Goal: Contribute content: Contribute content

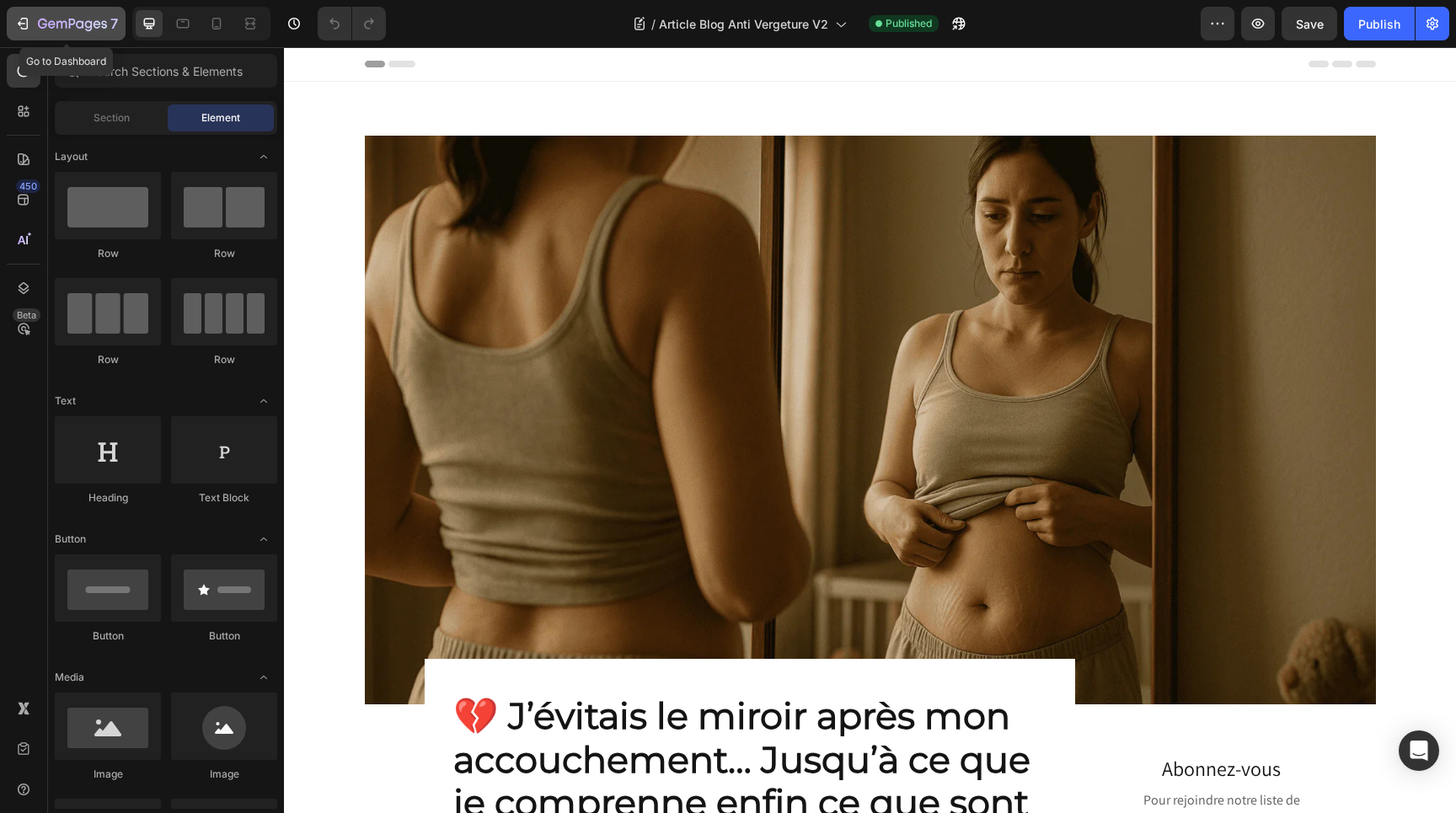
click at [22, 30] on icon "button" at bounding box center [22, 23] width 17 height 17
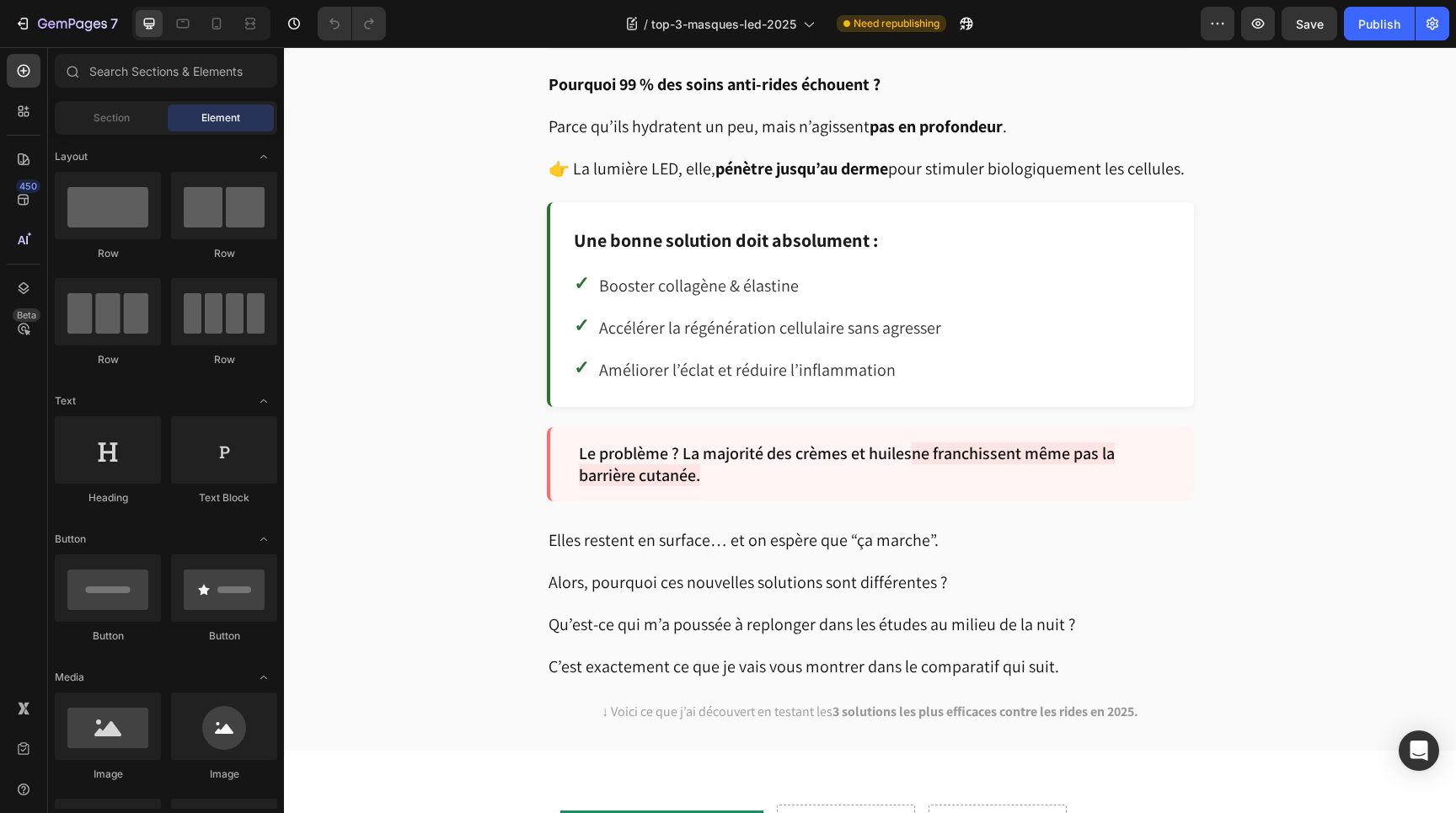
scroll to position [2337, 0]
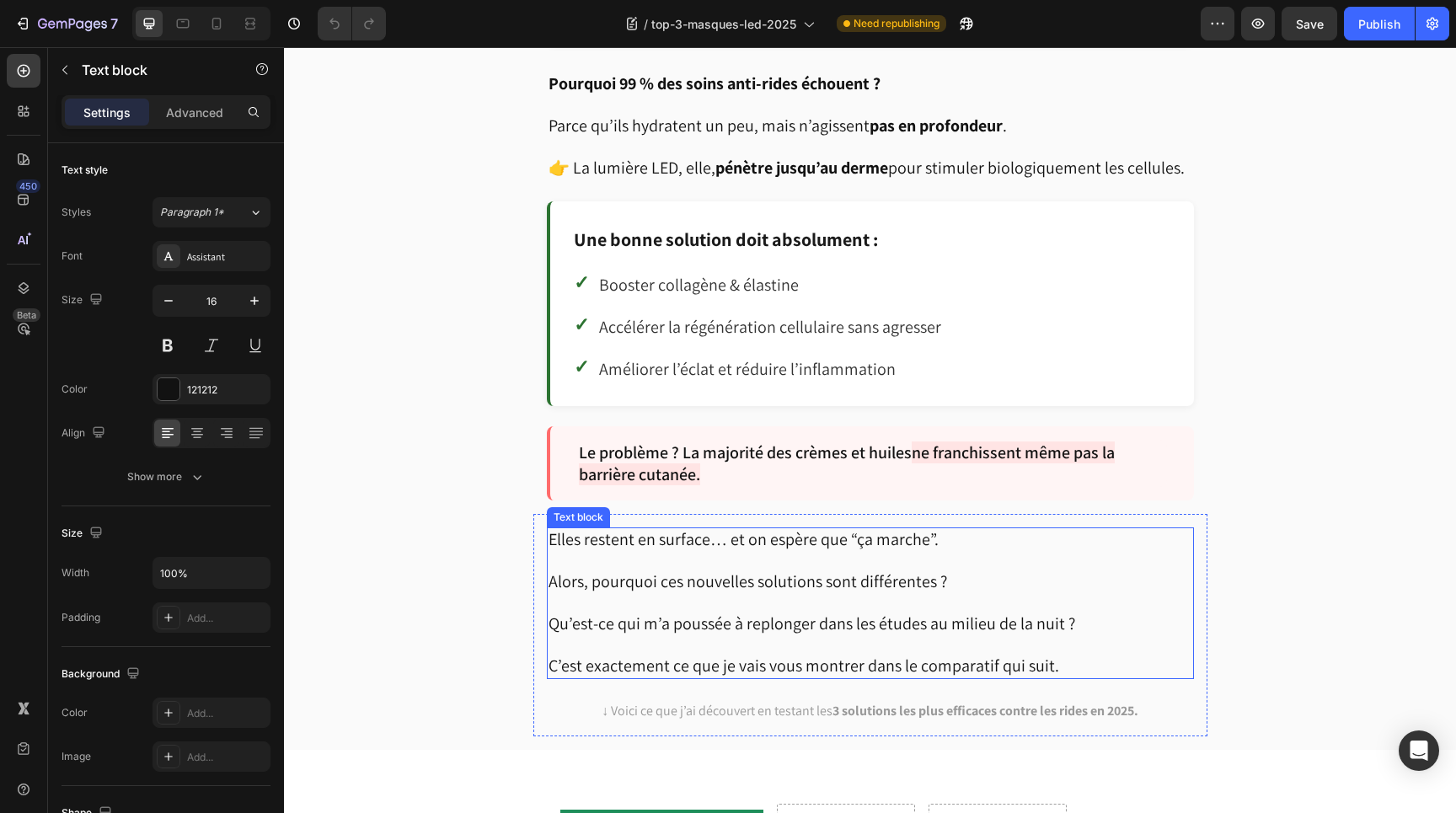
click at [817, 573] on span "Alors, pourquoi ces nouvelles solutions sont différentes ?" at bounding box center [748, 581] width 399 height 21
click at [817, 571] on span "Alors, pourquoi ces nouvelles solutions sont différentes ?" at bounding box center [748, 581] width 399 height 21
click at [815, 571] on span "Alors, pourquoi ces nouvelles solutions sont différentes ?" at bounding box center [748, 581] width 399 height 21
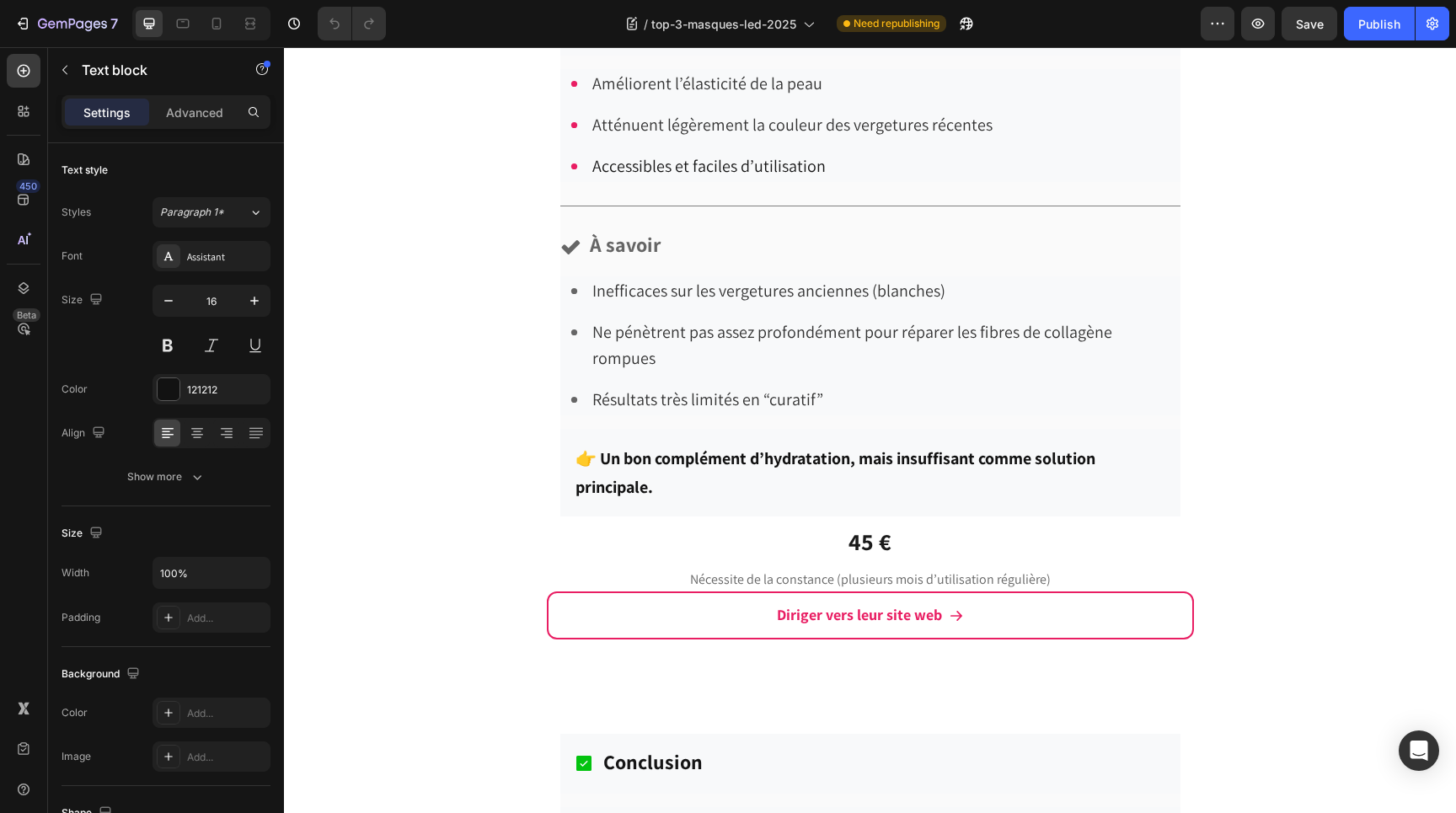
scroll to position [8222, 0]
click at [32, 31] on div "7" at bounding box center [65, 23] width 104 height 21
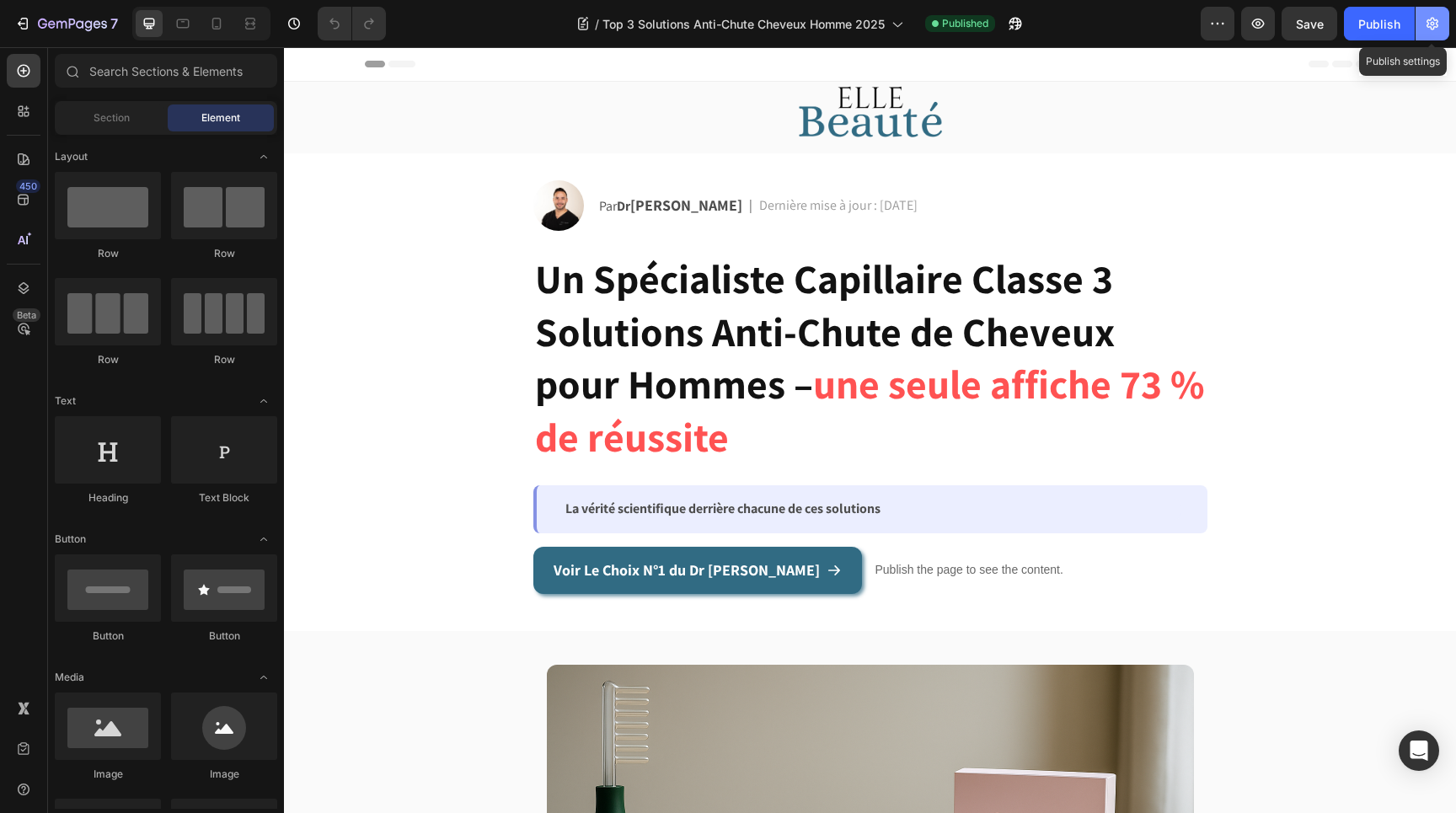
click at [1437, 35] on button "button" at bounding box center [1433, 23] width 34 height 34
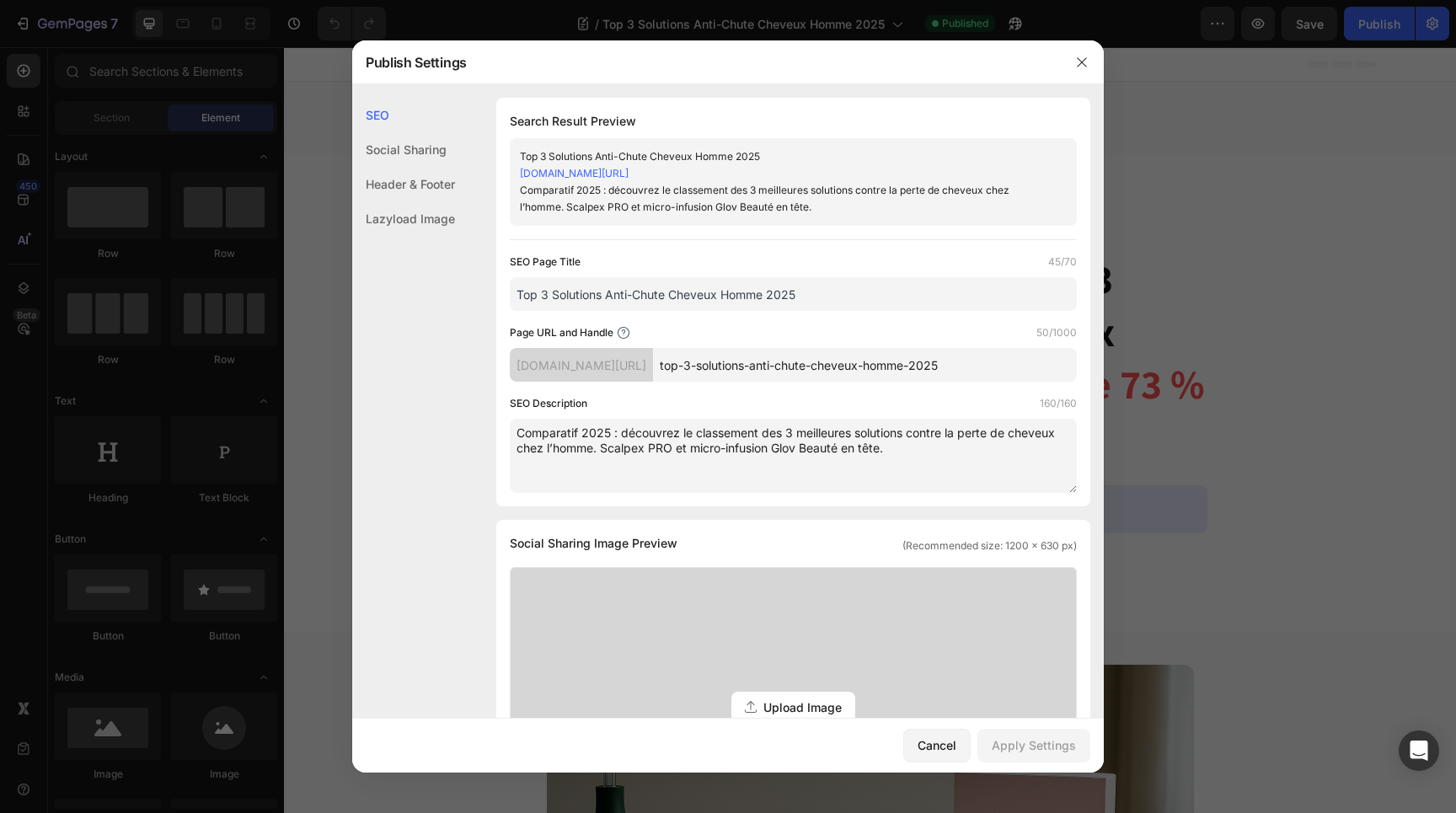
click at [629, 176] on link "825ba0-2.myshopify.com/blogs/news/top-3-solutions-anti-chute-cheveux-homme-2025/" at bounding box center [574, 174] width 108 height 13
click at [1083, 70] on button "button" at bounding box center [1082, 62] width 27 height 27
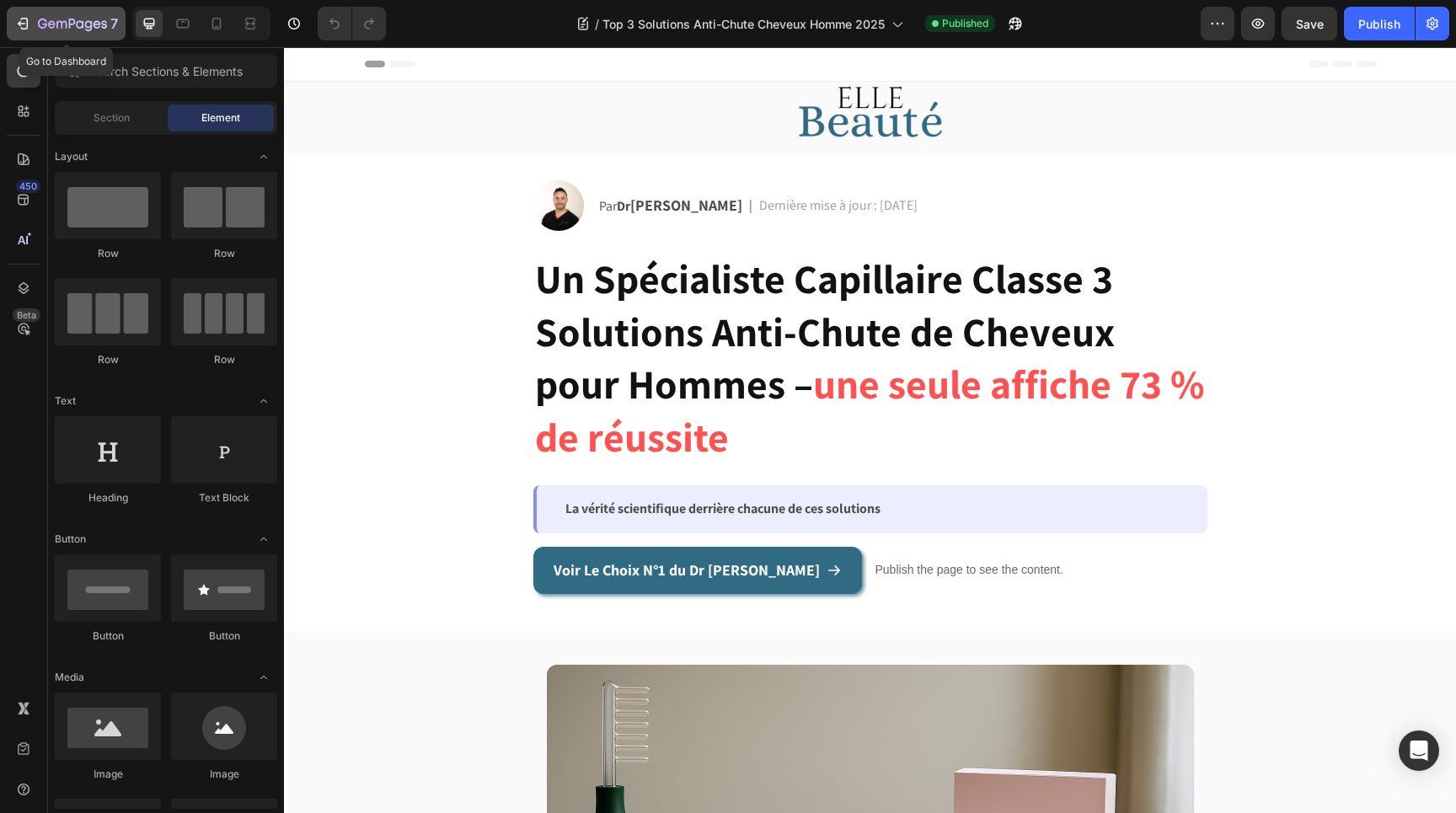
click at [17, 30] on icon "button" at bounding box center [22, 23] width 17 height 17
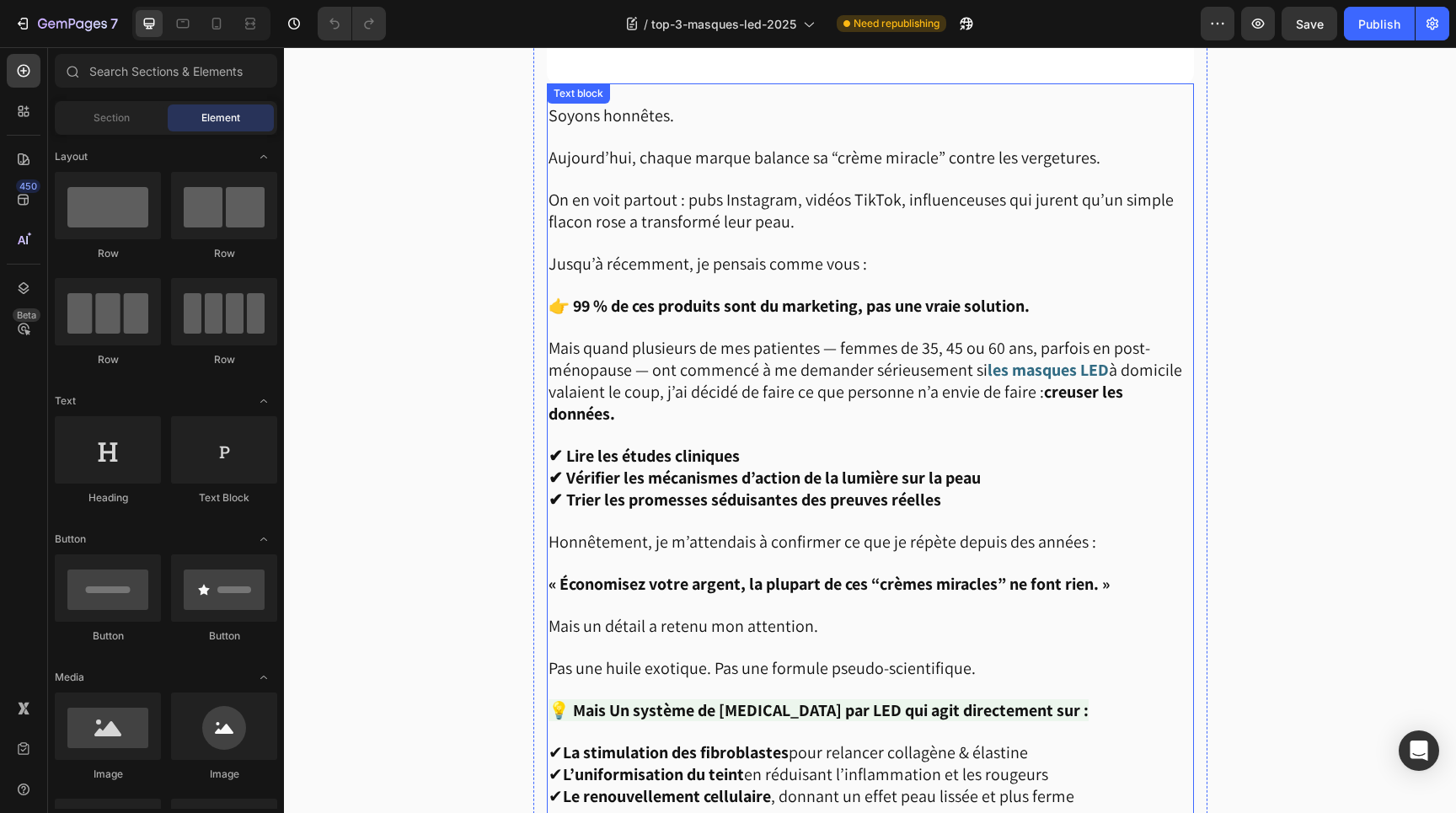
scroll to position [997, 0]
click at [613, 209] on span "On en voit partout : pubs Instagram, vidéos TikTok, influenceuses qui jurent qu…" at bounding box center [861, 212] width 625 height 44
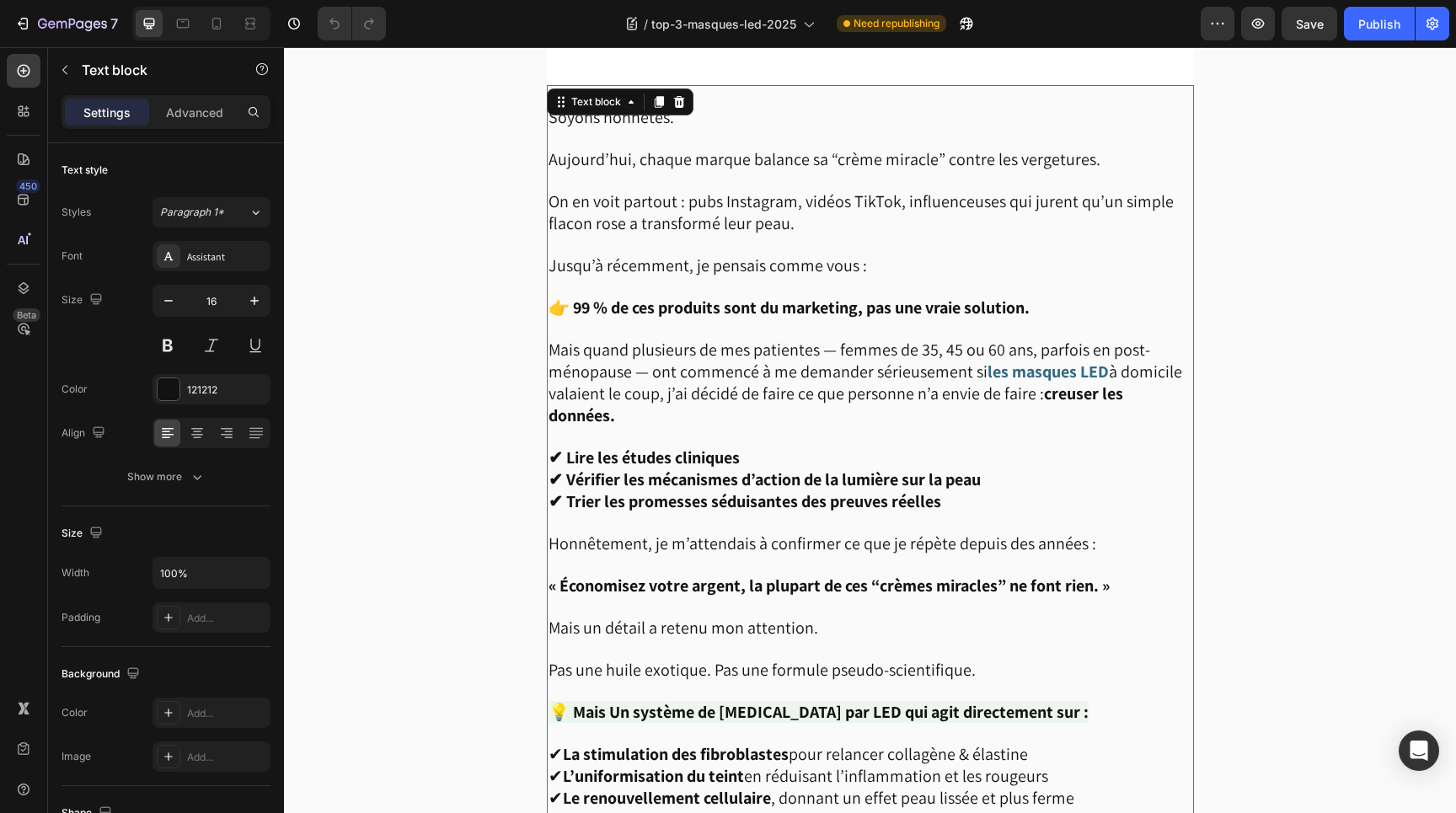
click at [613, 209] on span "On en voit partout : pubs Instagram, vidéos TikTok, influenceuses qui jurent qu…" at bounding box center [861, 212] width 625 height 44
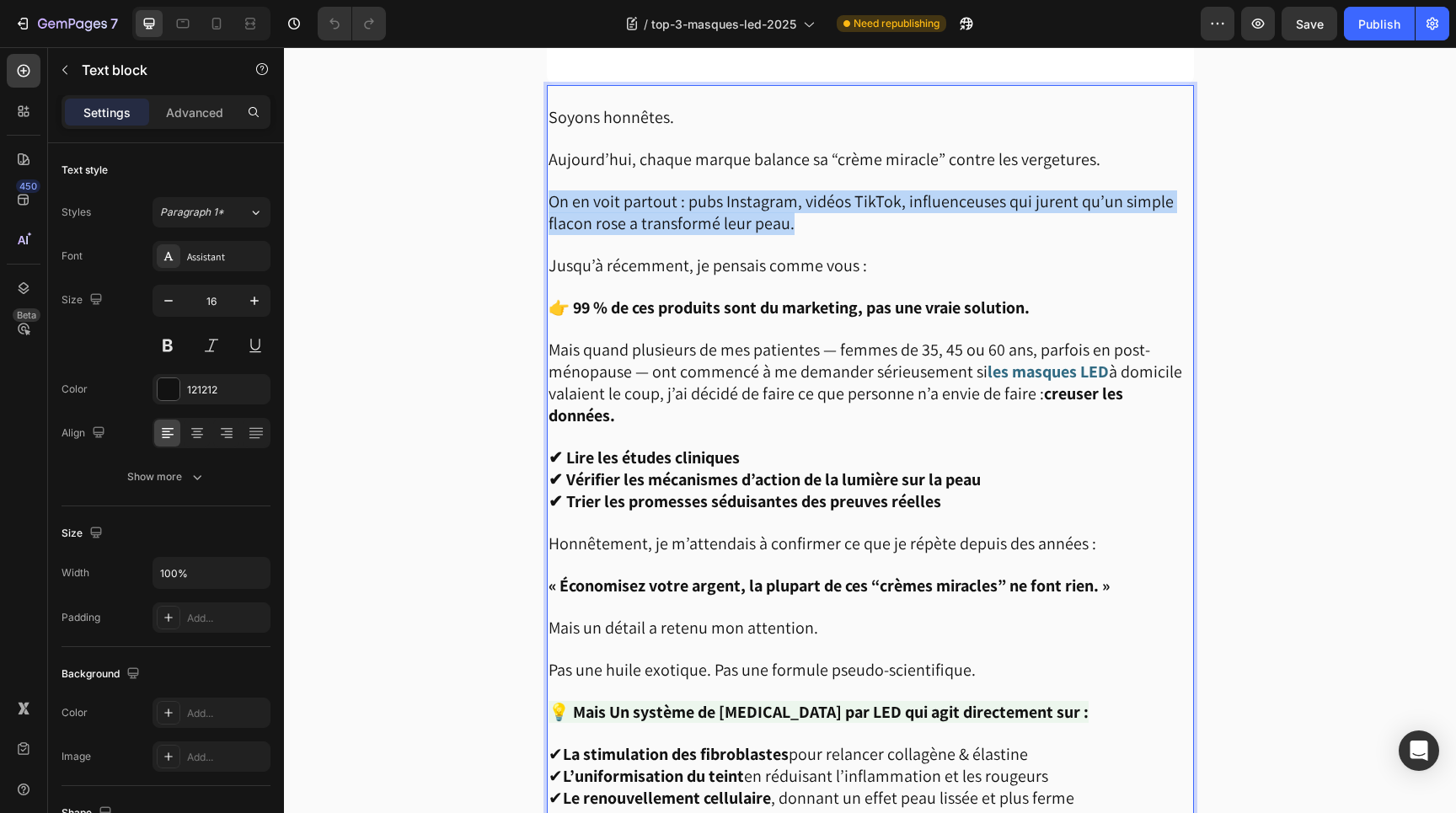
click at [613, 209] on span "On en voit partout : pubs Instagram, vidéos TikTok, influenceuses qui jurent qu…" at bounding box center [861, 212] width 625 height 44
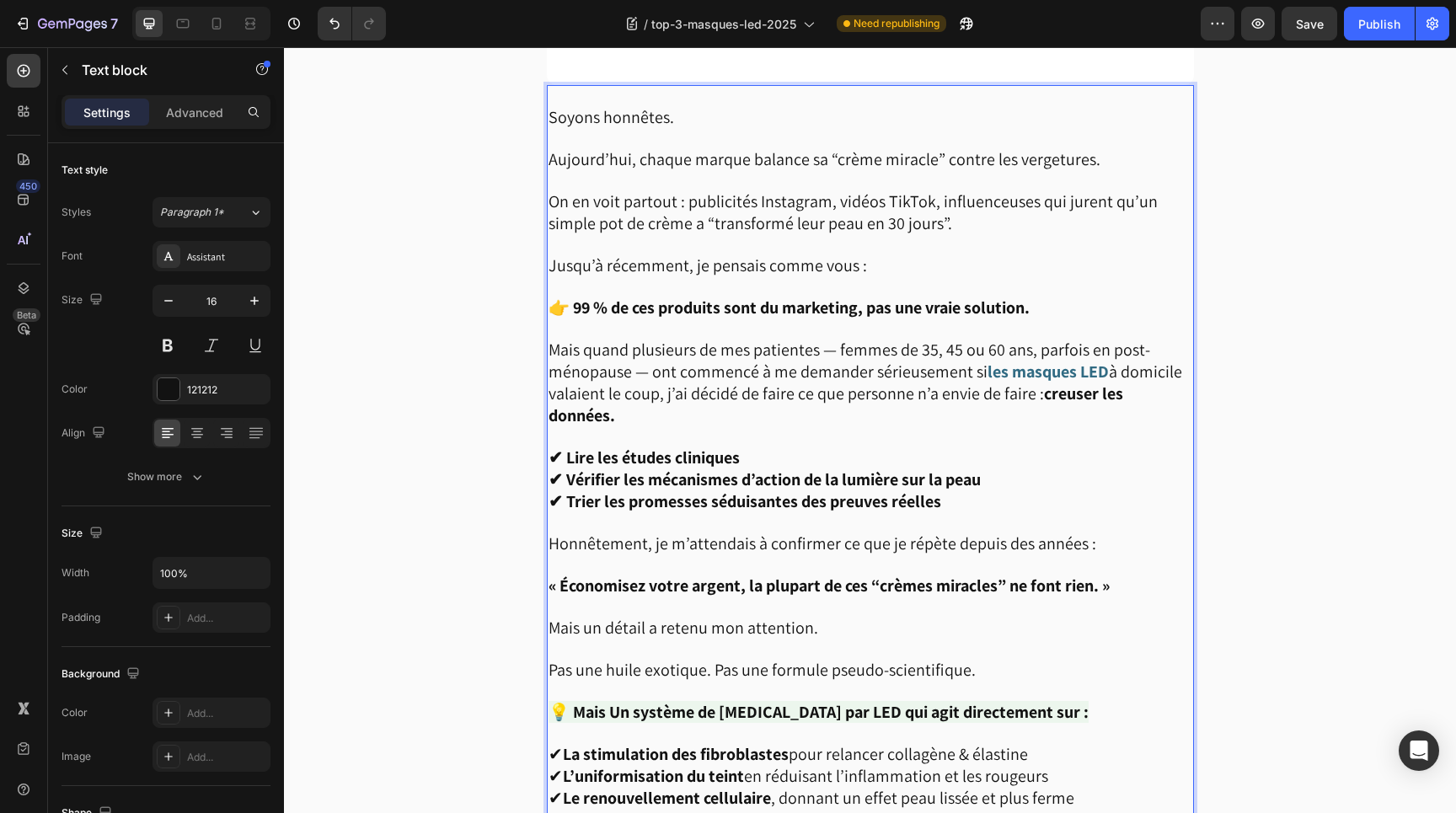
click at [694, 270] on span "Jusqu’à récemment, je pensais comme vous :" at bounding box center [707, 264] width 319 height 21
click at [562, 391] on span "à domicile valaient le coup, j’ai décidé de faire ce que personne n’a envie de …" at bounding box center [865, 393] width 634 height 65
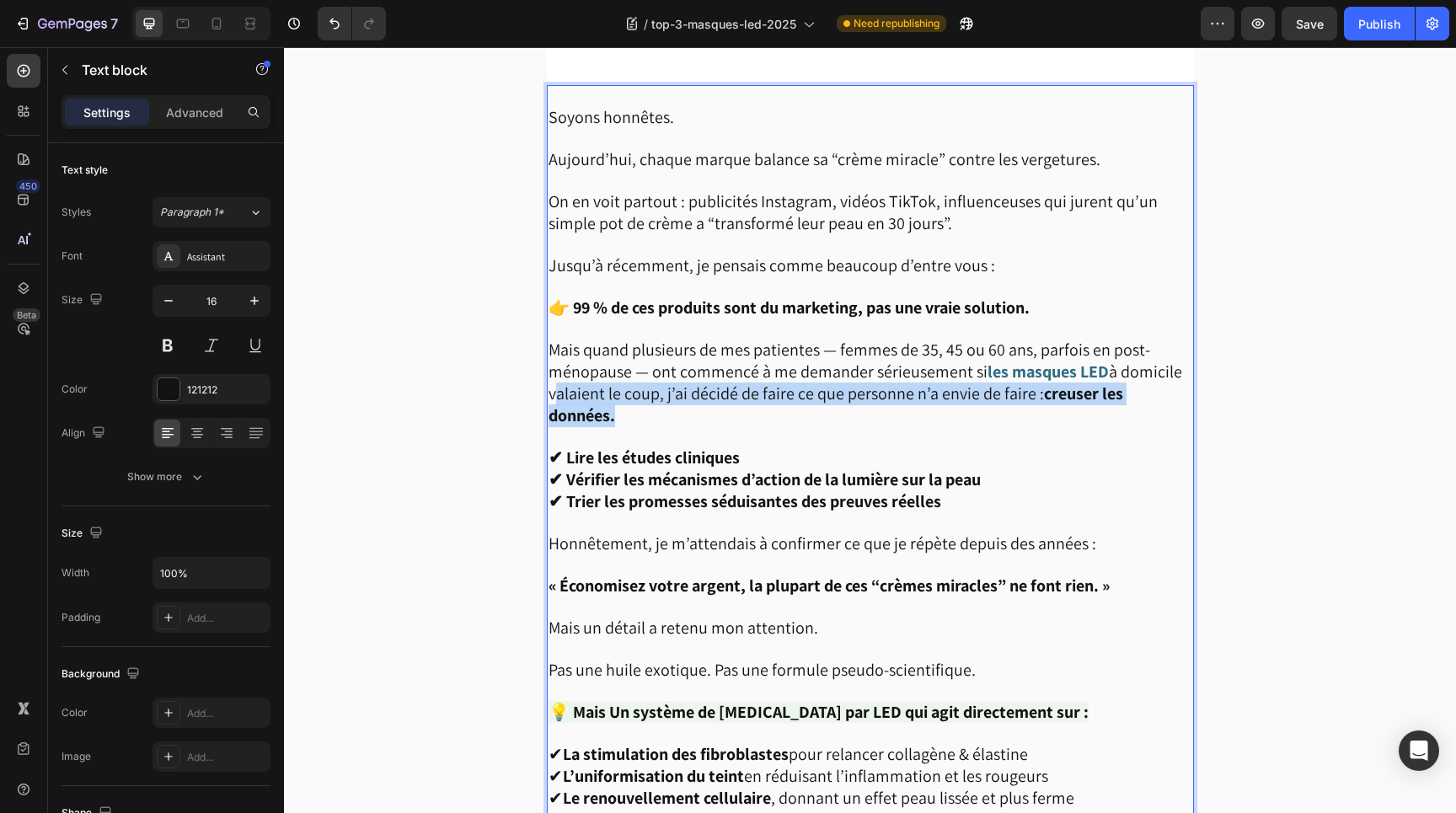
drag, startPoint x: 550, startPoint y: 391, endPoint x: 1188, endPoint y: 392, distance: 638.0
click at [1182, 392] on span "à domicile valaient le coup, j’ai décidé de faire ce que personne n’a envie de …" at bounding box center [865, 393] width 634 height 65
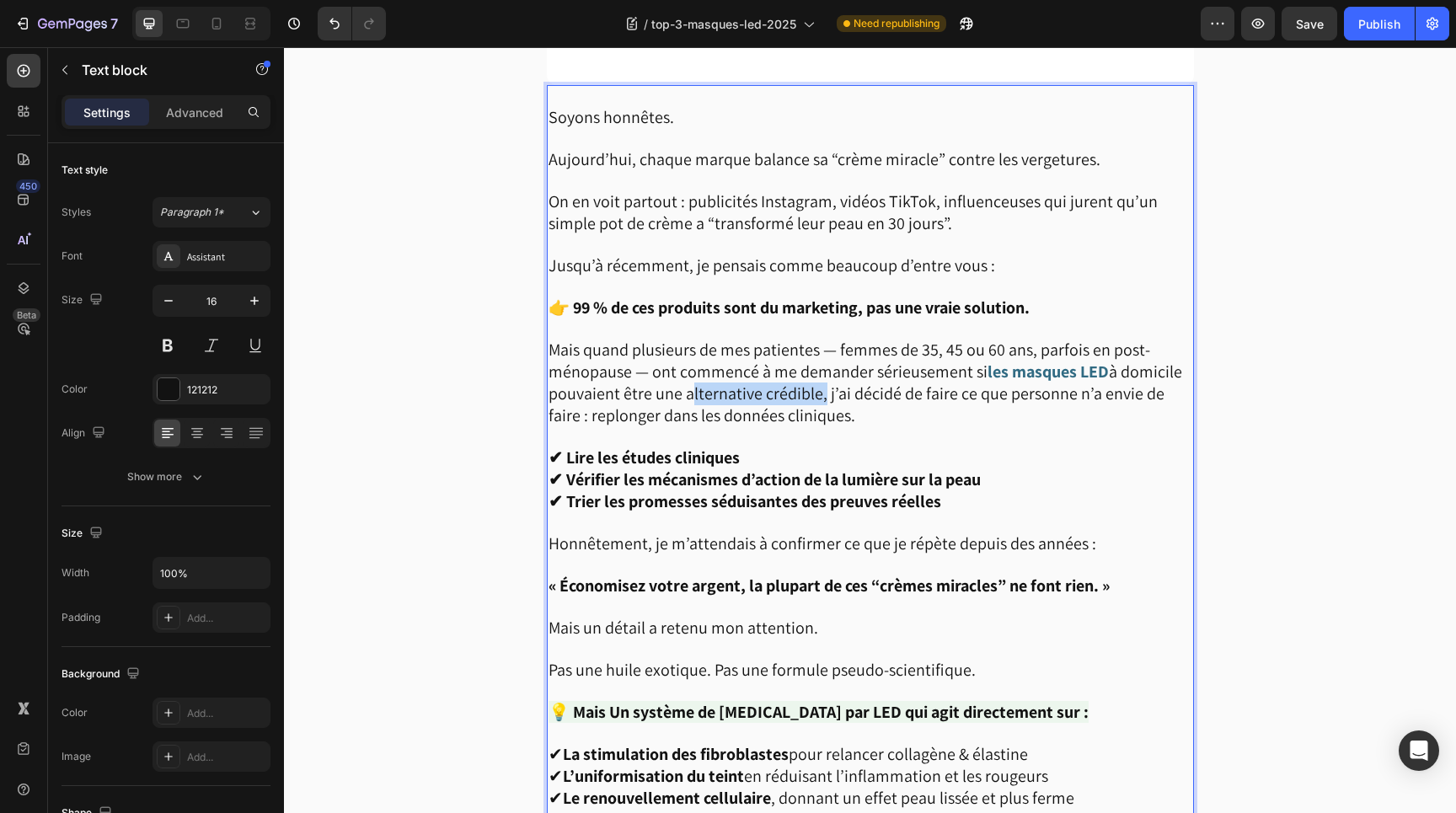
drag, startPoint x: 816, startPoint y: 392, endPoint x: 682, endPoint y: 400, distance: 134.2
click at [682, 400] on span "à domicile pouvaient être une alternative crédible, j’ai décidé de faire ce que…" at bounding box center [865, 393] width 634 height 65
click at [896, 403] on p "Mais quand plusieurs de mes patientes — femmes de 35, 45 ou 60 ans, parfois en …" at bounding box center [870, 383] width 644 height 88
drag, startPoint x: 592, startPoint y: 410, endPoint x: 872, endPoint y: 414, distance: 280.0
click at [872, 414] on p "Mais quand plusieurs de mes patientes — femmes de 35, 45 ou 60 ans, parfois en …" at bounding box center [870, 383] width 644 height 88
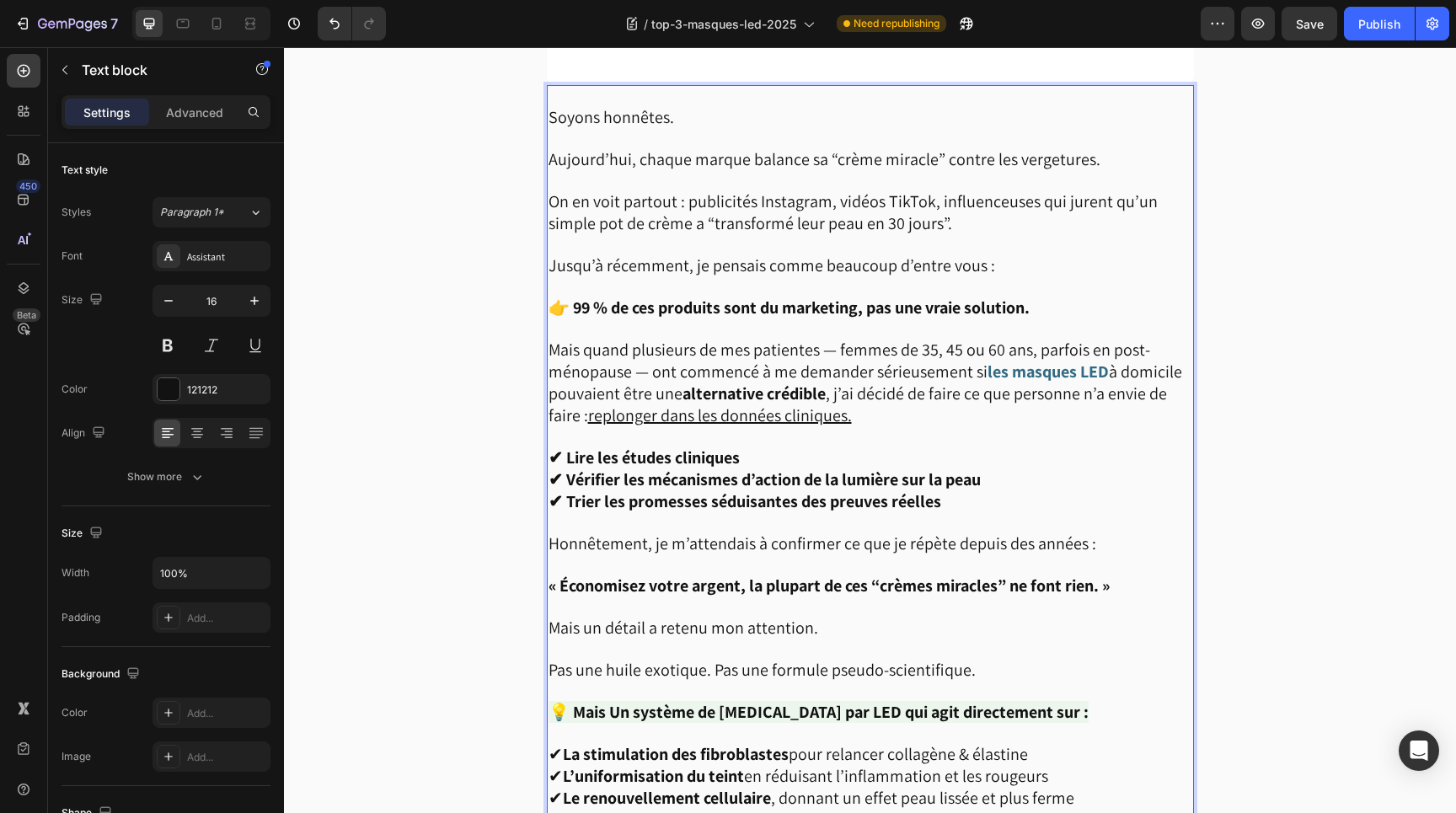
click at [959, 448] on p "✔ Lire les études cliniques ✔ Vérifier les mécanismes d’action de la lumière su…" at bounding box center [870, 480] width 644 height 65
click at [582, 455] on strong "✔ Lire les études cliniques" at bounding box center [644, 457] width 192 height 21
click at [571, 458] on strong "✔ Lire les études cliniques" at bounding box center [644, 457] width 192 height 21
drag, startPoint x: 566, startPoint y: 455, endPoint x: 743, endPoint y: 455, distance: 177.0
click at [743, 455] on p "✔ Lire les études cliniques ✔ Vérifier les mécanismes d’action de la lumière su…" at bounding box center [870, 480] width 644 height 65
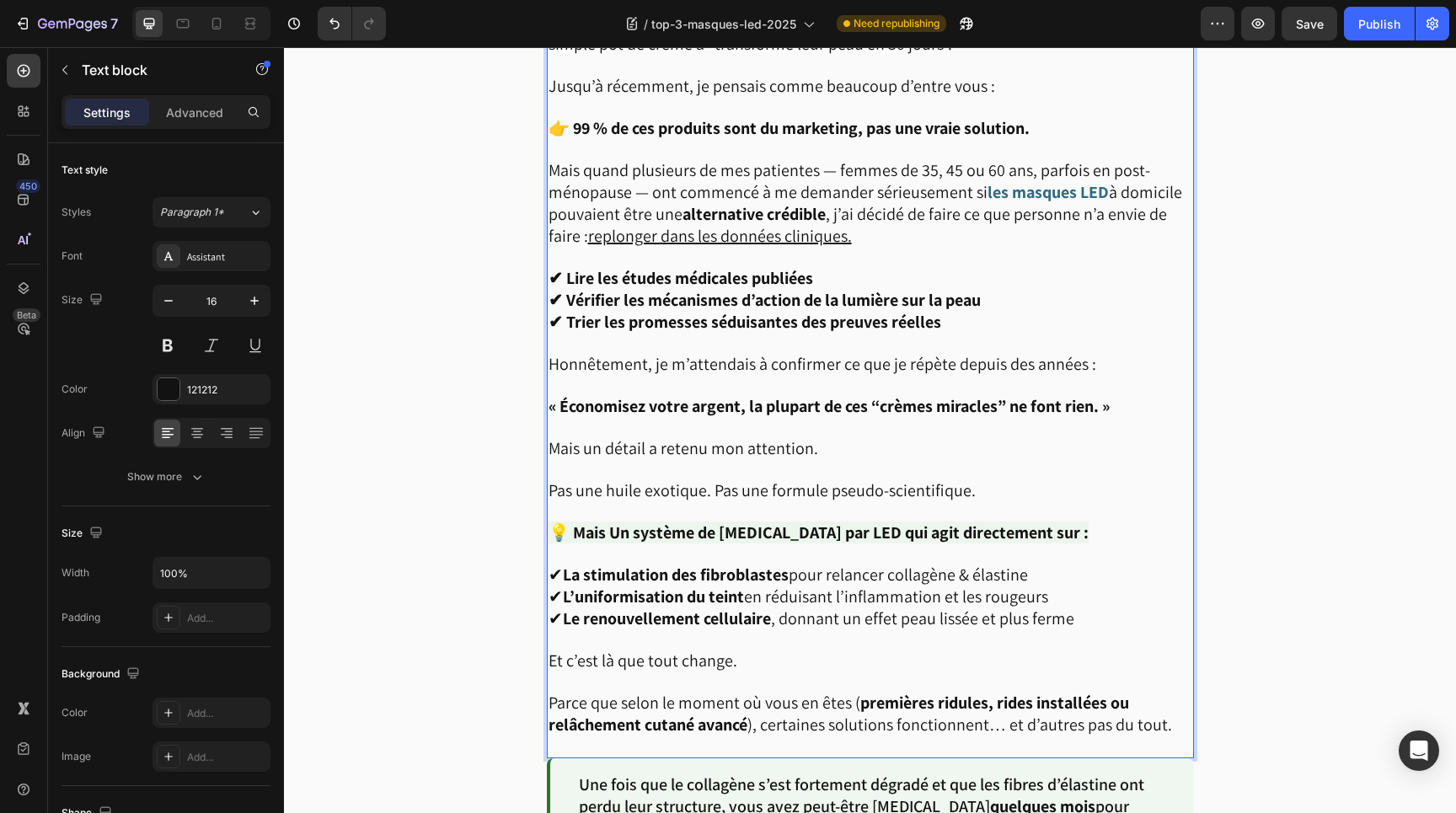
scroll to position [1200, 0]
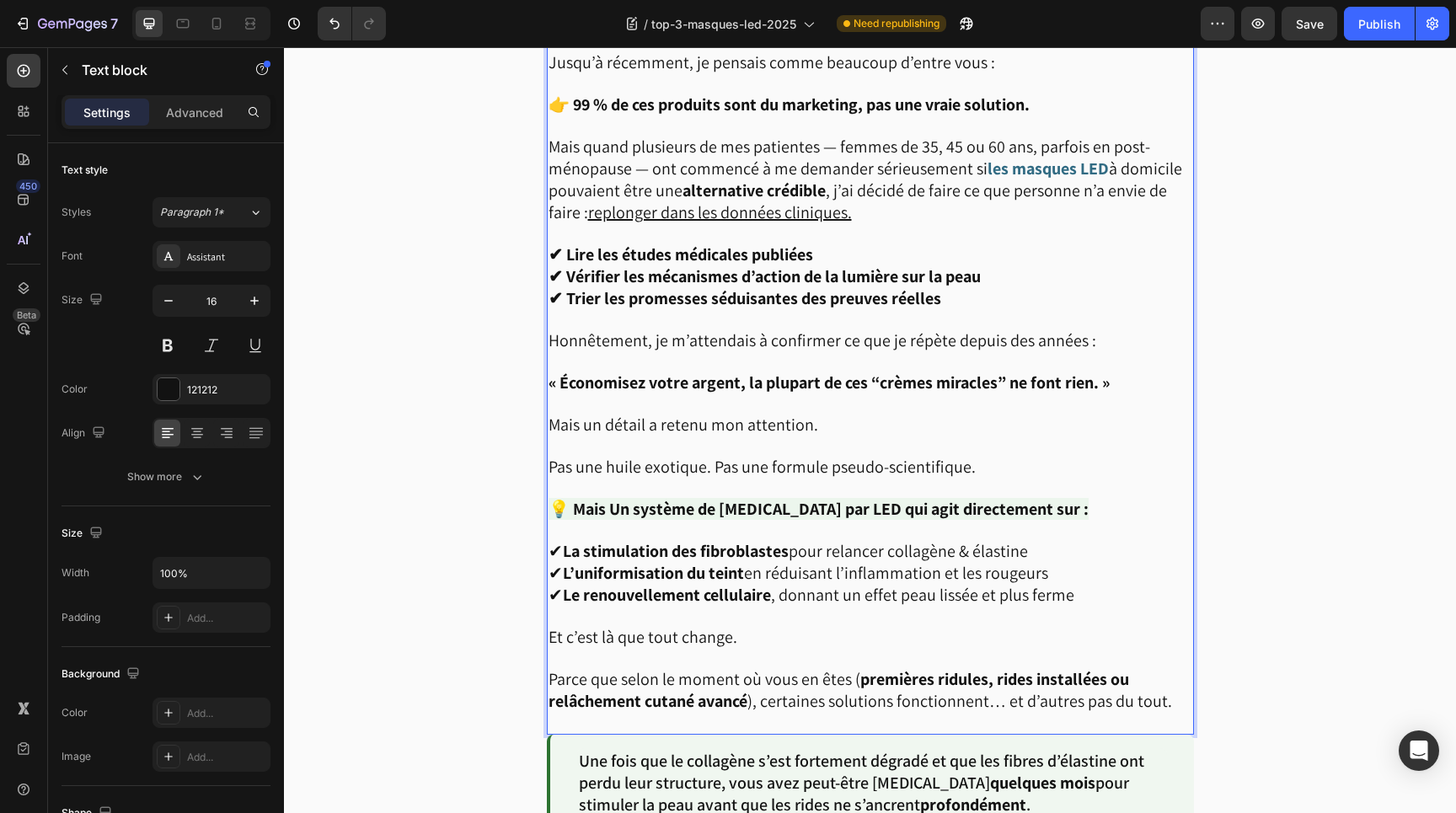
click at [850, 701] on span "Parce que selon le moment où vous en êtes ( premières ridules, rides installées…" at bounding box center [860, 690] width 623 height 44
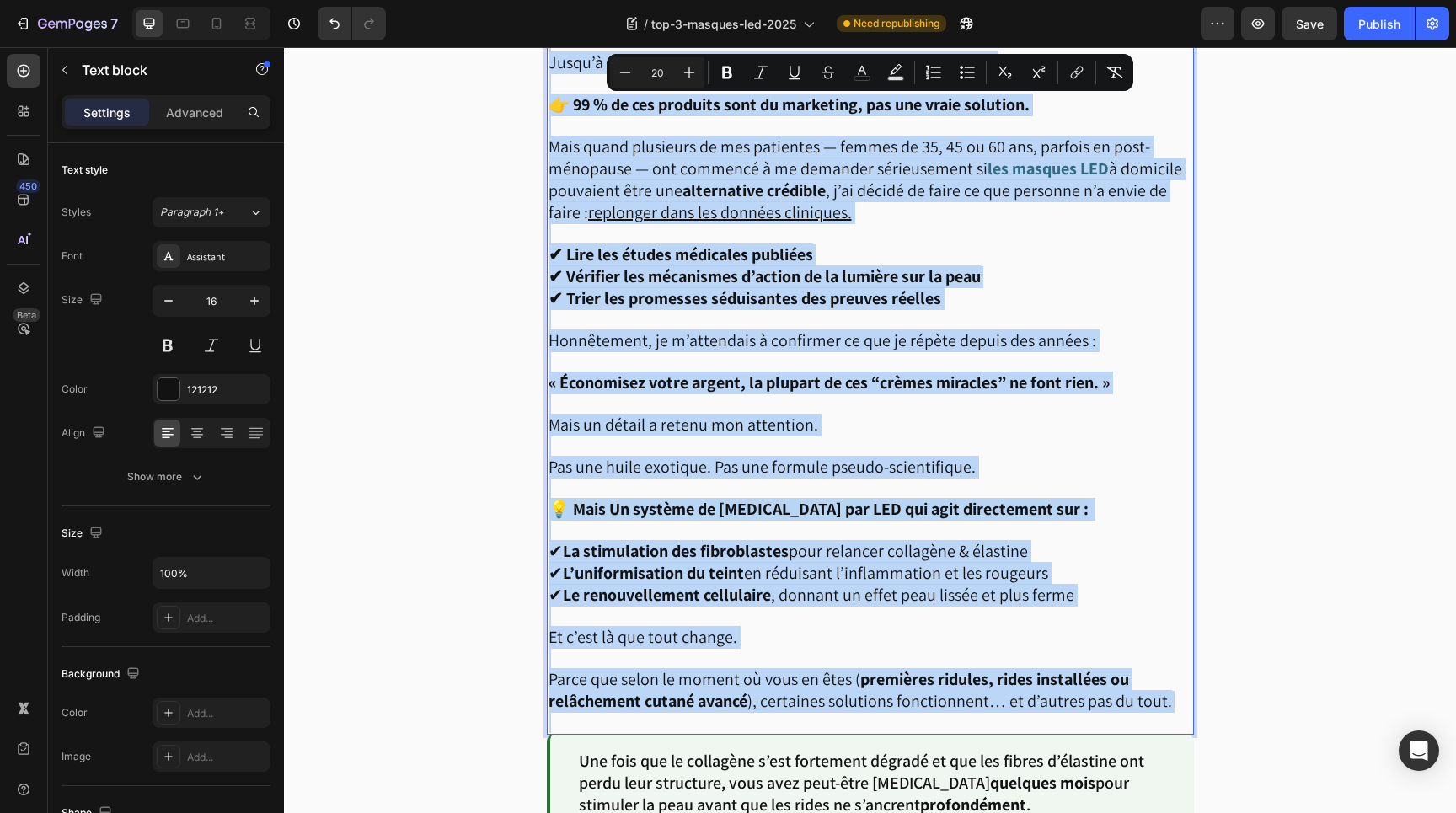
copy div "Loremi dolorsit. Ametcon’adi, elitse doeius tempori ut “labor etdolor” magnaa e…"
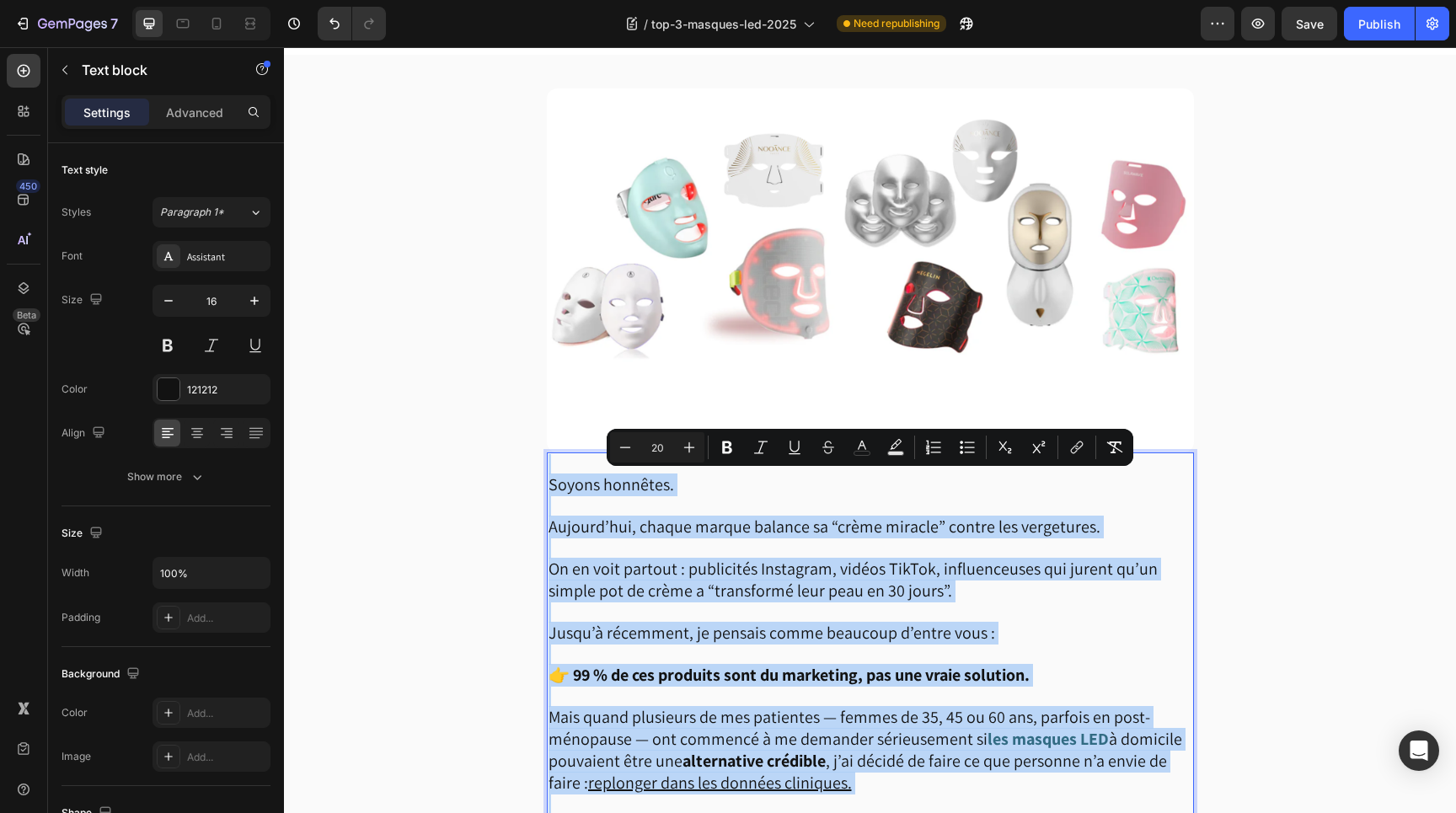
scroll to position [619, 0]
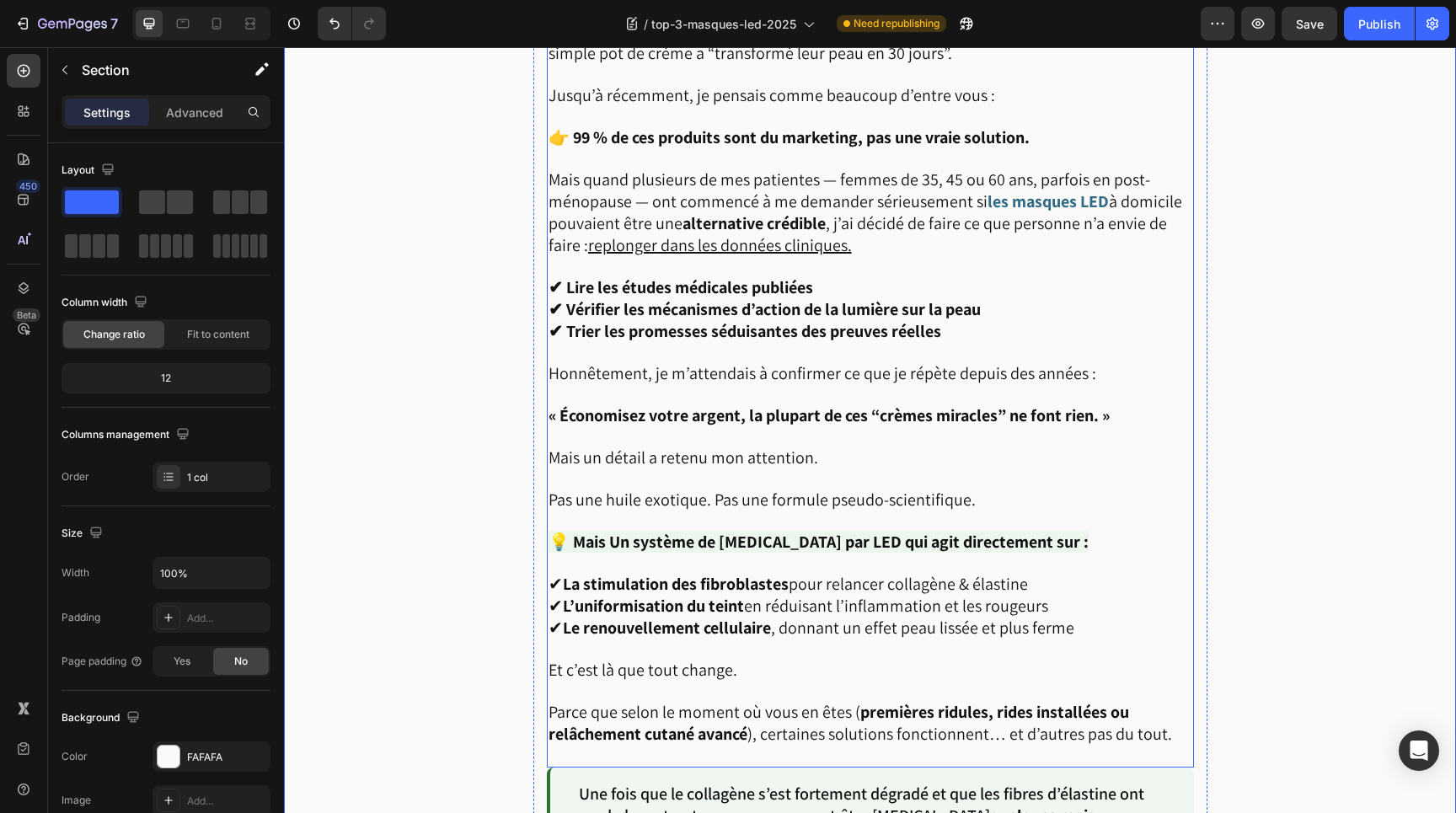
scroll to position [1170, 0]
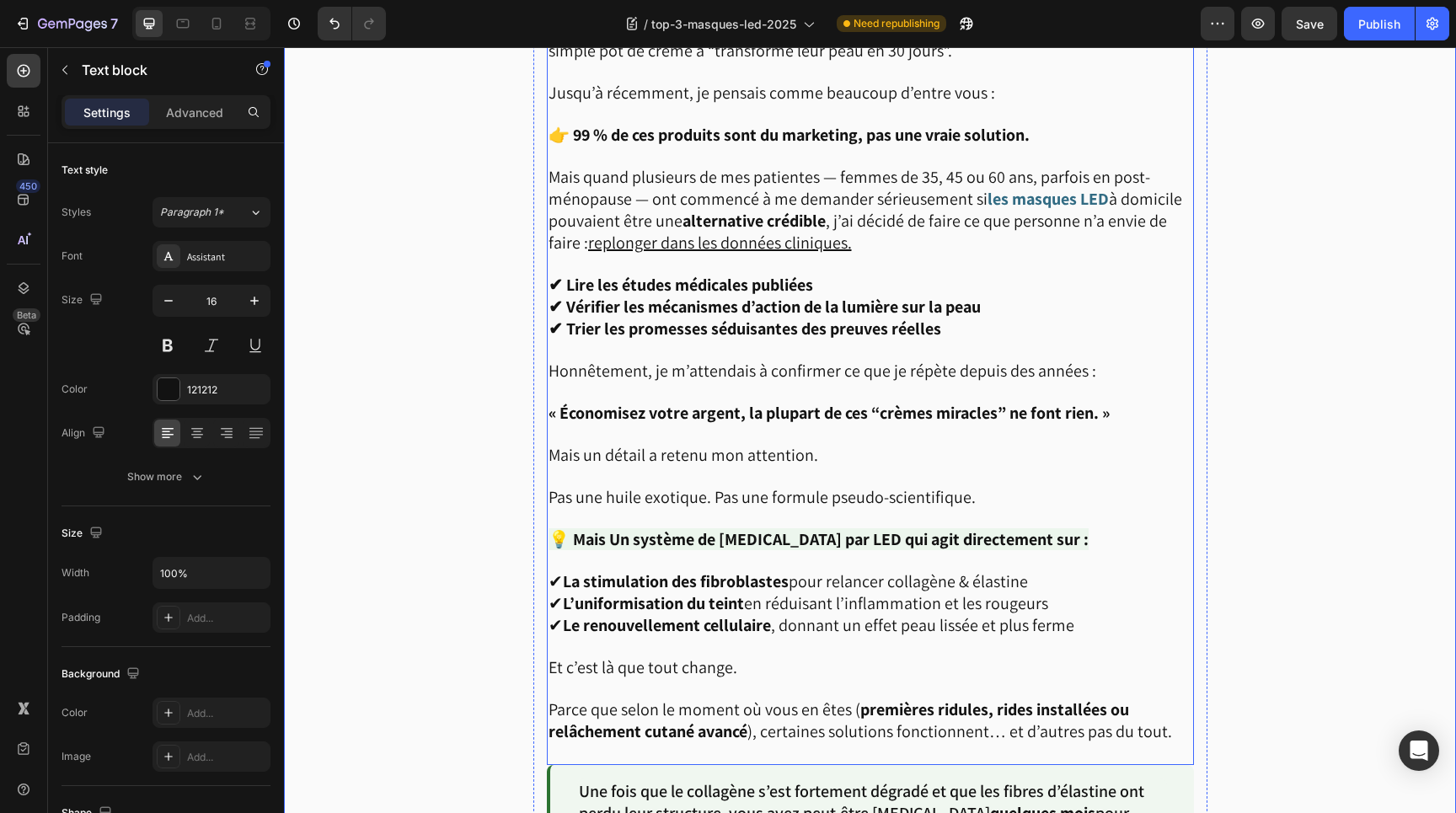
click at [735, 409] on strong "« Économisez votre argent, la plupart de ces “crèmes miracles” ne font rien. »" at bounding box center [829, 412] width 562 height 21
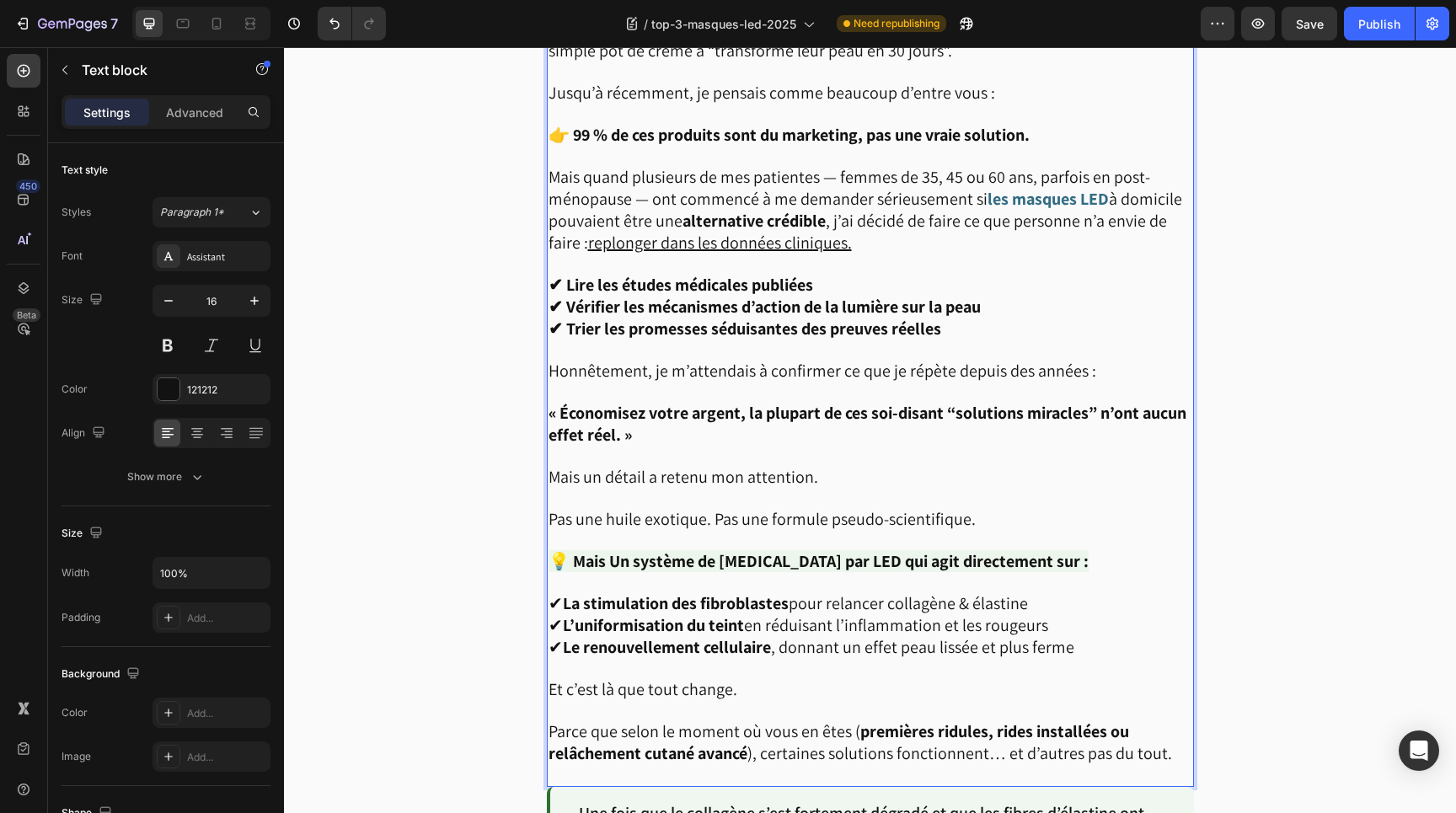
click at [573, 553] on strong "💡 Mais Un système de [MEDICAL_DATA] par LED qui agit directement sur :" at bounding box center [819, 561] width 540 height 21
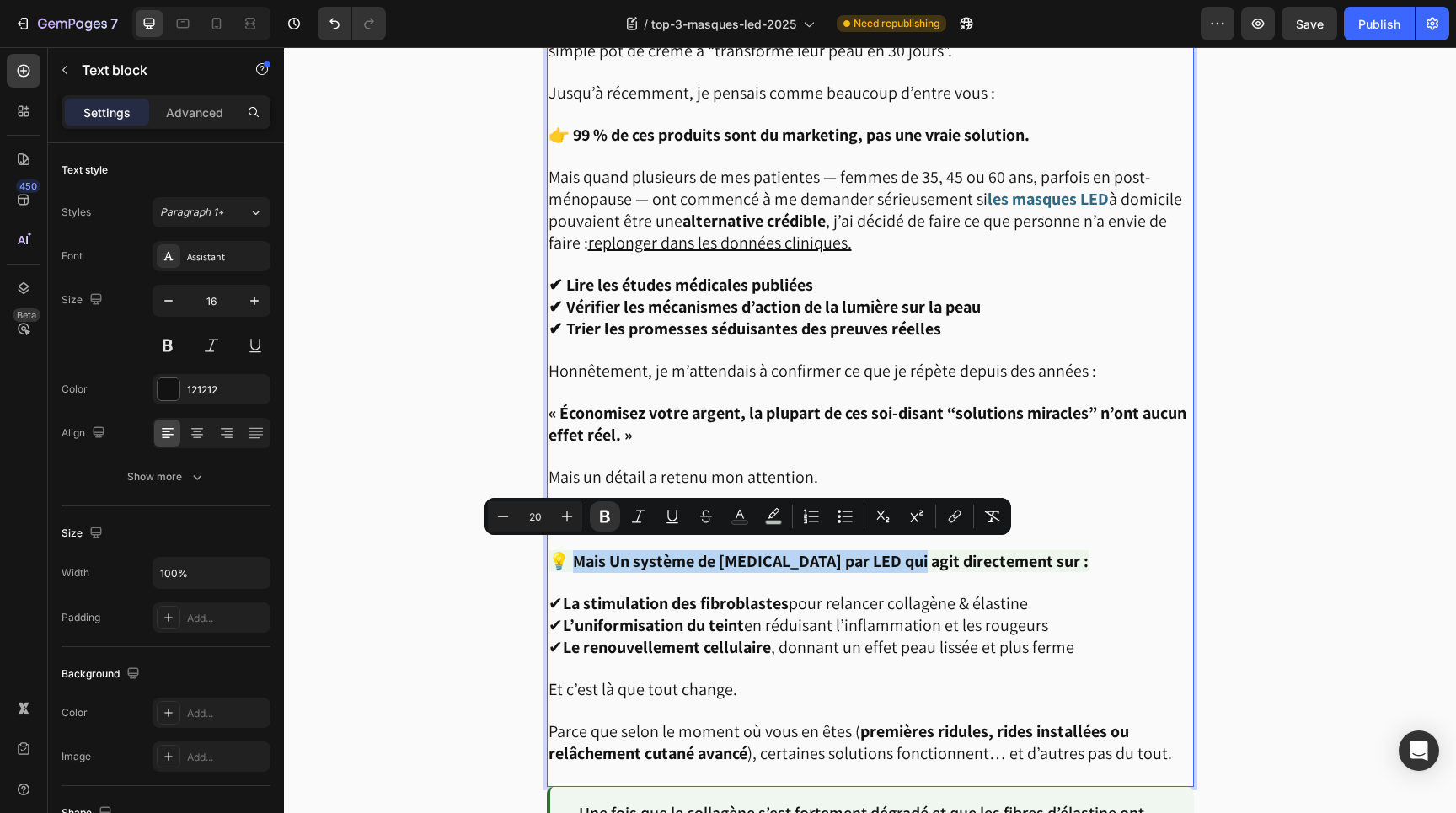
drag, startPoint x: 570, startPoint y: 553, endPoint x: 923, endPoint y: 564, distance: 353.2
click at [923, 564] on div "Soyons honnêtes. [DATE], chaque marque balance sa “crème miracle” contre les ve…" at bounding box center [870, 349] width 648 height 875
click at [717, 556] on strong "💡 Mais Un système de [MEDICAL_DATA] par LED qui agit directement sur :" at bounding box center [819, 561] width 540 height 21
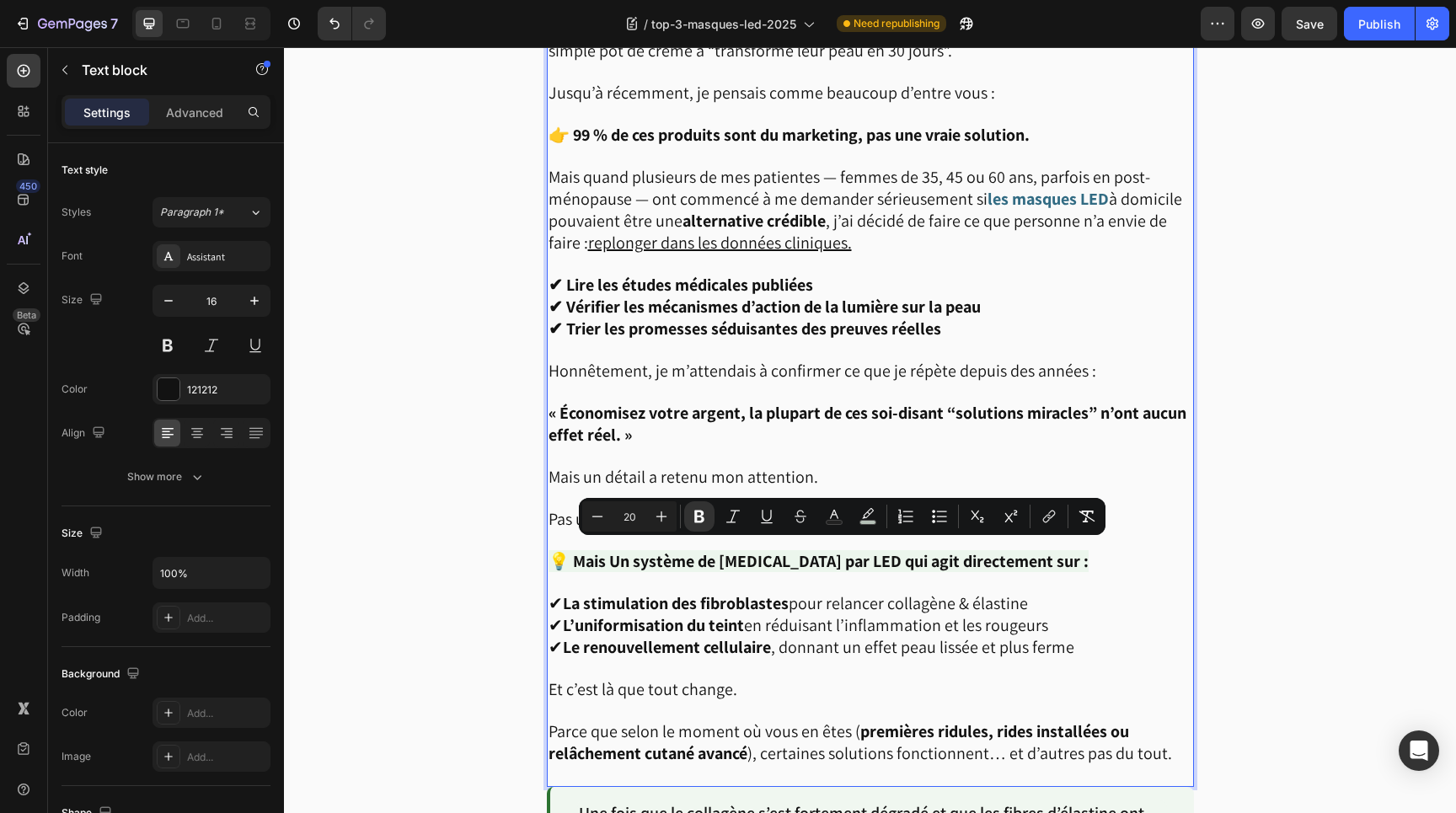
drag, startPoint x: 569, startPoint y: 555, endPoint x: 1115, endPoint y: 551, distance: 546.0
click at [1089, 551] on strong "💡 Mais Un système de [MEDICAL_DATA] par LED qui agit directement sur :" at bounding box center [819, 561] width 540 height 21
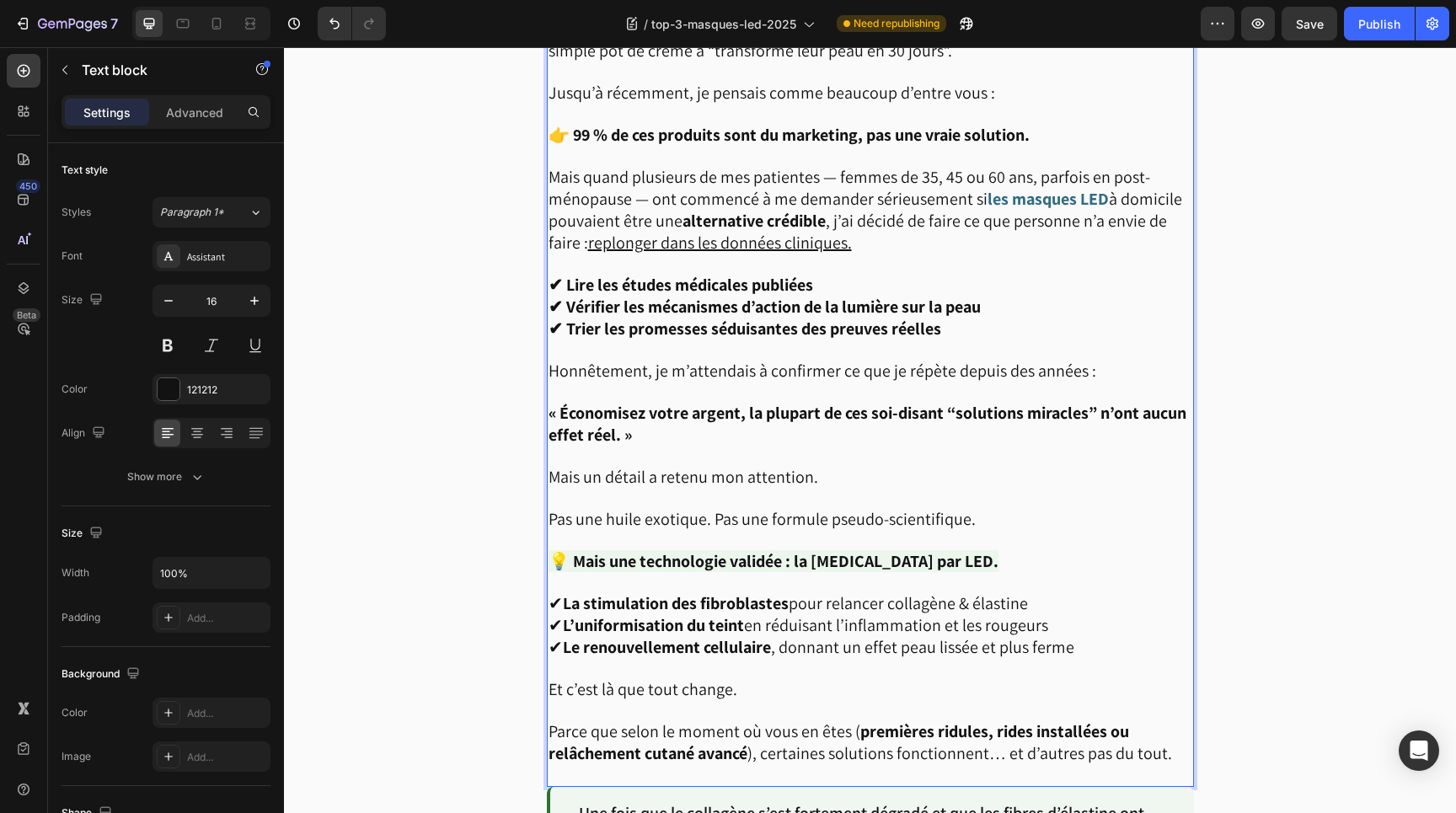
click at [763, 508] on span "Pas une huile exotique. Pas une formule pseudo-scientifique." at bounding box center [762, 519] width 427 height 21
click at [775, 511] on span "Pas une huile exotique. Pas une formule pseudo-scientifique." at bounding box center [762, 519] width 427 height 21
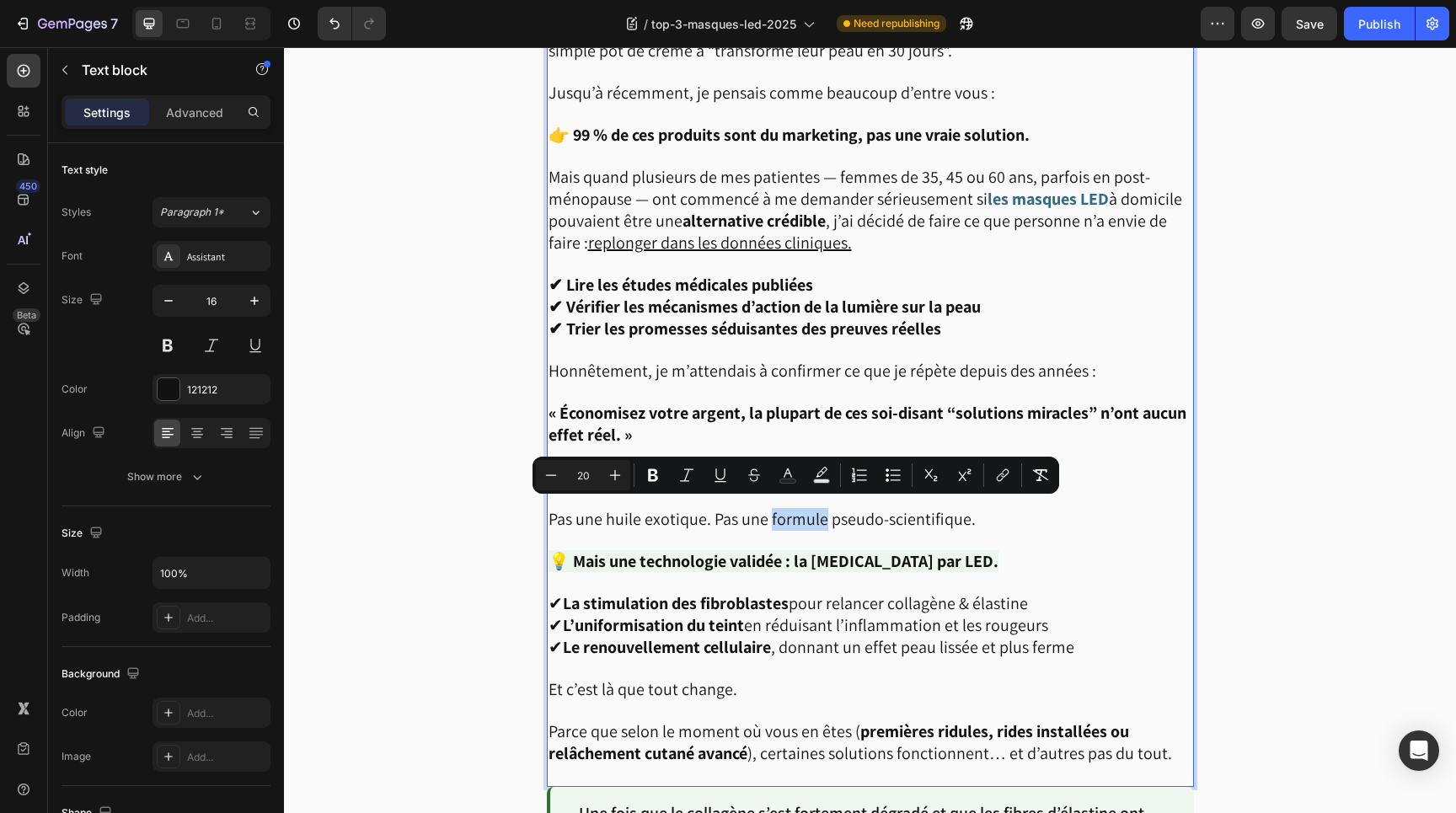
click at [802, 511] on span "Pas une huile exotique. Pas une formule pseudo-scientifique." at bounding box center [762, 519] width 427 height 21
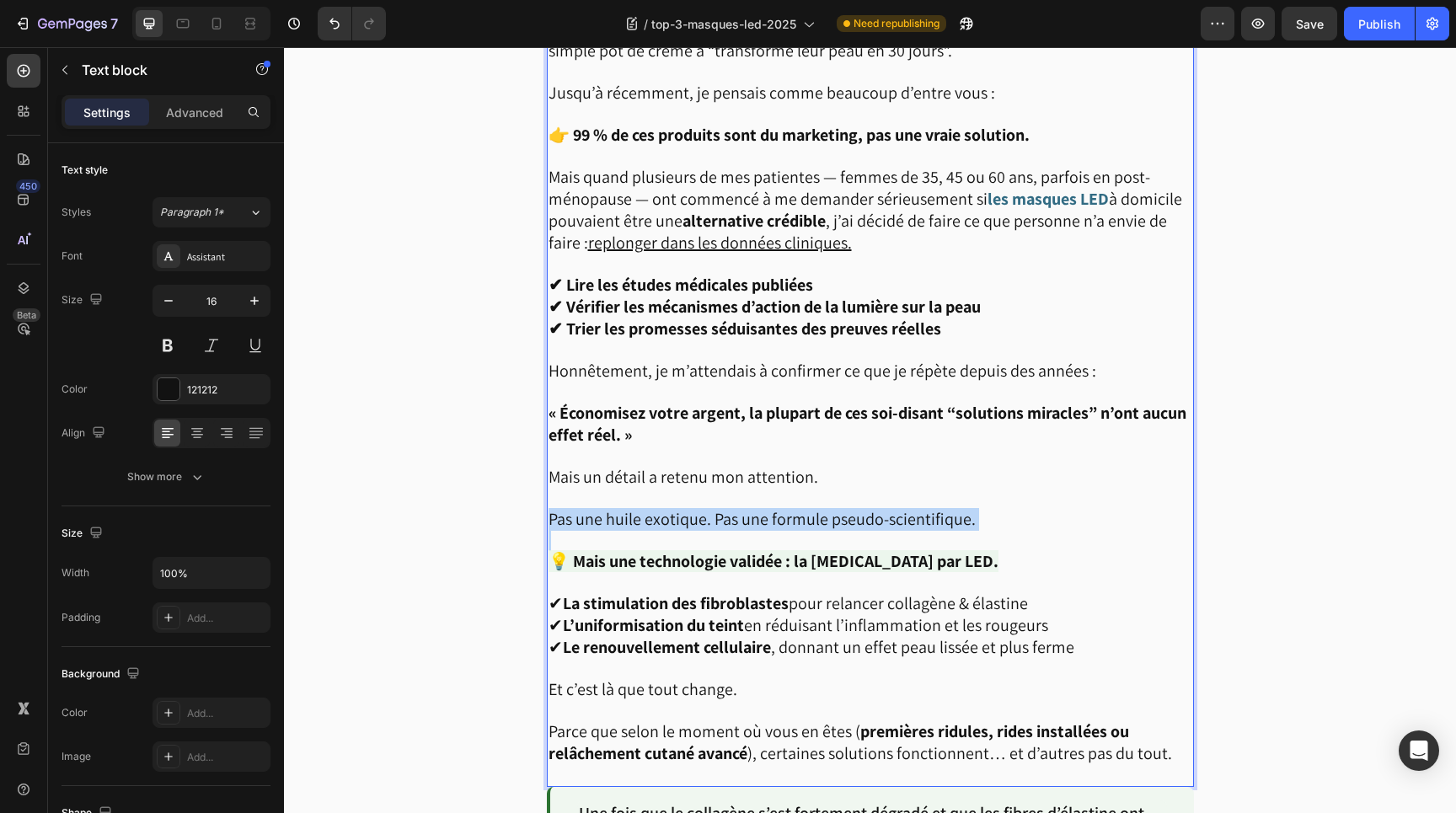
click at [802, 511] on span "Pas une huile exotique. Pas une formule pseudo-scientifique." at bounding box center [762, 519] width 427 height 21
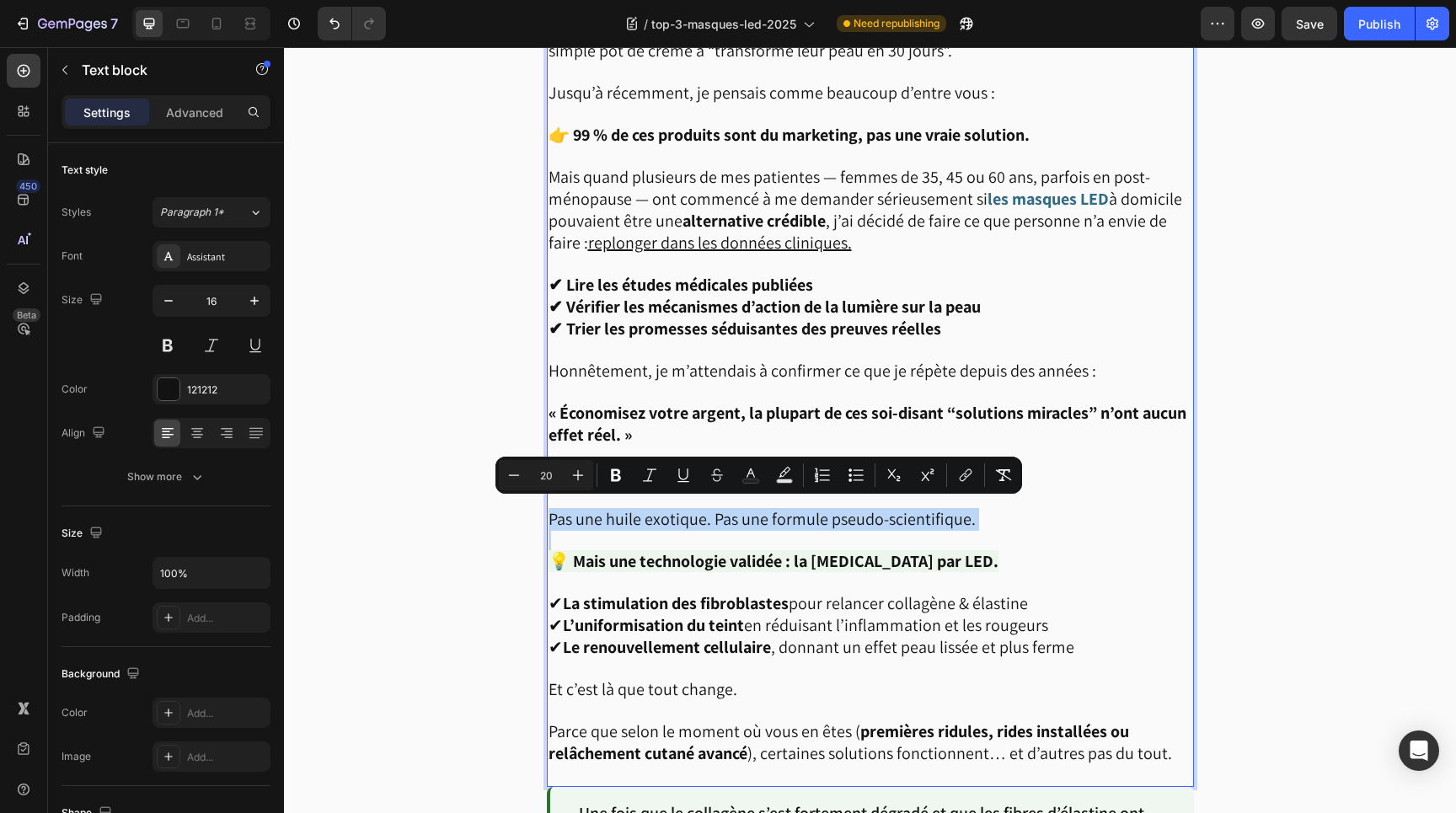
copy span "Pas une huile exotique. Pas une formule pseudo-scientifique."
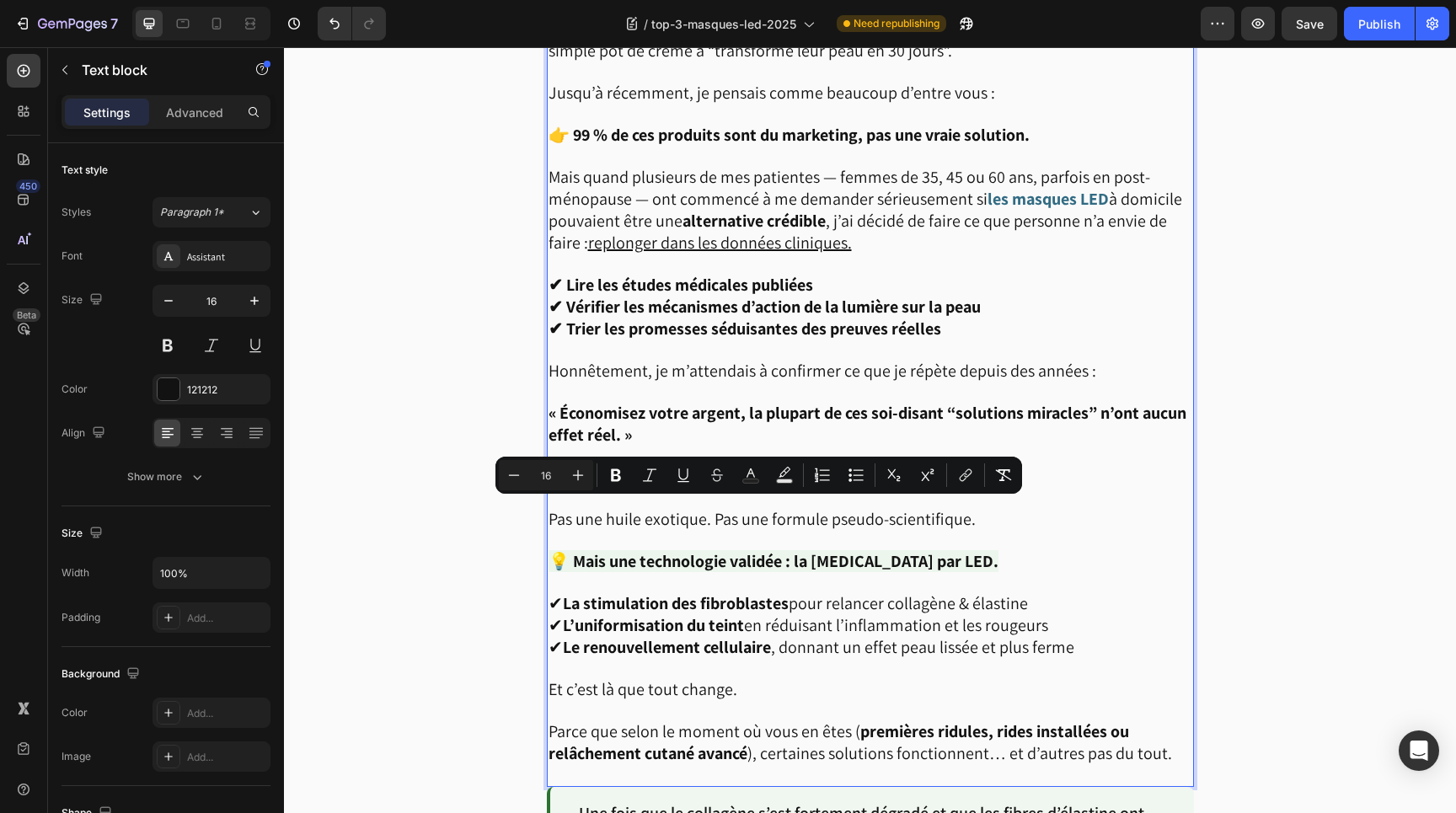
click at [1069, 573] on p "Rich Text Editor. Editing area: main" at bounding box center [870, 583] width 644 height 21
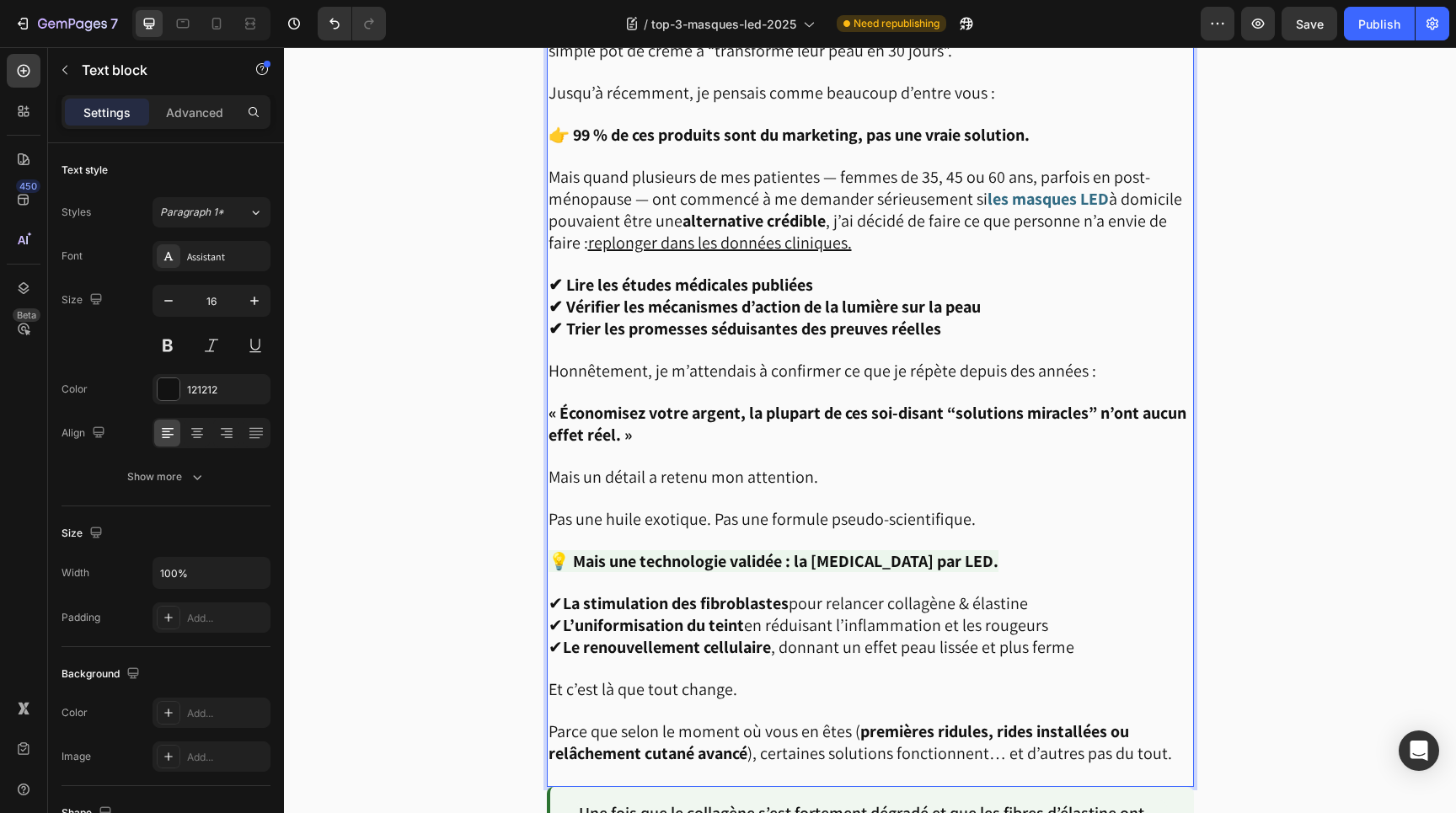
click at [1052, 554] on p "💡 Mais une technologie validée : la [MEDICAL_DATA] par LED." at bounding box center [870, 562] width 644 height 21
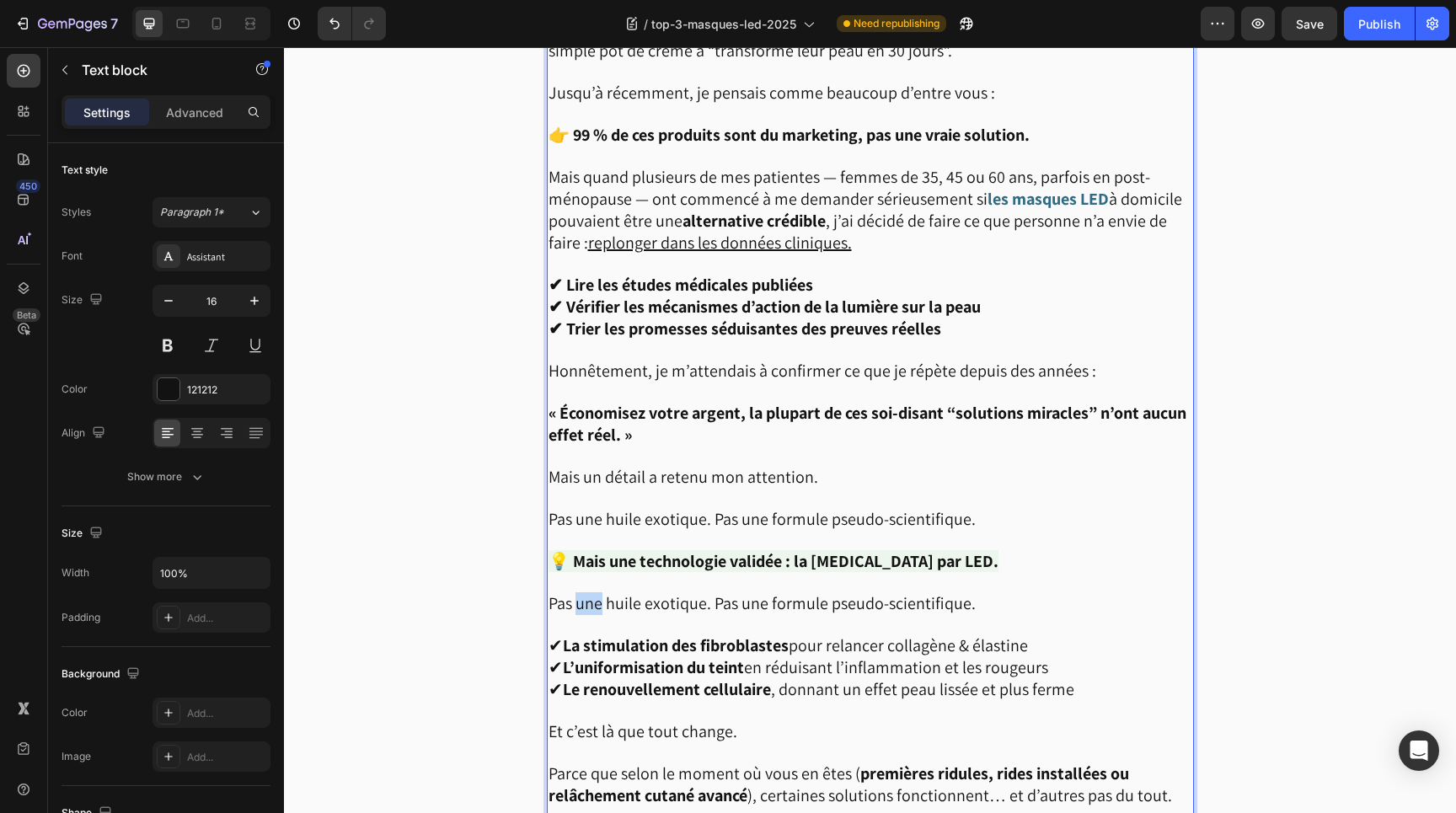
click at [584, 597] on span "Pas une huile exotique. Pas une formule pseudo-scientifique." at bounding box center [762, 603] width 427 height 21
click at [900, 639] on span "✔ La stimulation des fibroblastes pour relancer collagène & élastine" at bounding box center [788, 645] width 479 height 21
drag, startPoint x: 895, startPoint y: 639, endPoint x: 1030, endPoint y: 640, distance: 135.0
click at [1028, 640] on span "✔ La stimulation des fibroblastes pour relancer collagène & élastine" at bounding box center [788, 645] width 479 height 21
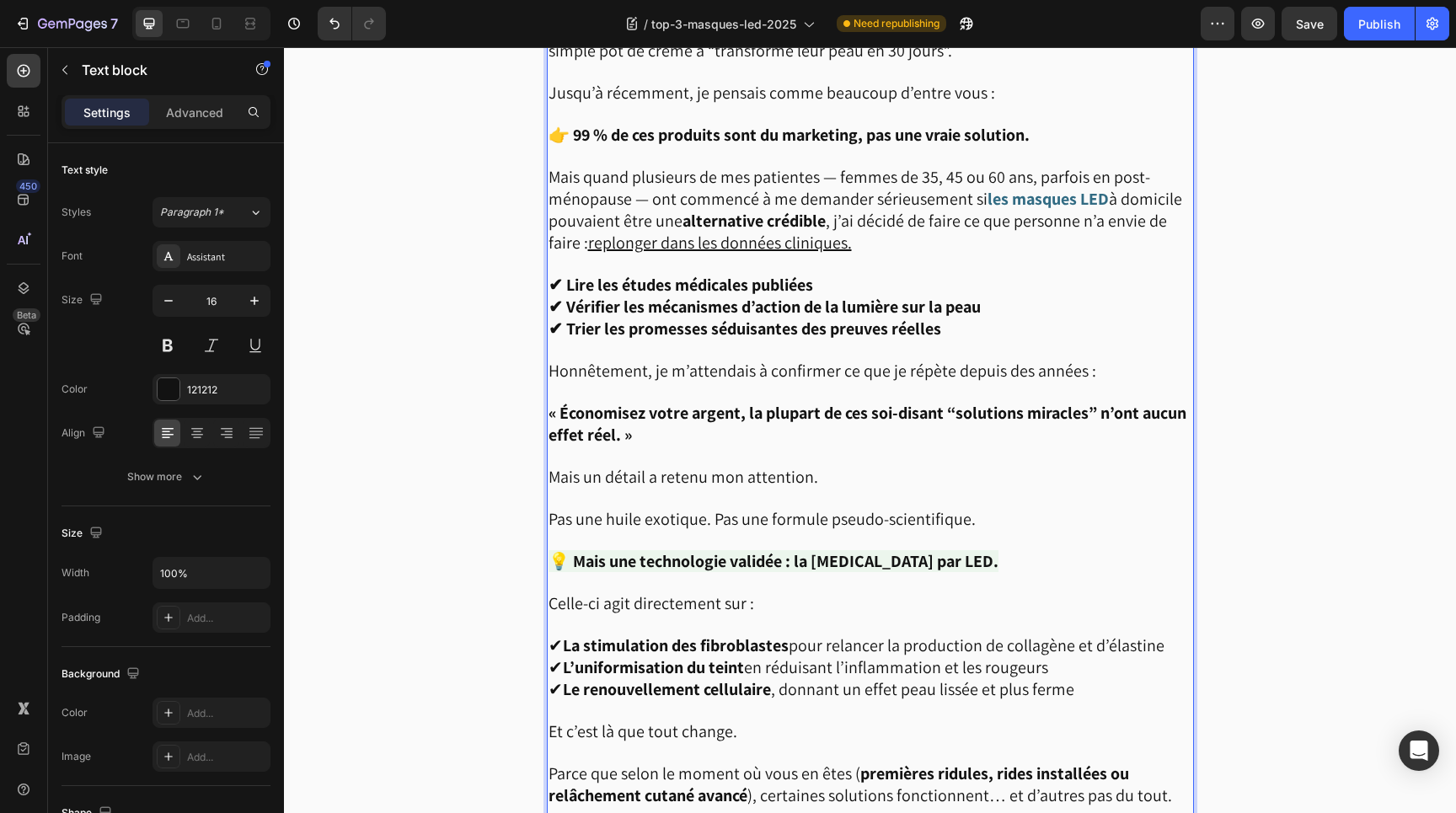
click at [985, 635] on span "✔ La stimulation des fibroblastes pour relancer la production de collagène et d…" at bounding box center [856, 645] width 616 height 21
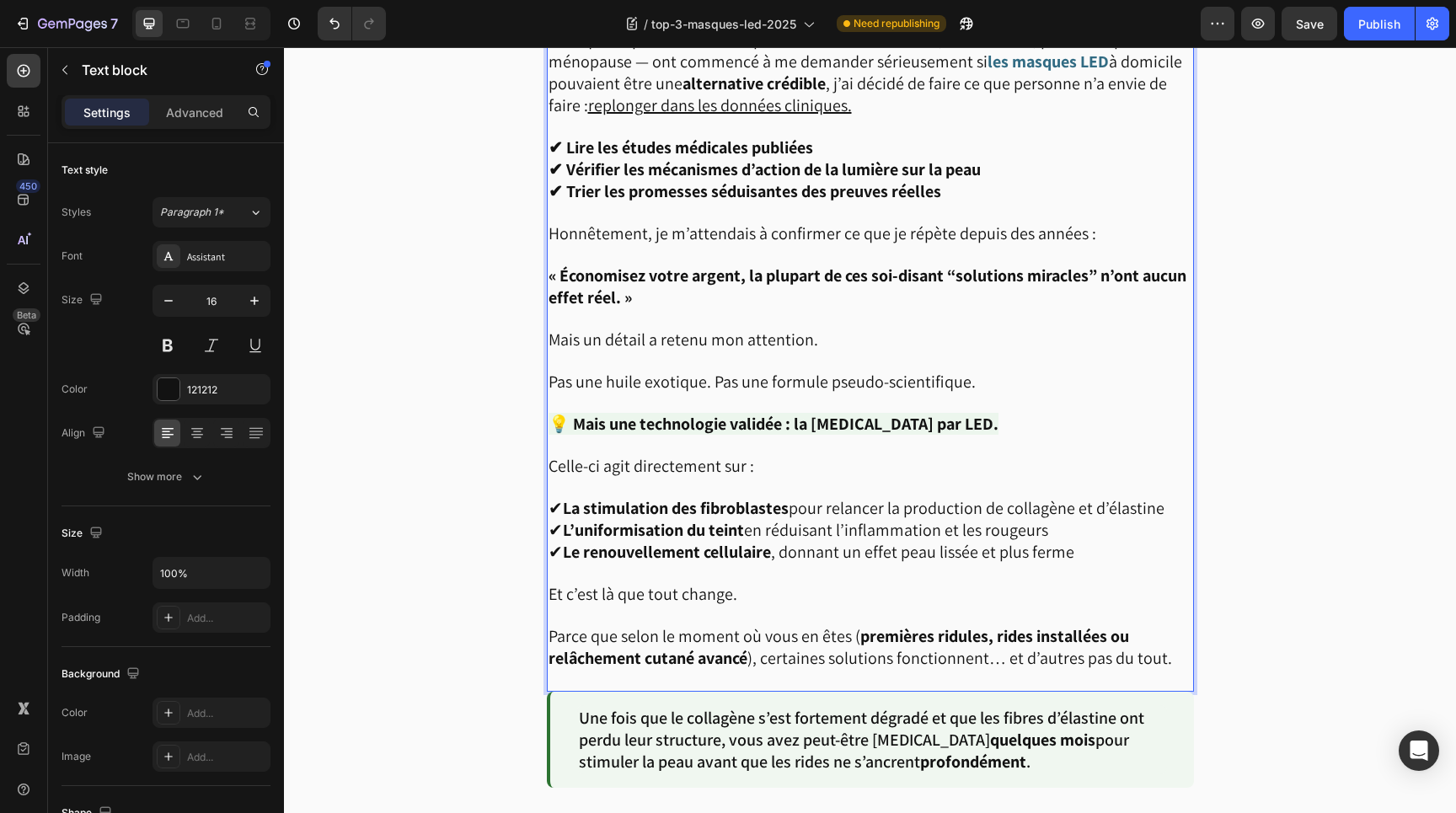
scroll to position [1339, 0]
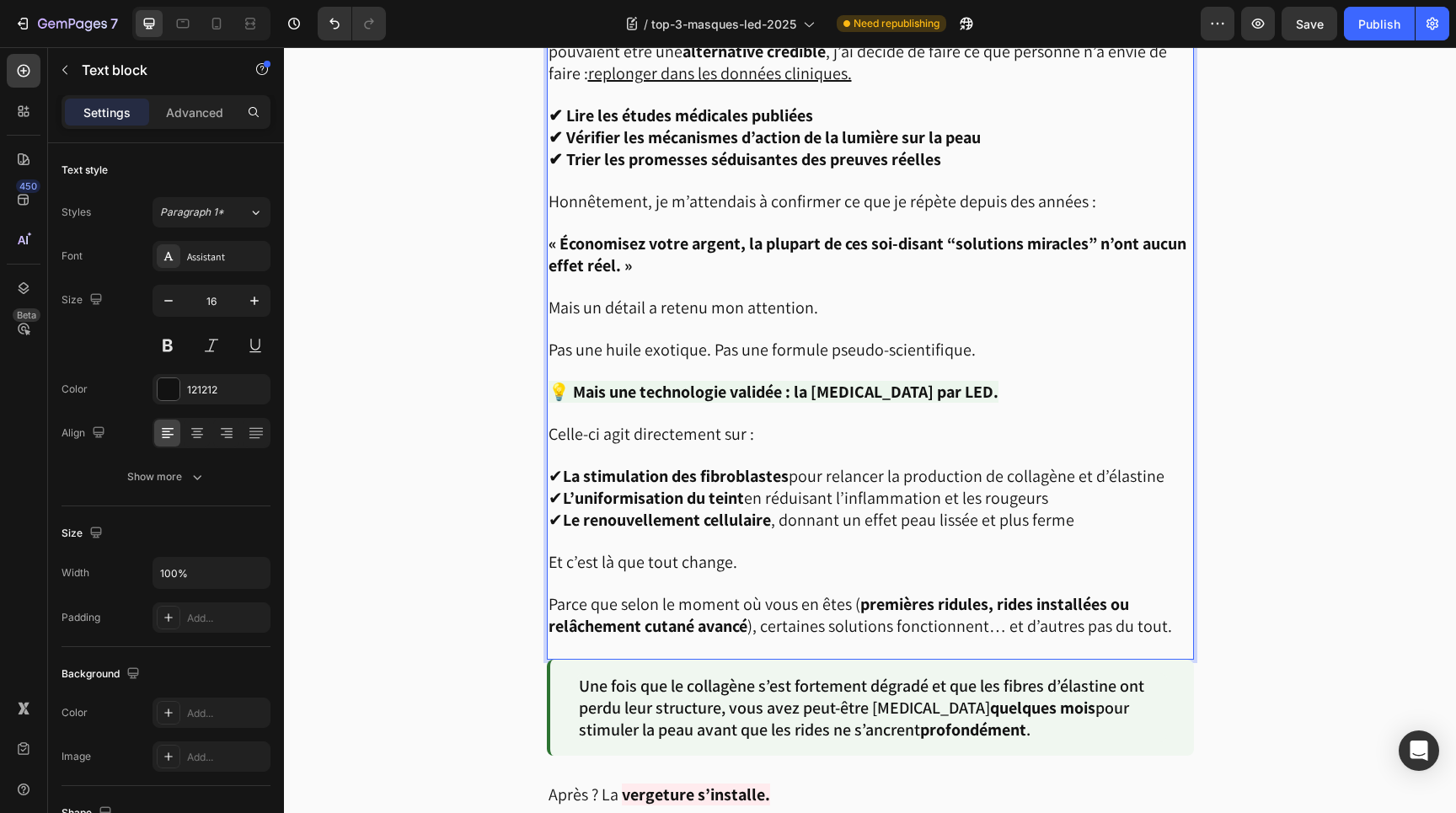
click at [767, 616] on span "Parce que selon le moment où vous en êtes ( premières ridules, rides installées…" at bounding box center [860, 615] width 623 height 44
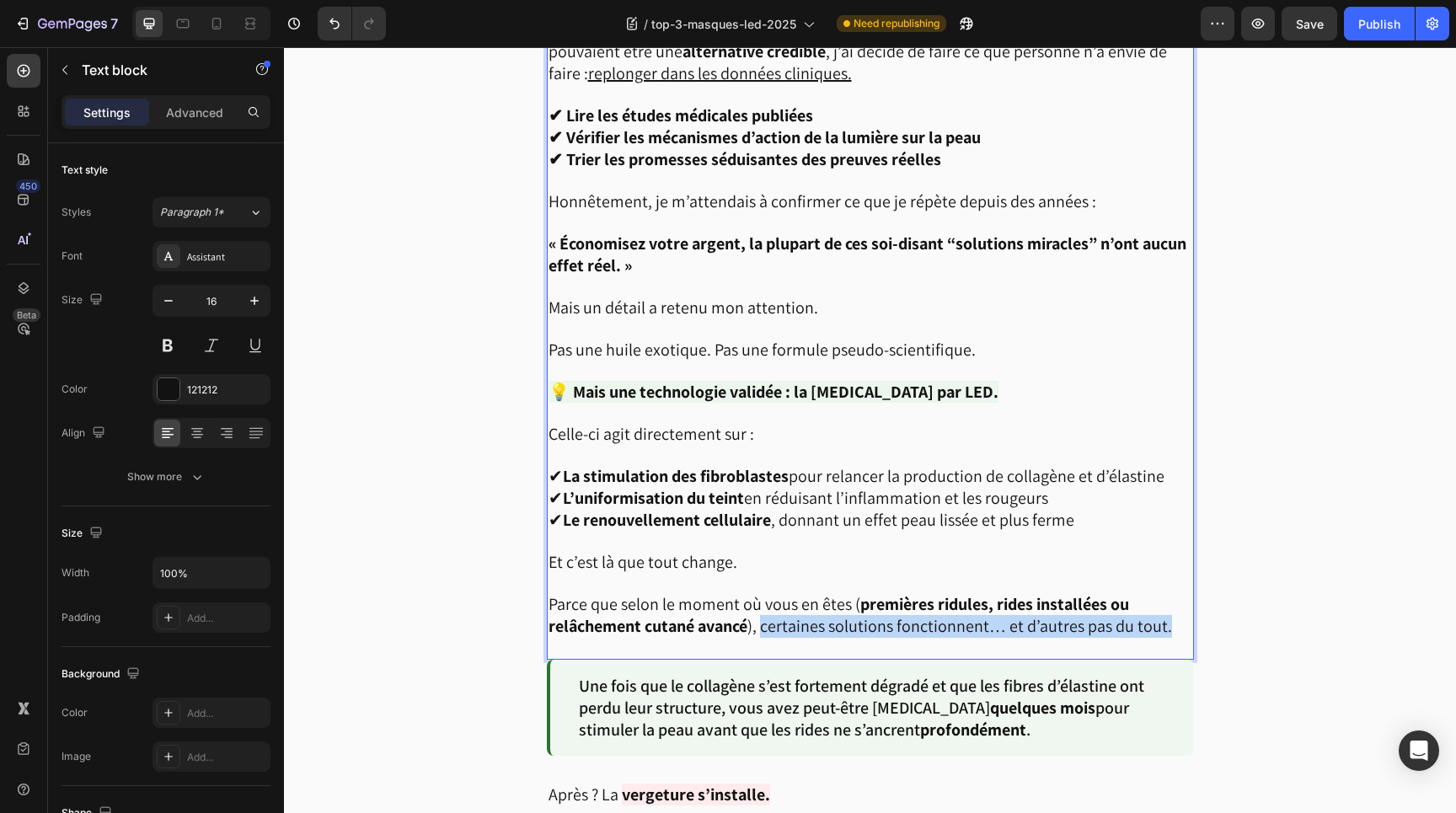
drag, startPoint x: 764, startPoint y: 617, endPoint x: 1166, endPoint y: 618, distance: 402.0
click at [1166, 618] on span "Parce que selon le moment où vous en êtes ( premières ridules, rides installées…" at bounding box center [860, 615] width 623 height 44
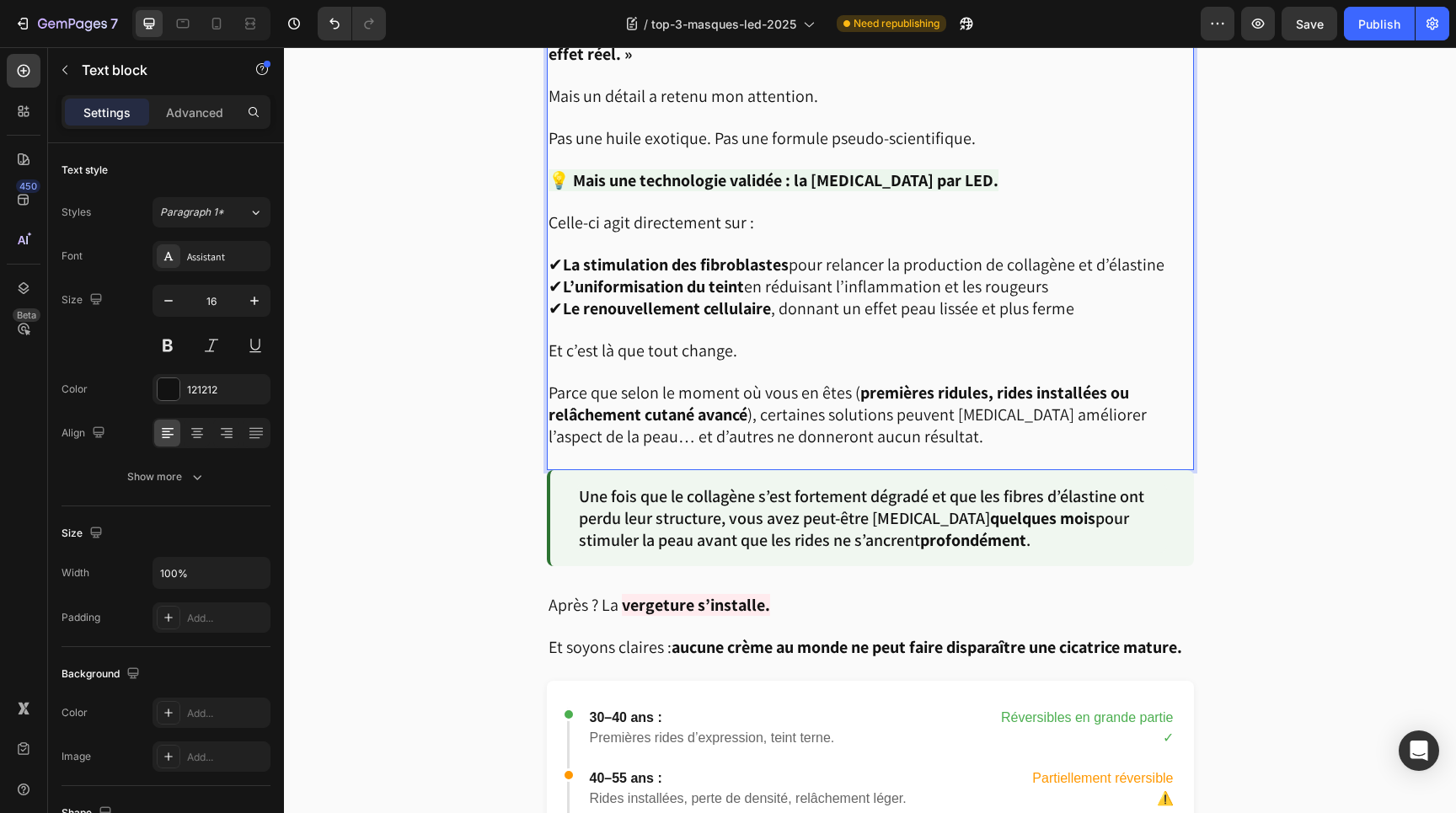
scroll to position [1562, 0]
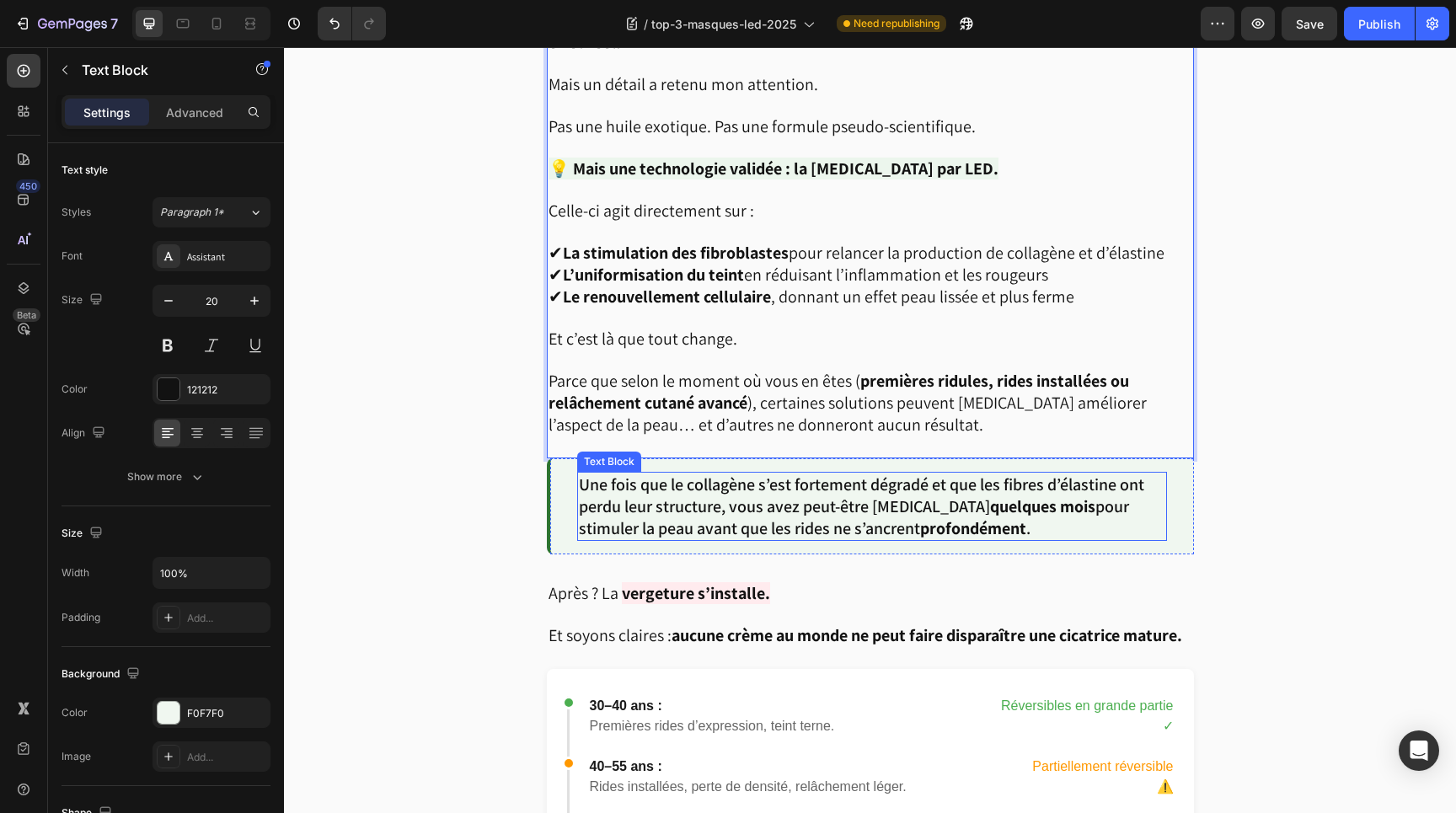
click at [592, 477] on p "Une fois que le collagène s’est fortement dégradé et que les fibres d’élastine …" at bounding box center [873, 506] width 587 height 65
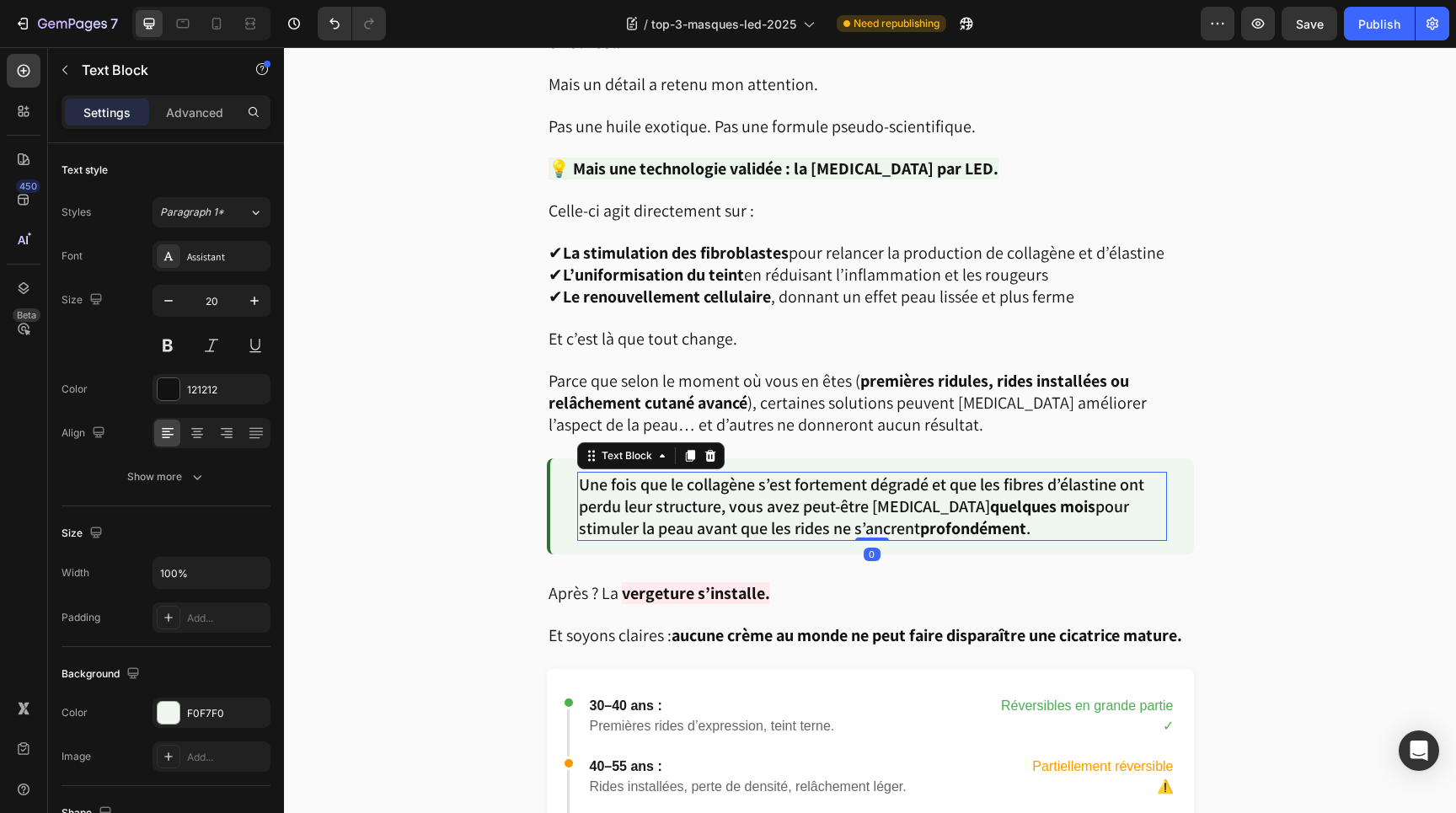
click at [592, 477] on p "Une fois que le collagène s’est fortement dégradé et que les fibres d’élastine …" at bounding box center [873, 506] width 587 height 65
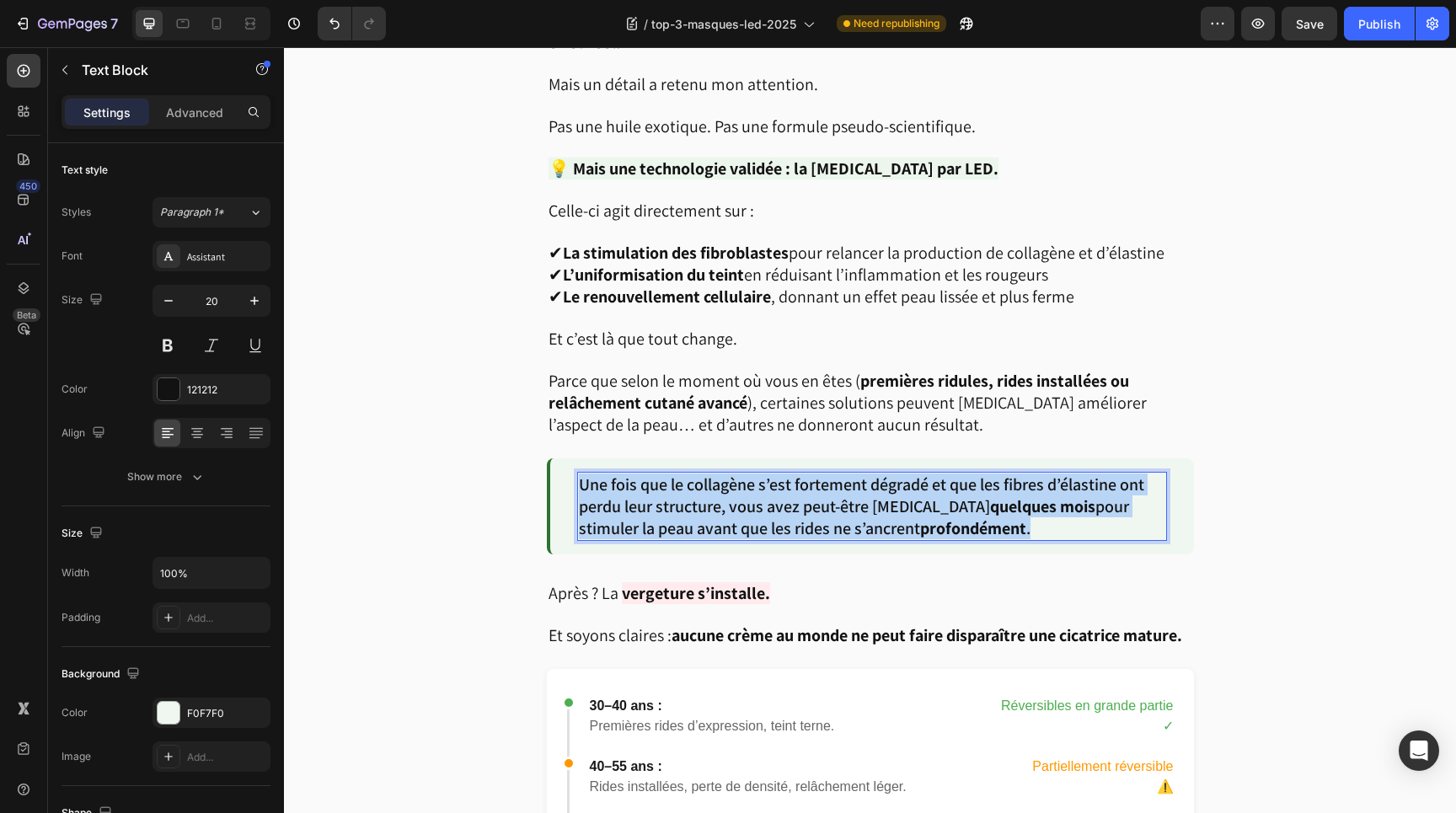
click at [592, 477] on p "Une fois que le collagène s’est fortement dégradé et que les fibres d’élastine …" at bounding box center [873, 506] width 587 height 65
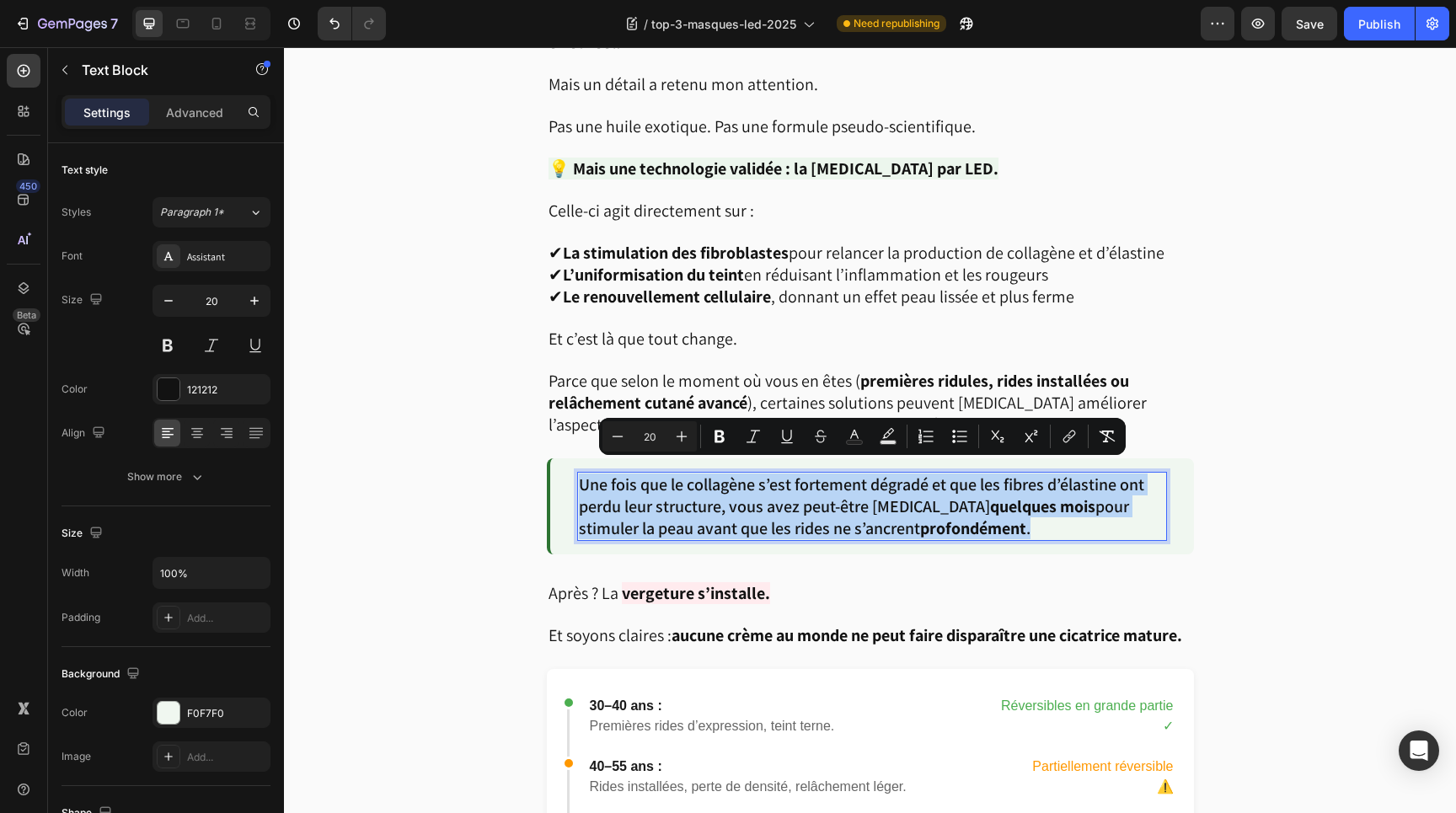
copy p "Une fois que le collagène s’est fortement dégradé et que les fibres d’élastine …"
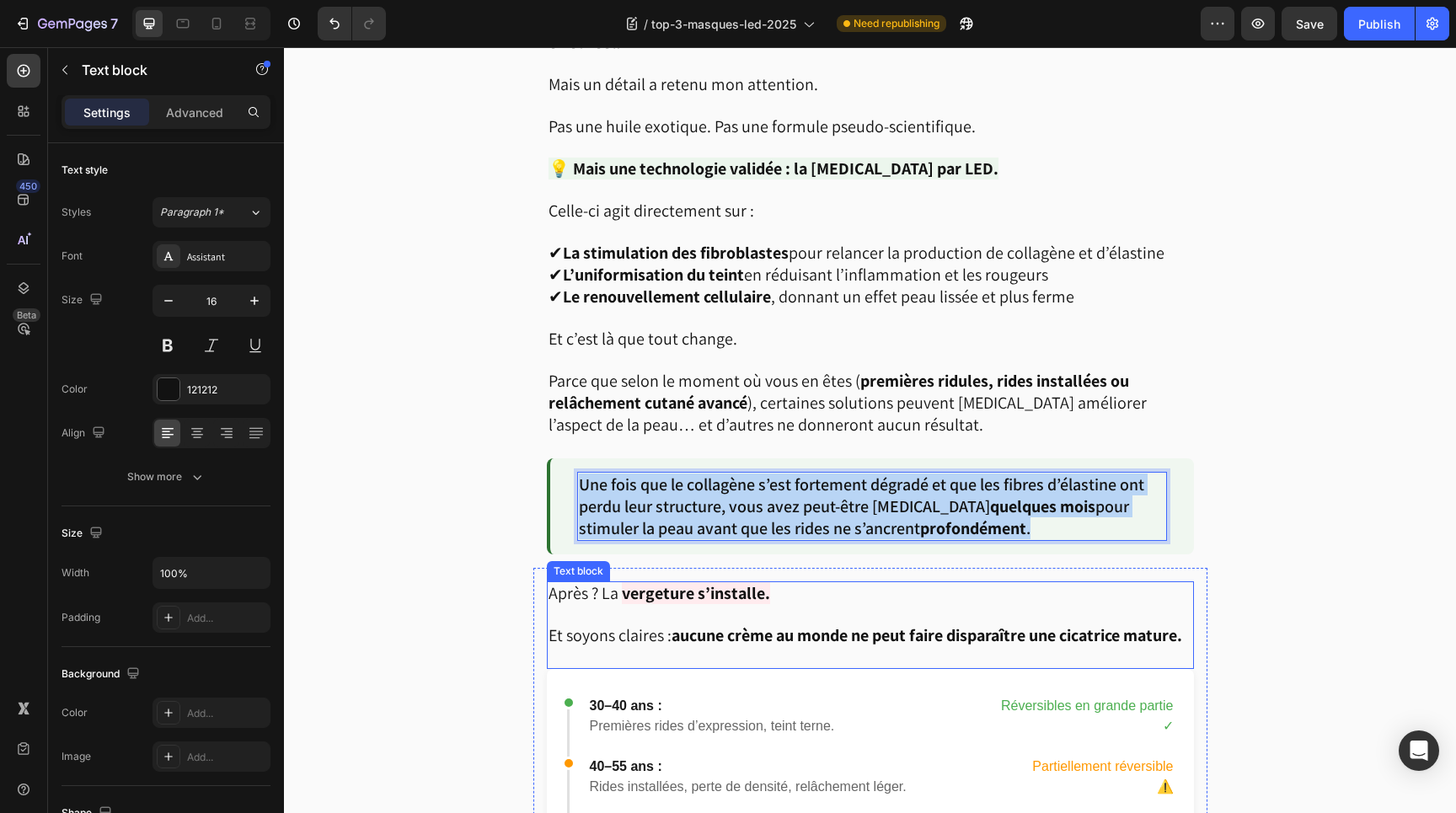
click at [595, 624] on span "Et soyons claires : aucune crème au monde ne peut faire disparaître une cicatri…" at bounding box center [865, 635] width 634 height 21
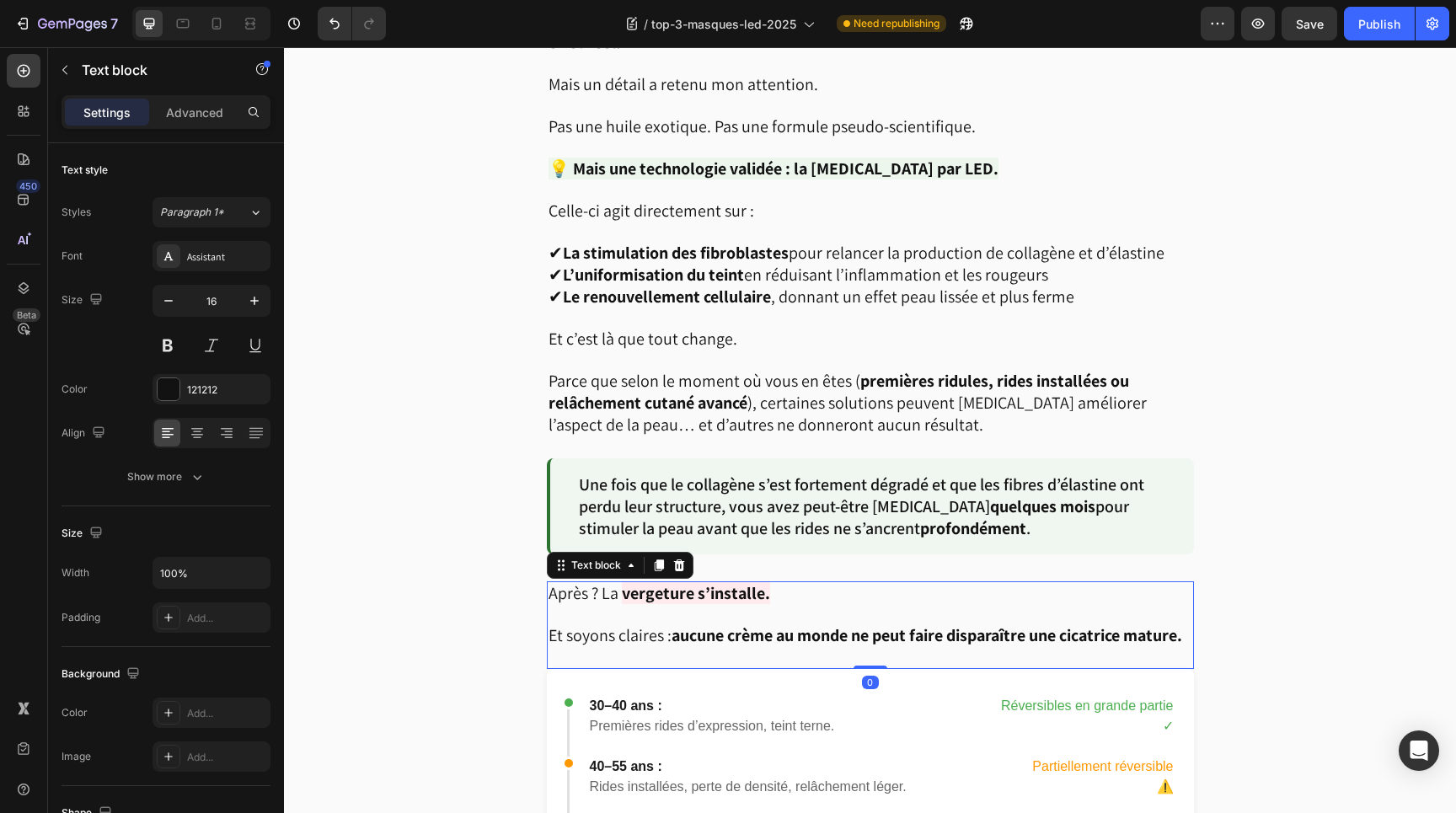
click at [595, 624] on span "Et soyons claires : aucune crème au monde ne peut faire disparaître une cicatri…" at bounding box center [865, 635] width 634 height 21
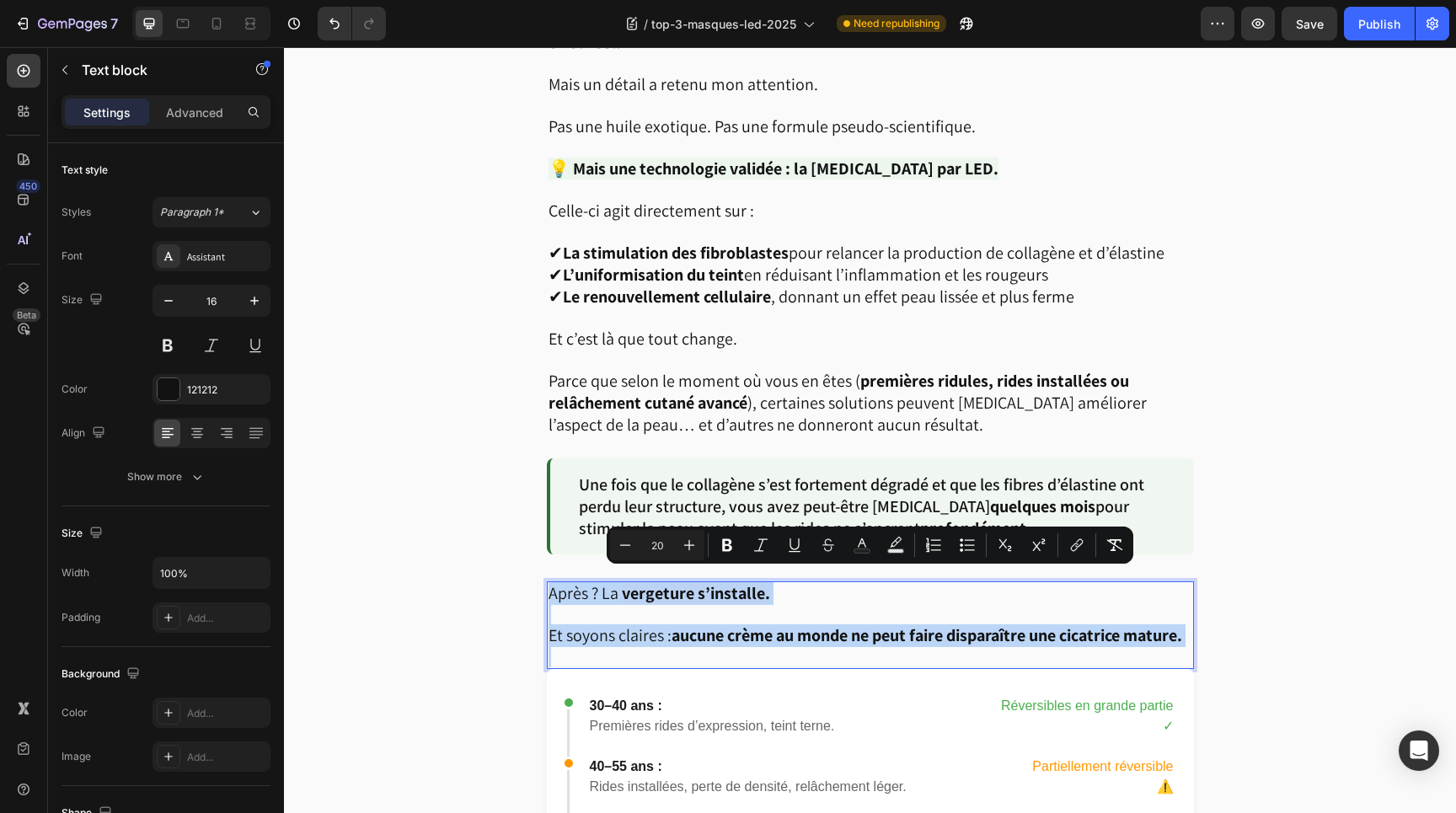
copy div "Après ? La vergeture s’installe. Et soyons claires : aucune crème au monde ne p…"
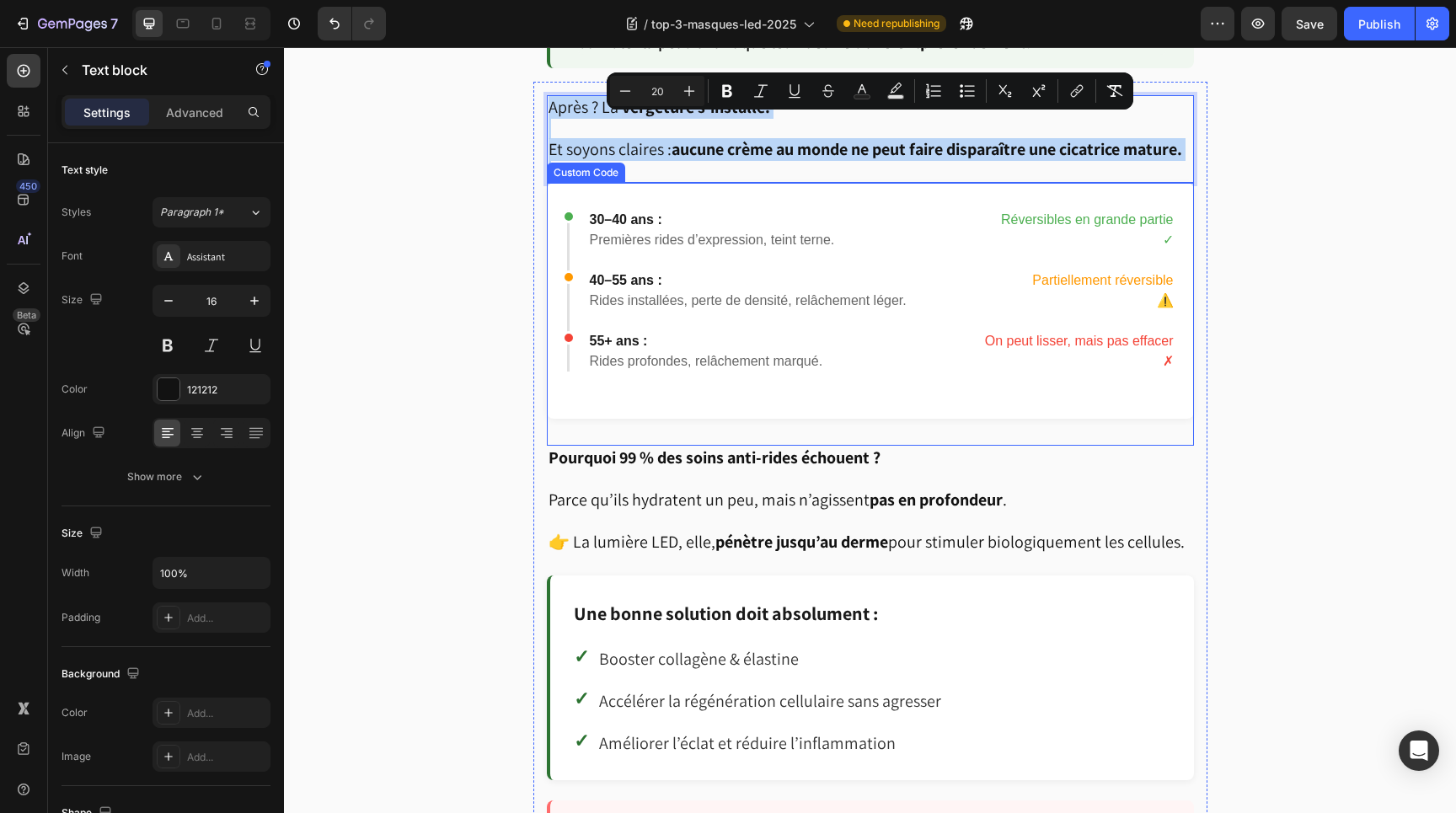
scroll to position [2071, 0]
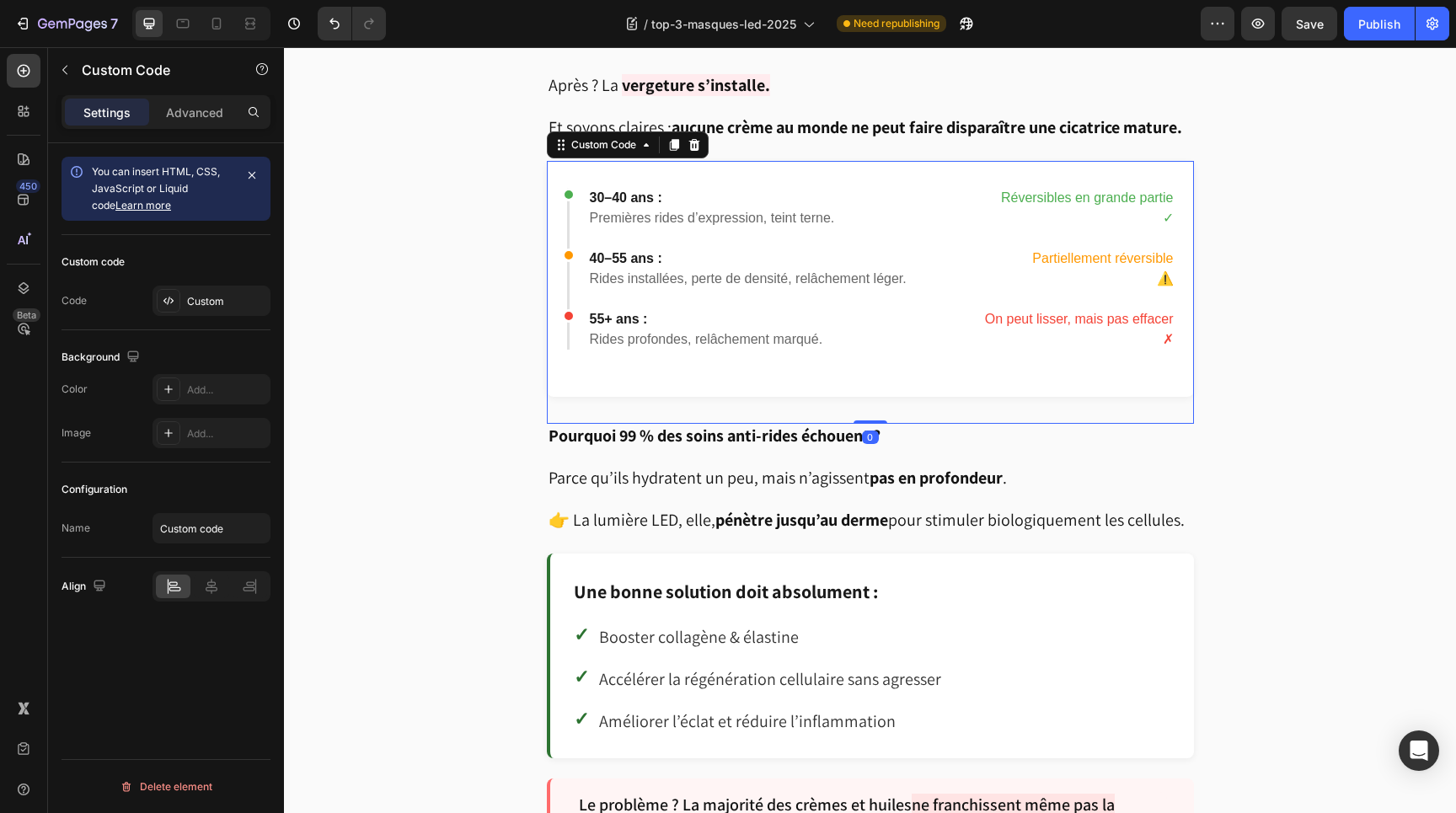
click at [727, 272] on div "40–55 ans : Rides installées, perte de densité, relâchement léger." at bounding box center [748, 268] width 317 height 40
click at [1445, 23] on button "button" at bounding box center [1433, 23] width 34 height 34
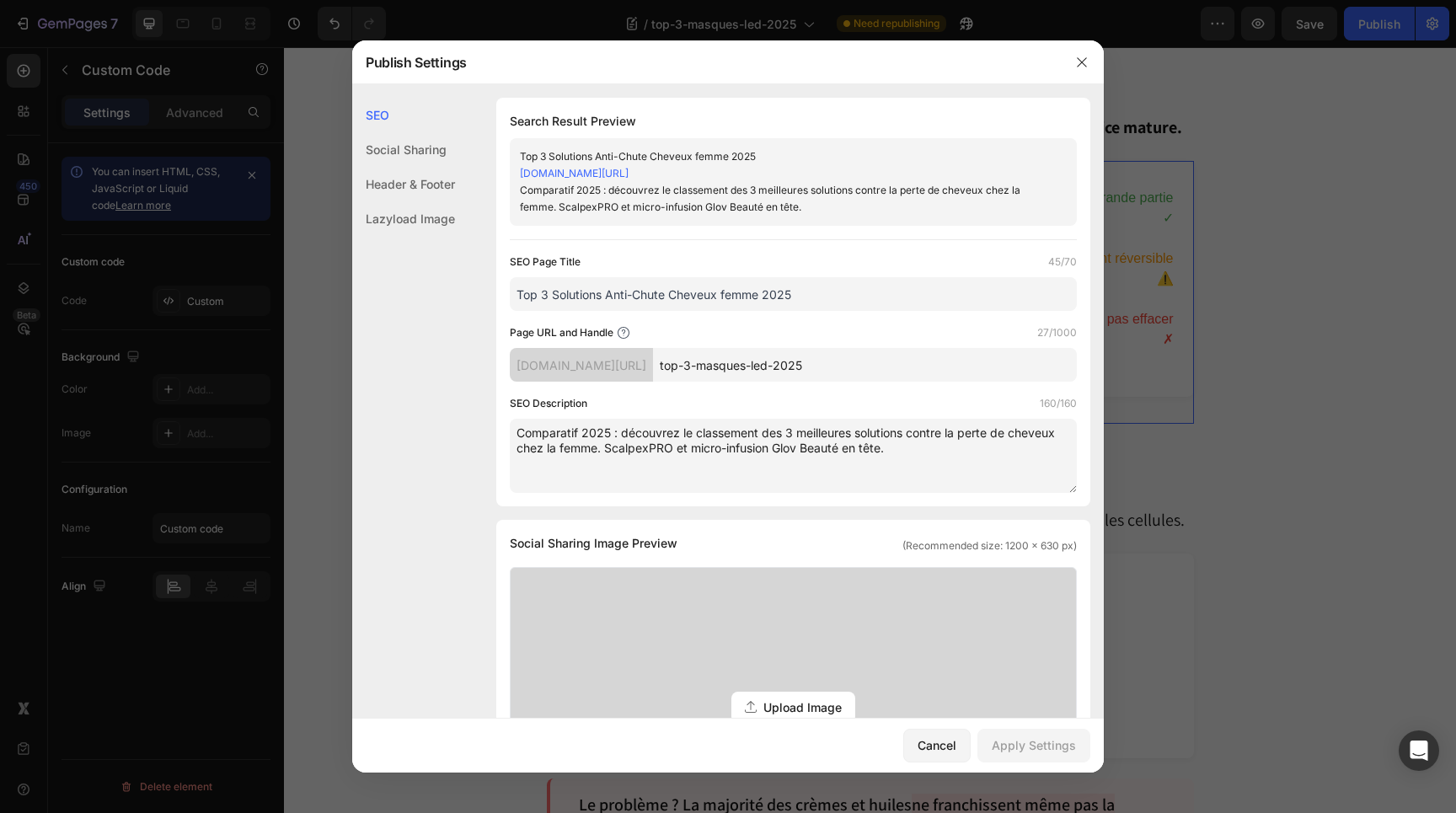
click at [629, 169] on link "[DOMAIN_NAME][URL]" at bounding box center [574, 174] width 108 height 13
click at [1086, 61] on icon "button" at bounding box center [1082, 63] width 13 height 13
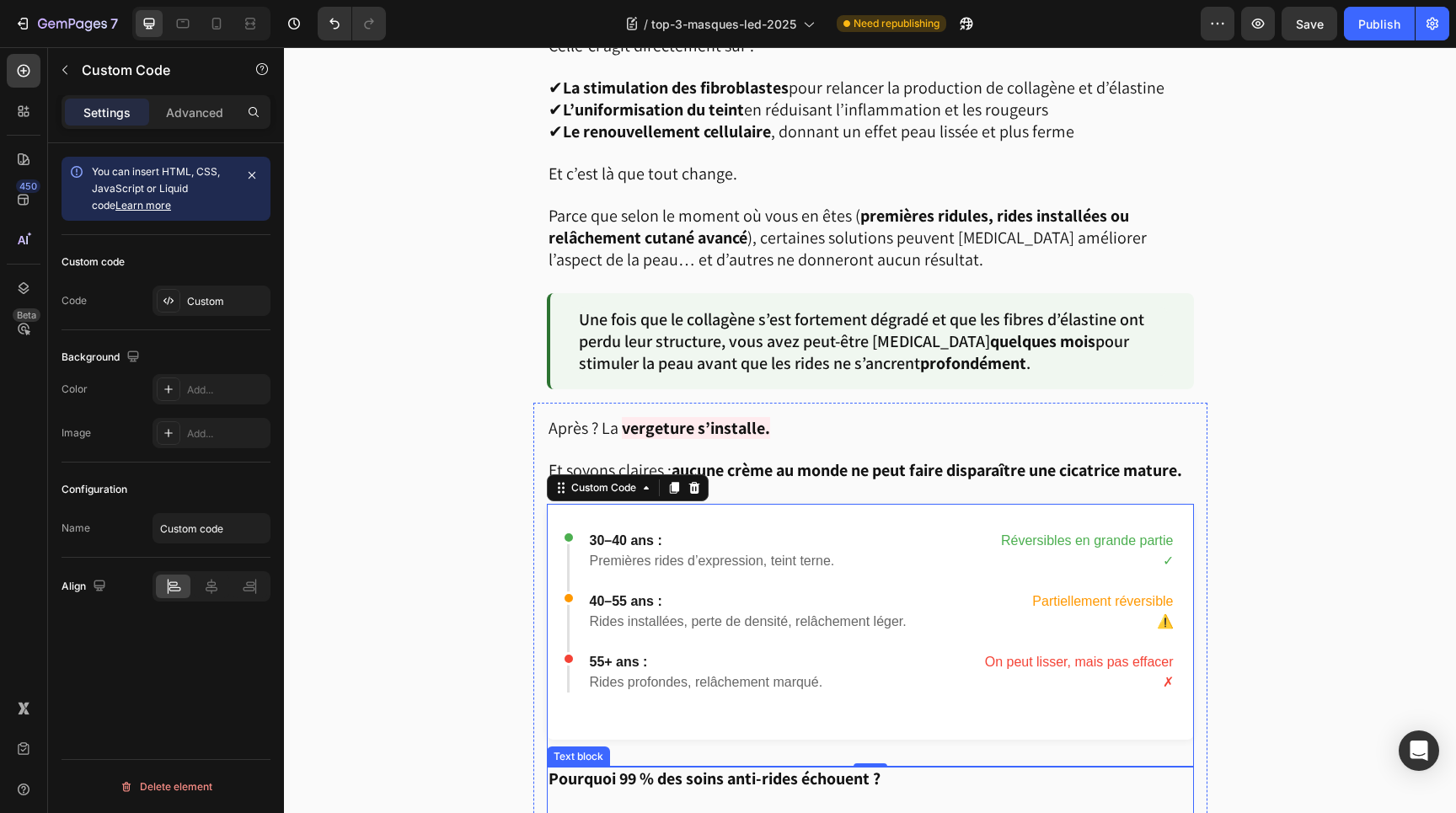
scroll to position [1726, 0]
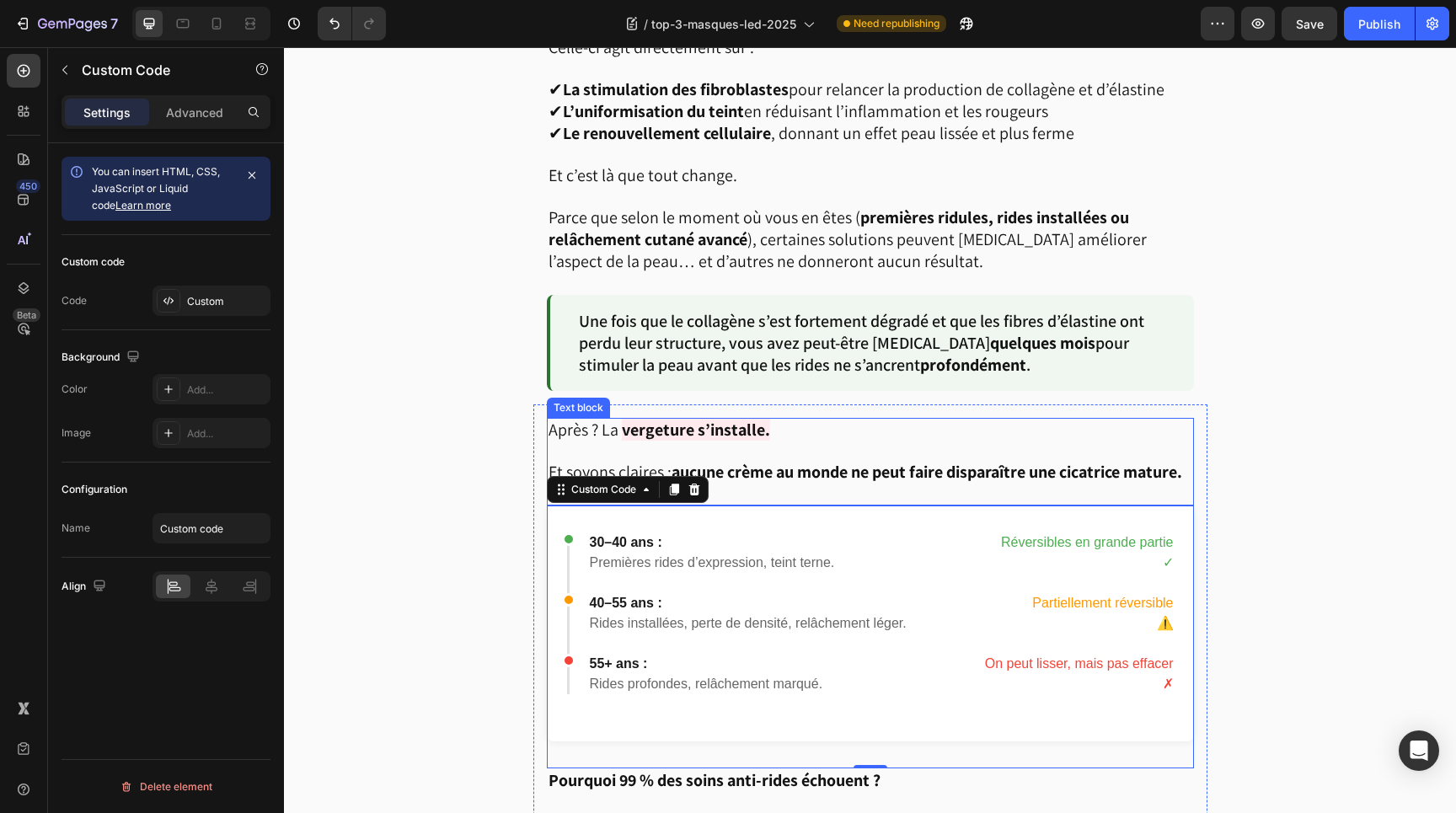
click at [678, 424] on strong "vergeture s’installe." at bounding box center [696, 429] width 149 height 21
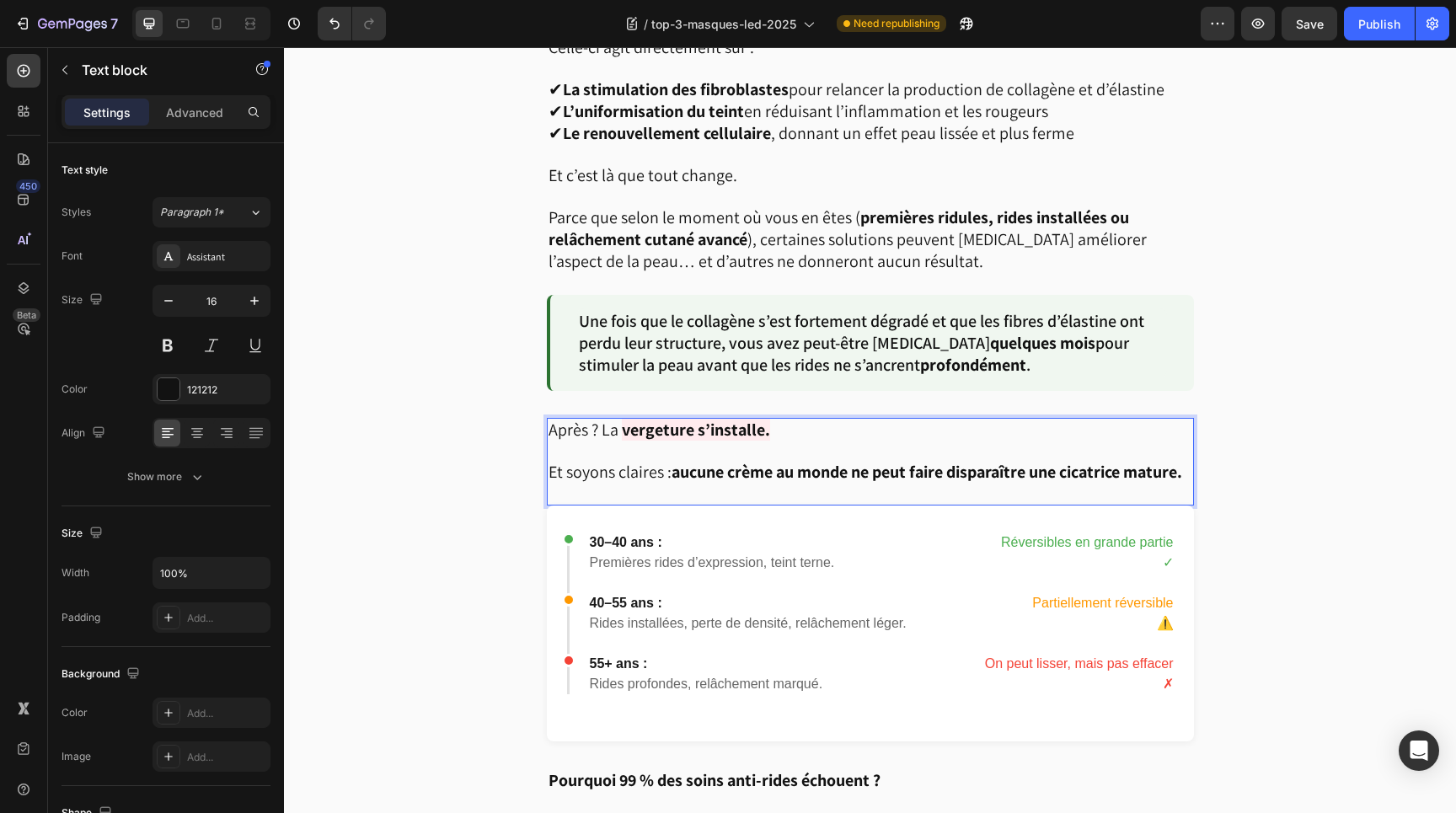
click at [614, 419] on span "Après ? La" at bounding box center [583, 429] width 70 height 21
click at [659, 419] on strong "vergeture s’installe." at bounding box center [703, 429] width 149 height 21
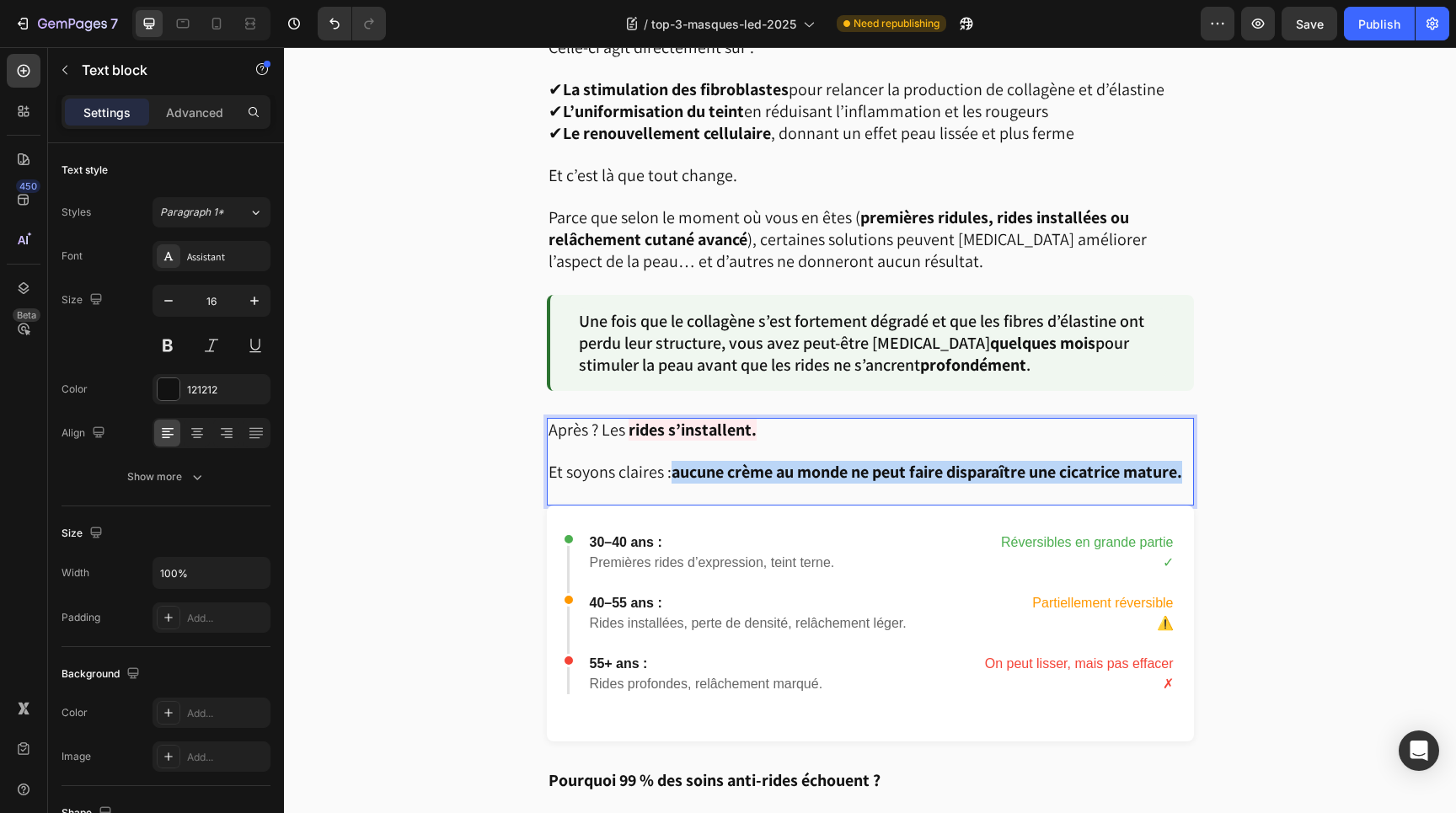
drag, startPoint x: 676, startPoint y: 459, endPoint x: 684, endPoint y: 480, distance: 22.5
click at [684, 480] on p "Et soyons claires : aucune crème au monde ne peut faire disparaître une cicatri…" at bounding box center [870, 472] width 644 height 21
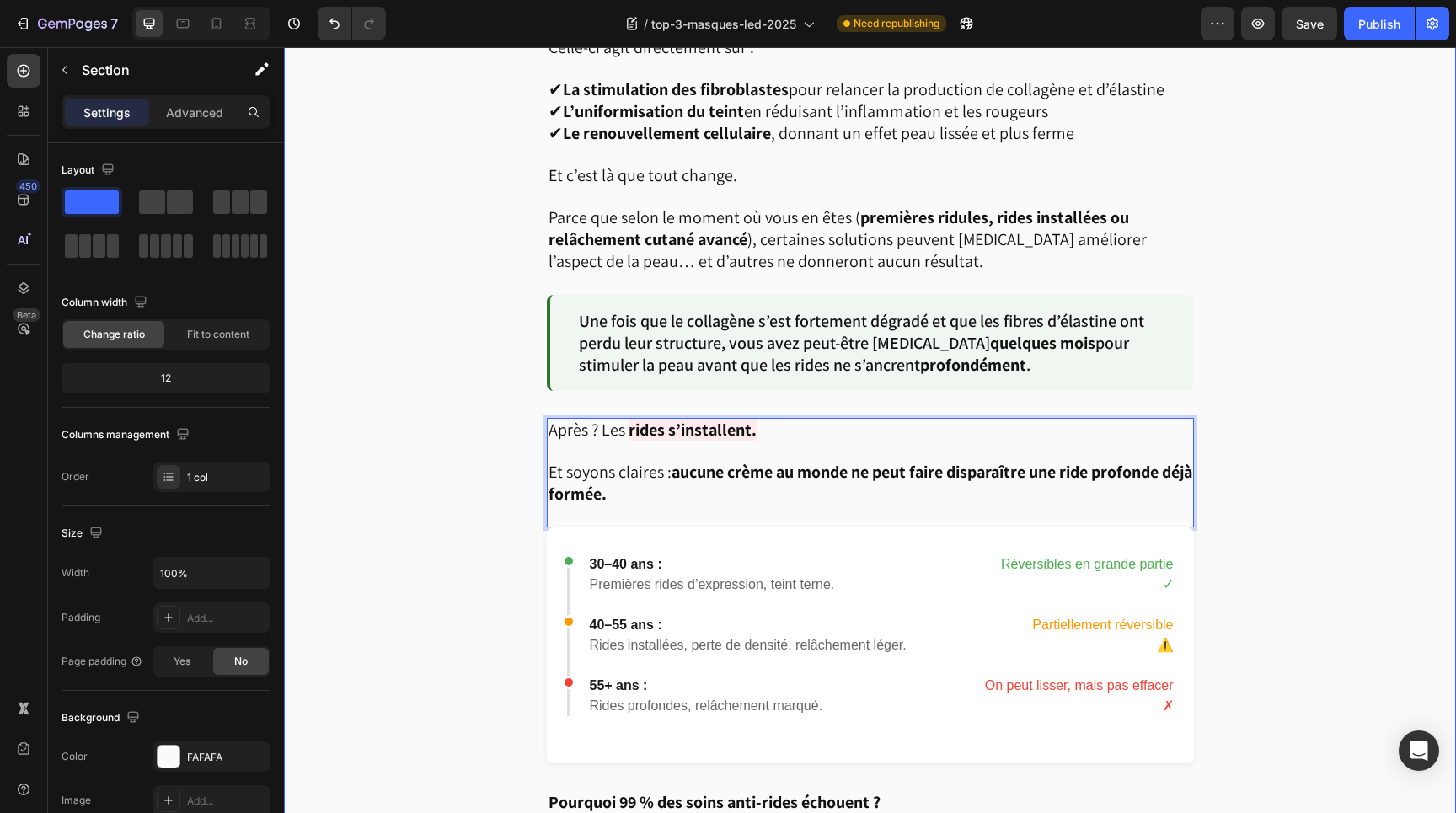
click at [1276, 598] on div "Image Soyons honnêtes. [DATE], chaque marque balance sa “crème miracle” contre …" at bounding box center [870, 213] width 1173 height 2511
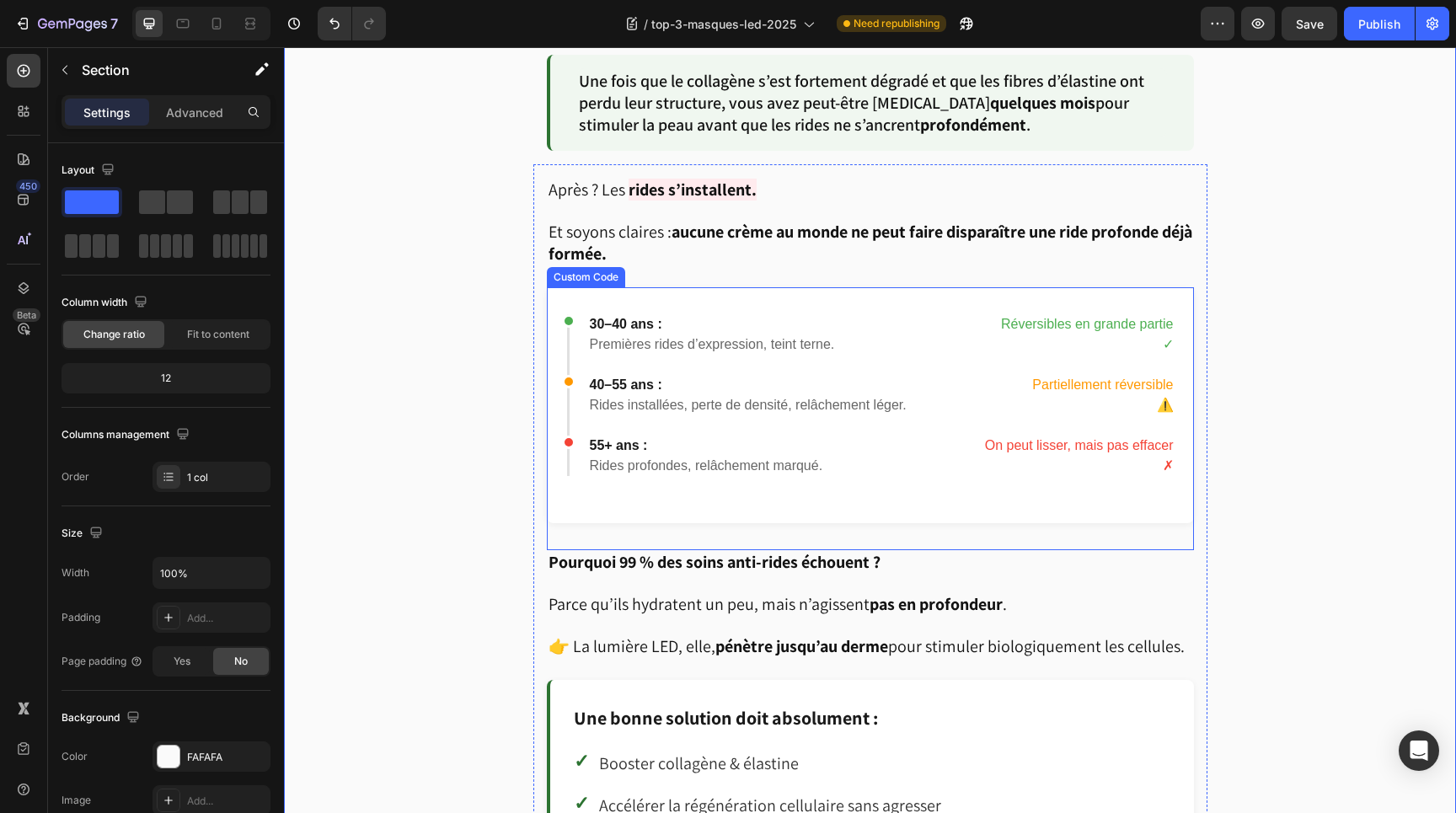
scroll to position [1967, 0]
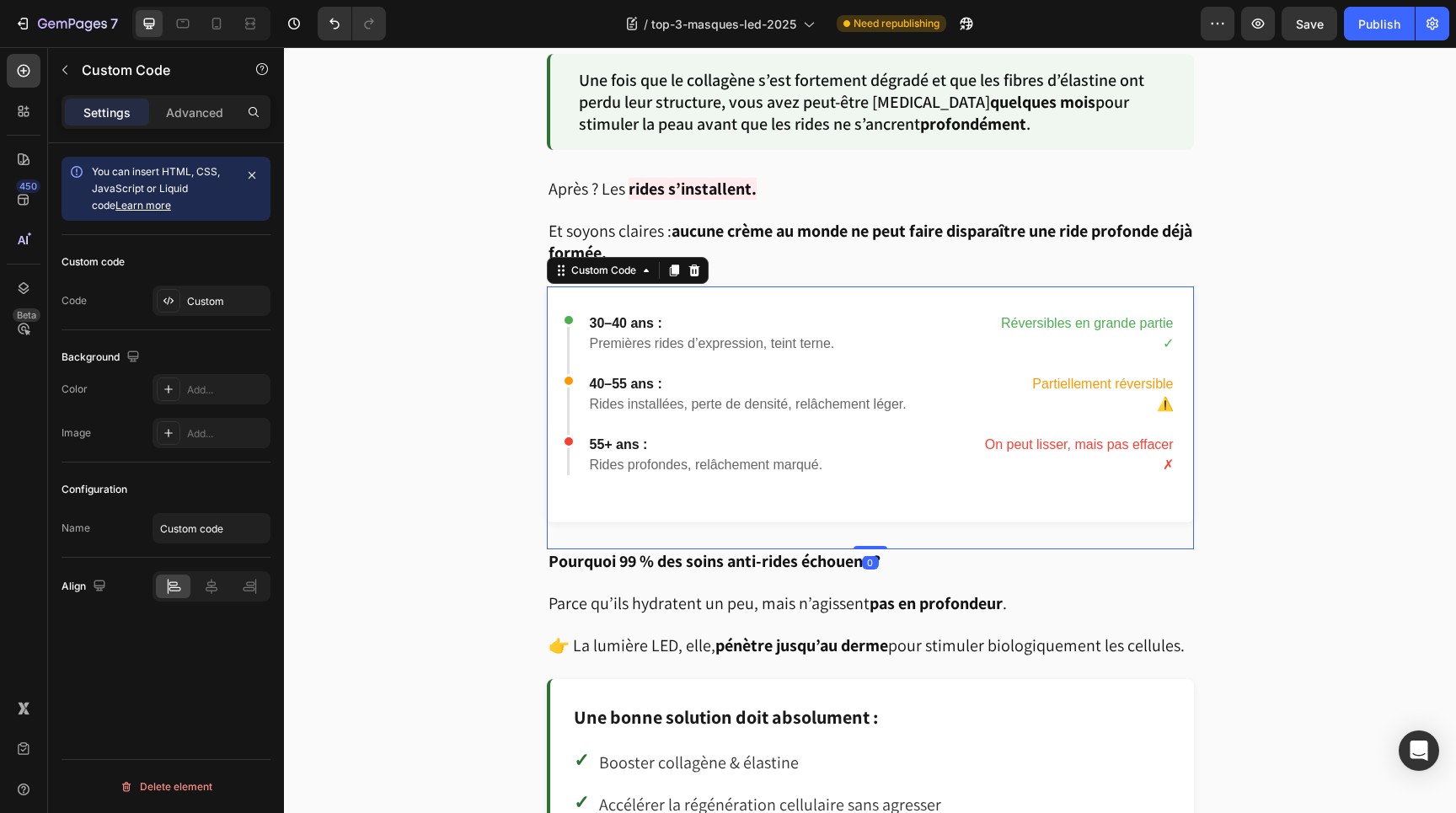
click at [711, 400] on div "Rides installées, perte de densité, relâchement léger." at bounding box center [748, 405] width 317 height 21
click at [184, 297] on div "Custom" at bounding box center [211, 301] width 118 height 30
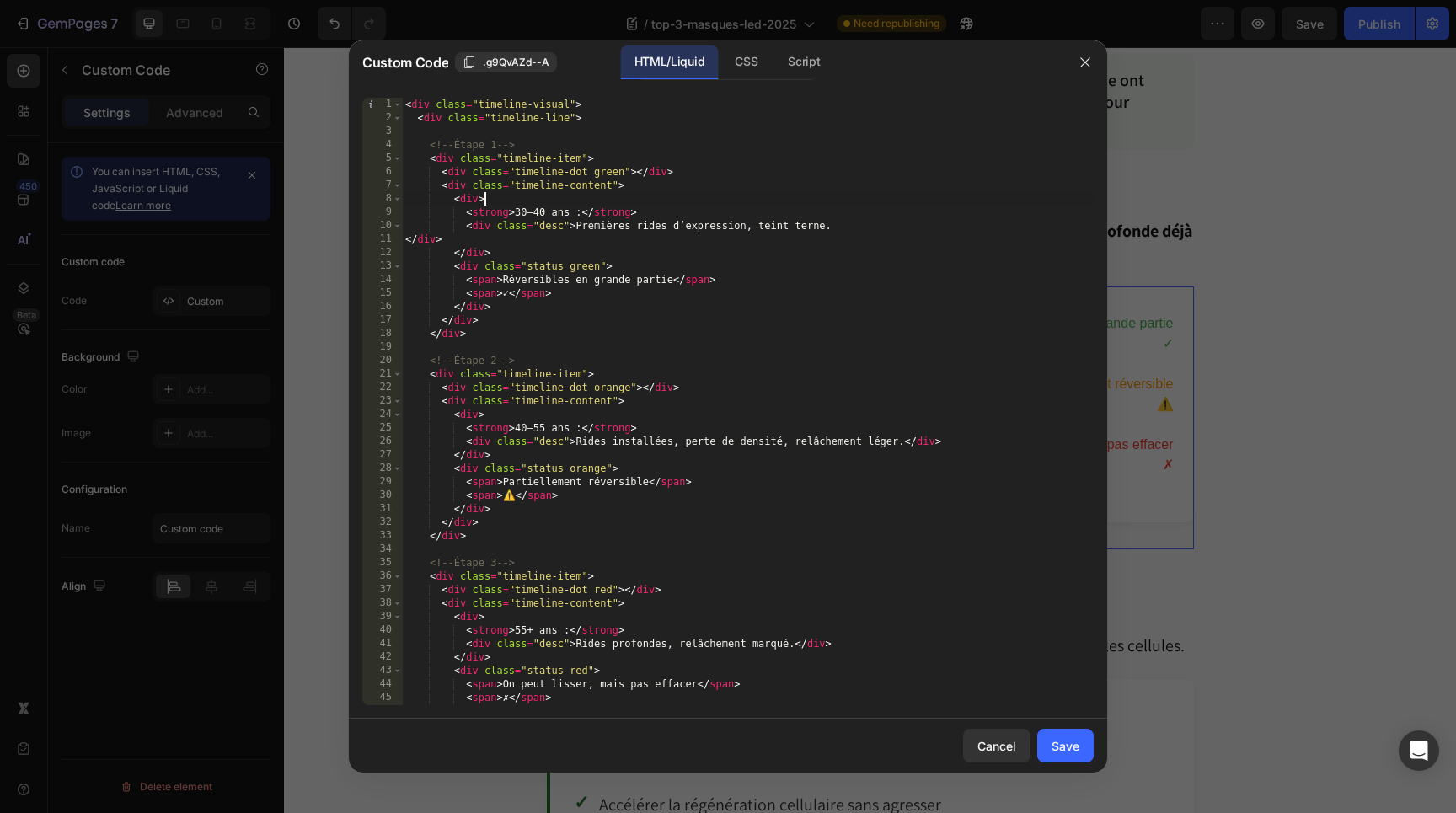
drag, startPoint x: 517, startPoint y: 206, endPoint x: 555, endPoint y: 206, distance: 38.0
click at [555, 206] on div "< div class = "timeline-visual" > < div class = "timeline-line" > <!-- Étape 1 …" at bounding box center [748, 415] width 692 height 635
click at [550, 210] on div "< div class = "timeline-visual" > < div class = "timeline-line" > <!-- Étape 1 …" at bounding box center [748, 415] width 692 height 635
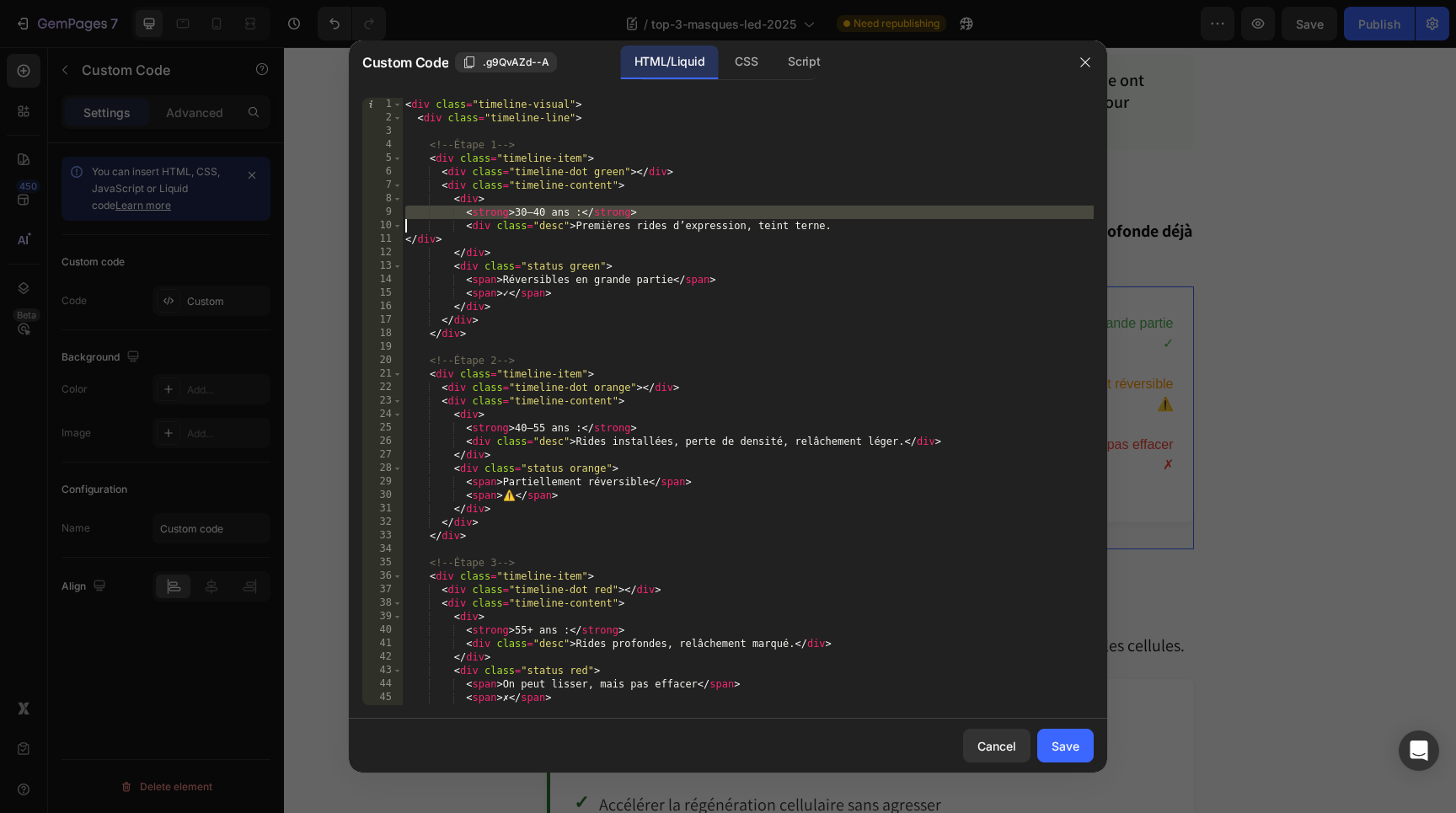
click at [550, 210] on div "< div class = "timeline-visual" > < div class = "timeline-line" > <!-- Étape 1 …" at bounding box center [748, 415] width 692 height 635
click at [559, 212] on div "< div class = "timeline-visual" > < div class = "timeline-line" > <!-- Étape 1 …" at bounding box center [748, 415] width 692 height 635
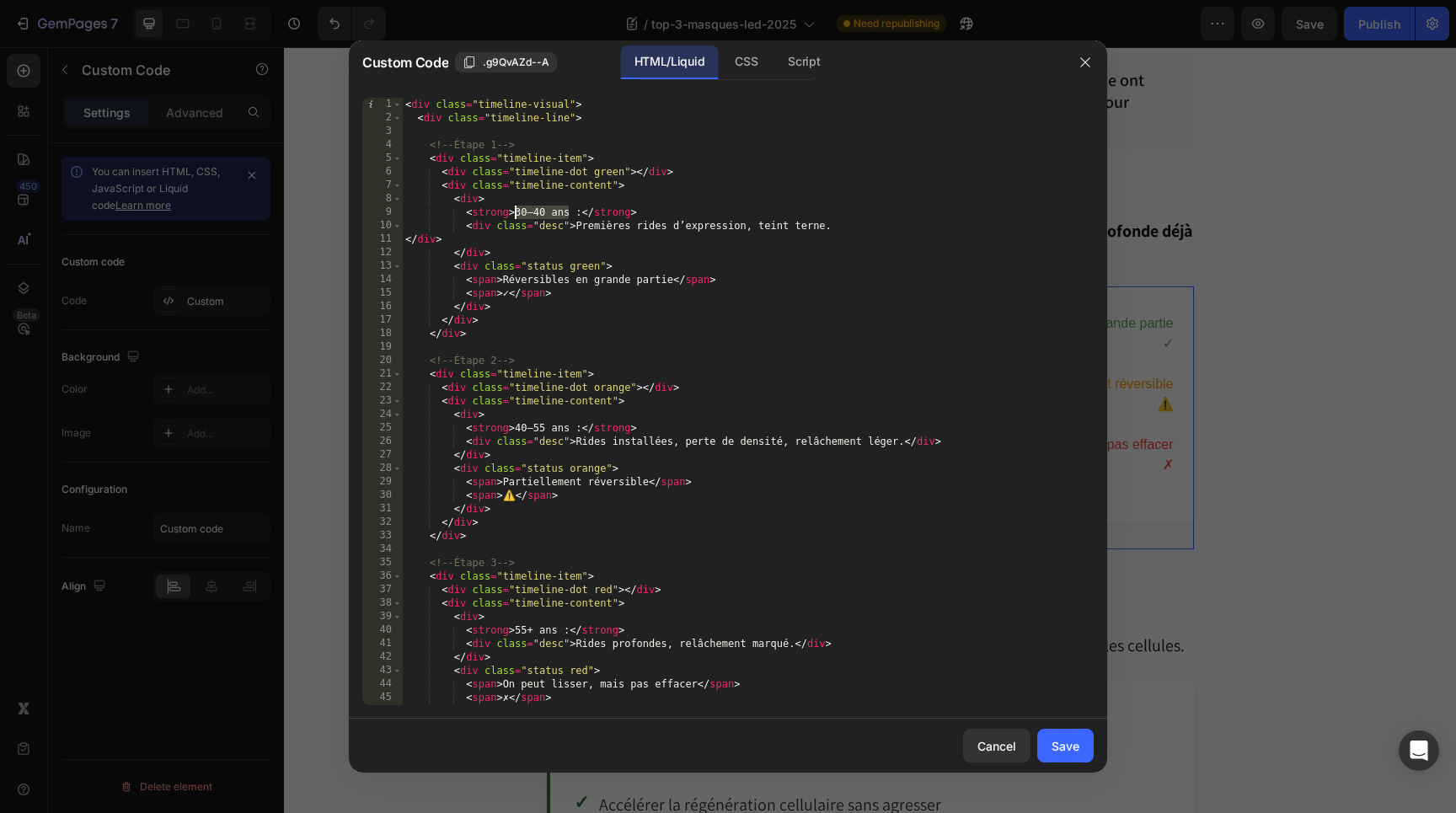
drag, startPoint x: 569, startPoint y: 212, endPoint x: 515, endPoint y: 212, distance: 54.0
click at [515, 212] on div "< div class = "timeline-visual" > < div class = "timeline-line" > <!-- Étape 1 …" at bounding box center [748, 415] width 692 height 635
paste textarea "0–5"
drag, startPoint x: 577, startPoint y: 229, endPoint x: 830, endPoint y: 229, distance: 253.0
click at [830, 229] on div "< div class = "timeline-visual" > < div class = "timeline-line" > <!-- Étape 1 …" at bounding box center [748, 415] width 692 height 635
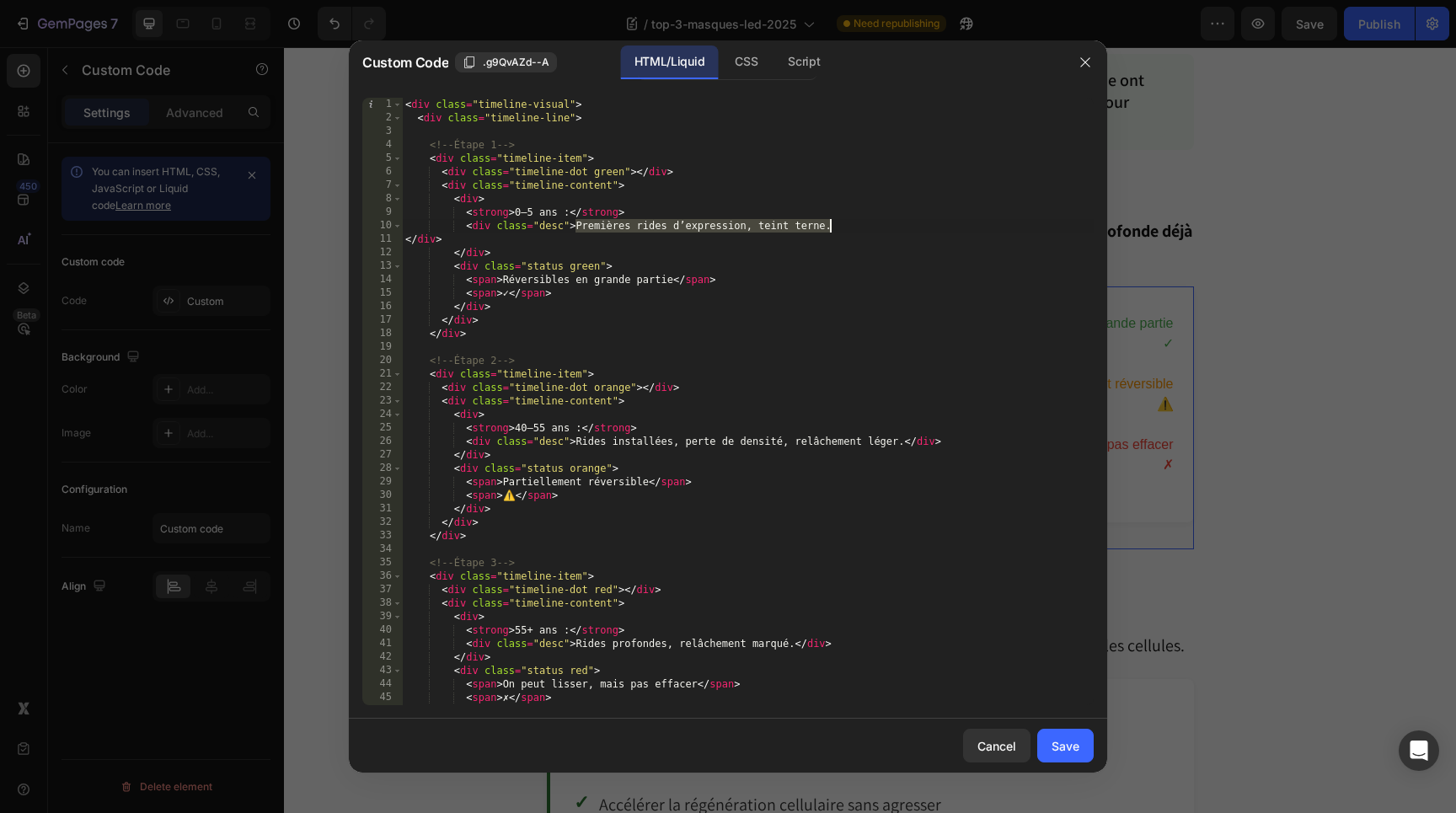
paste textarea "premières ridules, relâchement léger"
click at [580, 230] on div "< div class = "timeline-visual" > < div class = "timeline-line" > <!-- Étape 1 …" at bounding box center [748, 415] width 692 height 635
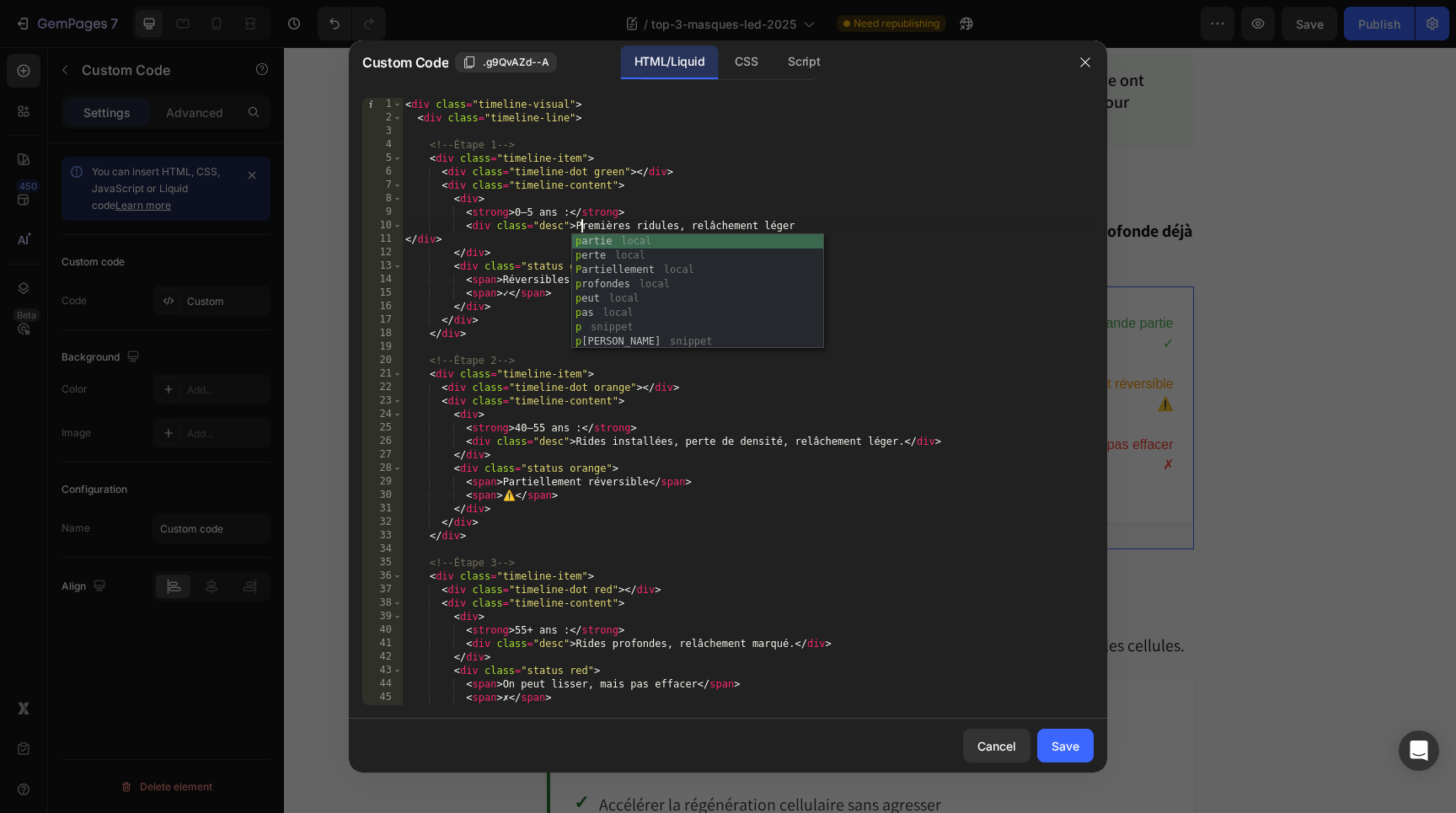
click at [876, 339] on div "< div class = "timeline-visual" > < div class = "timeline-line" > <!-- Étape 1 …" at bounding box center [748, 415] width 692 height 635
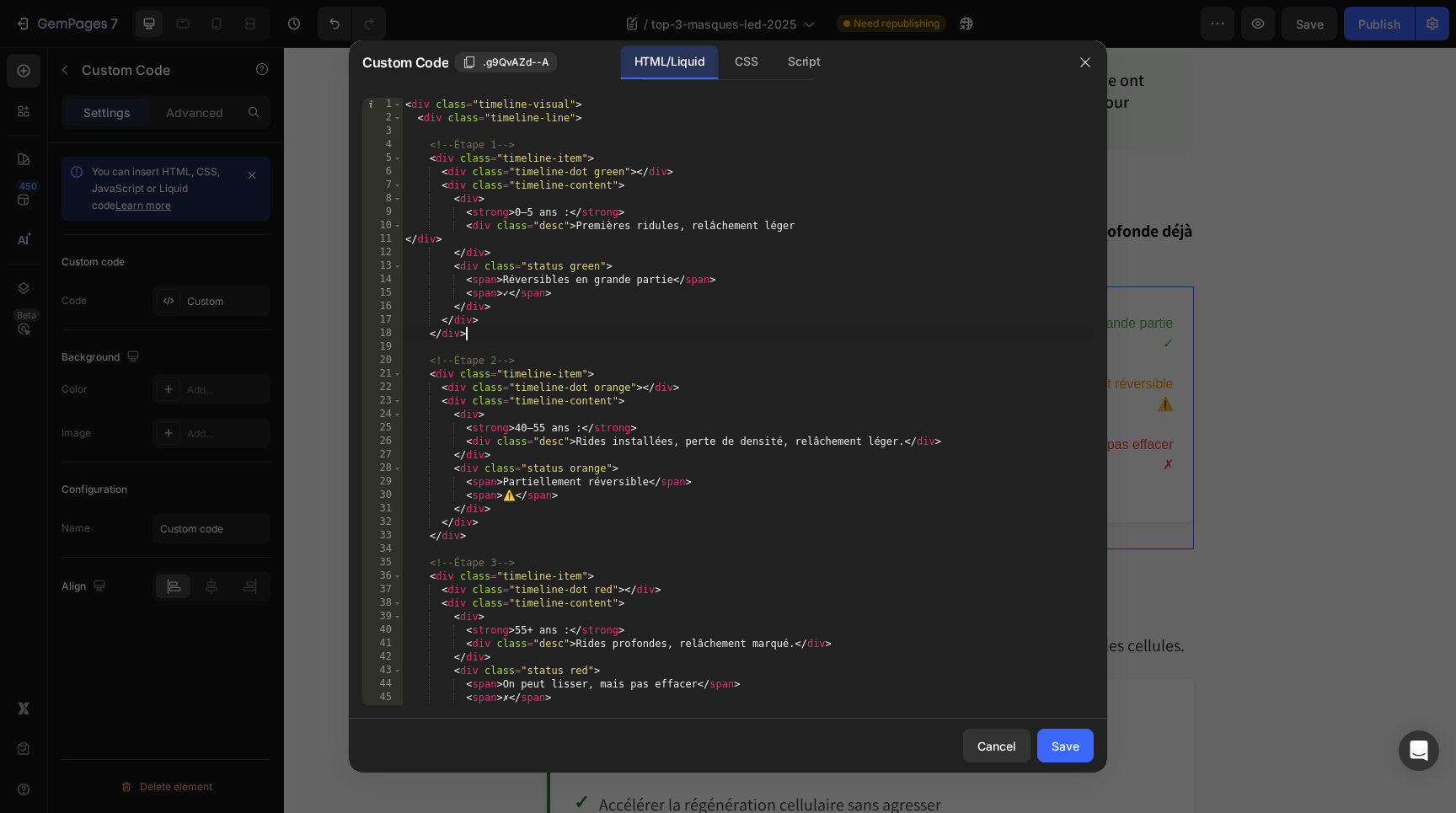
scroll to position [0, 5]
drag, startPoint x: 514, startPoint y: 429, endPoint x: 570, endPoint y: 431, distance: 56.0
click at [570, 431] on div "< div class = "timeline-visual" > < div class = "timeline-line" > <!-- Étape 1 …" at bounding box center [748, 415] width 692 height 635
paste textarea "5–10"
drag, startPoint x: 575, startPoint y: 442, endPoint x: 904, endPoint y: 445, distance: 329.0
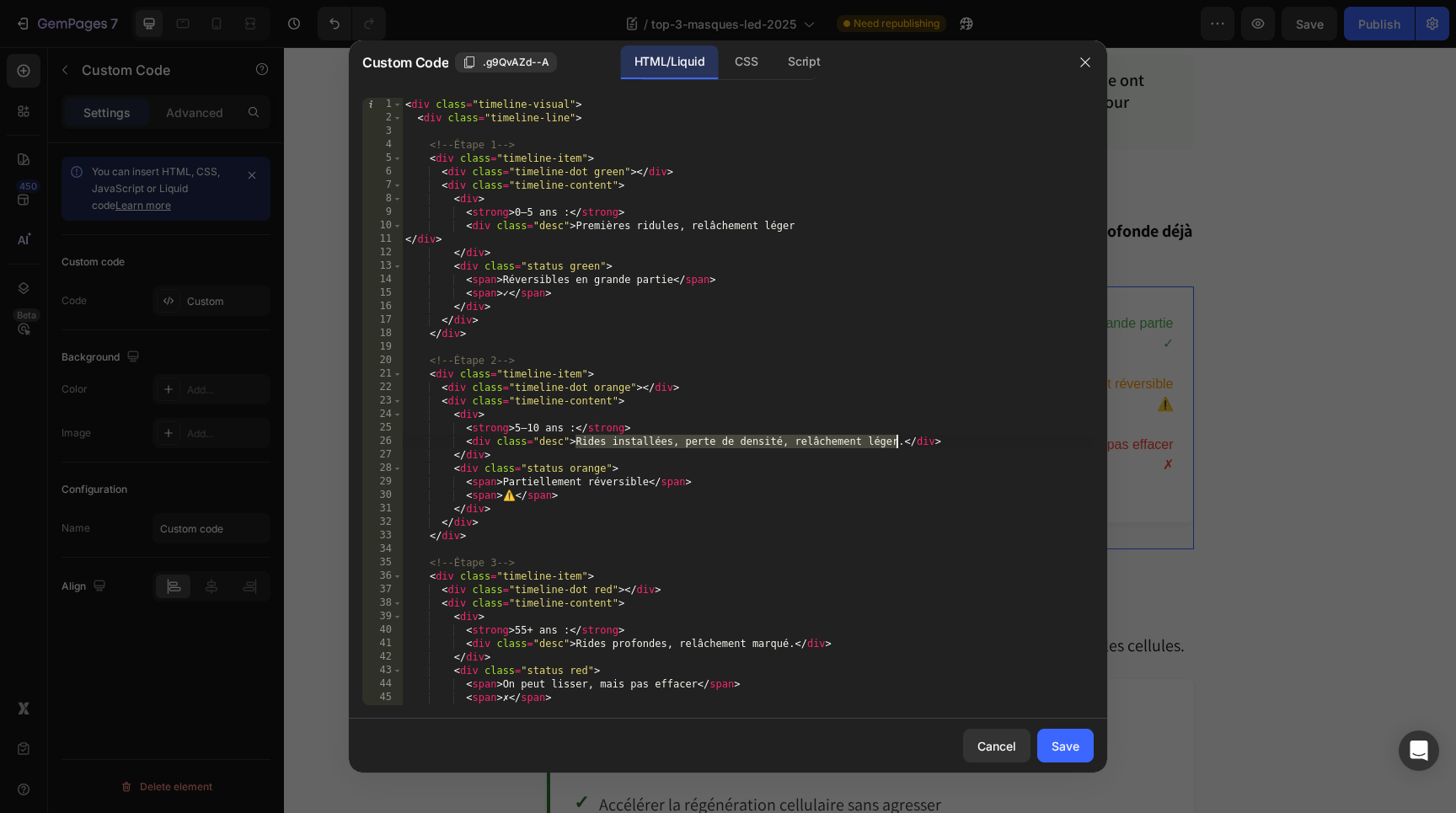
click at [904, 445] on div "< div class = "timeline-visual" > < div class = "timeline-line" > <!-- Étape 1 …" at bounding box center [748, 415] width 692 height 635
paste textarea "rides installées, fibres endommagées"
click at [577, 442] on div "< div class = "timeline-visual" > < div class = "timeline-line" > <!-- Étape 1 …" at bounding box center [748, 415] width 692 height 635
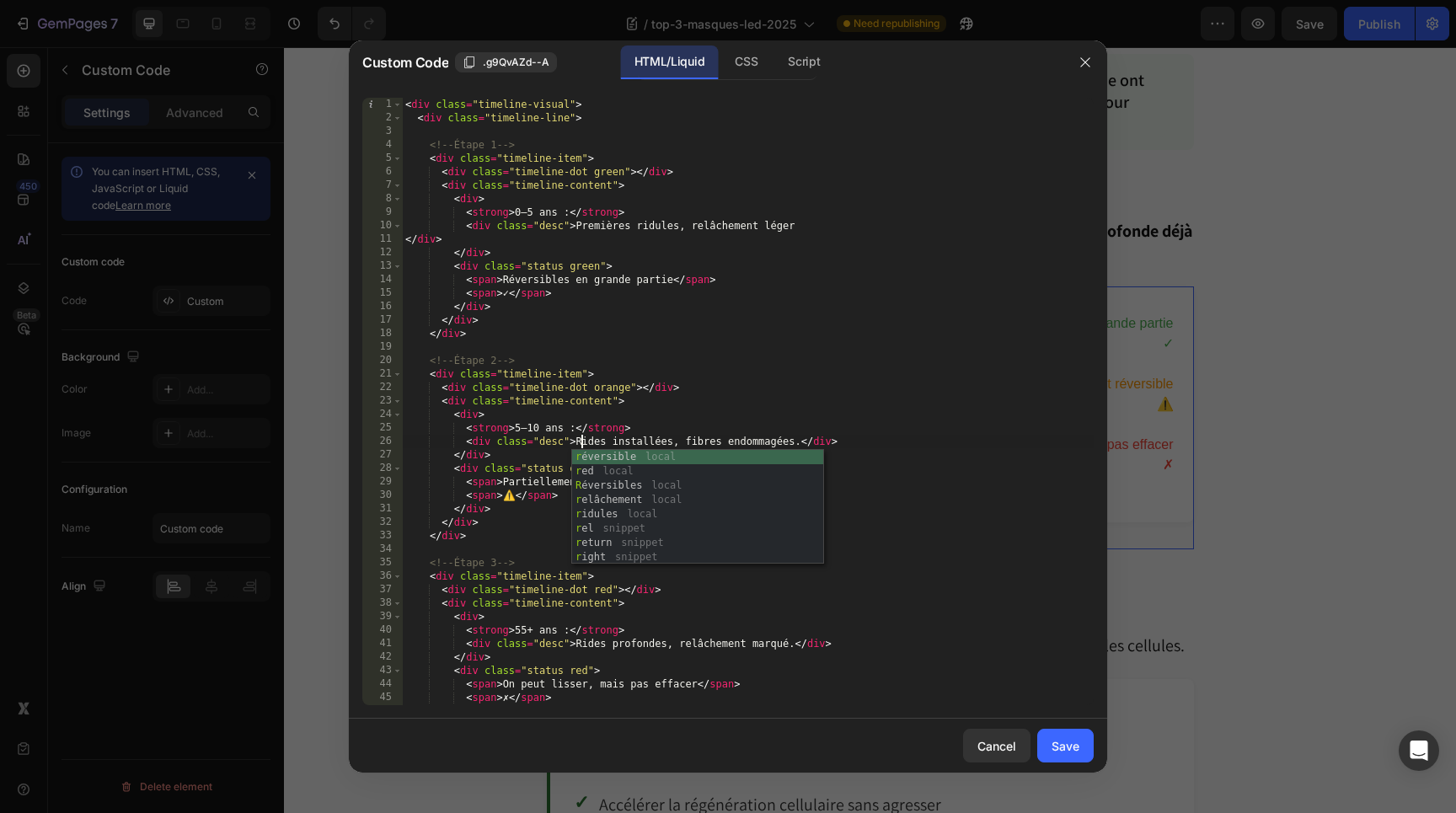
click at [758, 384] on div "< div class = "timeline-visual" > < div class = "timeline-line" > <!-- Étape 1 …" at bounding box center [748, 415] width 692 height 635
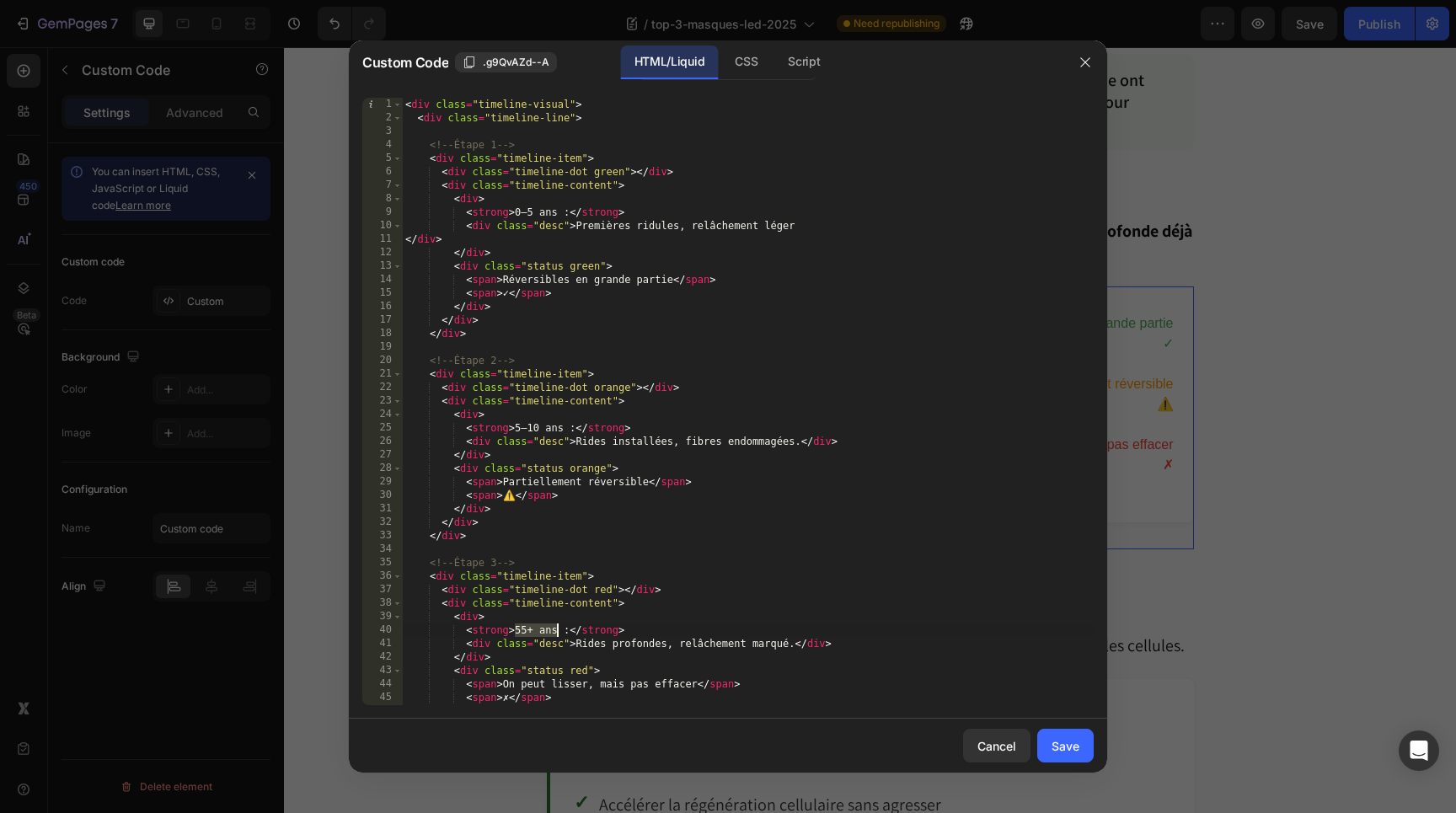
drag, startPoint x: 516, startPoint y: 634, endPoint x: 558, endPoint y: 634, distance: 42.0
click at [558, 634] on div "< div class = "timeline-visual" > < div class = "timeline-line" > <!-- Étape 1 …" at bounding box center [748, 415] width 692 height 635
paste textarea "10"
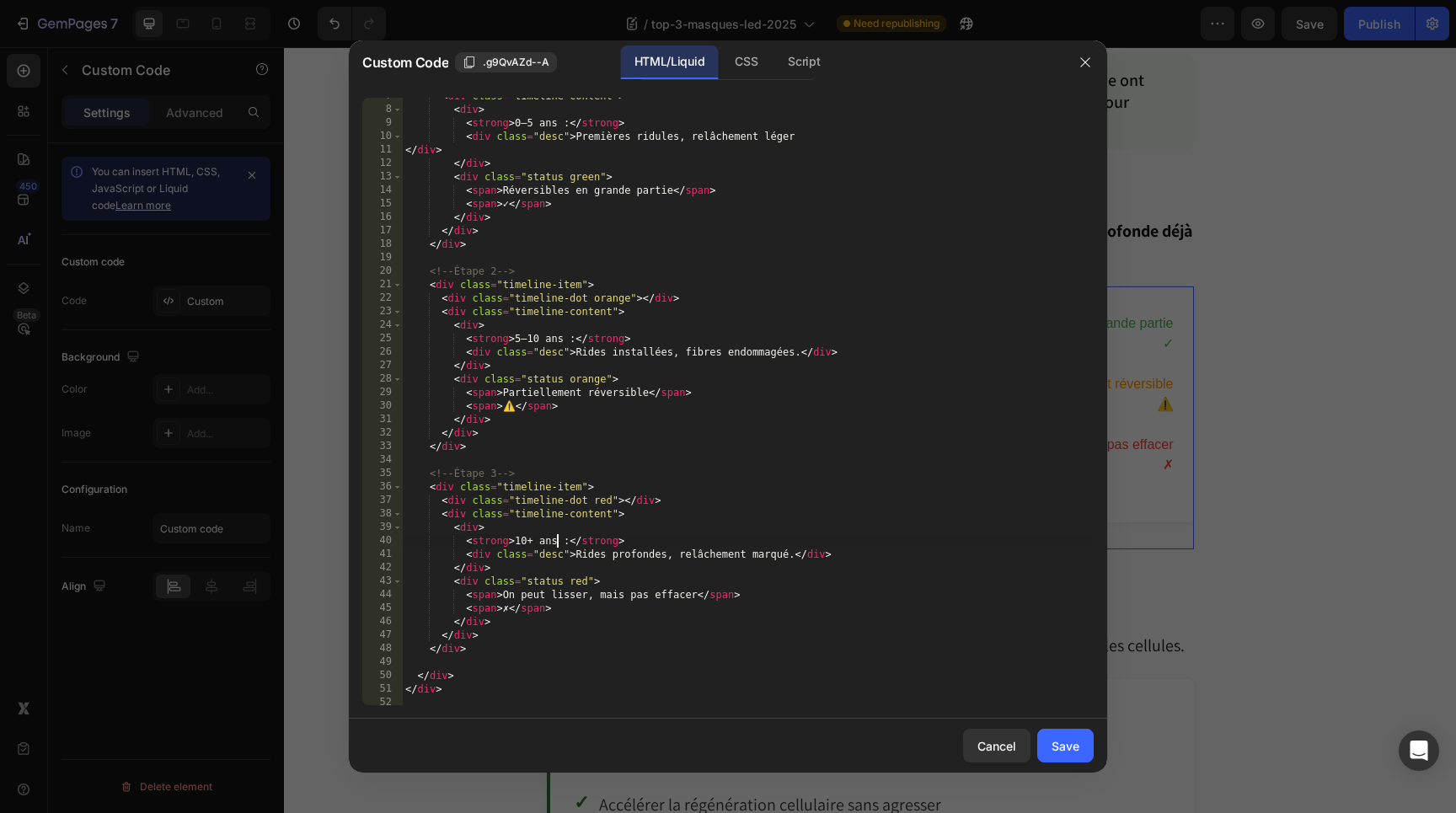
scroll to position [93, 0]
drag, startPoint x: 502, startPoint y: 589, endPoint x: 697, endPoint y: 597, distance: 195.2
click at [697, 597] on div "< div class = "timeline-content" > < div > < strong > 0–5 ans : </ strong > < d…" at bounding box center [748, 402] width 692 height 635
paste textarea "irréversible (on peut seulement atténuer l’apparence)"
click at [503, 592] on div "< div class = "timeline-content" > < div > < strong > 0–5 ans : </ strong > < d…" at bounding box center [748, 402] width 692 height 635
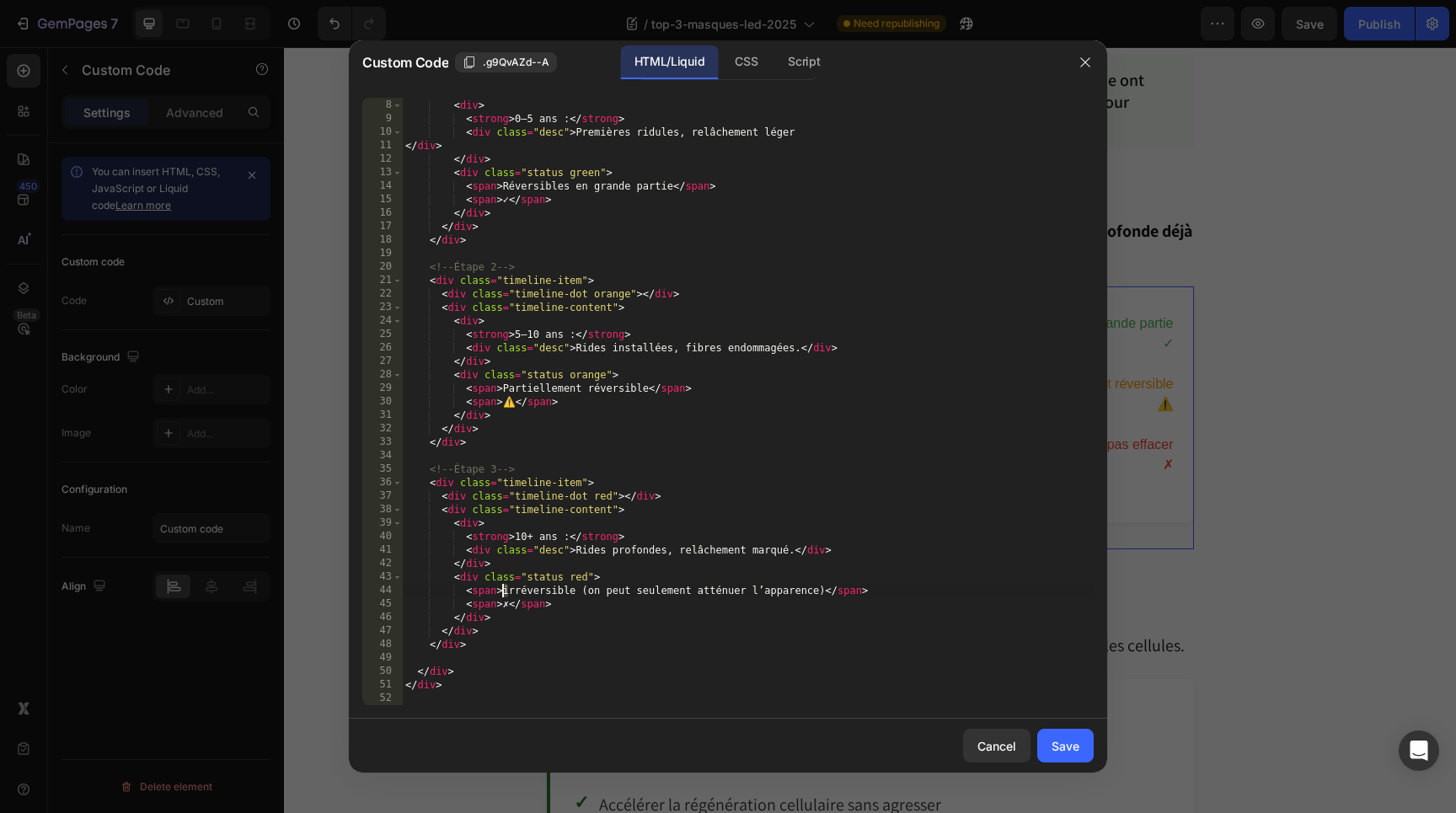
scroll to position [0, 8]
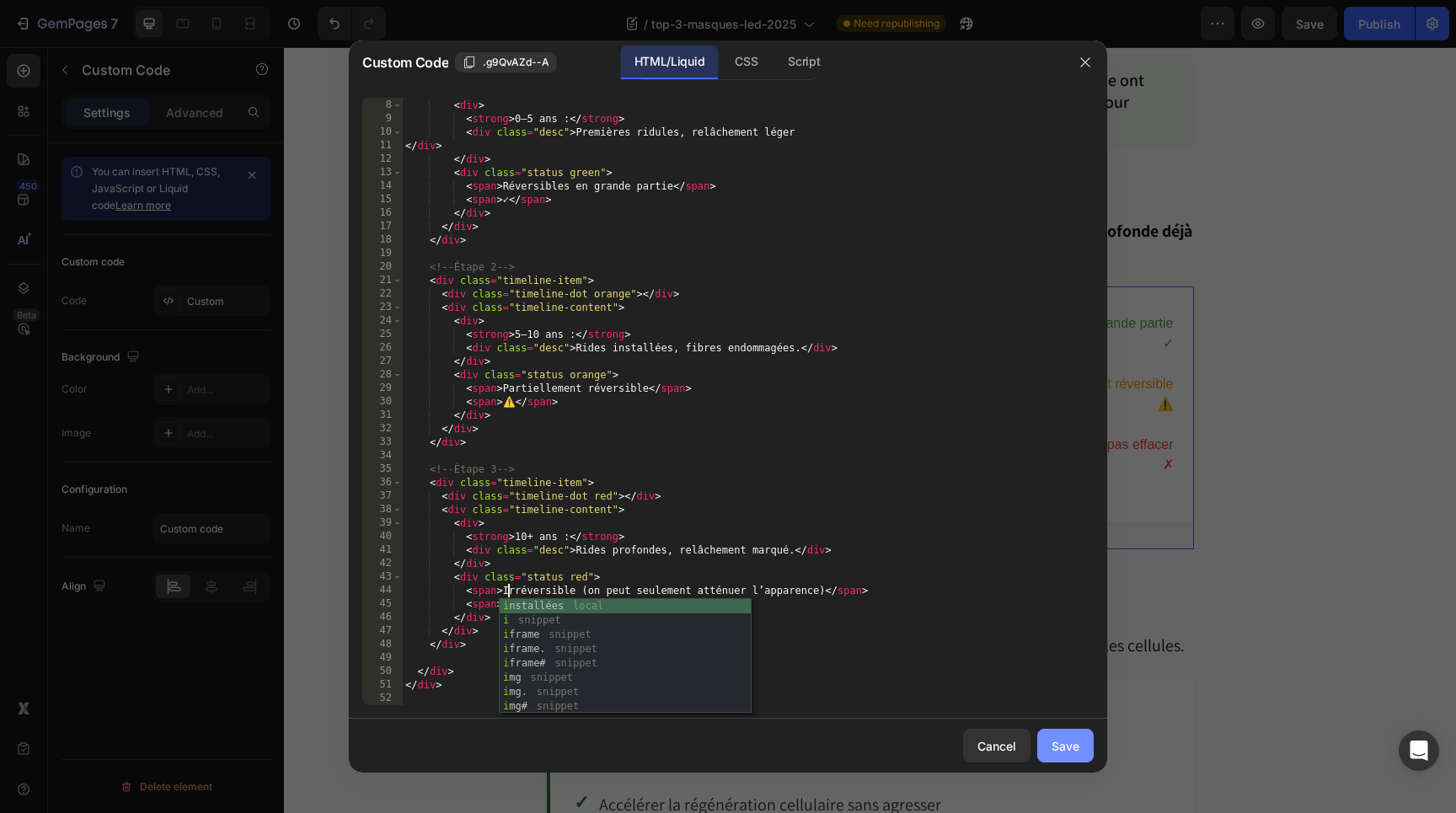
type textarea "<span>Irréversible (on peut seulement atténuer l’apparence)</span>"
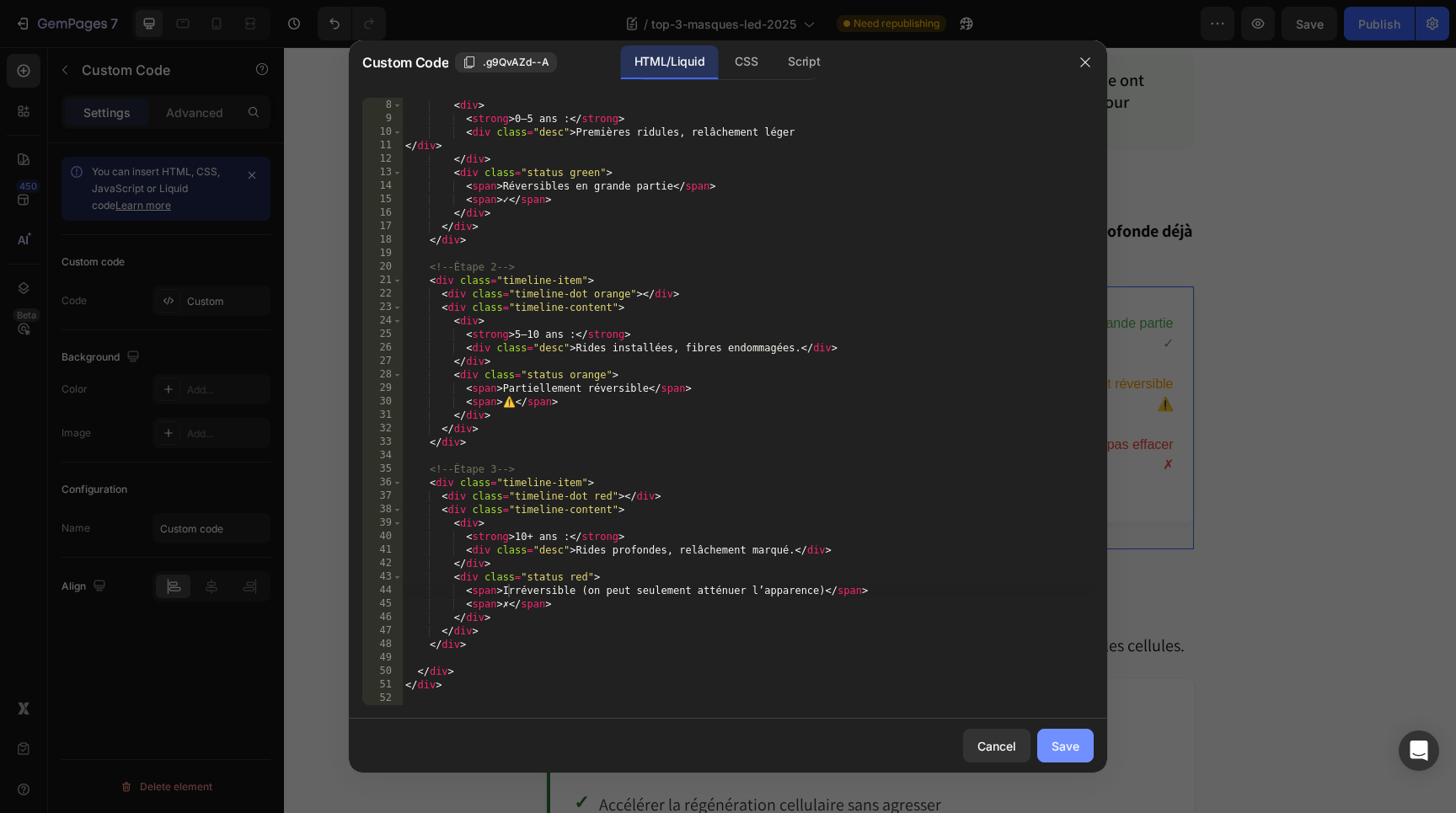
click at [1064, 741] on div "Save" at bounding box center [1066, 746] width 28 height 18
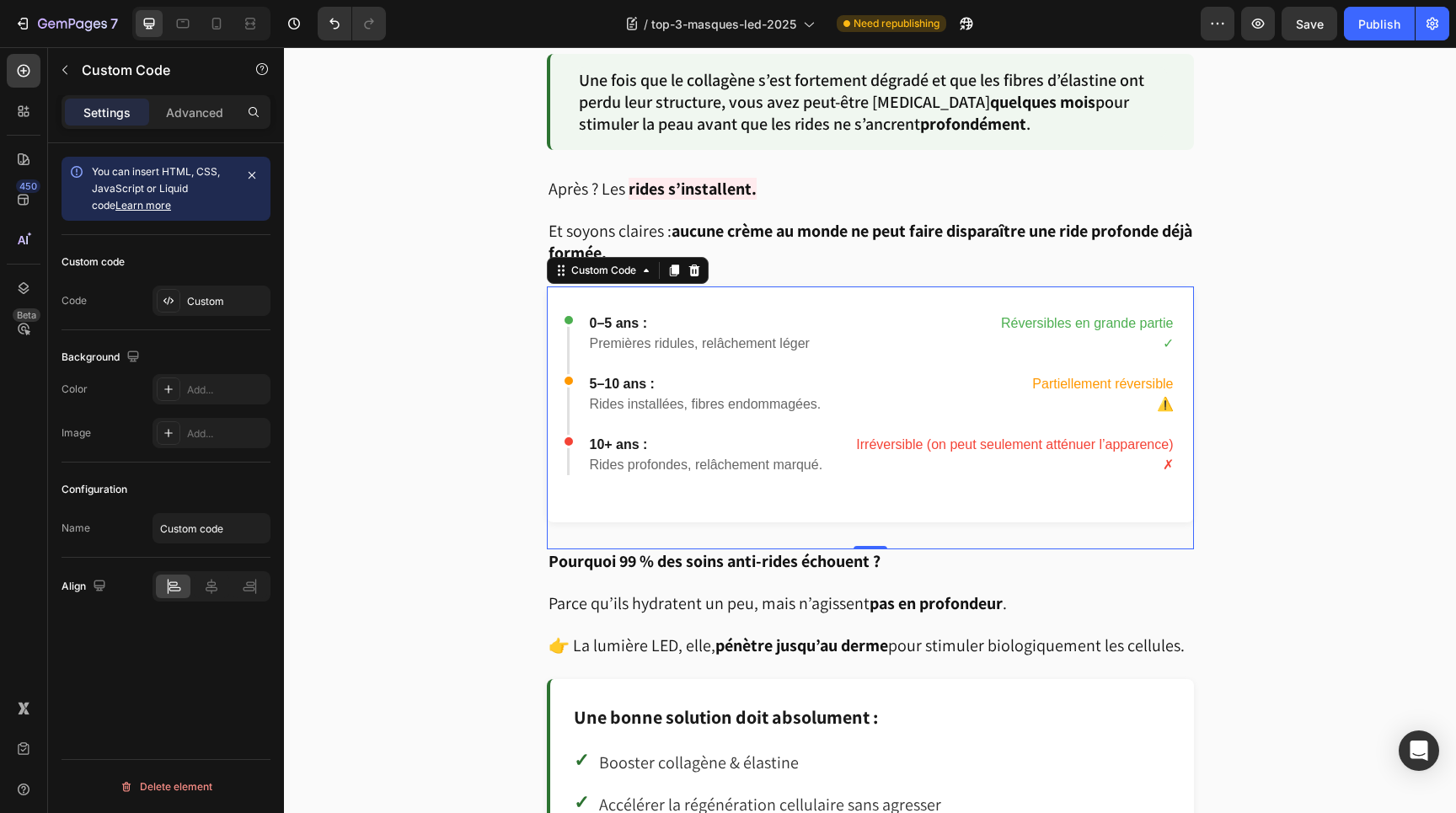
click at [656, 553] on strong "Pourquoi 99 % des soins anti-rides échouent ?" at bounding box center [714, 561] width 332 height 21
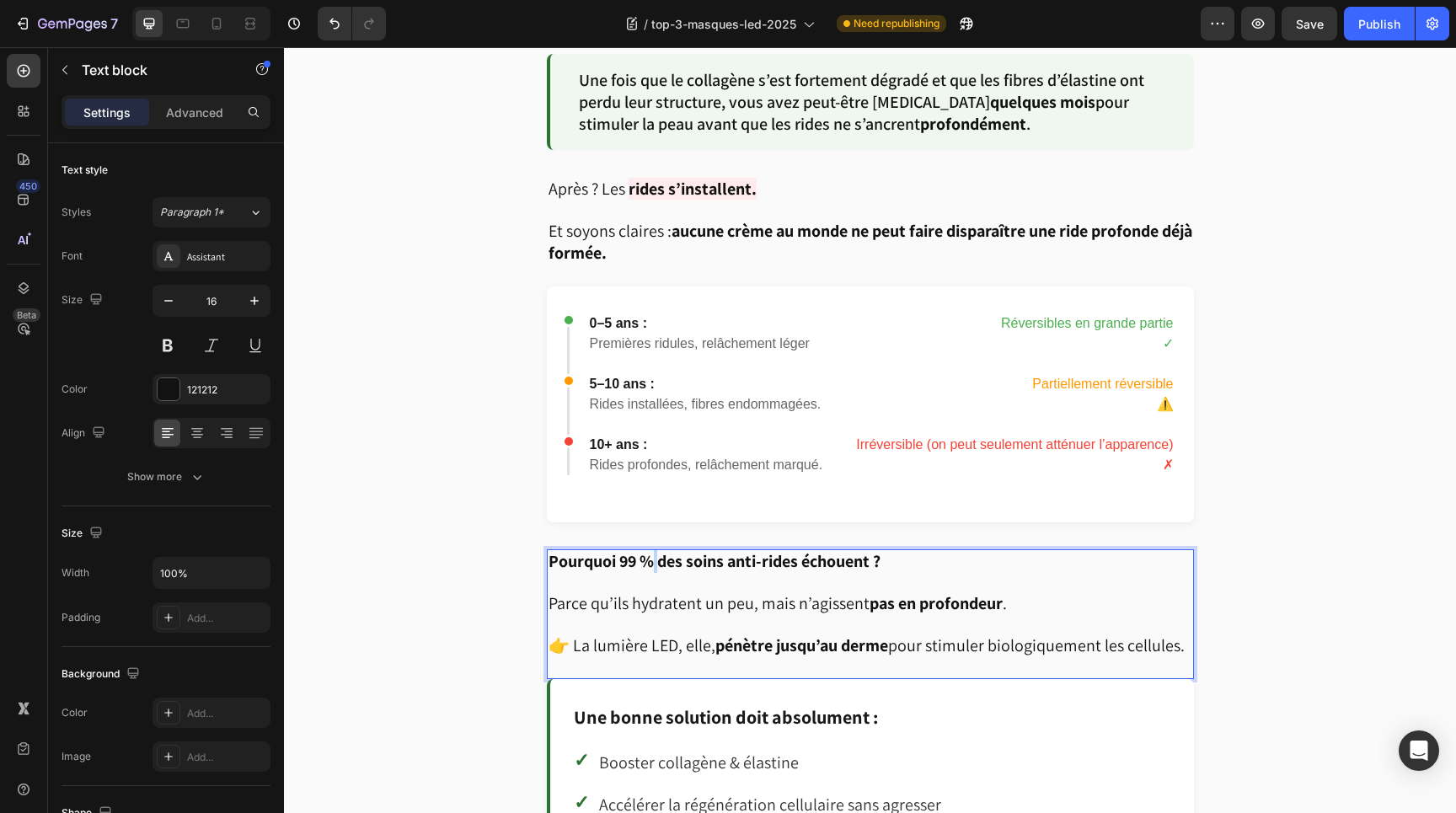
click at [656, 553] on strong "Pourquoi 99 % des soins anti-rides échouent ?" at bounding box center [714, 561] width 332 height 21
click at [895, 551] on p "Pourquoi 99 % des soins échouent sur les rides" at bounding box center [870, 562] width 644 height 21
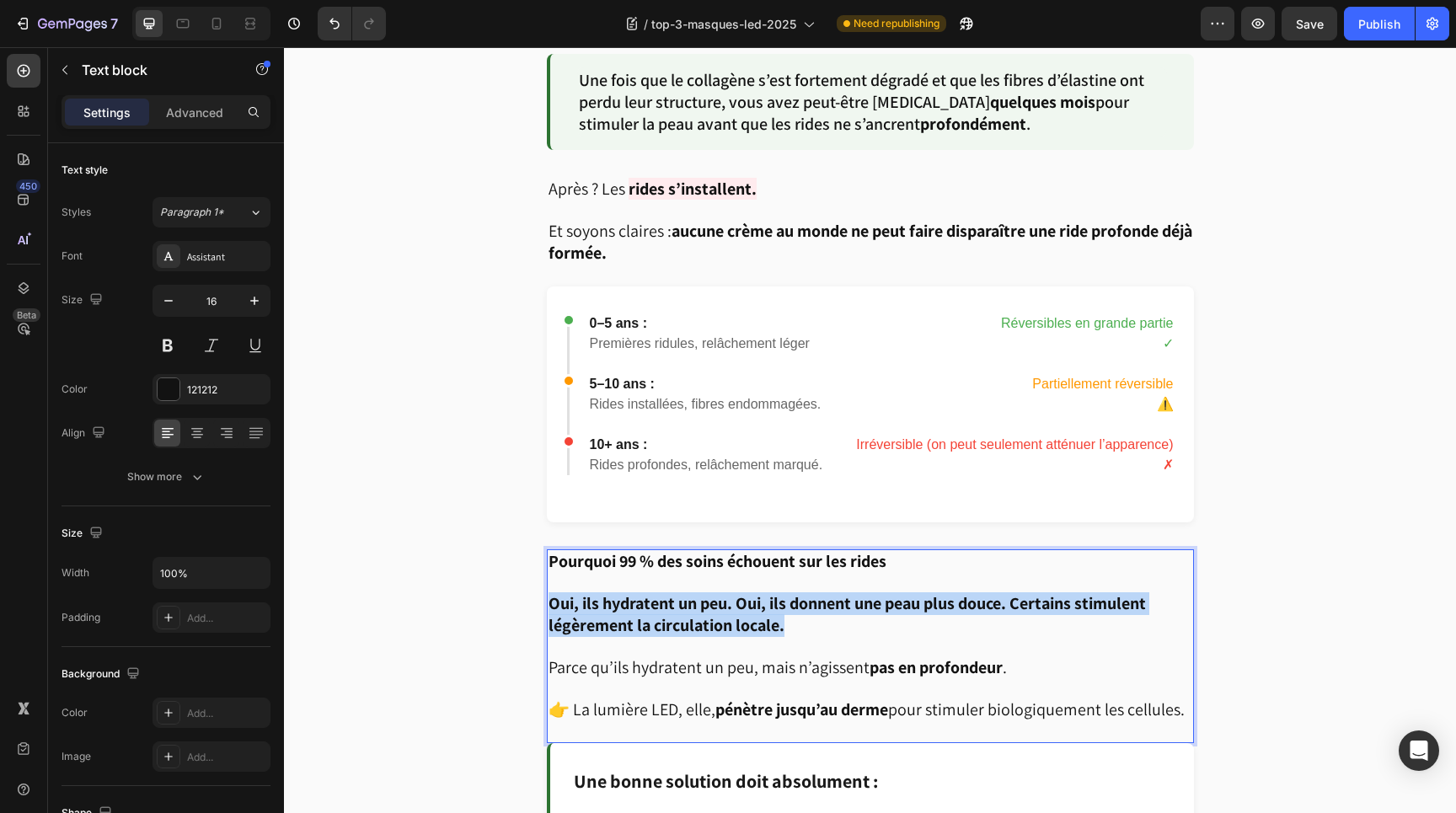
drag, startPoint x: 790, startPoint y: 618, endPoint x: 546, endPoint y: 586, distance: 246.1
click at [546, 587] on div "Après ? Les rides s’installent. Et soyons claires : aucune crème au monde ne pe…" at bounding box center [871, 609] width 675 height 892
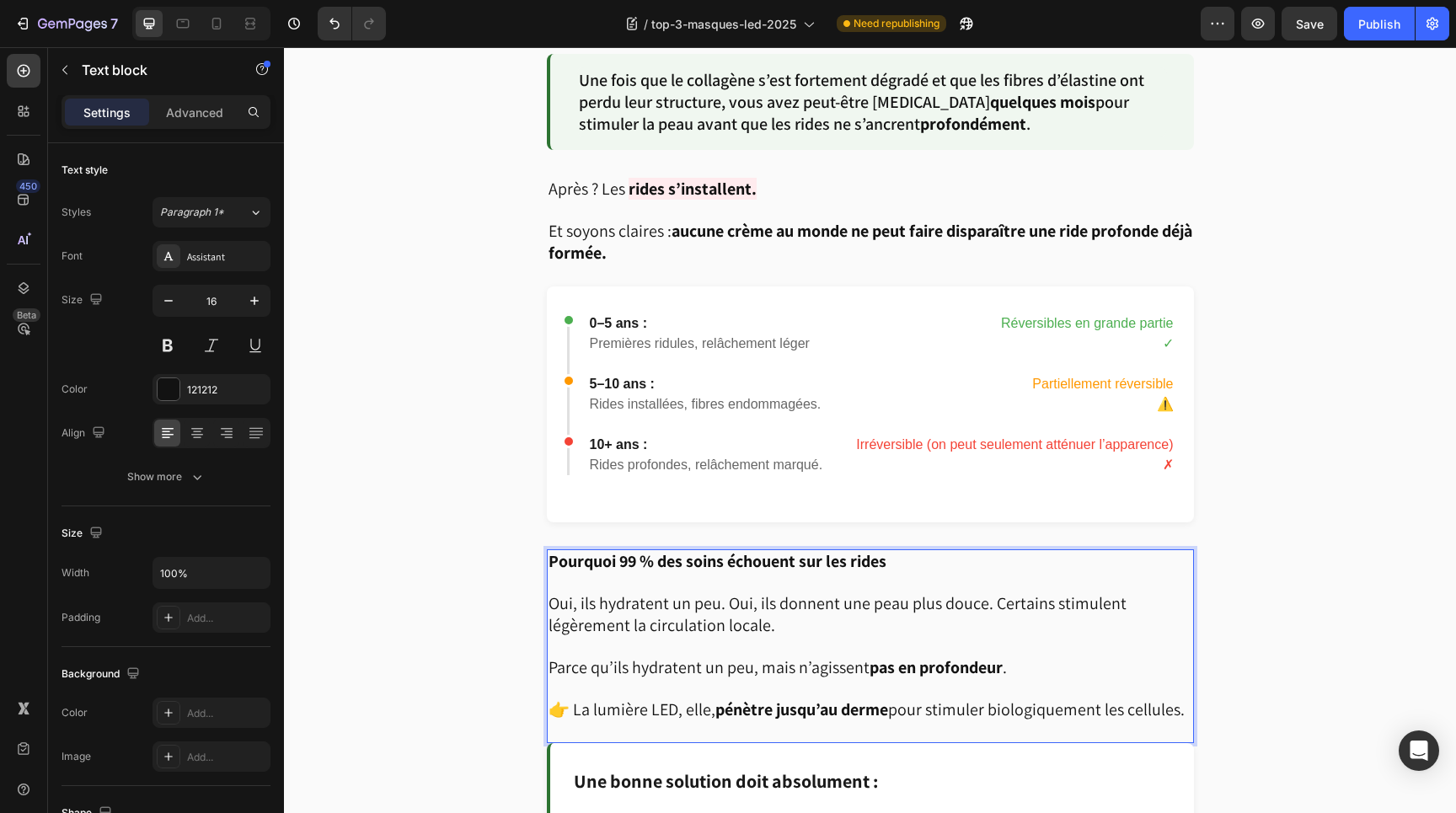
click at [715, 680] on p "Rich Text Editor. Editing area: main" at bounding box center [870, 690] width 644 height 21
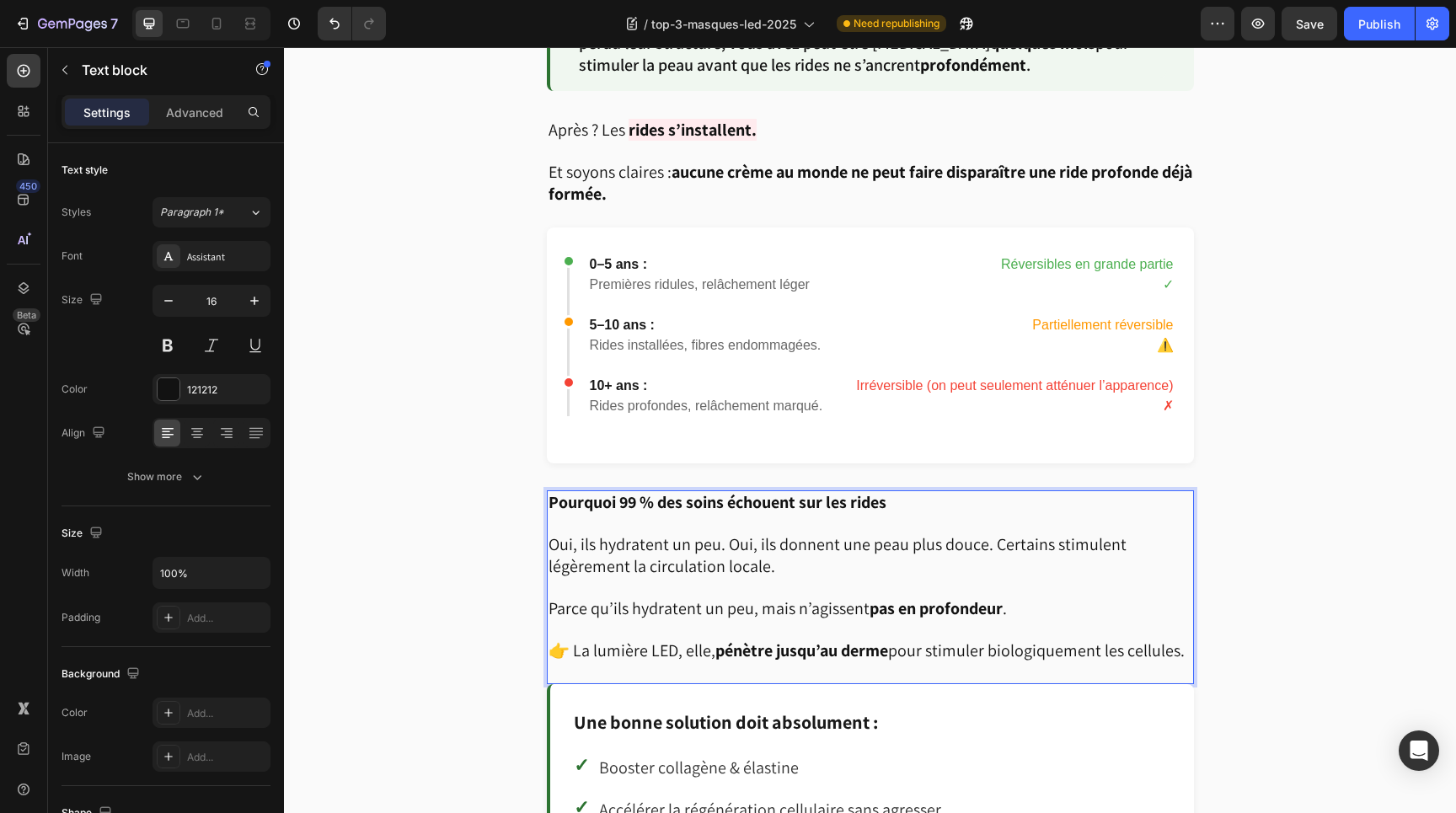
scroll to position [2032, 0]
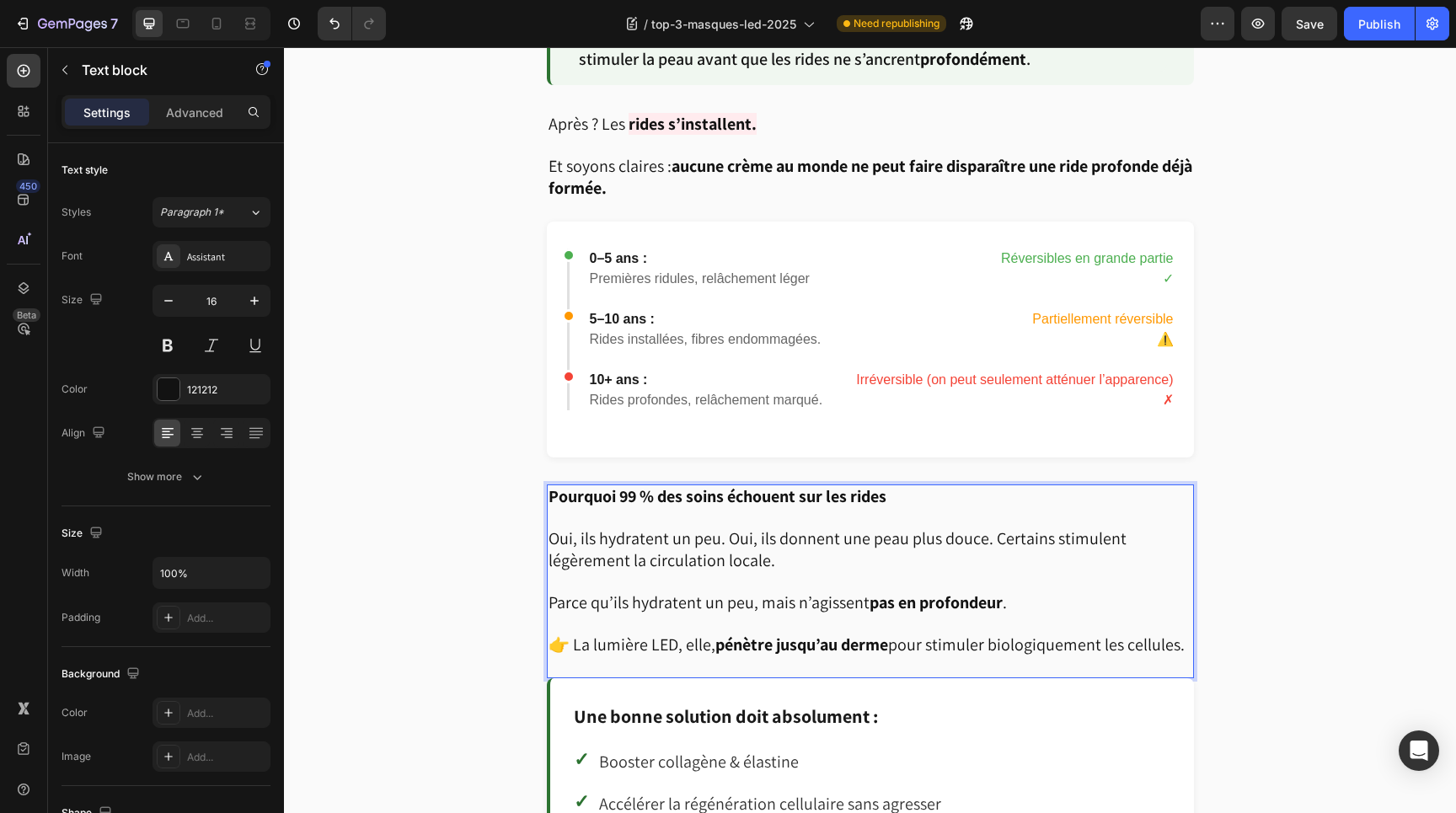
click at [836, 635] on strong "pénètre jusqu’au derme" at bounding box center [802, 644] width 173 height 21
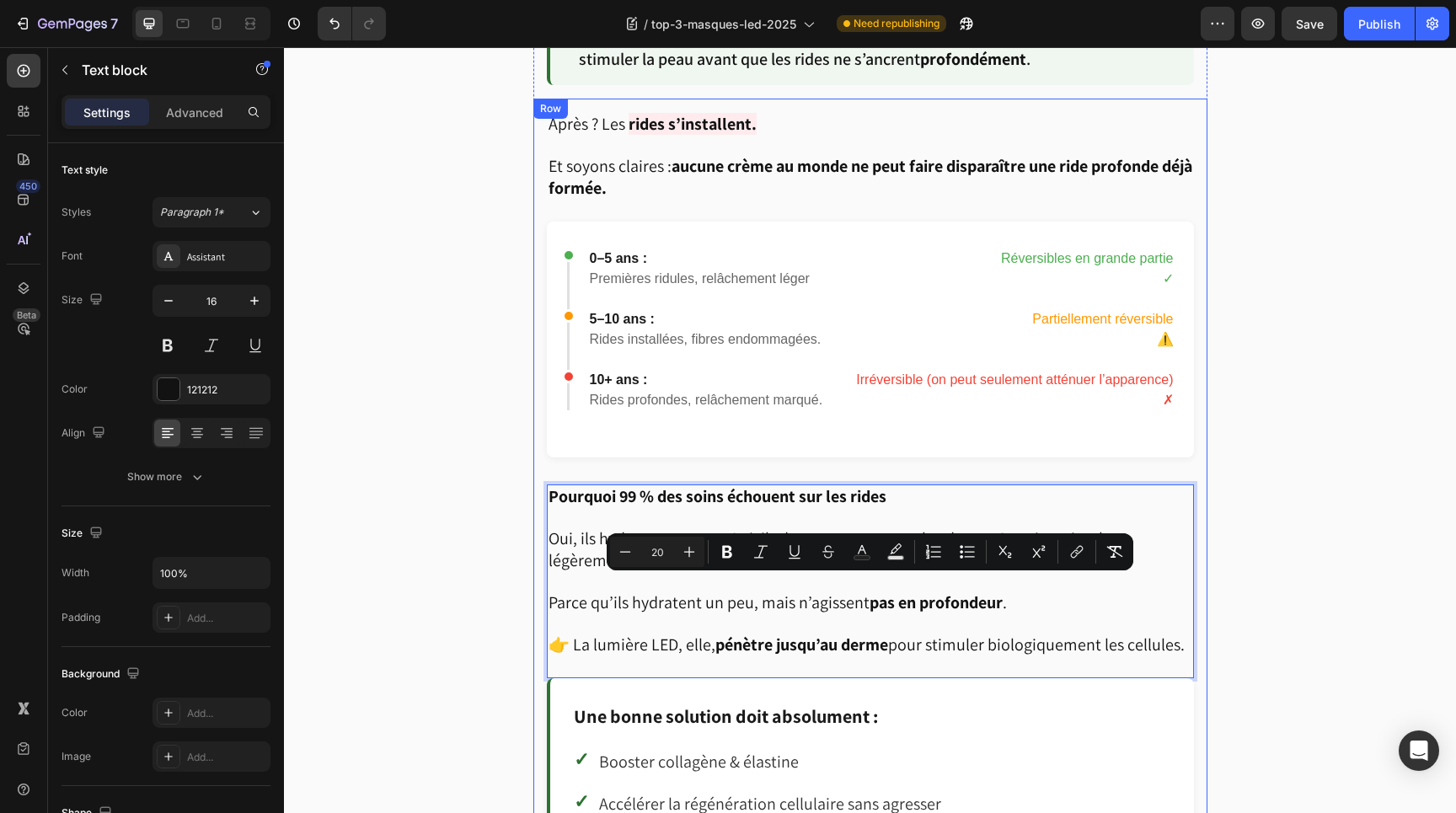
drag, startPoint x: 1182, startPoint y: 635, endPoint x: 541, endPoint y: 591, distance: 642.5
click at [541, 591] on div "Après ? Les rides s’installent. Et soyons claires : aucune crème au monde ne pe…" at bounding box center [871, 545] width 675 height 892
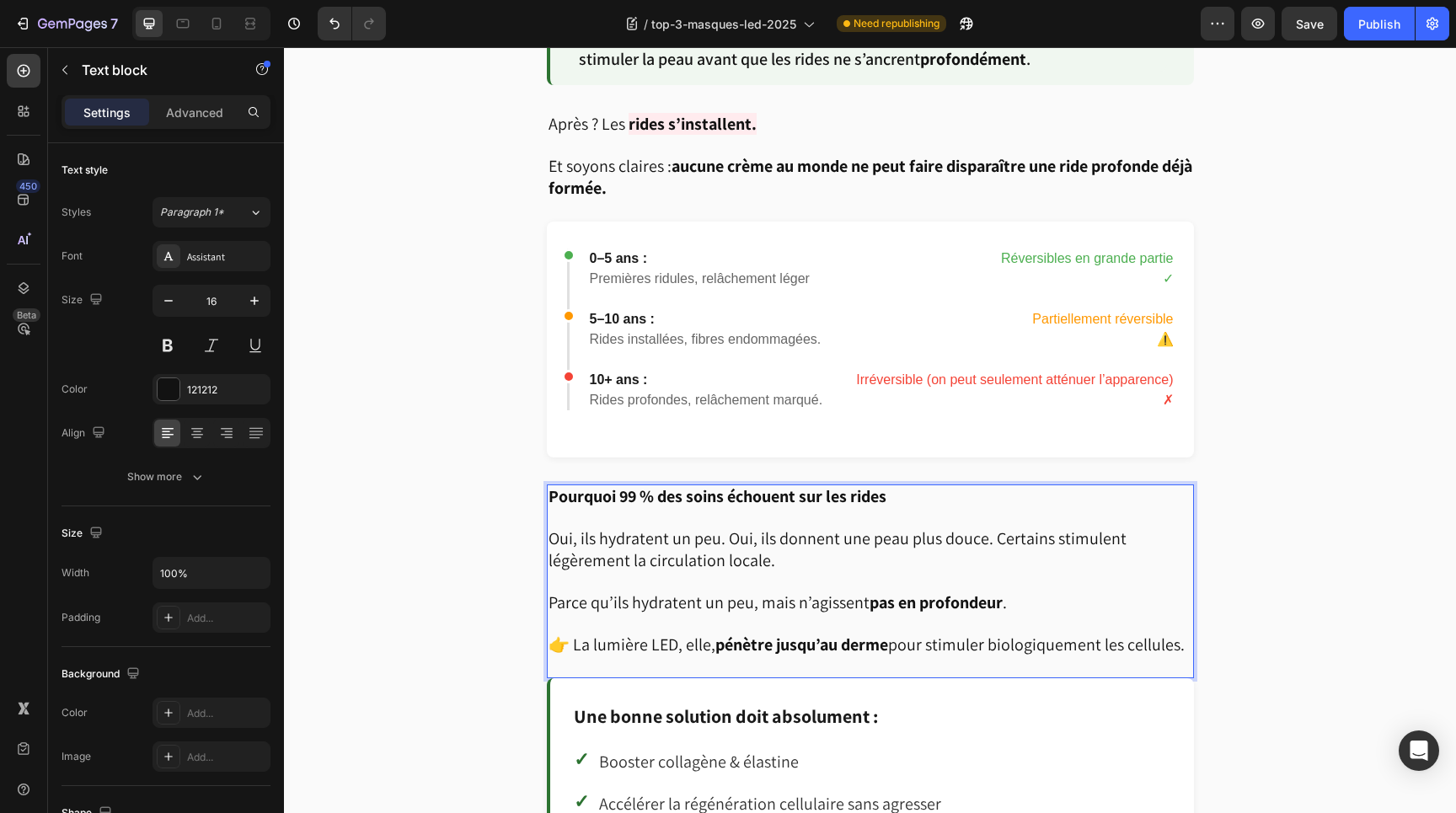
click at [576, 542] on span "Oui, ils hydratent un peu. Oui, ils donnent une peau plus douce. Certains stimu…" at bounding box center [837, 549] width 578 height 44
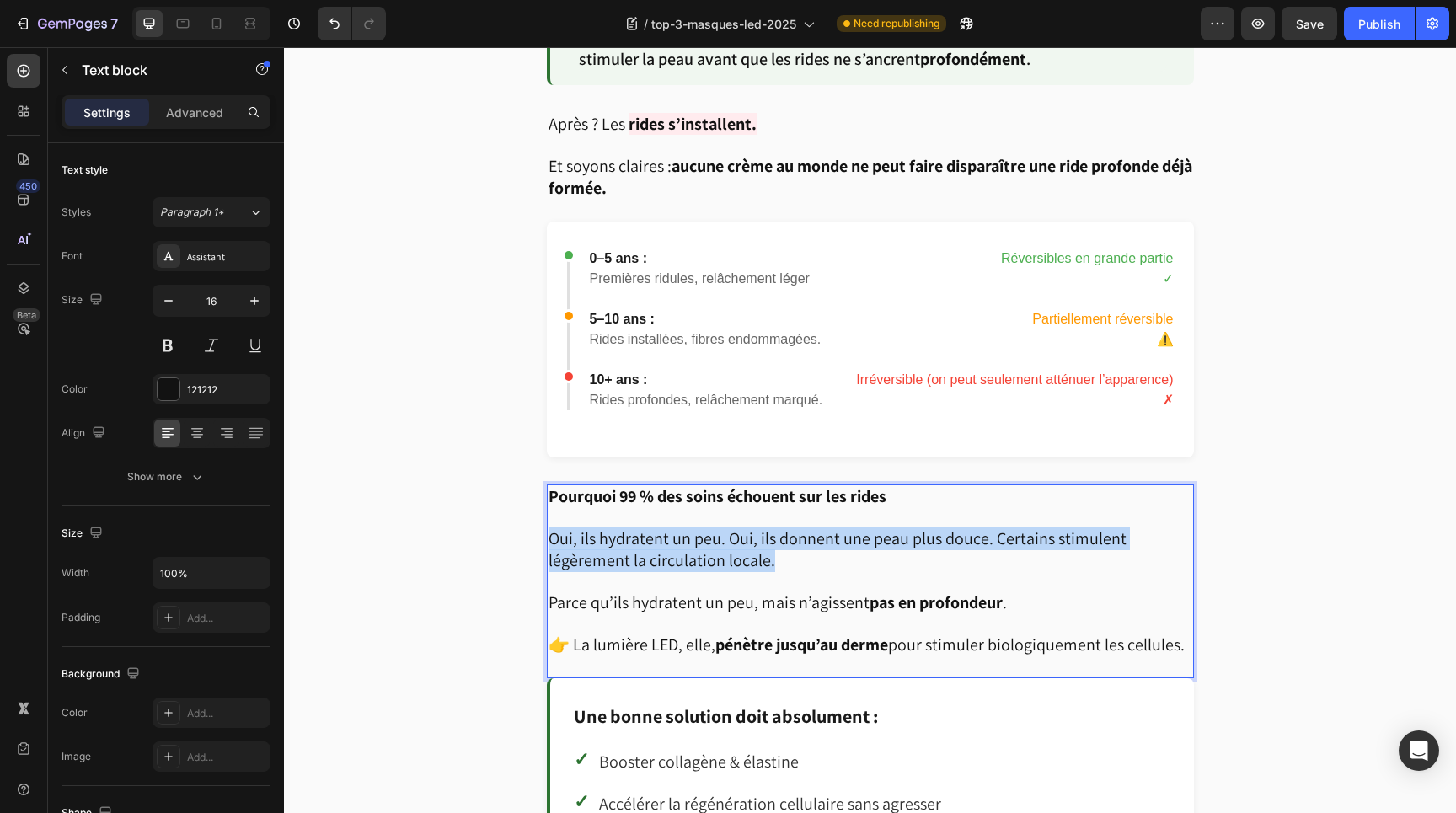
drag, startPoint x: 781, startPoint y: 549, endPoint x: 550, endPoint y: 522, distance: 232.6
click at [550, 528] on p "Oui, ils hydratent un peu. Oui, ils donnent une peau plus douce. Certains stimu…" at bounding box center [870, 549] width 644 height 44
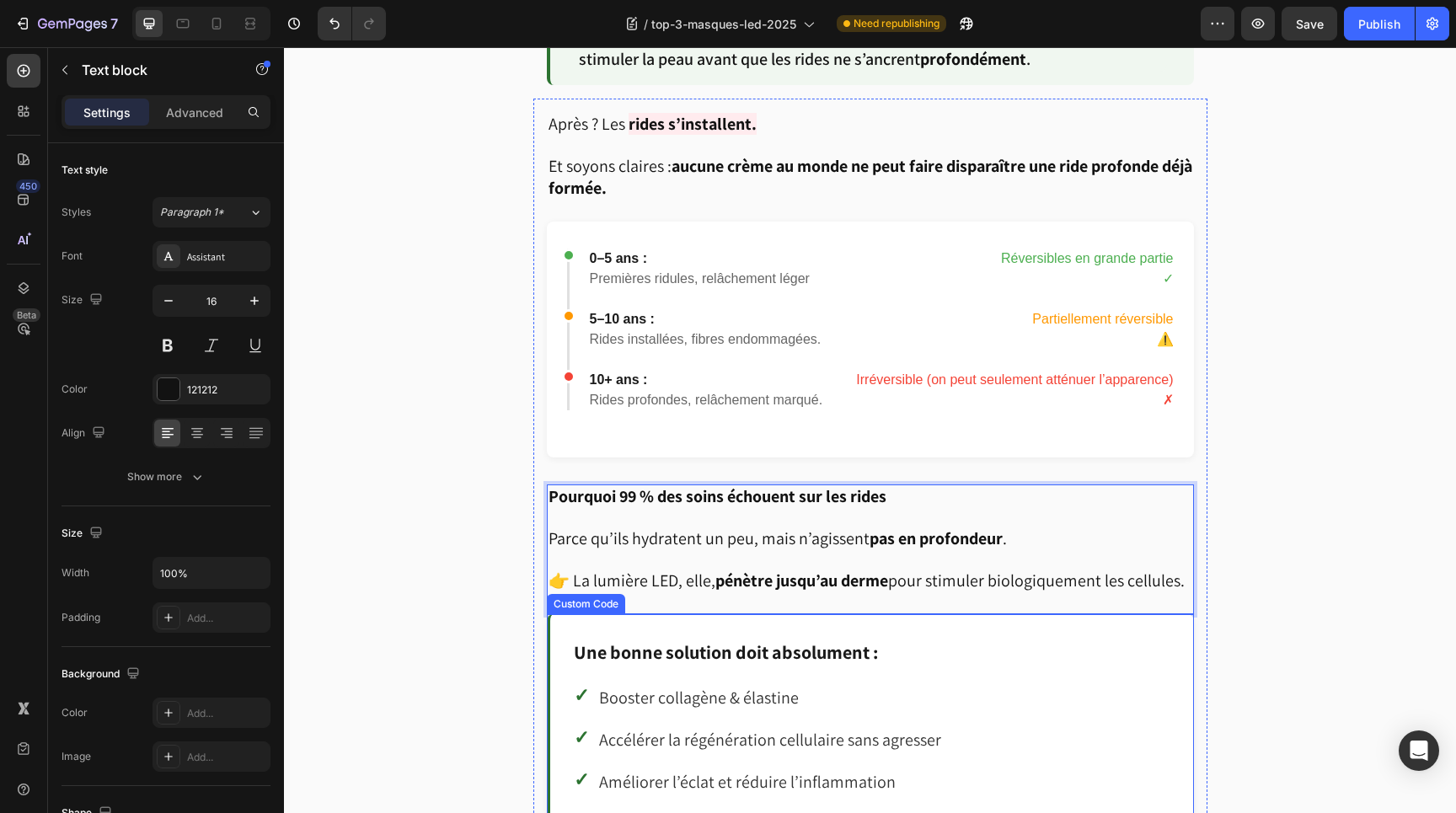
scroll to position [2060, 0]
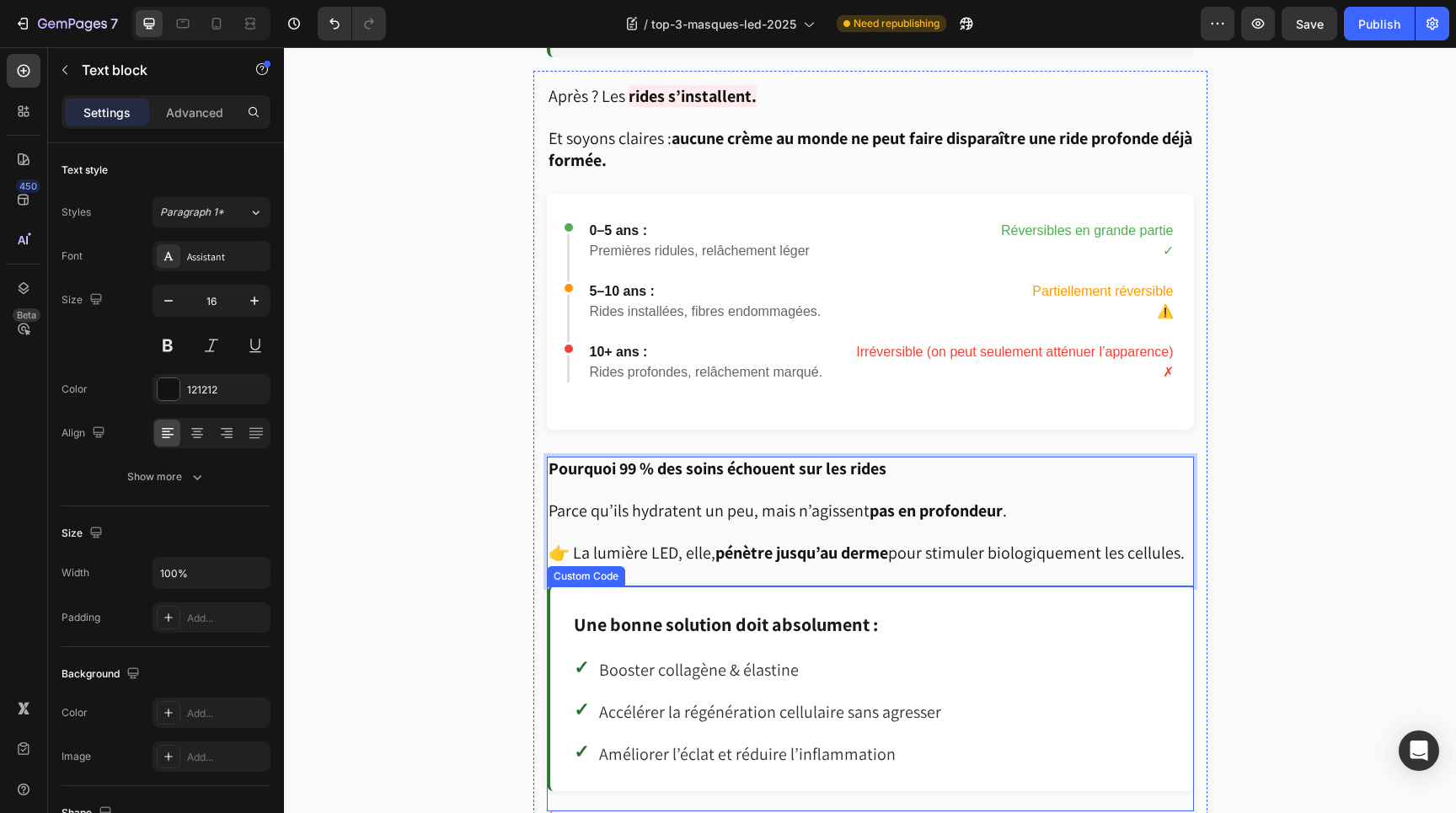
click at [709, 618] on h3 "Une bonne solution doit absolument :" at bounding box center [872, 625] width 597 height 30
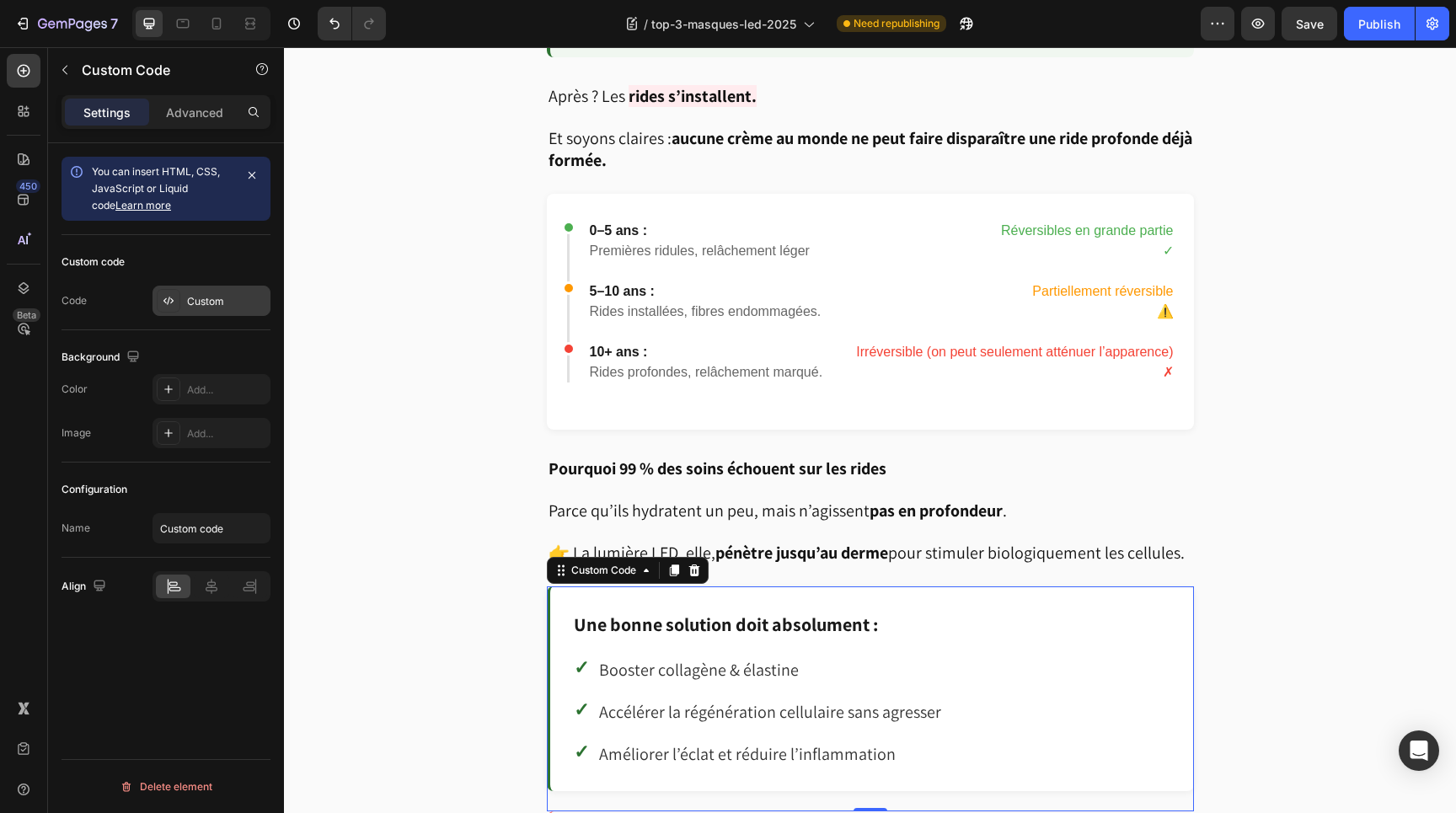
click at [203, 304] on div "Custom" at bounding box center [226, 302] width 79 height 15
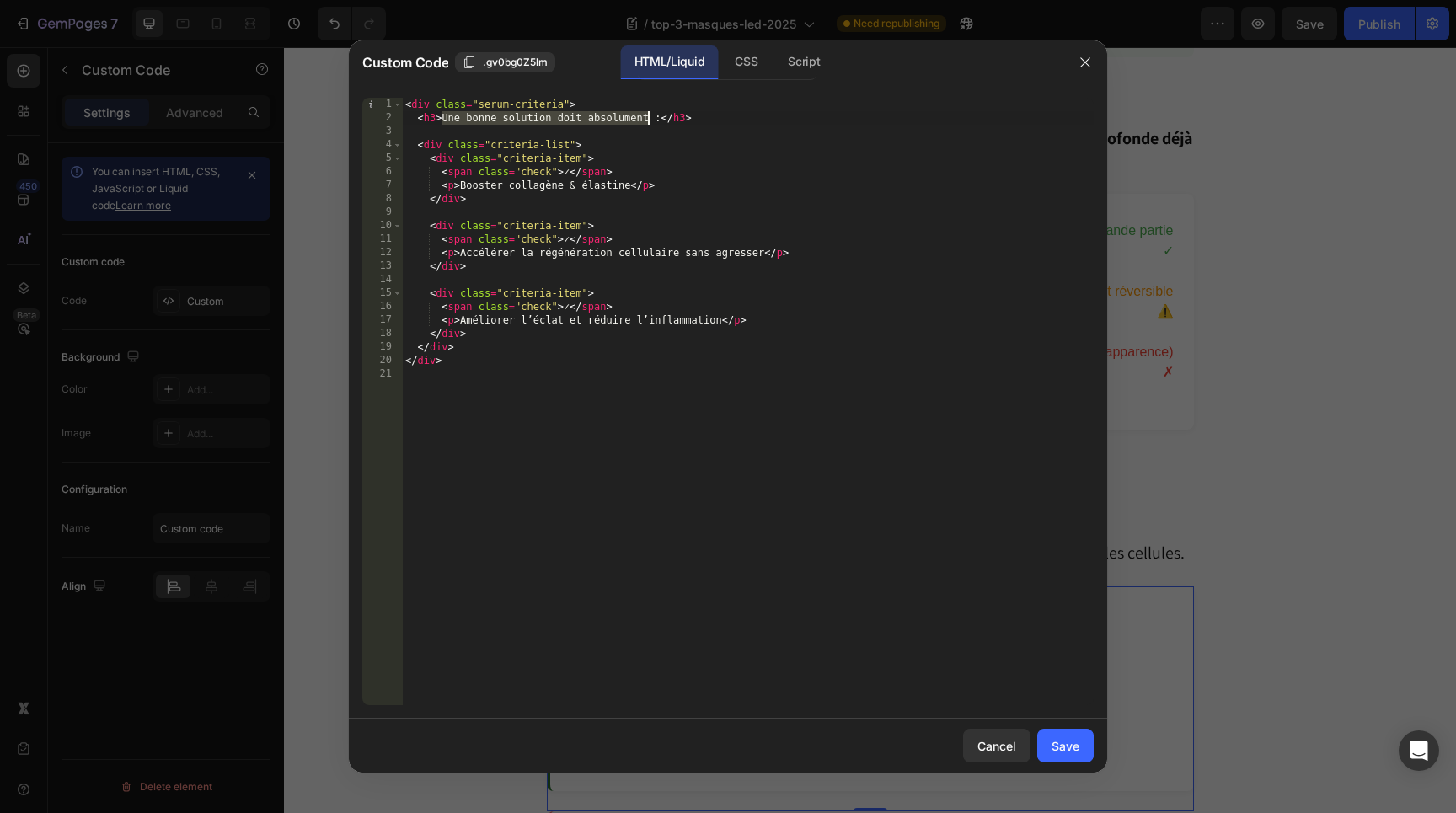
drag, startPoint x: 442, startPoint y: 118, endPoint x: 648, endPoint y: 124, distance: 206.1
click at [648, 124] on div "< div class = "serum-criteria" > < h3 > Une bonne solution doit absolument : </…" at bounding box center [748, 415] width 692 height 635
paste textarea "anti-âge doit absolument :"
type textarea "<h3>Une bonne solution anti-âge doit absolument :</h3>"
click at [1059, 730] on button "Save" at bounding box center [1065, 746] width 56 height 34
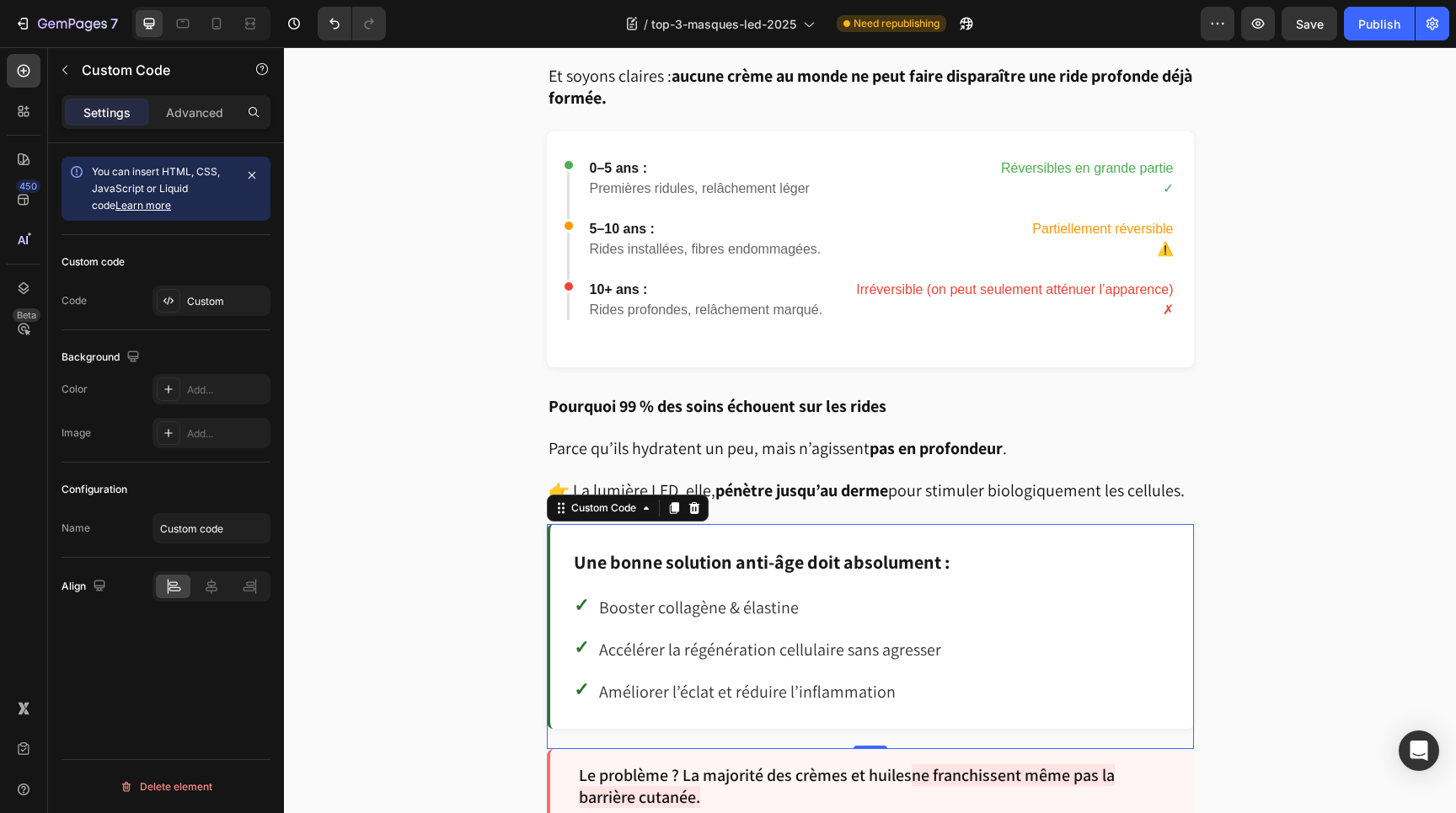
scroll to position [2140, 0]
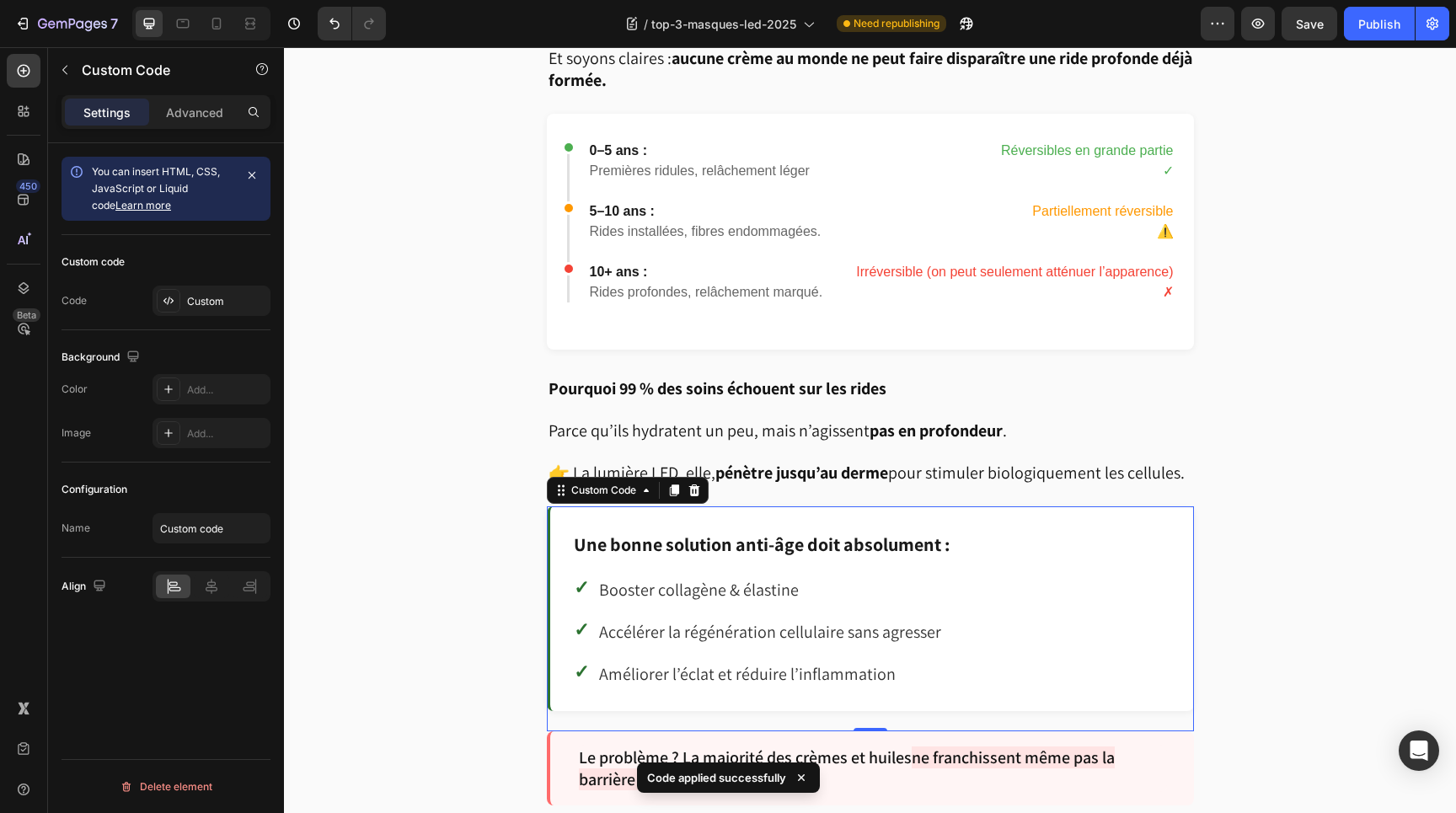
click at [724, 620] on p "Accélérer la régénération cellulaire sans agresser" at bounding box center [770, 632] width 342 height 27
click at [685, 619] on p "Accélérer la régénération cellulaire sans agresser" at bounding box center [770, 632] width 342 height 27
click at [202, 301] on div "Custom" at bounding box center [226, 302] width 79 height 15
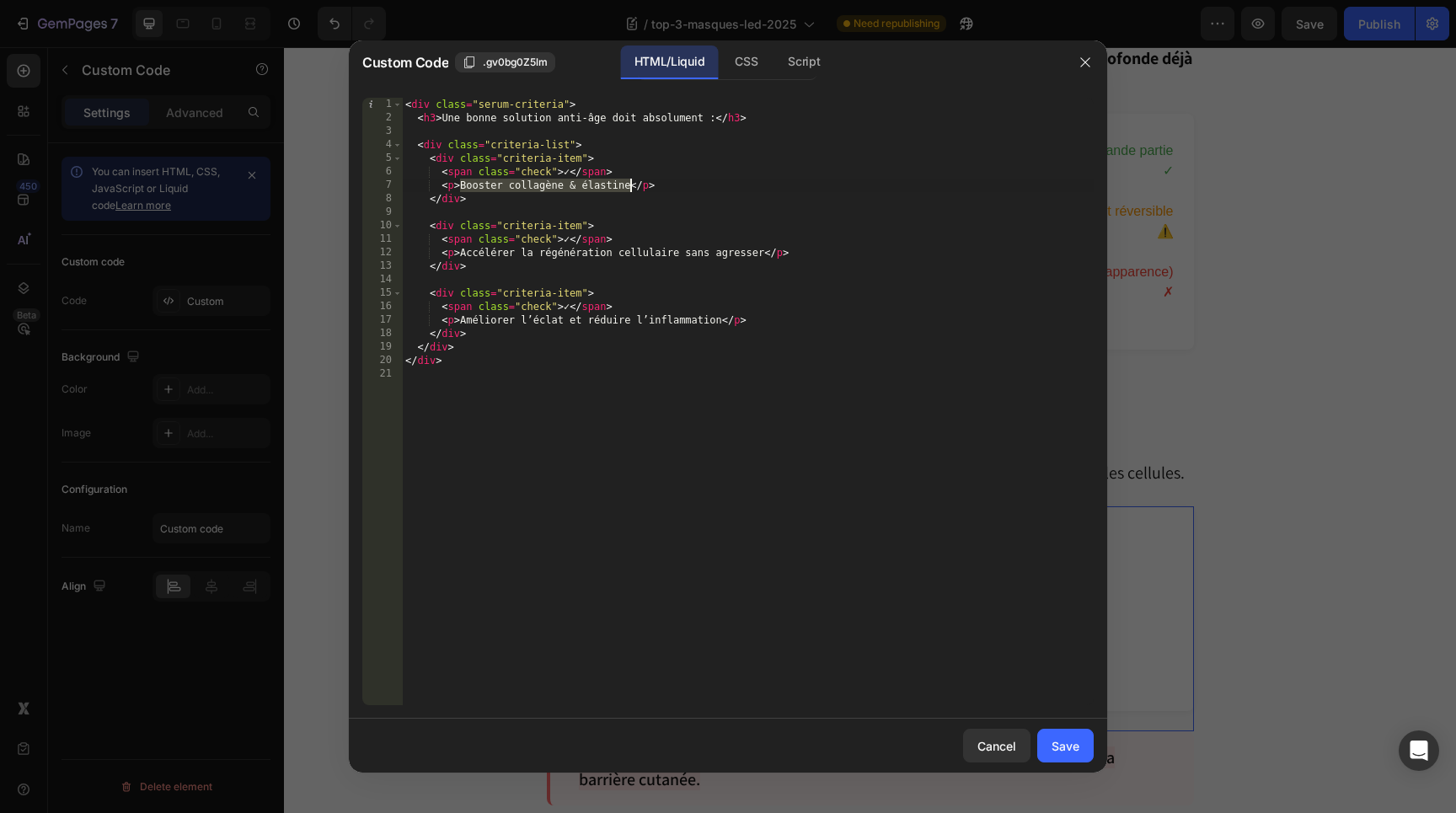
drag, startPoint x: 459, startPoint y: 183, endPoint x: 628, endPoint y: 186, distance: 169.0
click at [628, 186] on div "< div class = "serum-criteria" > < h3 > Une bonne solution anti-âge doit absolu…" at bounding box center [748, 415] width 692 height 635
paste textarea "Stimuler intensivement la production de collagène et d’élastine (sinon la peau …"
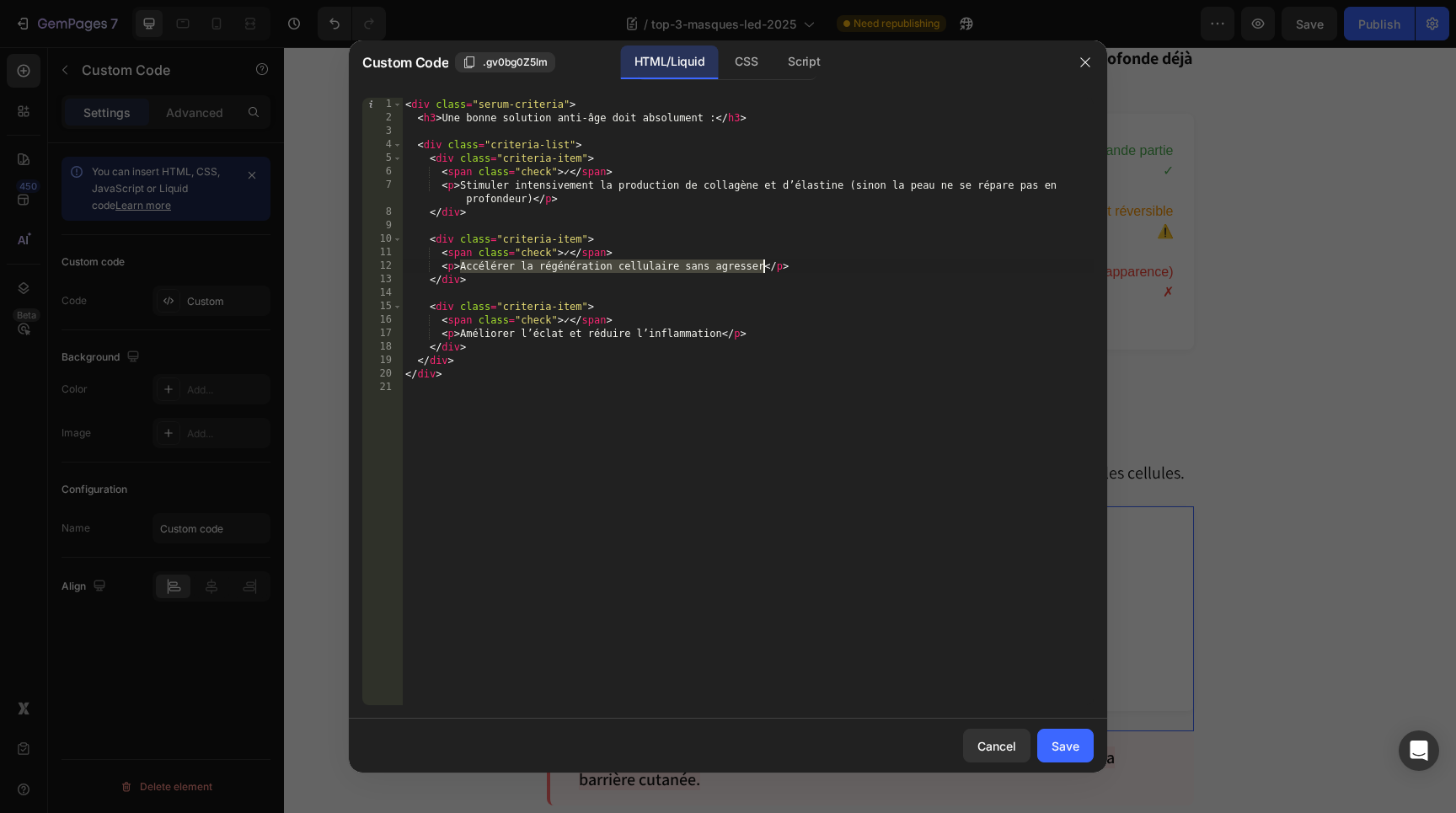
drag, startPoint x: 460, startPoint y: 266, endPoint x: 764, endPoint y: 273, distance: 304.1
click at [764, 273] on div "< div class = "serum-criteria" > < h3 > Une bonne solution anti-âge doit absolu…" at bounding box center [748, 415] width 692 height 635
paste textarea "Relancer le processus de régénération cellulaire sans agresser les peaux fragil…"
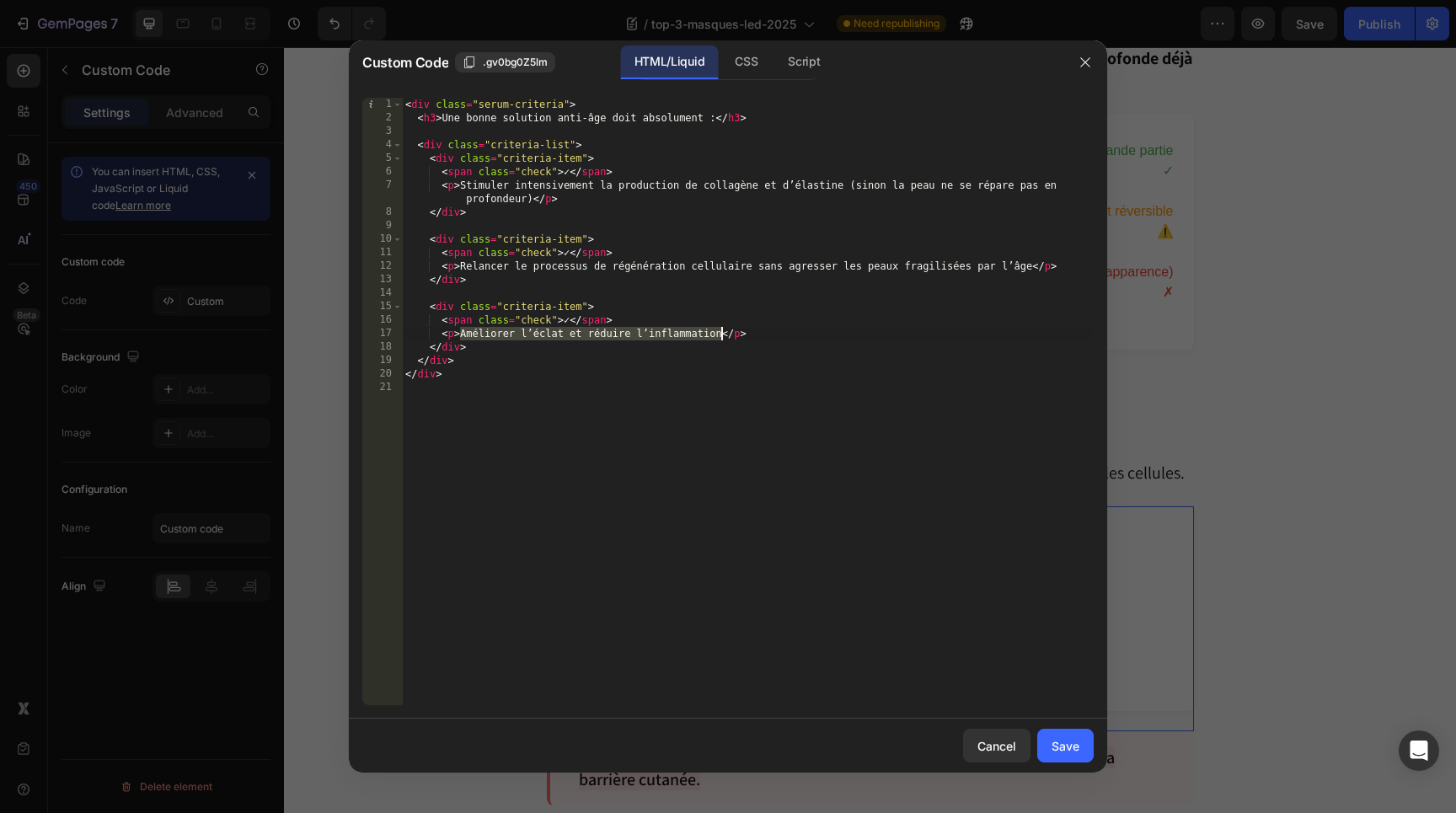
drag, startPoint x: 461, startPoint y: 336, endPoint x: 721, endPoint y: 339, distance: 260.0
click at [721, 339] on div "< div class = "serum-criteria" > < h3 > Une bonne solution anti-âge doit absolu…" at bounding box center [748, 415] width 692 height 635
paste textarea "Réduire l’inflammation et uniformiser le teint pour limiter les rougeurs et l’e…"
type textarea "<p>Réduire l’inflammation et uniformiser le teint pour limiter les rougeurs et …"
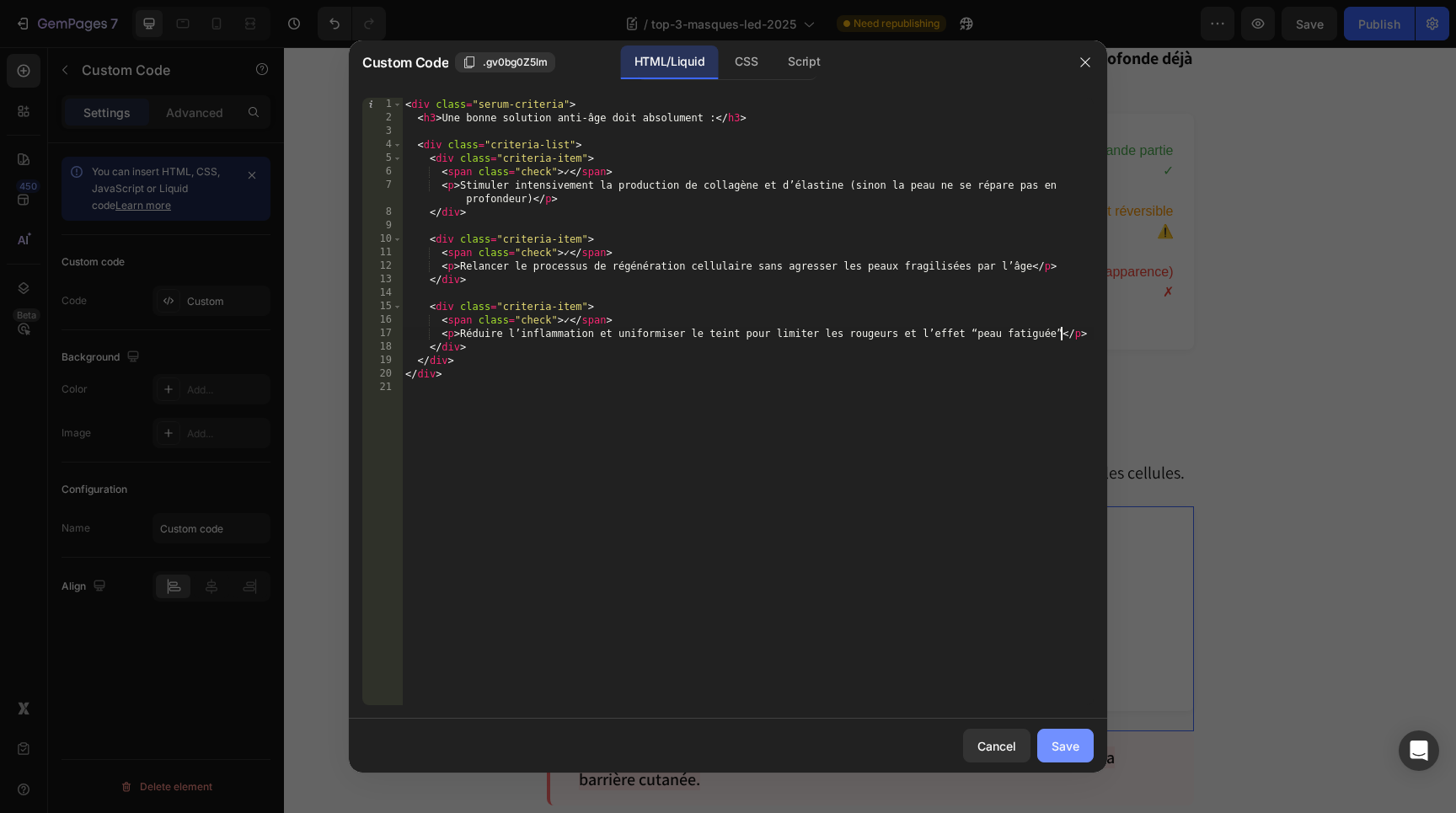
click at [1073, 748] on div "Save" at bounding box center [1066, 746] width 28 height 18
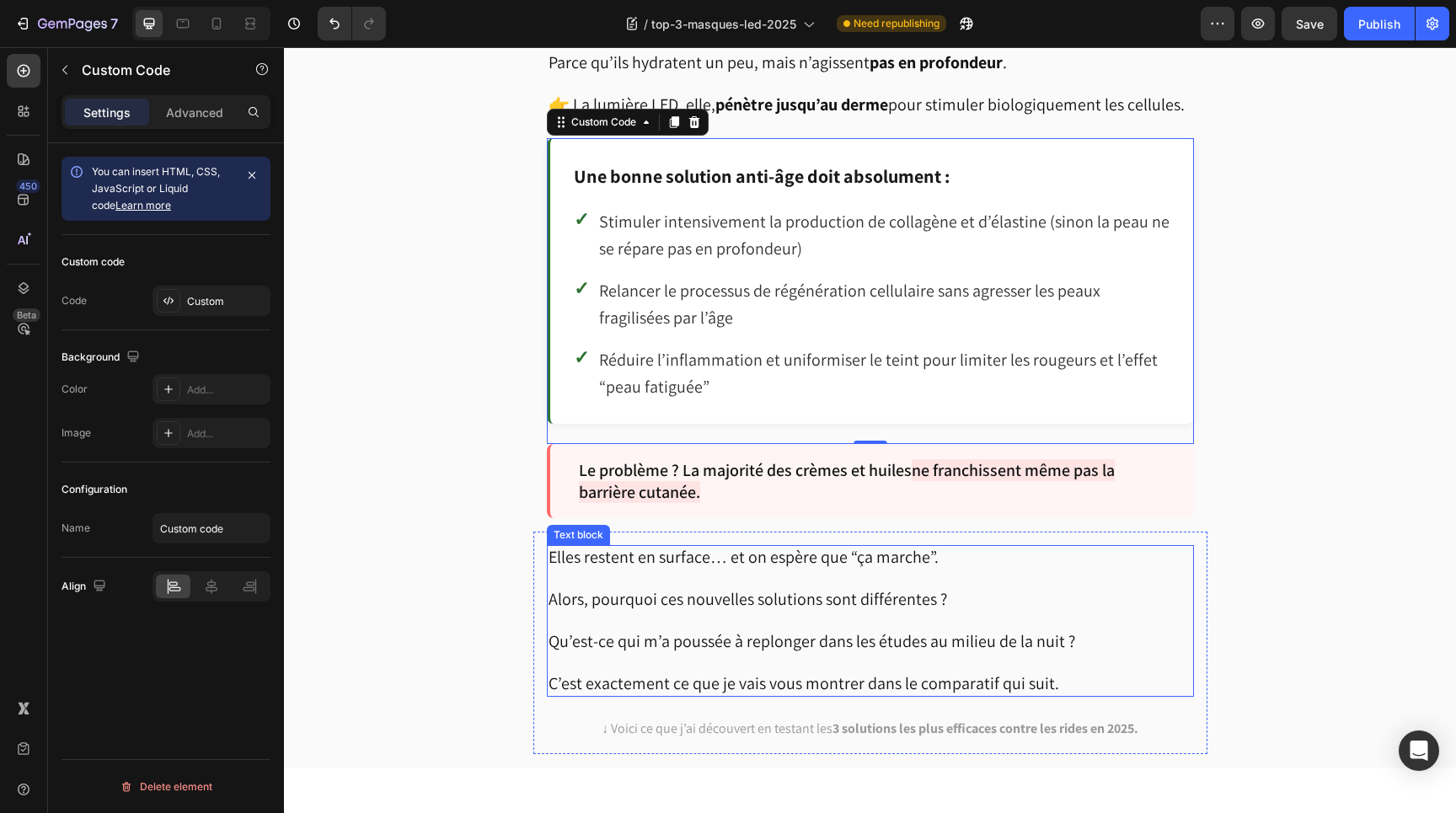
scroll to position [2514, 0]
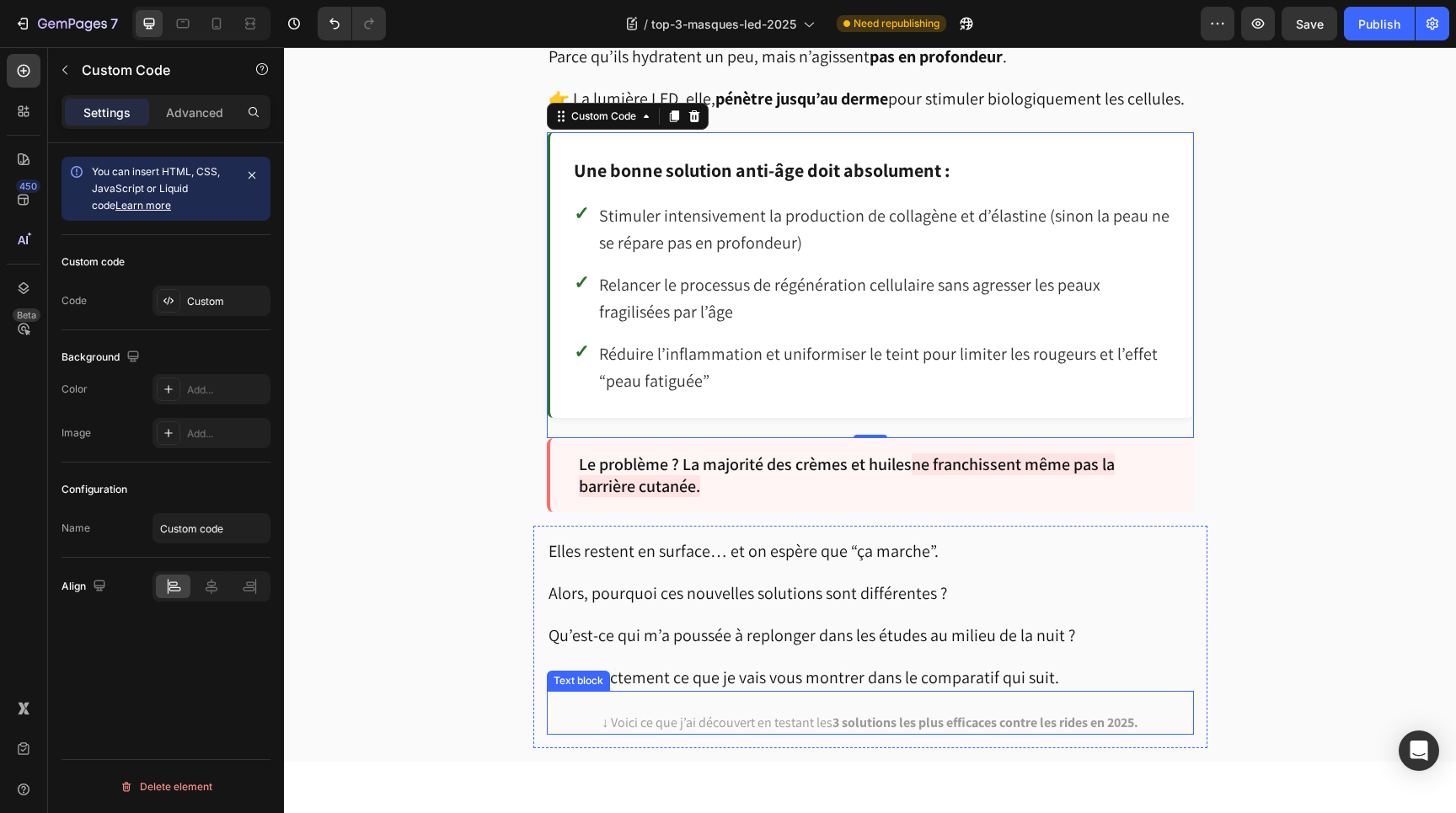
click at [927, 714] on strong "3 solutions les plus efficaces contre les rides en 2025." at bounding box center [985, 722] width 306 height 18
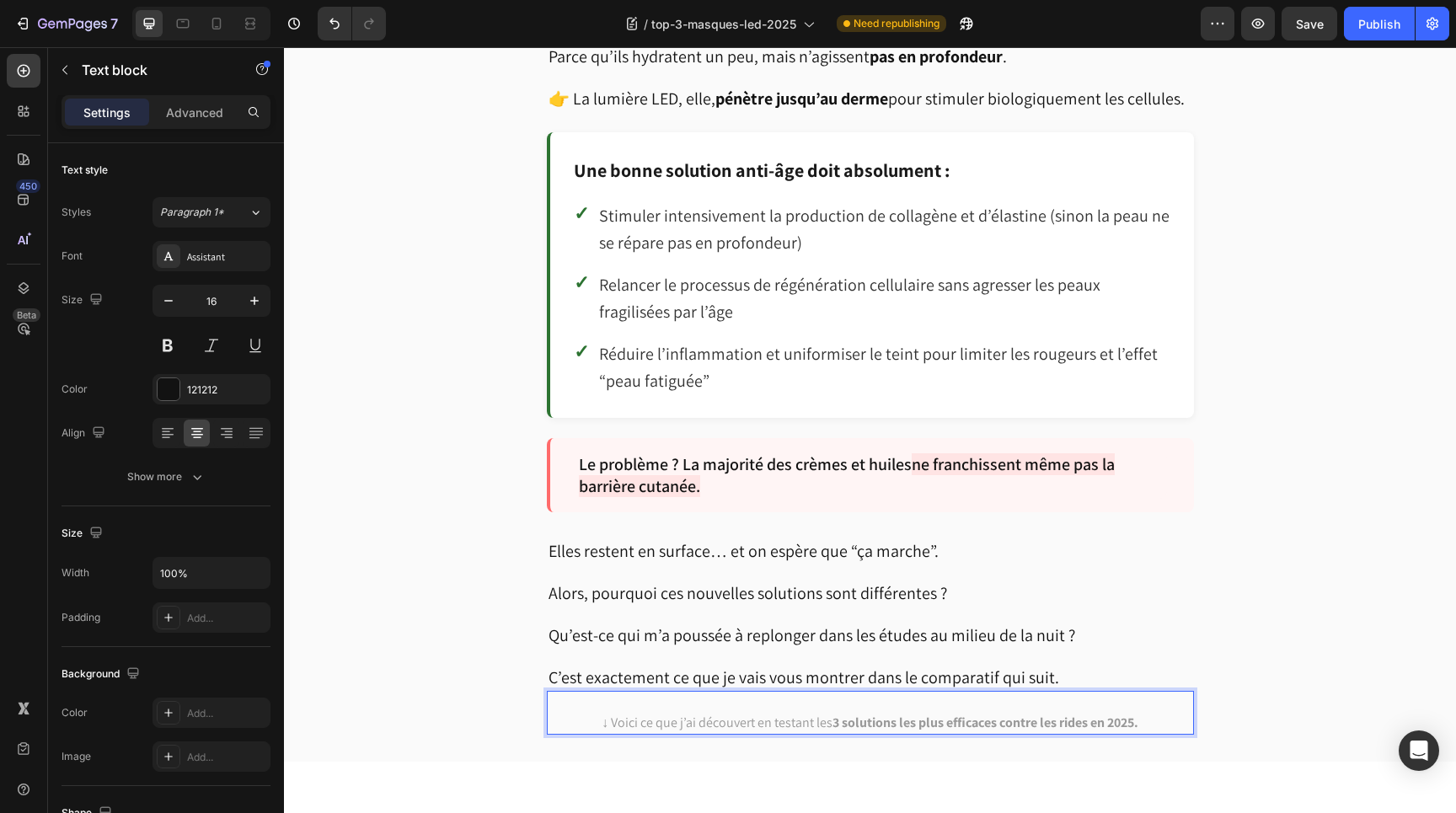
click at [927, 714] on strong "3 solutions les plus efficaces contre les rides en 2025." at bounding box center [985, 722] width 306 height 18
click at [612, 714] on span "↓ Voici ce que j’ai découvert en testant les 3 solutions les plus efficaces con…" at bounding box center [870, 722] width 537 height 18
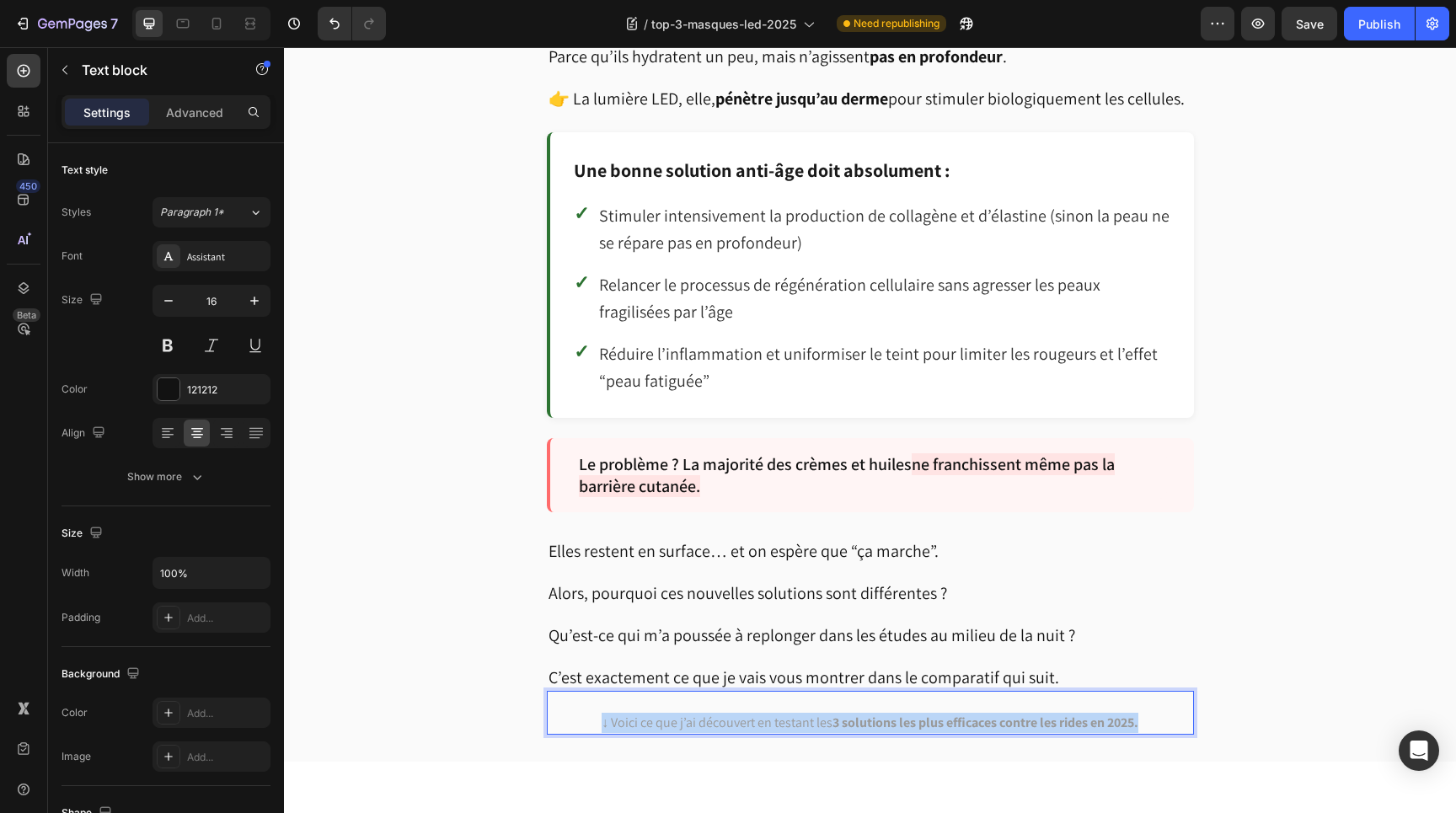
click at [612, 714] on span "↓ Voici ce que j’ai découvert en testant les 3 solutions les plus efficaces con…" at bounding box center [870, 722] width 537 height 18
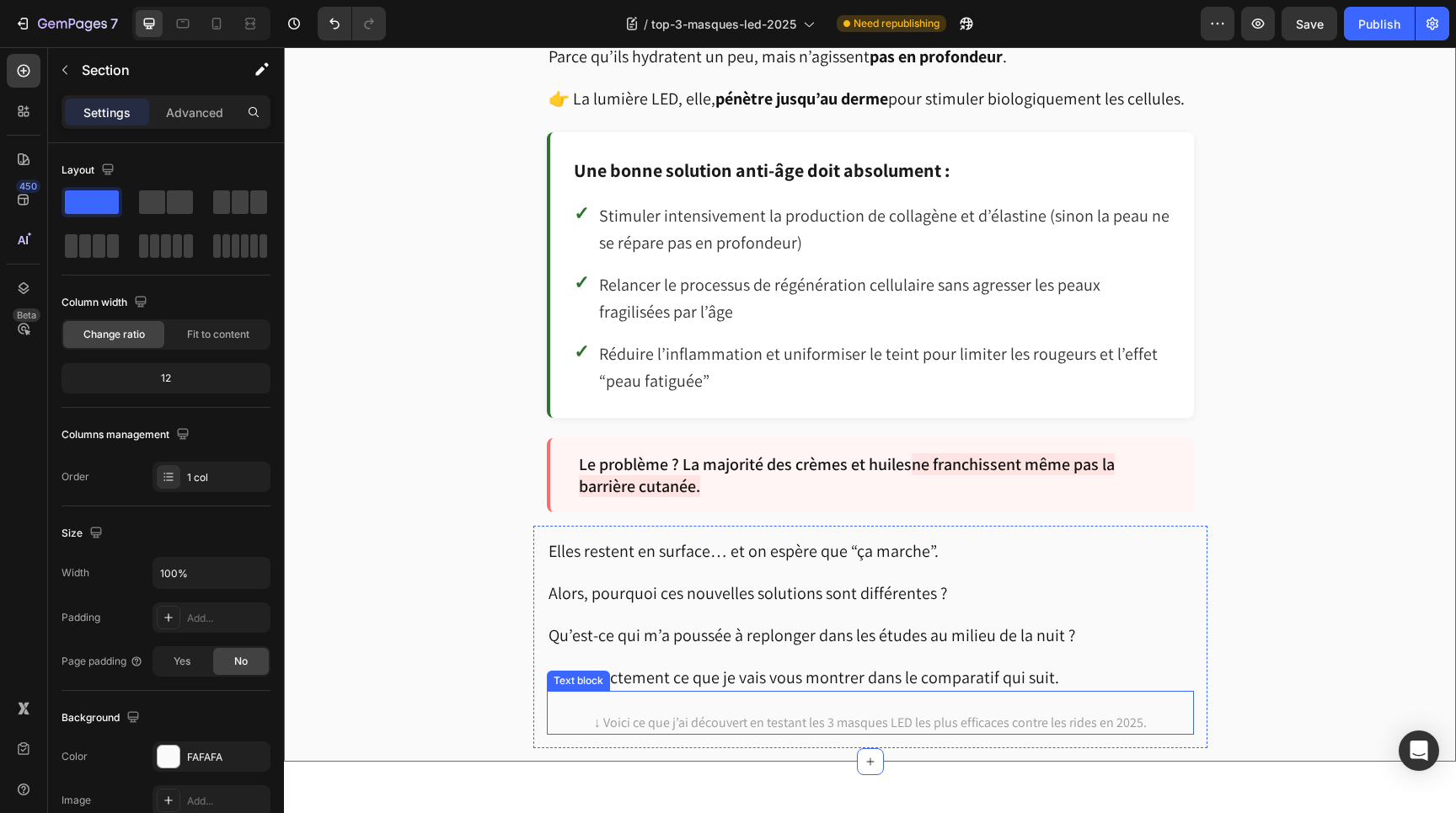
click at [837, 714] on span "↓ Voici ce que j’ai découvert en testant les 3 masques LED les plus efficaces c…" at bounding box center [871, 722] width 553 height 18
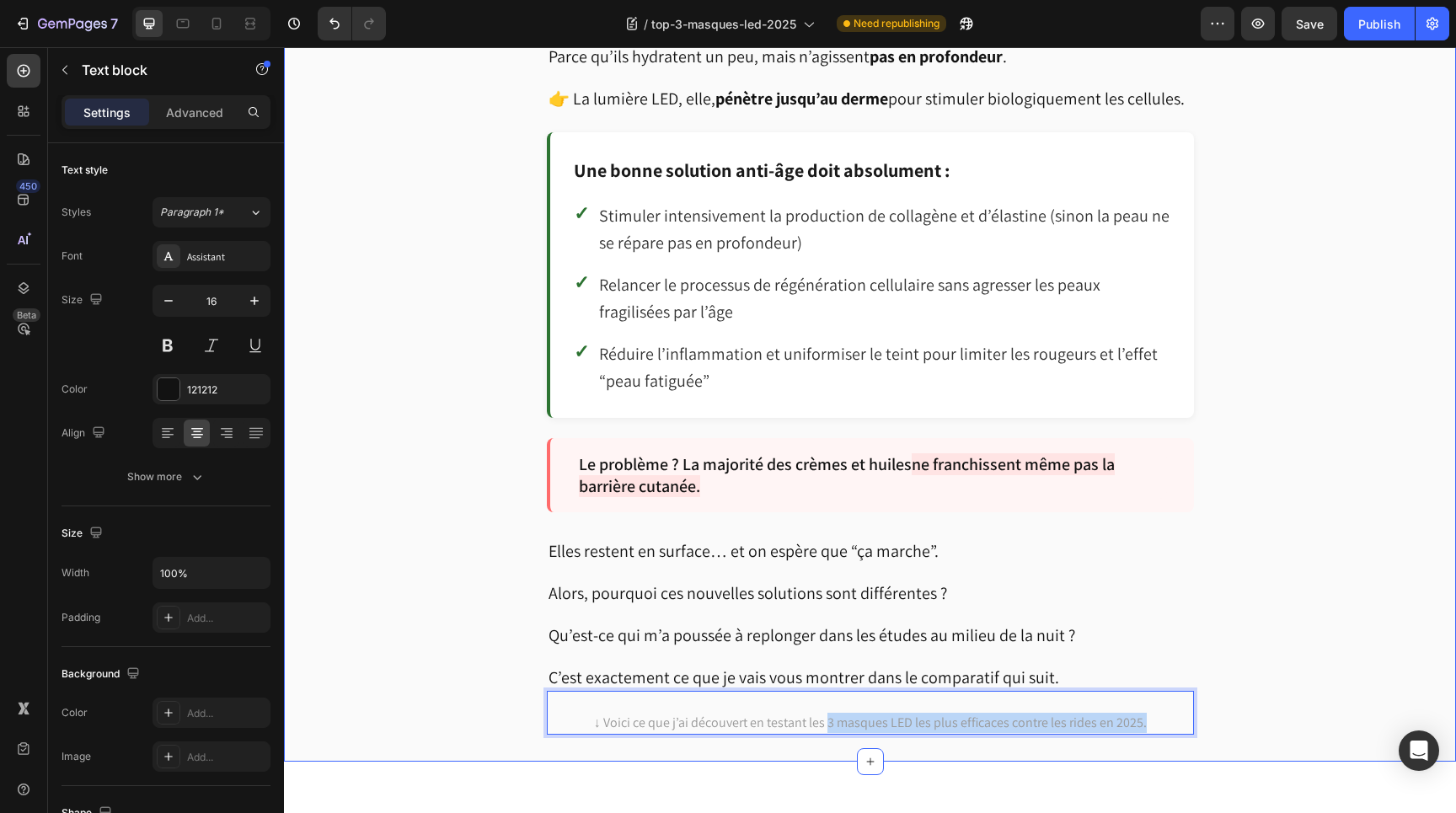
drag, startPoint x: 829, startPoint y: 707, endPoint x: 1207, endPoint y: 712, distance: 378.0
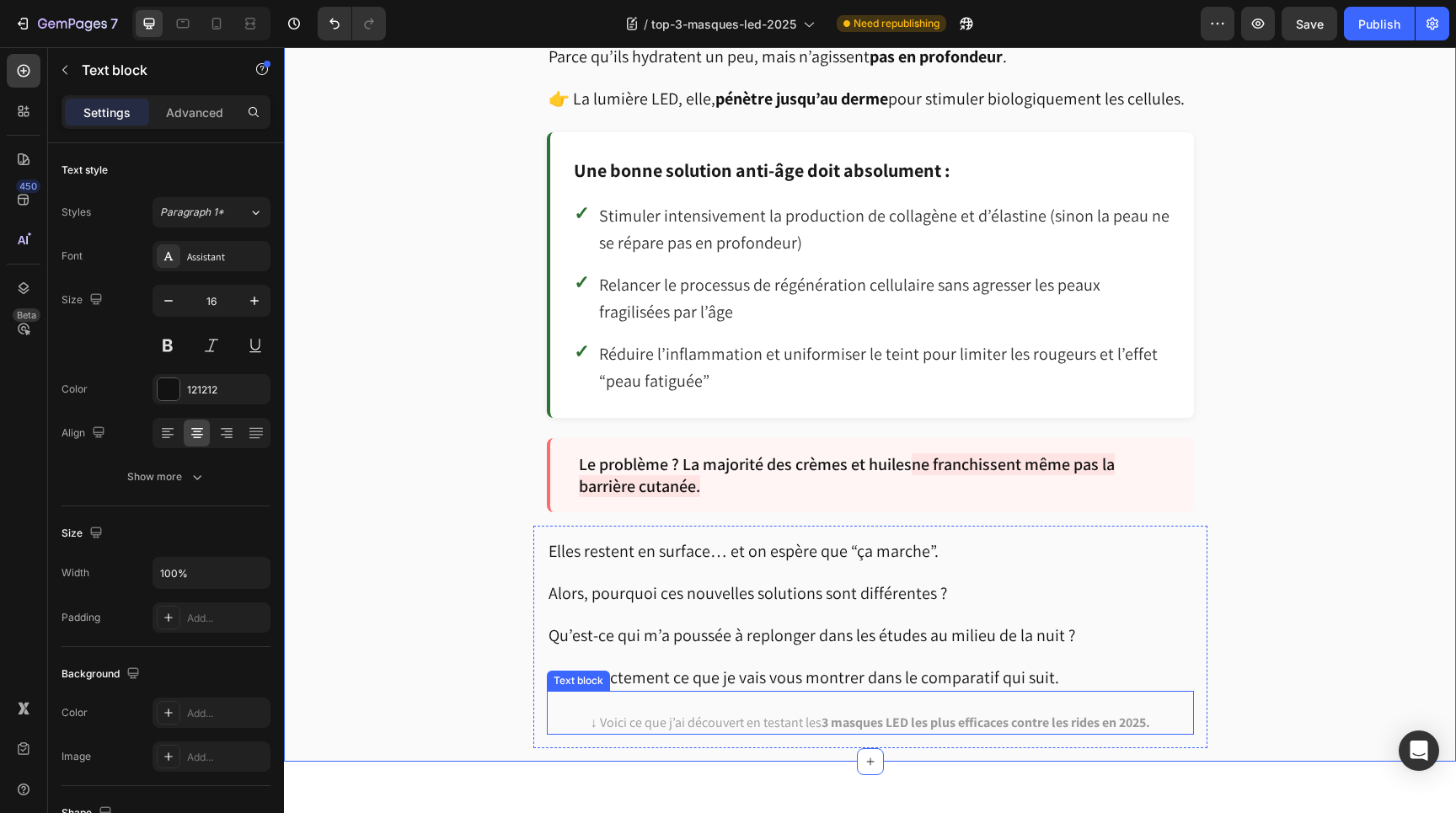
click at [1096, 692] on p "Rich Text Editor. Editing area: main" at bounding box center [870, 703] width 644 height 21
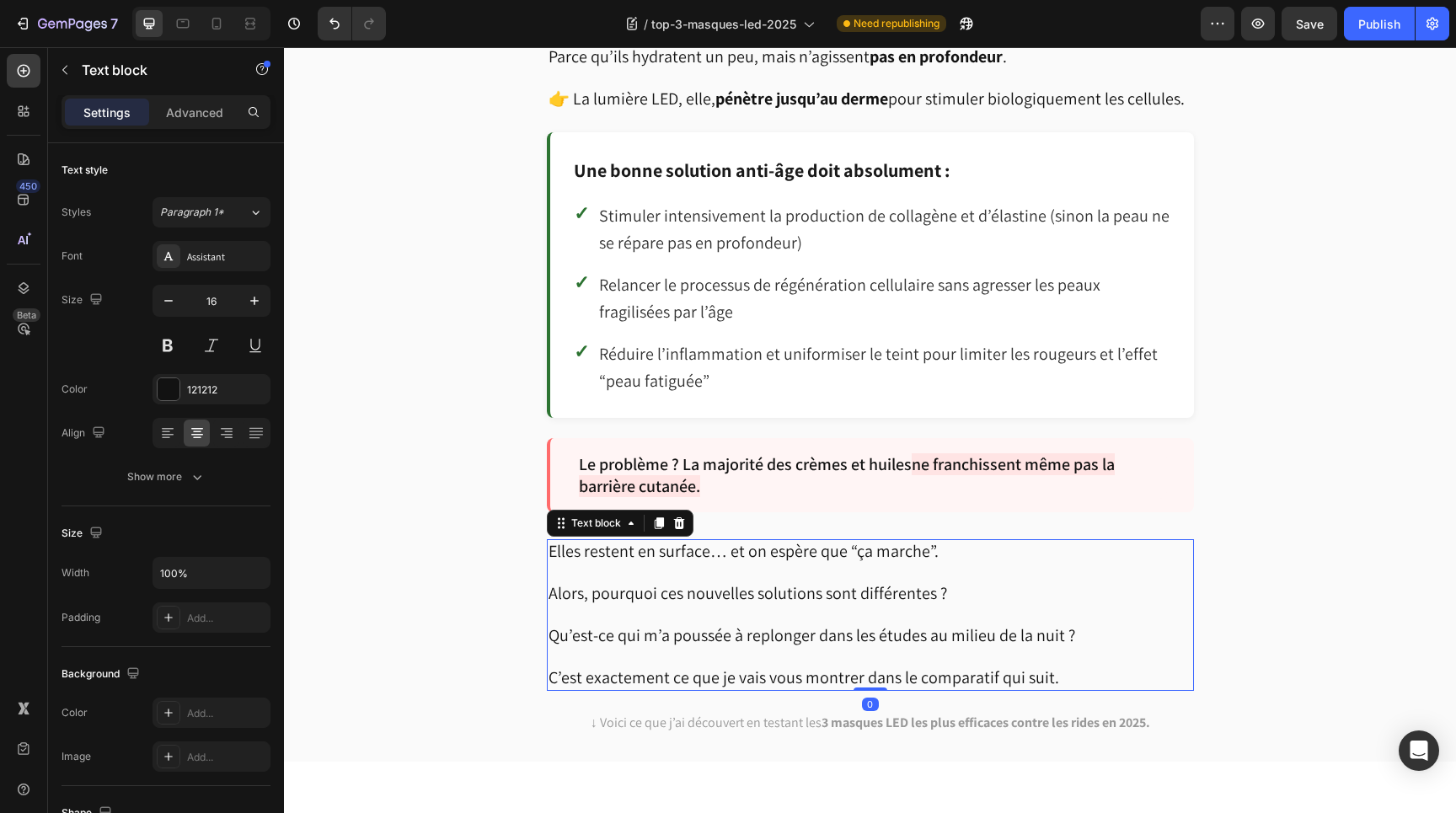
click at [947, 545] on p "Elles restent en surface… et on espère que “ça marche”." at bounding box center [870, 551] width 644 height 21
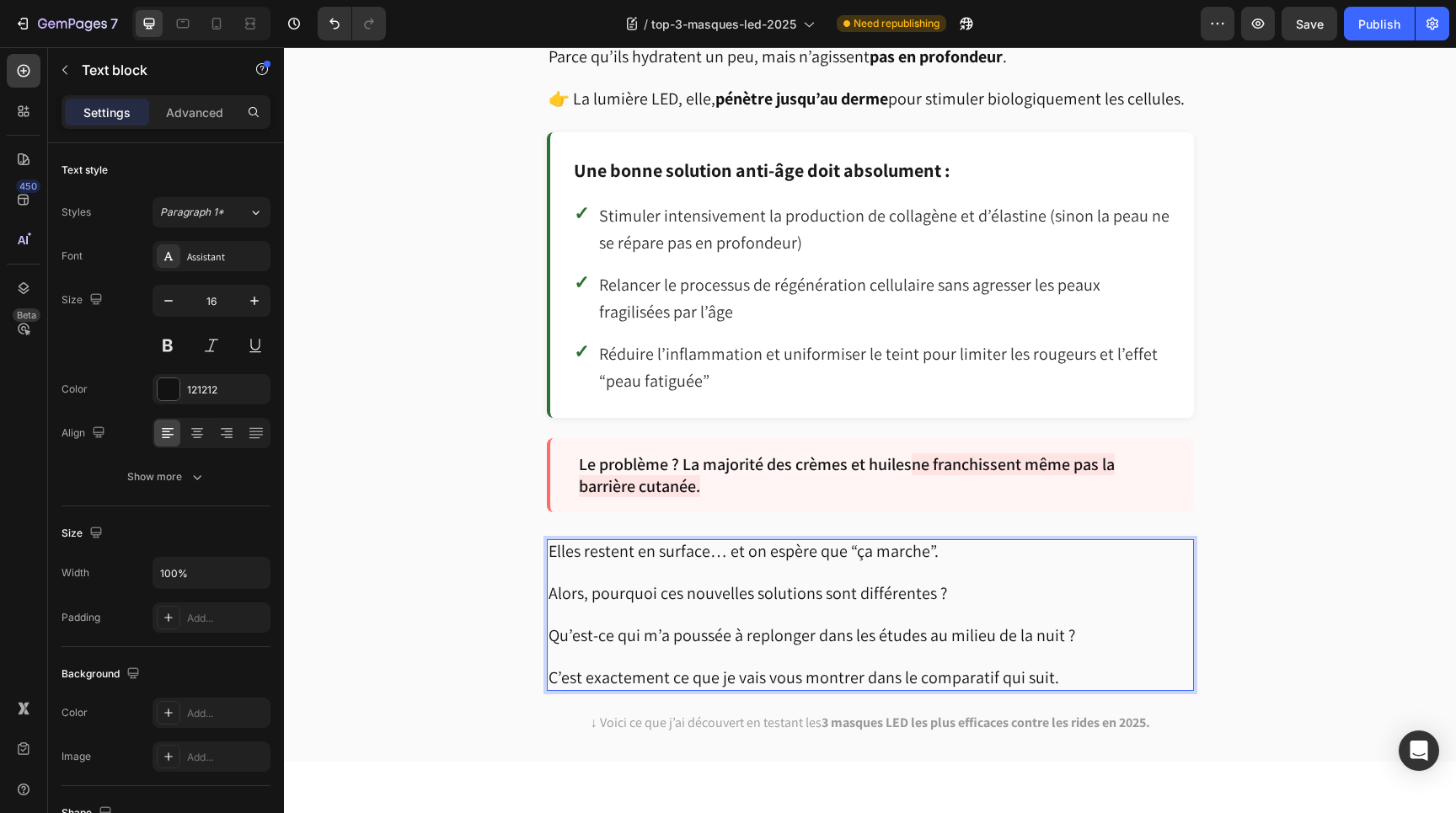
click at [908, 582] on span "Alors, pourquoi ces nouvelles solutions sont différentes ?" at bounding box center [748, 592] width 399 height 21
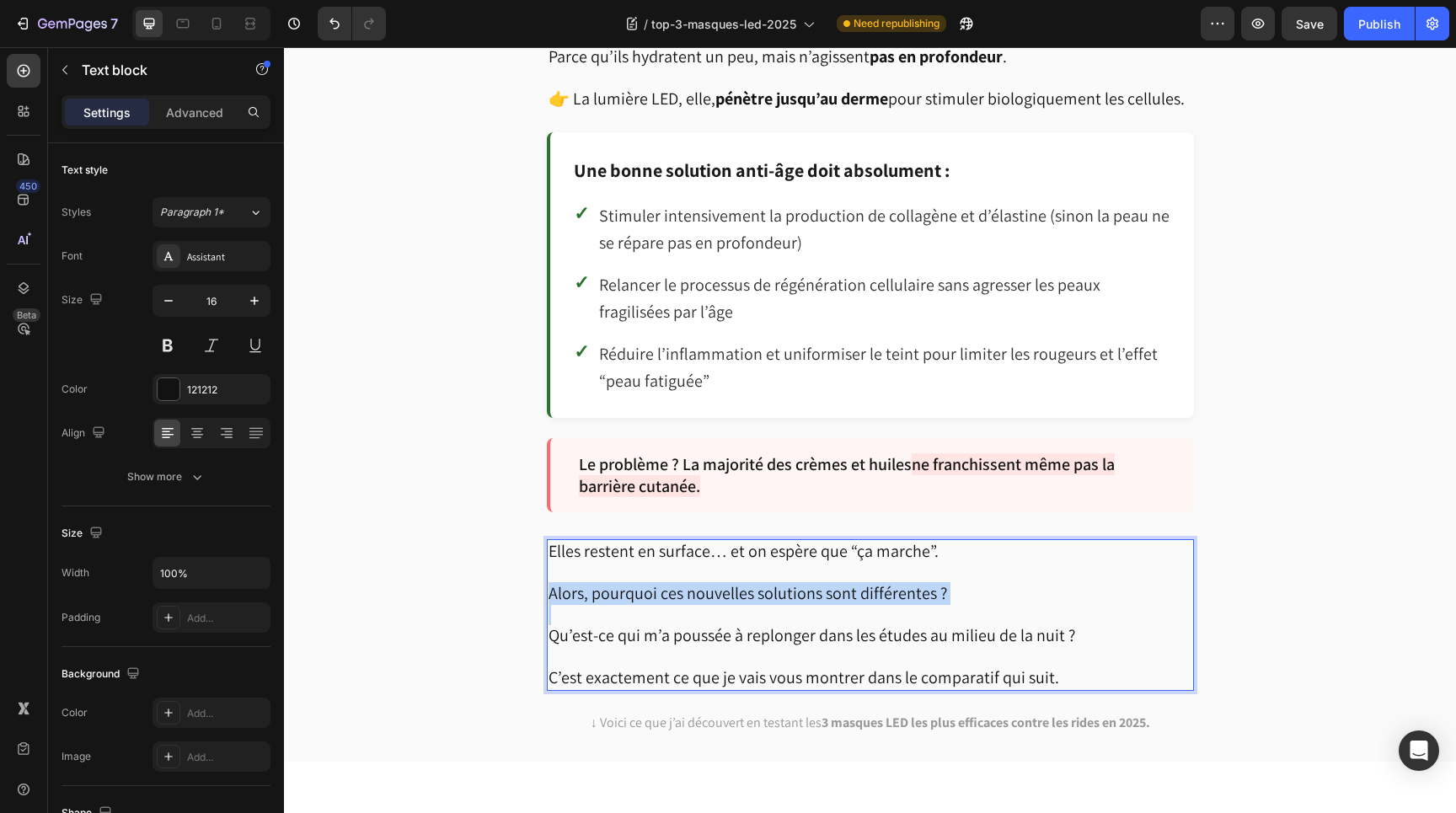
click at [908, 582] on span "Alors, pourquoi ces nouvelles solutions sont différentes ?" at bounding box center [748, 592] width 399 height 21
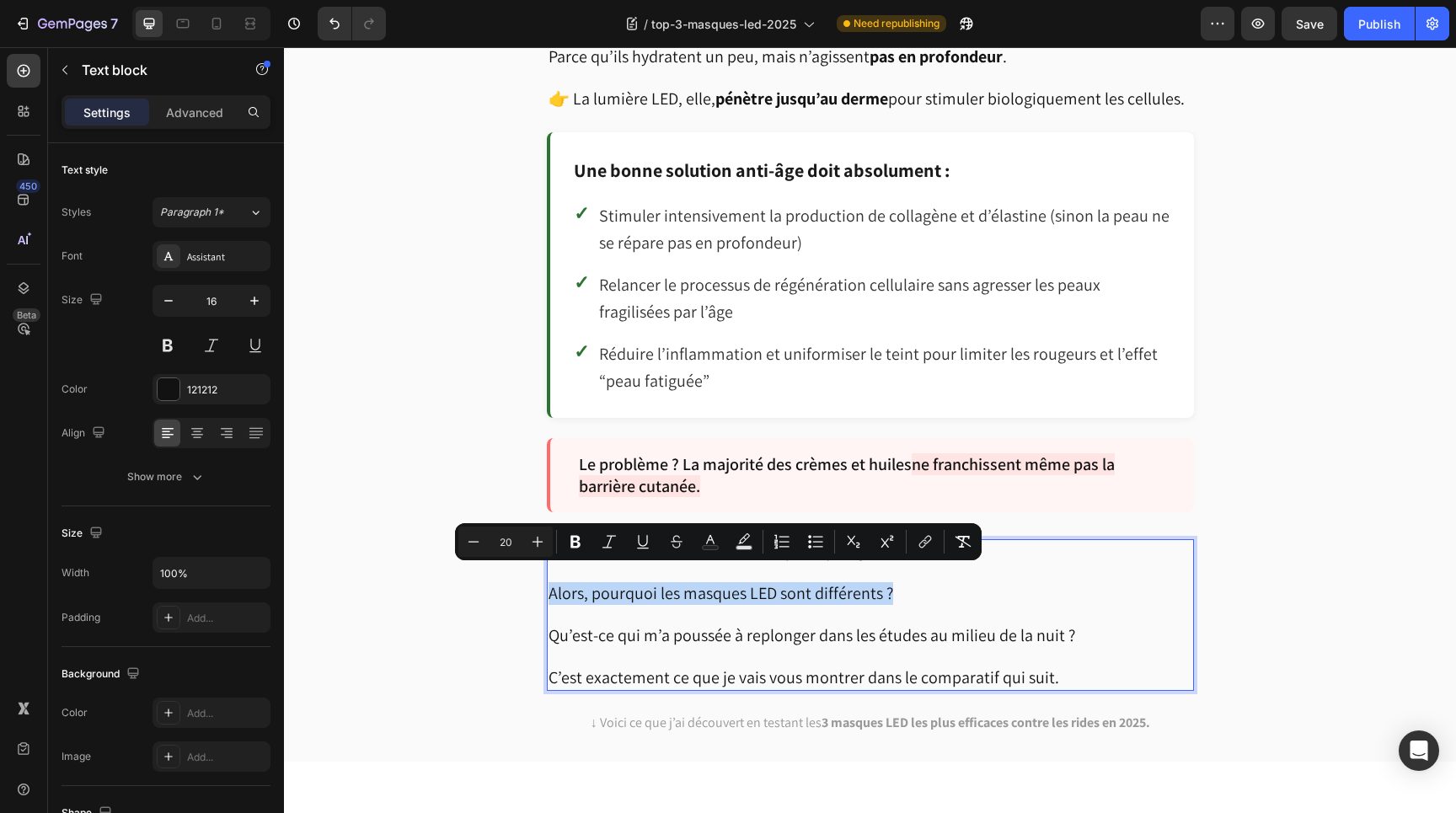
drag, startPoint x: 908, startPoint y: 579, endPoint x: 549, endPoint y: 585, distance: 359.1
click at [549, 584] on p "Alors, pourquoi les masques LED sont différents ?" at bounding box center [870, 593] width 644 height 21
click at [577, 543] on icon "Editor contextual toolbar" at bounding box center [576, 542] width 17 height 17
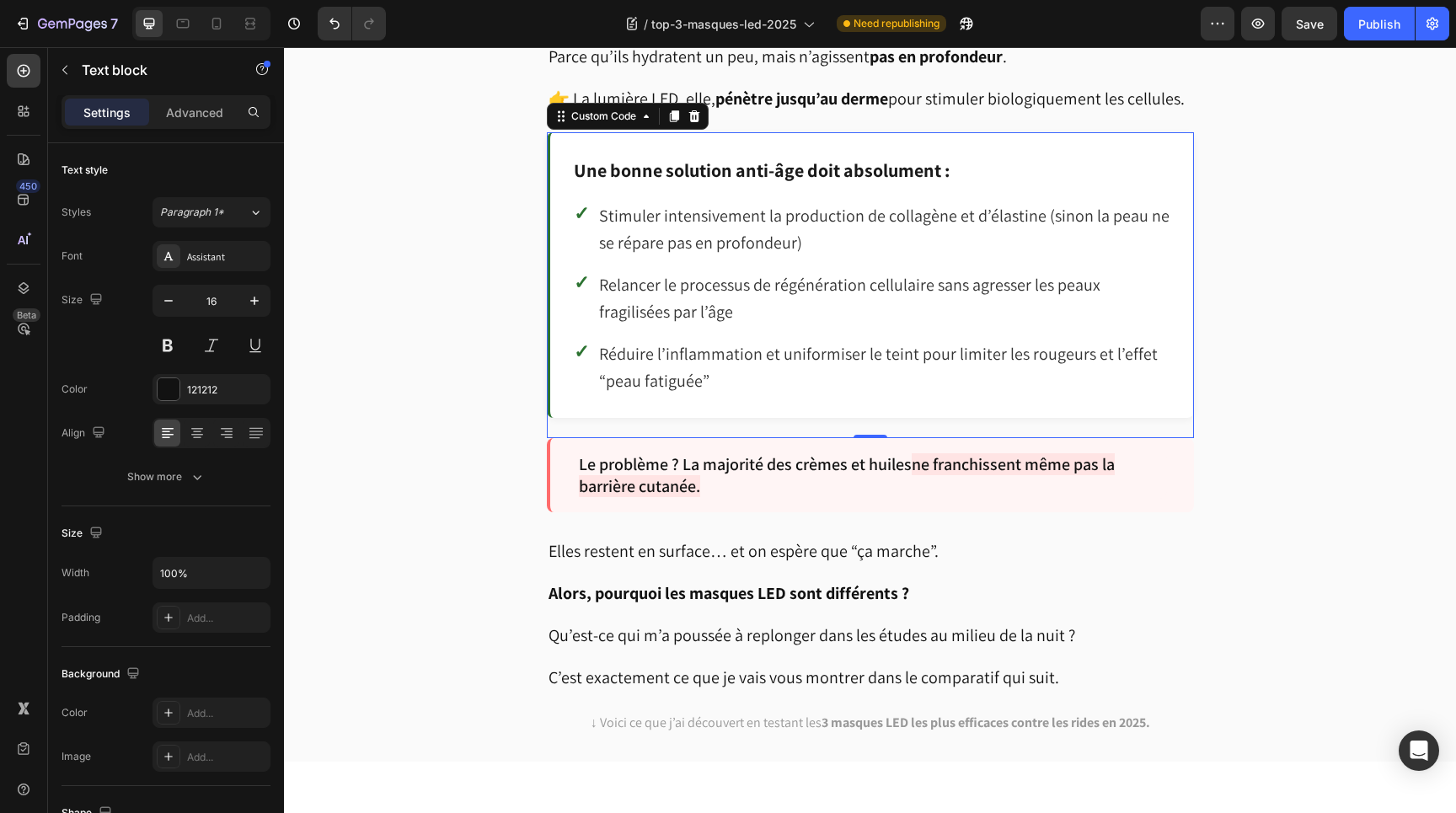
click at [657, 166] on h3 "Une bonne solution anti-âge doit absolument :" at bounding box center [872, 171] width 597 height 30
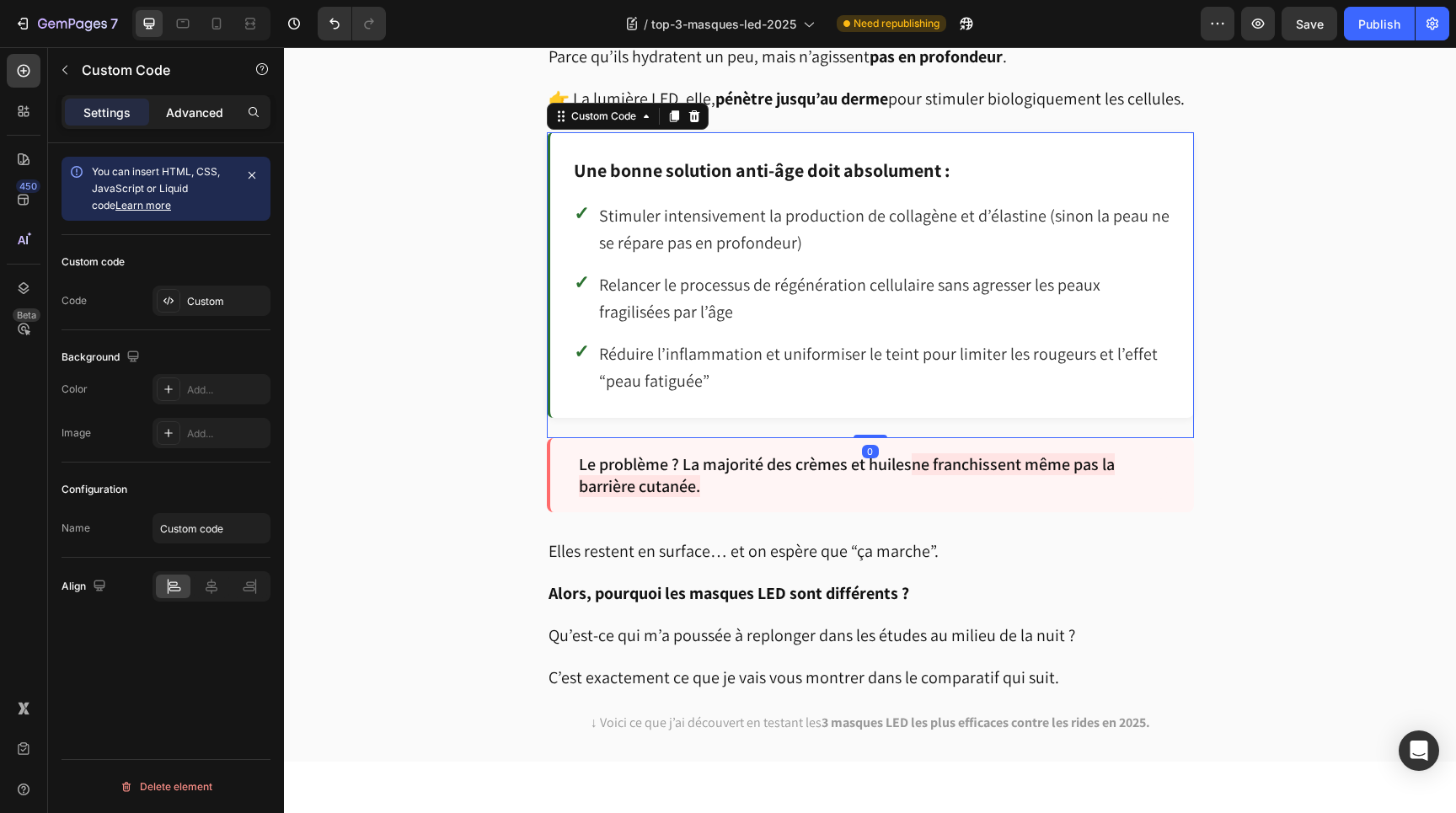
click at [201, 114] on p "Advanced" at bounding box center [194, 112] width 57 height 18
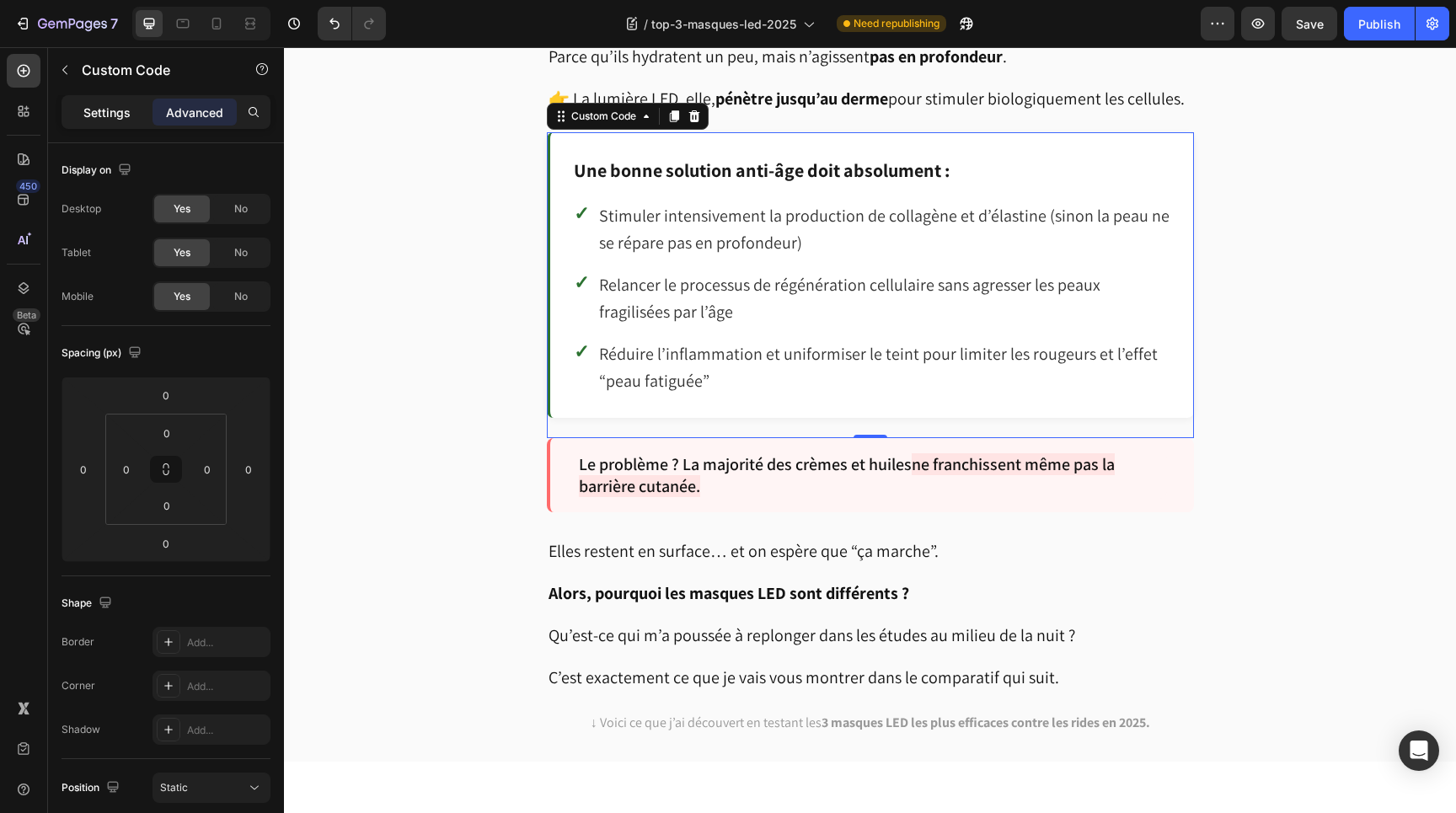
click at [99, 122] on div "Settings" at bounding box center [107, 112] width 84 height 27
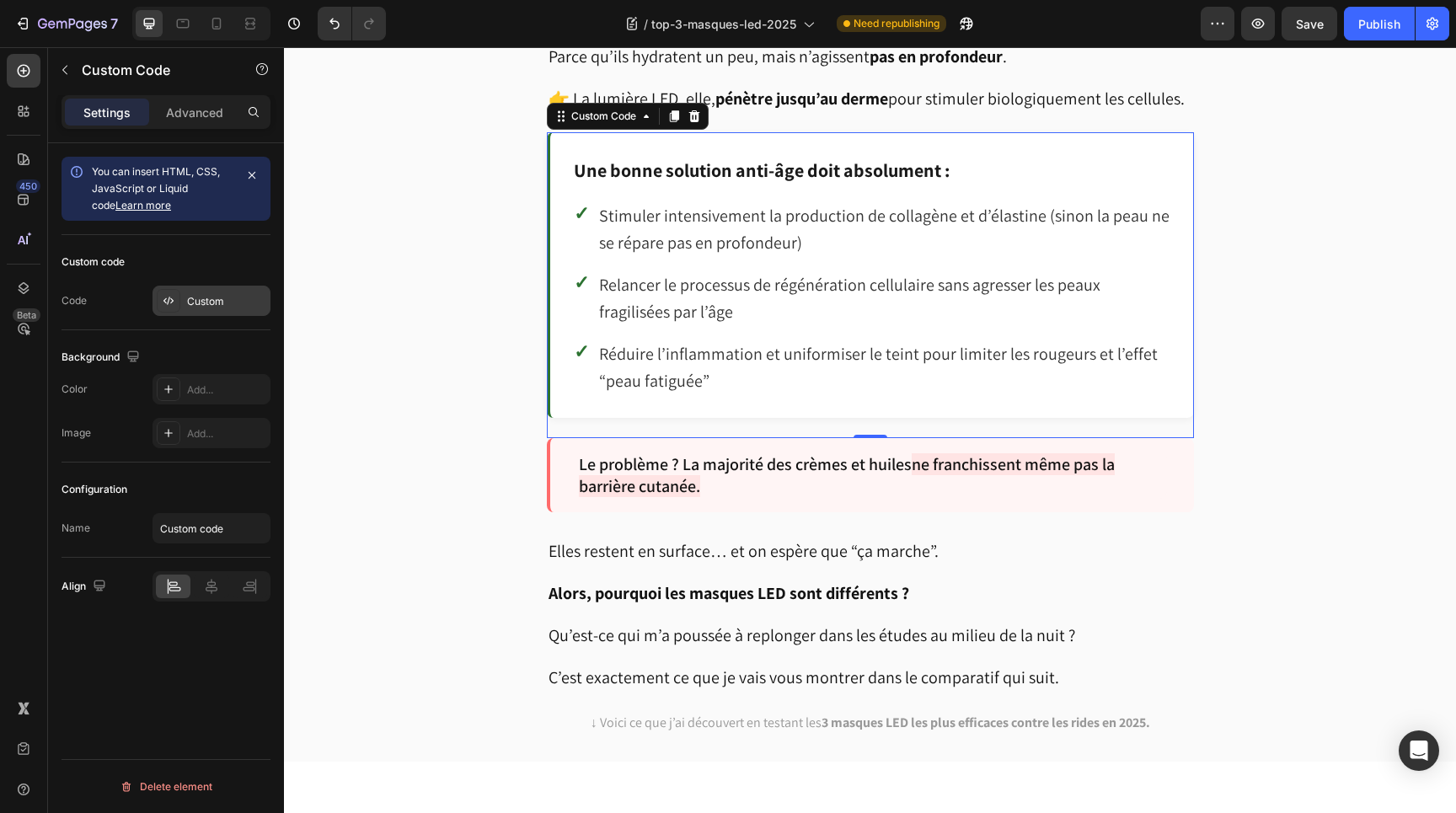
click at [224, 309] on div "Custom" at bounding box center [211, 301] width 118 height 30
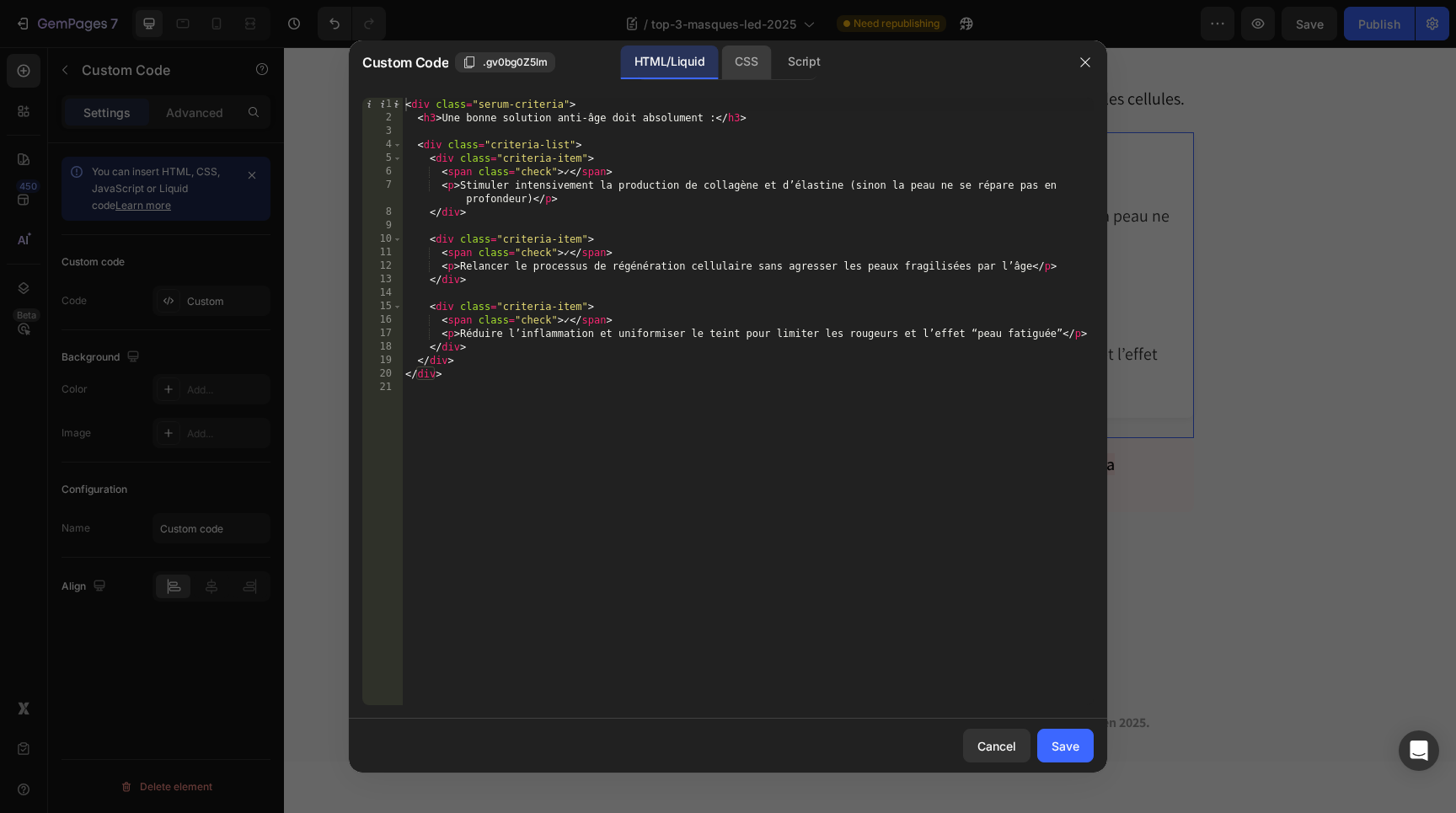
click at [775, 62] on div "CSS" at bounding box center [804, 63] width 59 height 34
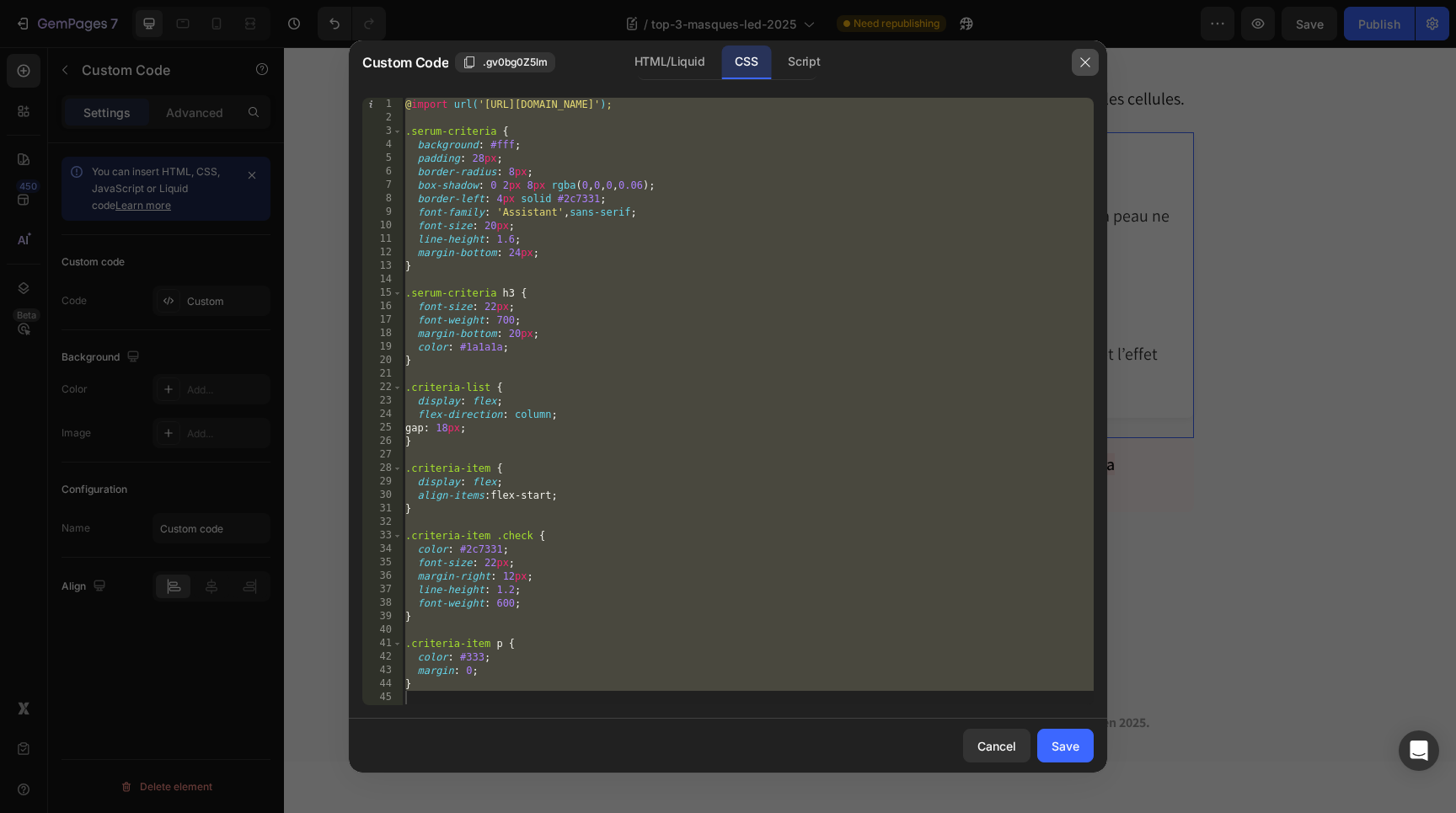
click at [1082, 71] on button "button" at bounding box center [1085, 62] width 27 height 27
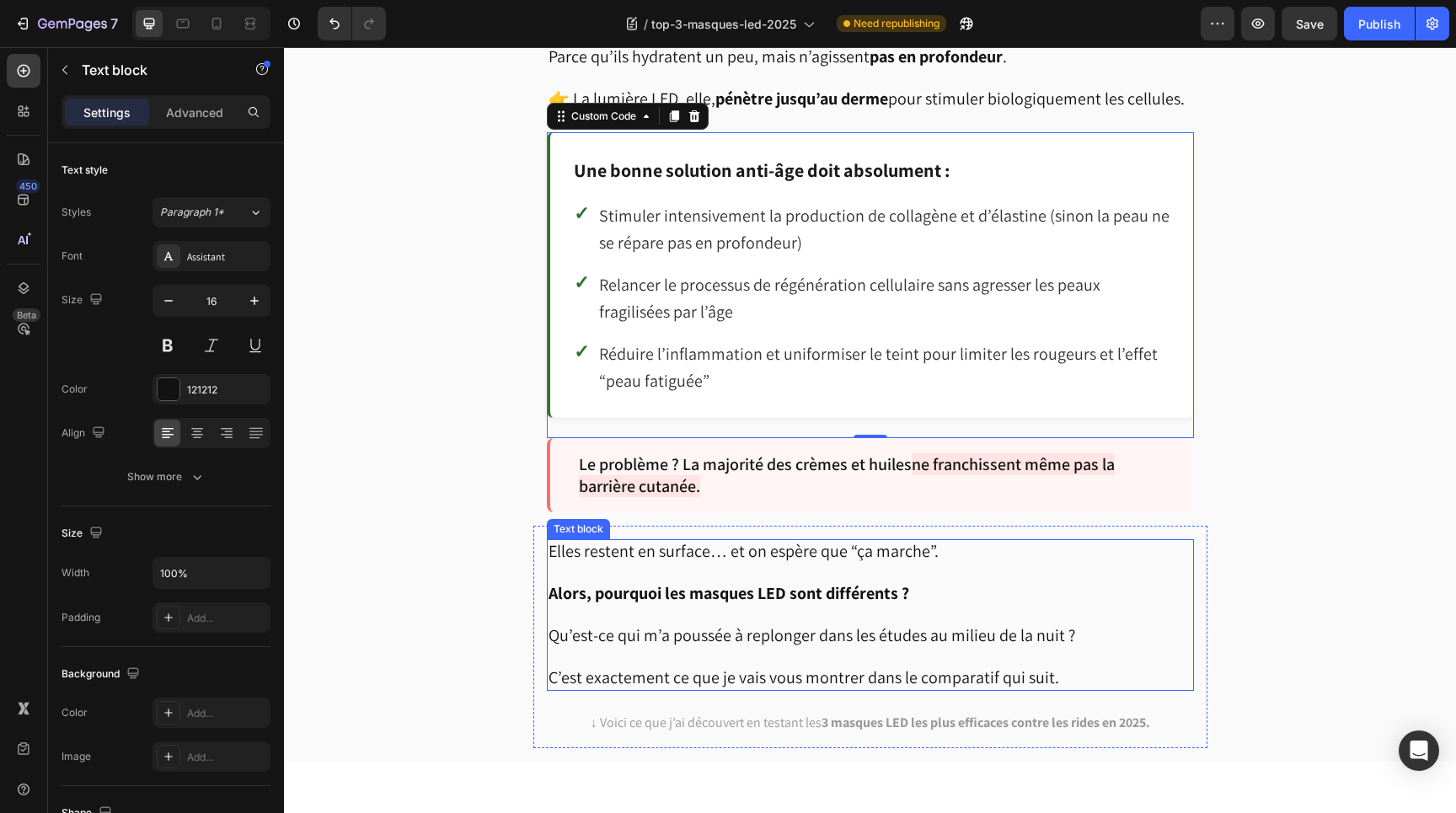
click at [690, 587] on strong "Alors, pourquoi les masques LED sont différents ?" at bounding box center [729, 592] width 361 height 21
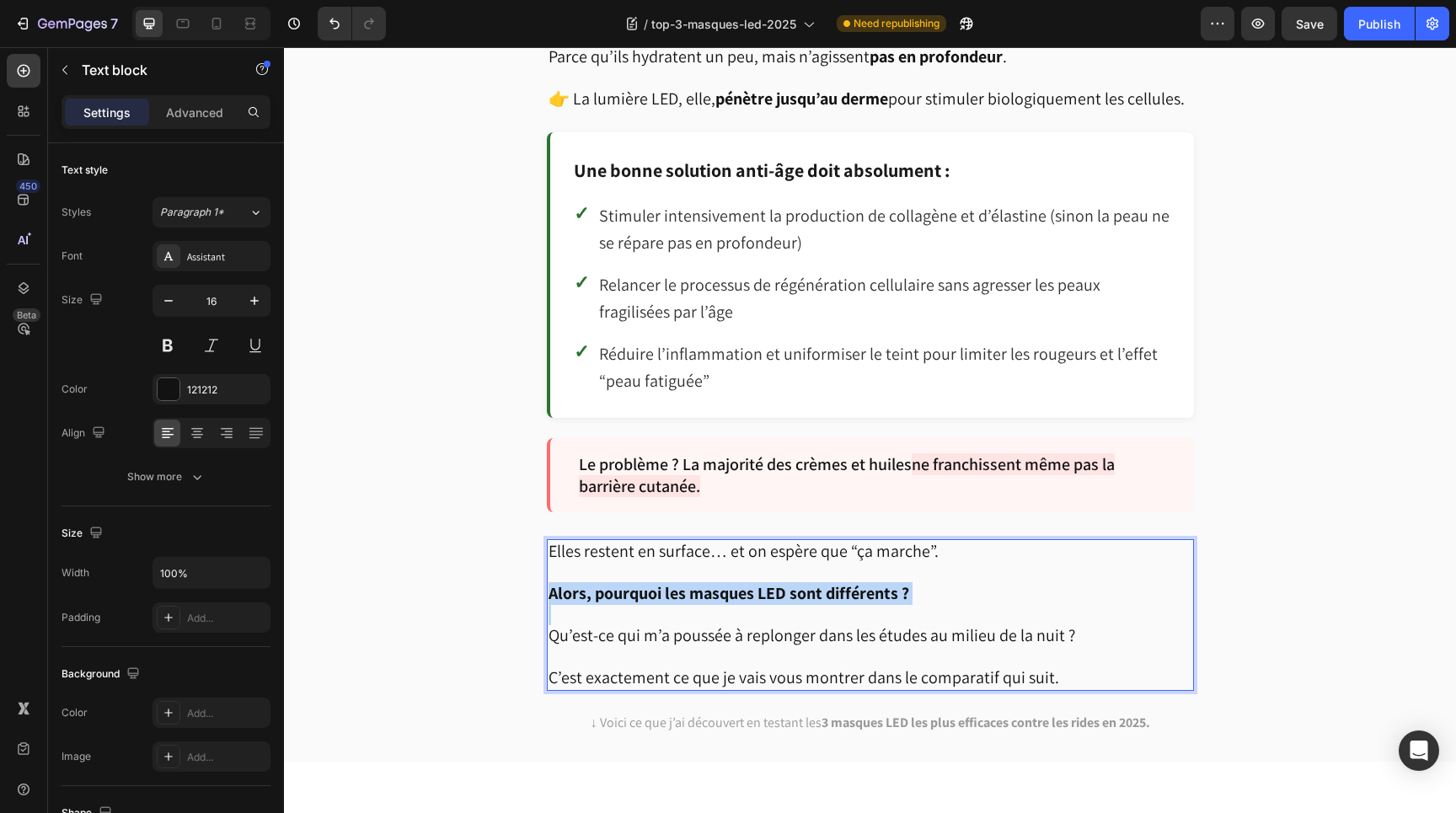
click at [690, 587] on strong "Alors, pourquoi les masques LED sont différents ?" at bounding box center [729, 592] width 361 height 21
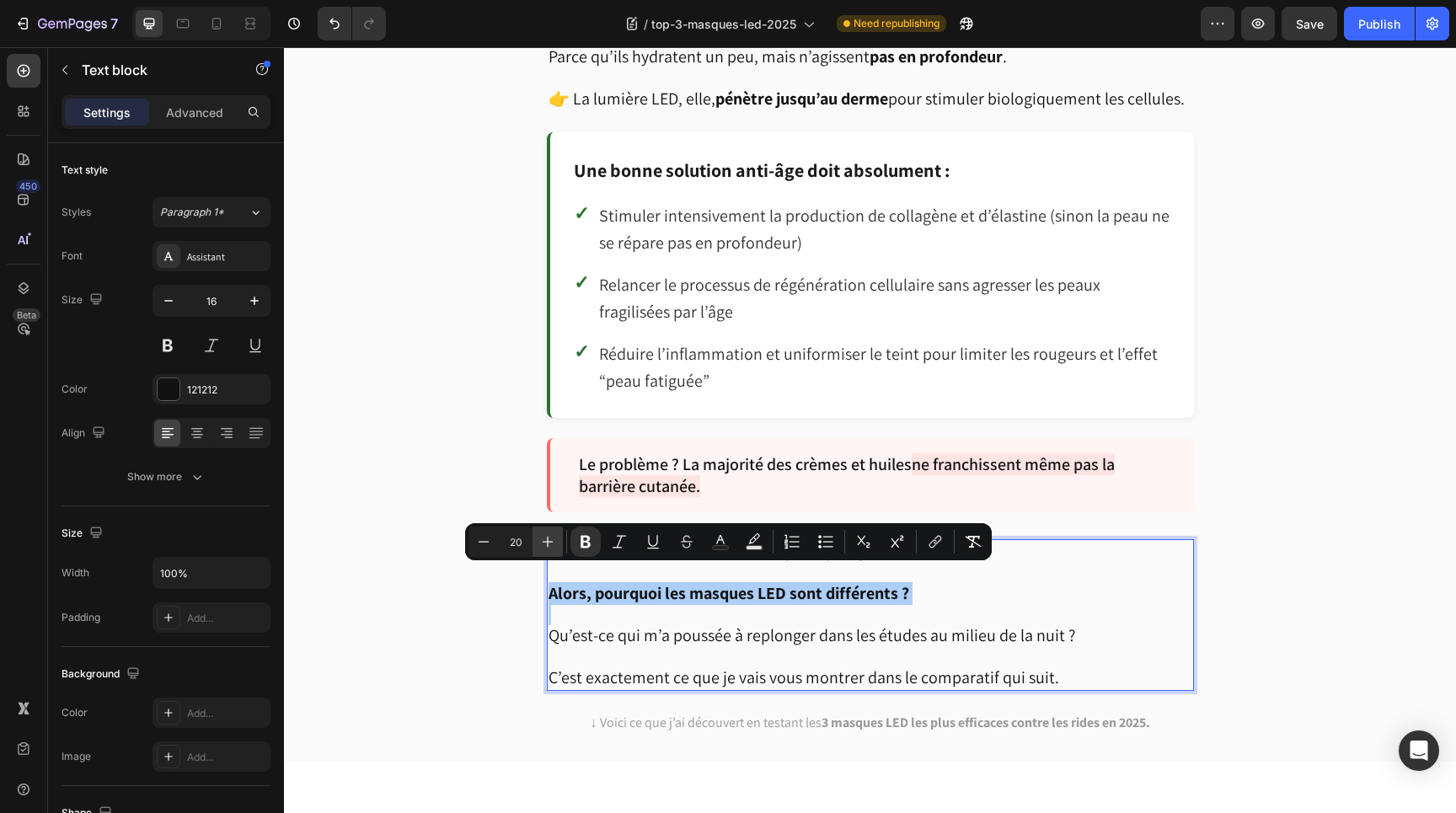
click at [554, 546] on icon "Editor contextual toolbar" at bounding box center [548, 542] width 17 height 17
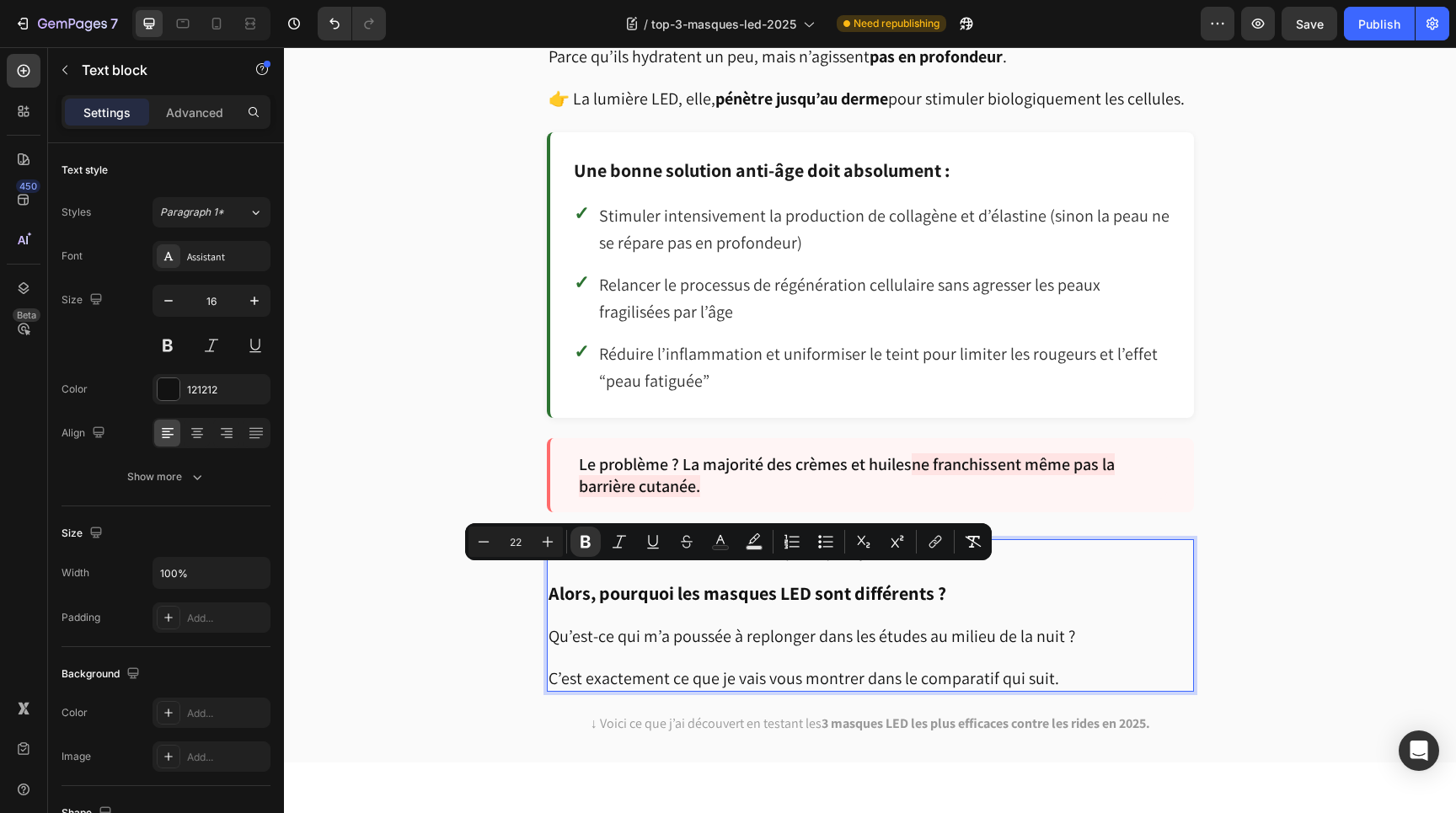
click at [738, 606] on p "Qu’est-ce qui m’a poussée à replonger dans les études au milieu de la nuit ?" at bounding box center [870, 626] width 644 height 42
type input "16"
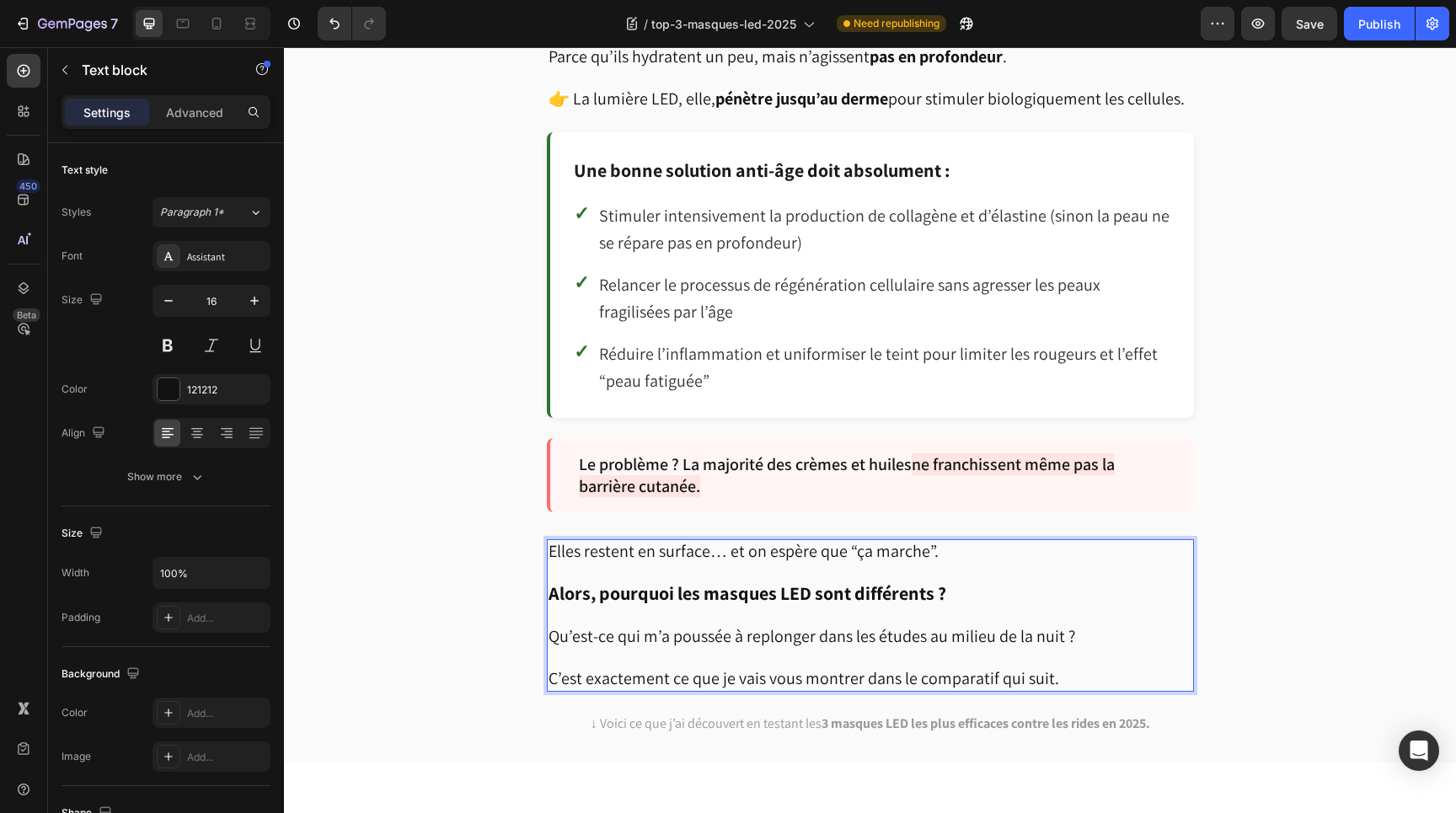
click at [700, 581] on strong "Alors, pourquoi les masques LED sont différents ?" at bounding box center [748, 592] width 398 height 23
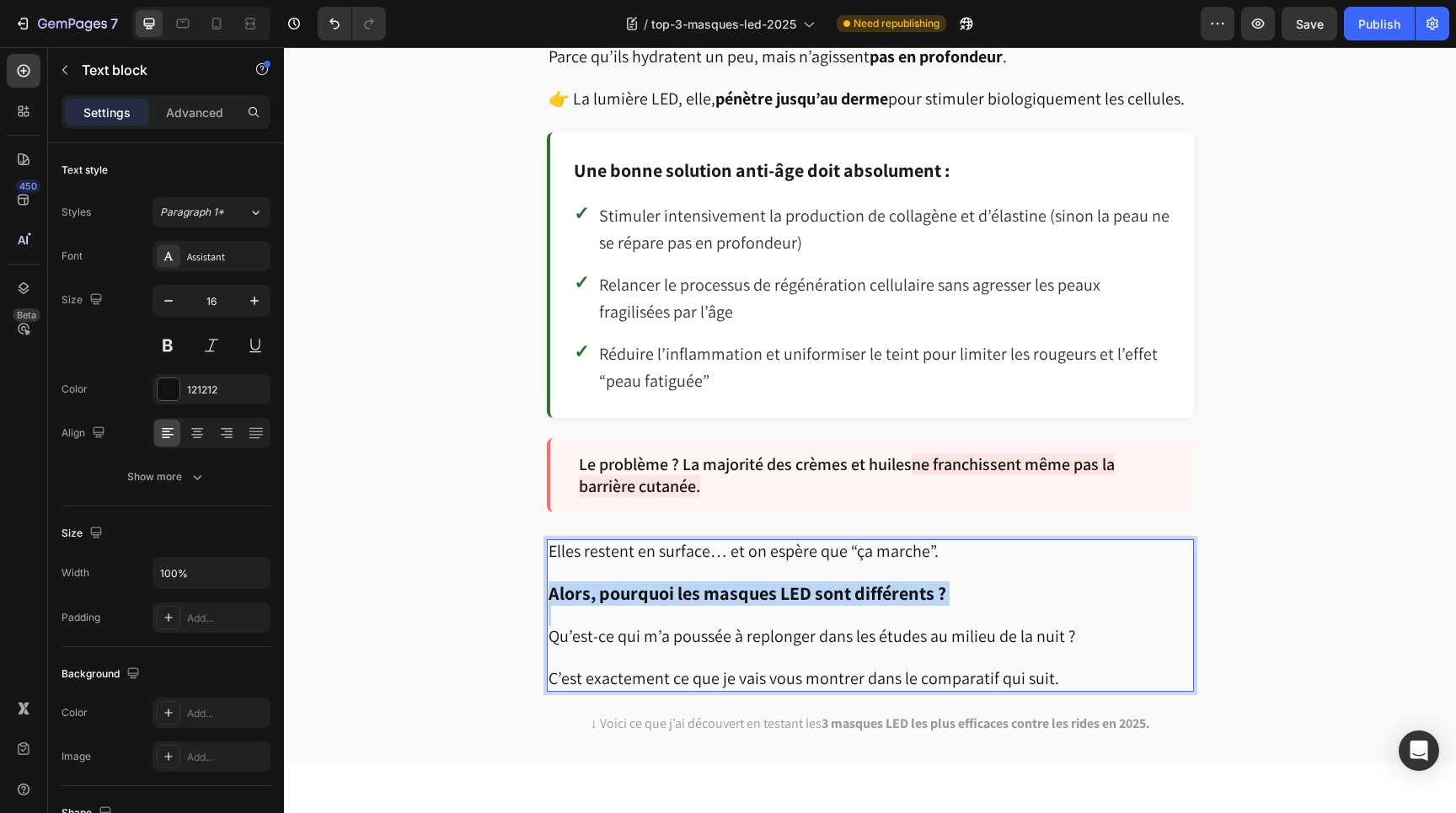
click at [700, 581] on strong "Alors, pourquoi les masques LED sont différents ?" at bounding box center [748, 592] width 398 height 23
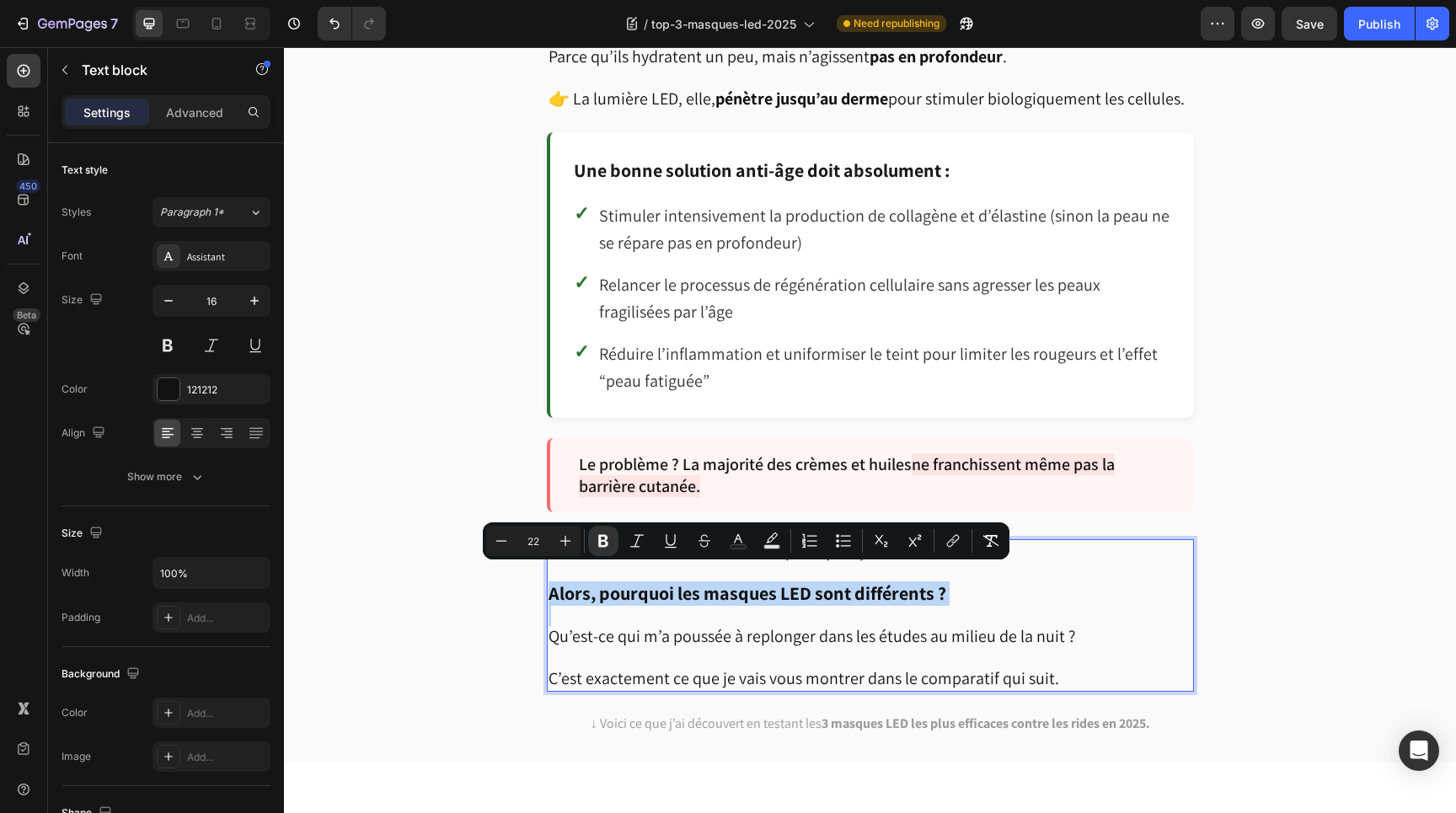
copy strong "Alors, pourquoi les masques LED sont différents ?"
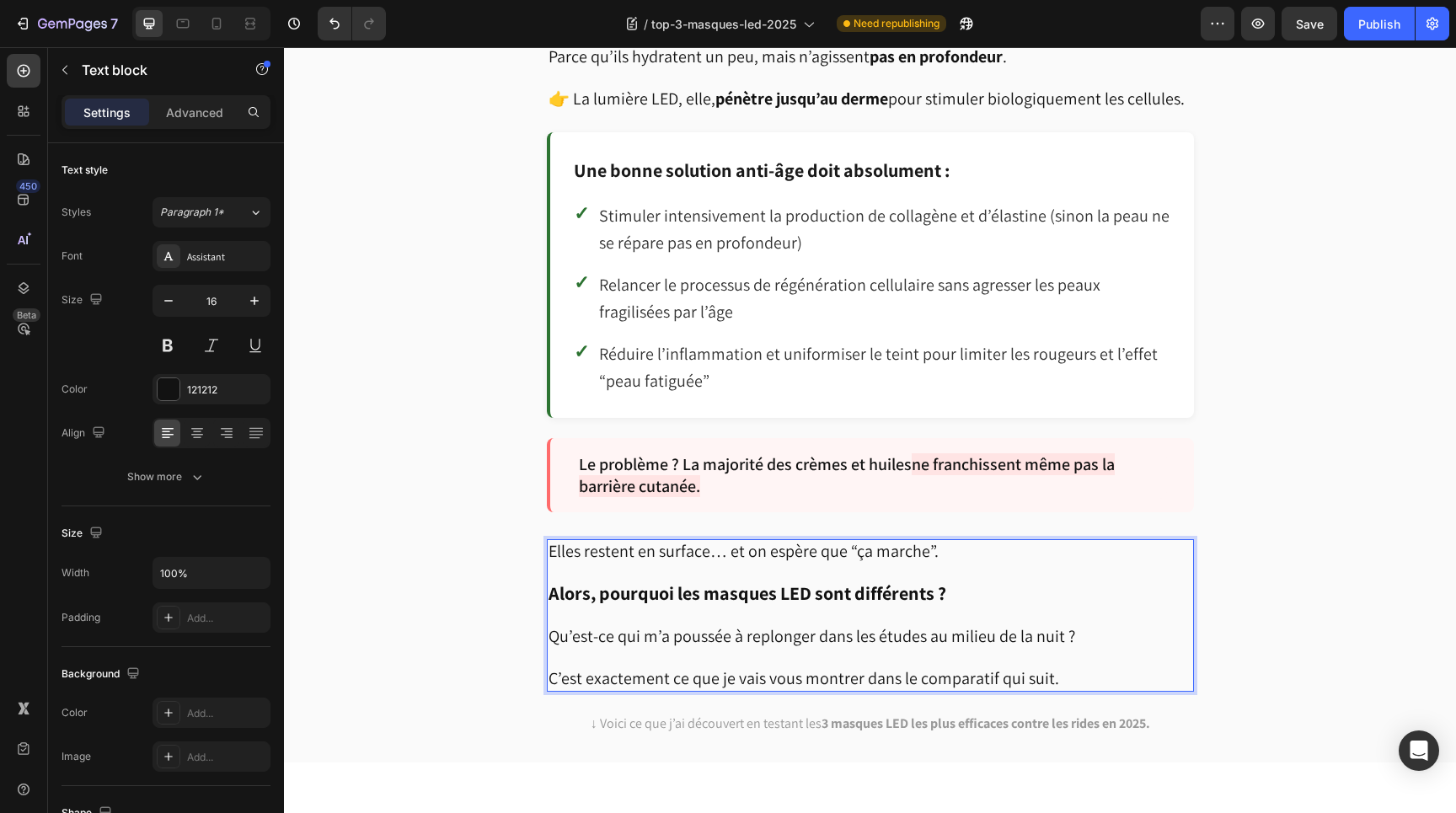
click at [1057, 563] on p "Rich Text Editor. Editing area: main" at bounding box center [870, 573] width 644 height 21
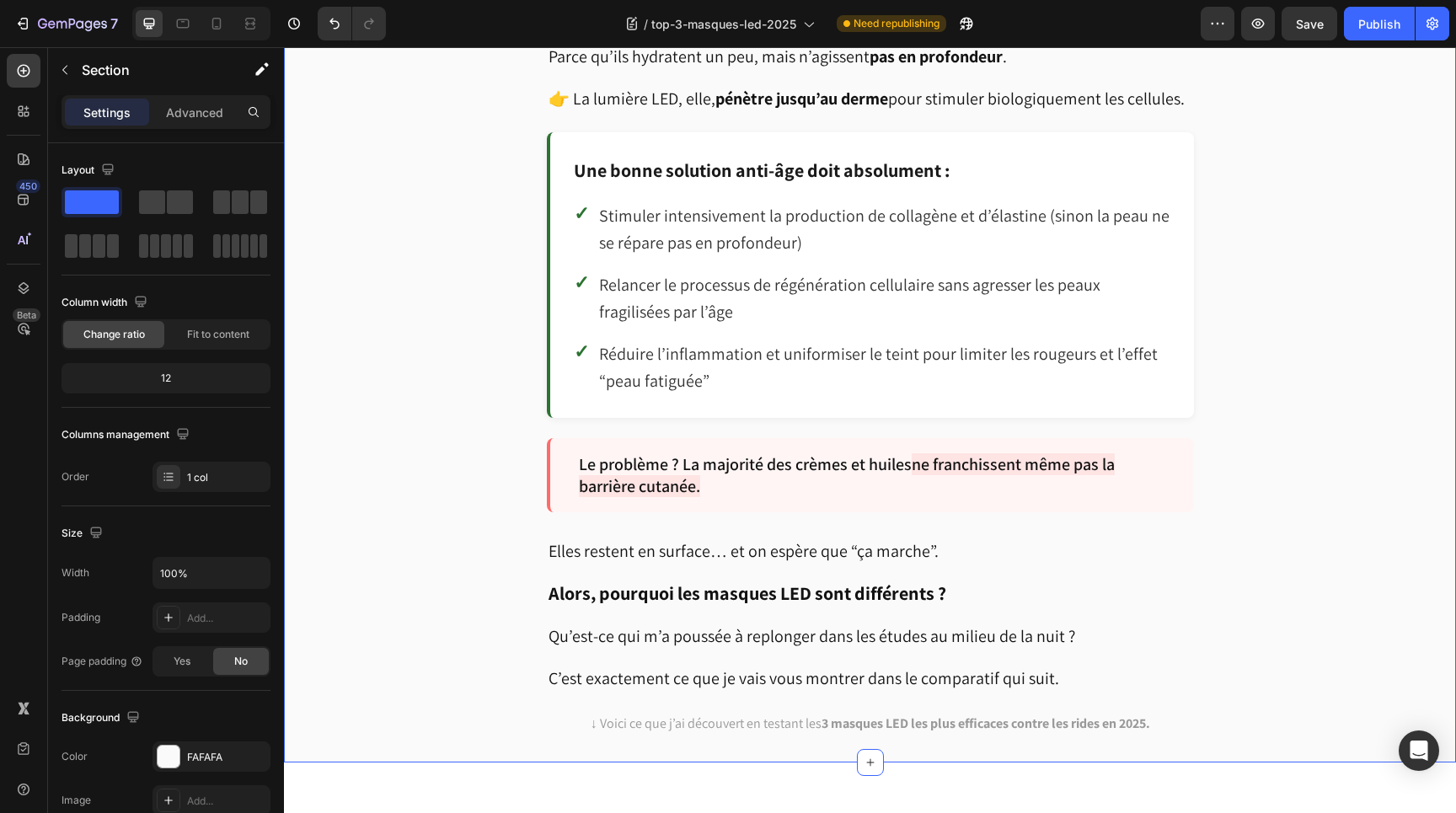
click at [1154, 617] on p "Qu’est-ce qui m’a poussée à replonger dans les études au milieu de la nuit ?" at bounding box center [870, 626] width 644 height 42
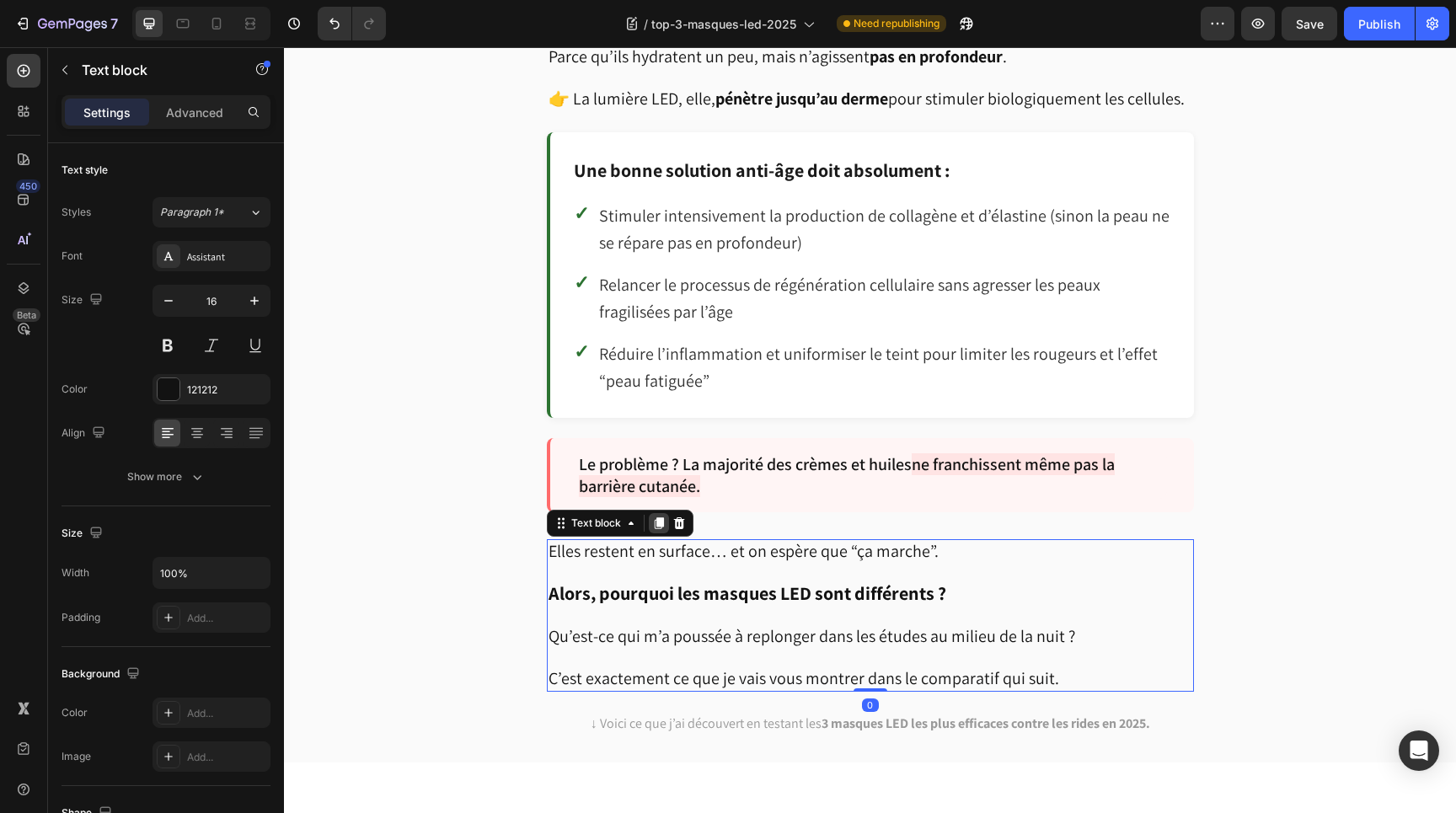
click at [655, 518] on icon at bounding box center [659, 523] width 9 height 12
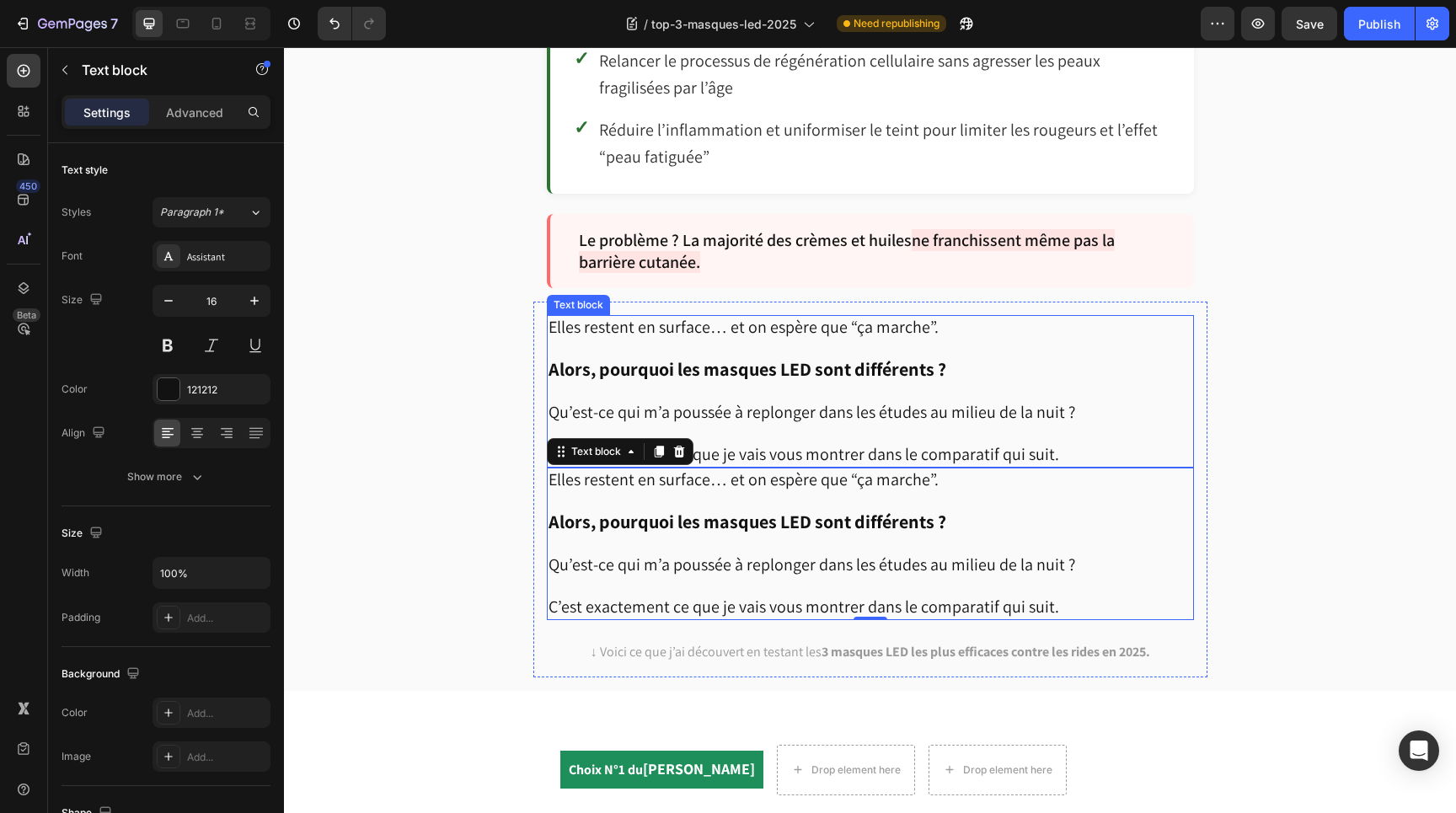
scroll to position [2730, 0]
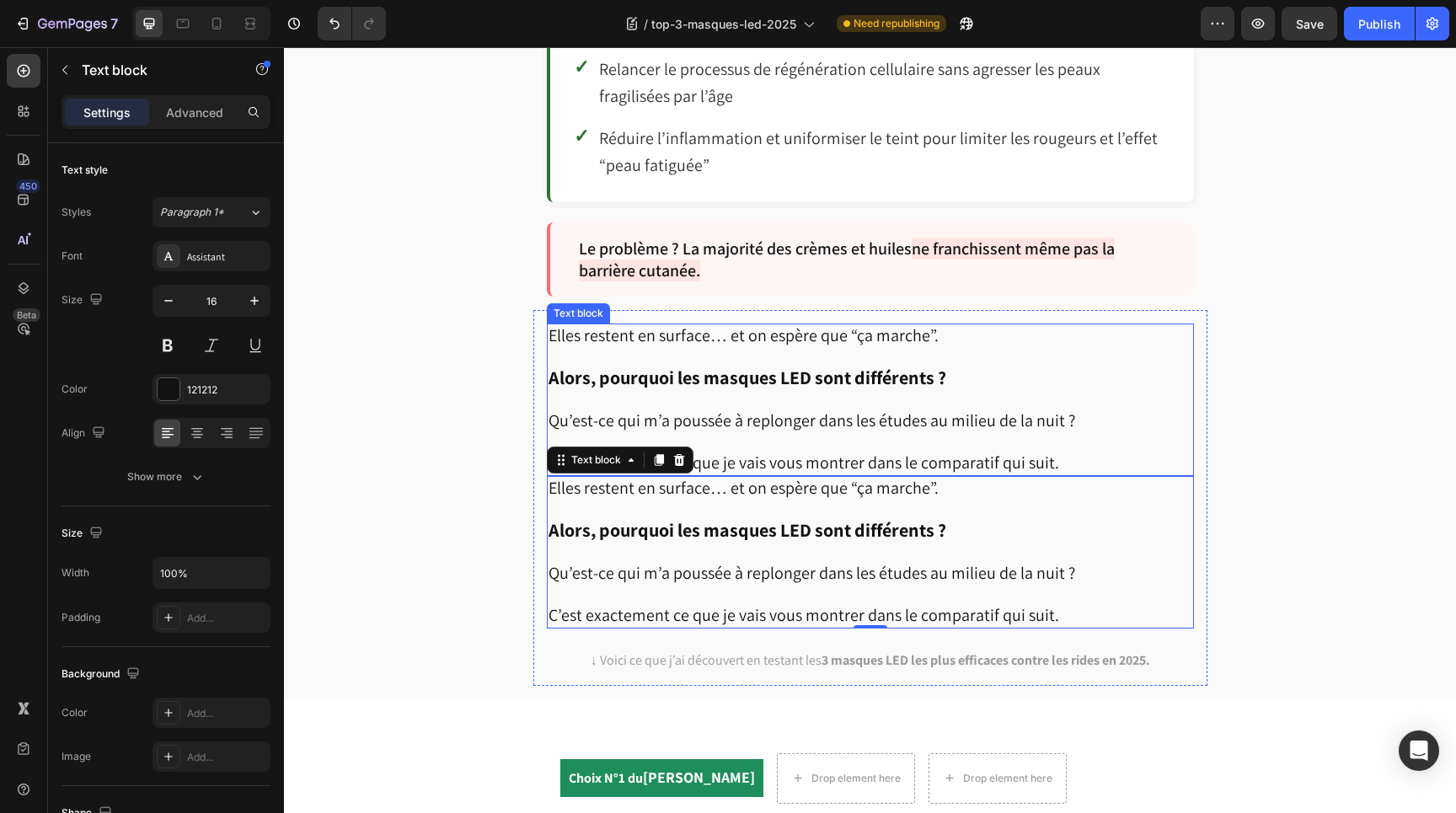
click at [1056, 391] on p "Qu’est-ce qui m’a poussée à replonger dans les études au milieu de la nuit ?" at bounding box center [870, 411] width 644 height 42
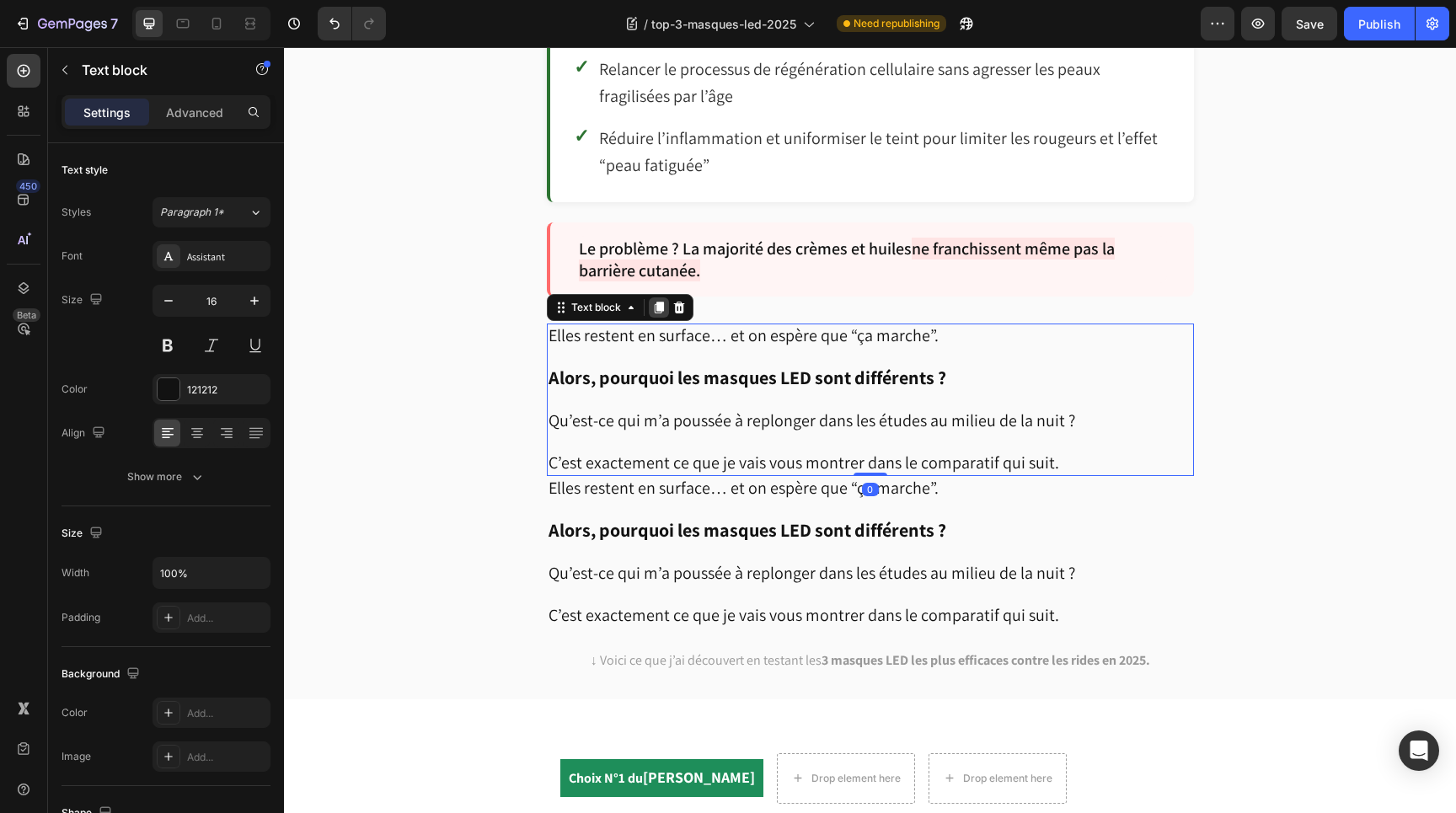
click at [659, 302] on icon at bounding box center [659, 307] width 9 height 12
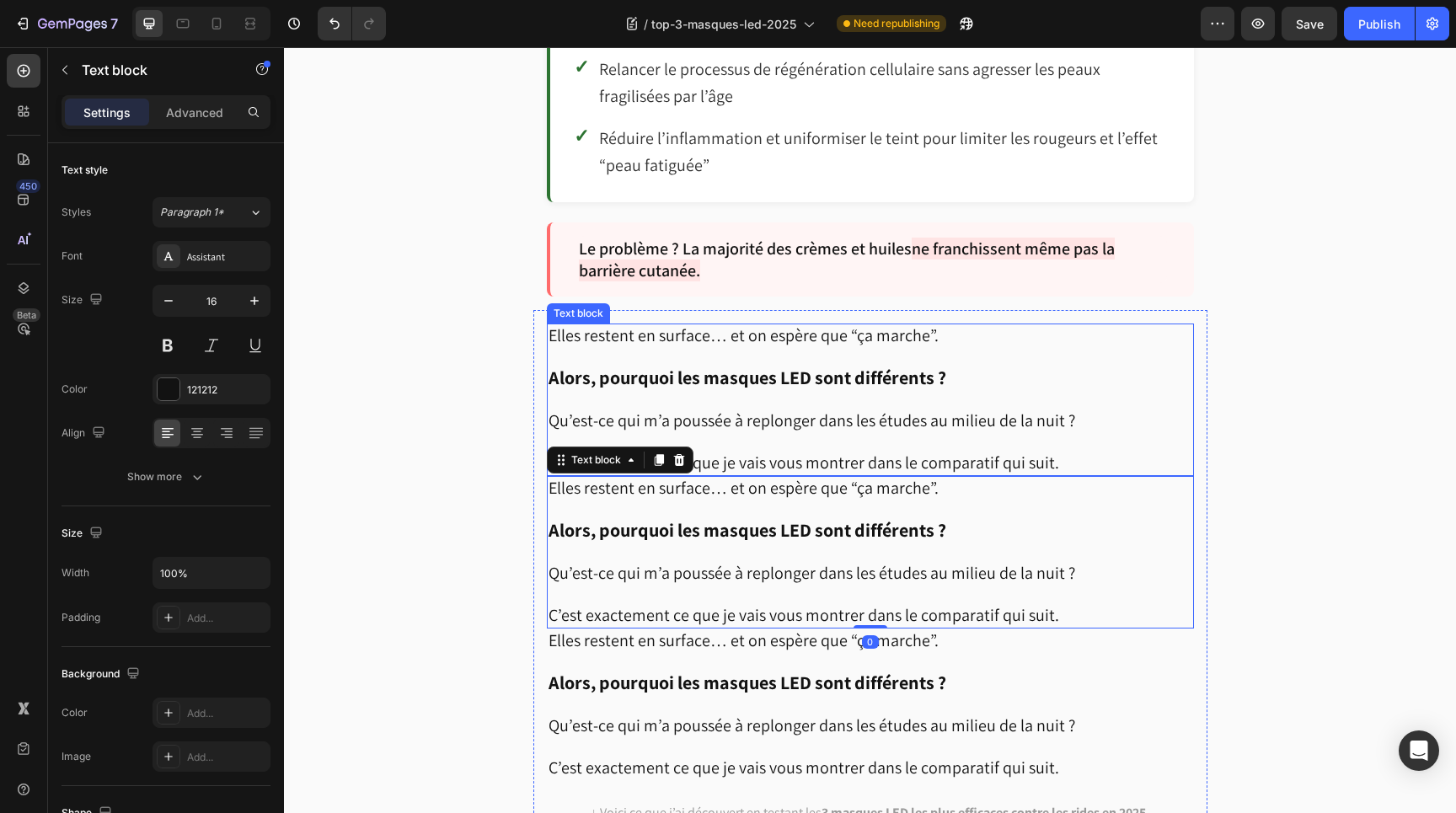
click at [649, 365] on strong "Alors, pourquoi les masques LED sont différents ?" at bounding box center [748, 377] width 398 height 23
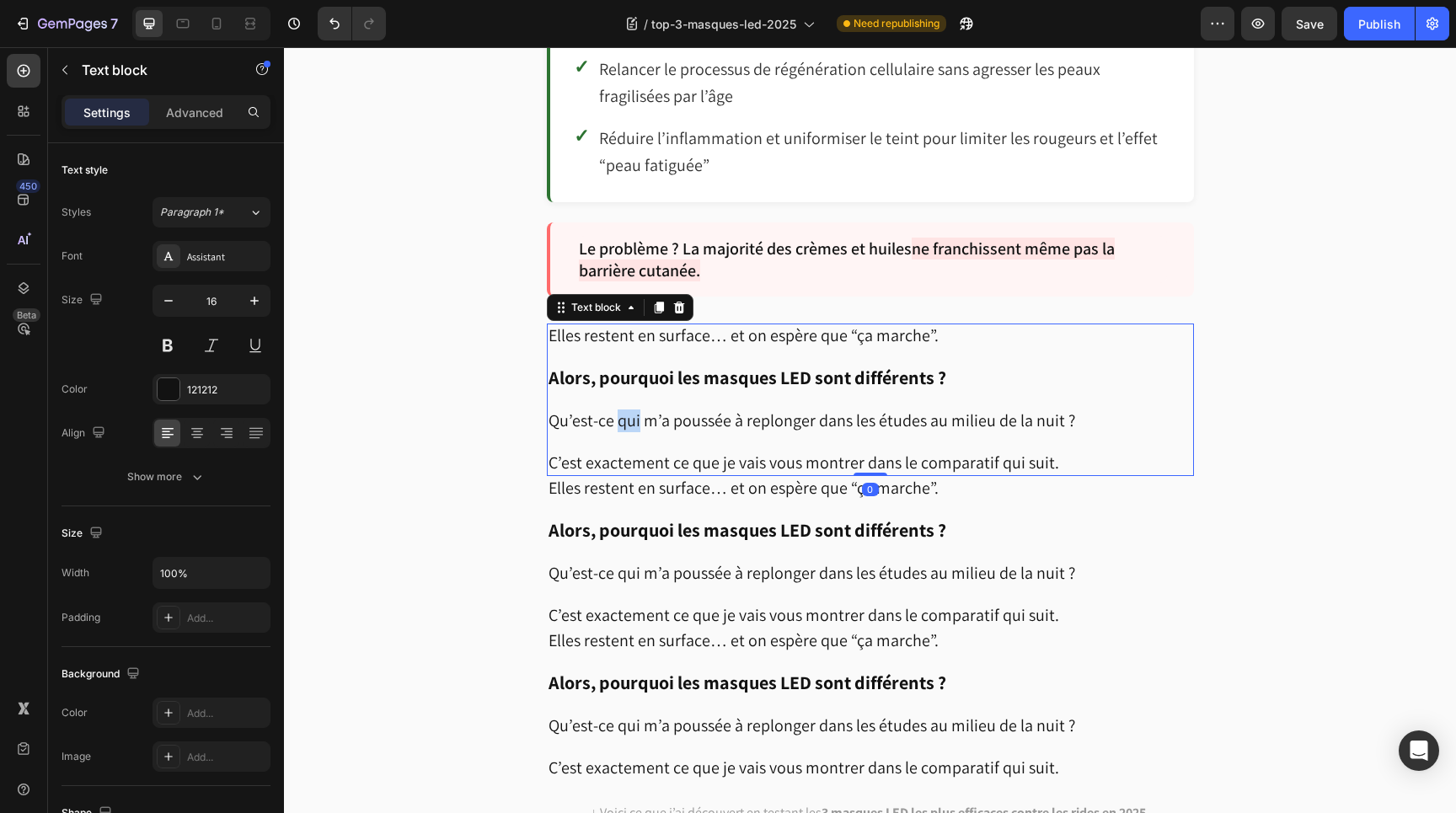
click at [632, 409] on span "Qu’est-ce qui m’a poussée à replonger dans les études au milieu de la nuit ?" at bounding box center [812, 420] width 527 height 21
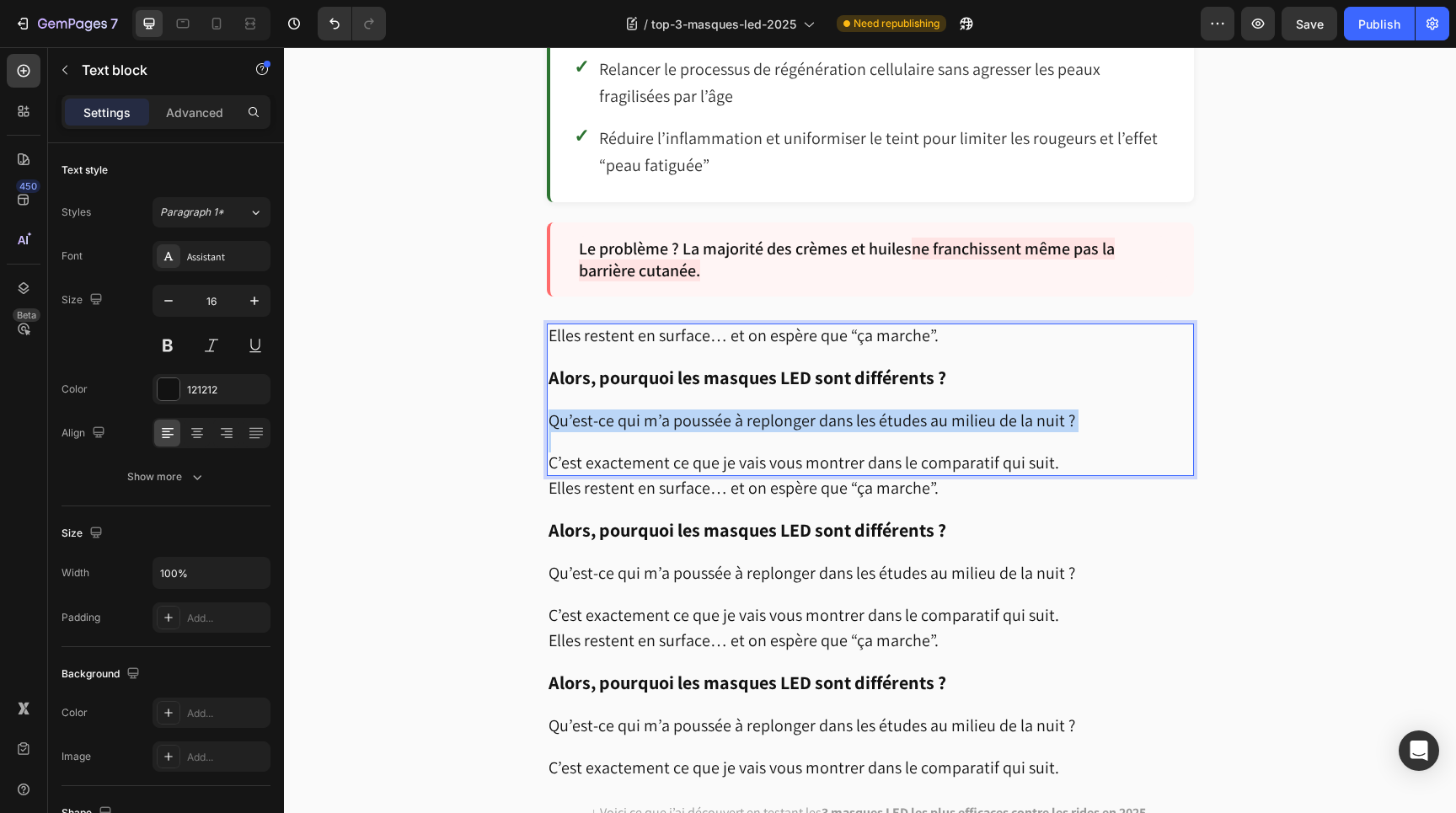
click at [632, 409] on span "Qu’est-ce qui m’a poussée à replonger dans les études au milieu de la nuit ?" at bounding box center [812, 420] width 527 height 21
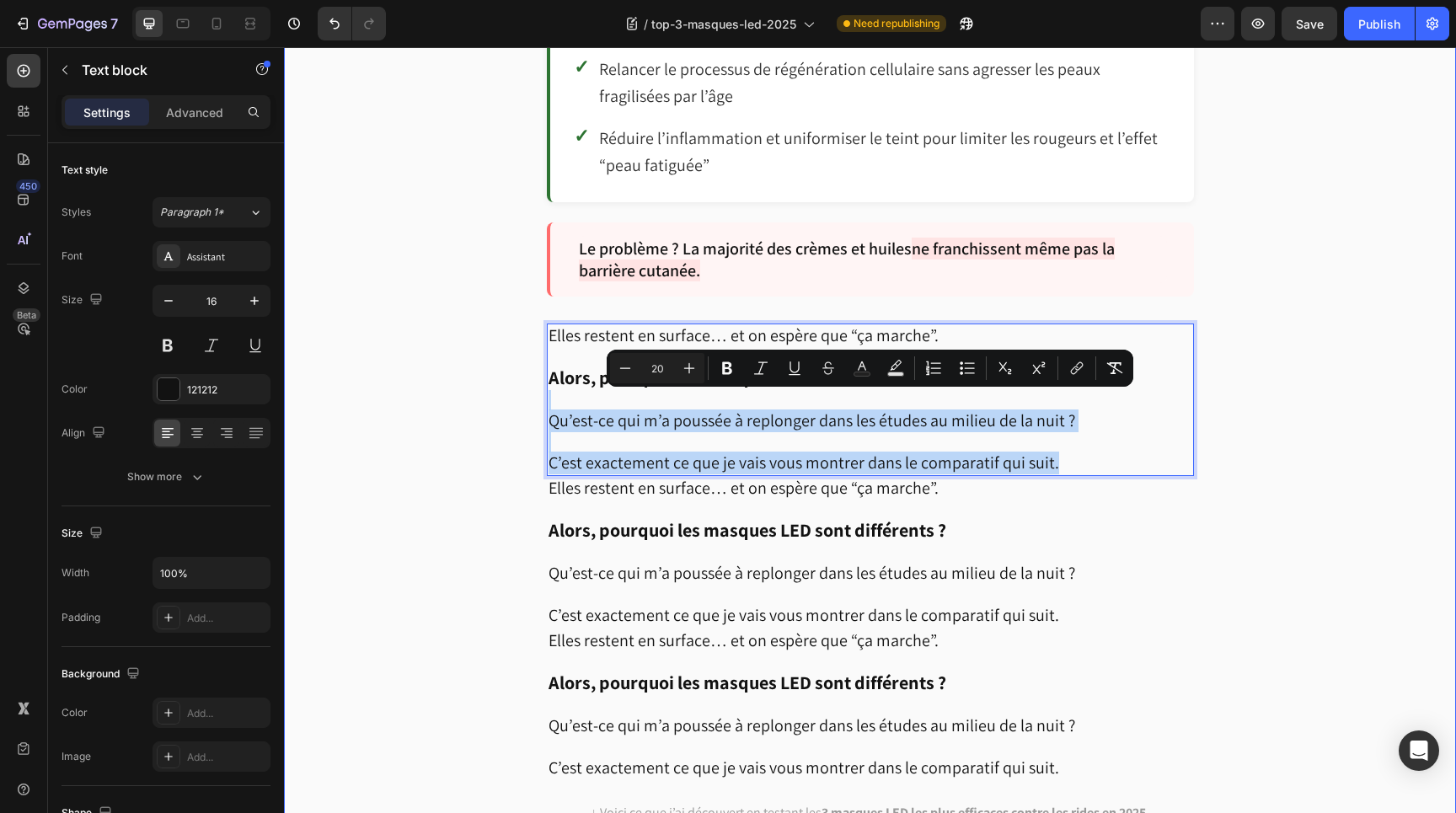
drag, startPoint x: 1053, startPoint y: 451, endPoint x: 515, endPoint y: 382, distance: 542.4
type input "16"
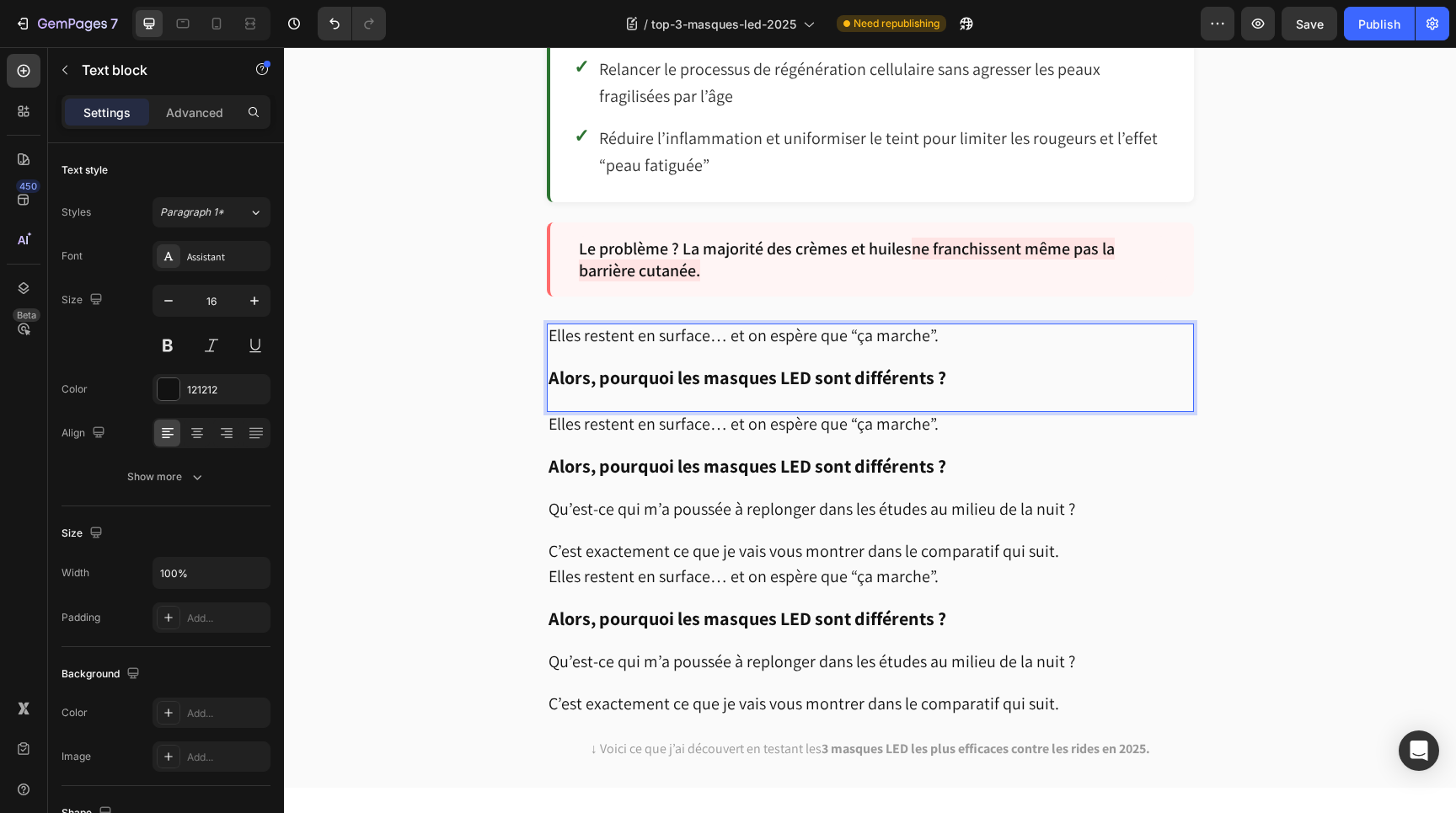
click at [597, 365] on strong "Alors, pourquoi les masques LED sont différents ?" at bounding box center [748, 377] width 398 height 23
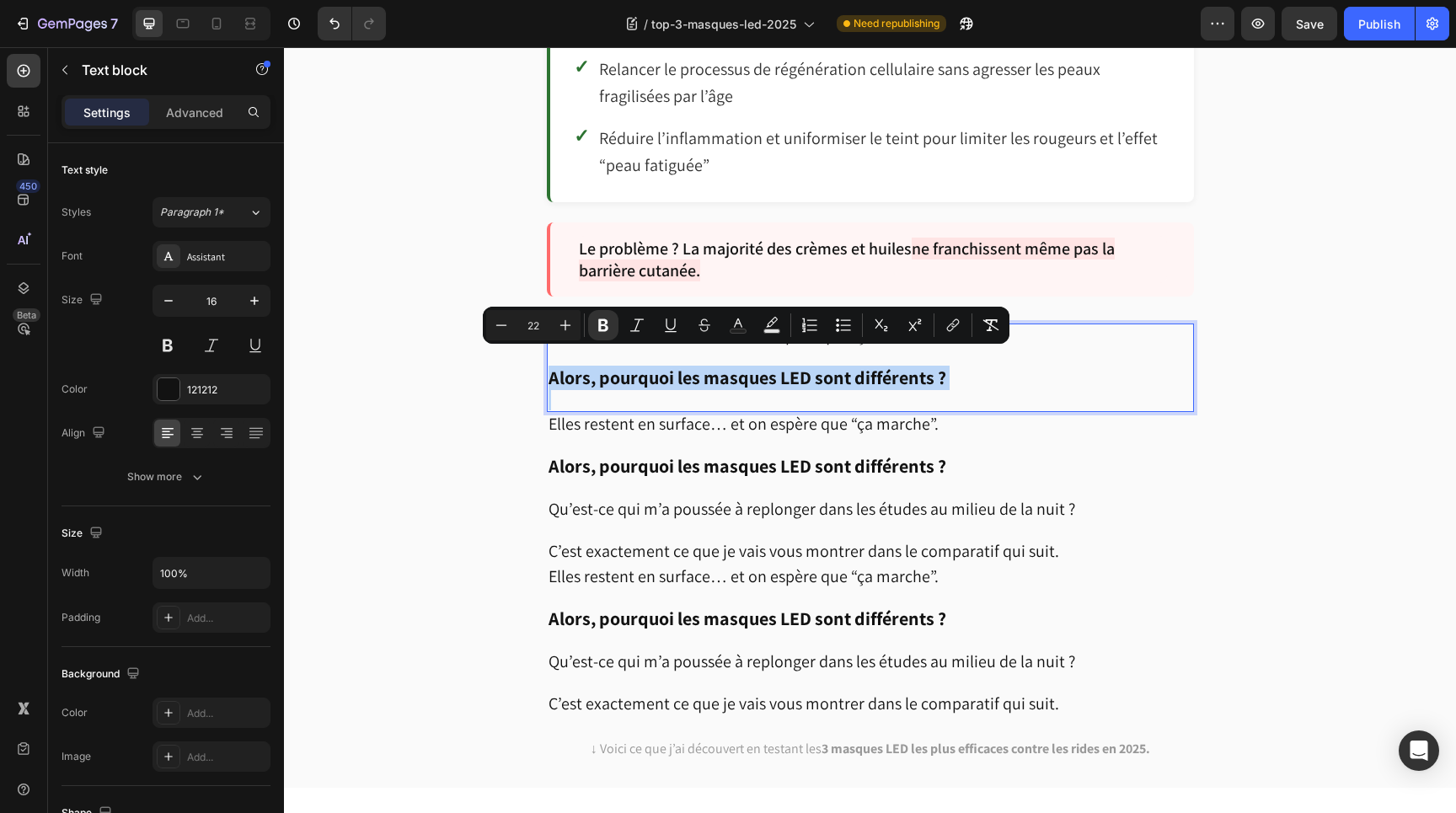
click at [629, 391] on p "Rich Text Editor. Editing area: main" at bounding box center [870, 401] width 644 height 21
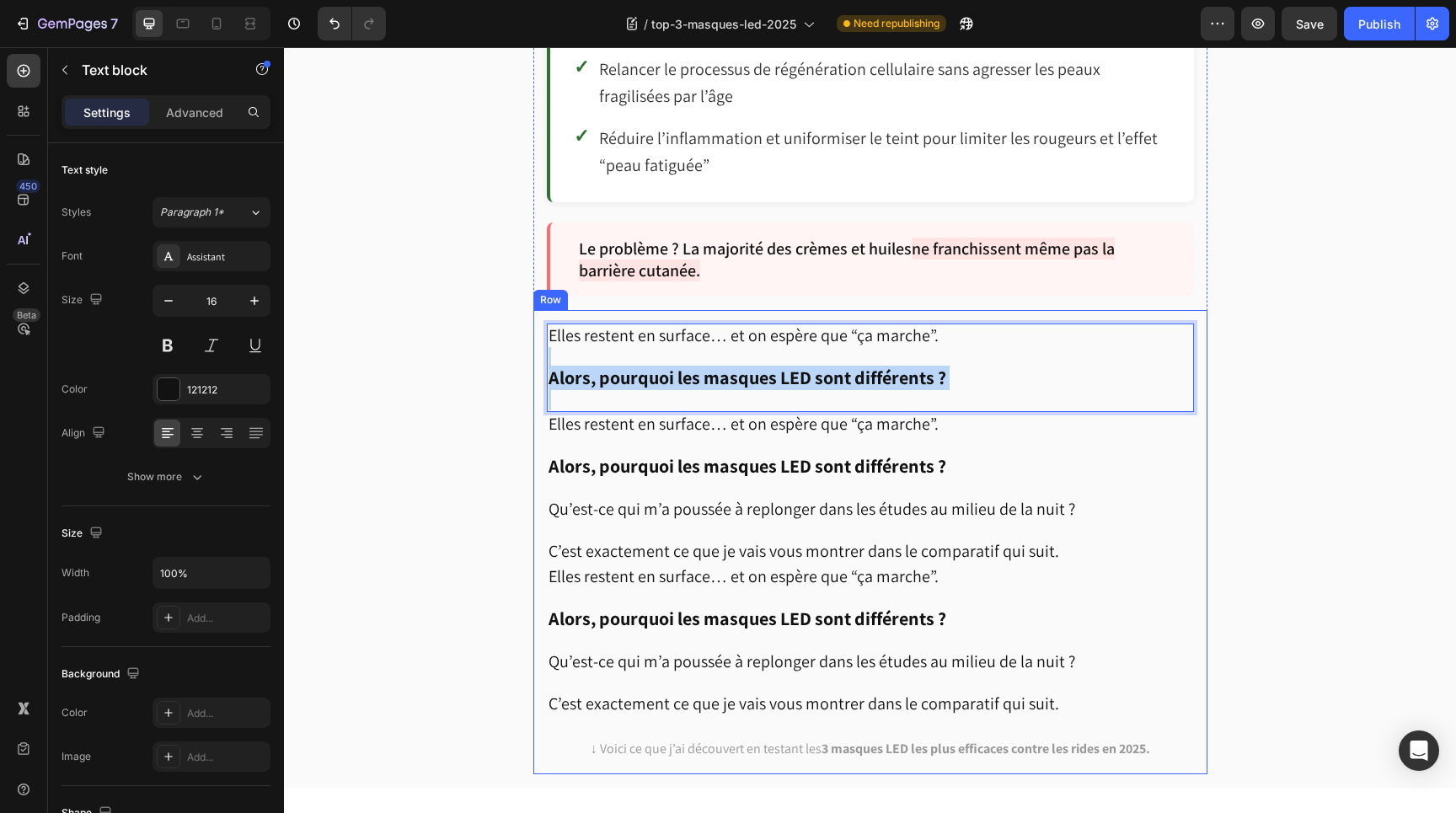
drag, startPoint x: 590, startPoint y: 391, endPoint x: 541, endPoint y: 348, distance: 65.2
click at [541, 348] on div "Elles restent en surface… et on espère que “ça marche”. Alors, pourquoi les mas…" at bounding box center [871, 542] width 675 height 464
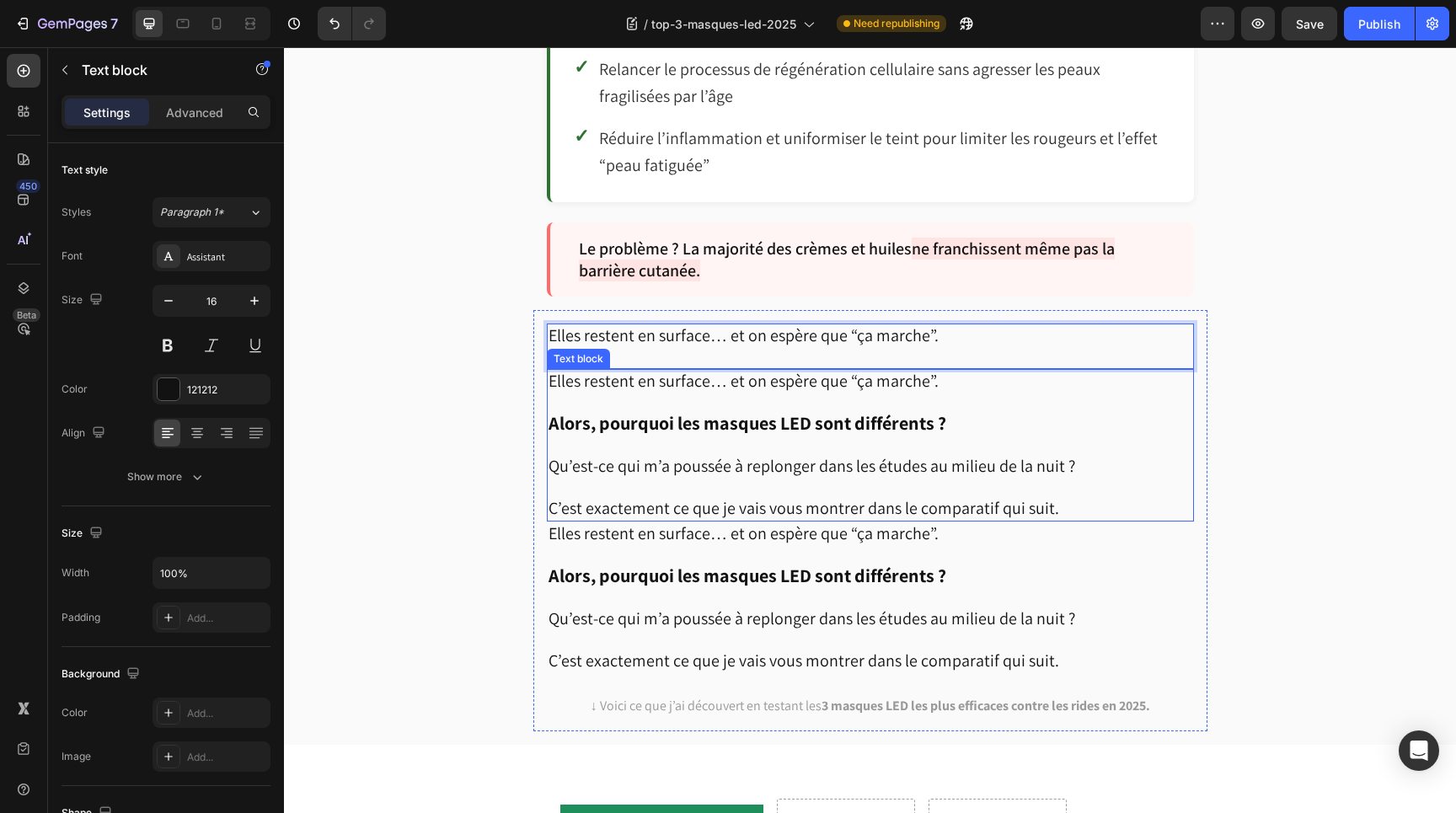
click at [624, 370] on span "Elles restent en surface… et on espère que “ça marche”." at bounding box center [744, 380] width 391 height 21
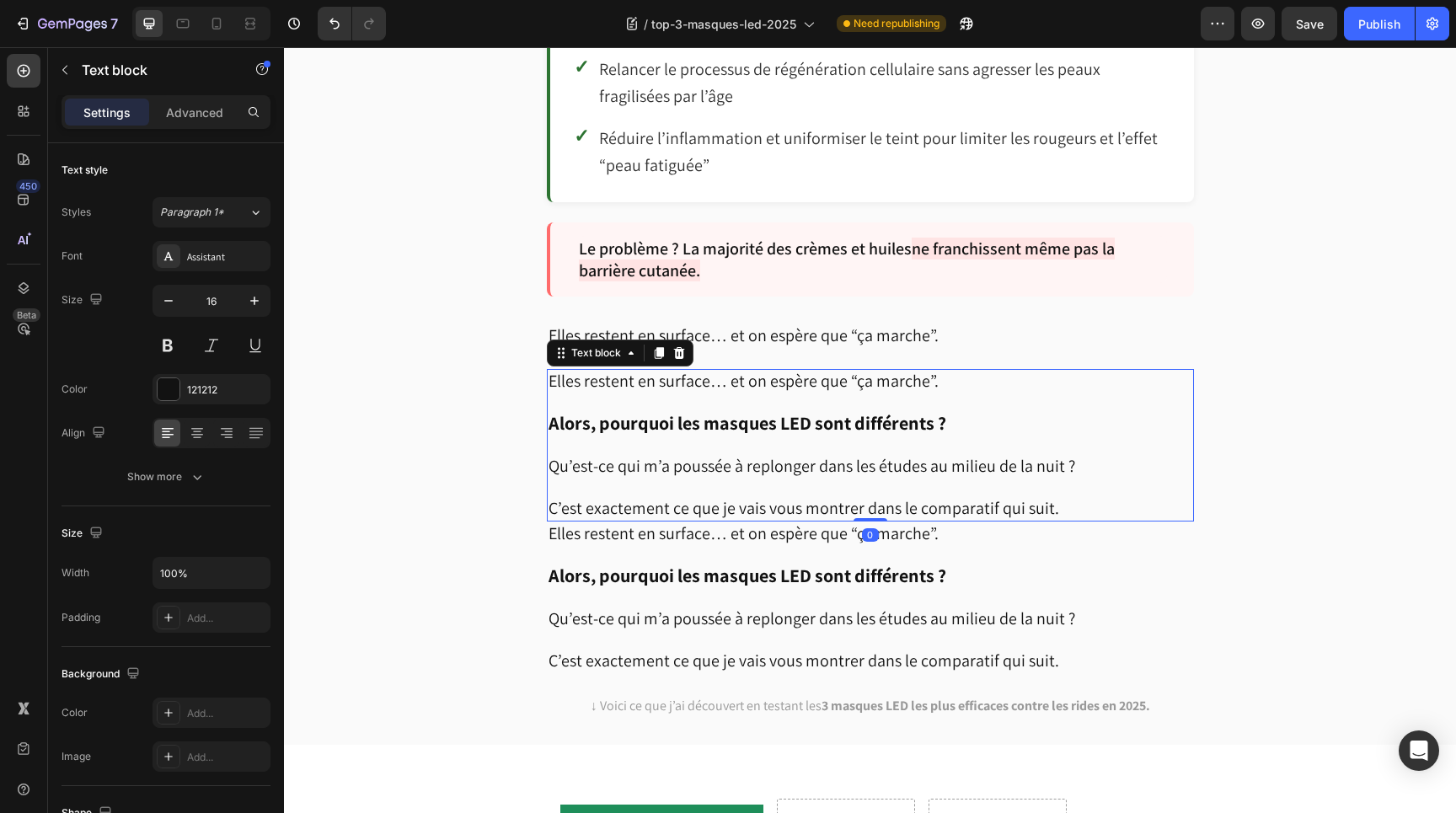
click at [624, 370] on span "Elles restent en surface… et on espère que “ça marche”." at bounding box center [744, 380] width 391 height 21
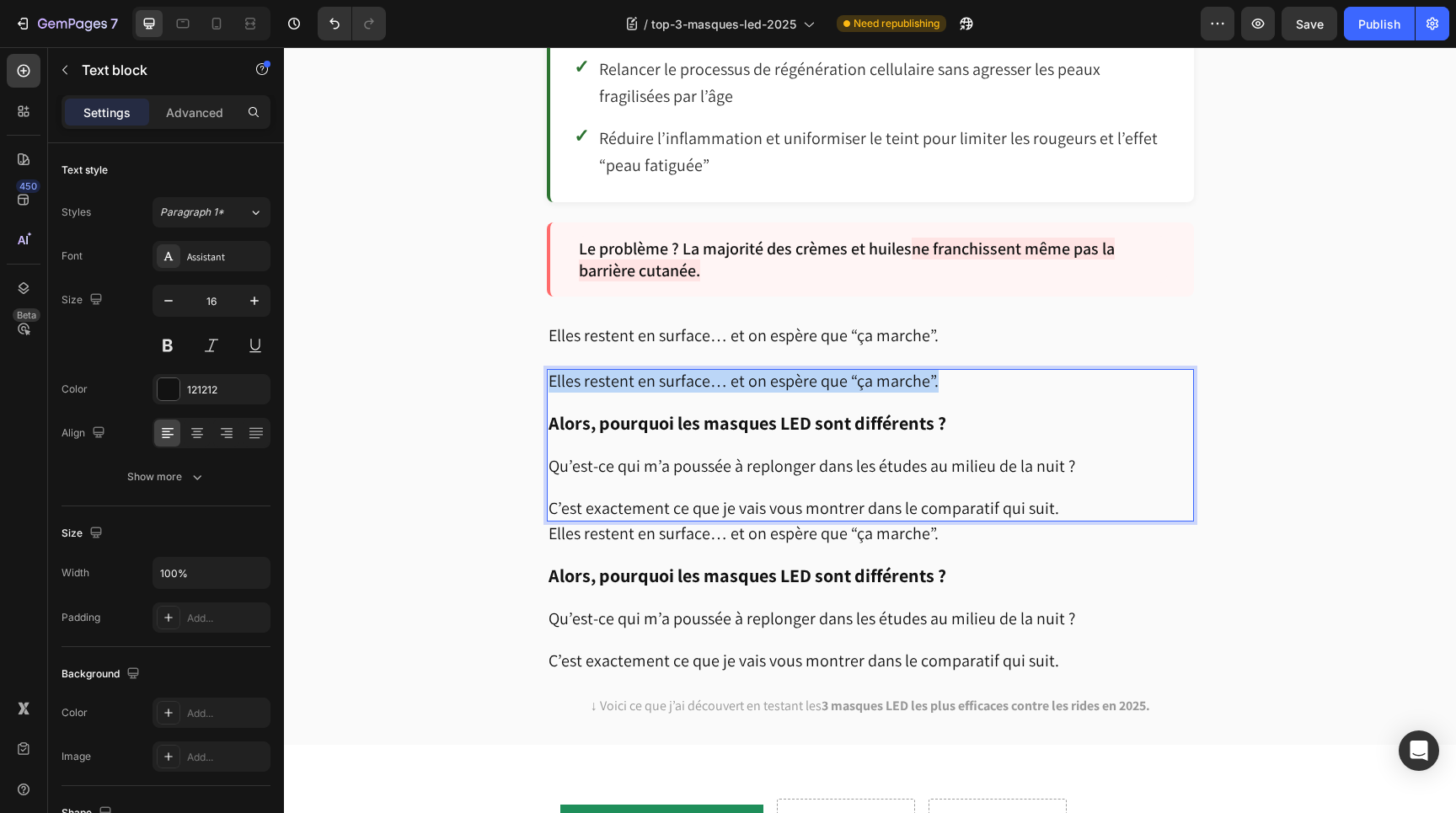
click at [624, 370] on span "Elles restent en surface… et on espère que “ça marche”." at bounding box center [744, 380] width 391 height 21
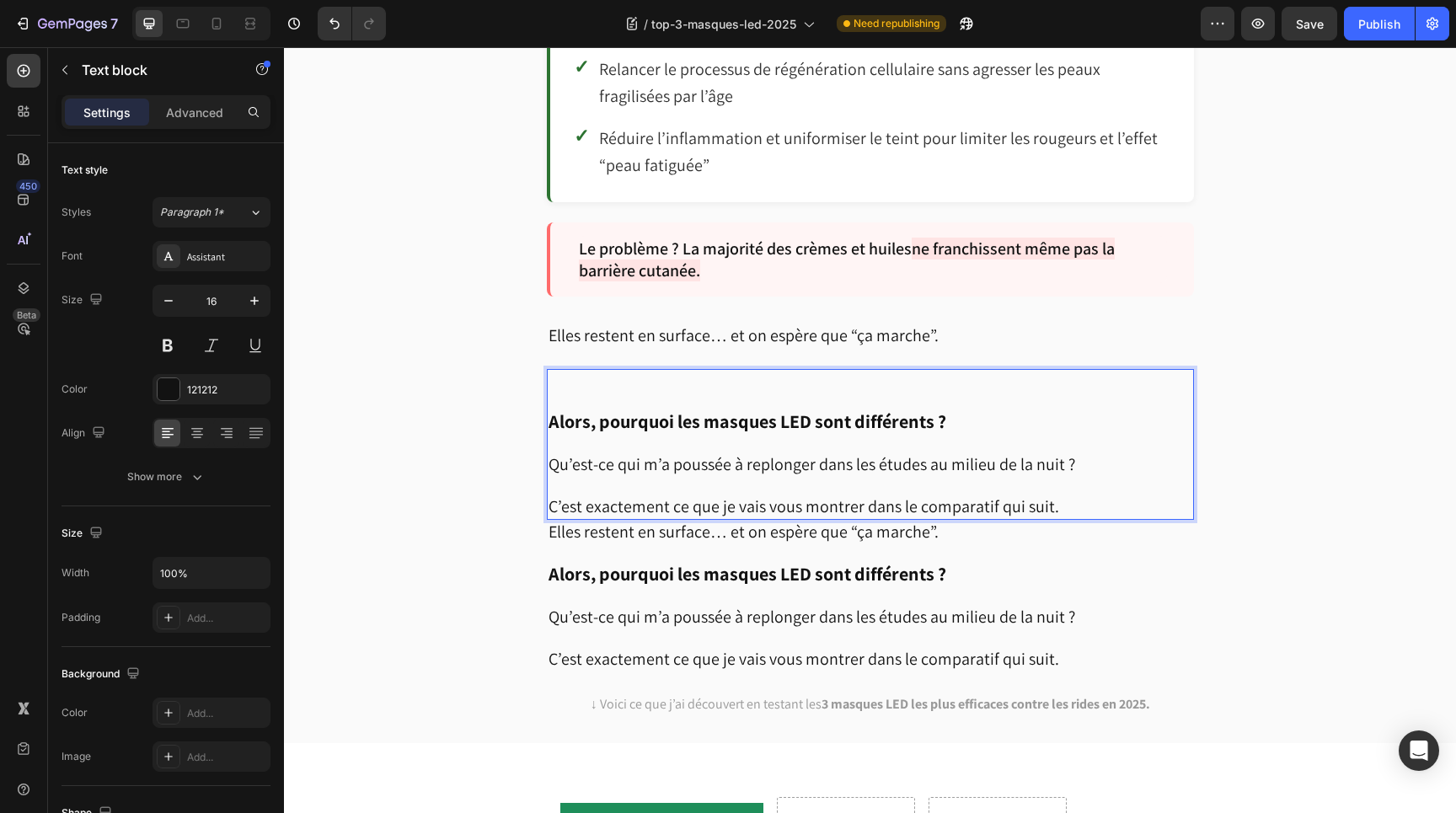
click at [549, 409] on strong "Alors, pourquoi les masques LED sont différents ?" at bounding box center [748, 421] width 398 height 23
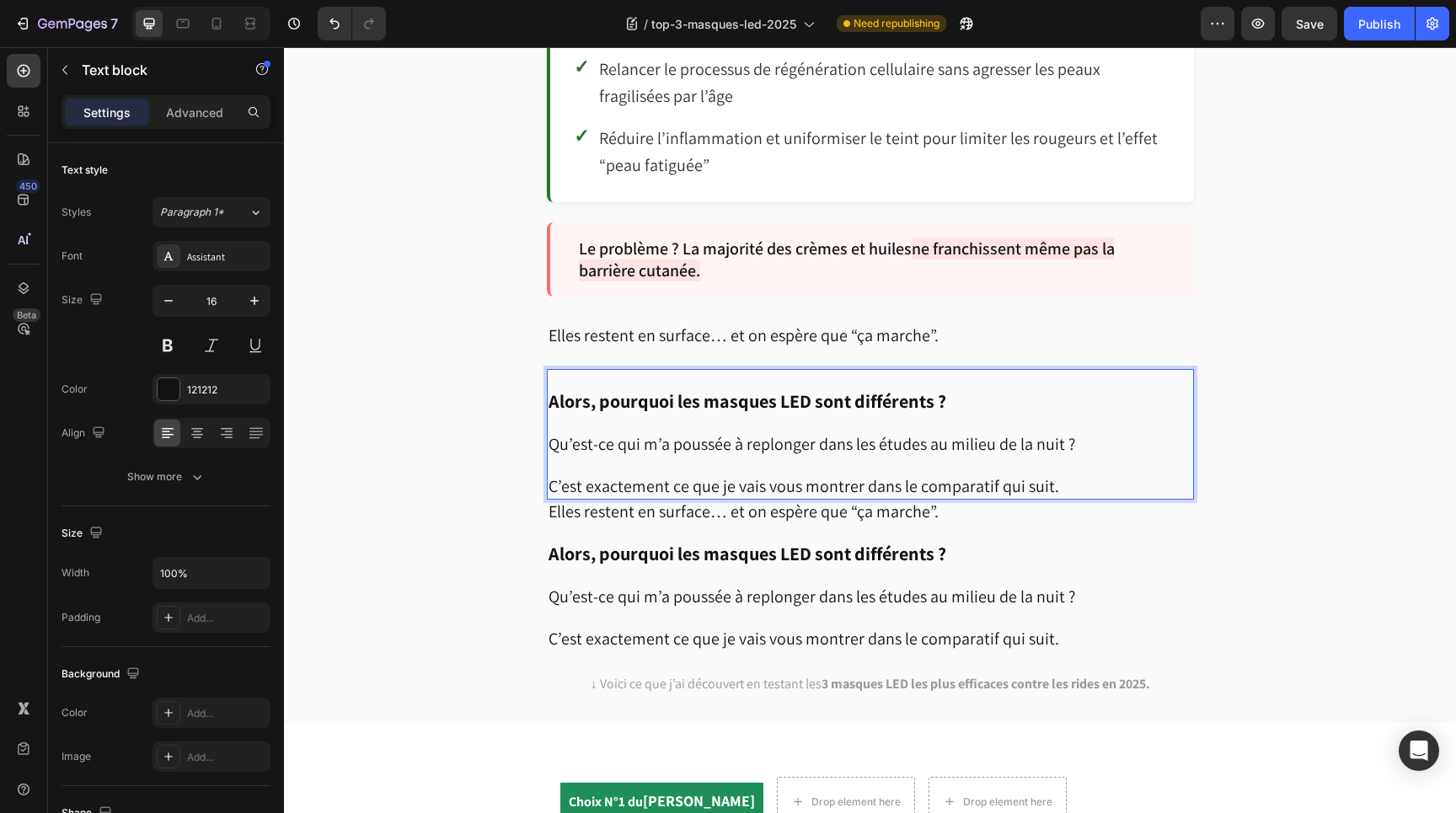
click at [554, 434] on span "Qu’est-ce qui m’a poussée à replonger dans les études au milieu de la nuit ?" at bounding box center [812, 444] width 527 height 21
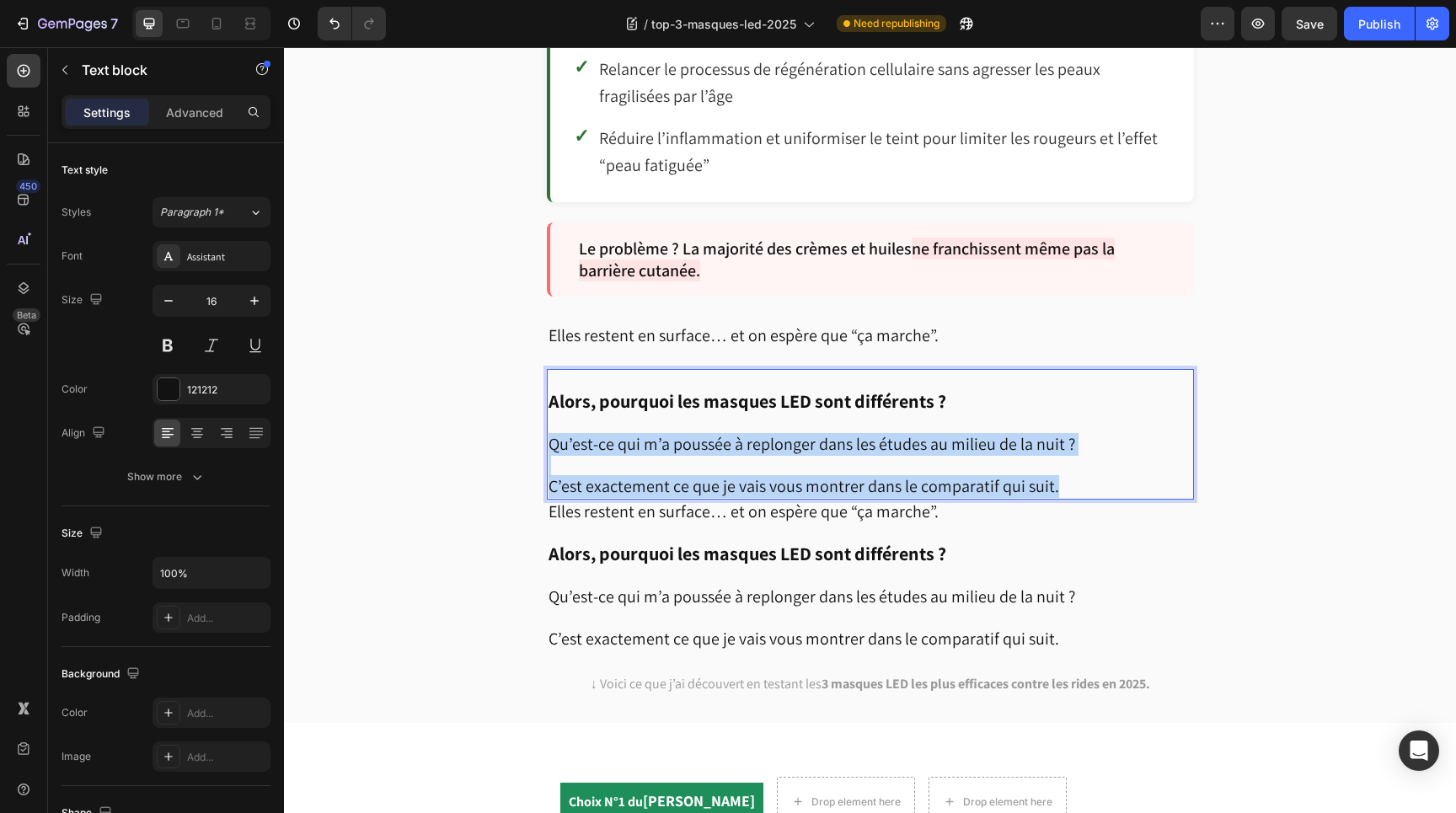
drag, startPoint x: 550, startPoint y: 427, endPoint x: 1061, endPoint y: 478, distance: 513.5
click at [1061, 478] on div "Alors, pourquoi les masques LED sont différents ? Qu’est-ce qui m’a poussée à r…" at bounding box center [870, 435] width 648 height 131
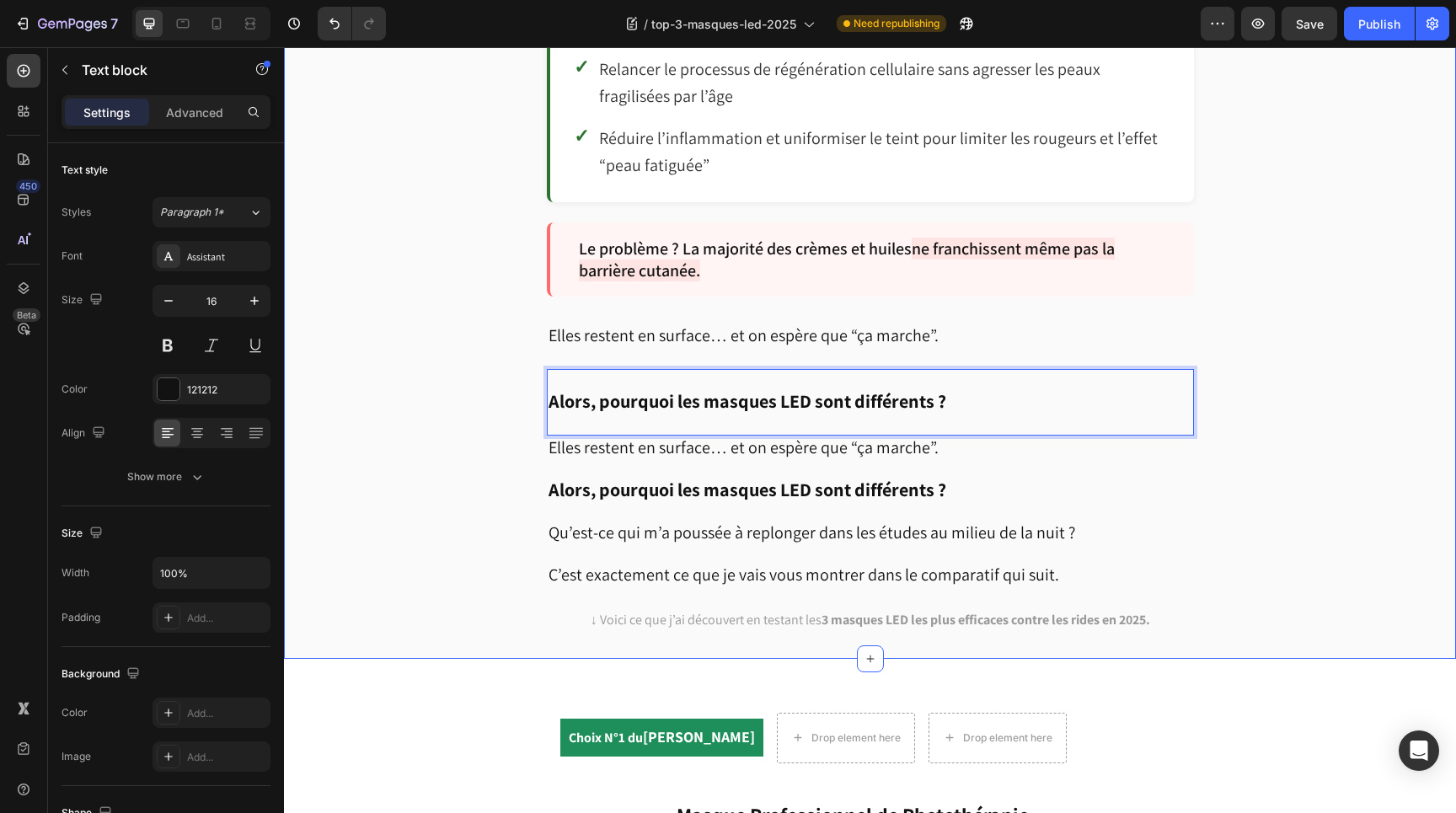
click at [649, 390] on strong "Alors, pourquoi les masques LED sont différents ?" at bounding box center [748, 401] width 398 height 23
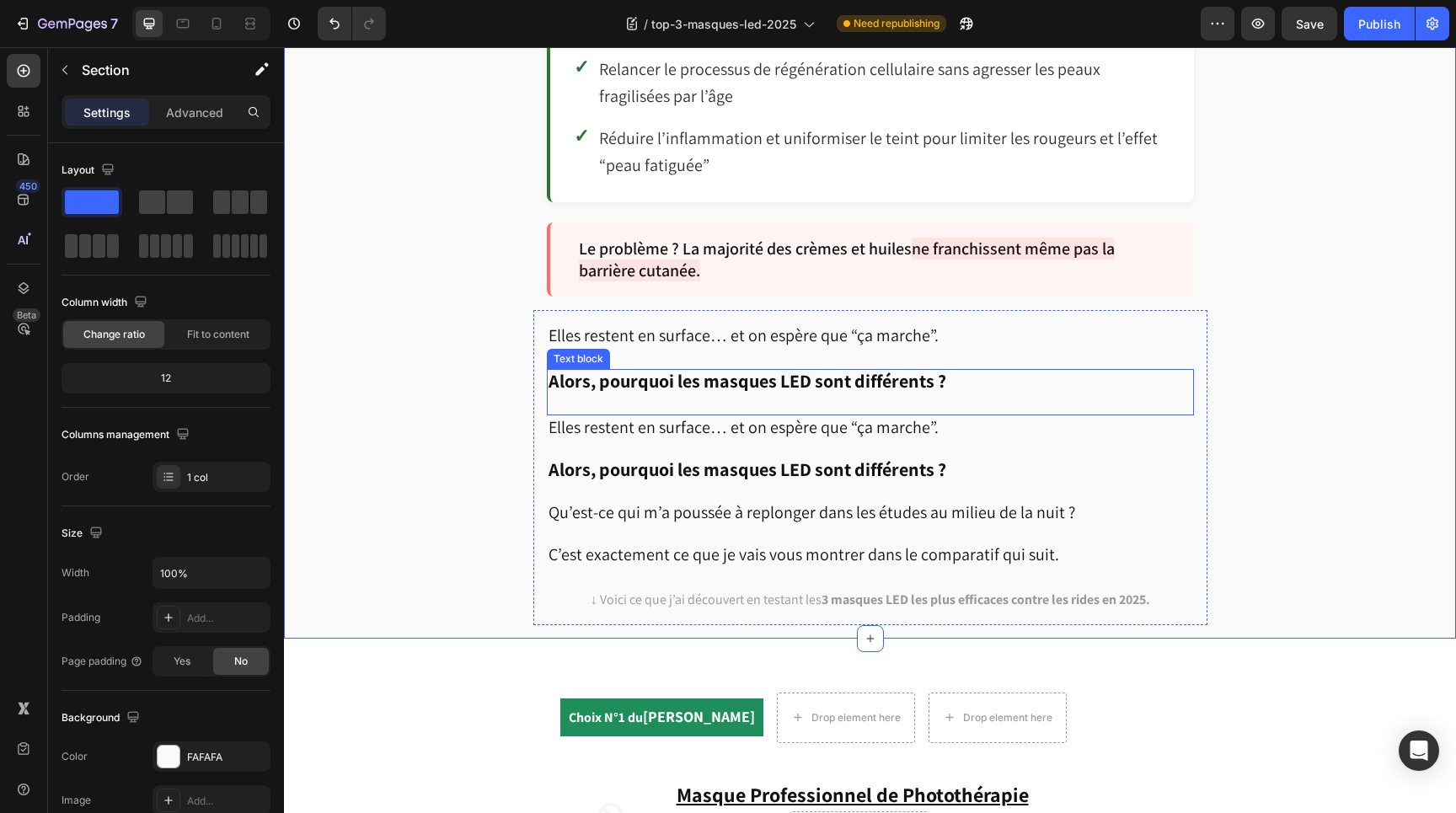
click at [860, 375] on strong "Alors, pourquoi les masques LED sont différents ?" at bounding box center [748, 380] width 398 height 23
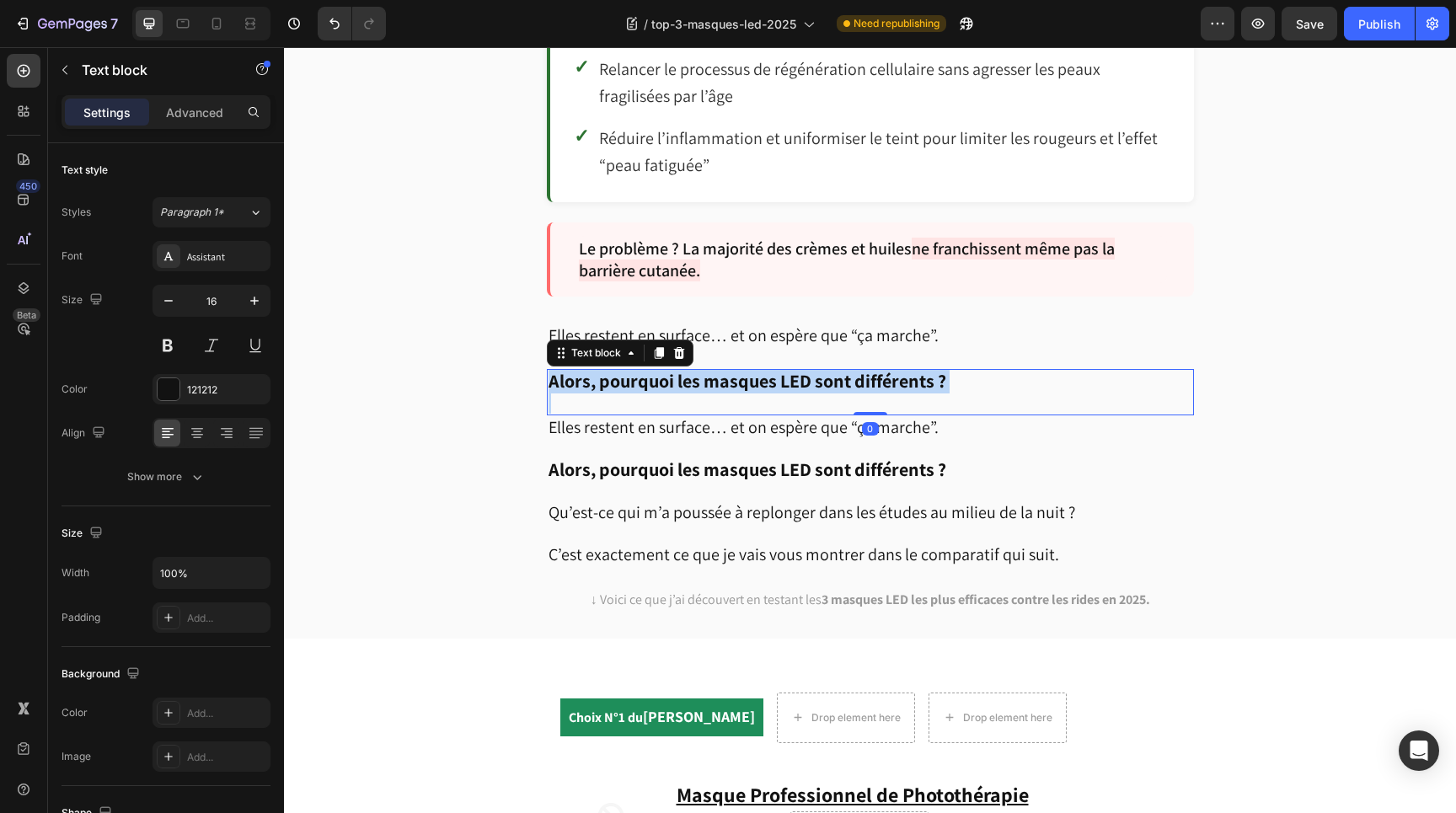
click at [860, 375] on strong "Alors, pourquoi les masques LED sont différents ?" at bounding box center [748, 380] width 398 height 23
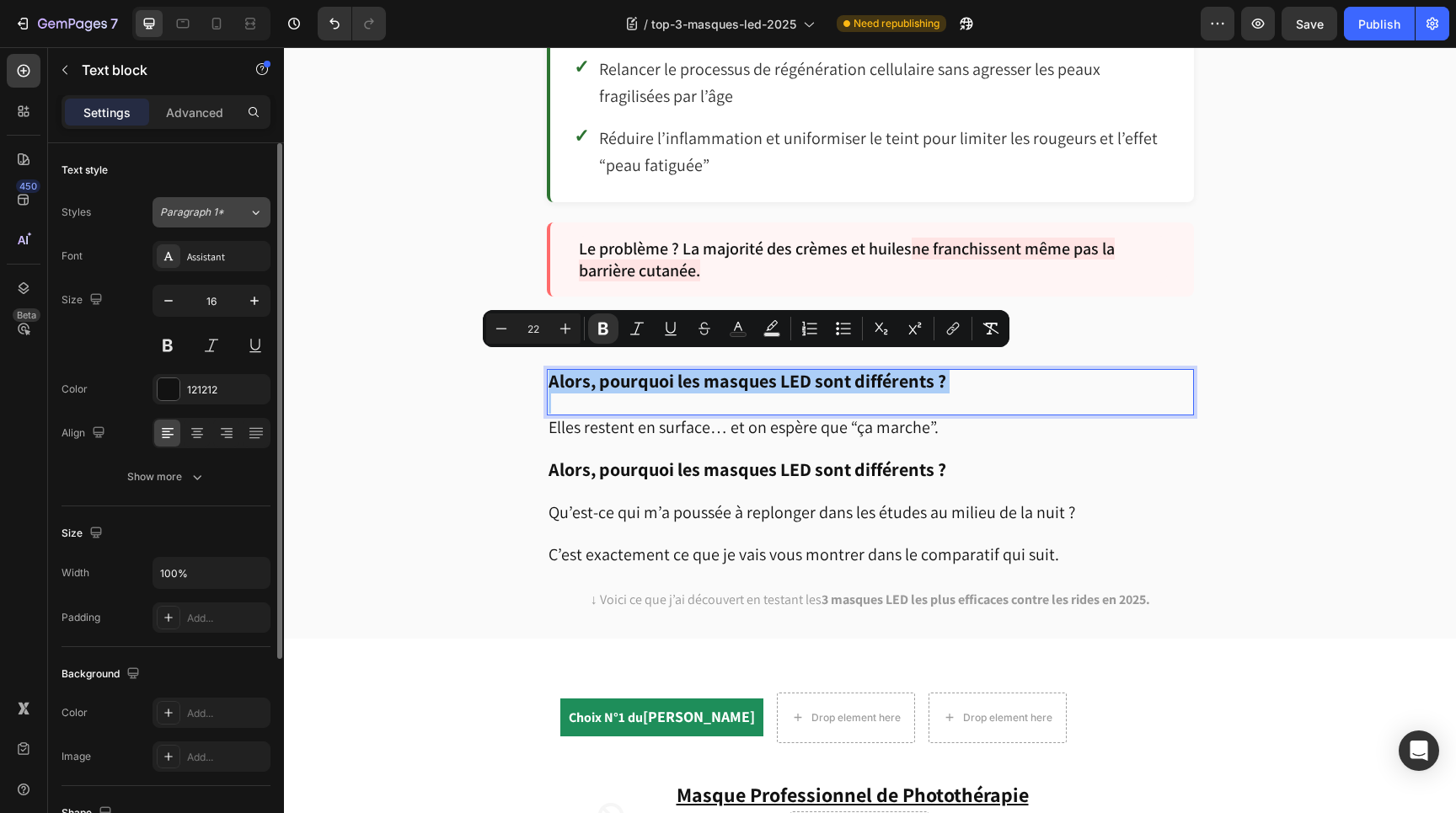
click at [234, 212] on div "Paragraph 1*" at bounding box center [204, 212] width 89 height 15
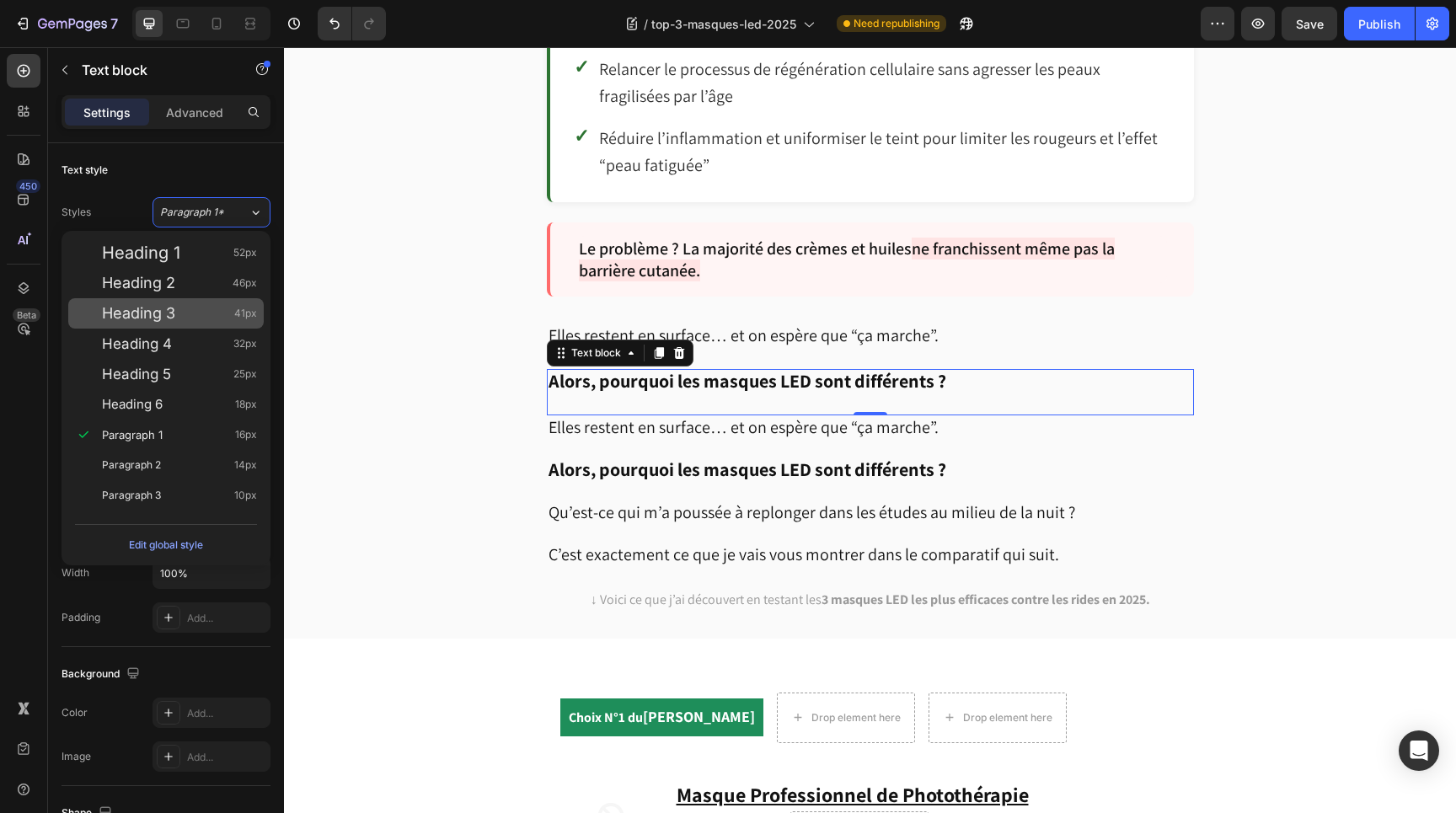
click at [183, 322] on div "Heading 3 41px" at bounding box center [165, 313] width 195 height 30
type input "41"
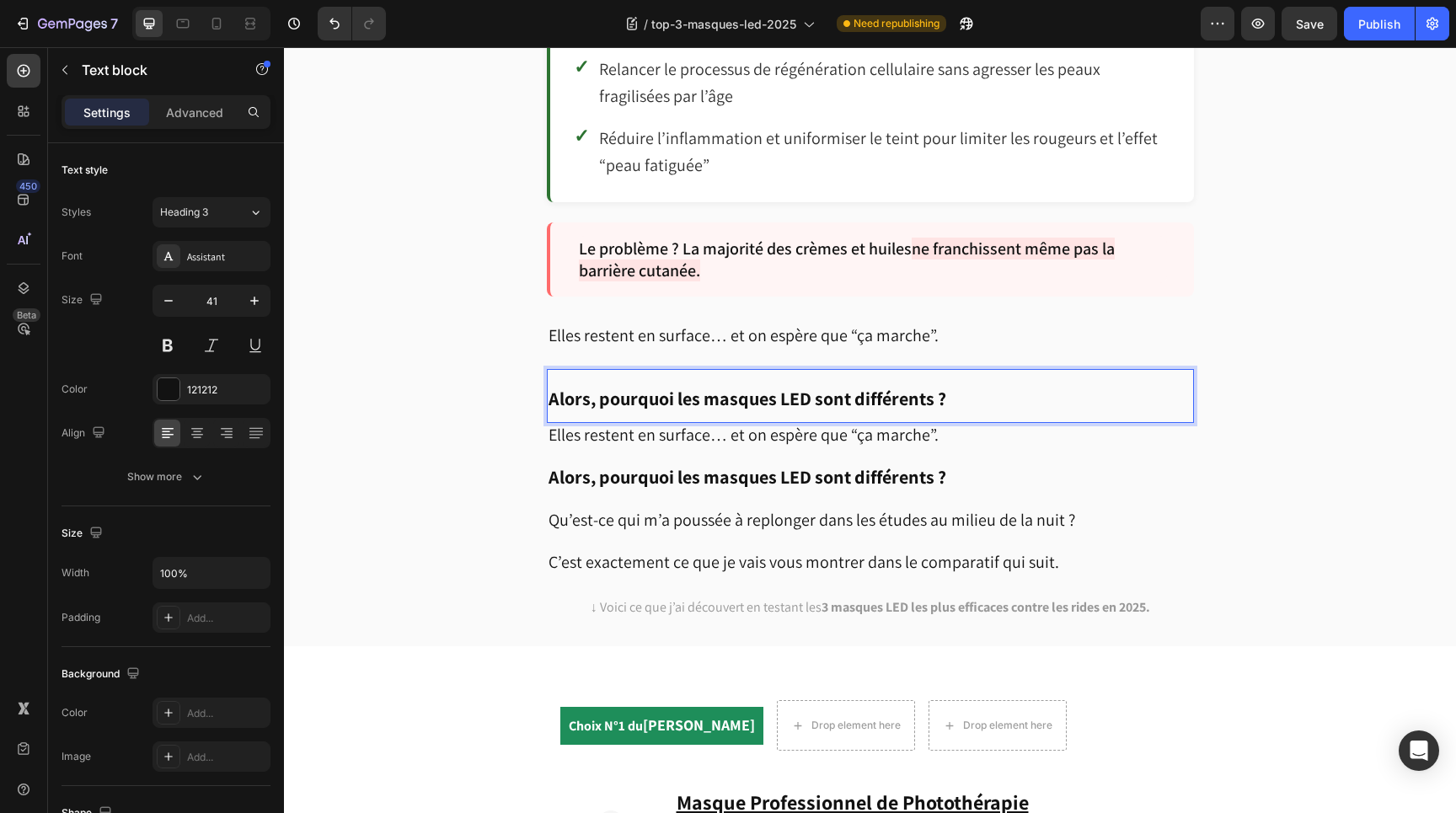
click at [558, 387] on strong "Alors, pourquoi les masques LED sont différents ?" at bounding box center [748, 398] width 398 height 23
click at [551, 371] on p "Alors, pourquoi les masques LED sont différents ?" at bounding box center [870, 396] width 644 height 50
click at [1142, 472] on p "Alors, pourquoi les masques LED sont différents ?" at bounding box center [870, 478] width 644 height 22
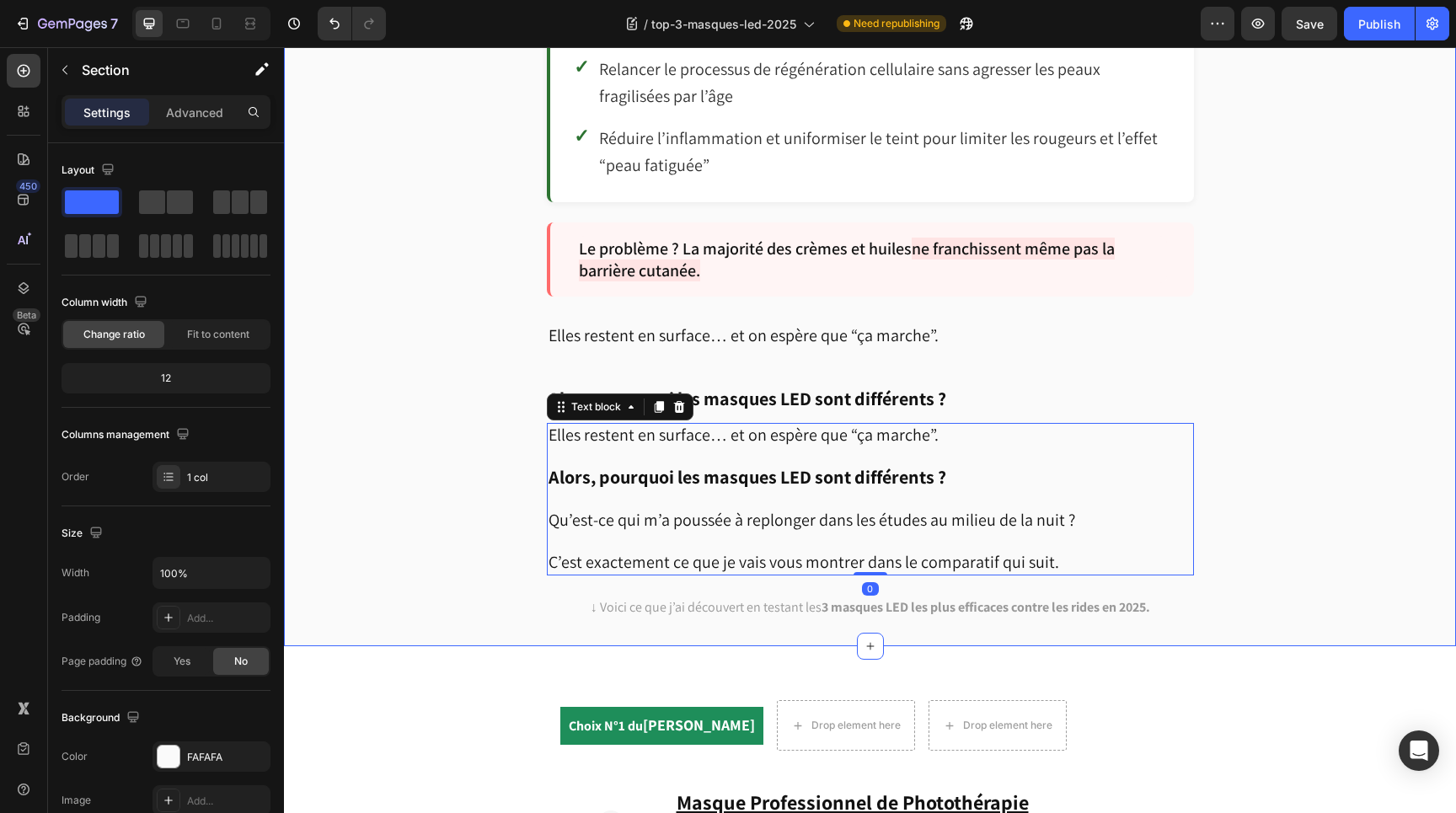
click at [821, 447] on p at bounding box center [870, 457] width 644 height 21
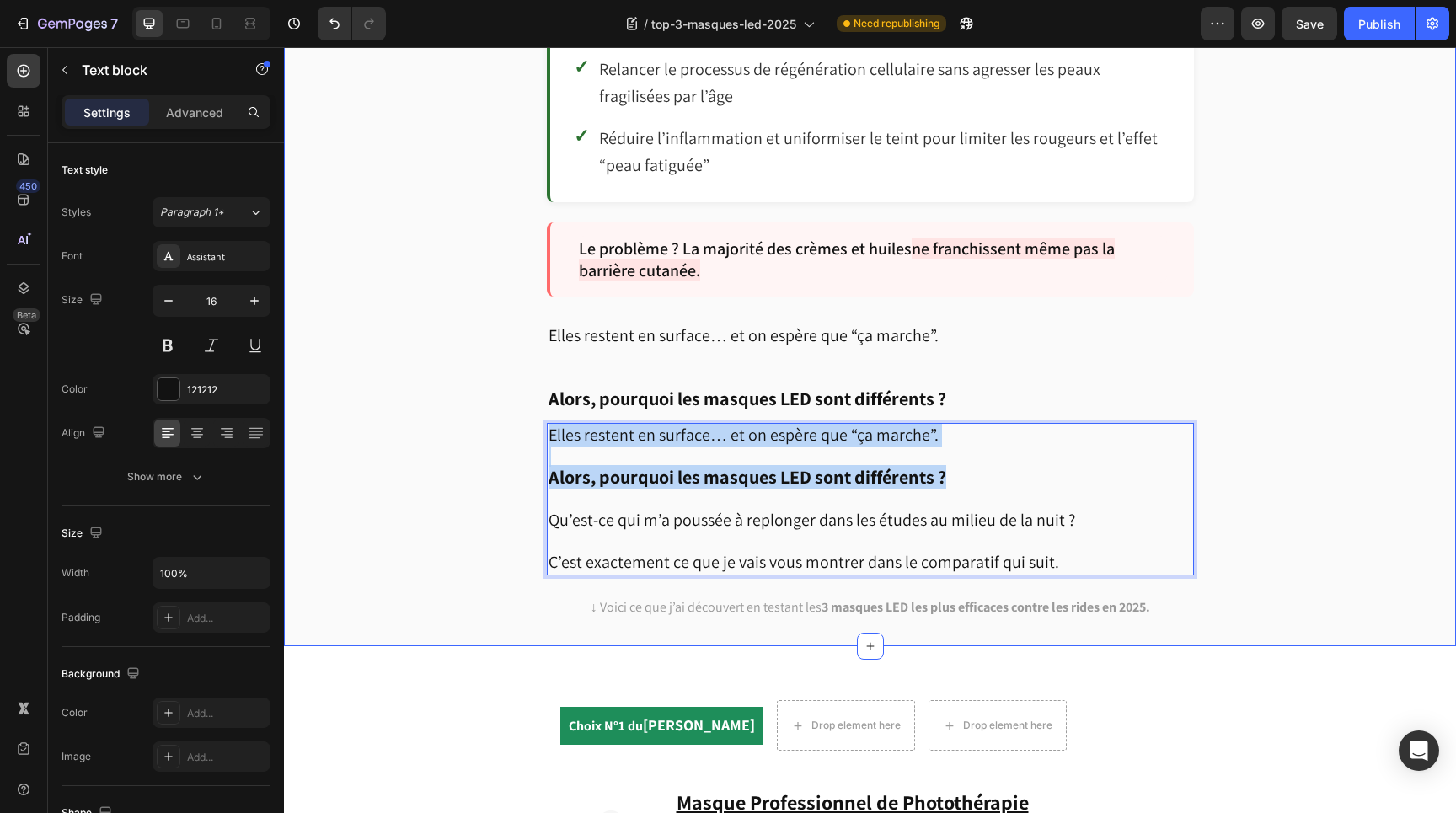
drag, startPoint x: 951, startPoint y: 463, endPoint x: 530, endPoint y: 418, distance: 423.4
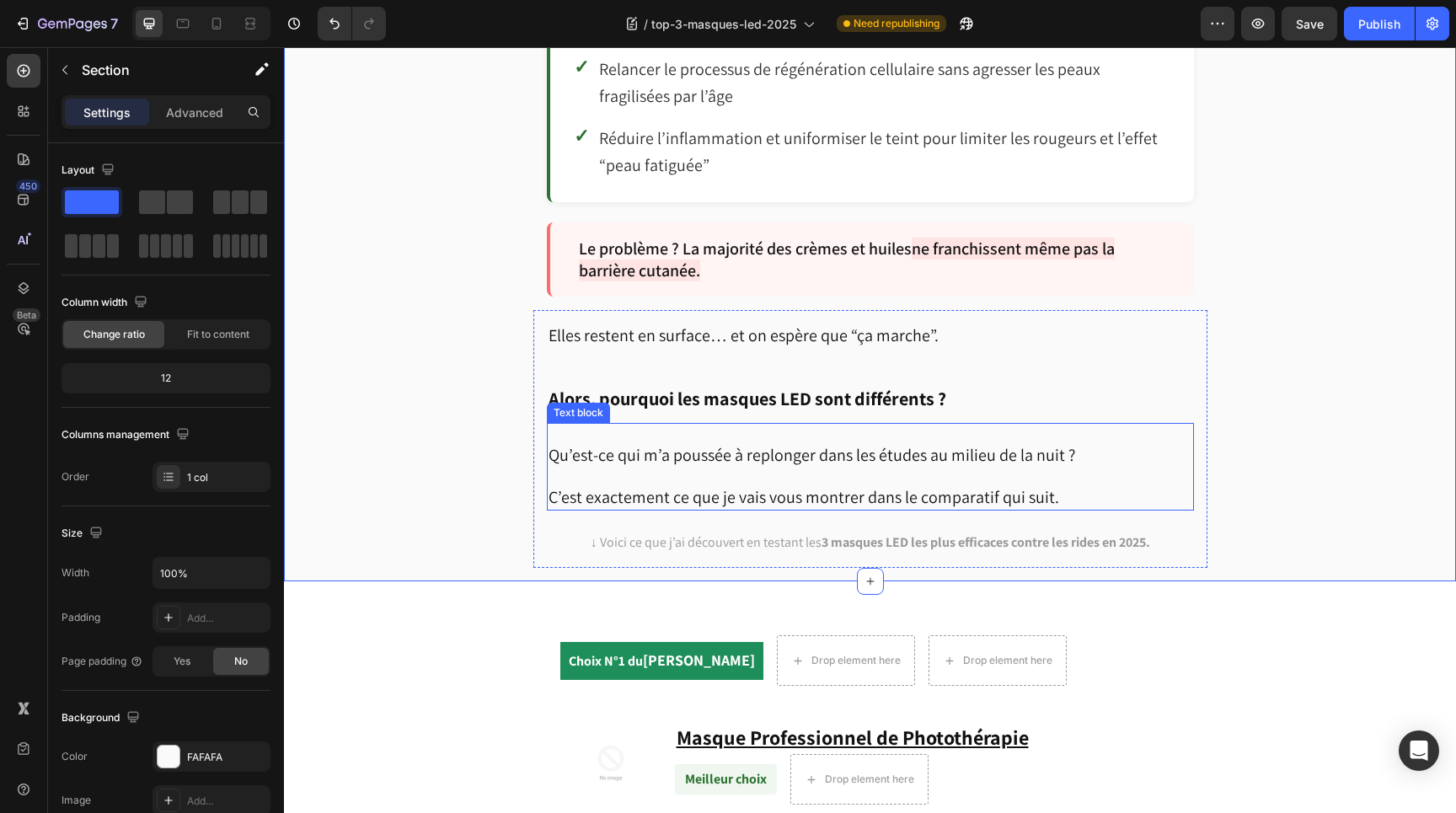
click at [793, 486] on span "C’est exactement ce que je vais vous montrer dans le comparatif qui suit." at bounding box center [804, 496] width 511 height 21
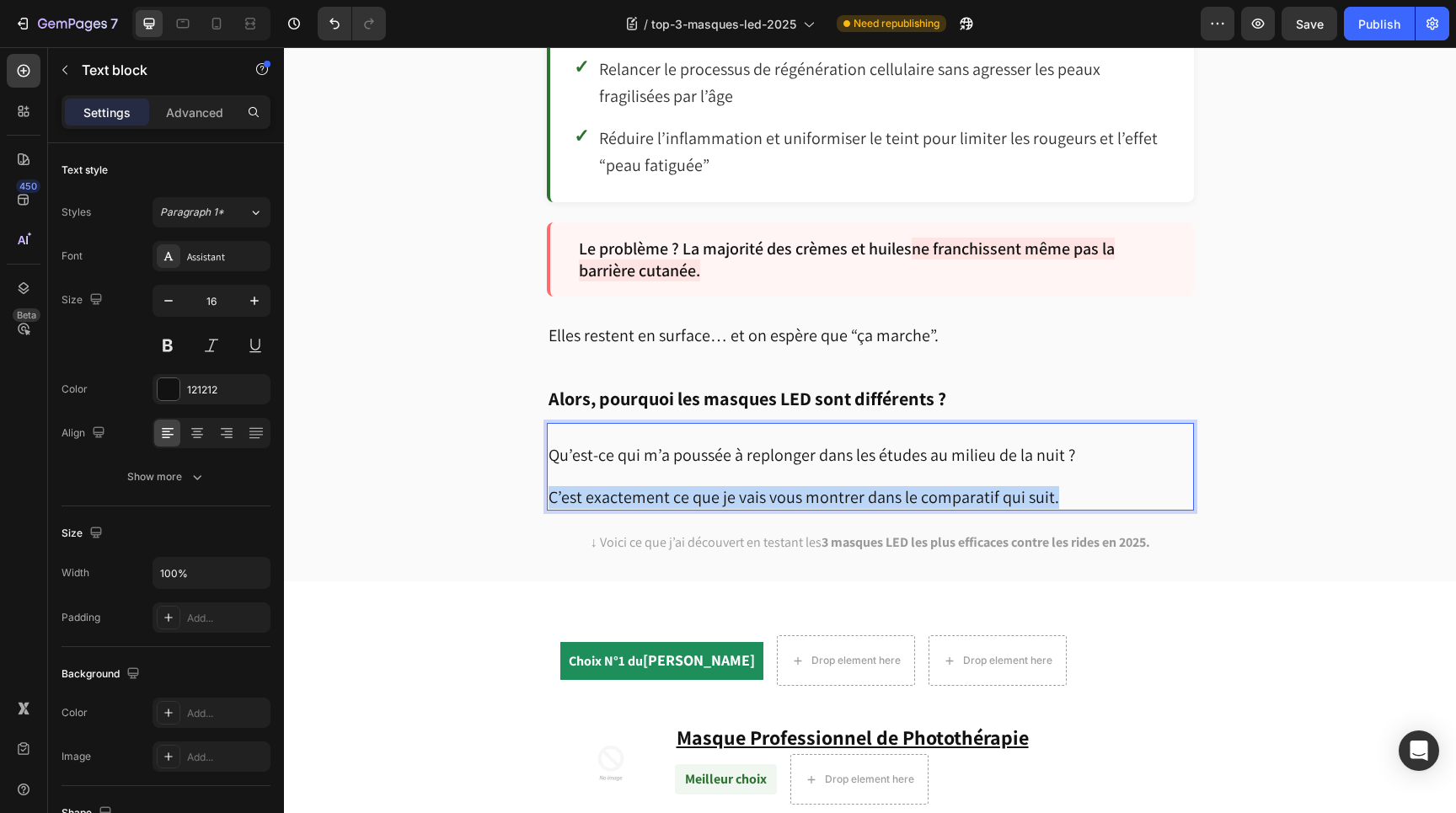
click at [793, 486] on span "C’est exactement ce que je vais vous montrer dans le comparatif qui suit." at bounding box center [804, 496] width 511 height 21
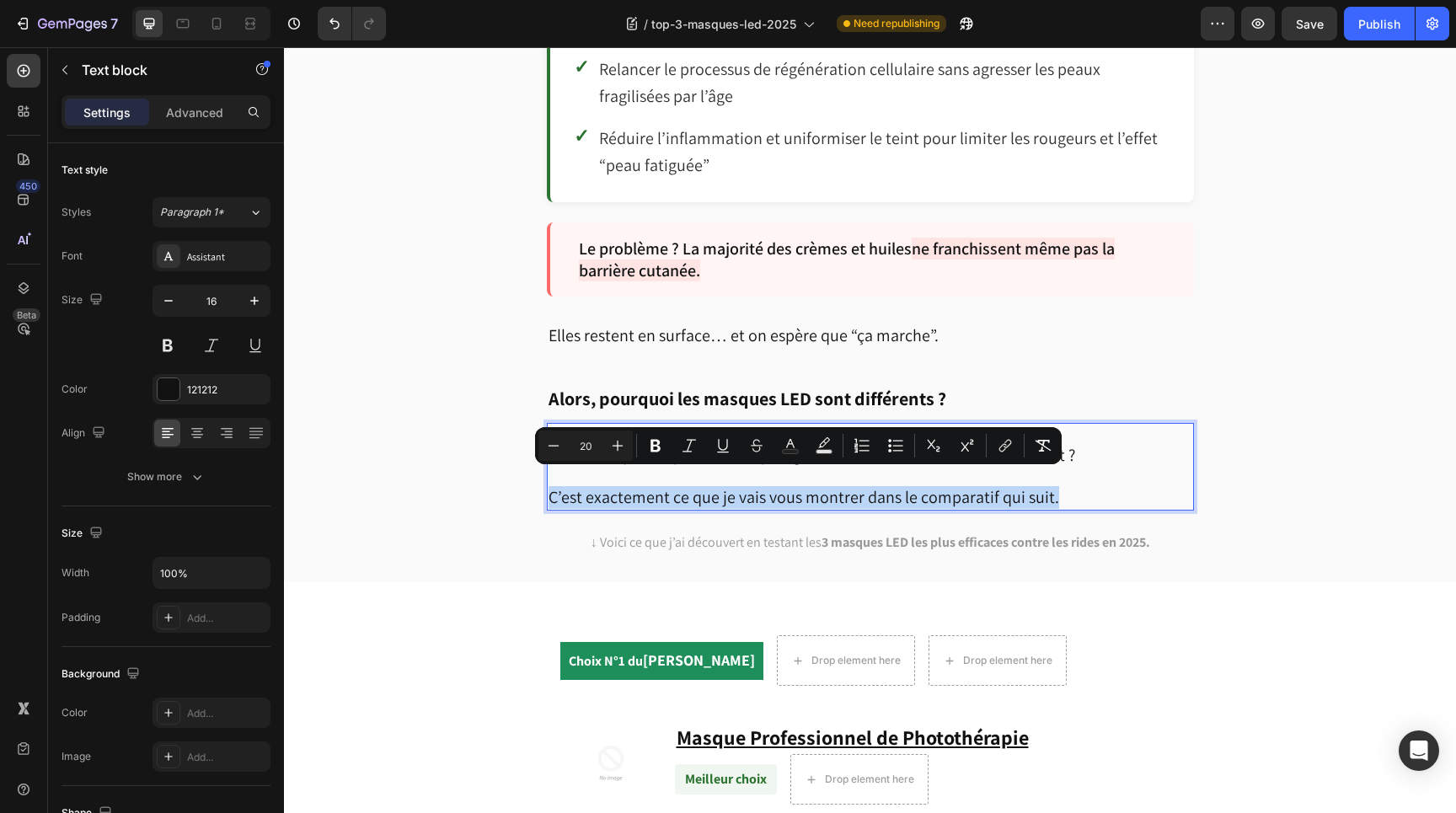
click at [793, 486] on span "C’est exactement ce que je vais vous montrer dans le comparatif qui suit." at bounding box center [804, 496] width 511 height 21
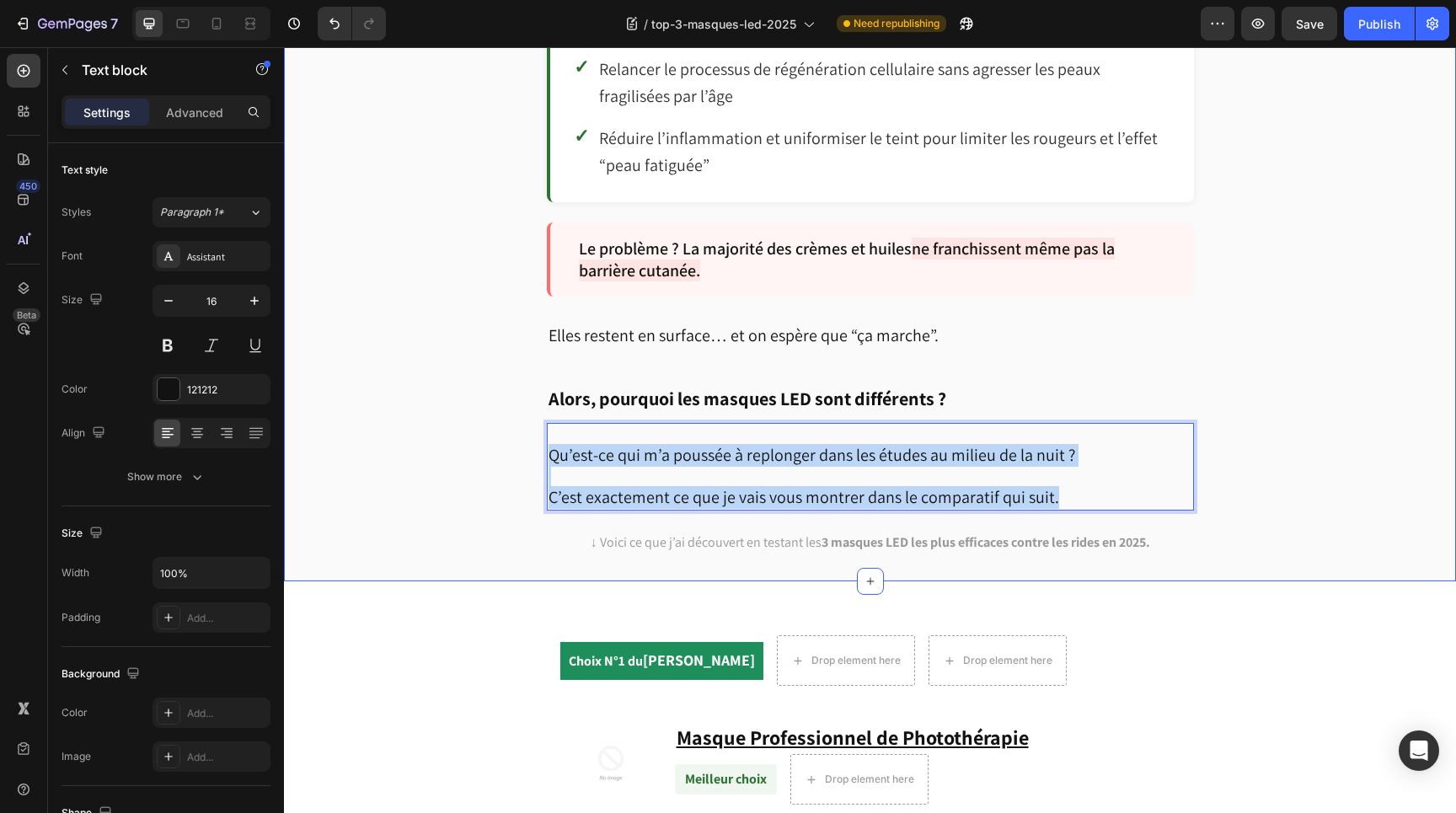
drag, startPoint x: 1072, startPoint y: 488, endPoint x: 527, endPoint y: 449, distance: 546.4
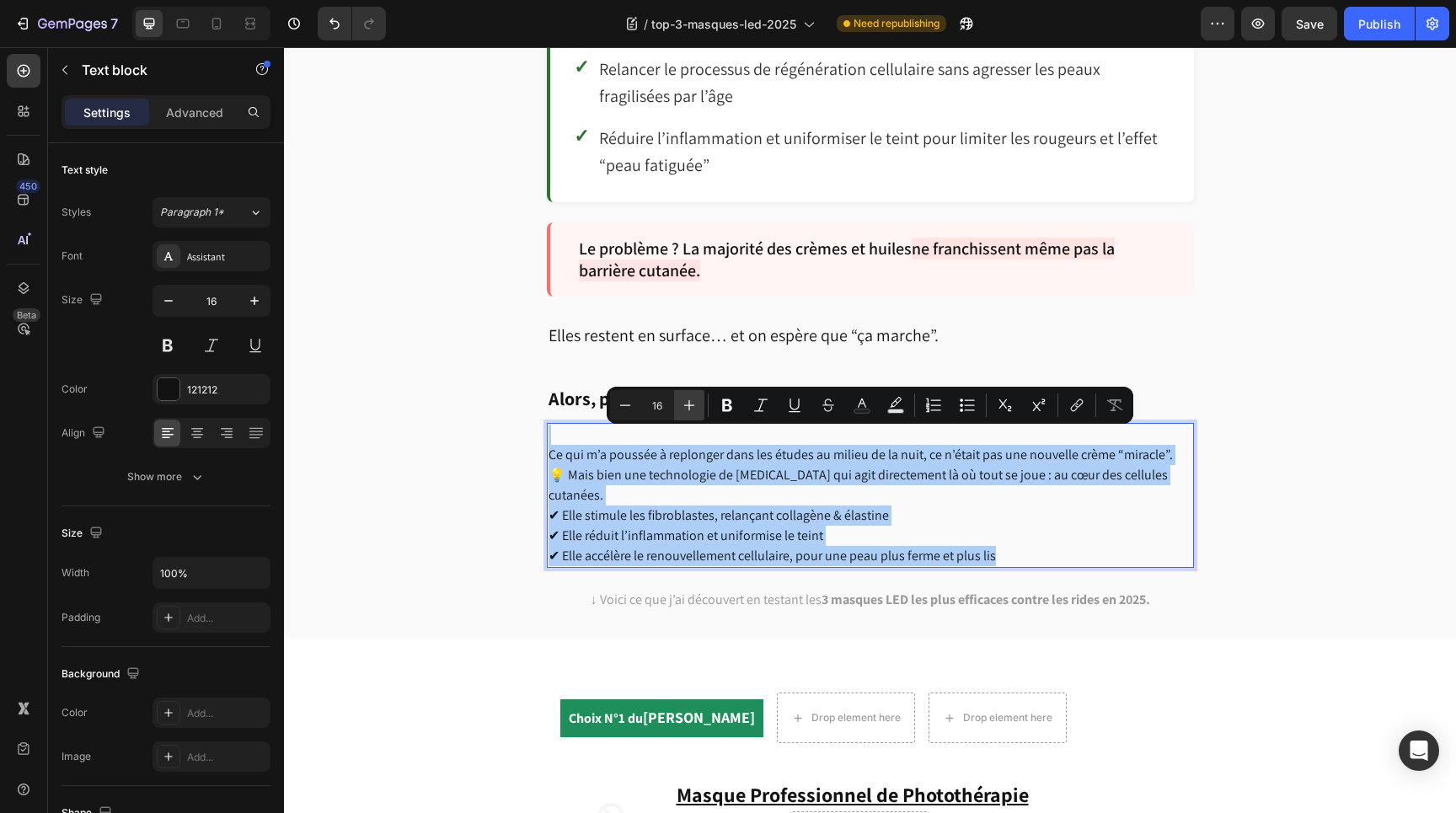
click at [700, 400] on button "Plus" at bounding box center [690, 406] width 30 height 30
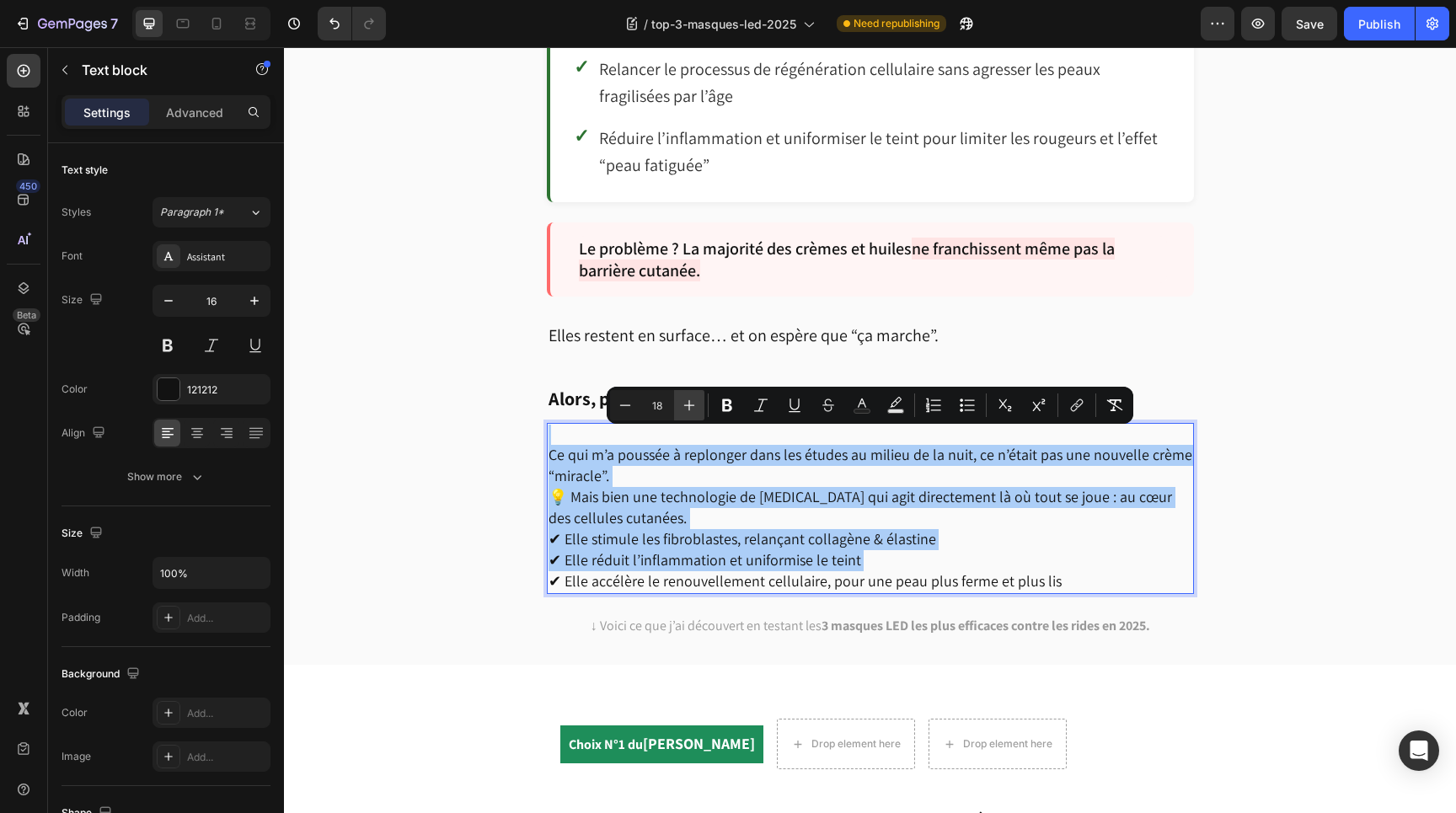
click at [700, 400] on button "Plus" at bounding box center [690, 406] width 30 height 30
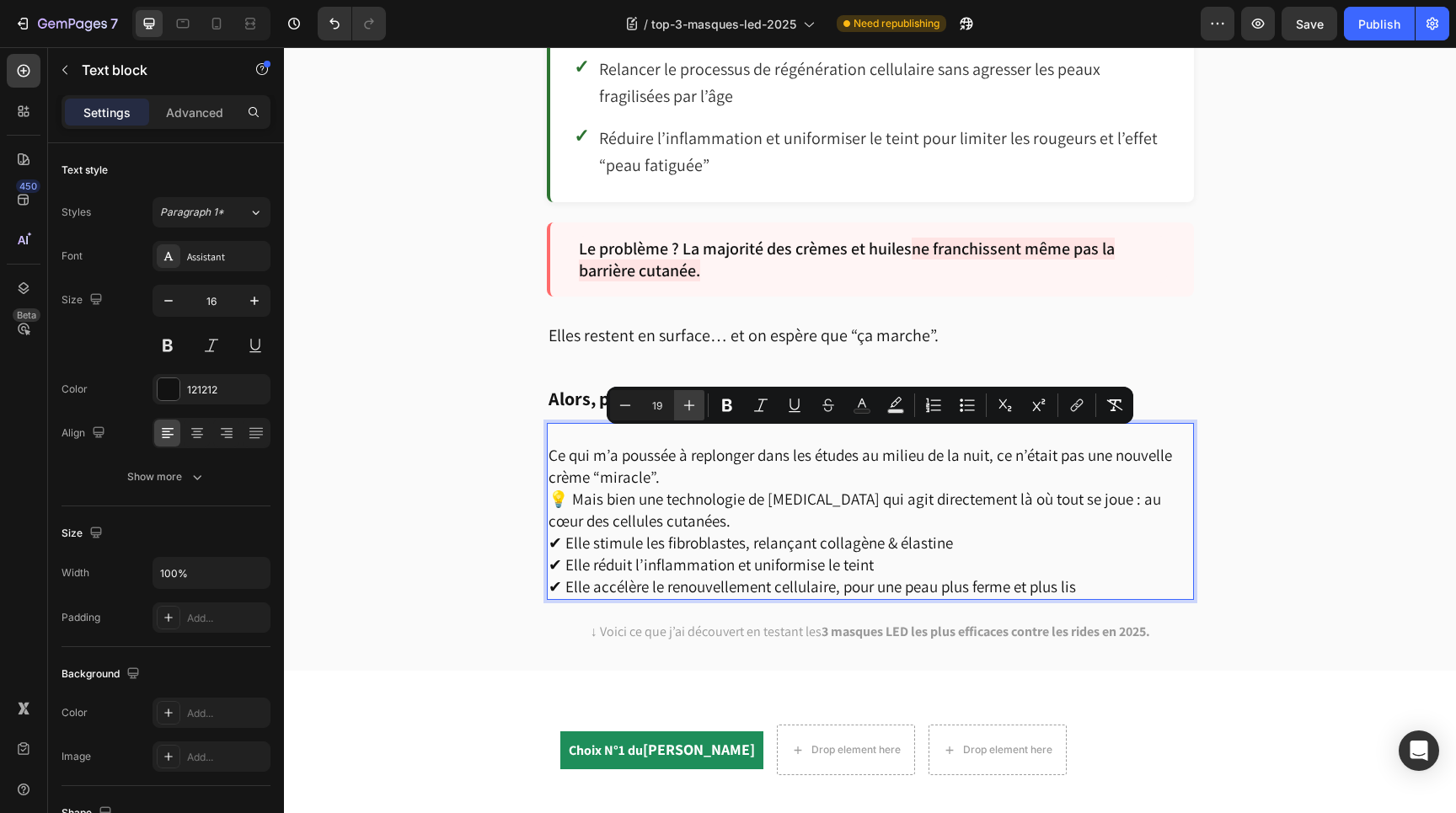
click at [700, 400] on button "Plus" at bounding box center [690, 406] width 30 height 30
type input "20"
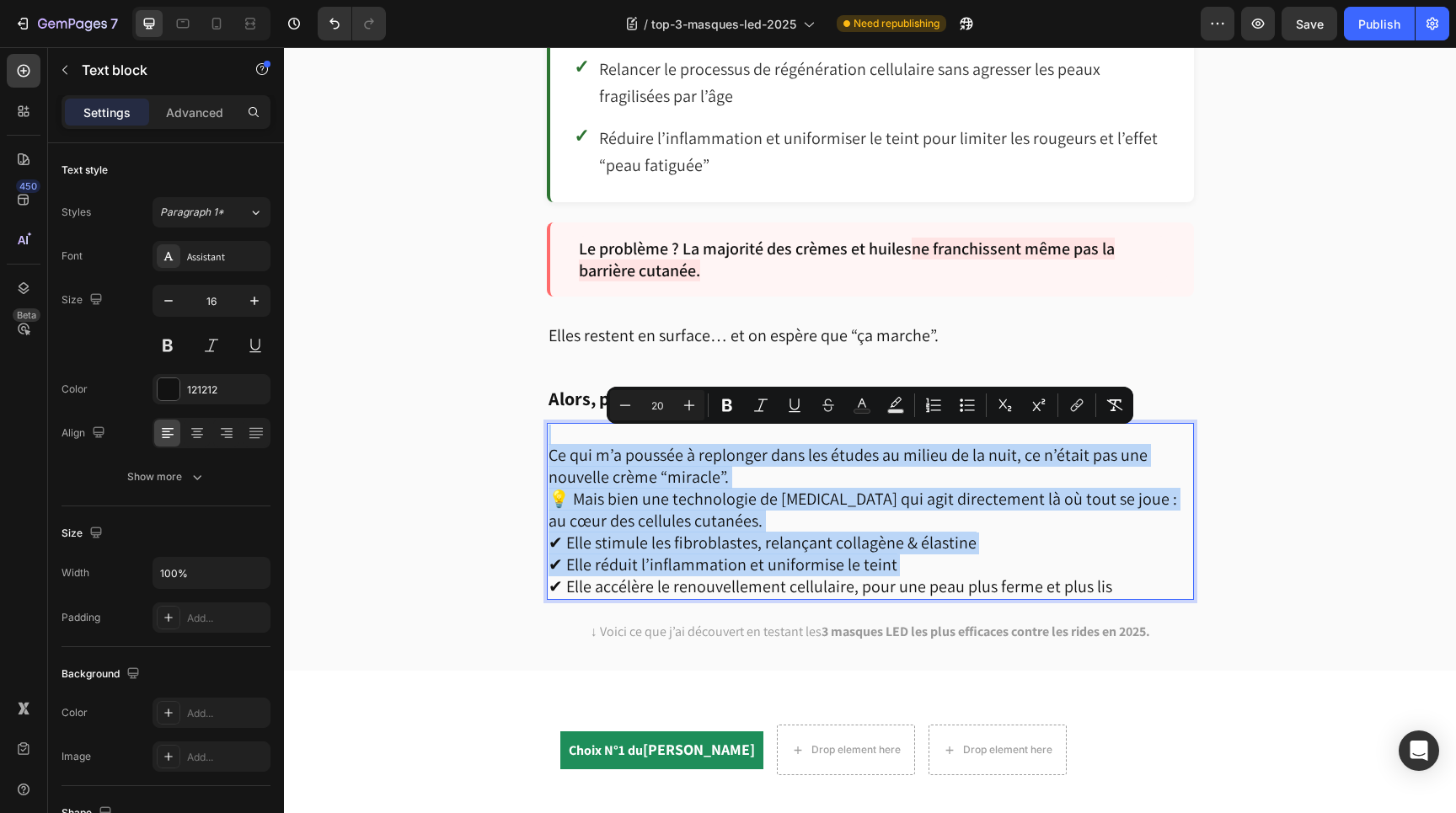
click at [776, 462] on p "Ce qui m’a poussée à replonger dans les études au milieu de la nuit, ce n’était…" at bounding box center [870, 466] width 644 height 44
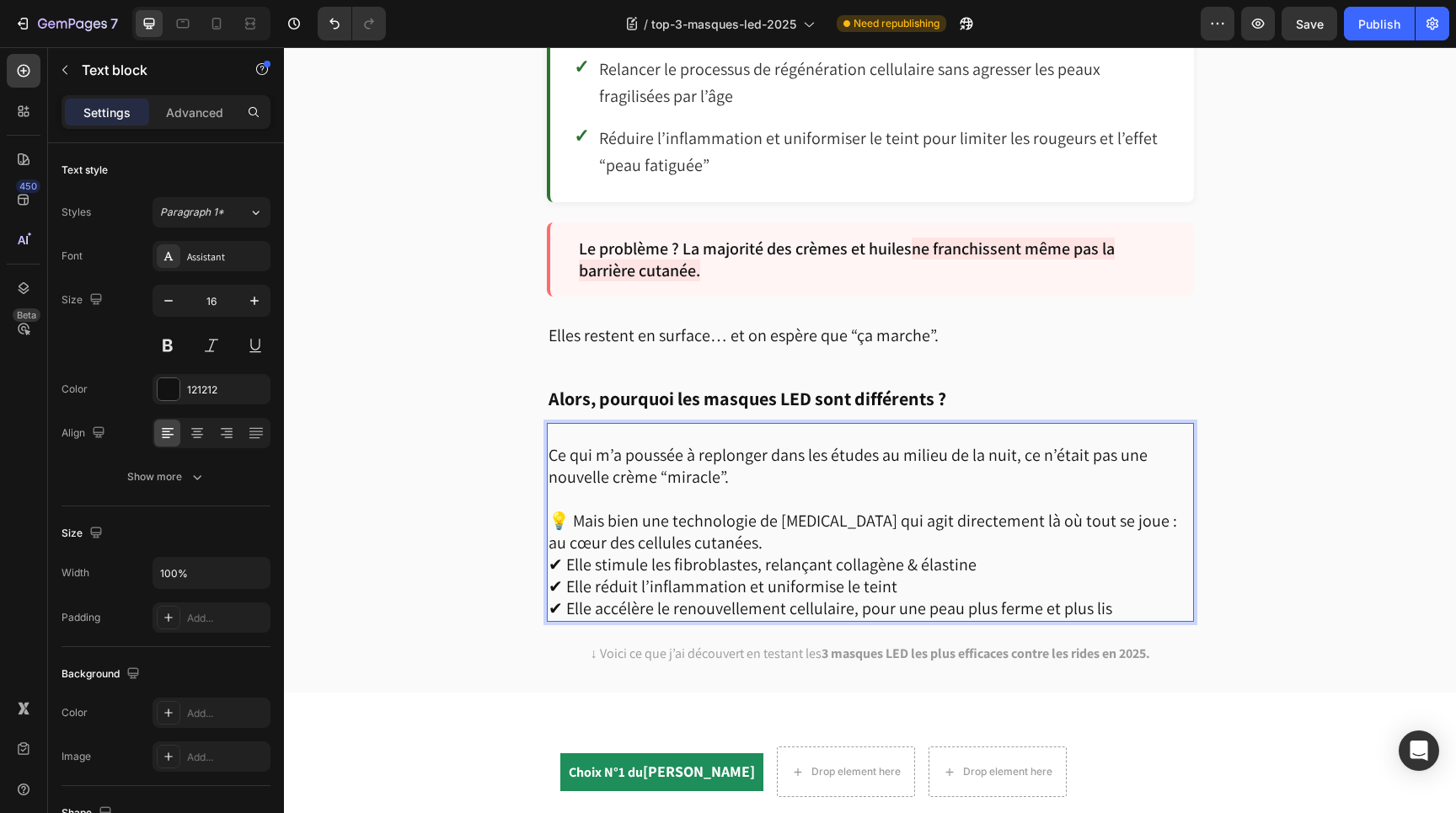
click at [812, 527] on p "💡 Mais bien une technologie de [MEDICAL_DATA] qui agit directement là où tout s…" at bounding box center [870, 533] width 644 height 44
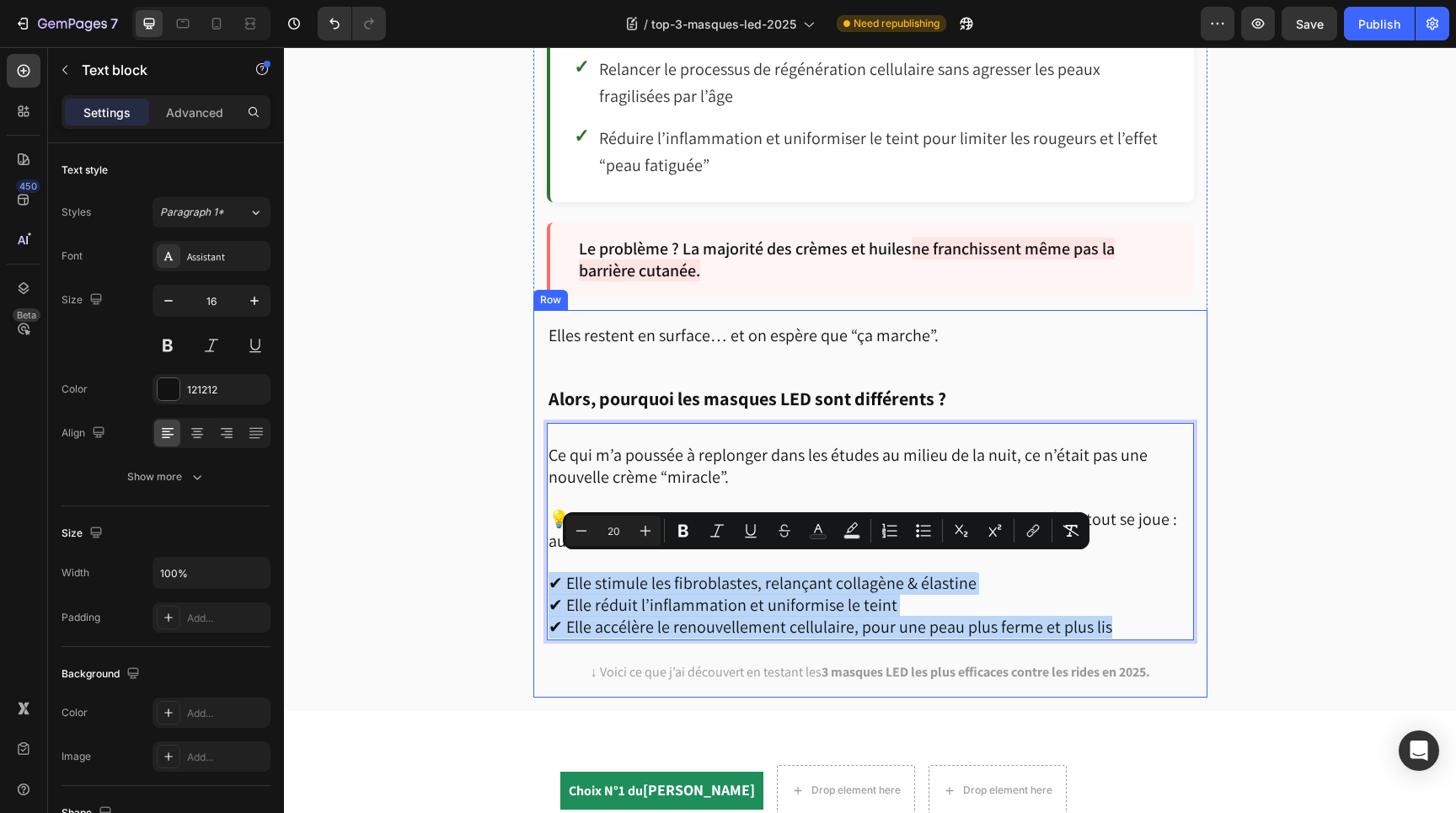
drag, startPoint x: 1124, startPoint y: 618, endPoint x: 538, endPoint y: 572, distance: 587.8
click at [538, 572] on div "Elles restent en surface… et on espère que “ça marche”. Text block Alors, pourq…" at bounding box center [871, 504] width 675 height 388
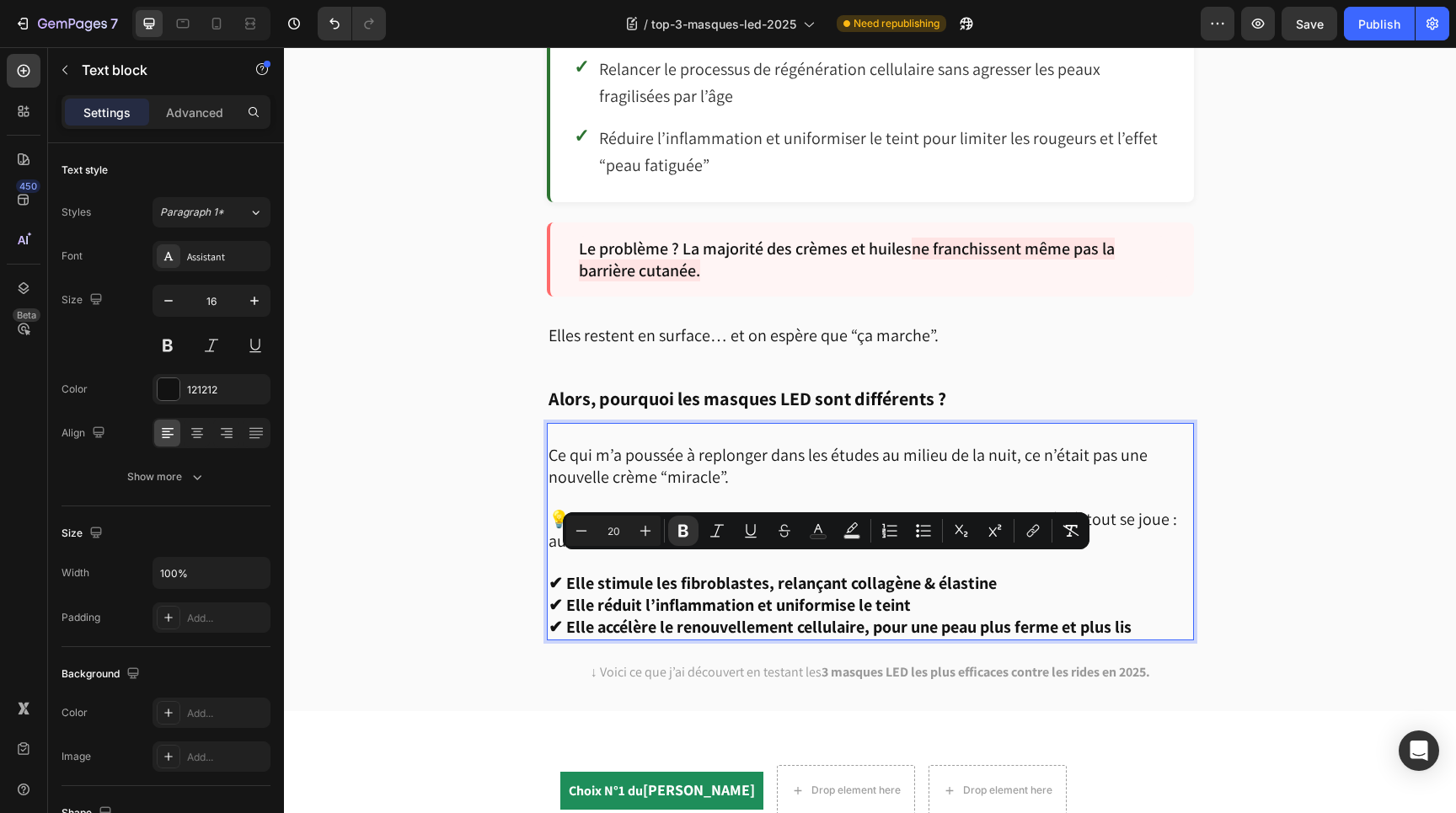
click at [744, 449] on span "Ce qui m’a poussée à replonger dans les études au milieu de la nuit, ce n’était…" at bounding box center [848, 465] width 599 height 44
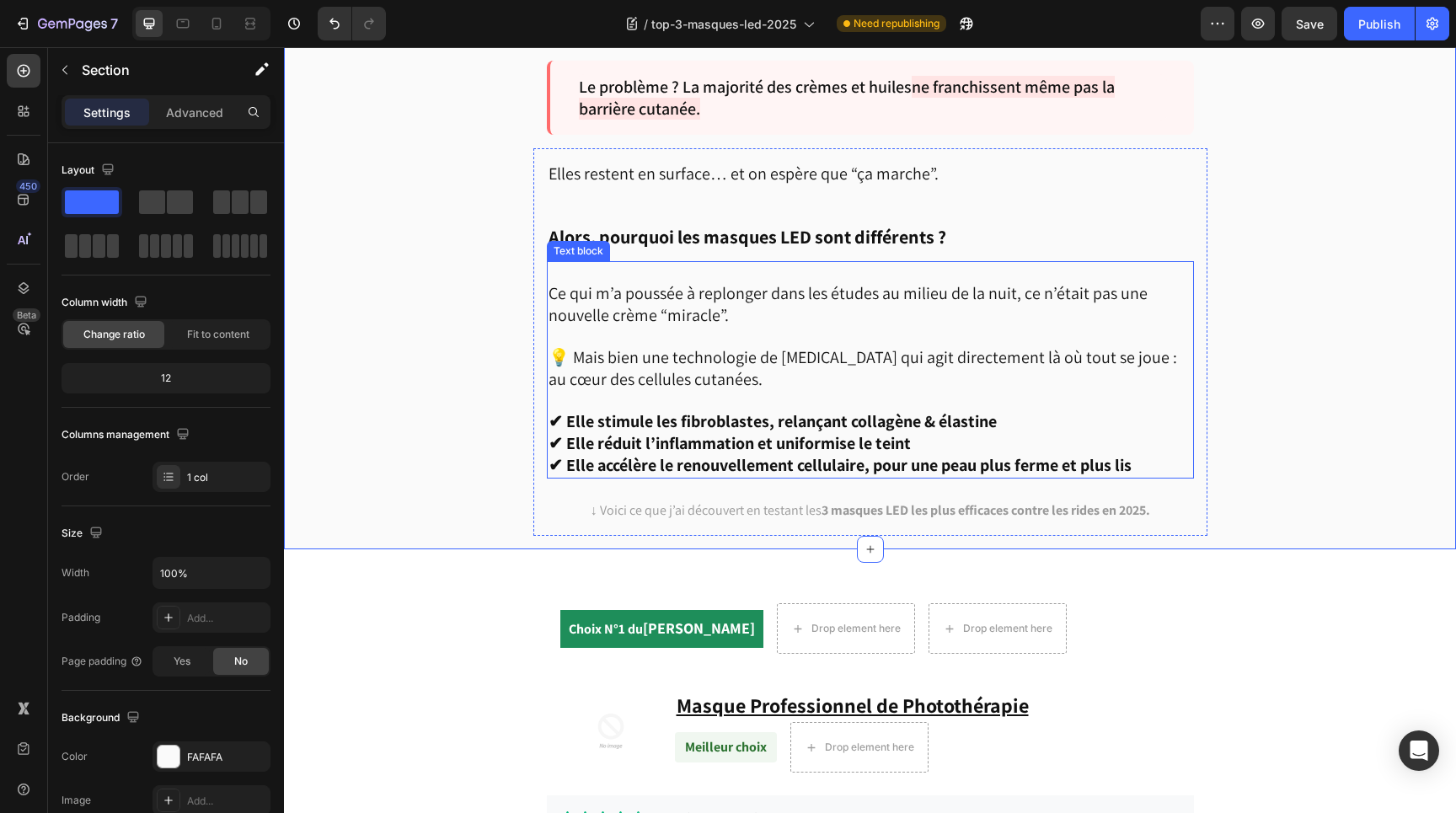
scroll to position [2900, 0]
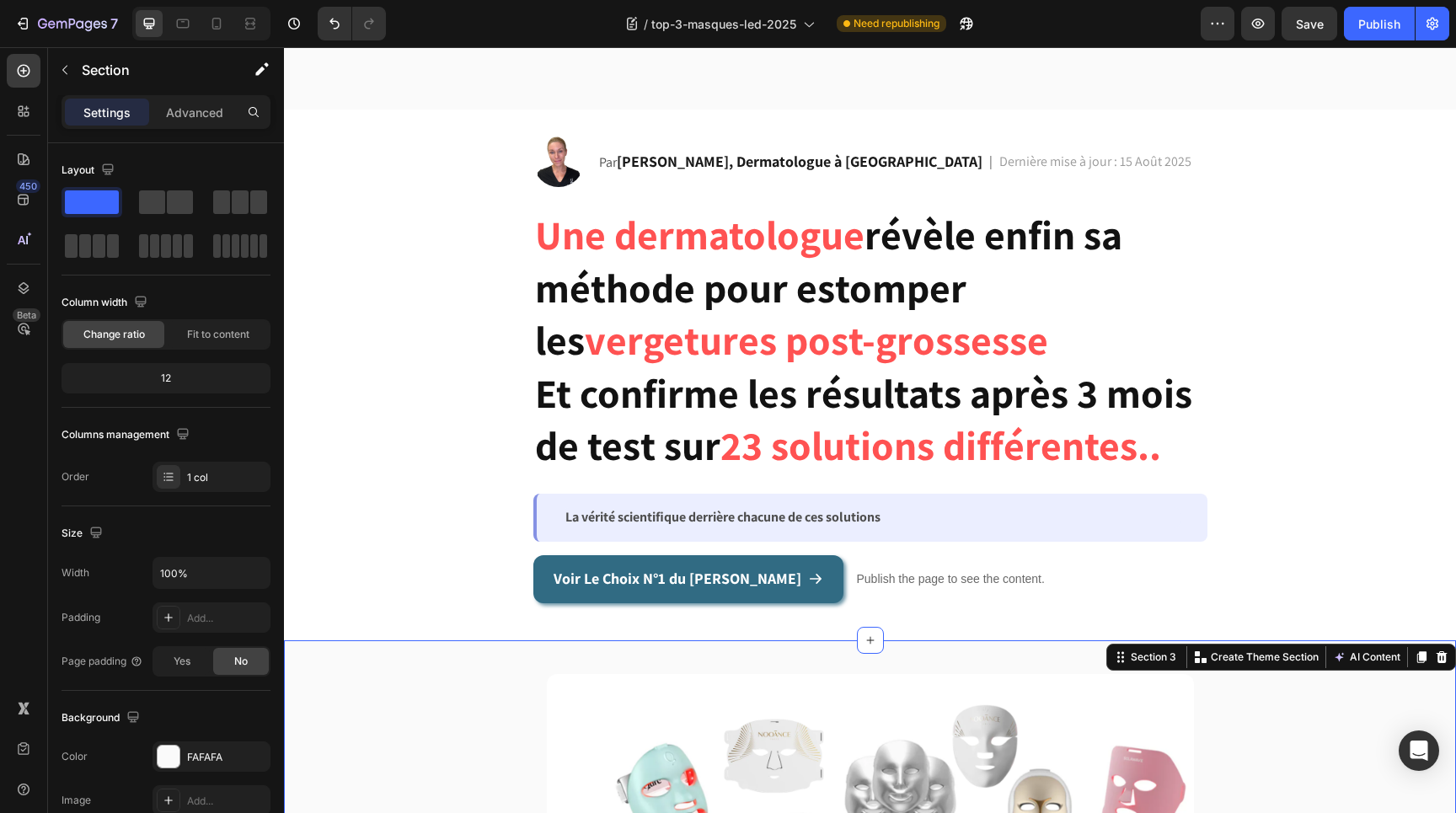
scroll to position [0, 0]
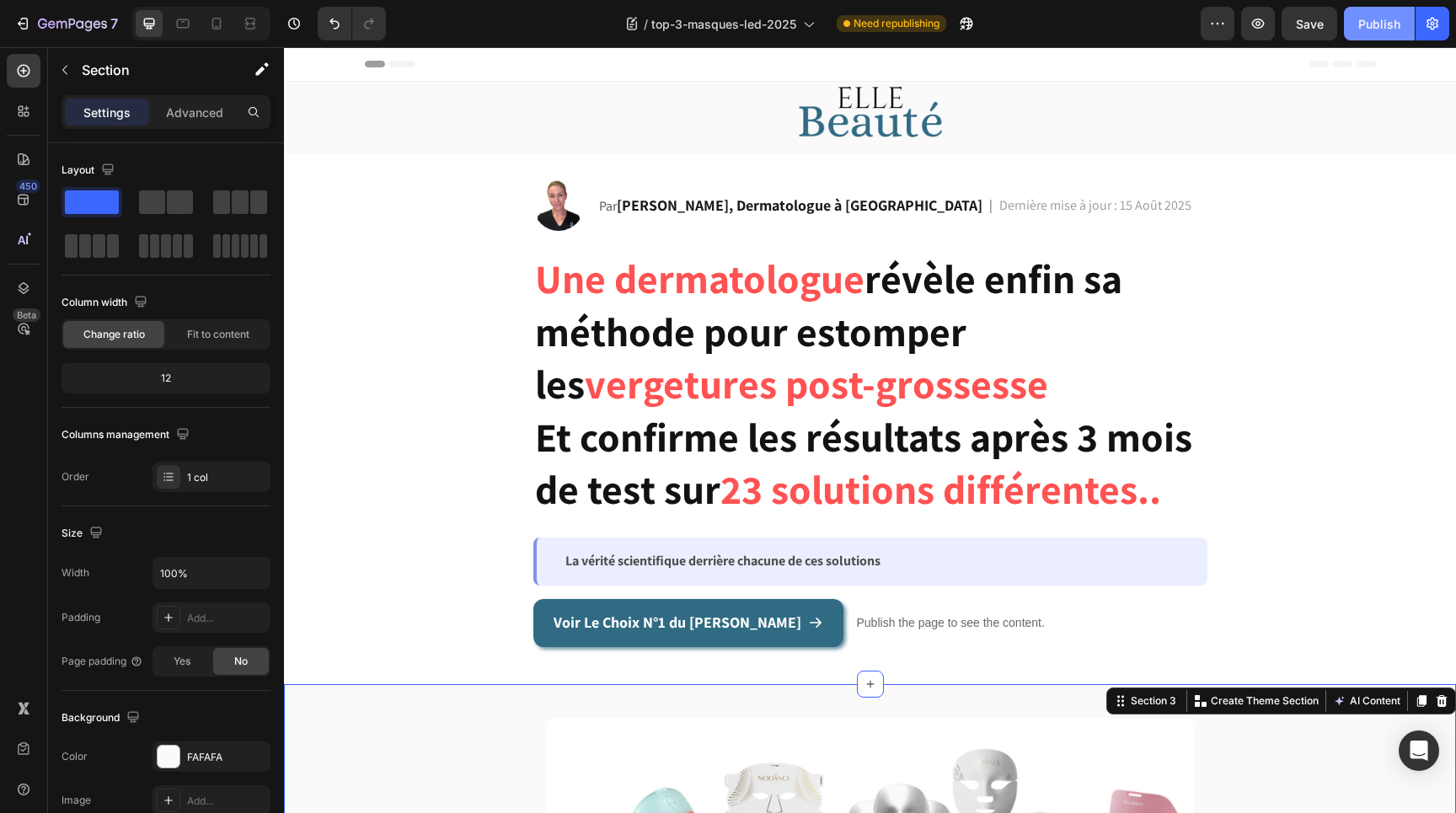
click at [1381, 22] on div "Publish" at bounding box center [1379, 23] width 42 height 18
click at [1437, 23] on icon "button" at bounding box center [1433, 24] width 12 height 13
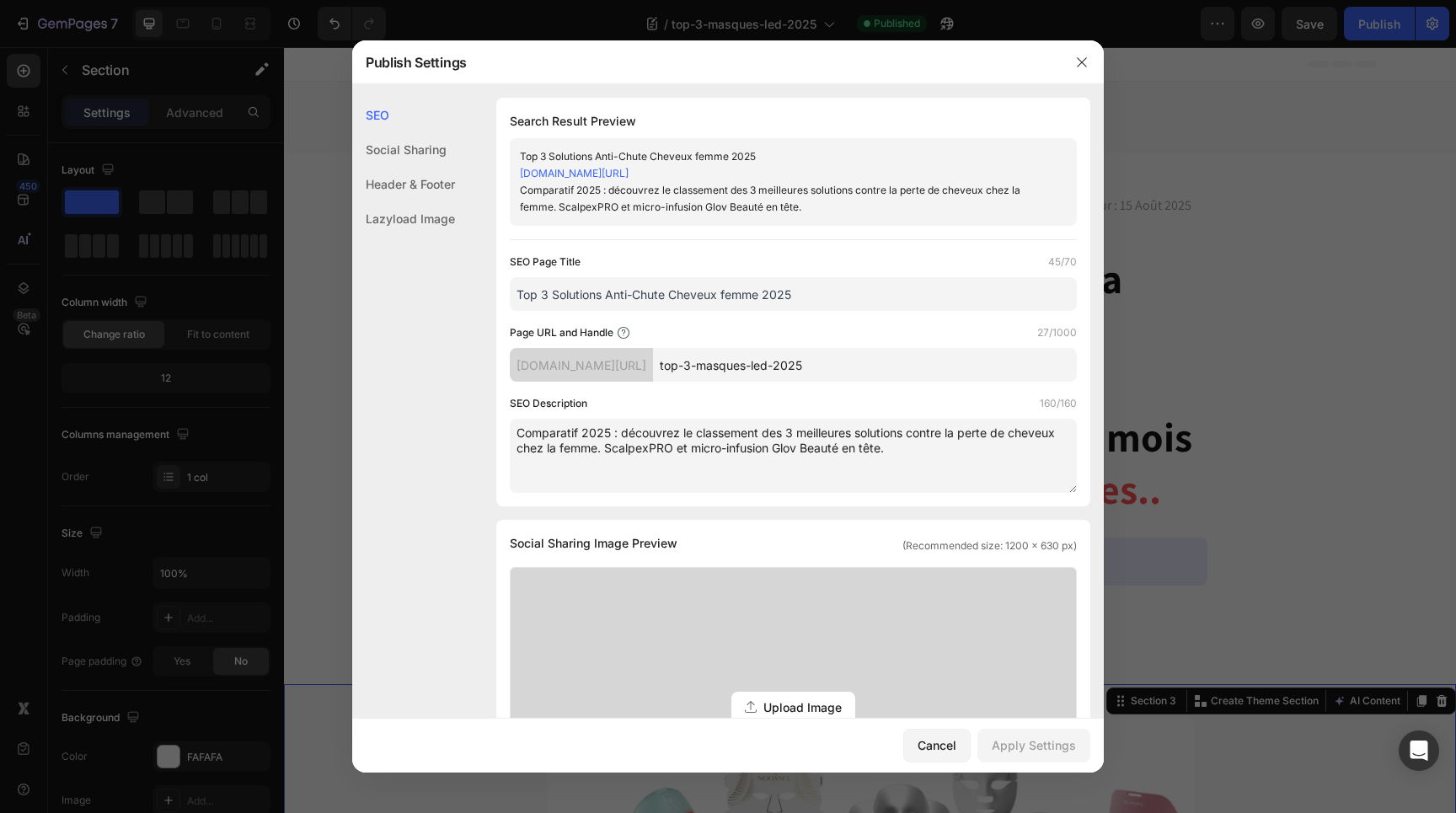
click at [629, 169] on link "[DOMAIN_NAME][URL]" at bounding box center [574, 174] width 108 height 13
click at [1080, 66] on icon "button" at bounding box center [1082, 63] width 13 height 13
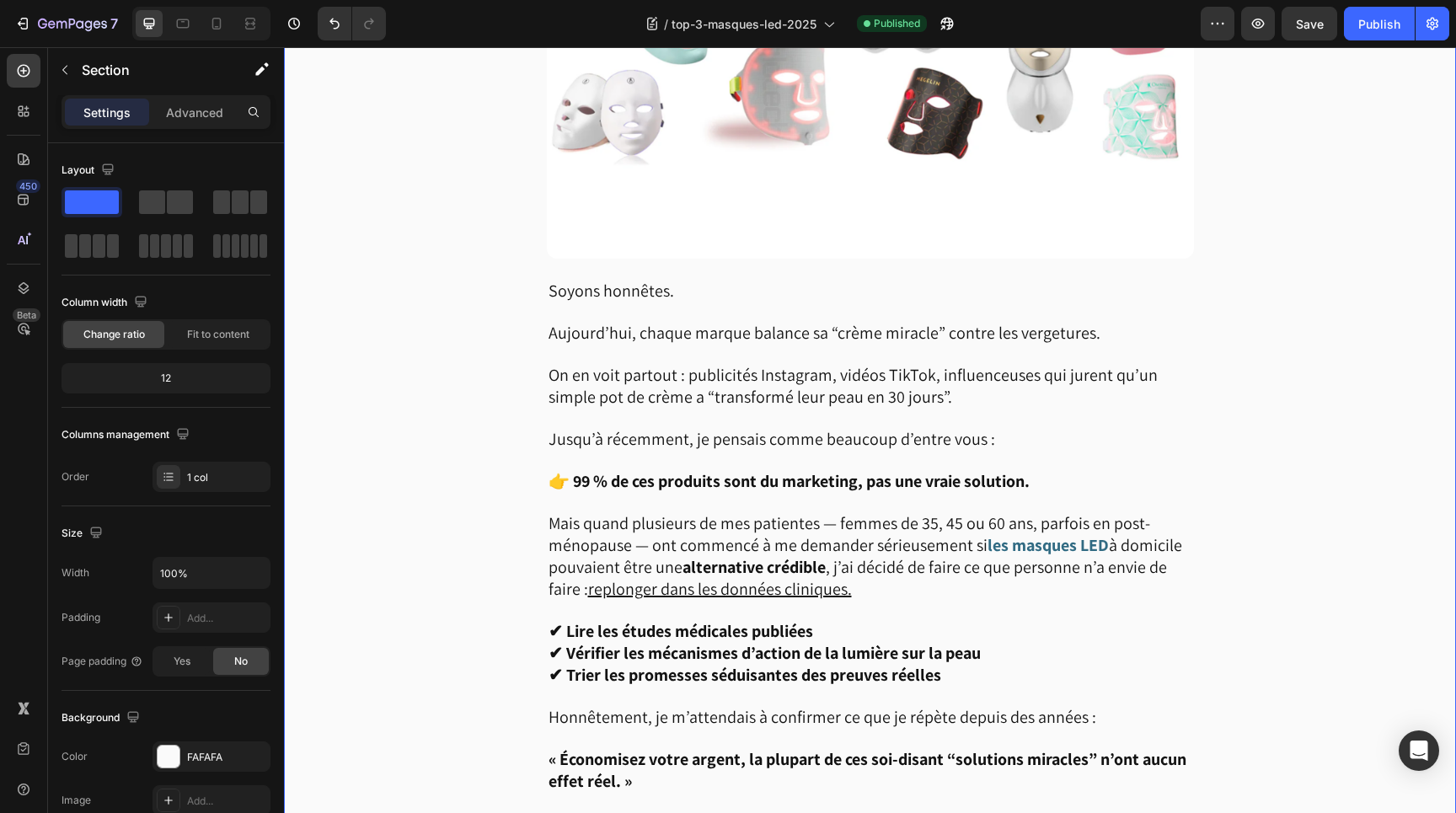
scroll to position [834, 0]
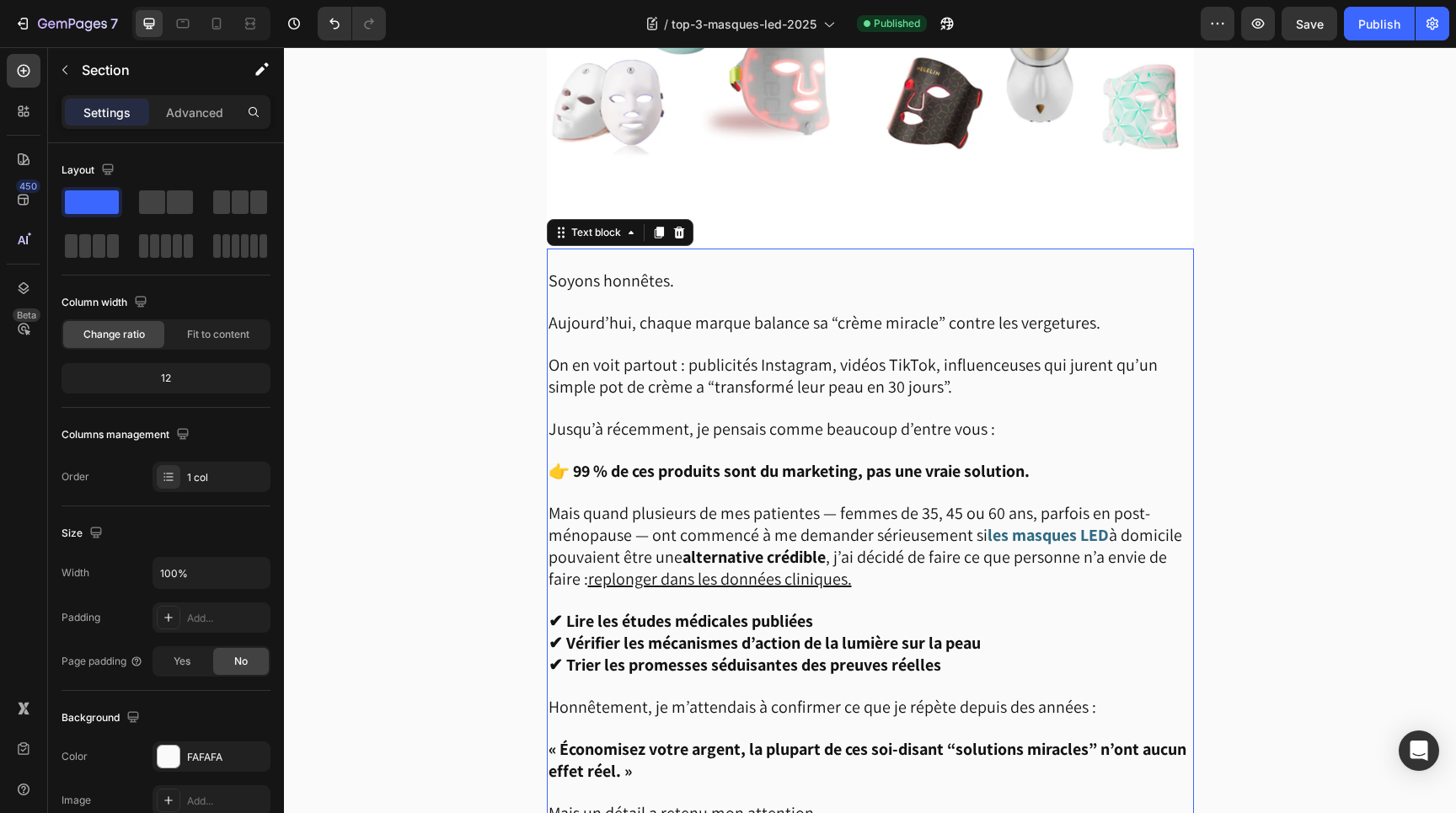
click at [628, 278] on span "Soyons honnêtes." at bounding box center [611, 280] width 125 height 21
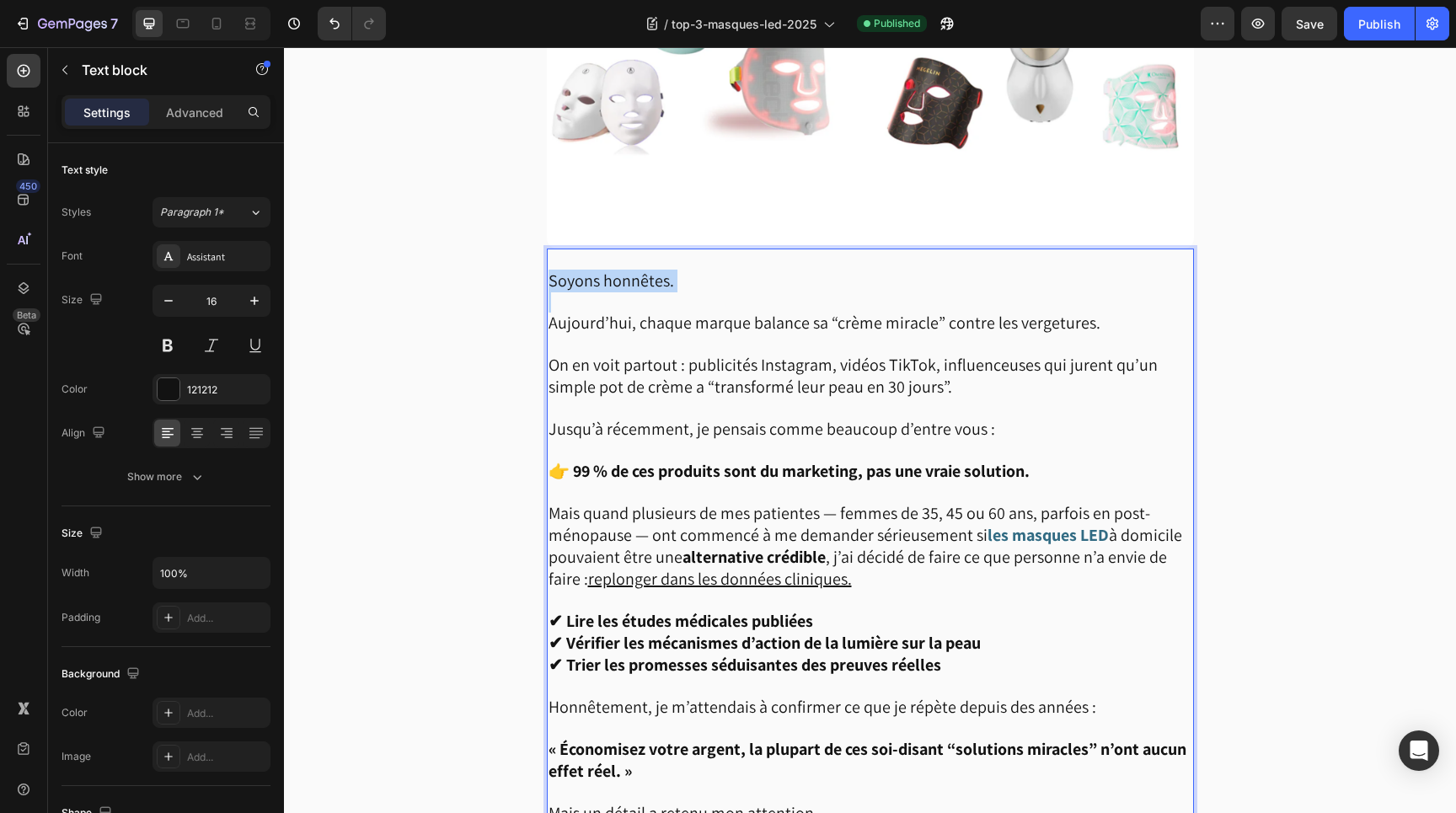
click at [628, 278] on span "Soyons honnêtes." at bounding box center [611, 280] width 125 height 21
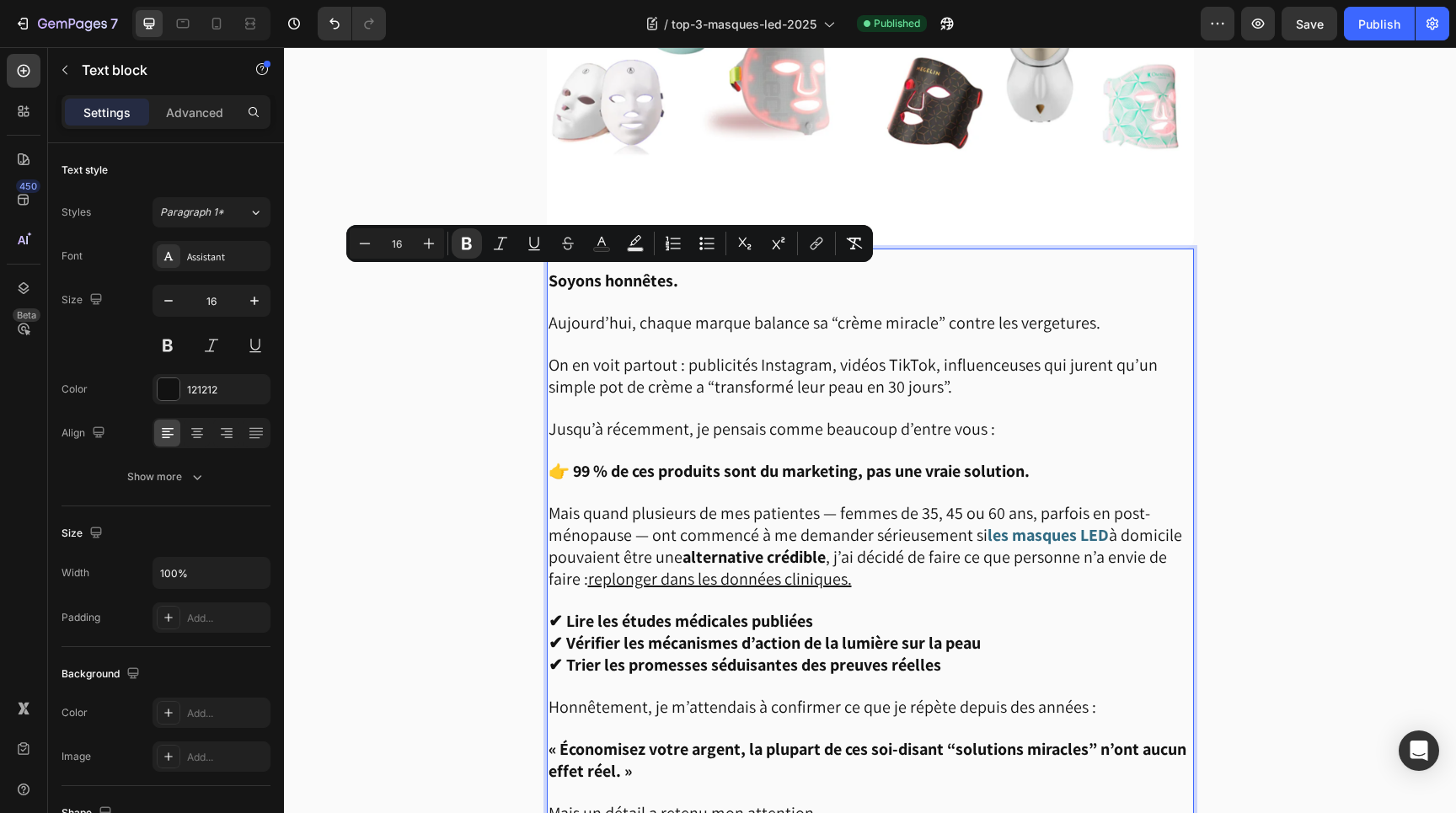
click at [789, 349] on p "On en voit partout : publicités Instagram, vidéos TikTok, influenceuses qui jur…" at bounding box center [870, 366] width 644 height 64
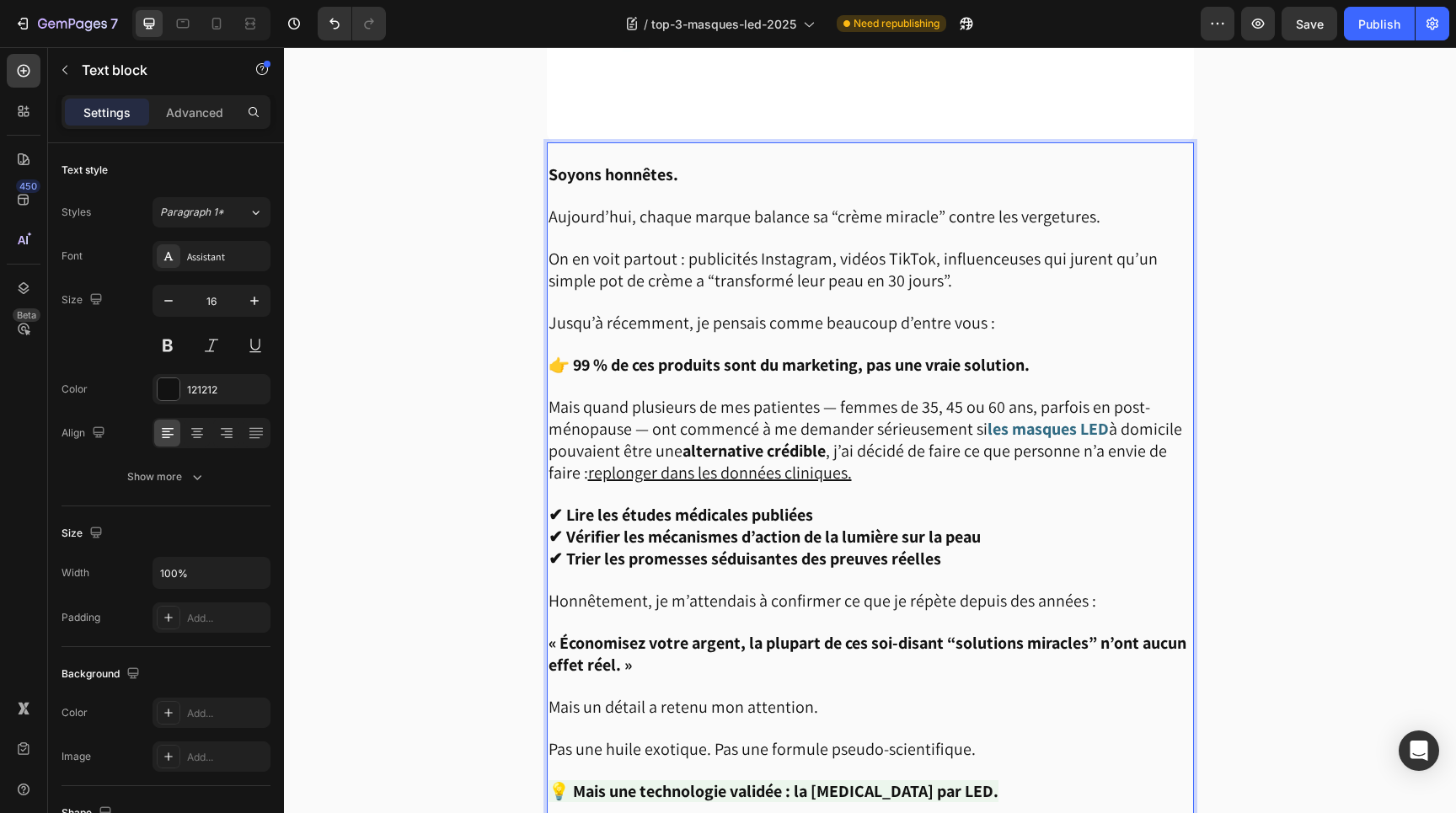
scroll to position [975, 0]
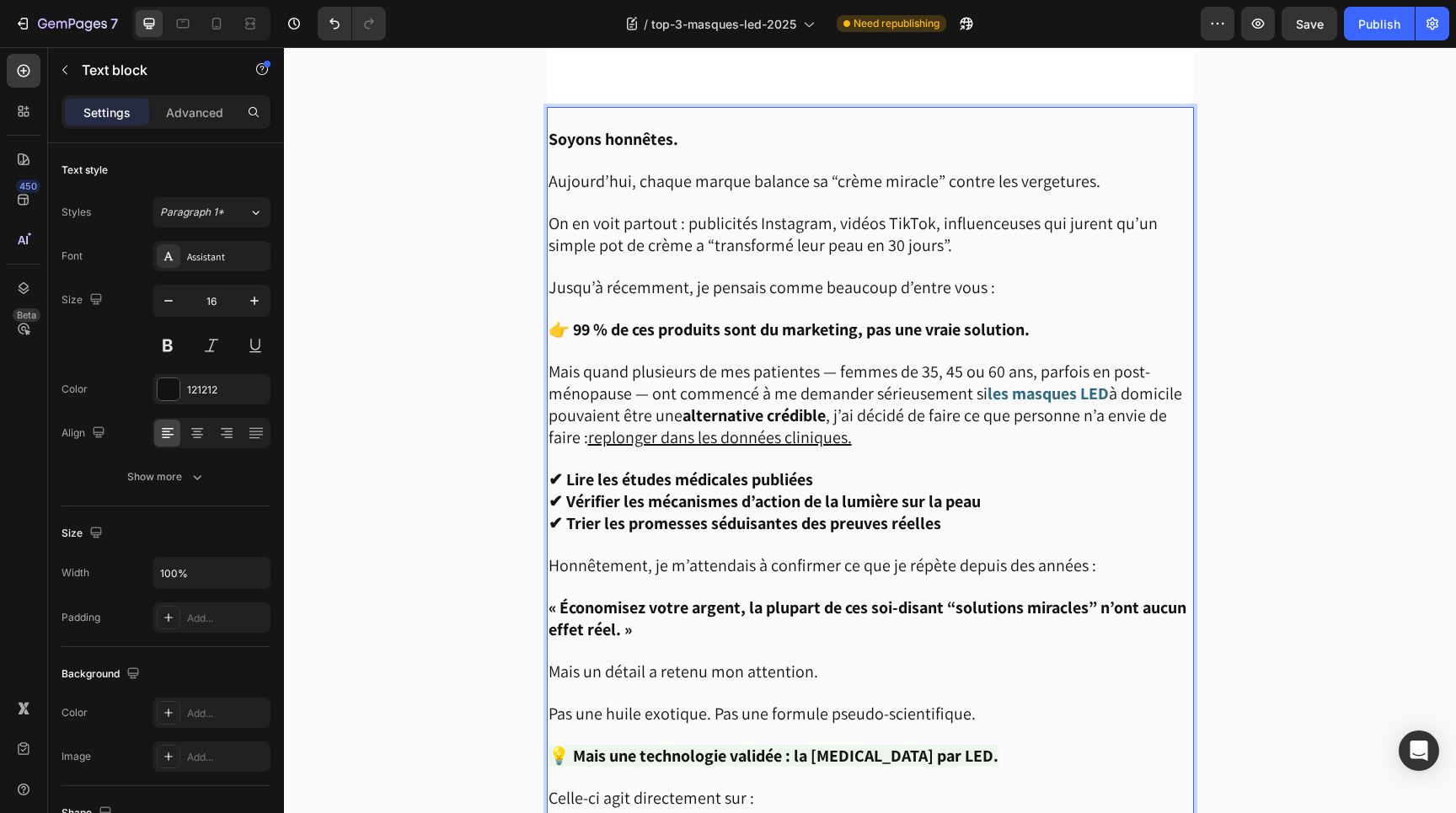
click at [673, 589] on p "« Économisez votre argent, la plupart de ces soi-disant “solutions miracles” n’…" at bounding box center [870, 609] width 644 height 64
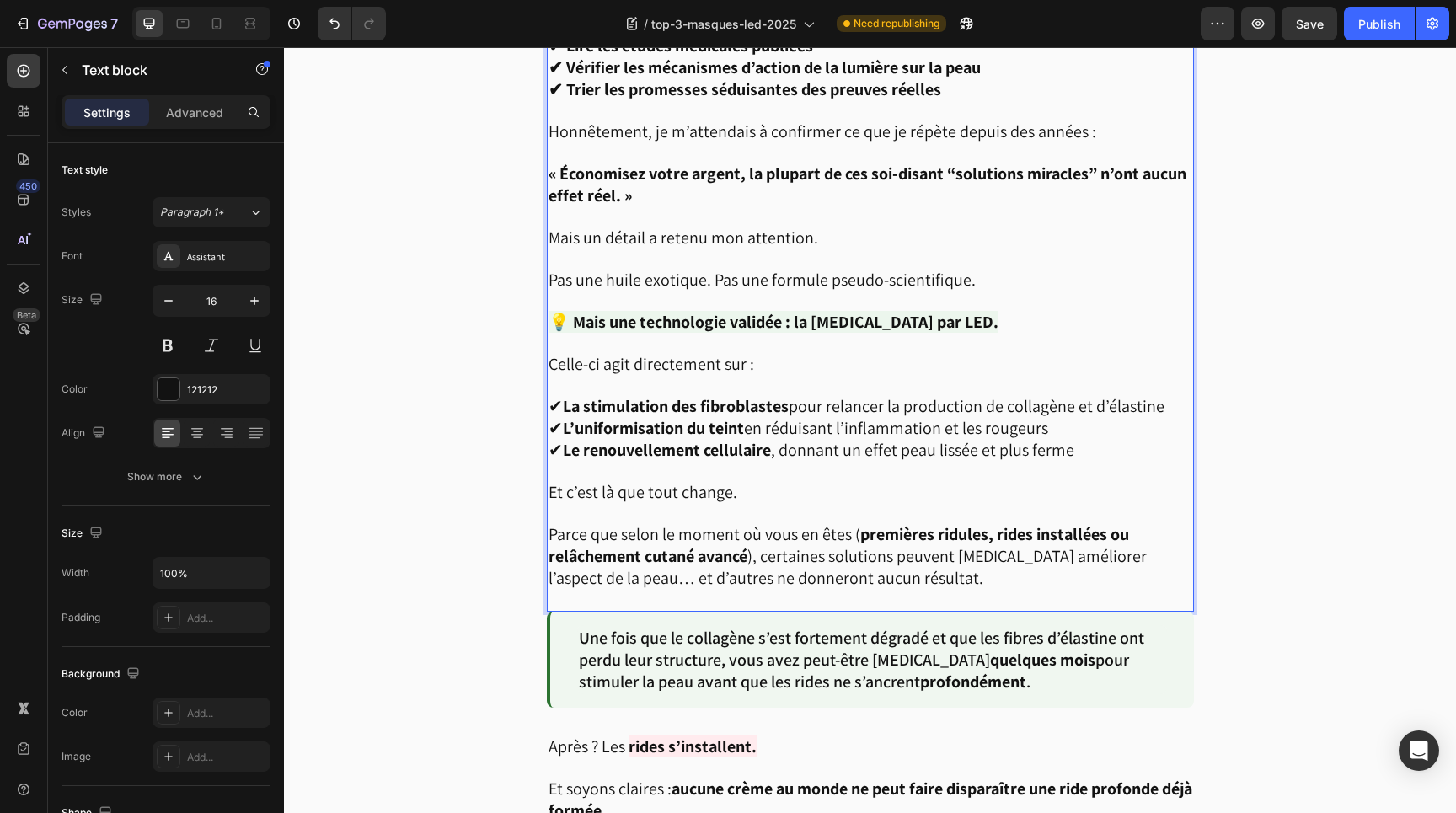
scroll to position [1393, 0]
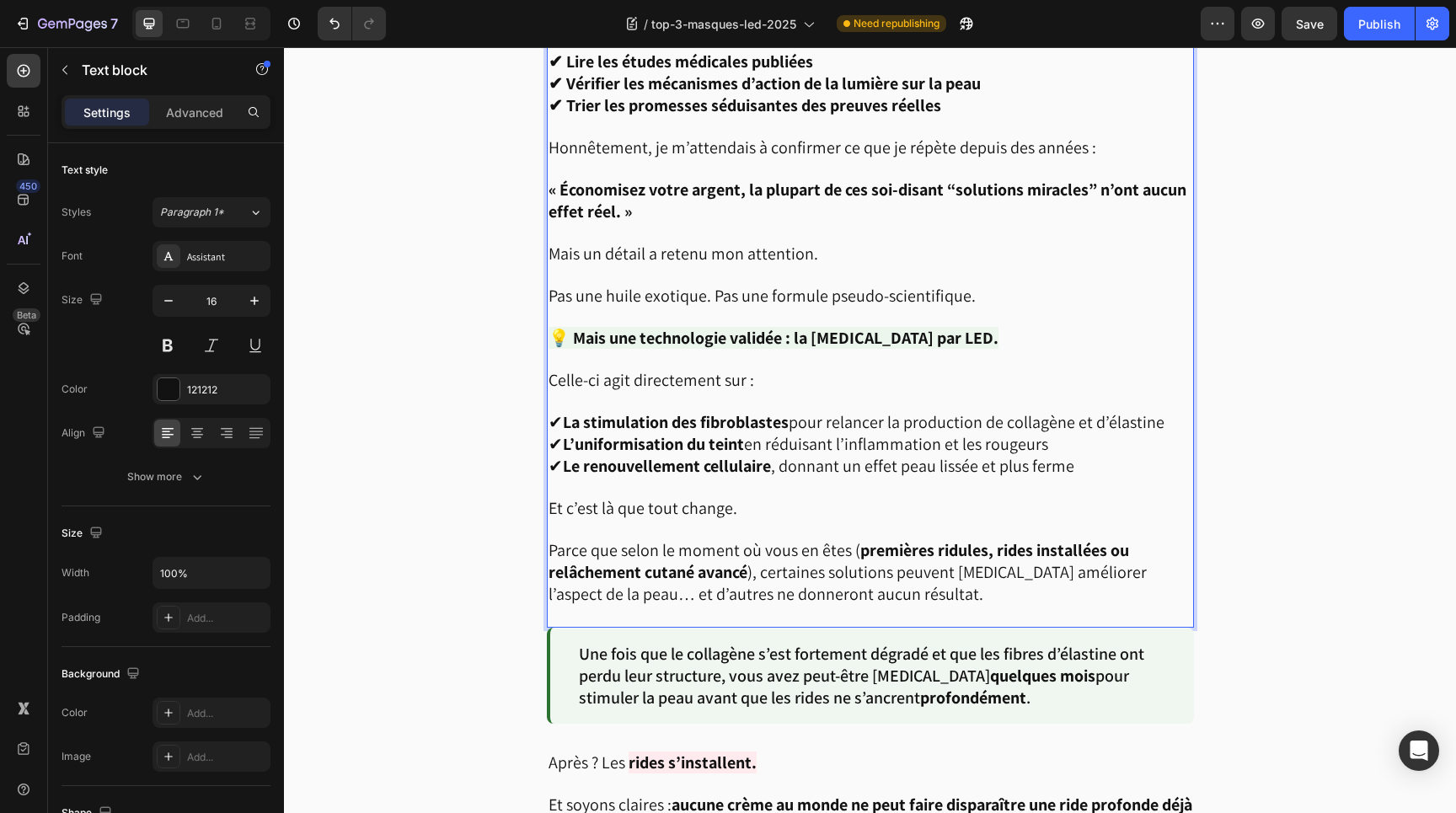
click at [751, 463] on strong "Le renouvellement cellulaire" at bounding box center [666, 465] width 208 height 21
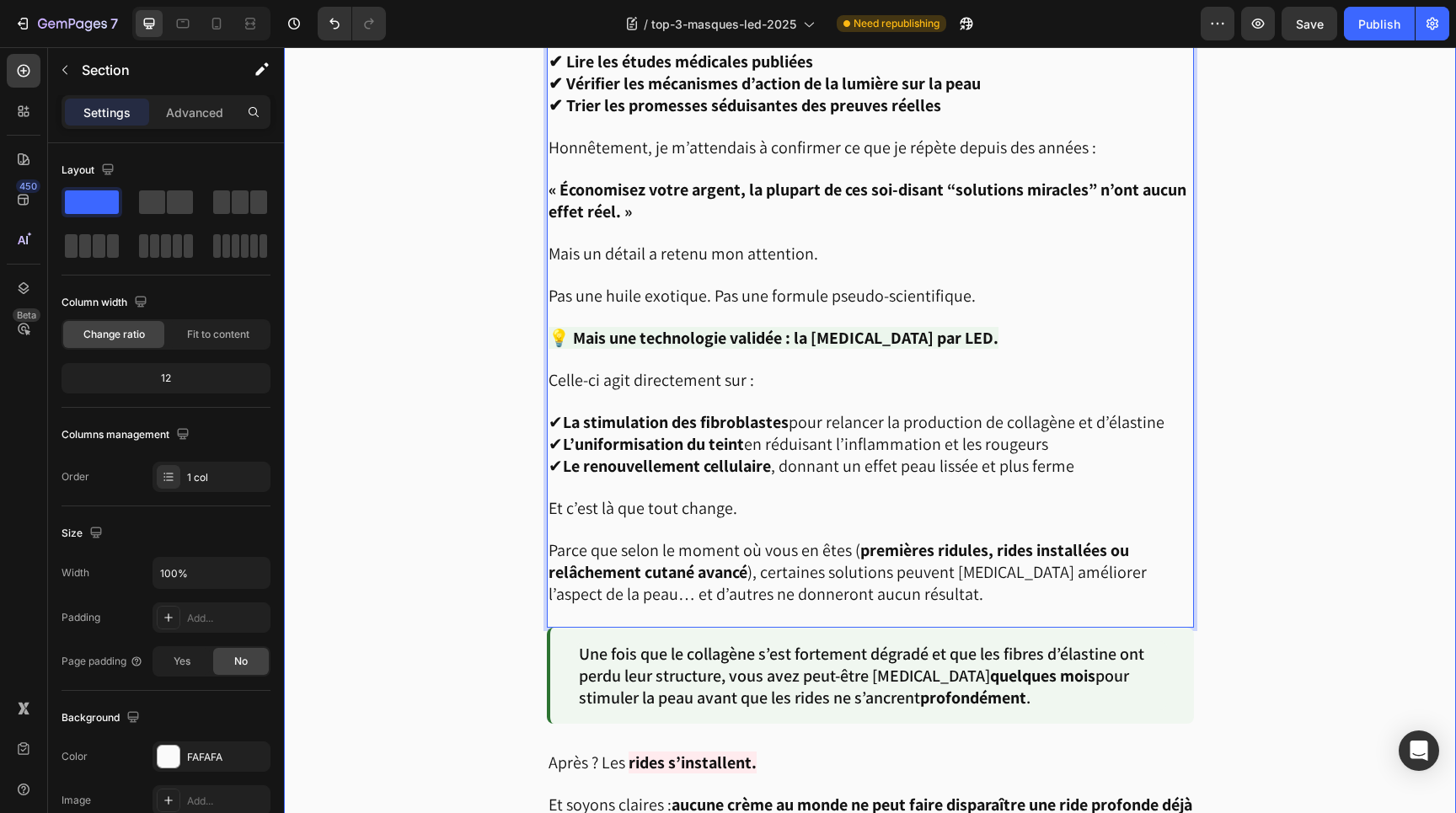
click at [1311, 439] on div "Image Soyons honnêtes. [DATE], chaque marque balance sa “crème miracle” contre …" at bounding box center [870, 670] width 1173 height 2757
click at [1034, 370] on p "Celle-ci agit directement sur :" at bounding box center [870, 380] width 644 height 21
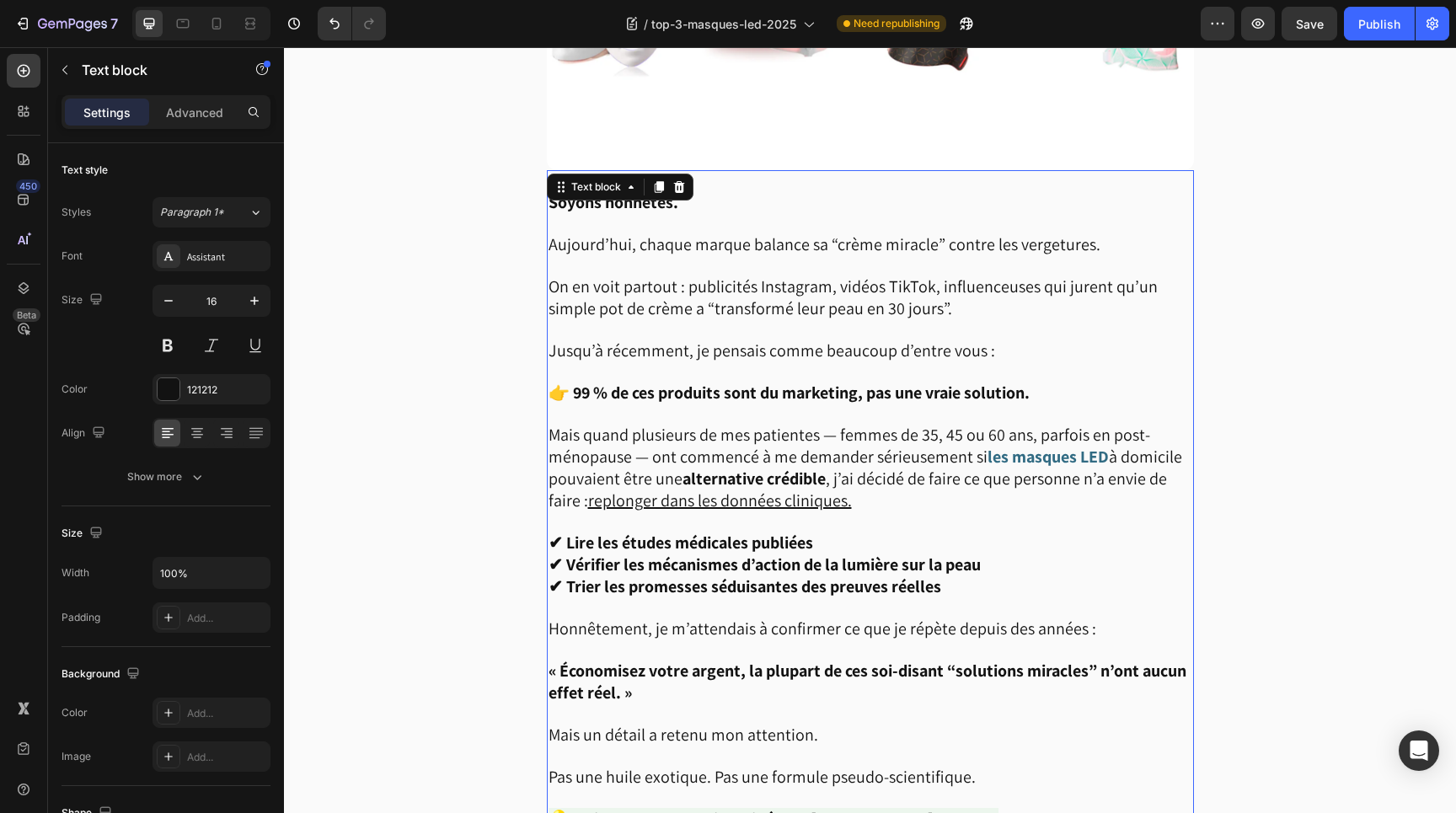
scroll to position [905, 0]
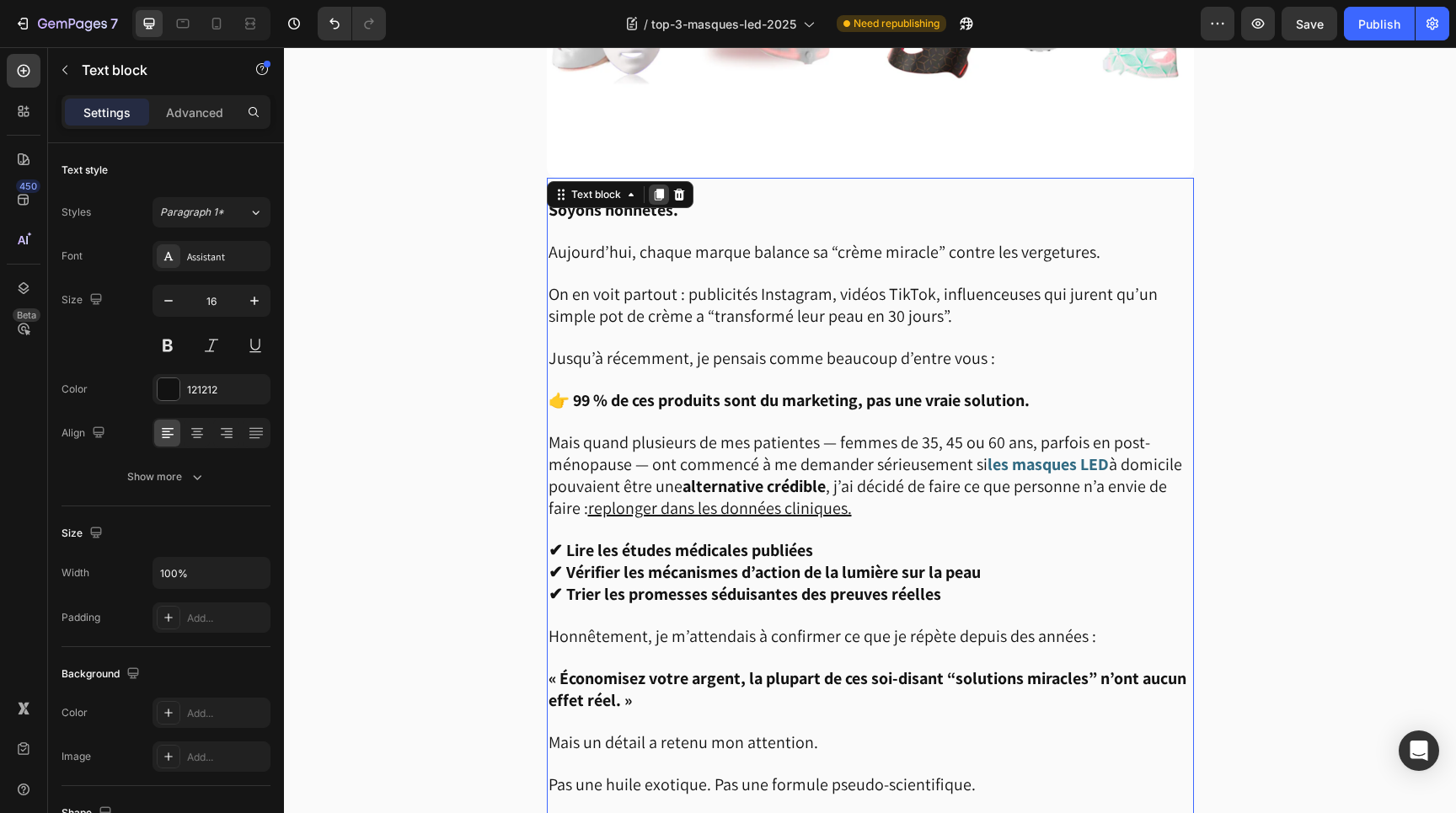
click at [665, 198] on div at bounding box center [659, 195] width 21 height 21
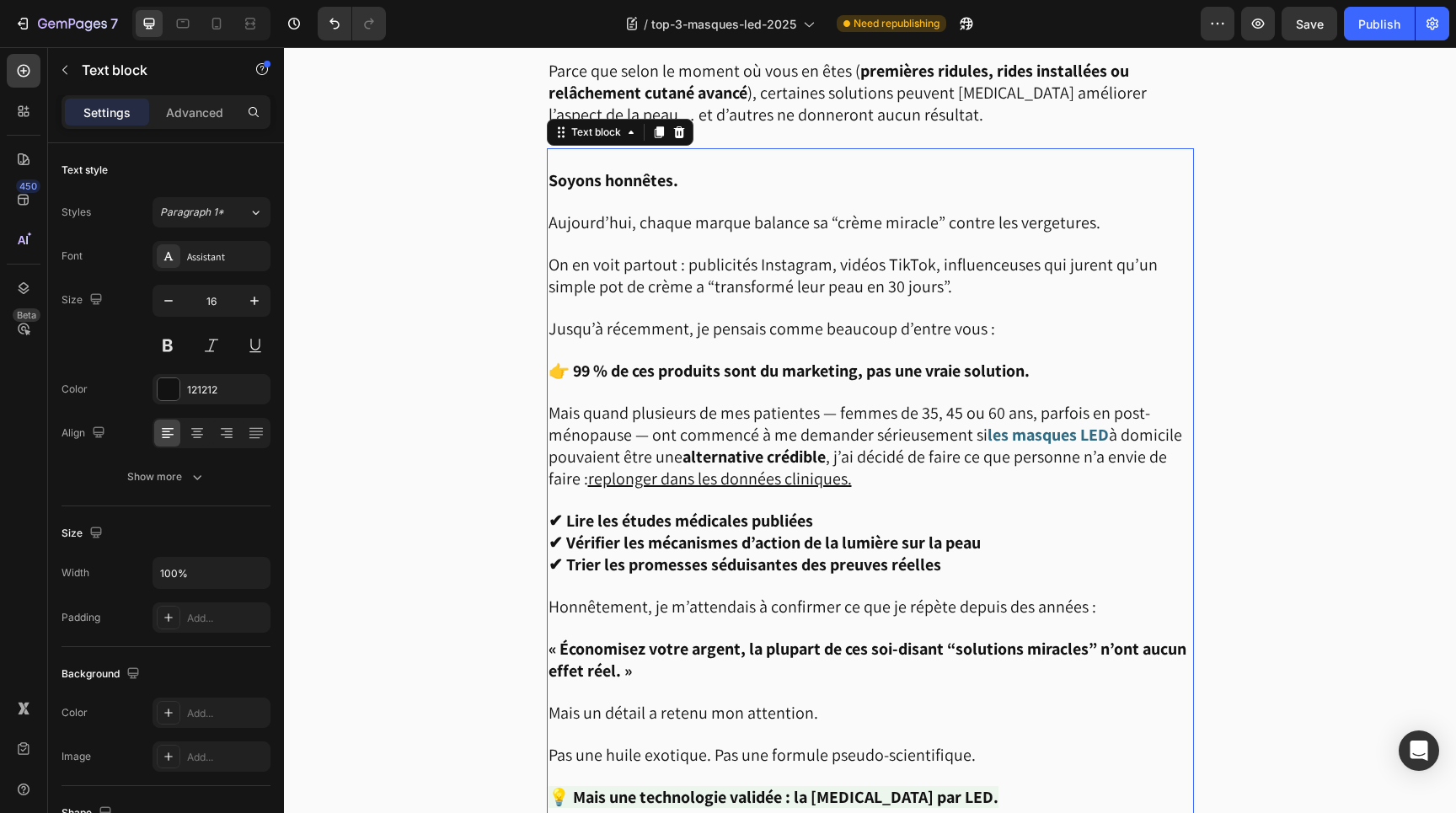
scroll to position [1903, 0]
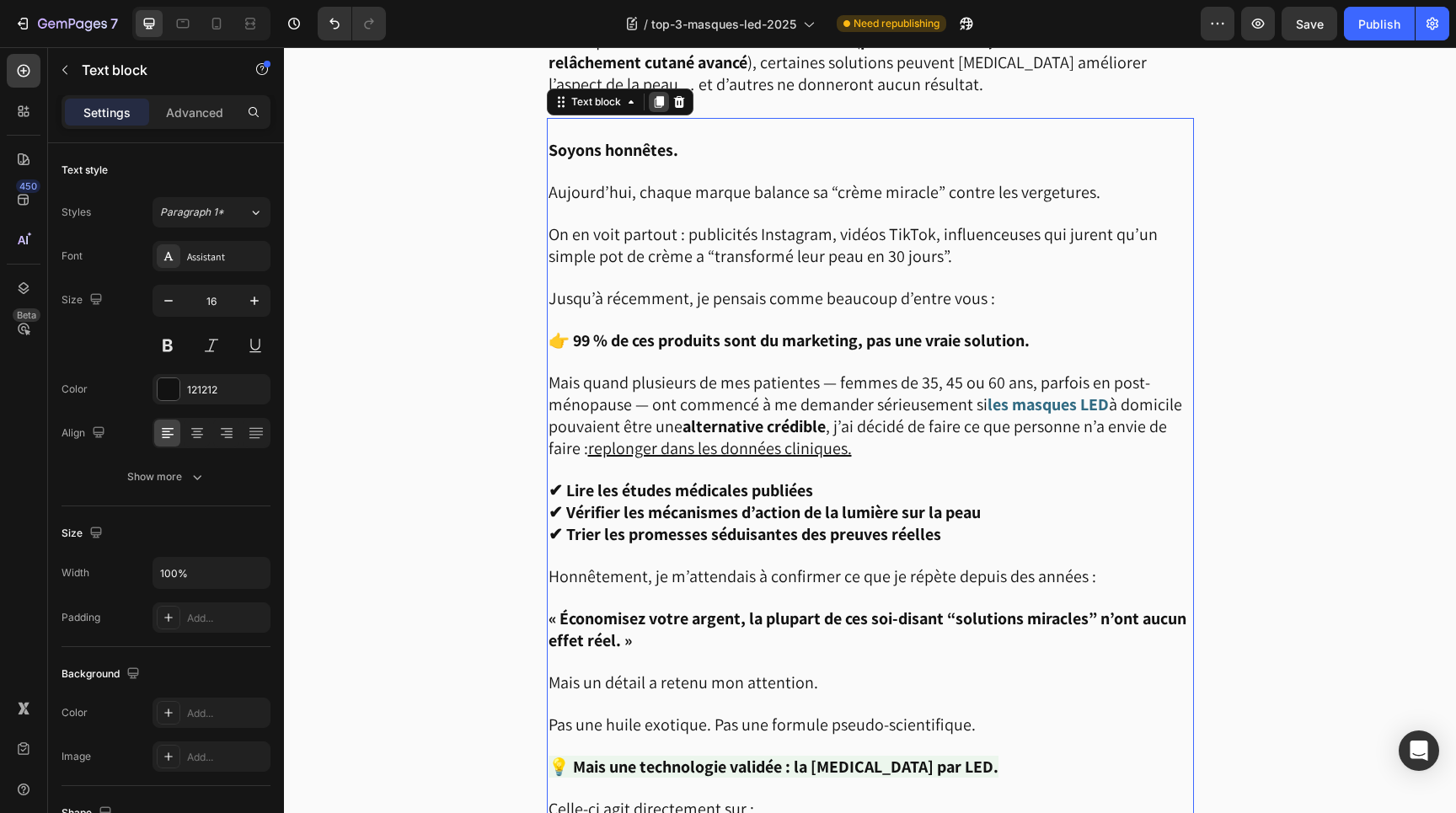
click at [665, 95] on icon at bounding box center [659, 102] width 13 height 13
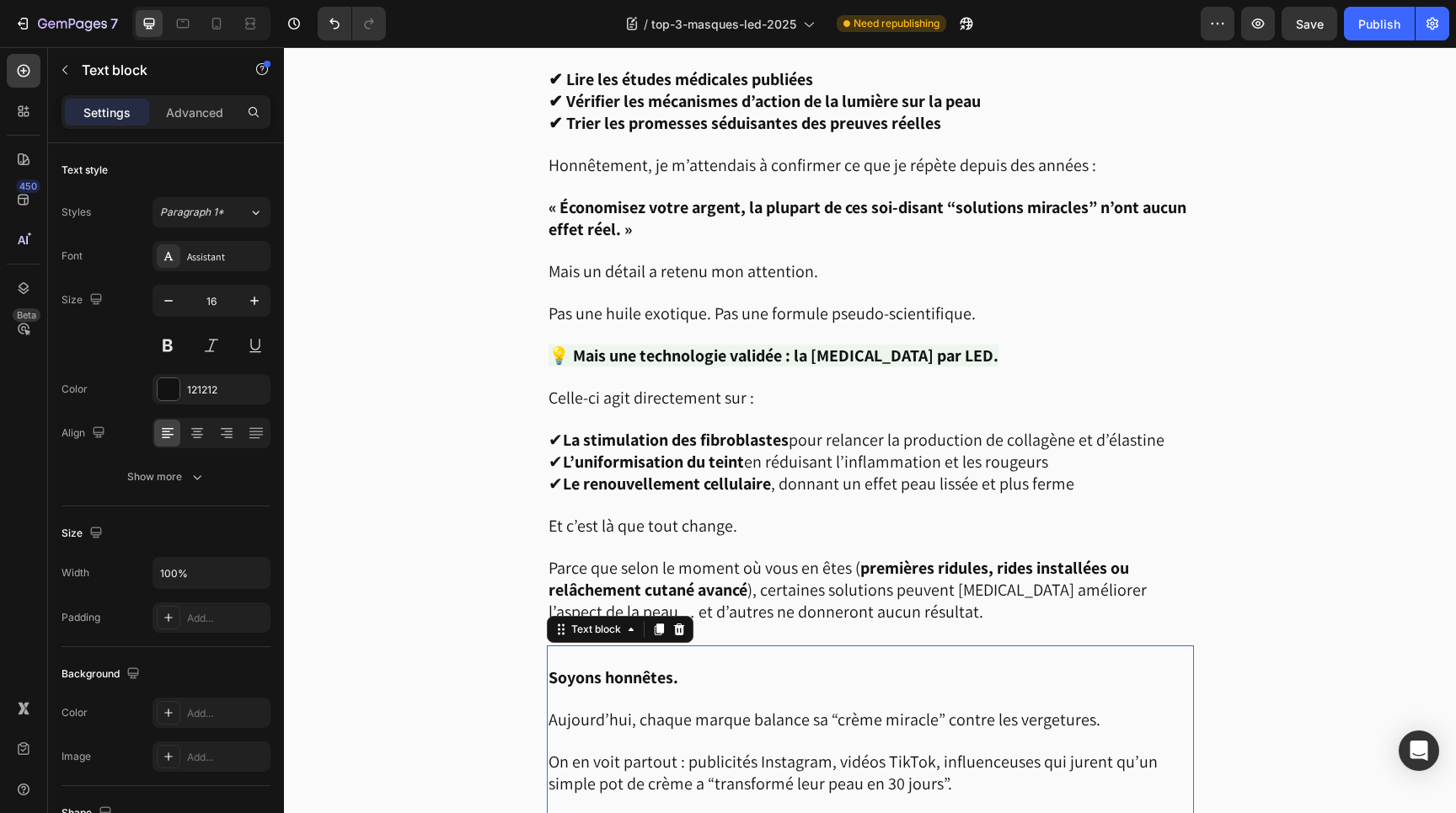
scroll to position [2255, 0]
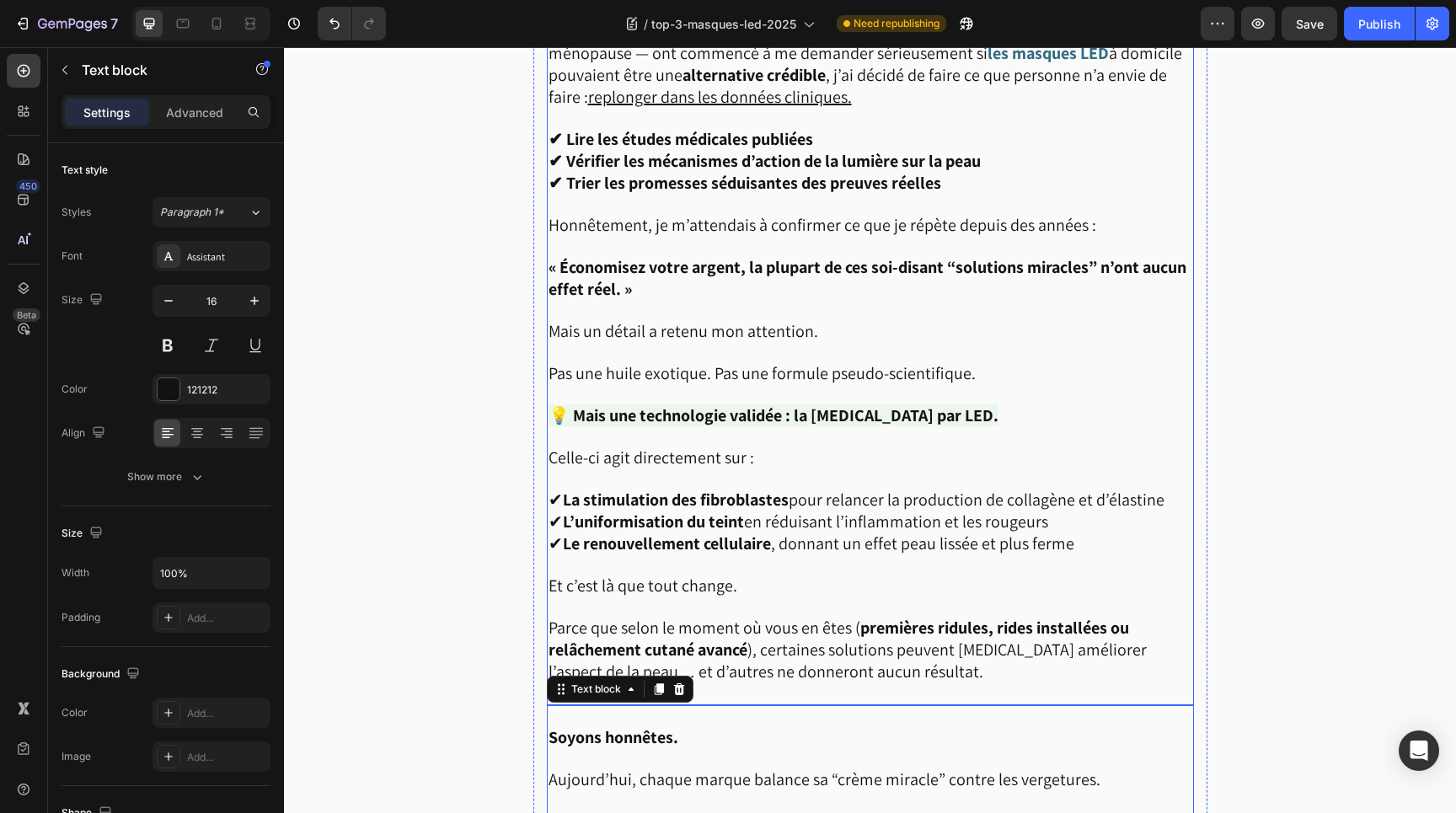
click at [664, 236] on p "« Économisez votre argent, la plupart de ces soi-disant “solutions miracles” n’…" at bounding box center [870, 268] width 644 height 64
click at [664, 256] on strong "« Économisez votre argent, la plupart de ces soi-disant “solutions miracles” n’…" at bounding box center [867, 278] width 638 height 44
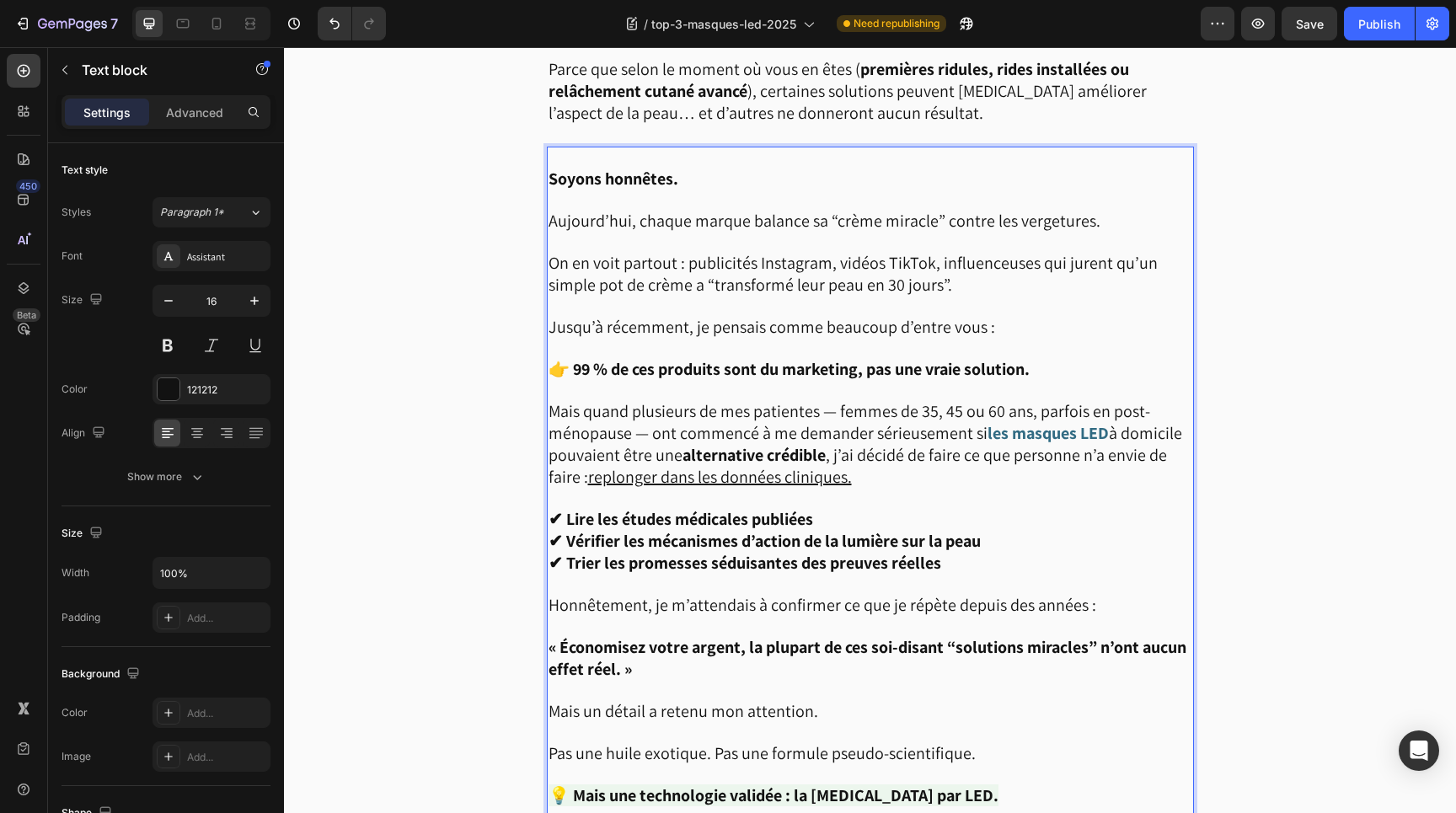
scroll to position [1871, 0]
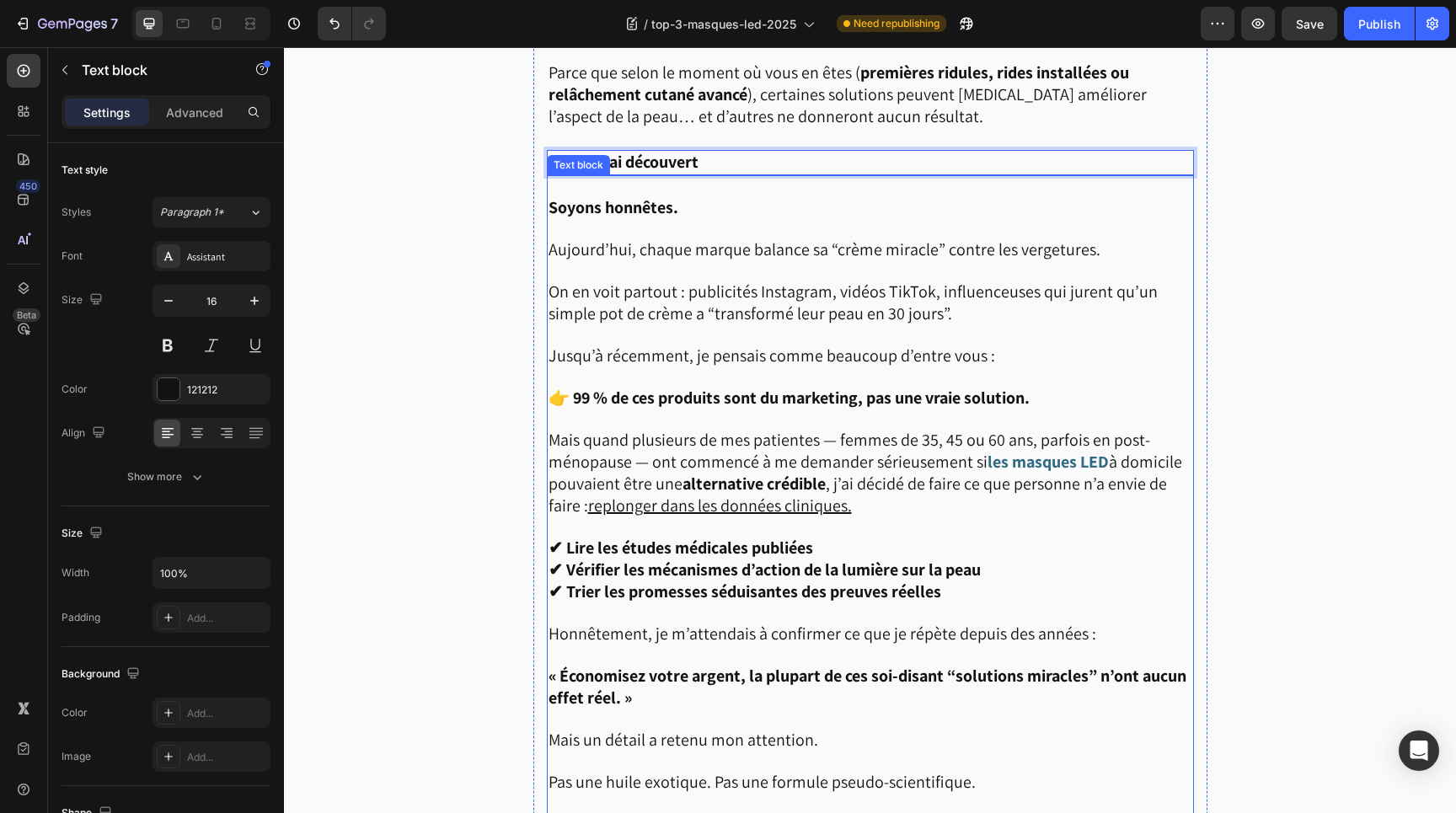
click at [751, 219] on p at bounding box center [870, 229] width 644 height 21
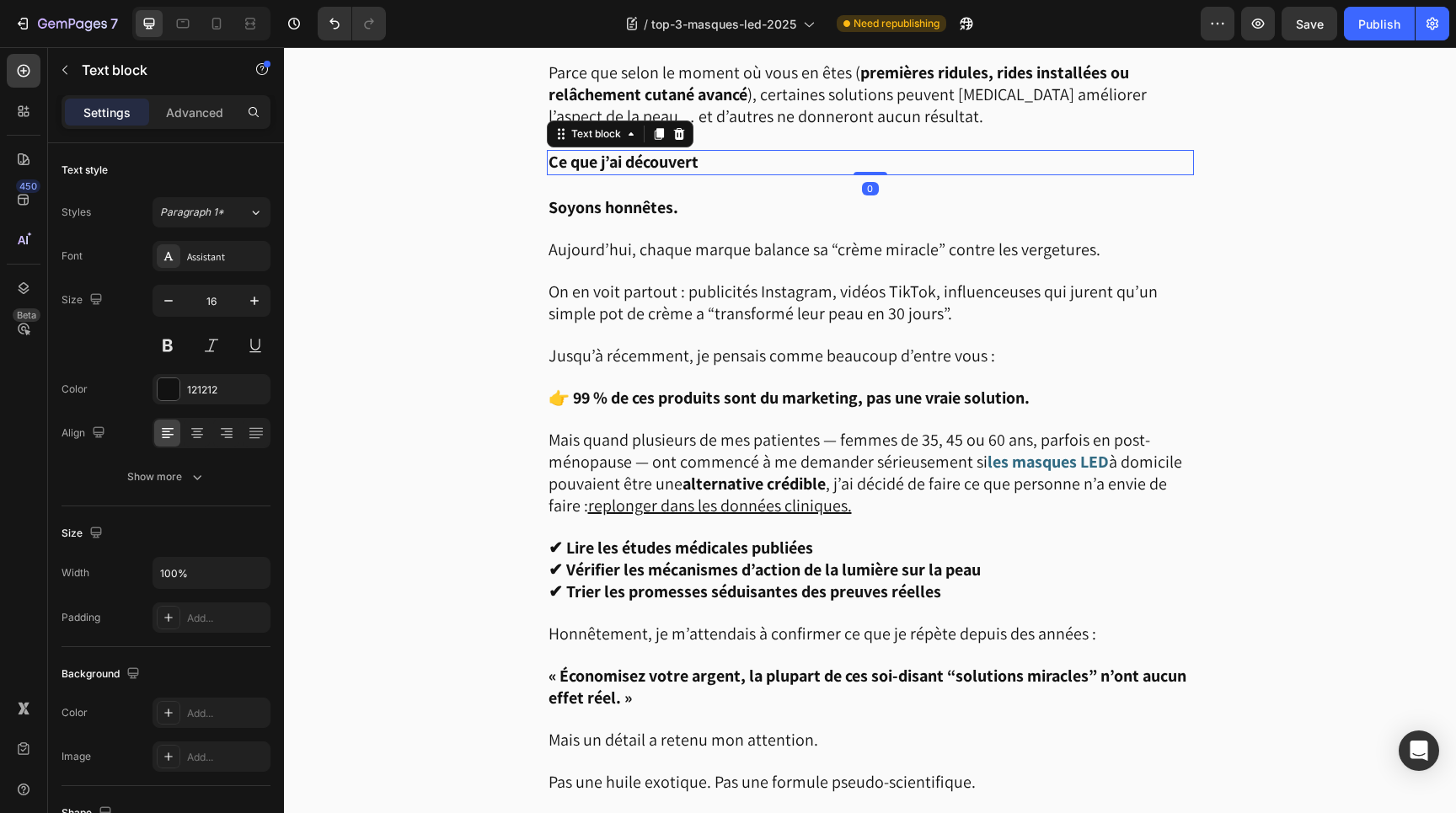
click at [751, 151] on p "Ce que j’ai découvert" at bounding box center [870, 162] width 644 height 21
click at [178, 214] on span "Paragraph 1*" at bounding box center [192, 212] width 64 height 15
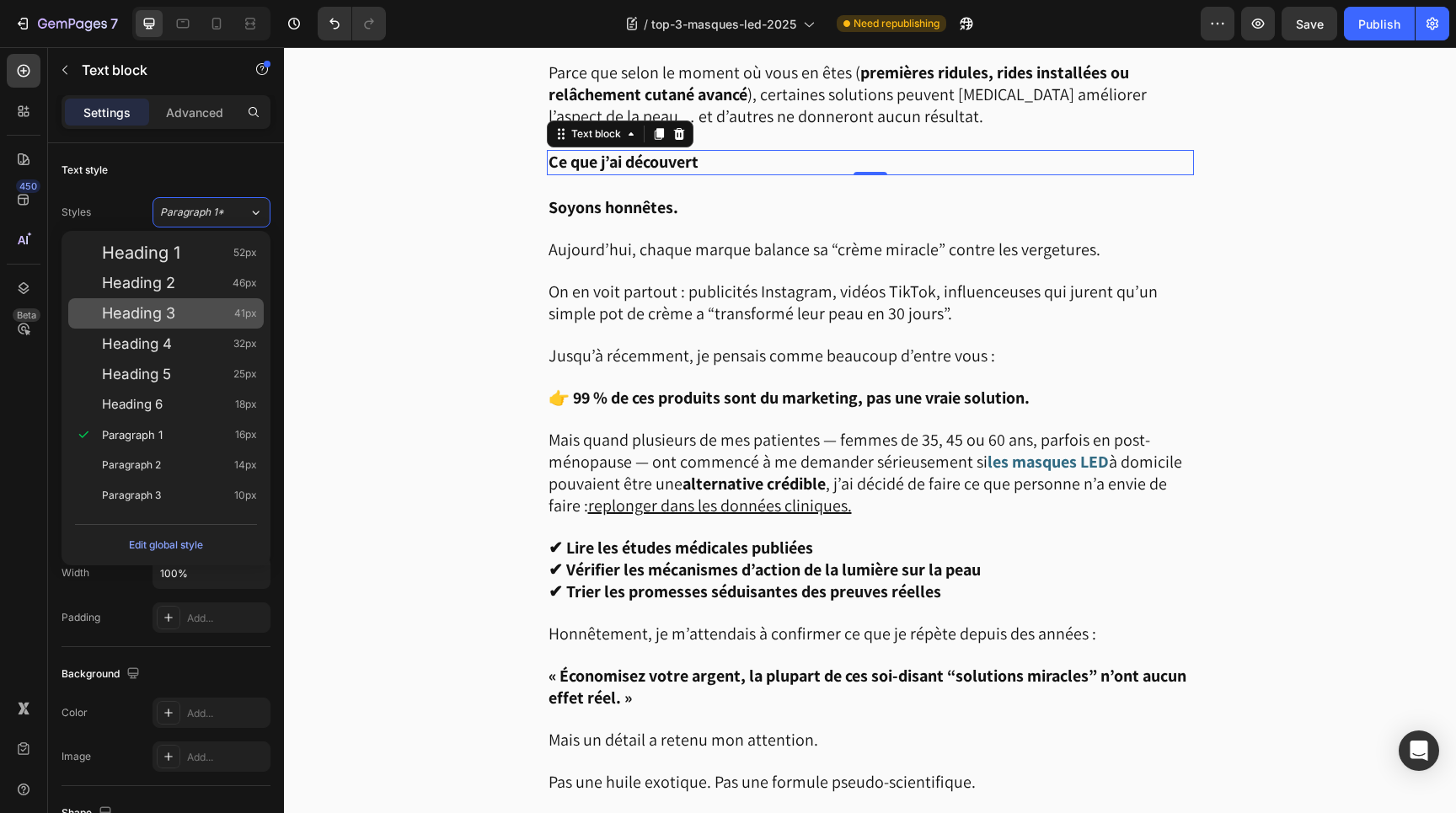
click at [172, 321] on span "Heading 3" at bounding box center [138, 313] width 73 height 17
type input "41"
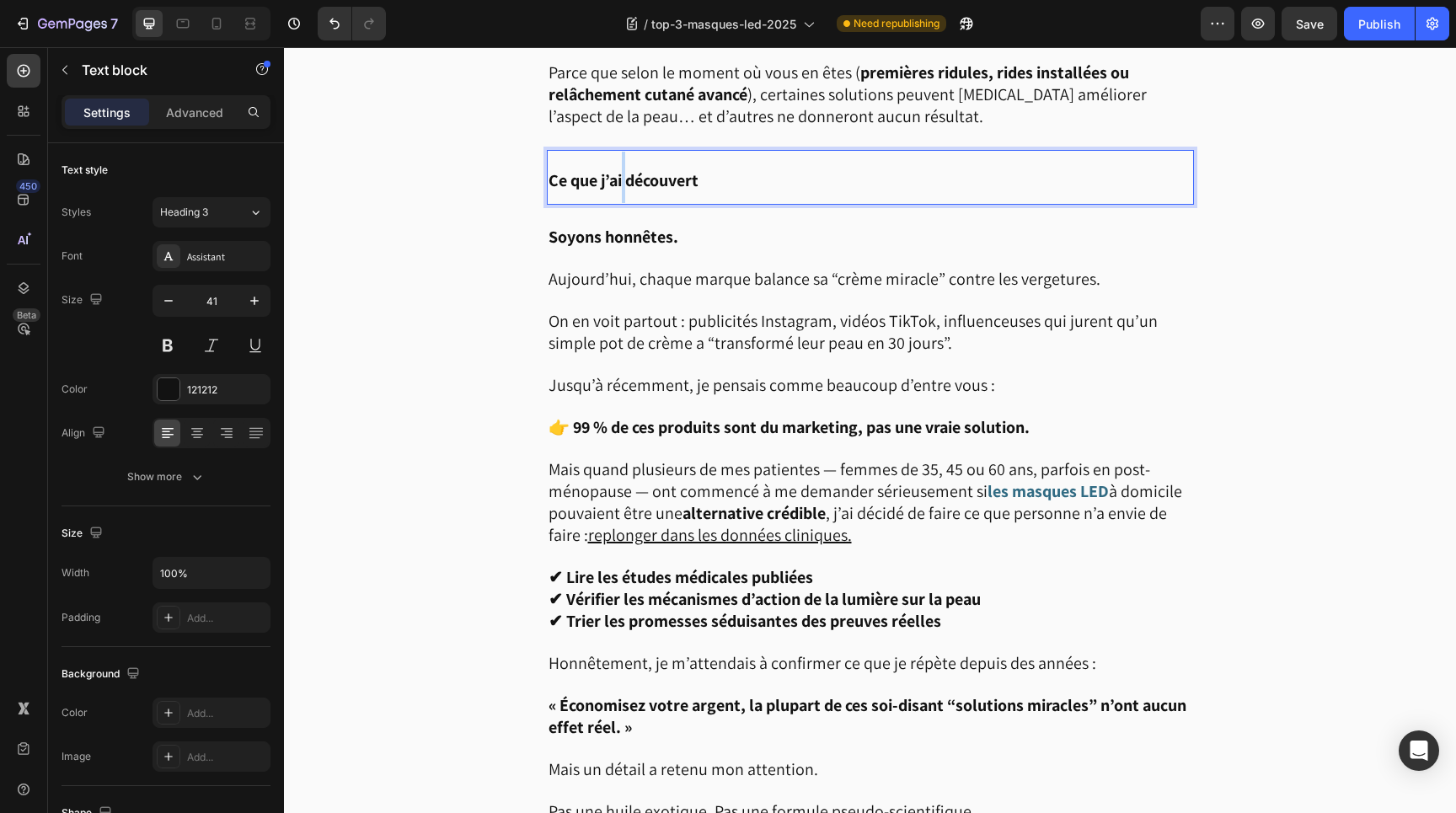
click at [622, 172] on strong "Ce que j’ai découvert" at bounding box center [623, 179] width 150 height 21
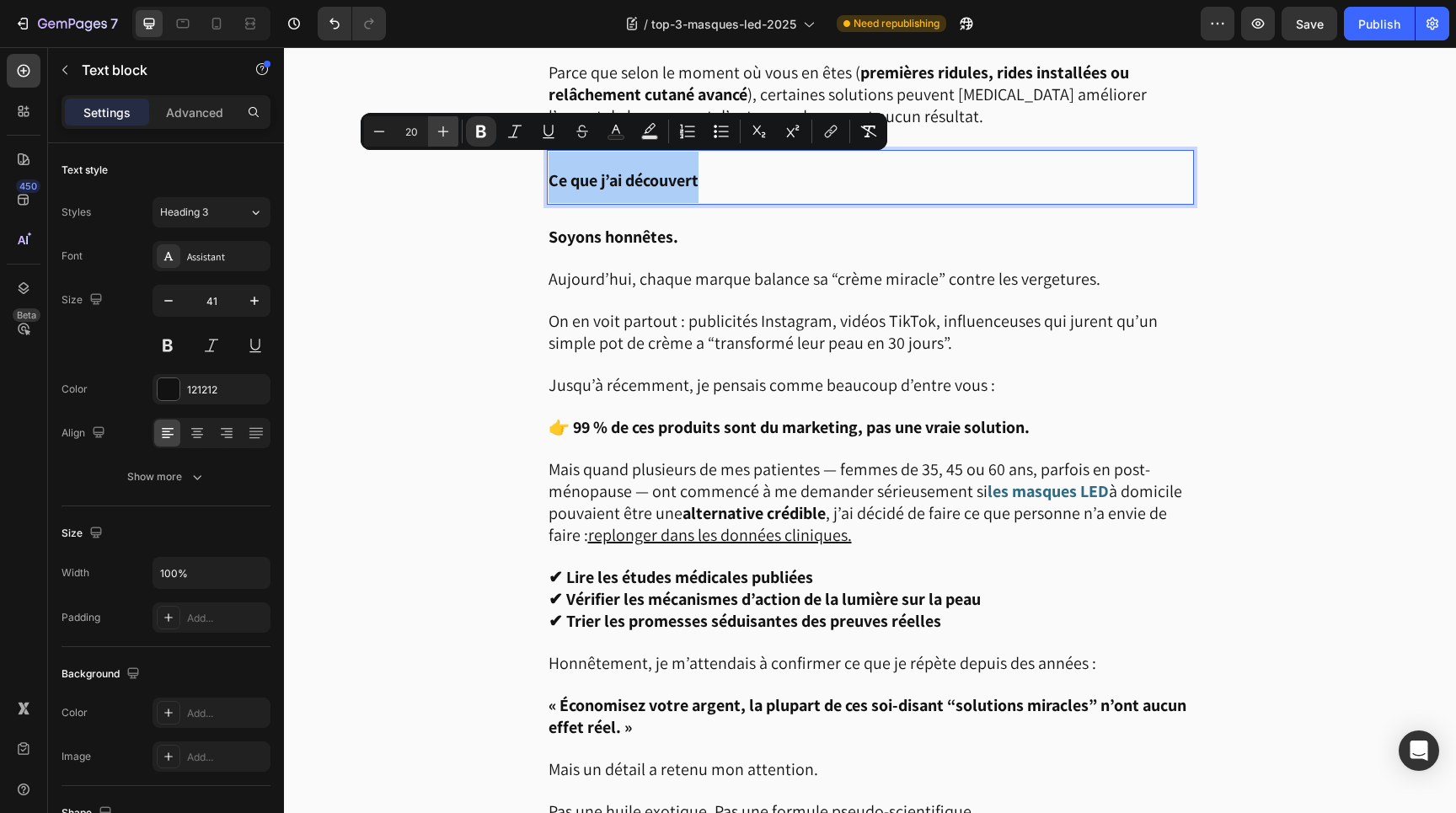
click at [445, 125] on icon "Editor contextual toolbar" at bounding box center [443, 132] width 17 height 17
type input "22"
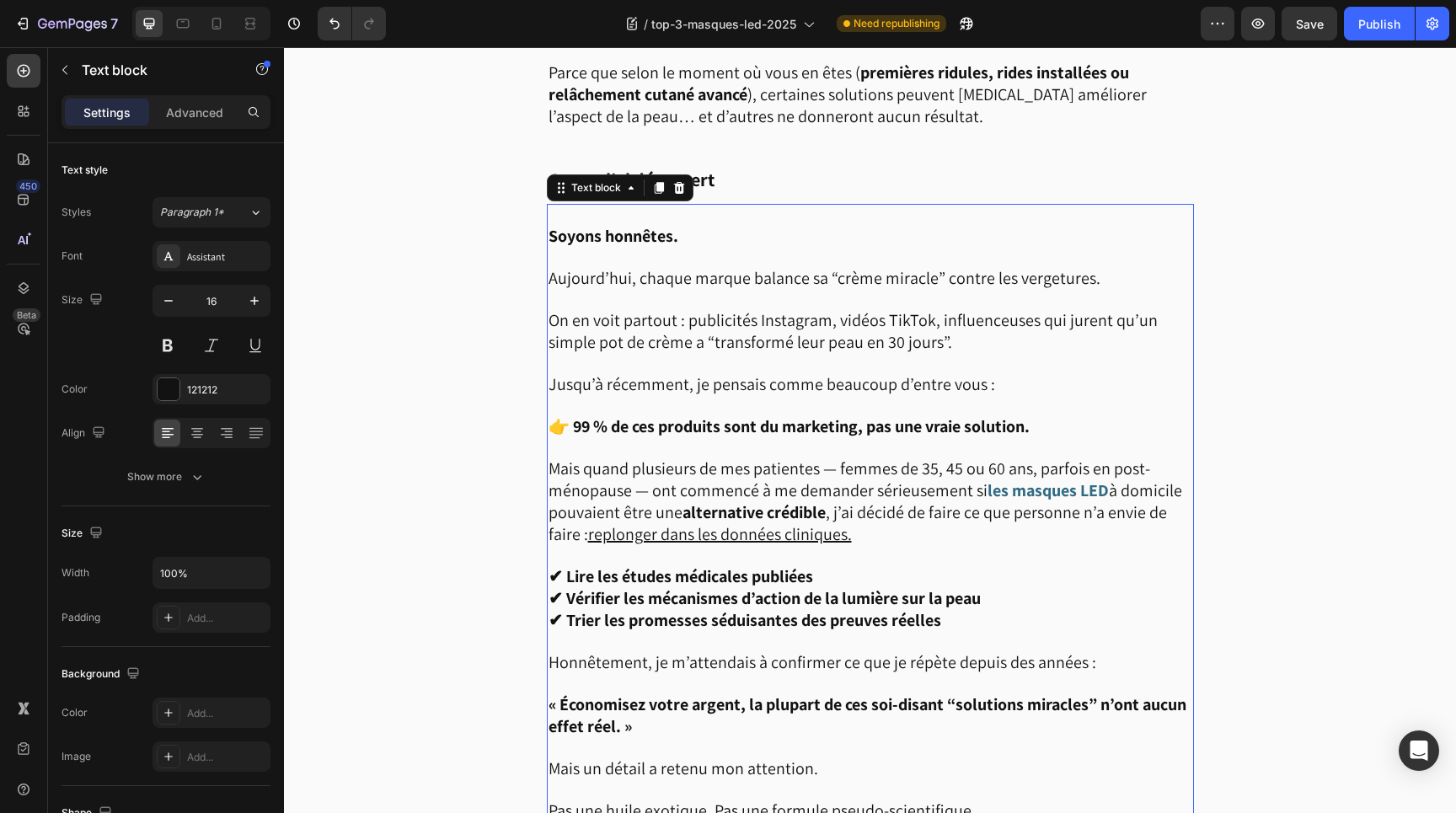
click at [754, 271] on span "Aujourd’hui, chaque marque balance sa “crème miracle” contre les vergetures." at bounding box center [824, 278] width 552 height 21
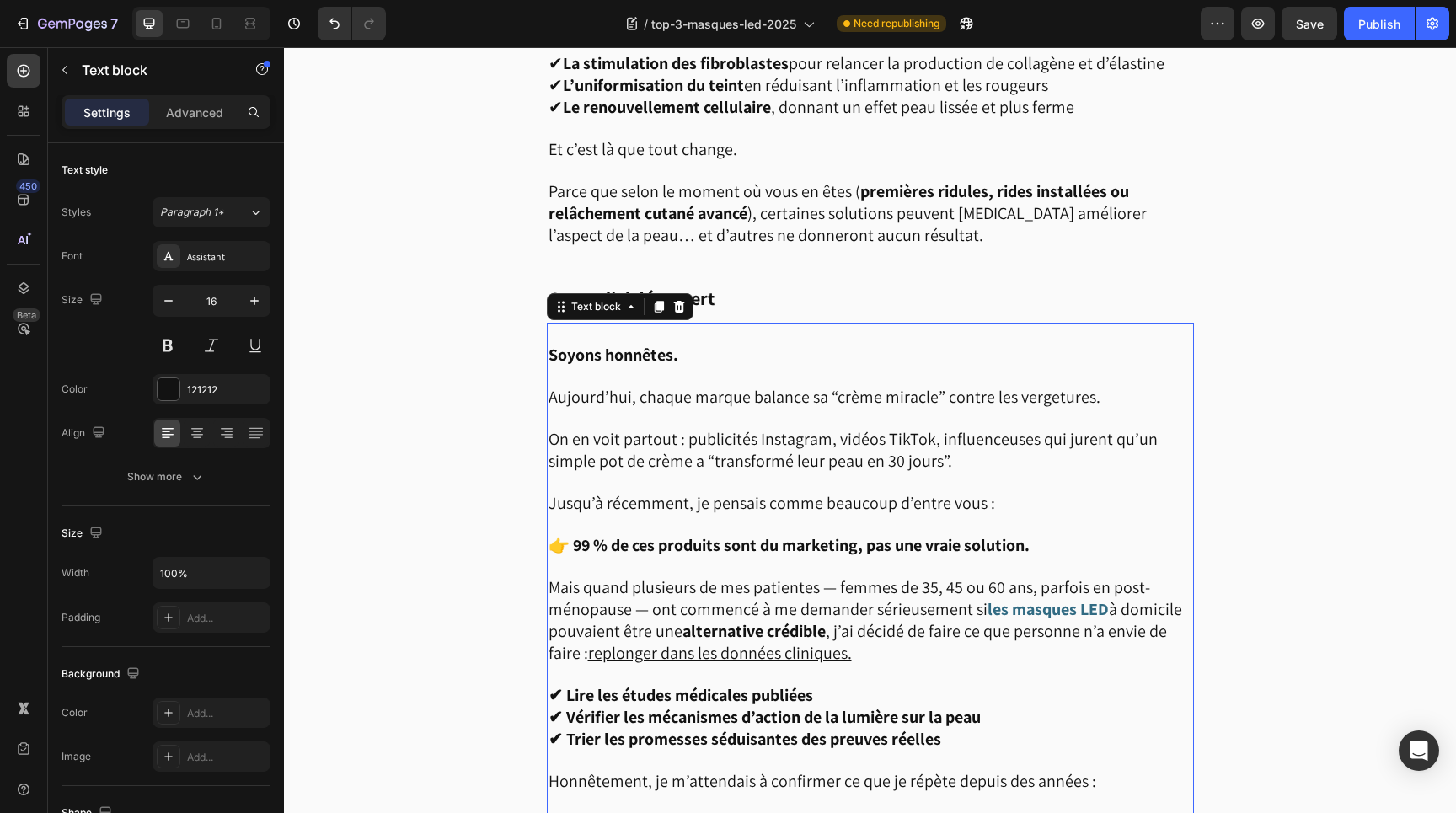
scroll to position [1731, 0]
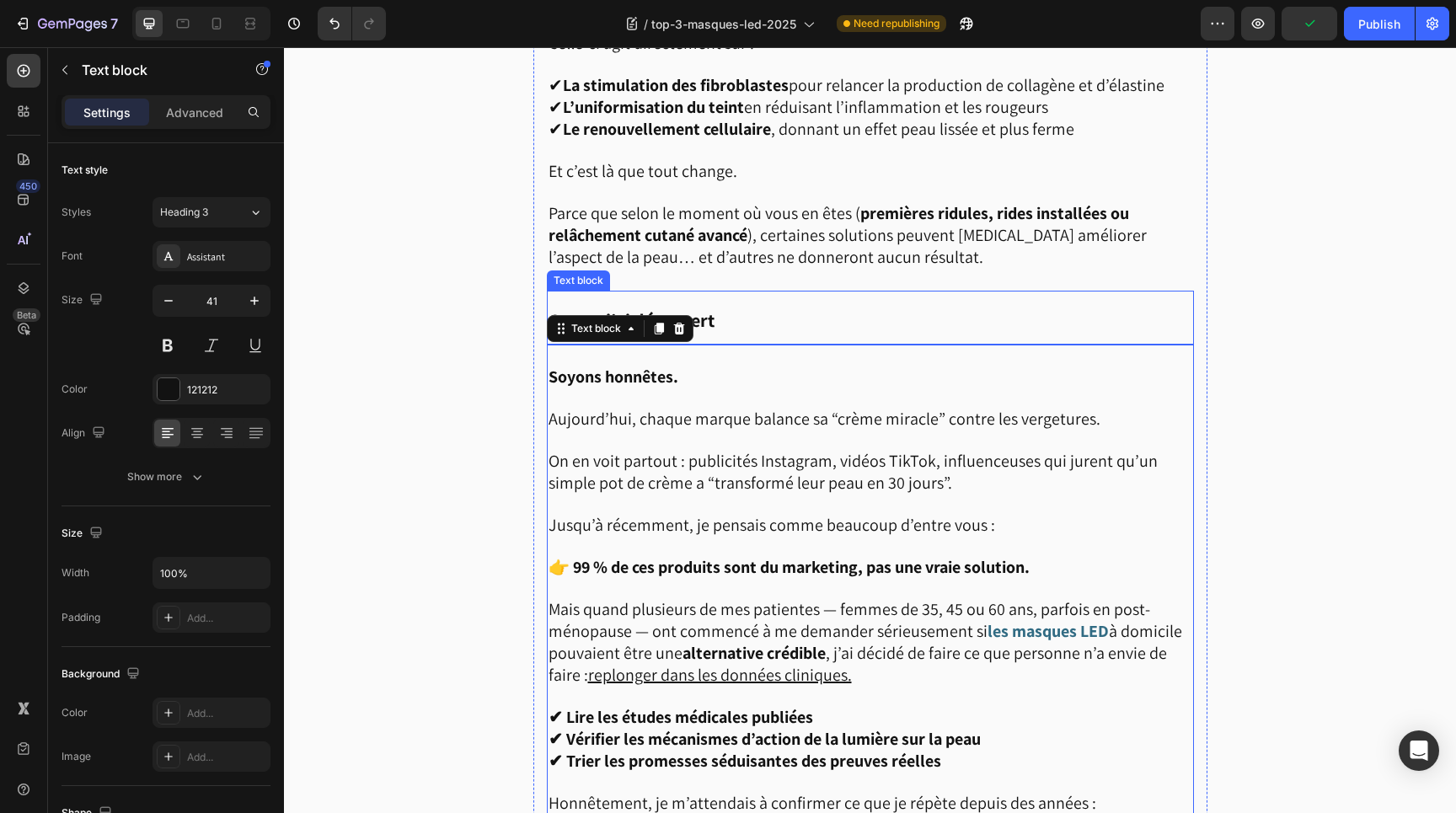
click at [726, 292] on p "Ce que j’ai découvert" at bounding box center [870, 318] width 644 height 50
click at [765, 389] on p at bounding box center [870, 399] width 644 height 21
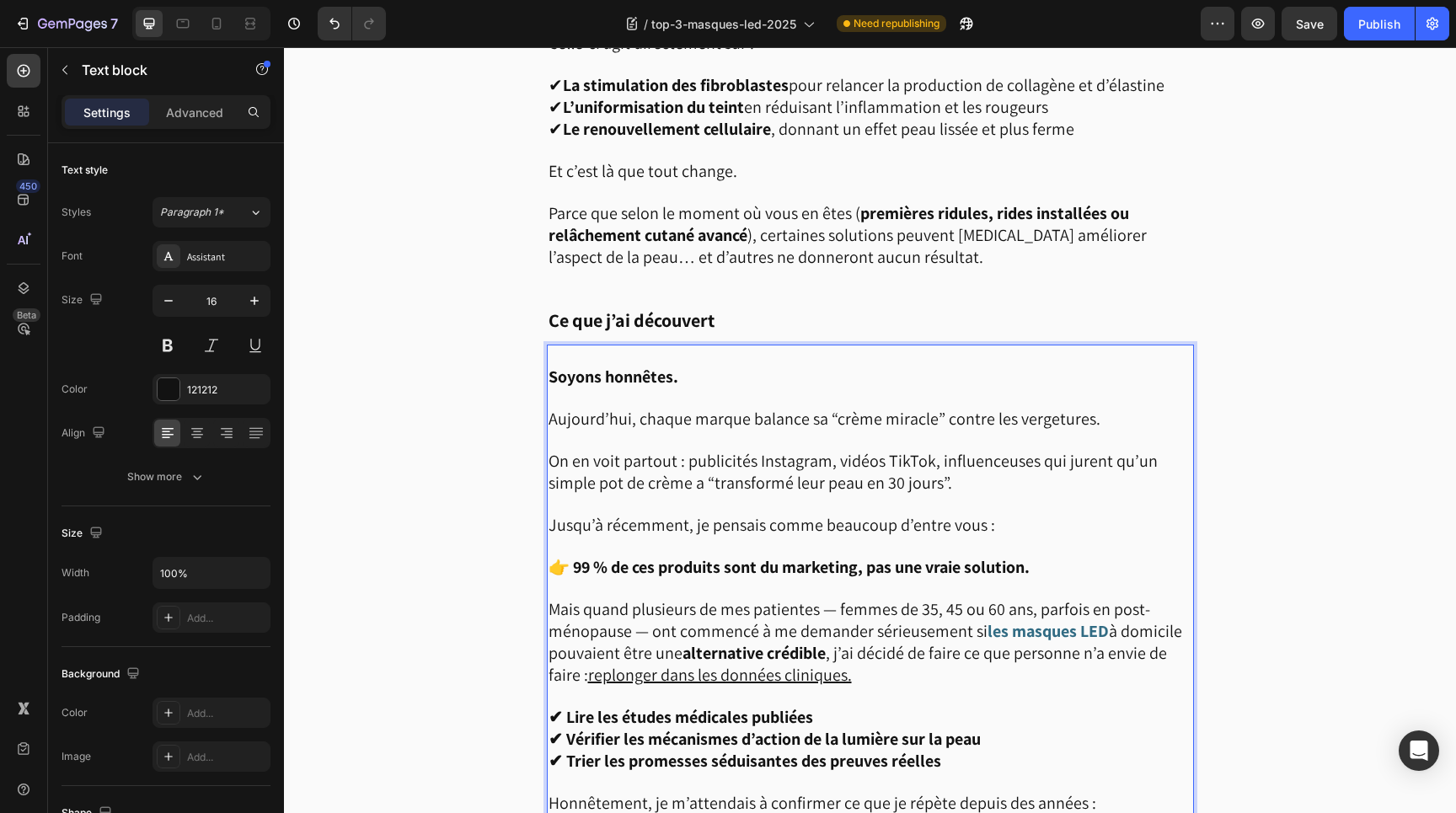
click at [642, 365] on strong "Soyons honnêtes." at bounding box center [613, 376] width 130 height 21
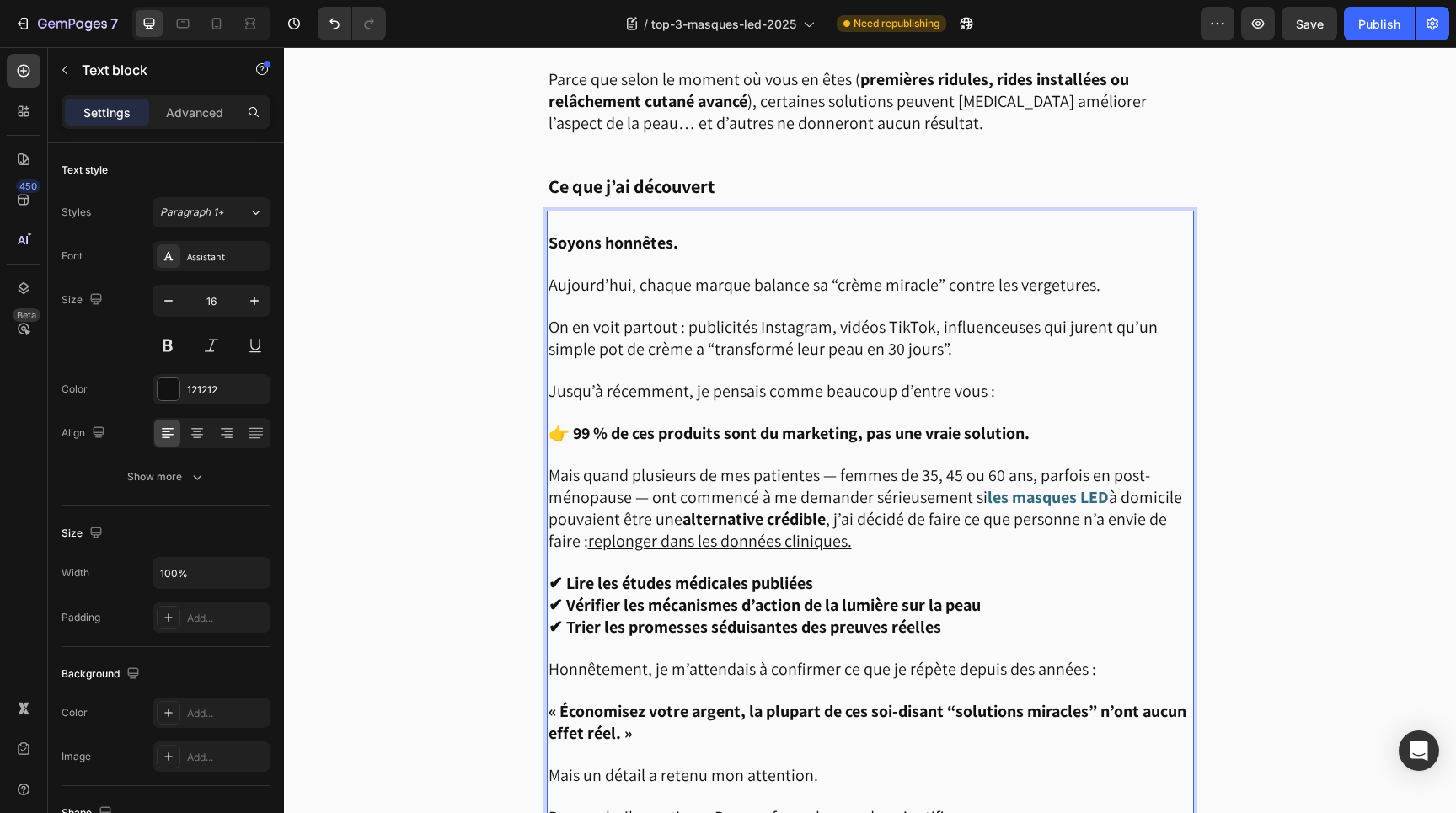
scroll to position [1878, 0]
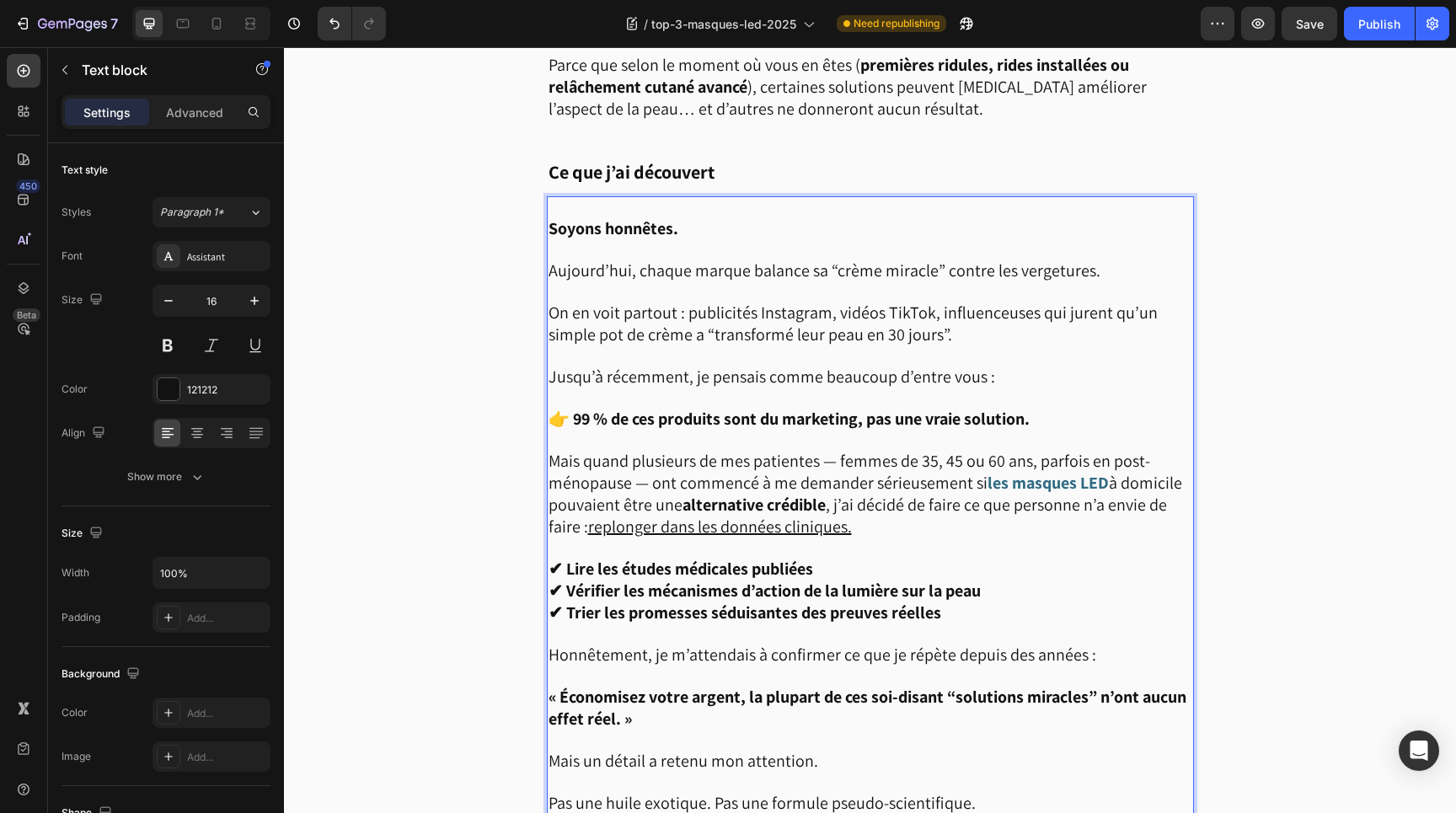
click at [971, 597] on p "✔ Lire les études médicales publiées ✔ Vérifier les mécanismes d’action de la l…" at bounding box center [870, 592] width 644 height 65
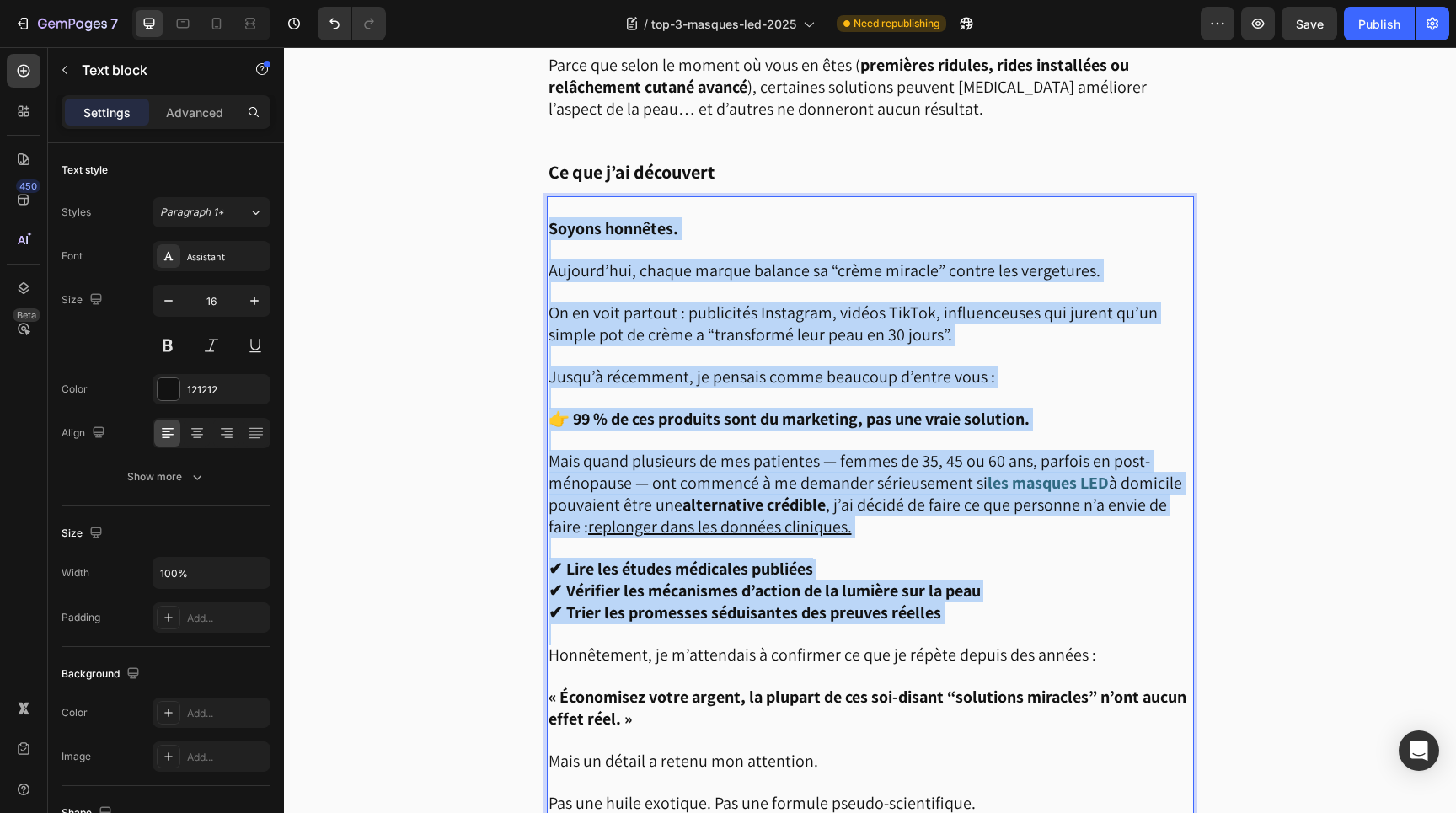
drag, startPoint x: 971, startPoint y: 597, endPoint x: 565, endPoint y: 212, distance: 559.5
click at [565, 212] on div "Soyons honnêtes. [DATE], chaque marque balance sa “crème miracle” contre les ve…" at bounding box center [870, 665] width 648 height 939
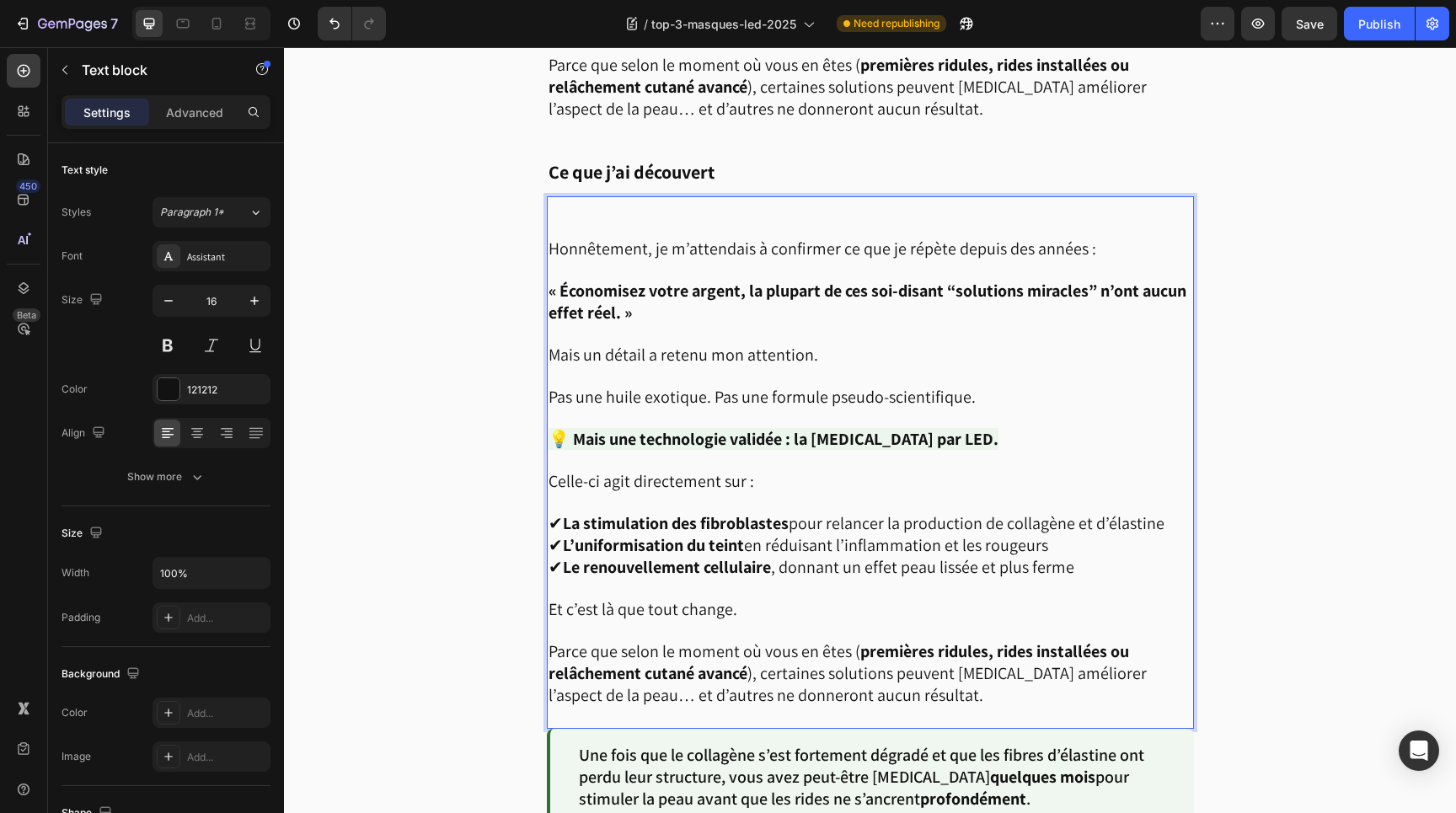
click at [550, 237] on span "Honnêtement, je m’attendais à confirmer ce que je répète depuis des années :" at bounding box center [822, 248] width 548 height 21
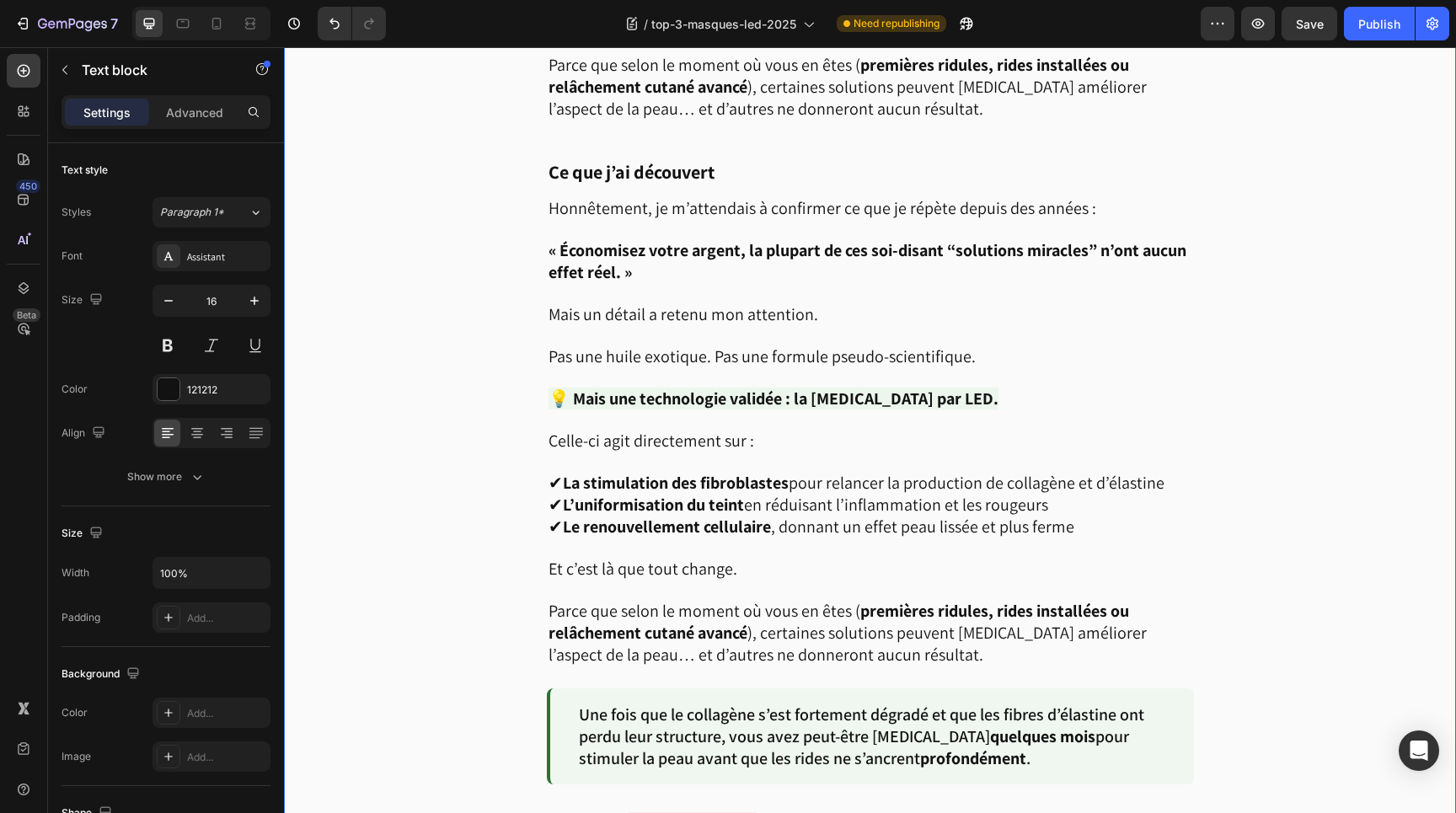
click at [507, 250] on div "Image Soyons honnêtes. [DATE], chaque marque balance sa “crème miracle” contre …" at bounding box center [870, 457] width 1173 height 3303
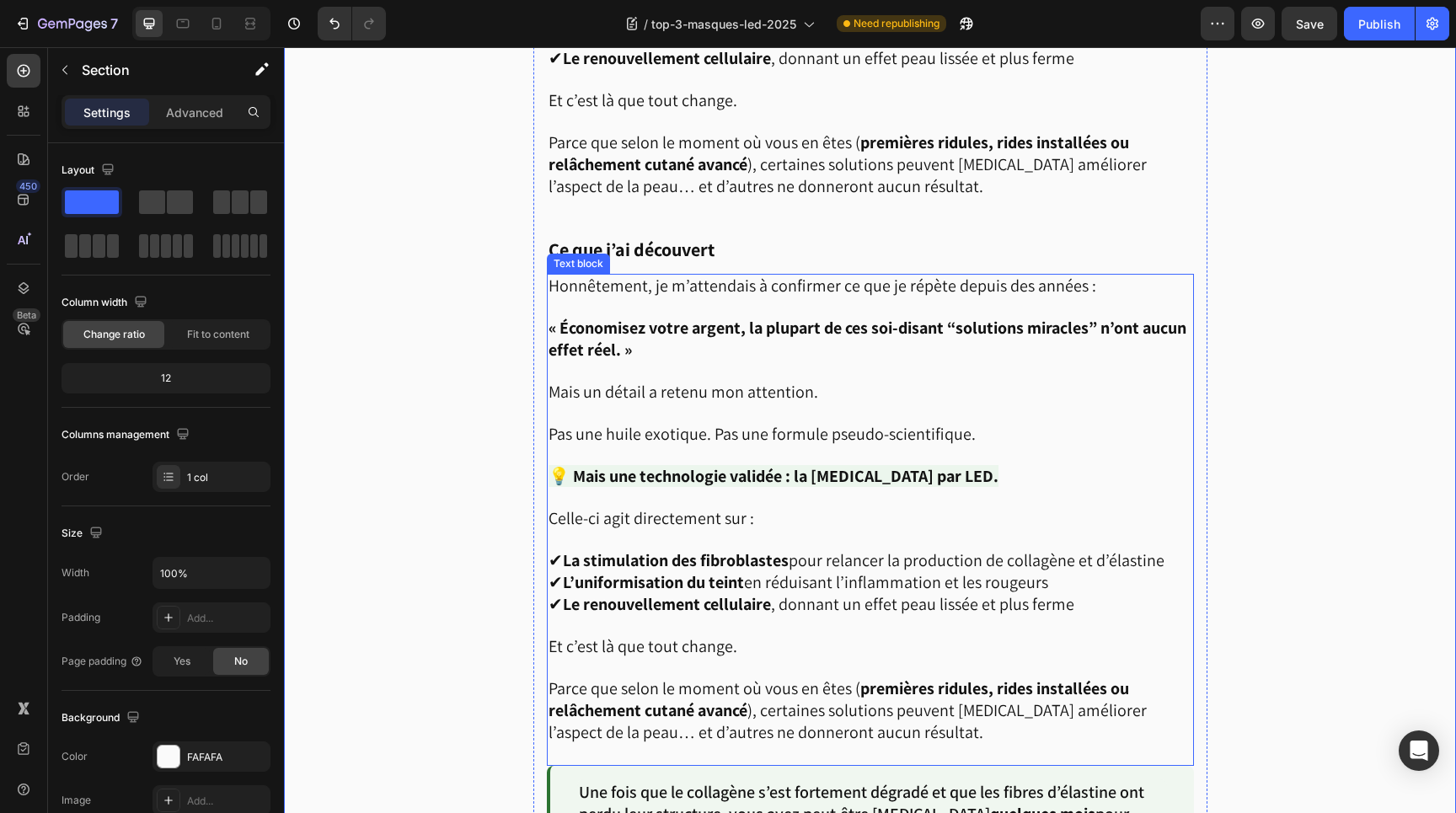
scroll to position [1750, 0]
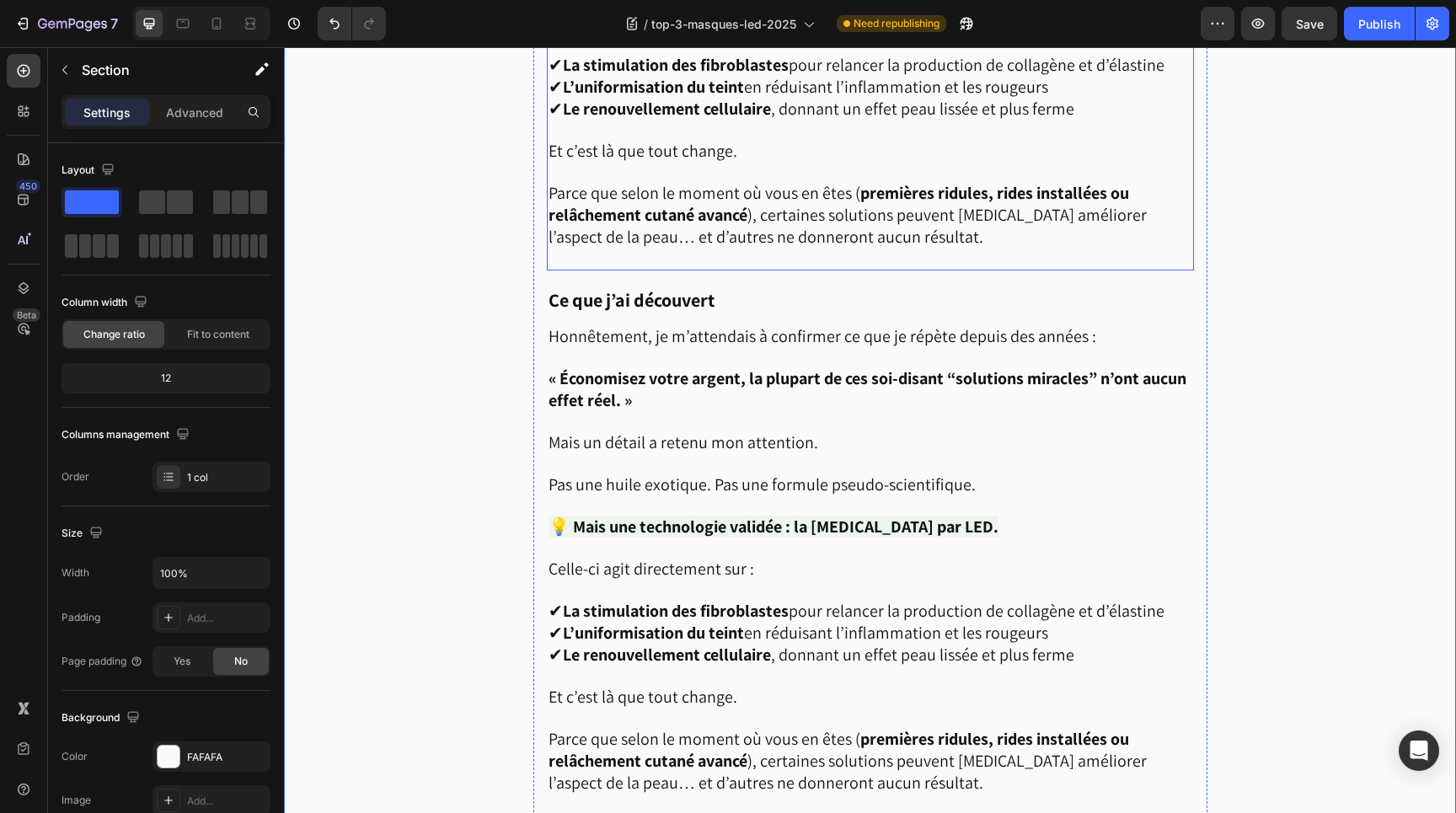
click at [629, 244] on p "Parce que selon le moment où vous en êtes ( premières ridules, rides installées…" at bounding box center [870, 226] width 644 height 86
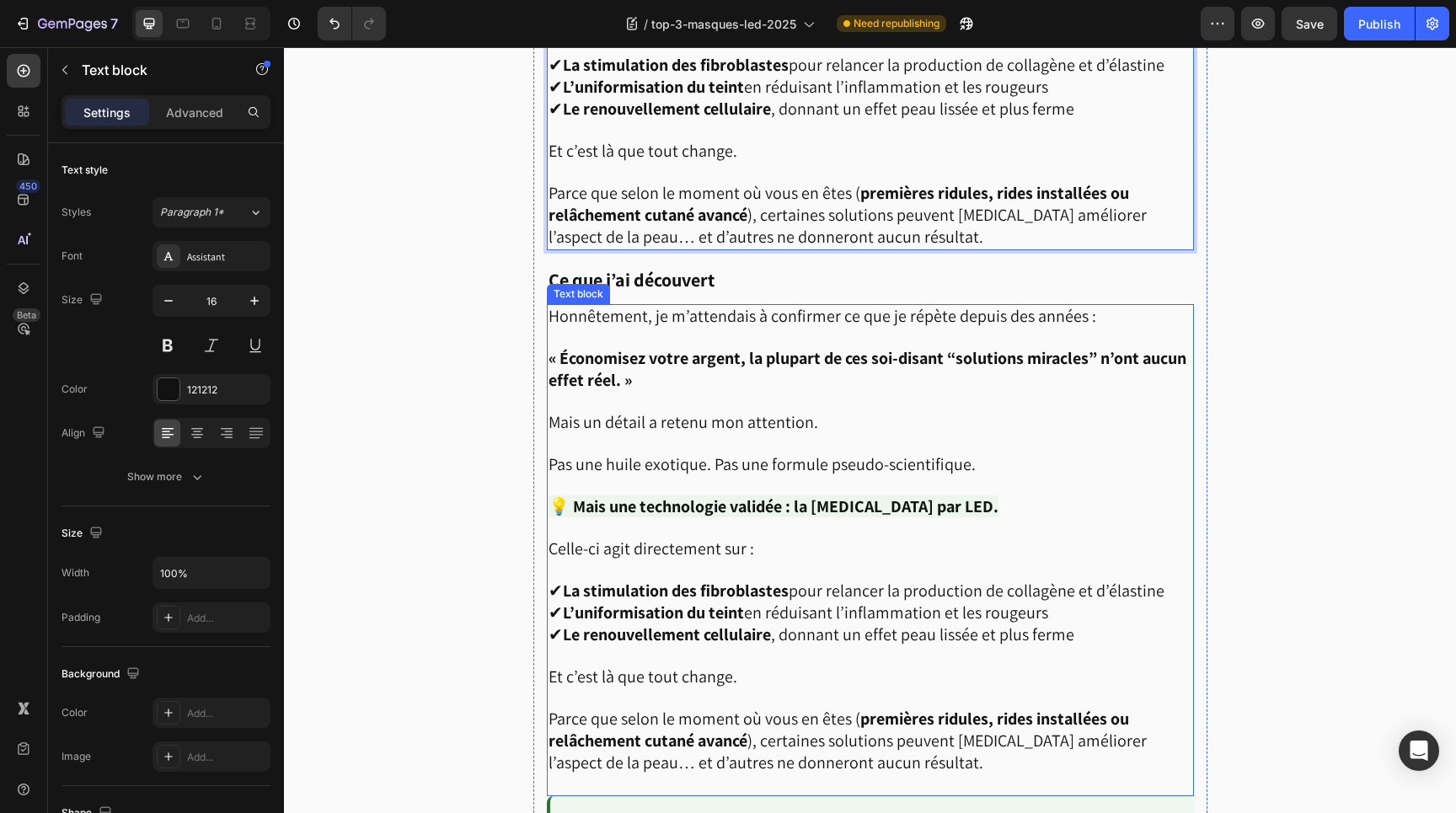
click at [872, 392] on p "Rich Text Editor. Editing area: main" at bounding box center [870, 402] width 644 height 21
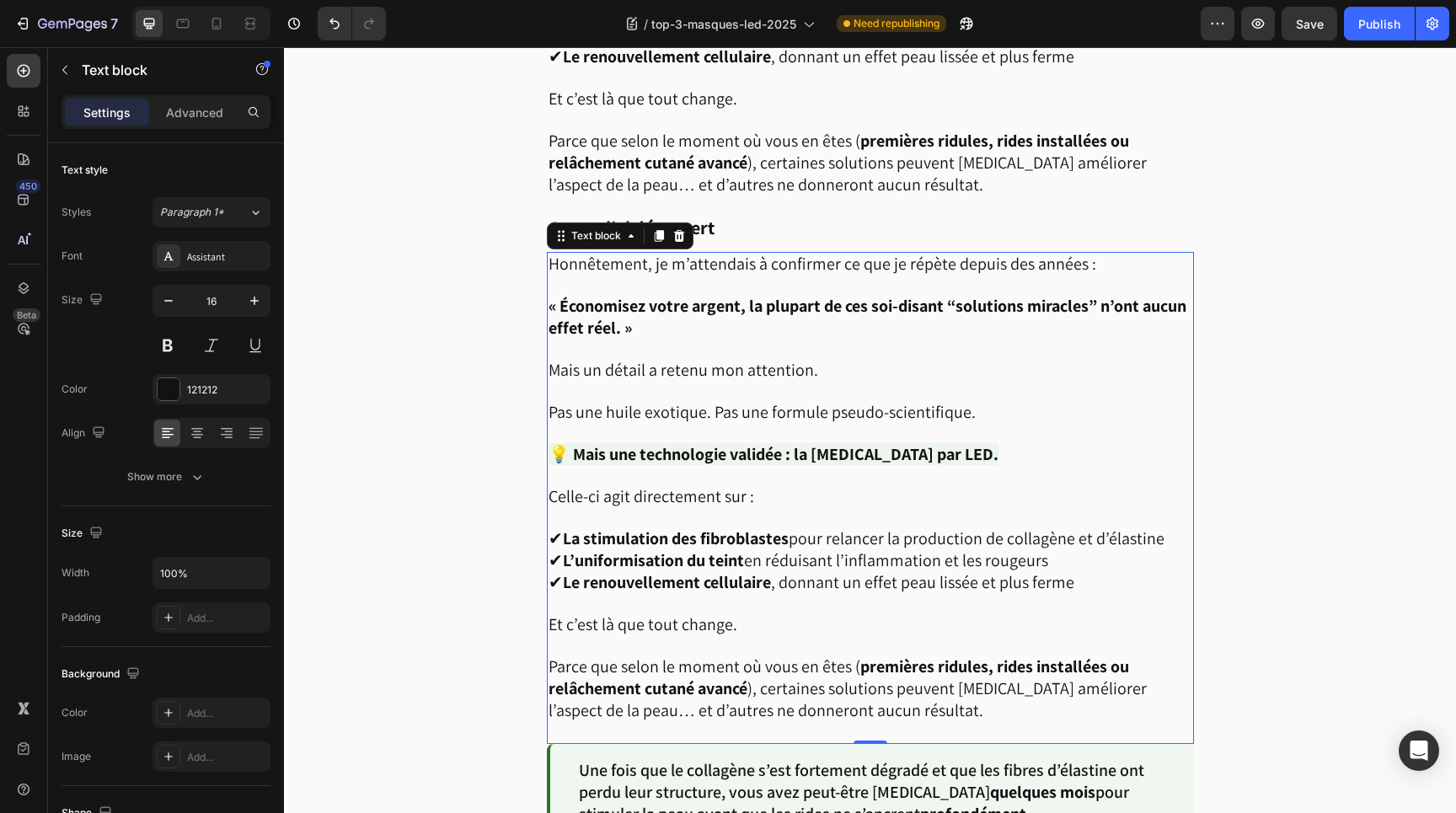
scroll to position [1817, 0]
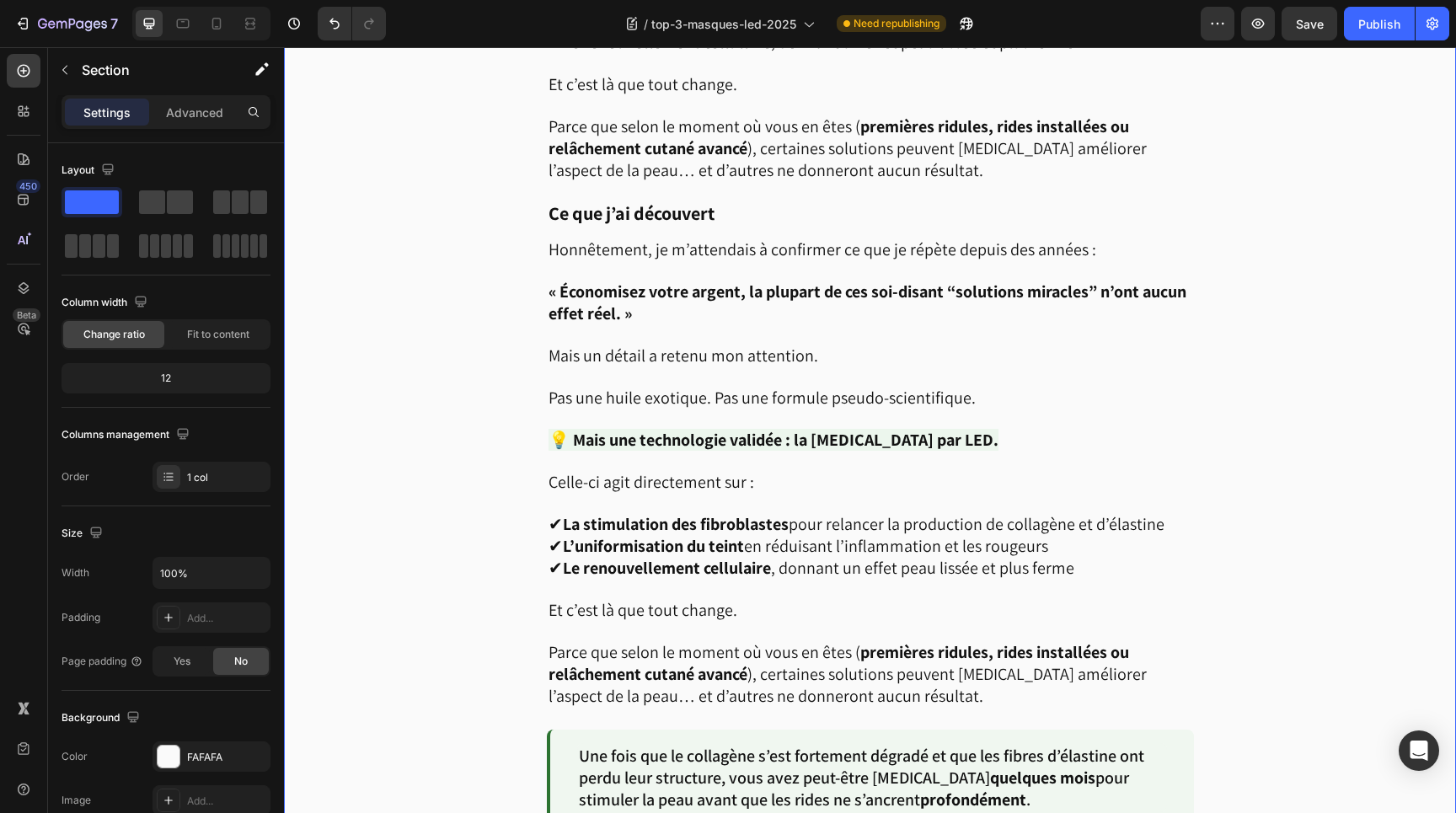
click at [1289, 486] on div "Image Soyons honnêtes. [DATE], chaque marque balance sa “crème miracle” contre …" at bounding box center [870, 509] width 1173 height 3284
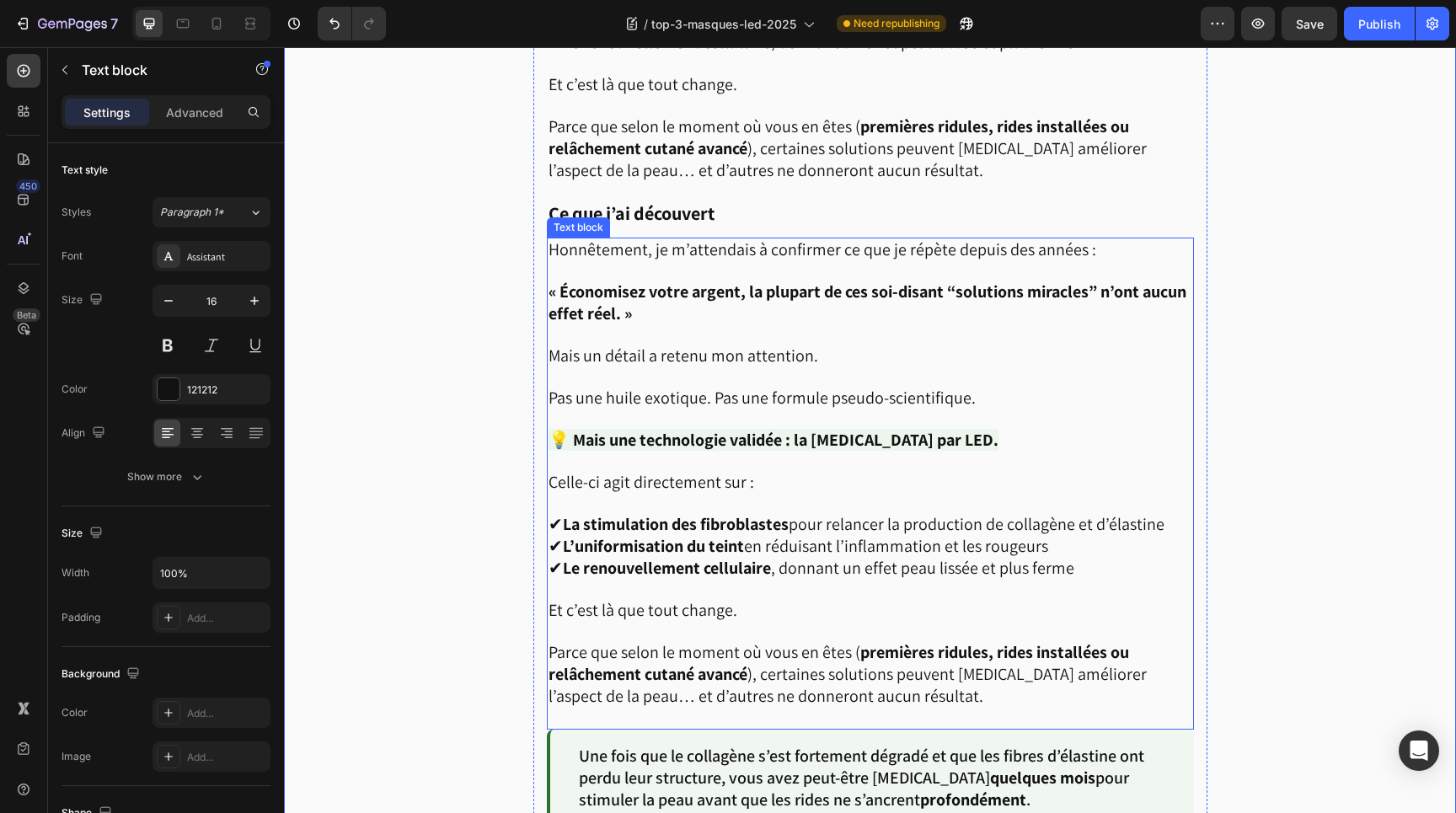
click at [1056, 430] on p "💡 Mais une technologie validée : la [MEDICAL_DATA] par LED." at bounding box center [870, 440] width 644 height 21
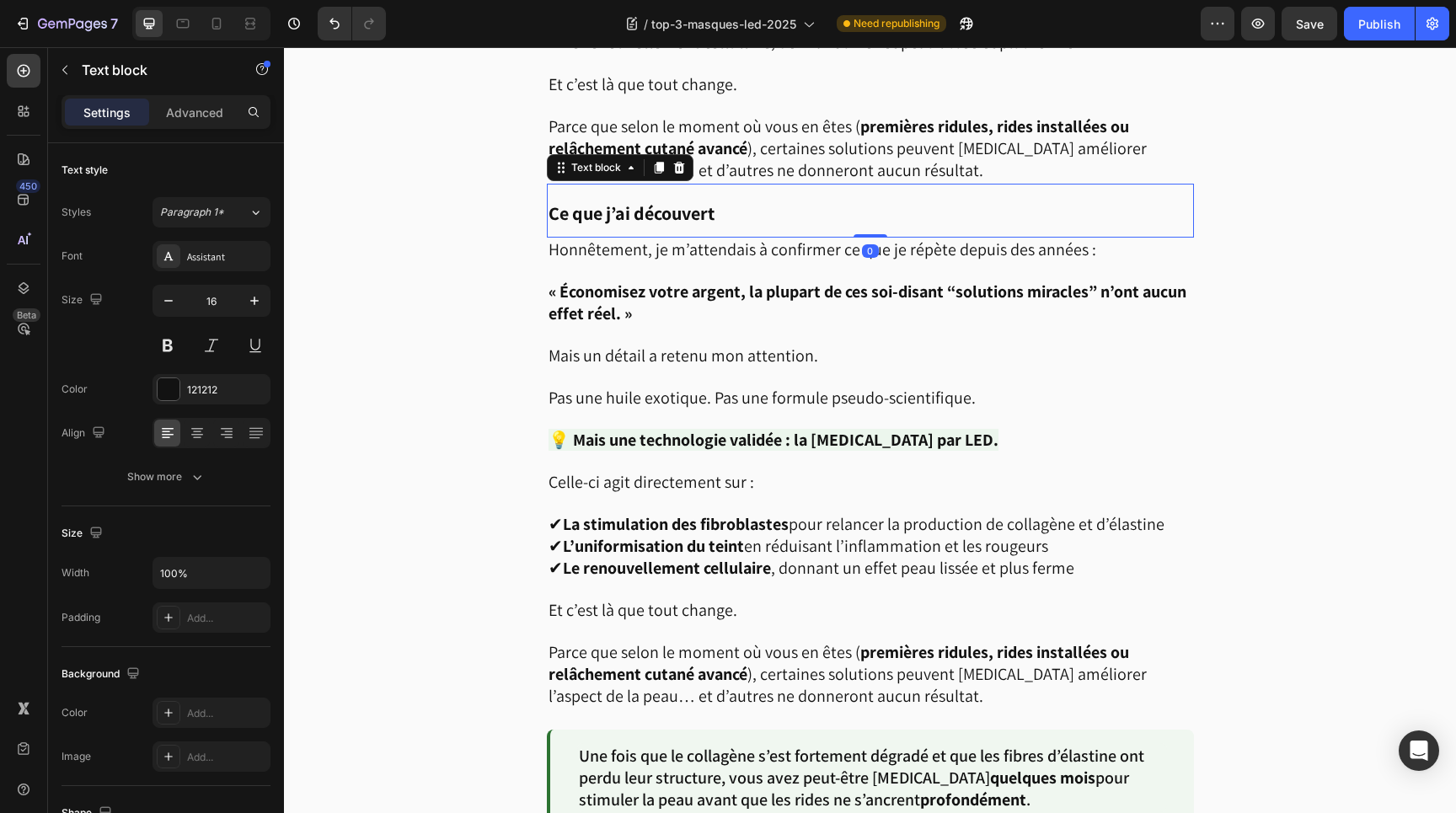
click at [798, 208] on p "Ce que j’ai découvert" at bounding box center [870, 210] width 644 height 50
click at [656, 162] on icon at bounding box center [659, 167] width 9 height 12
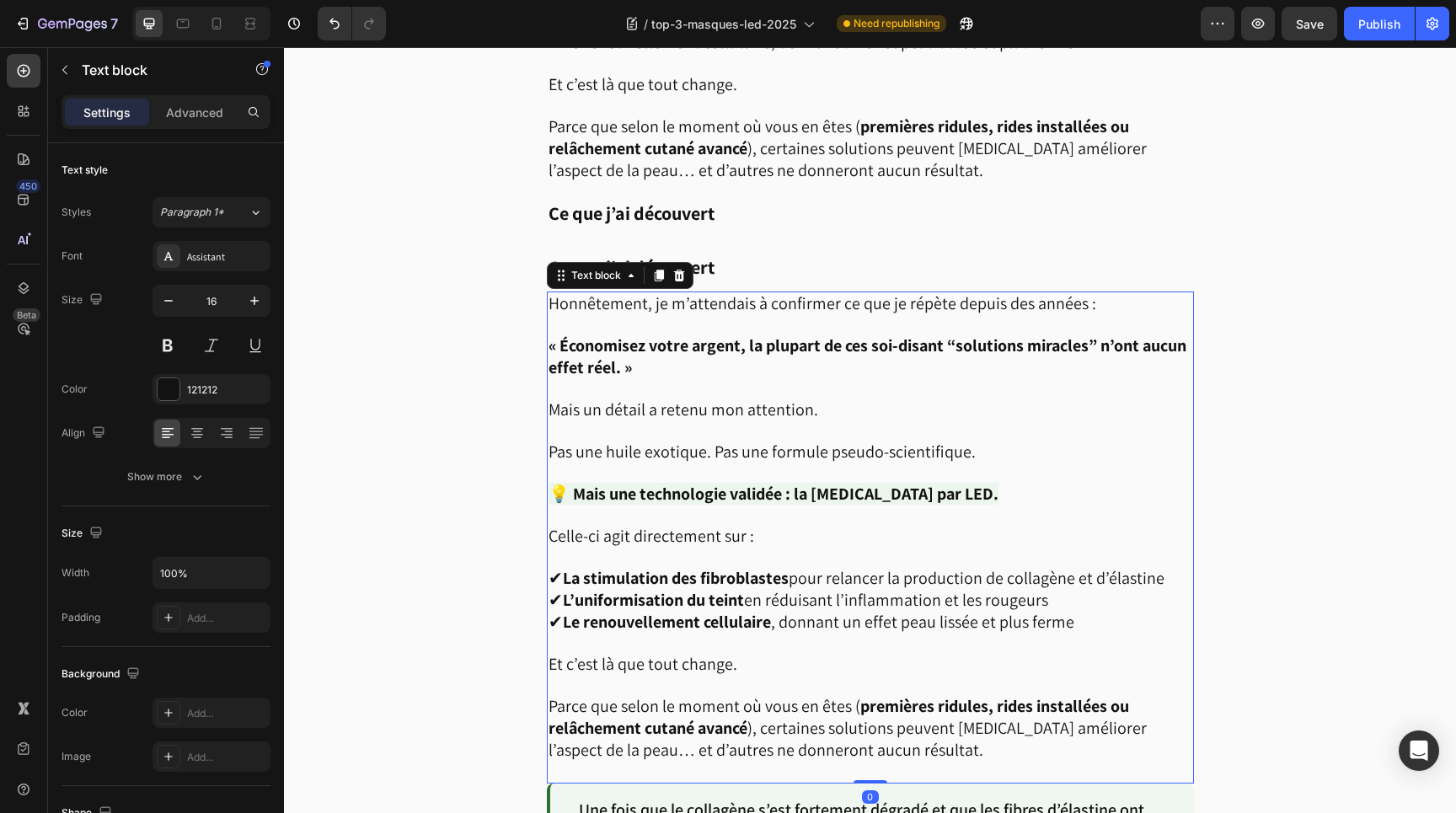
click at [707, 467] on p "Rich Text Editor. Editing area: main" at bounding box center [870, 474] width 644 height 21
click at [658, 270] on icon at bounding box center [659, 276] width 9 height 12
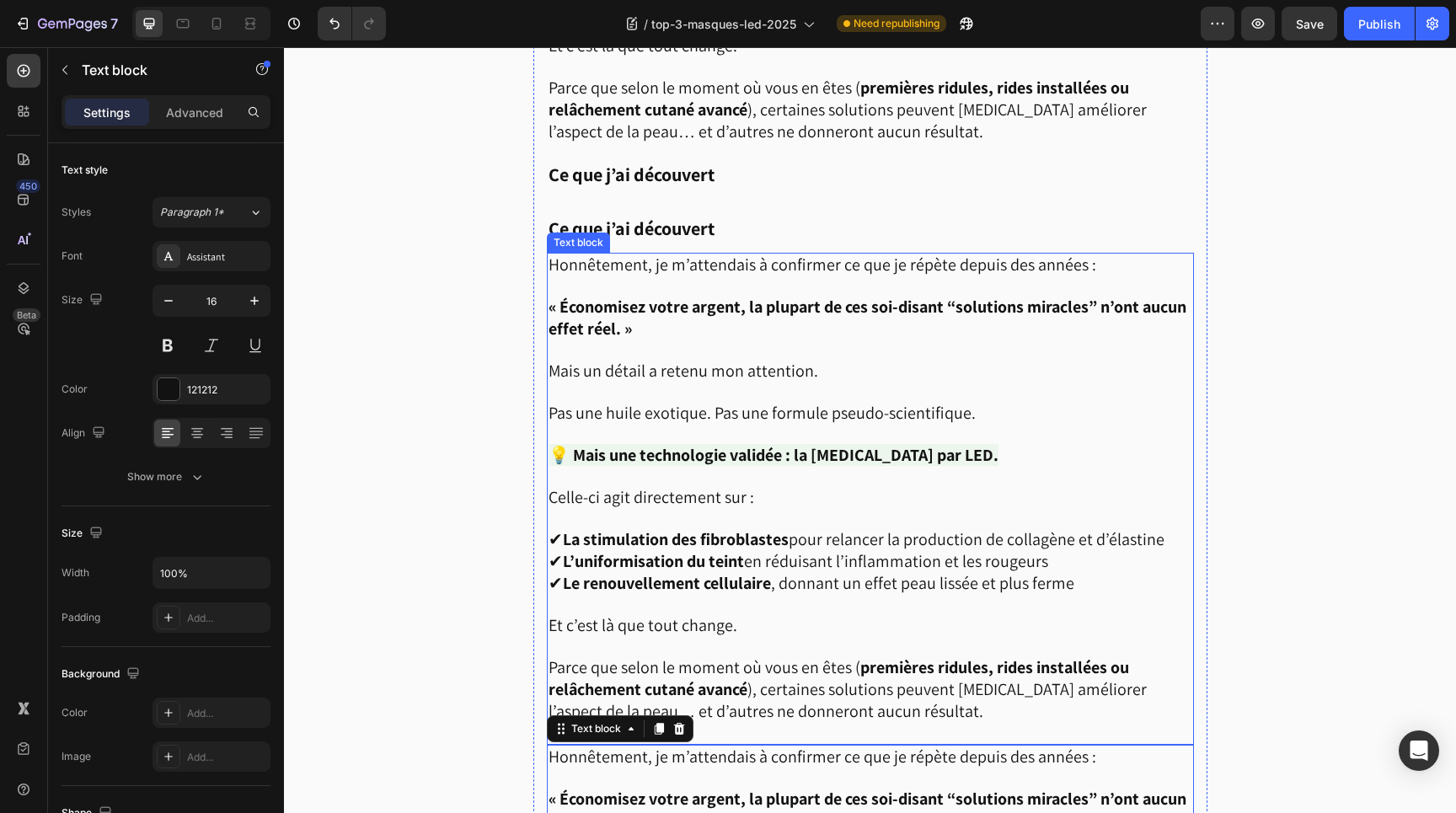
scroll to position [1827, 0]
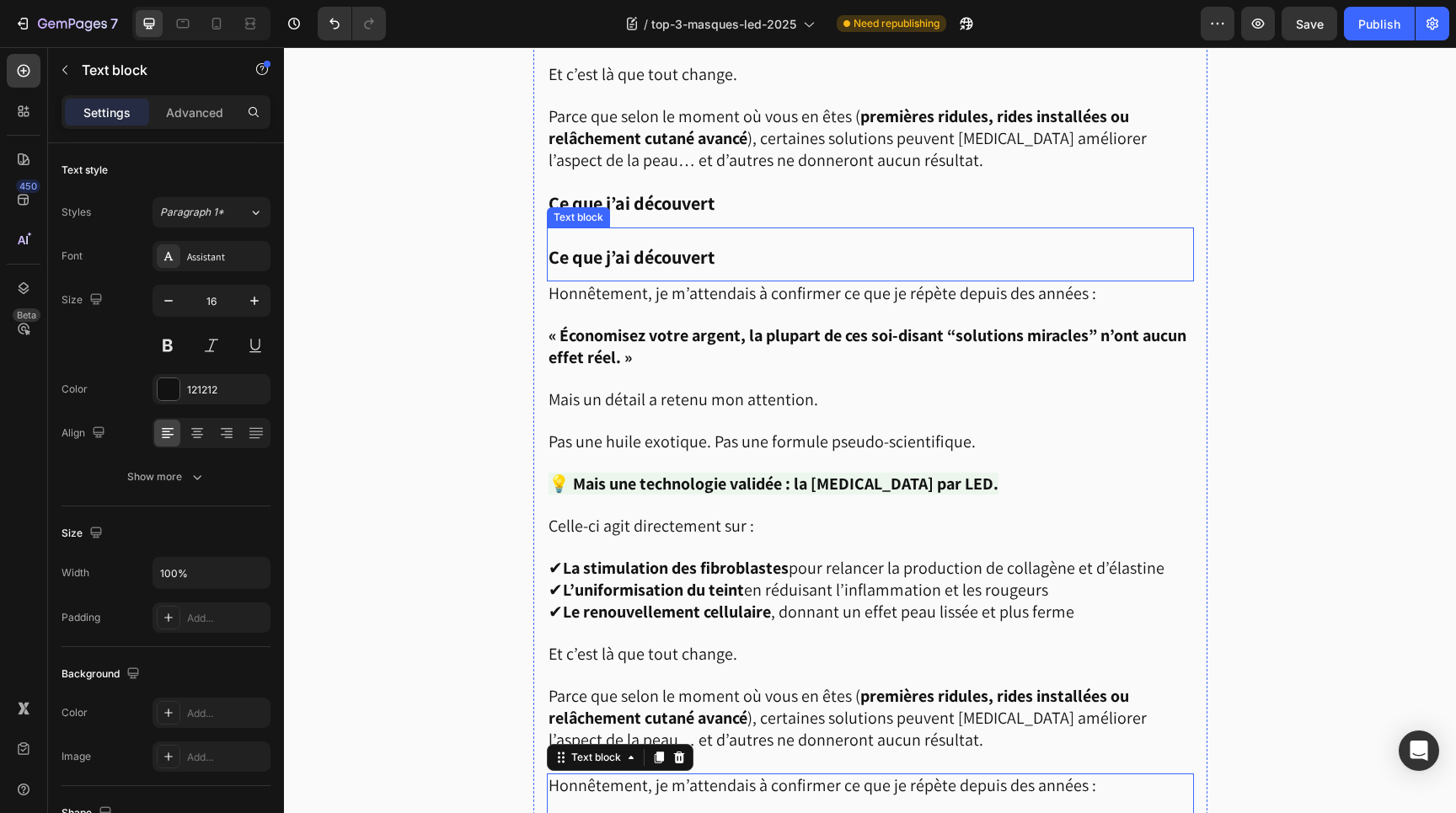
click at [580, 245] on strong "Ce que j’ai découvert" at bounding box center [632, 256] width 166 height 23
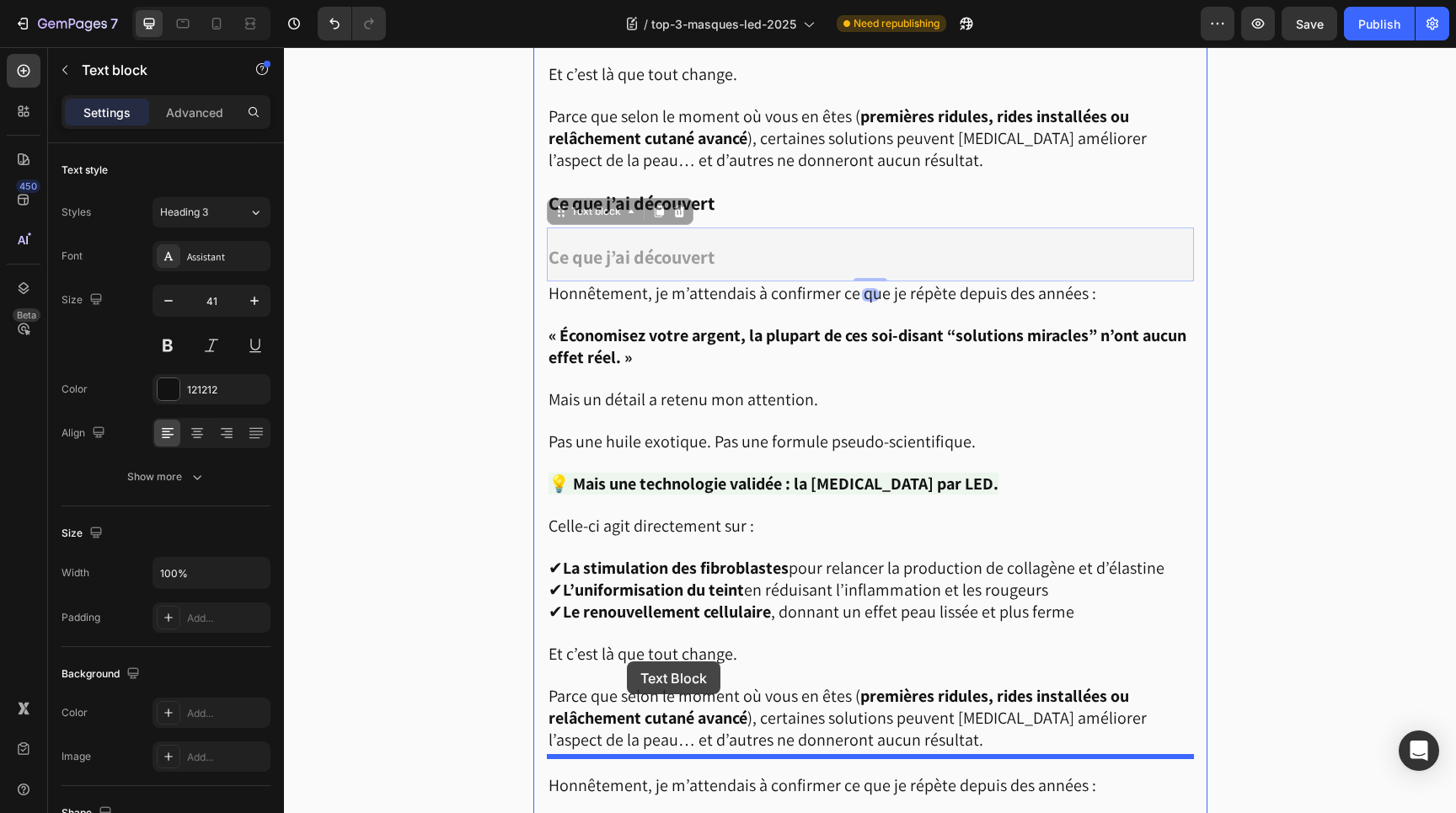
drag, startPoint x: 565, startPoint y: 203, endPoint x: 628, endPoint y: 666, distance: 467.3
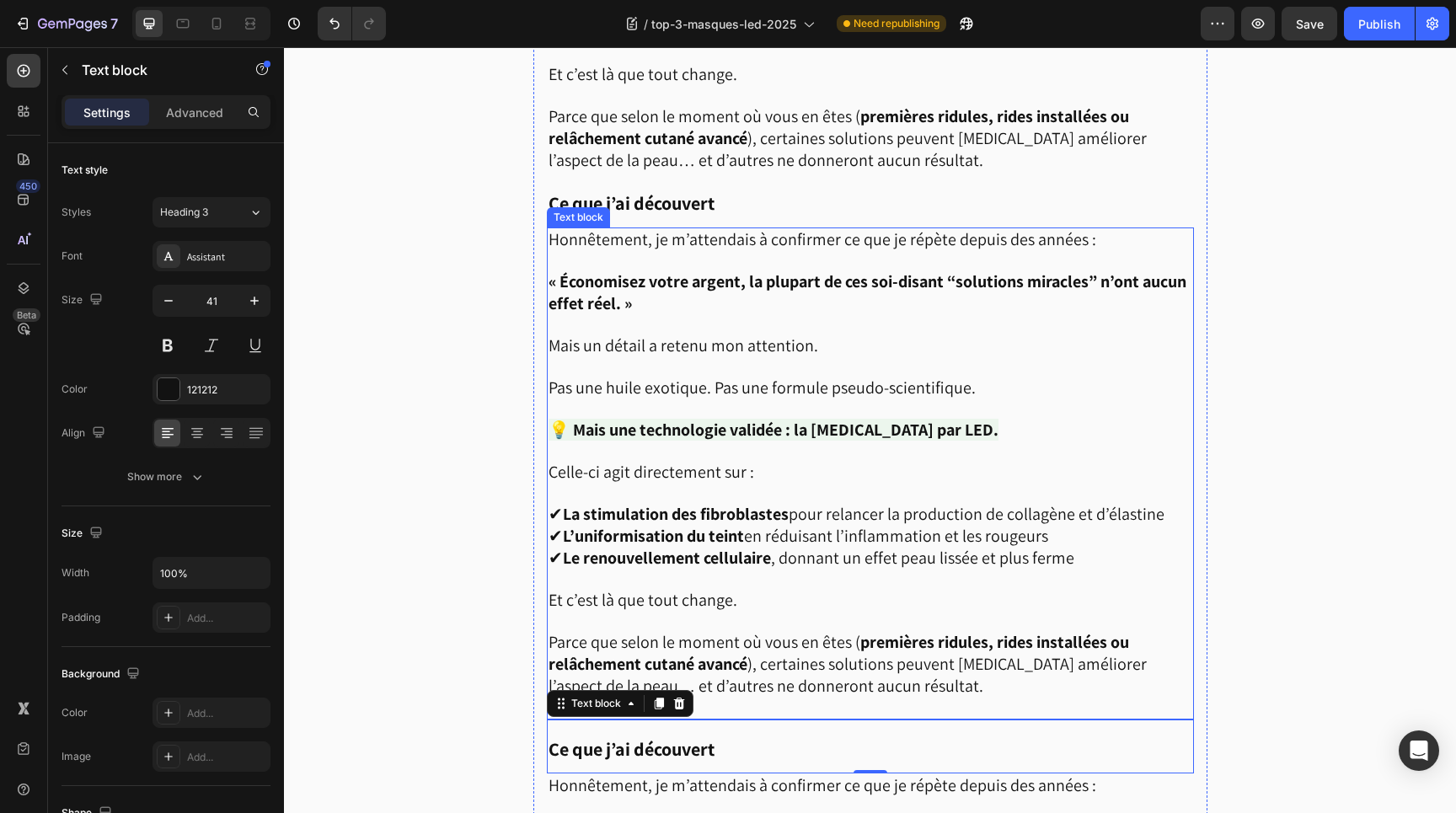
click at [653, 529] on strong "L’uniformisation du teint" at bounding box center [653, 535] width 181 height 21
click at [890, 673] on p "Parce que selon le moment où vous en êtes ( premières ridules, rides installées…" at bounding box center [870, 675] width 644 height 86
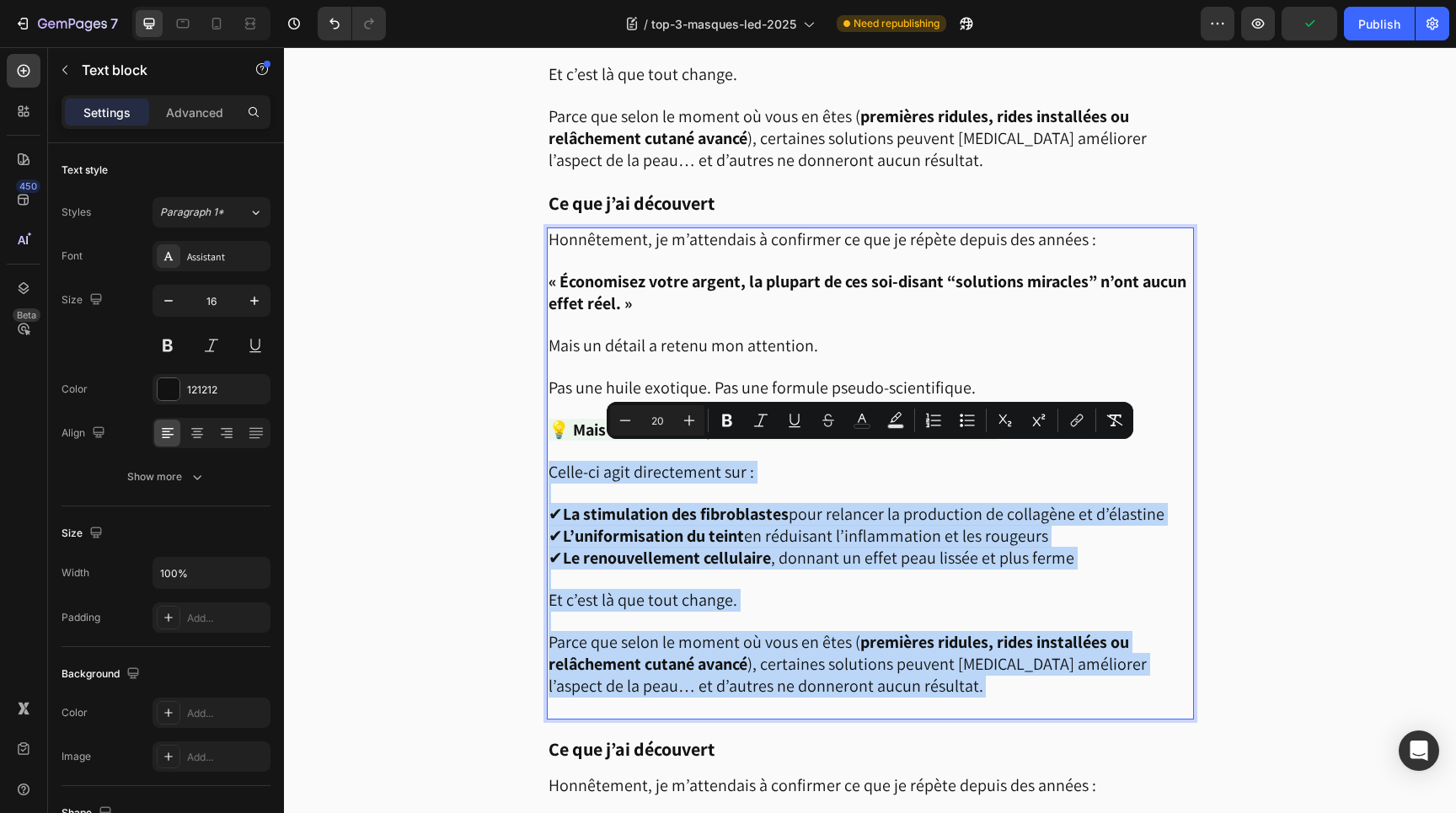
drag, startPoint x: 890, startPoint y: 673, endPoint x: 560, endPoint y: 457, distance: 394.4
click at [560, 457] on div "Honnêtement, je m’attendais à confirmer ce que je répète depuis des années : « …" at bounding box center [870, 474] width 648 height 492
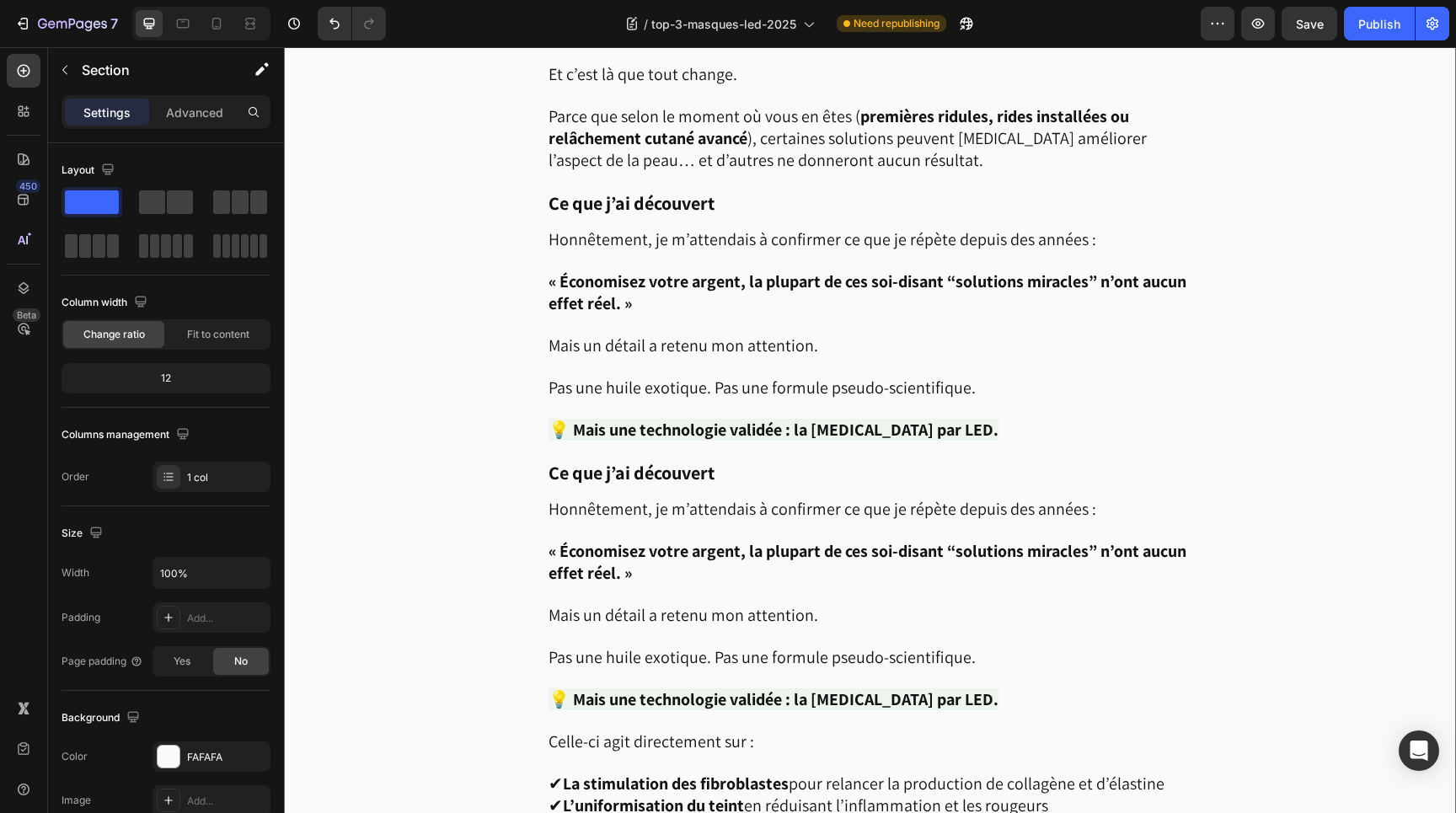
click at [1241, 510] on div "Image Soyons honnêtes. [DATE], chaque marque balance sa “crème miracle” contre …" at bounding box center [870, 634] width 1173 height 3553
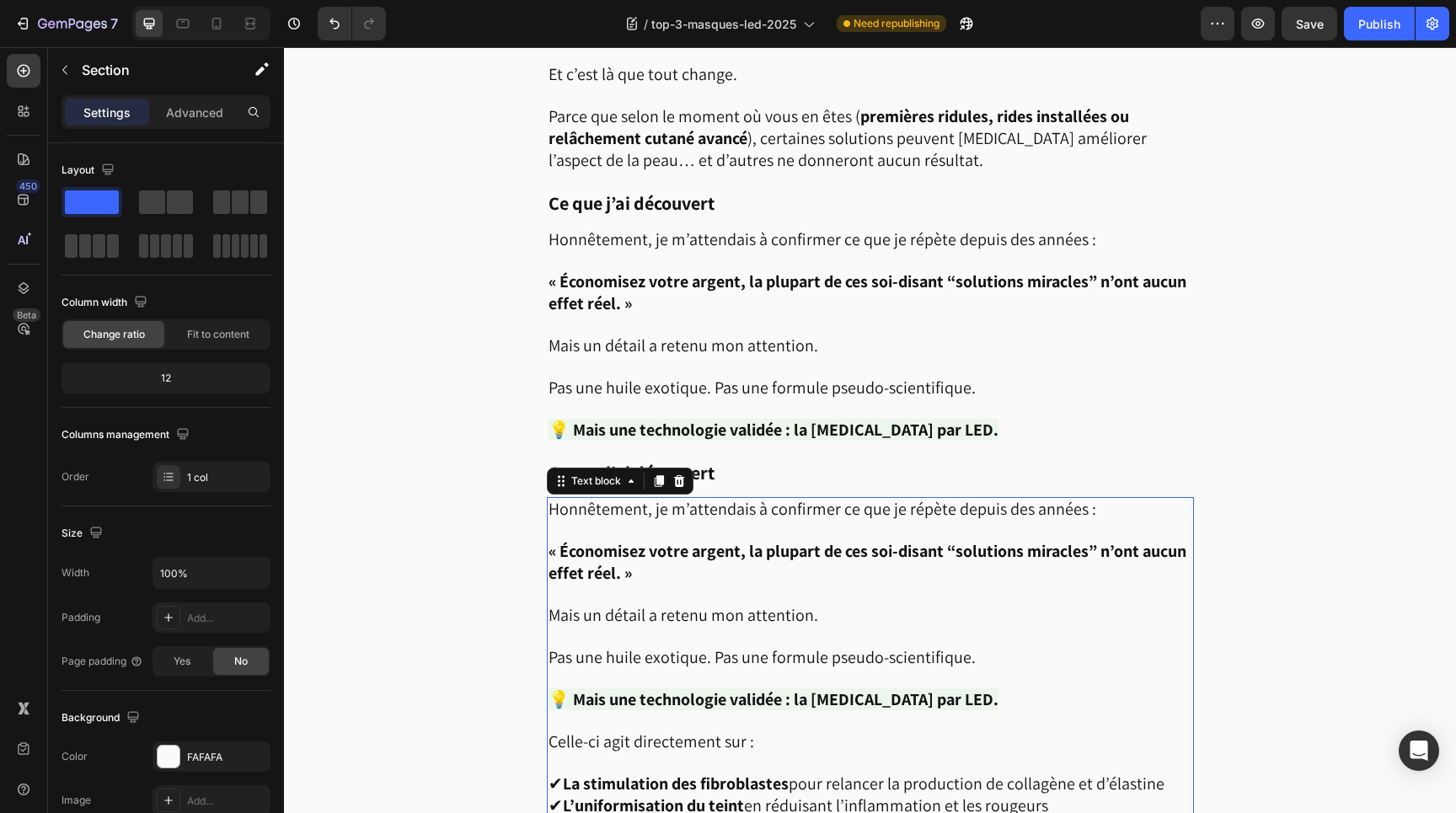
click at [815, 546] on strong "« Économisez votre argent, la plupart de ces soi-disant “solutions miracles” n’…" at bounding box center [867, 562] width 638 height 44
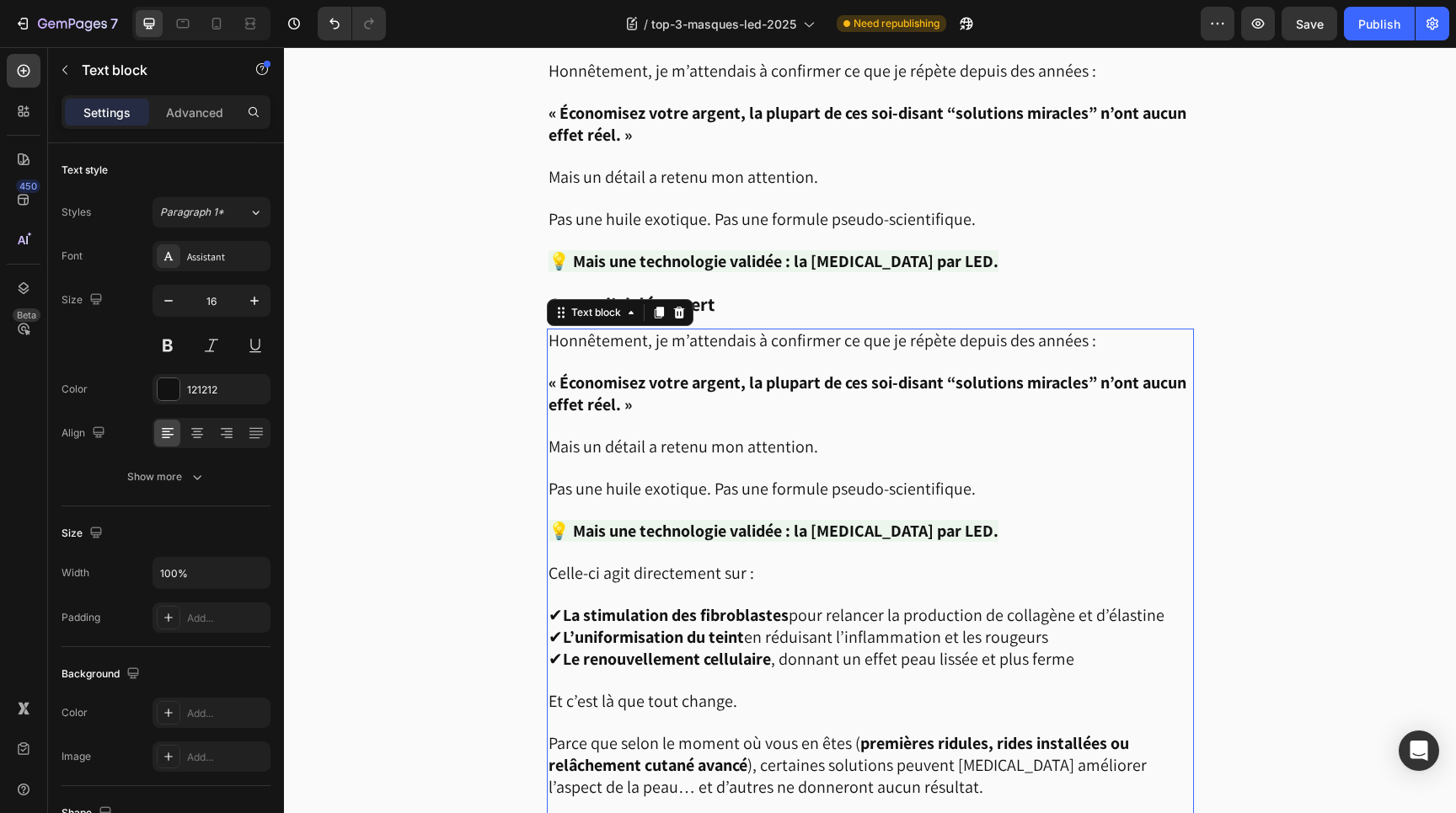
scroll to position [2016, 0]
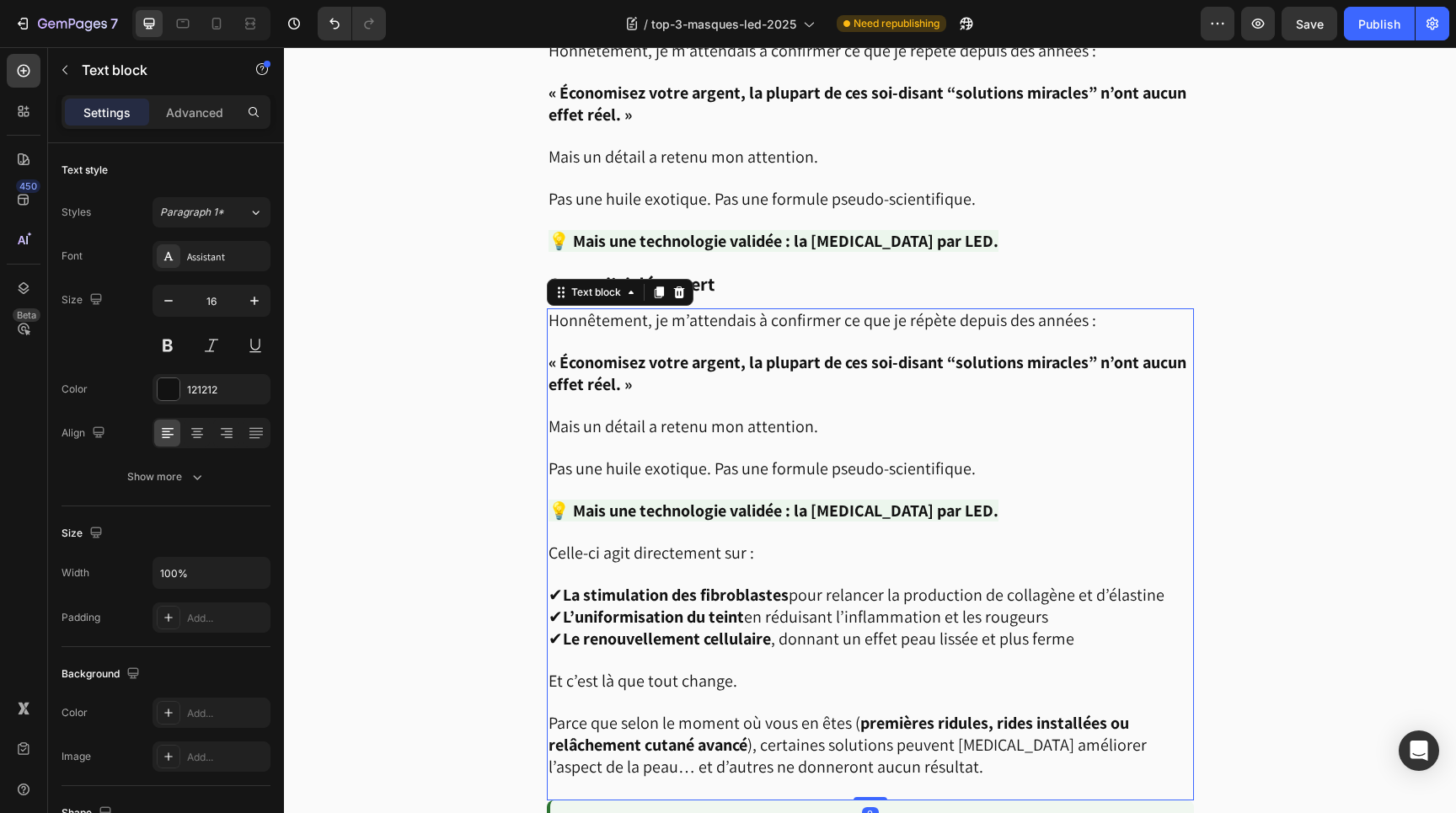
click at [784, 543] on p "Celle-ci agit directement sur :" at bounding box center [870, 553] width 644 height 21
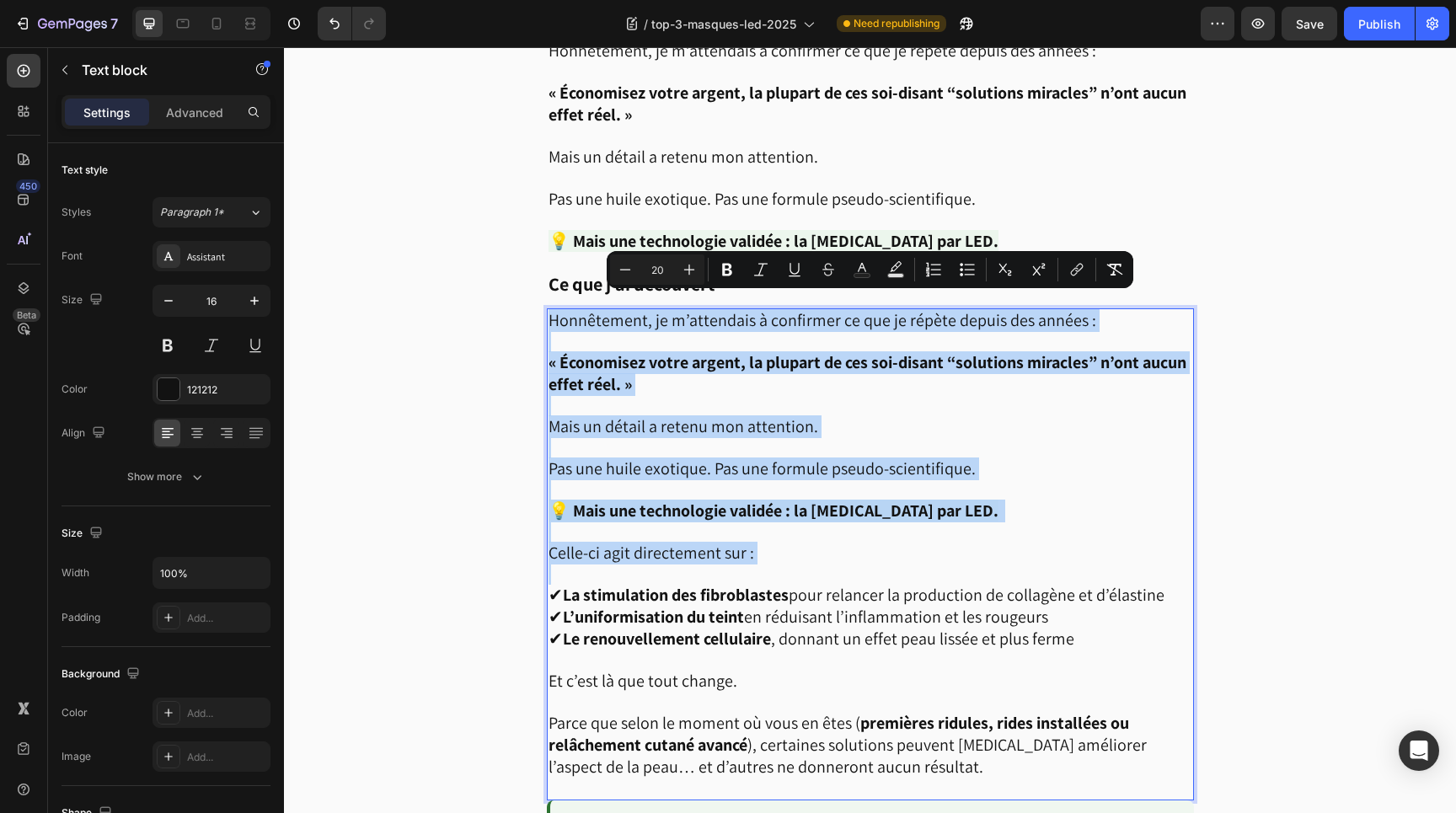
drag, startPoint x: 784, startPoint y: 543, endPoint x: 547, endPoint y: 308, distance: 333.8
click at [547, 308] on div "Honnêtement, je m’attendais à confirmer ce que je répète depuis des années : « …" at bounding box center [870, 554] width 648 height 492
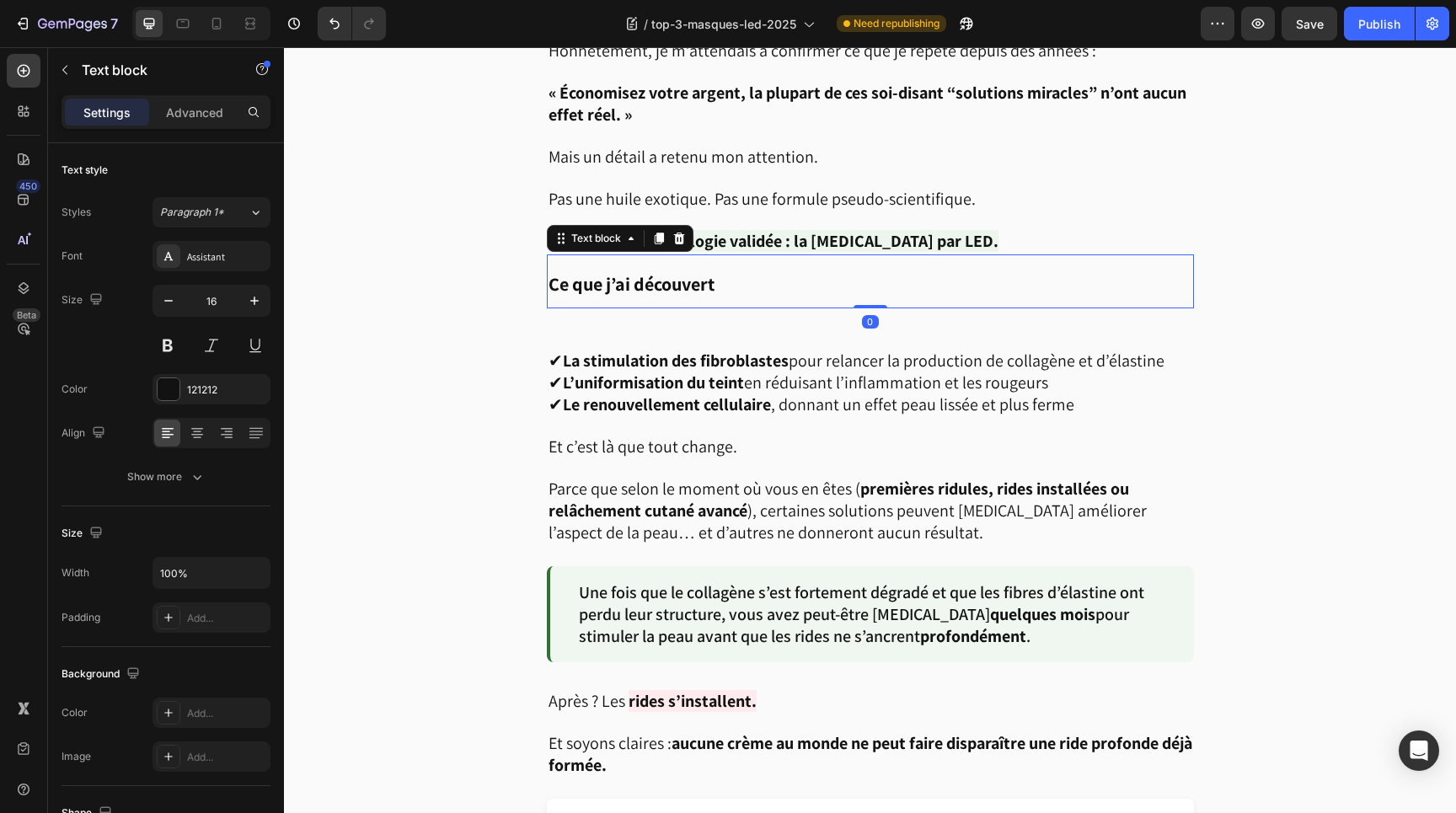
click at [734, 277] on p "Ce que j’ai découvert" at bounding box center [870, 281] width 644 height 50
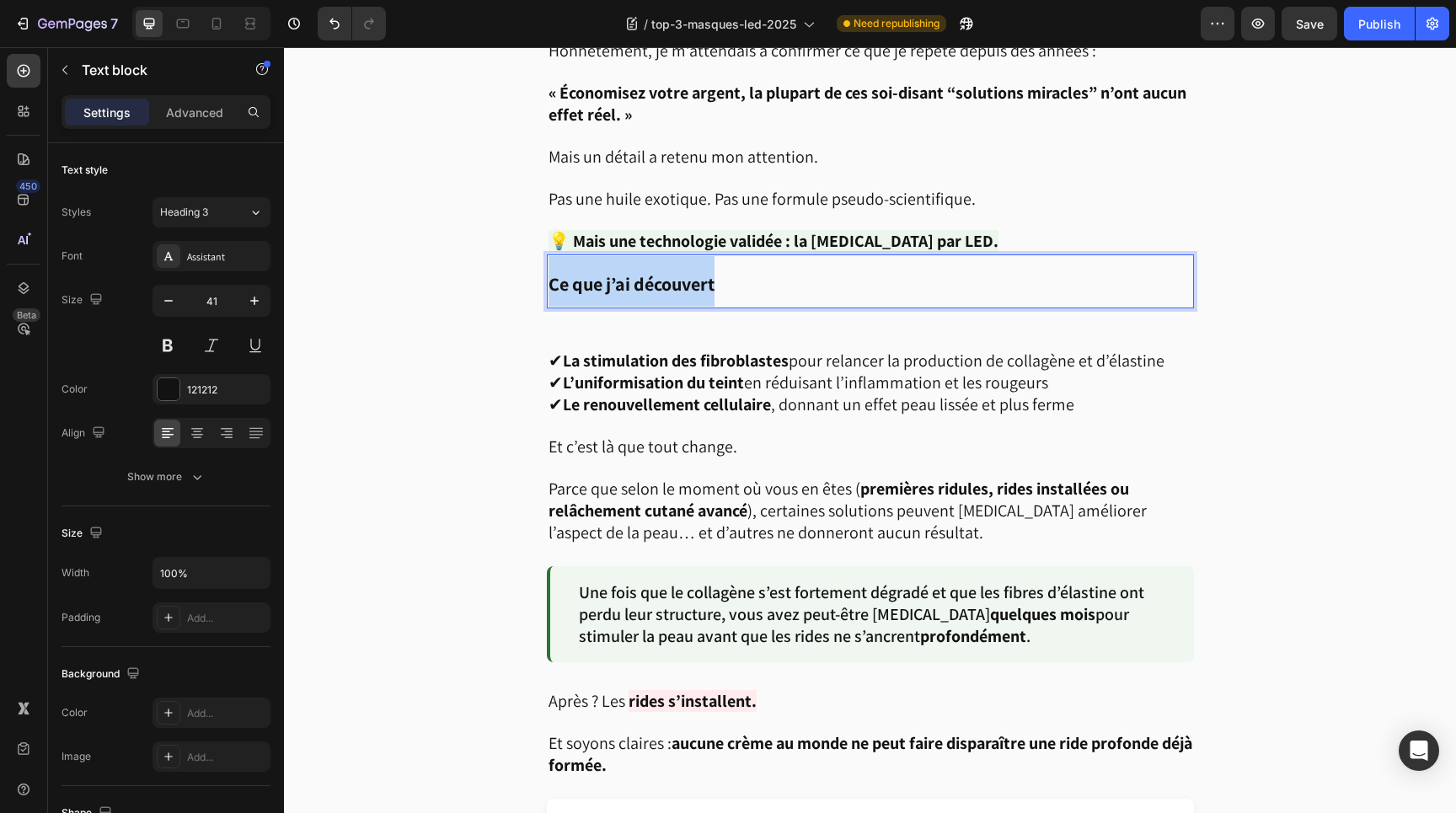
click at [734, 277] on p "Ce que j’ai découvert" at bounding box center [870, 281] width 644 height 50
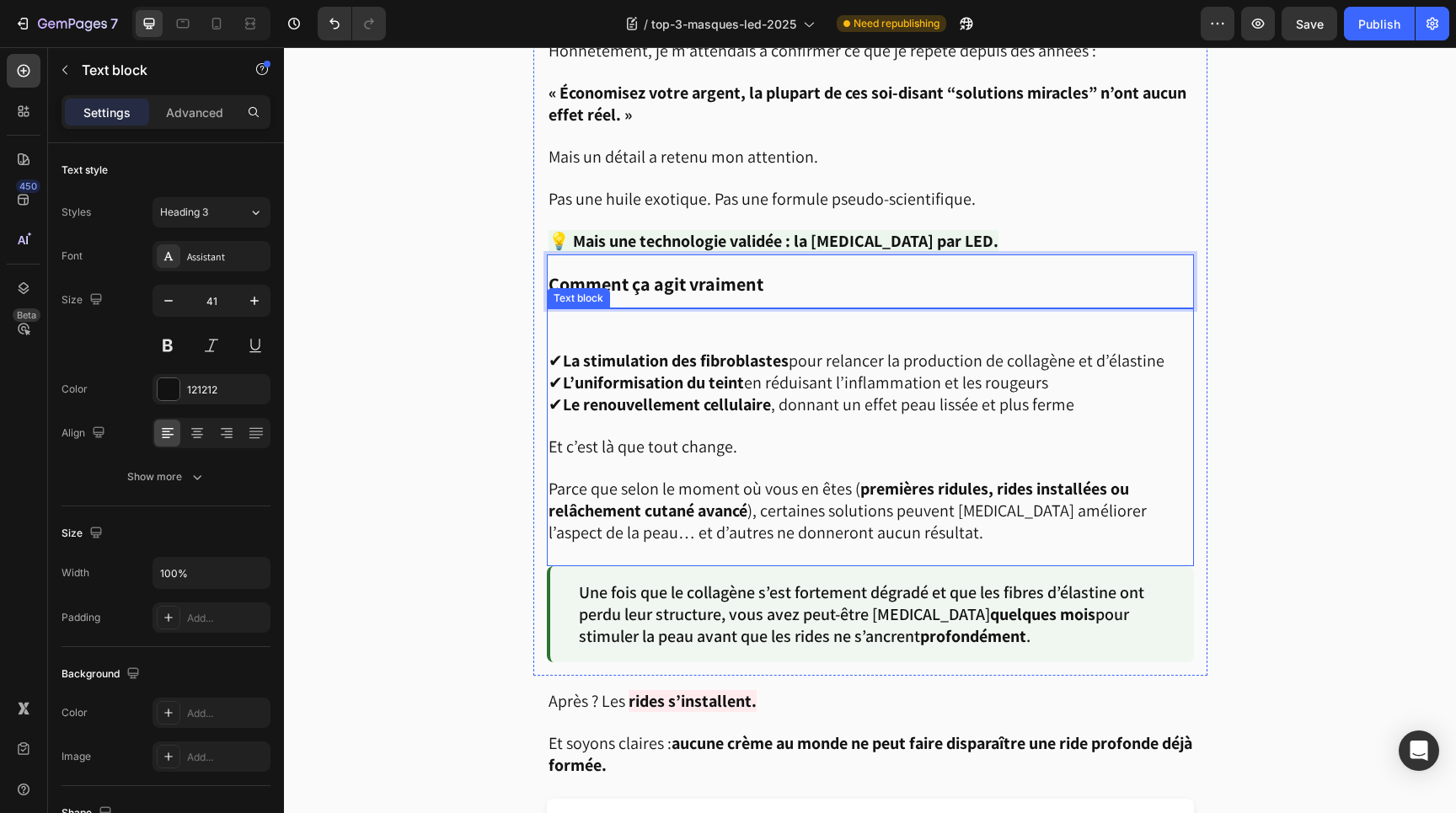
click at [554, 349] on span "✔ La stimulation des fibroblastes pour relancer la production de collagène et d…" at bounding box center [856, 360] width 616 height 21
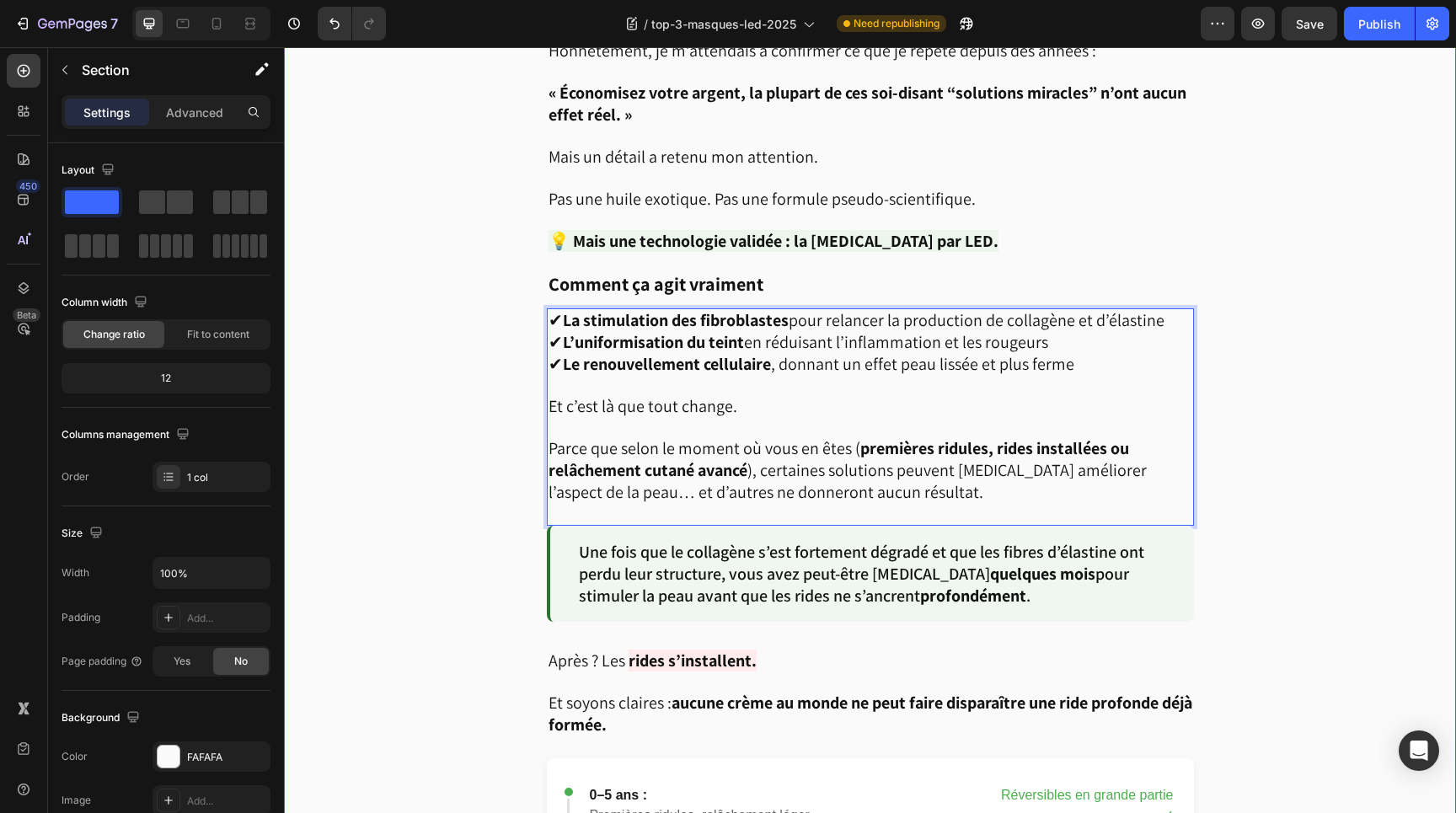
click at [1236, 427] on div "Image Soyons honnêtes. [DATE], chaque marque balance sa “crème miracle” contre …" at bounding box center [870, 307] width 1173 height 3278
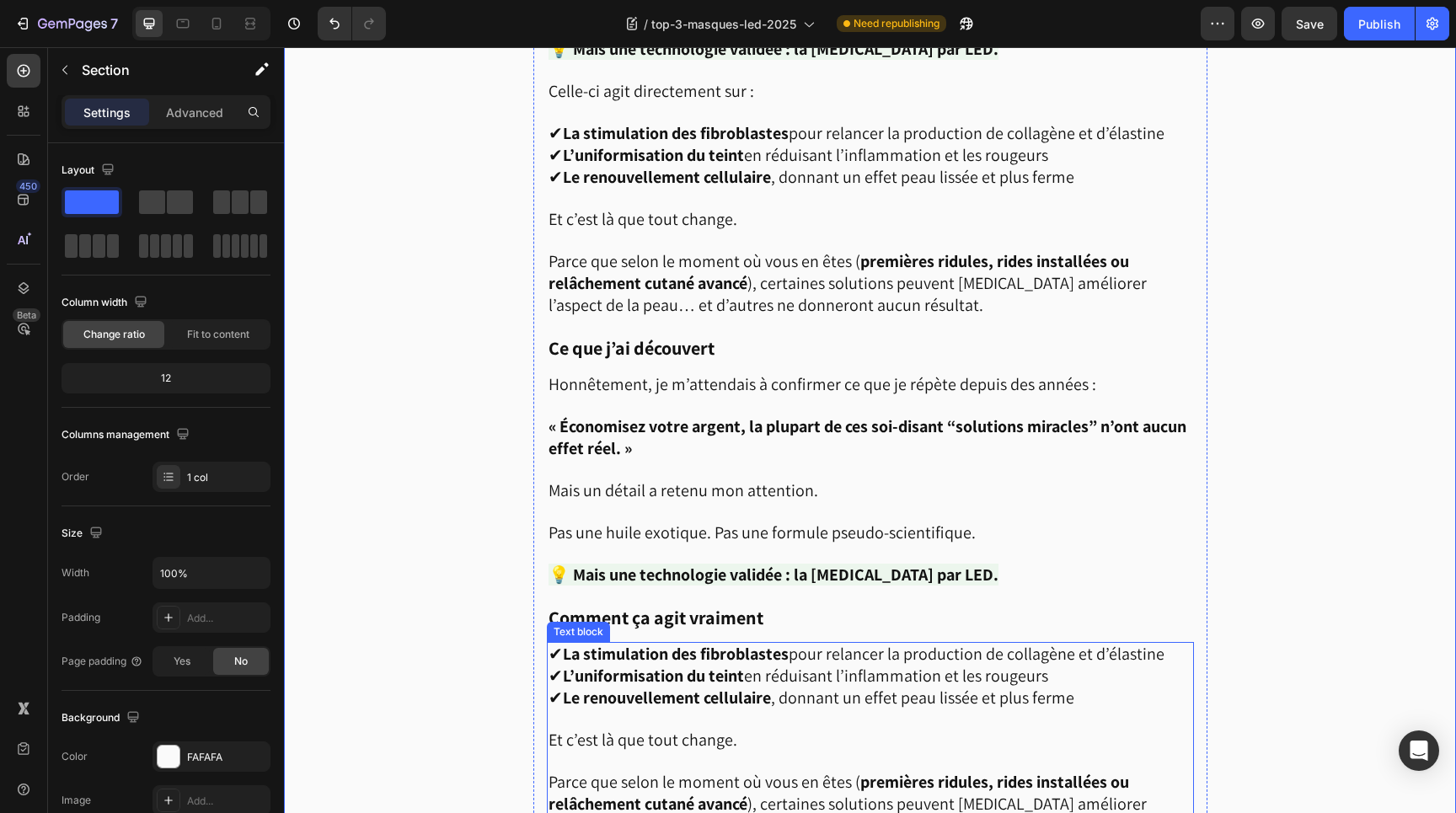
scroll to position [1672, 0]
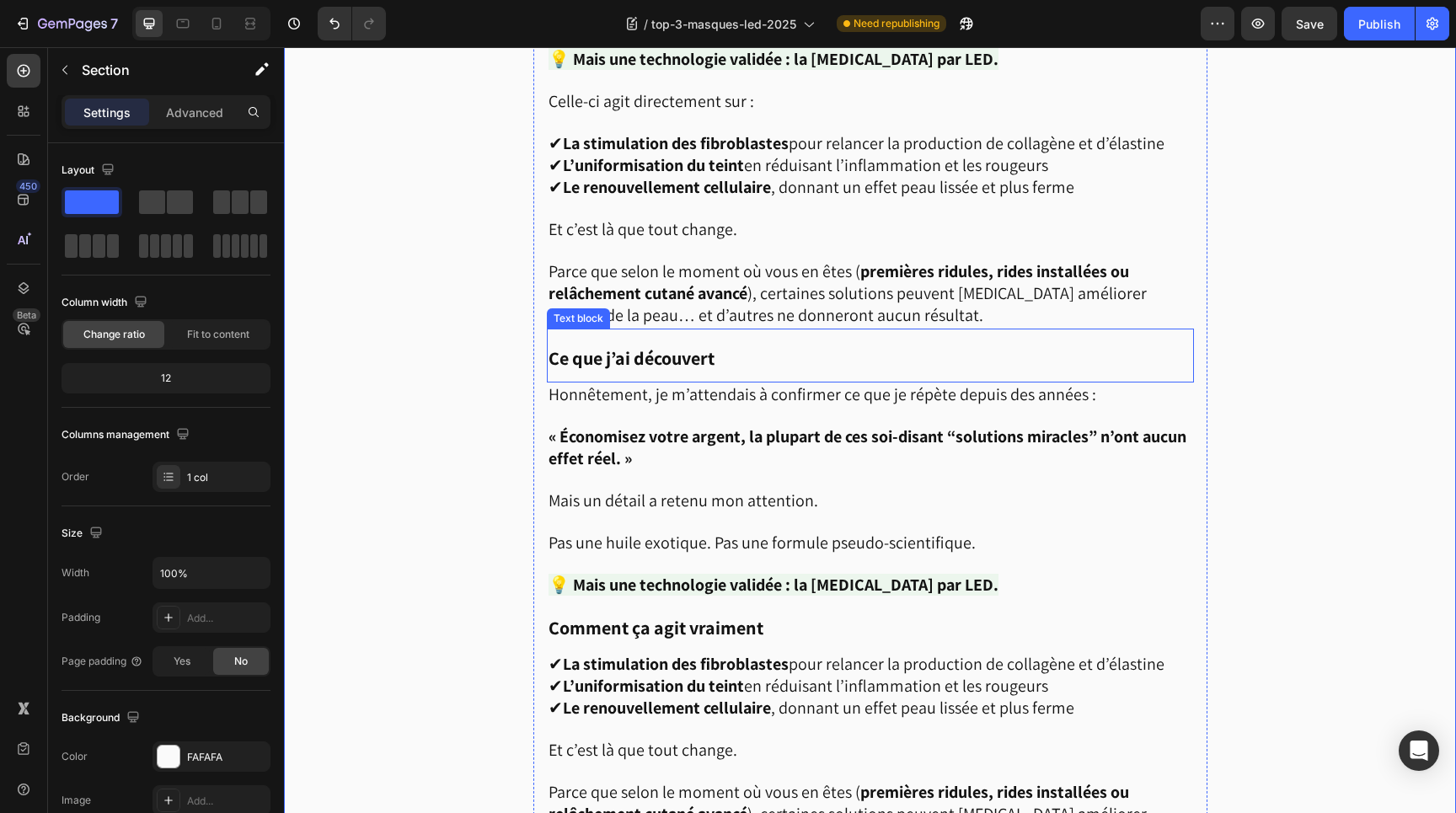
click at [639, 347] on strong "Ce que j’ai découvert" at bounding box center [632, 358] width 166 height 23
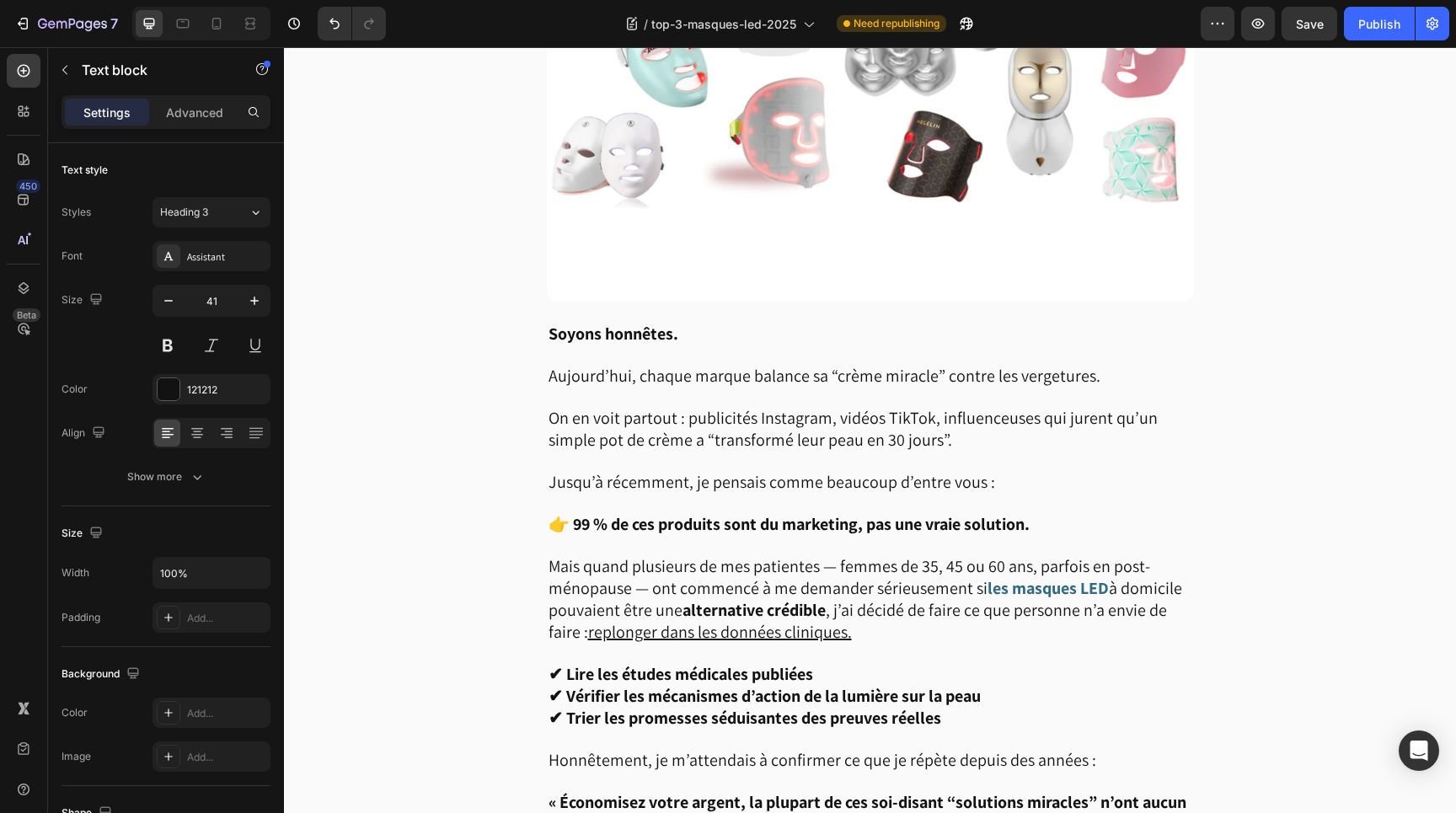
scroll to position [716, 0]
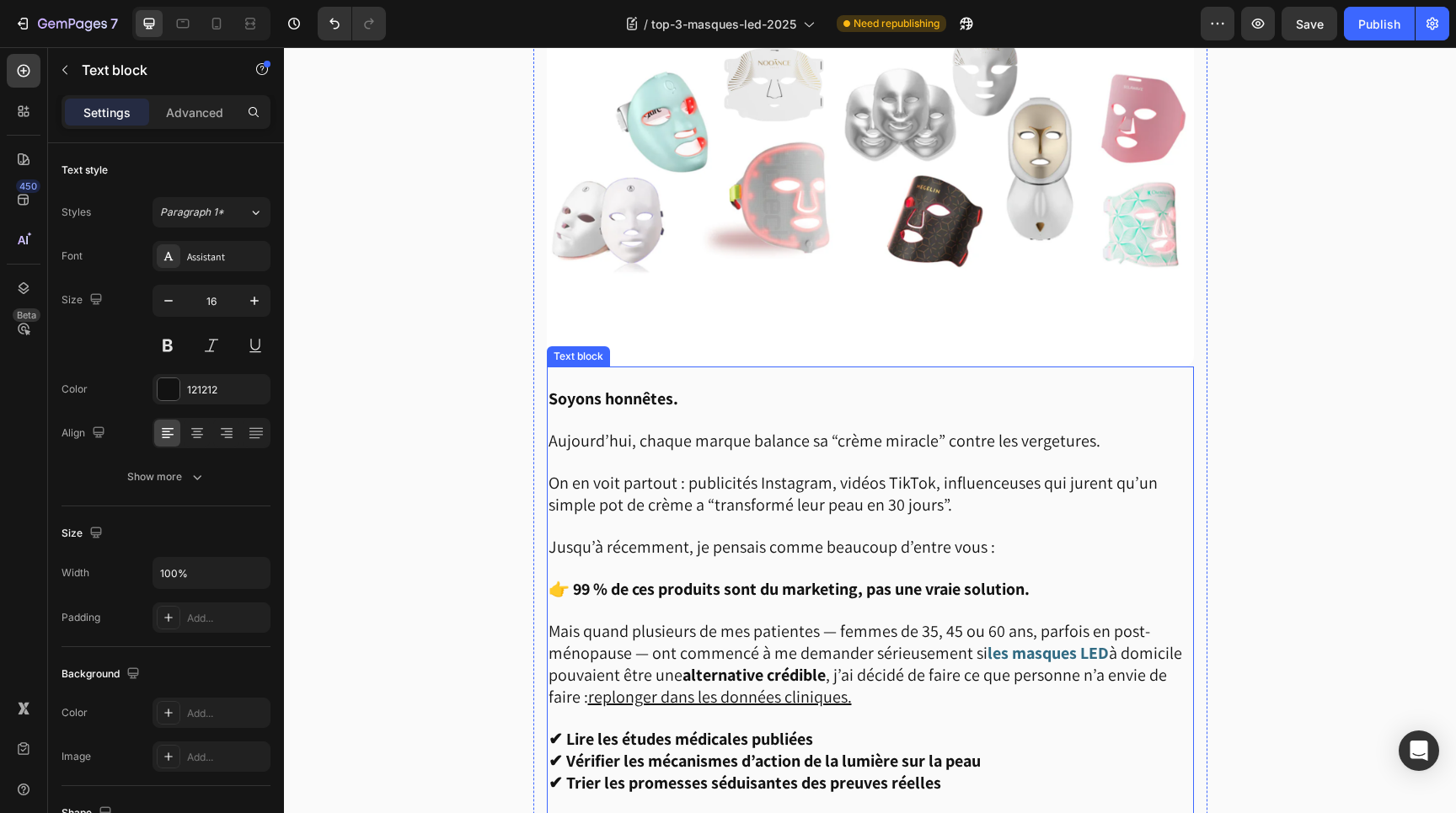
click at [632, 391] on strong "Soyons honnêtes." at bounding box center [613, 398] width 130 height 21
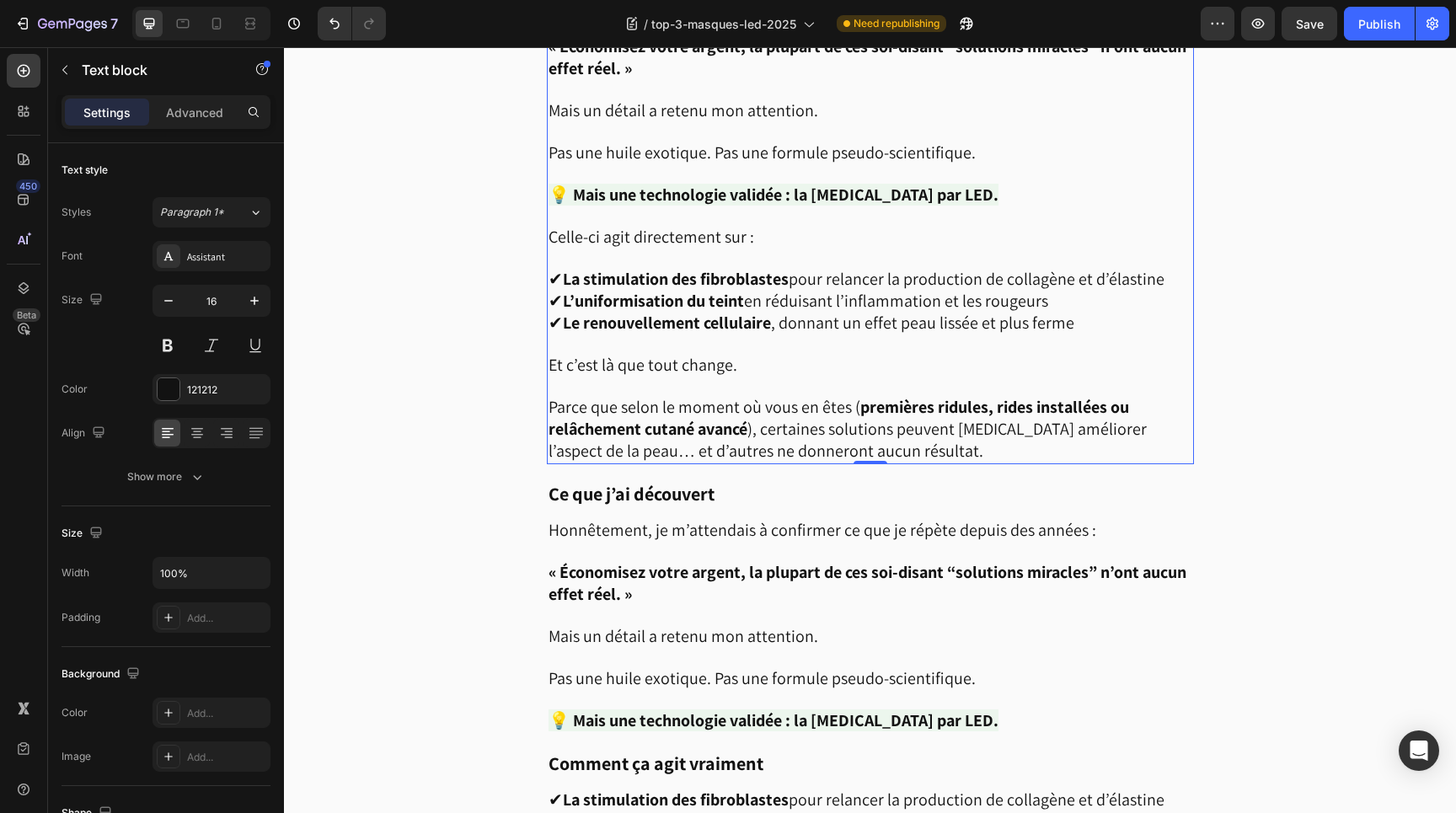
scroll to position [1571, 0]
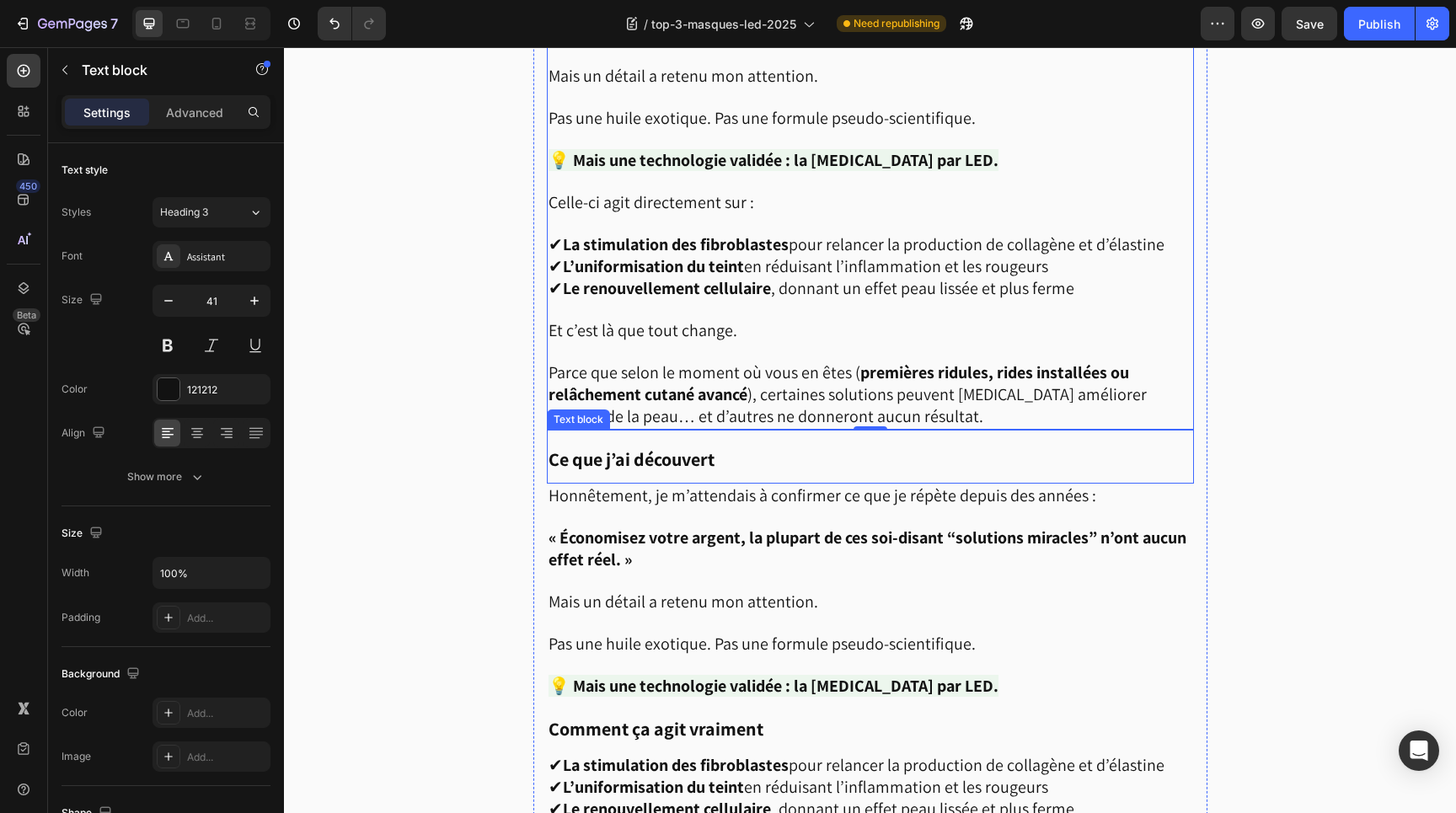
click at [625, 451] on strong "Ce que j’ai découvert" at bounding box center [632, 459] width 166 height 23
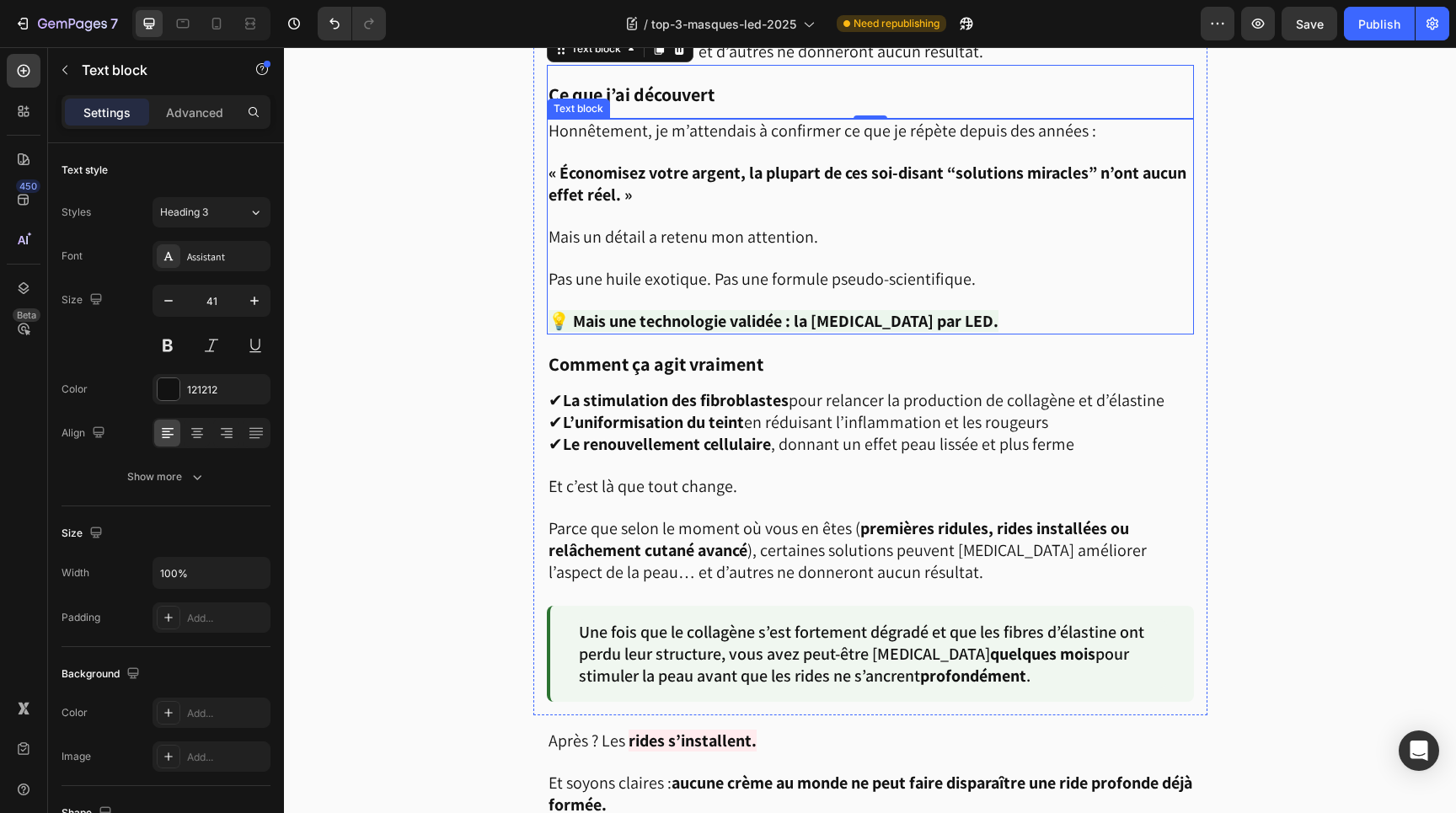
scroll to position [1946, 0]
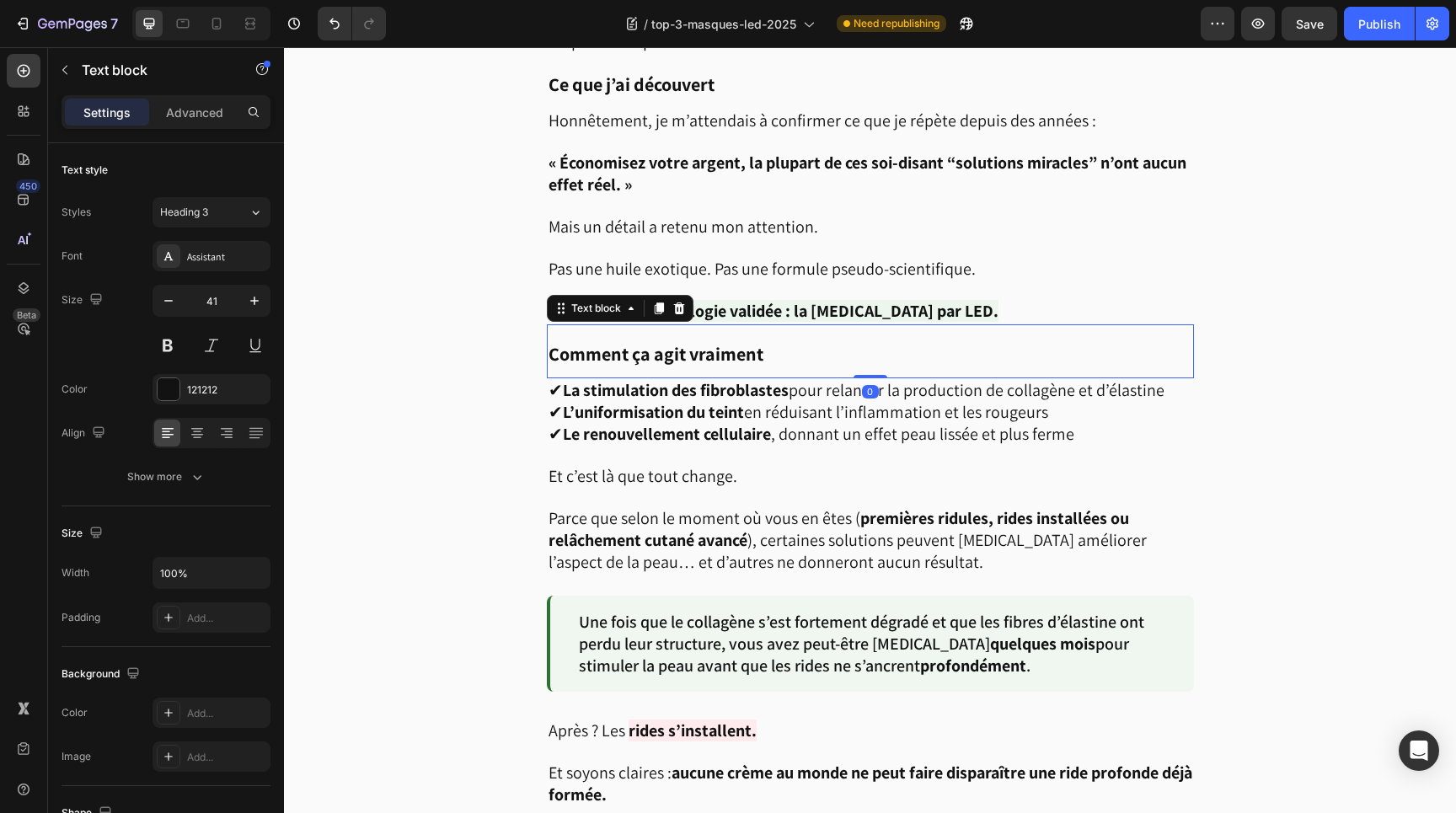
click at [687, 342] on strong "Comment ça agit vraiment" at bounding box center [656, 353] width 215 height 23
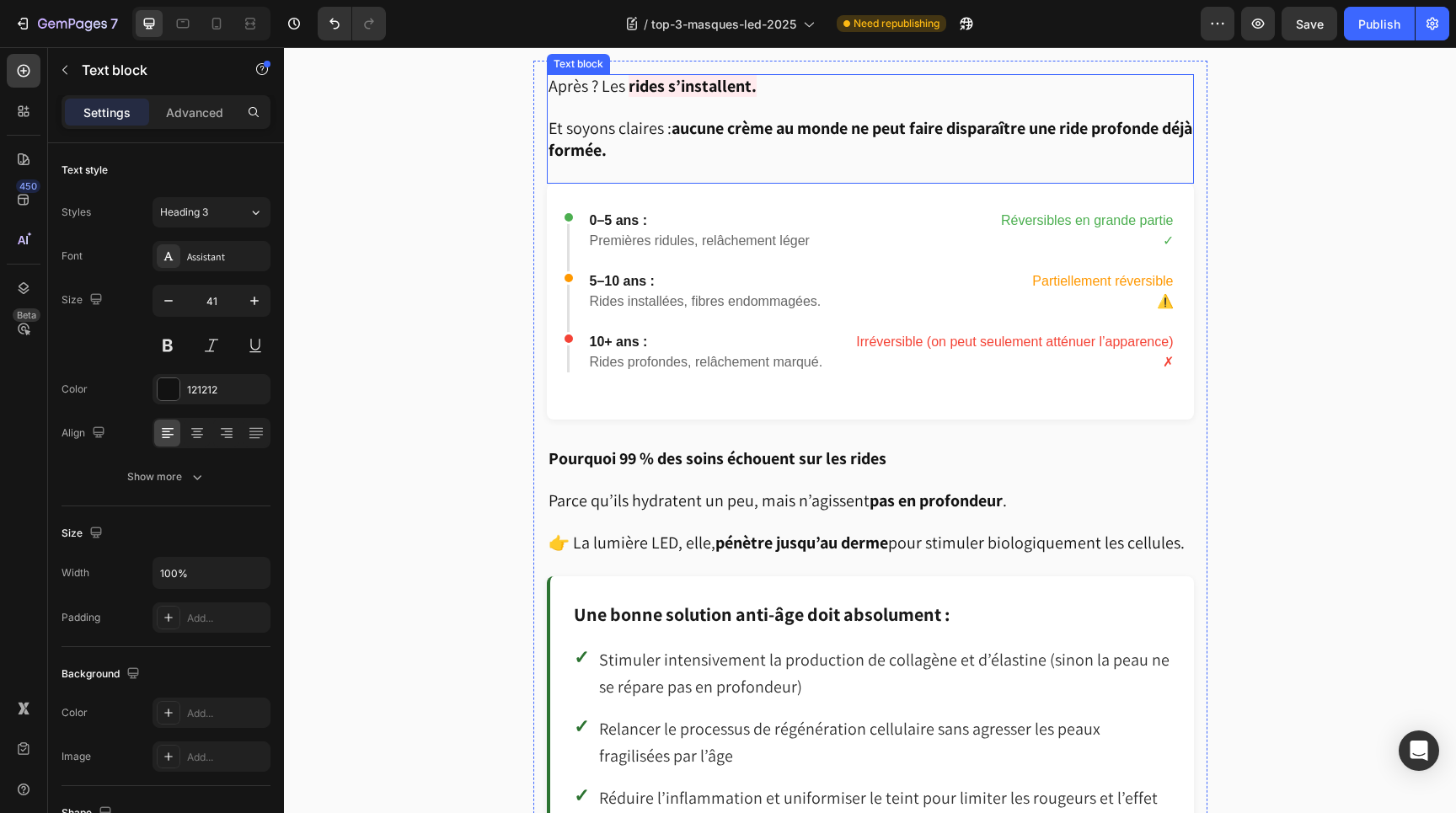
scroll to position [2629, 0]
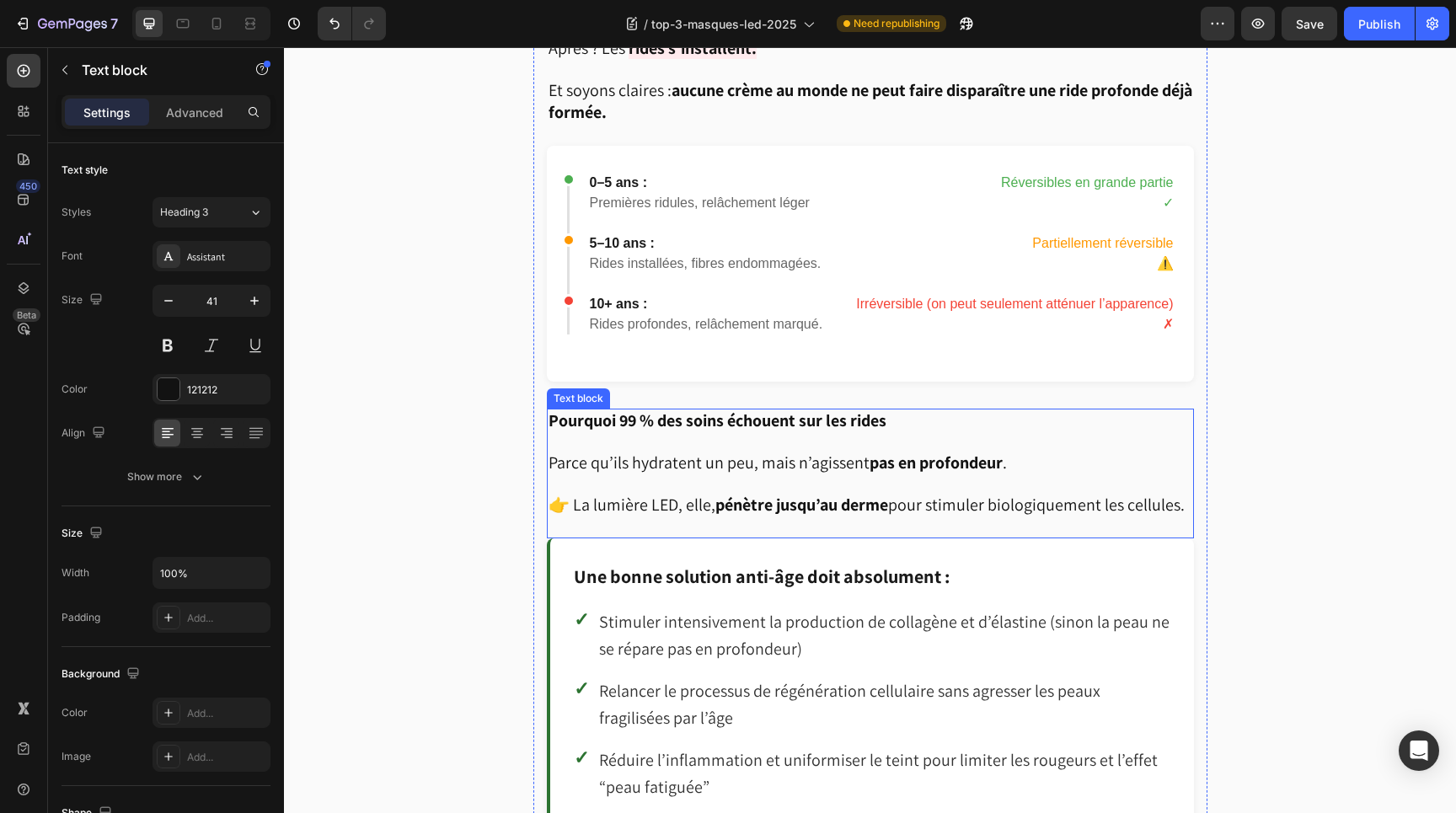
click at [637, 433] on p "Rich Text Editor. Editing area: main" at bounding box center [870, 443] width 644 height 21
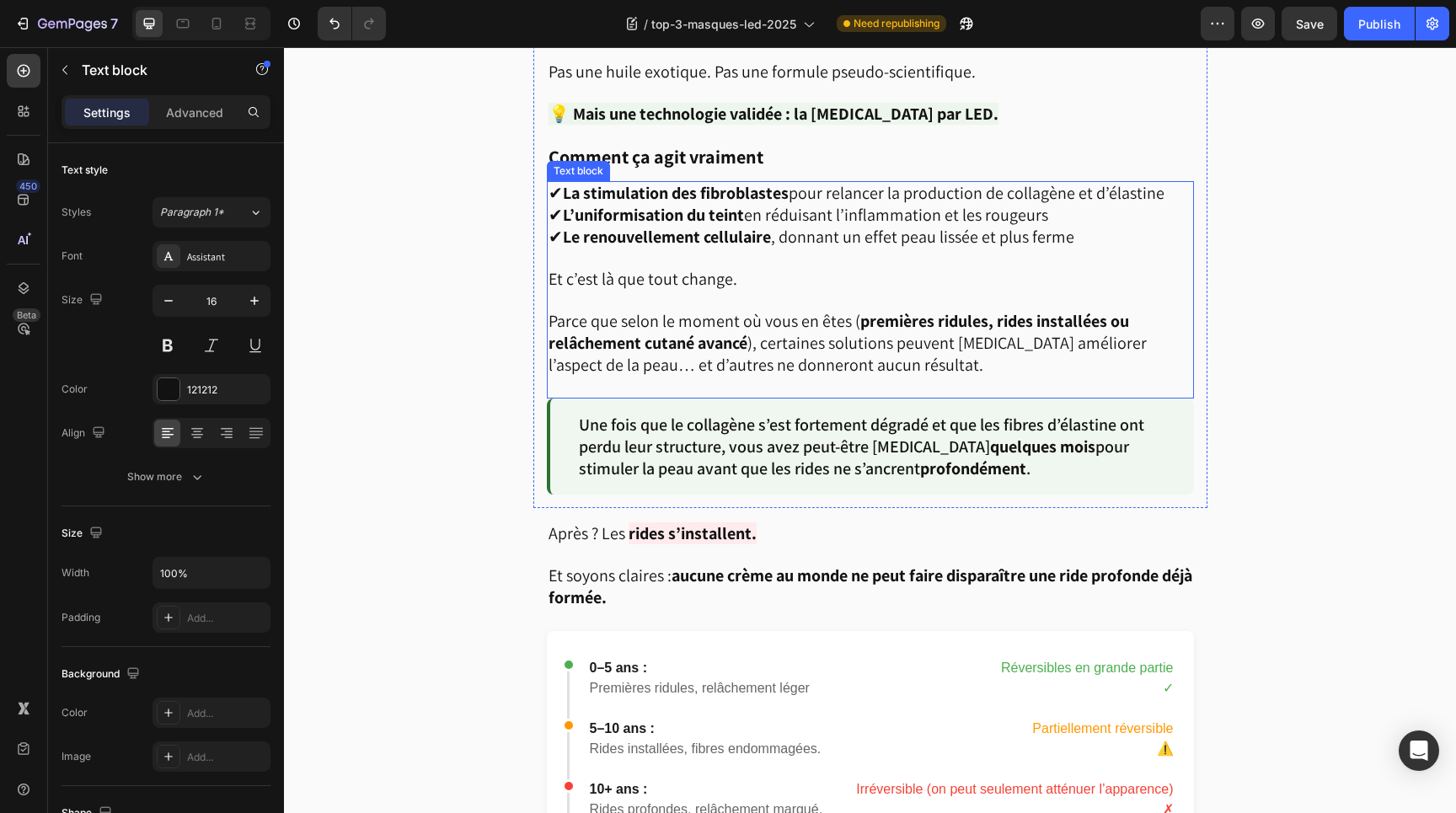
scroll to position [2117, 0]
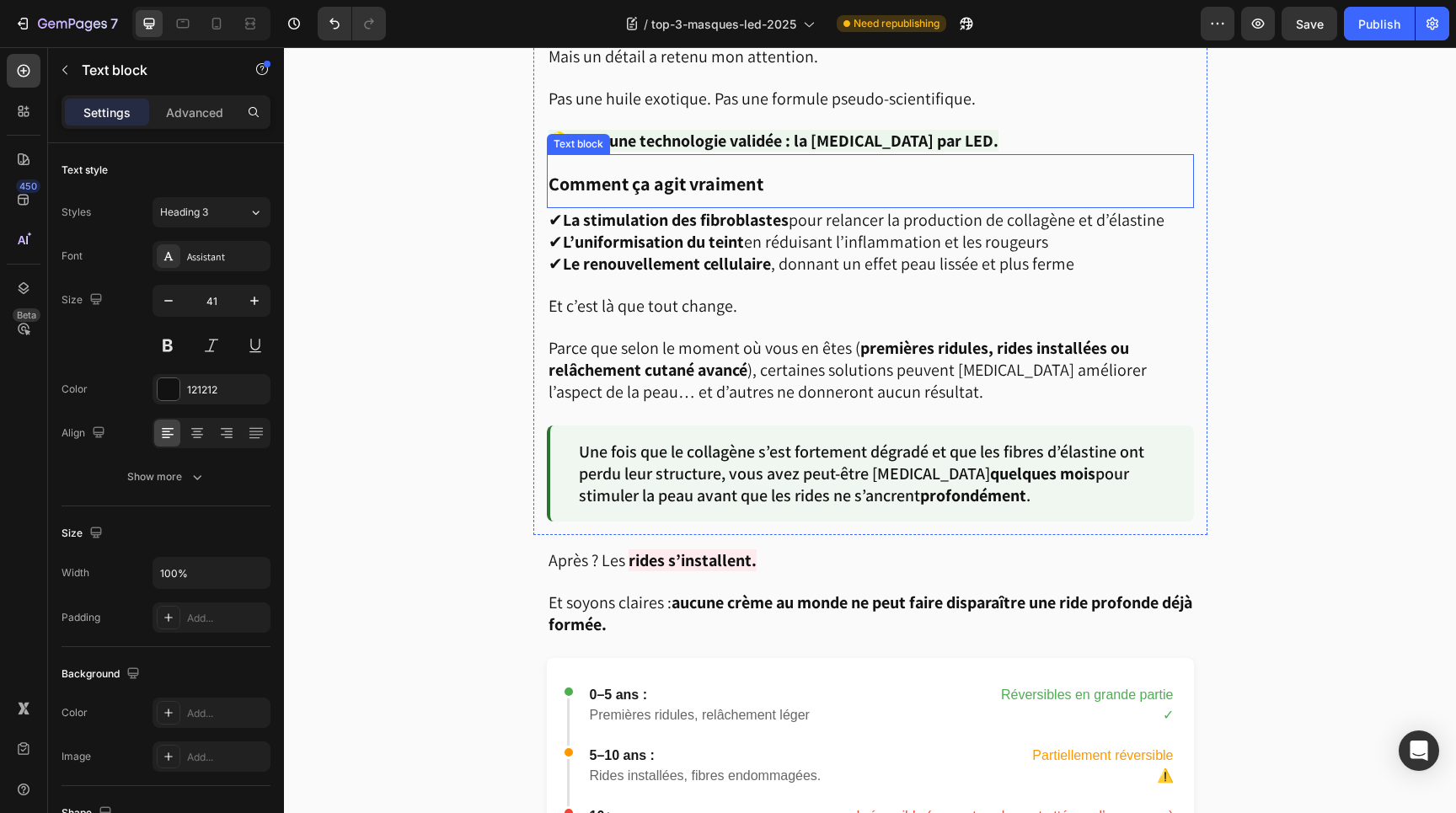
click at [627, 172] on strong "Comment ça agit vraiment" at bounding box center [656, 183] width 215 height 23
click at [656, 132] on icon at bounding box center [659, 138] width 13 height 13
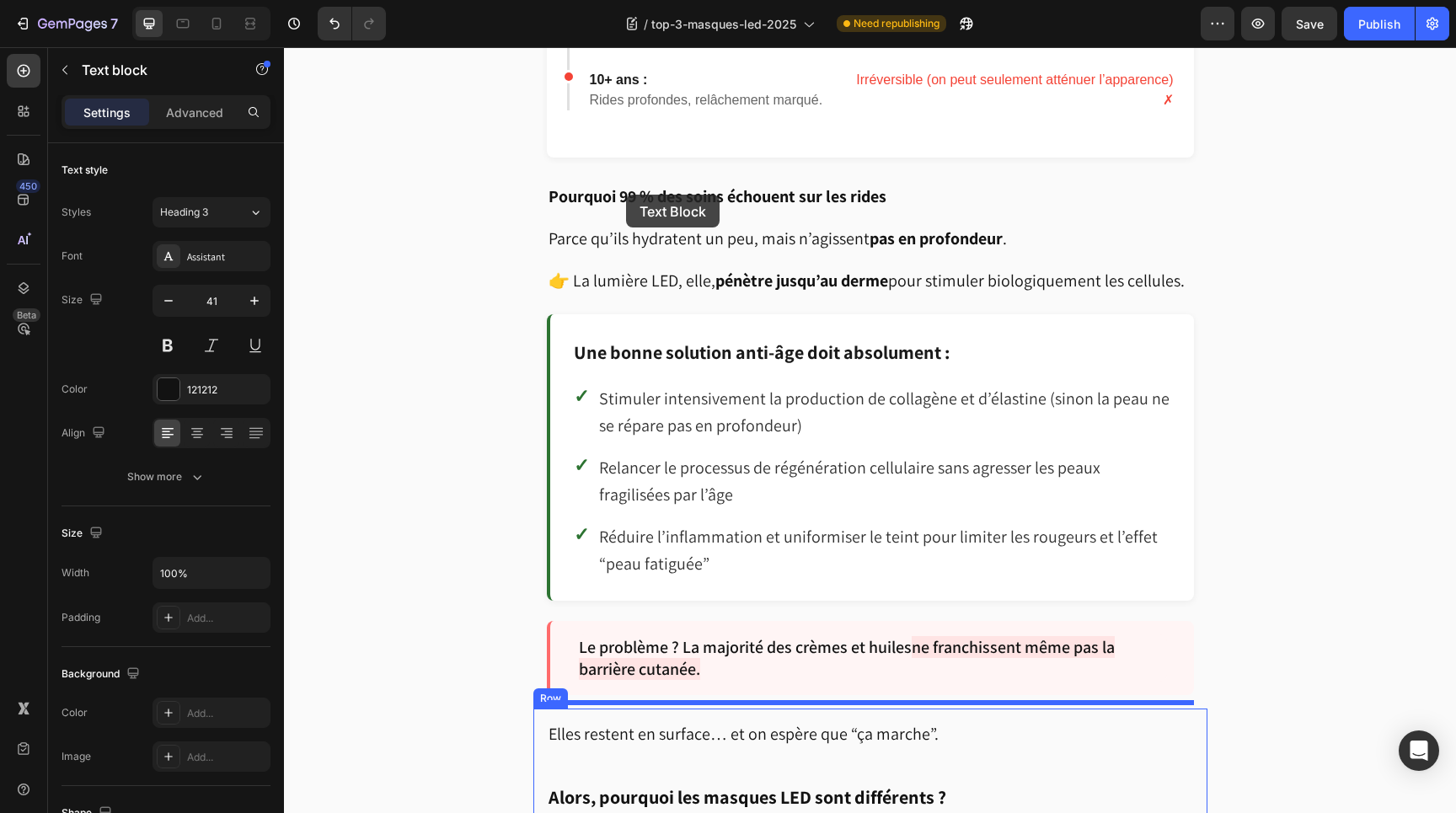
scroll to position [2874, 0]
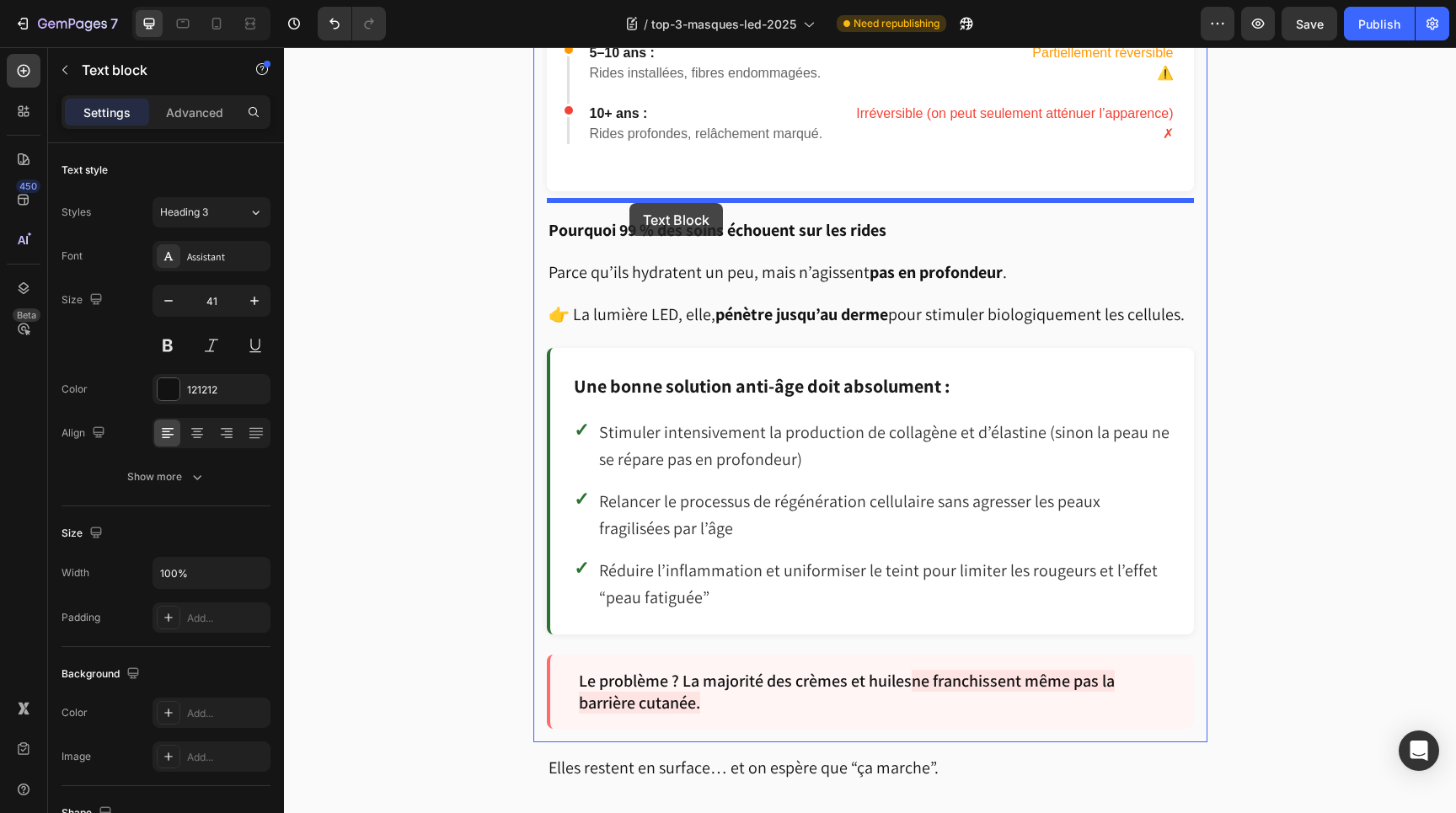
drag, startPoint x: 562, startPoint y: 178, endPoint x: 630, endPoint y: 203, distance: 72.4
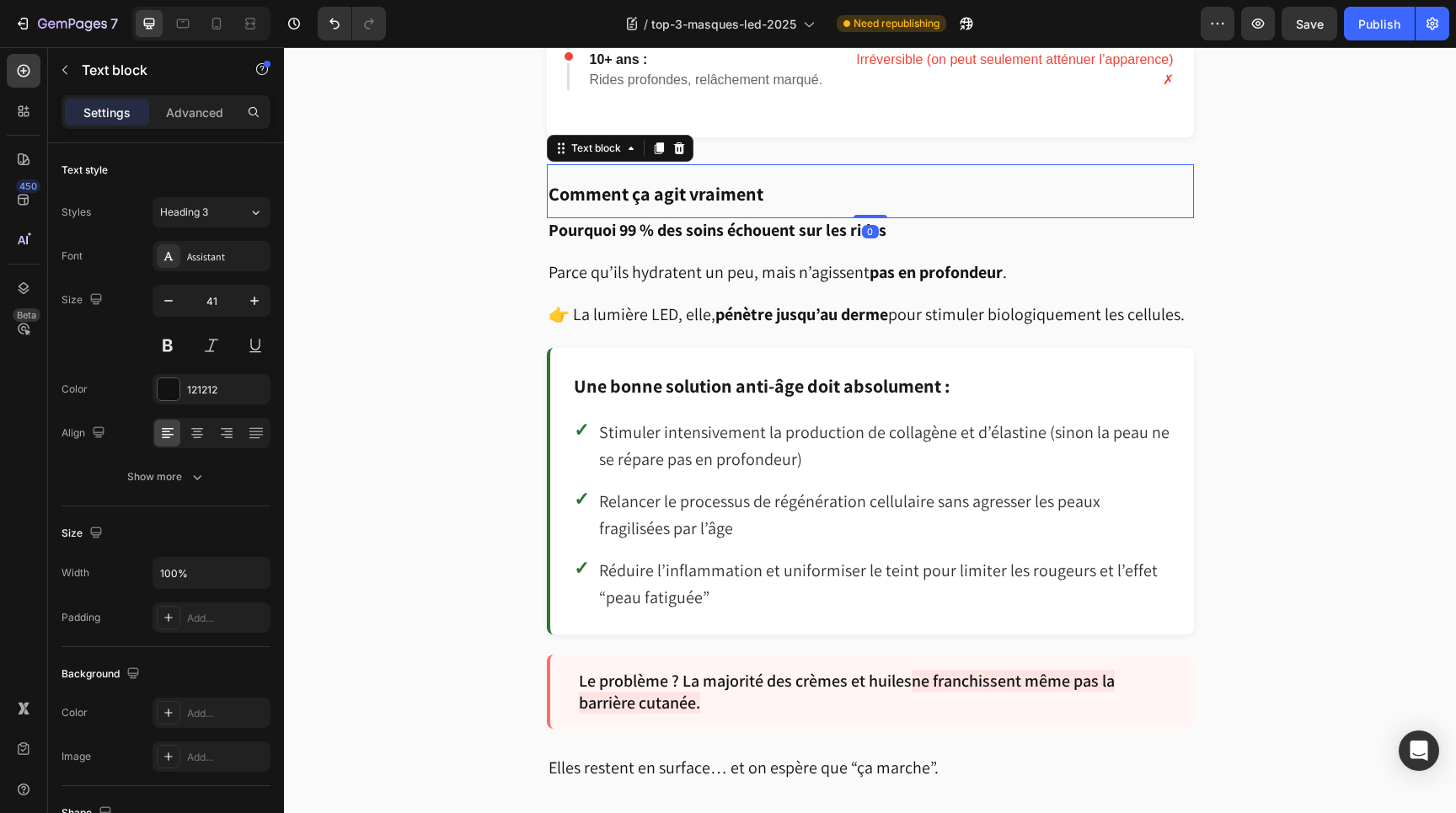
scroll to position [2819, 0]
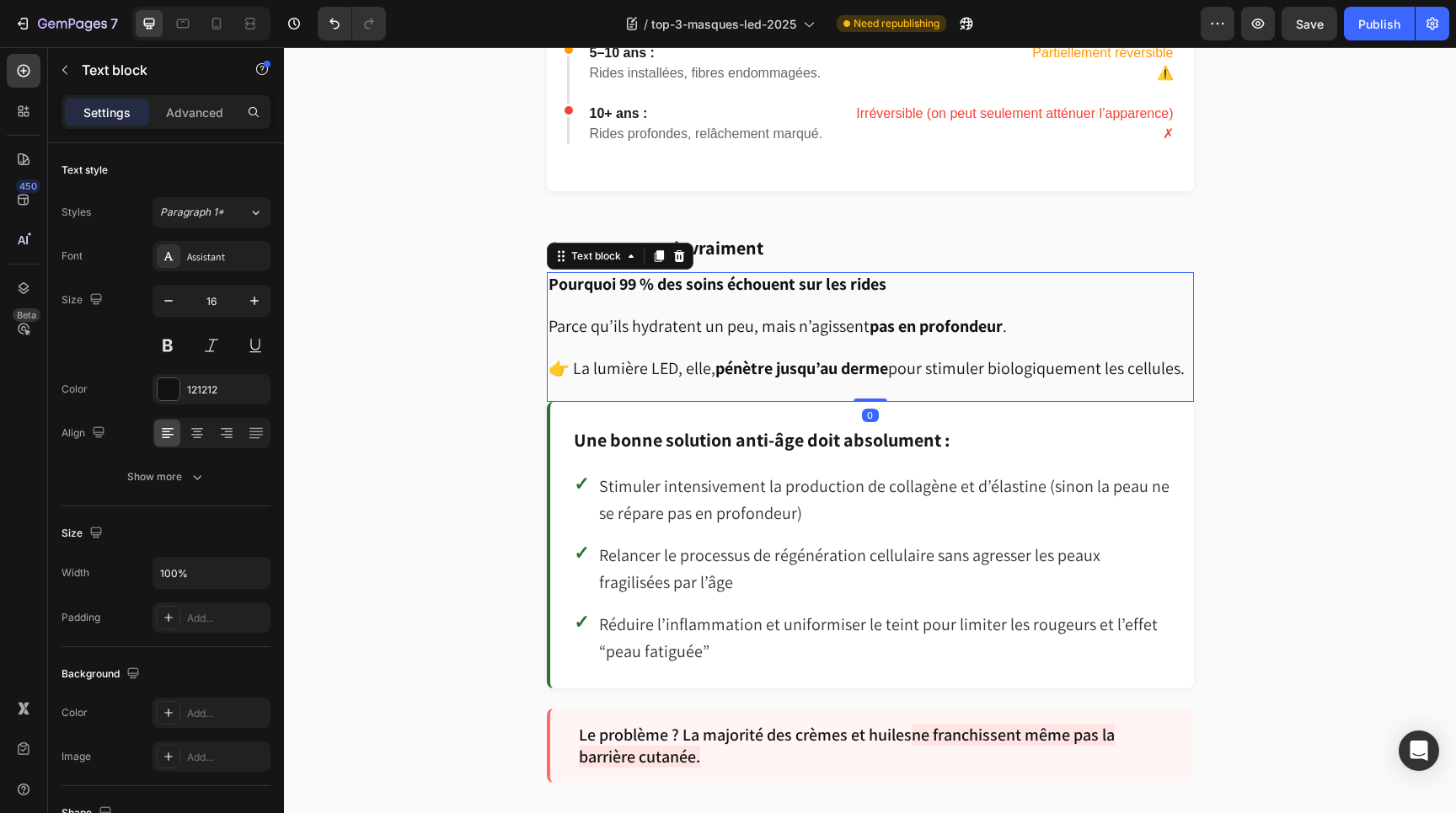
click at [652, 273] on strong "Pourquoi 99 % des soins échouent sur les rides" at bounding box center [718, 283] width 338 height 21
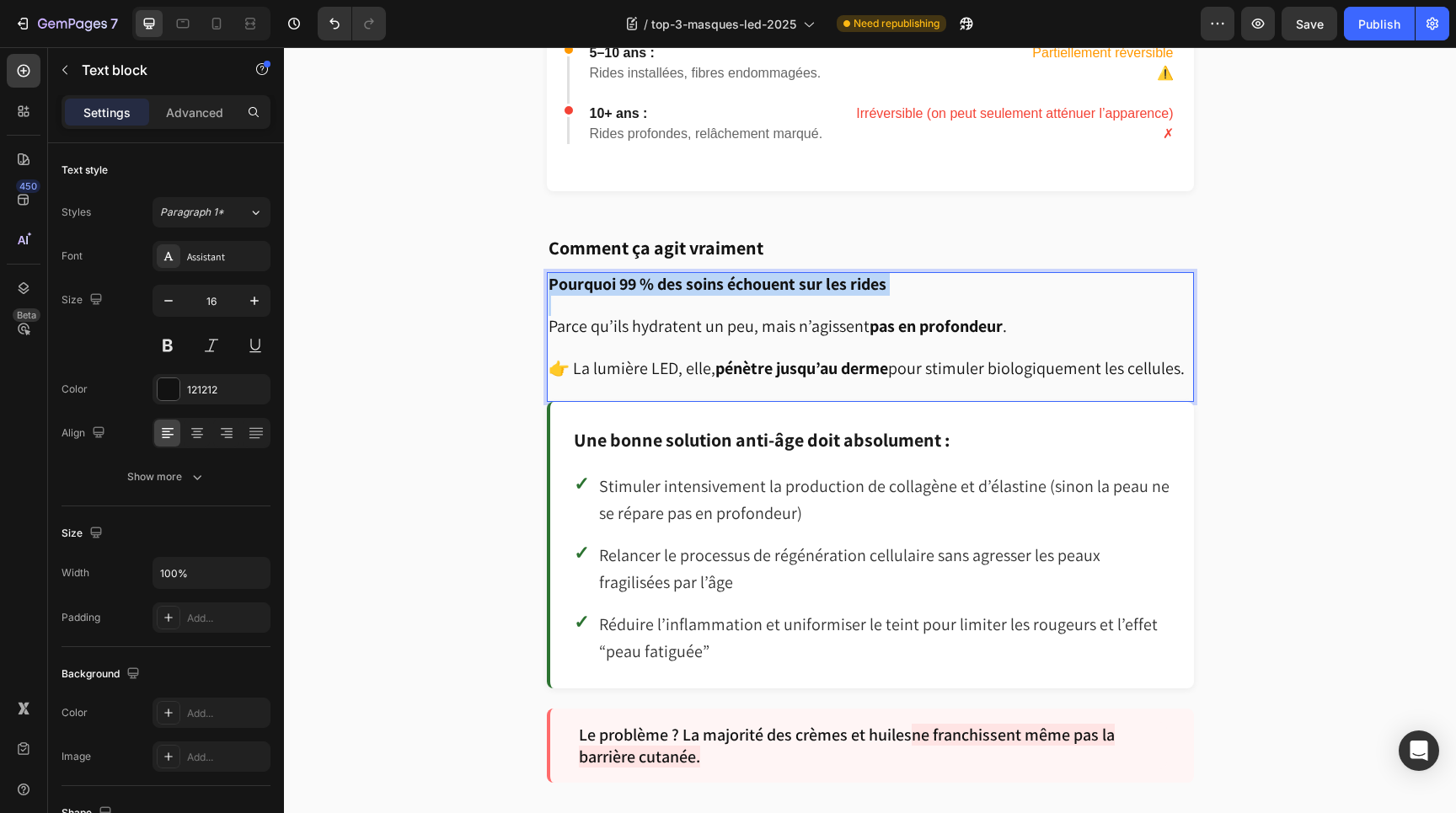
click at [652, 273] on strong "Pourquoi 99 % des soins échouent sur les rides" at bounding box center [718, 283] width 338 height 21
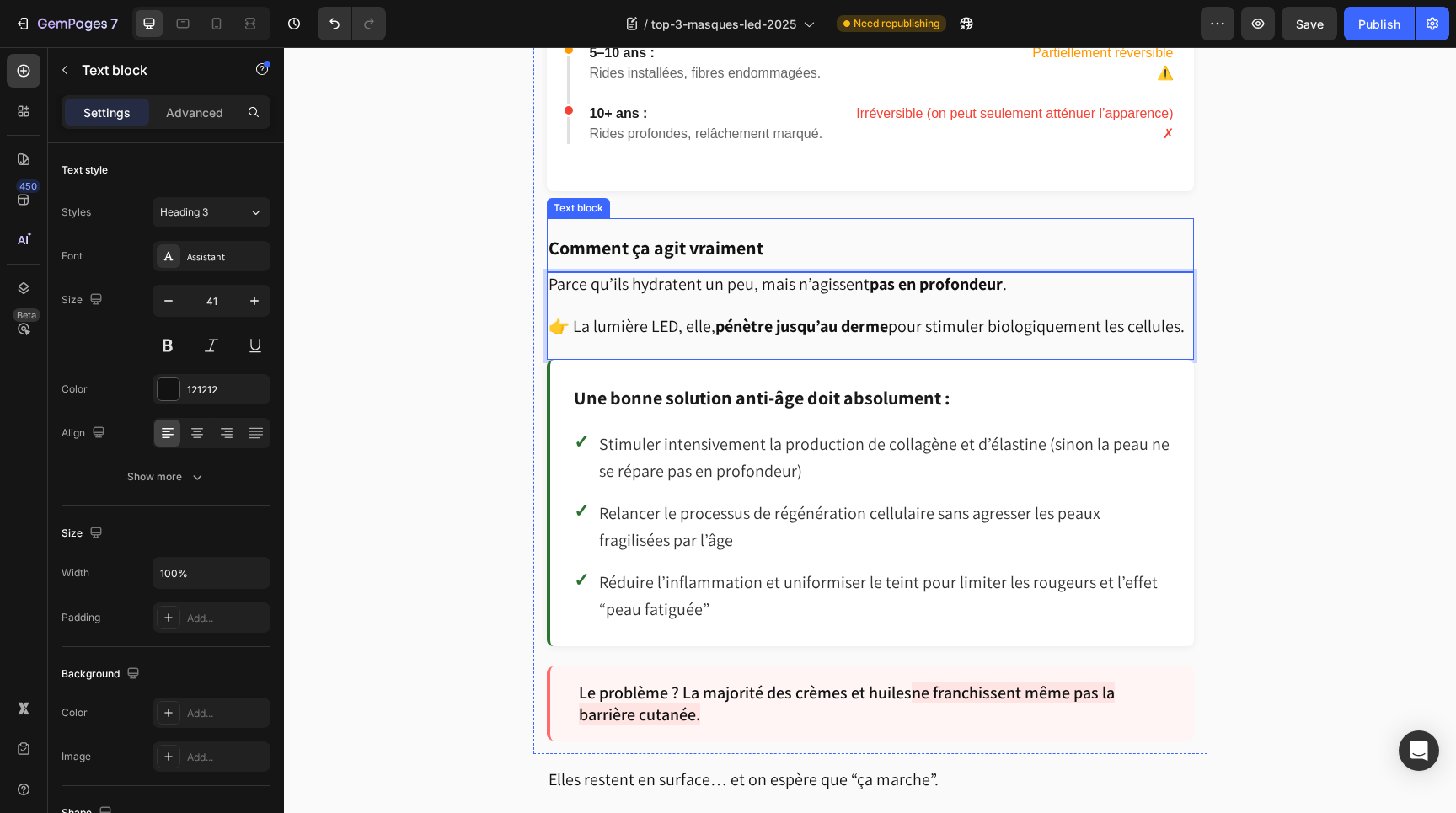
click at [664, 236] on strong "Comment ça agit vraiment" at bounding box center [656, 248] width 215 height 23
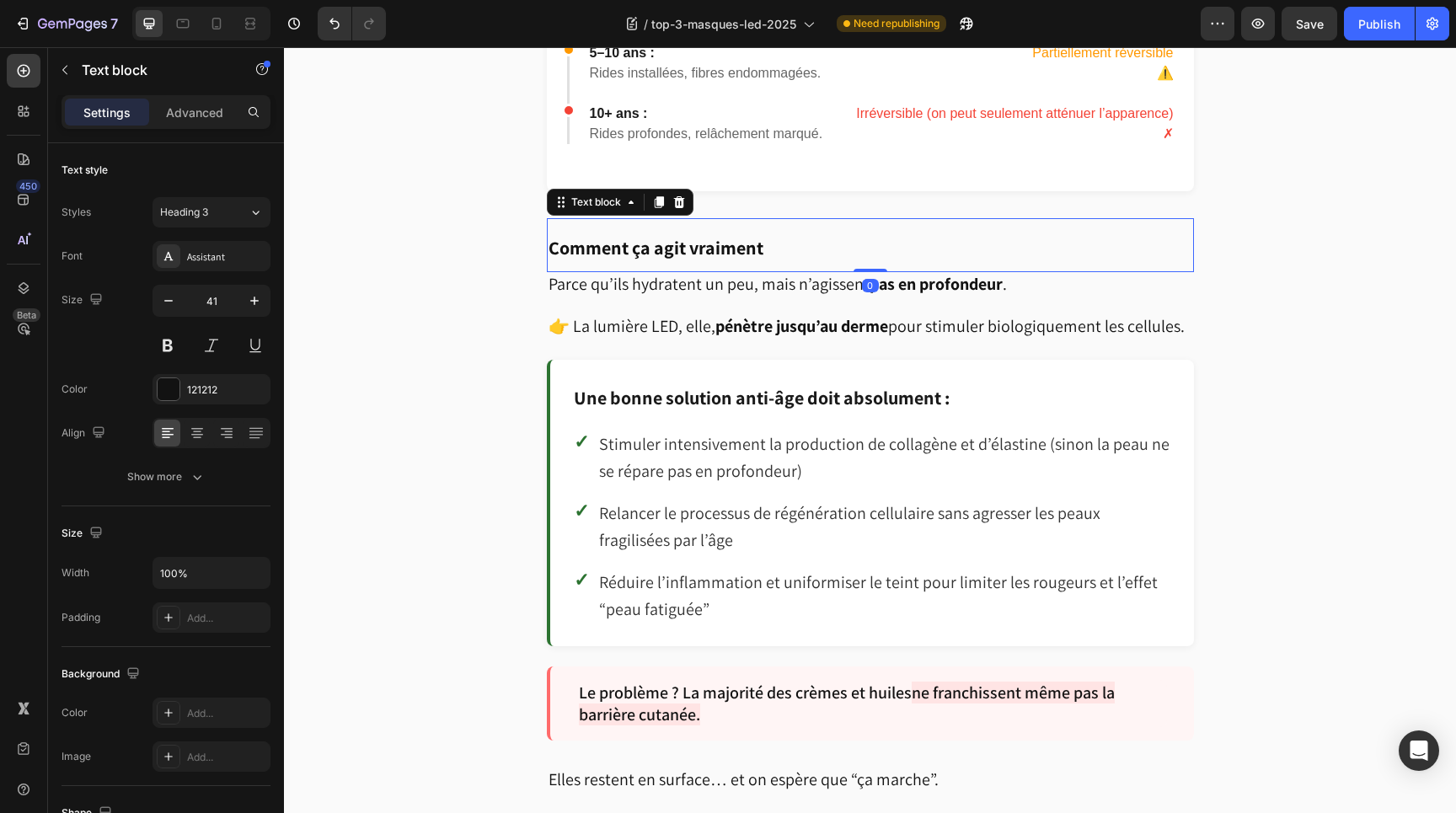
click at [664, 236] on strong "Comment ça agit vraiment" at bounding box center [656, 248] width 215 height 23
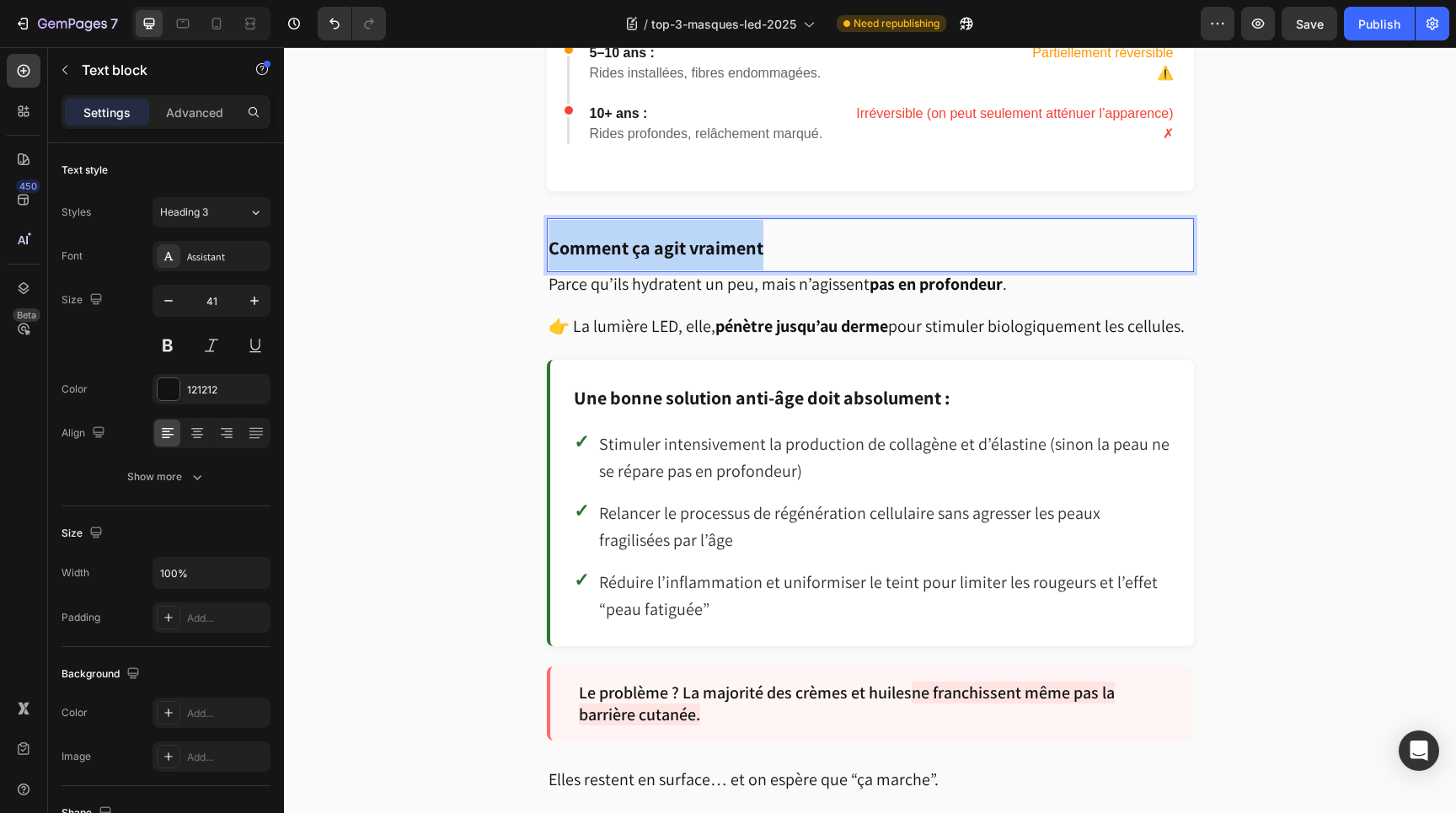
click at [664, 236] on strong "Comment ça agit vraiment" at bounding box center [656, 248] width 215 height 23
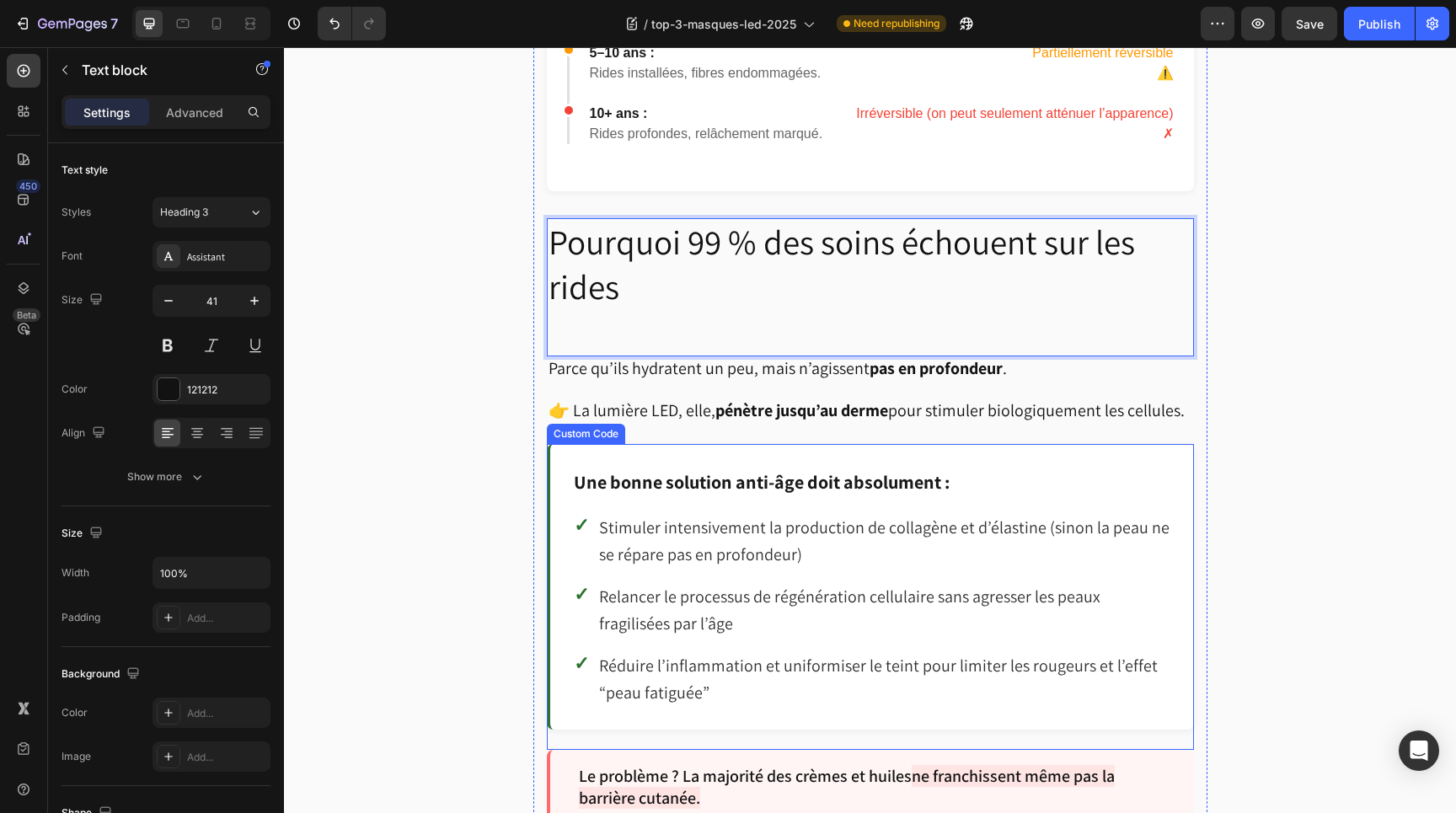
click at [837, 468] on h3 "Une bonne solution anti-âge doit absolument :" at bounding box center [872, 483] width 597 height 30
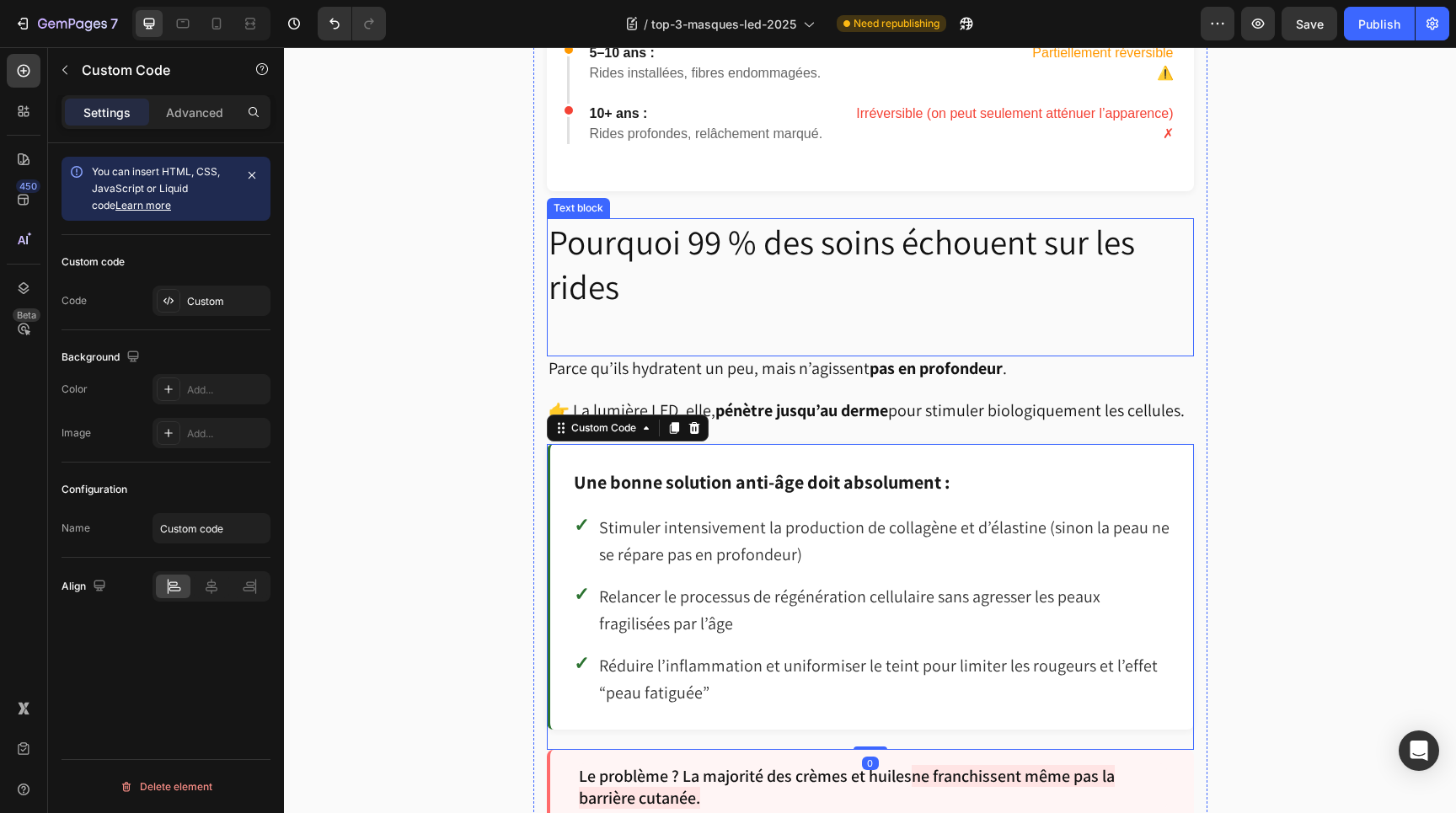
click at [641, 262] on p "Pourquoi 99 % des soins échouent sur les rides" at bounding box center [870, 264] width 644 height 91
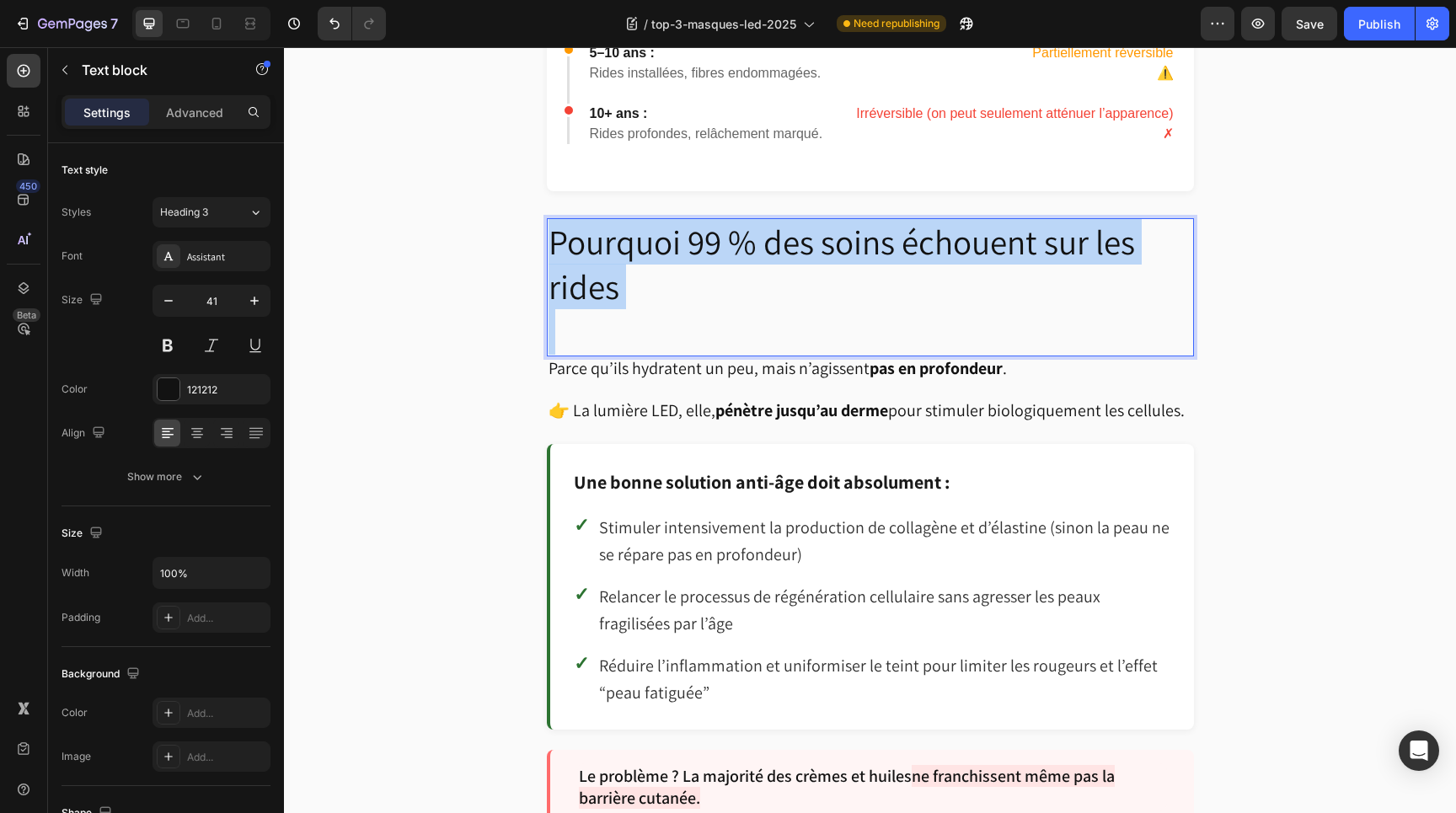
click at [641, 262] on p "Pourquoi 99 % des soins échouent sur les rides" at bounding box center [870, 264] width 644 height 91
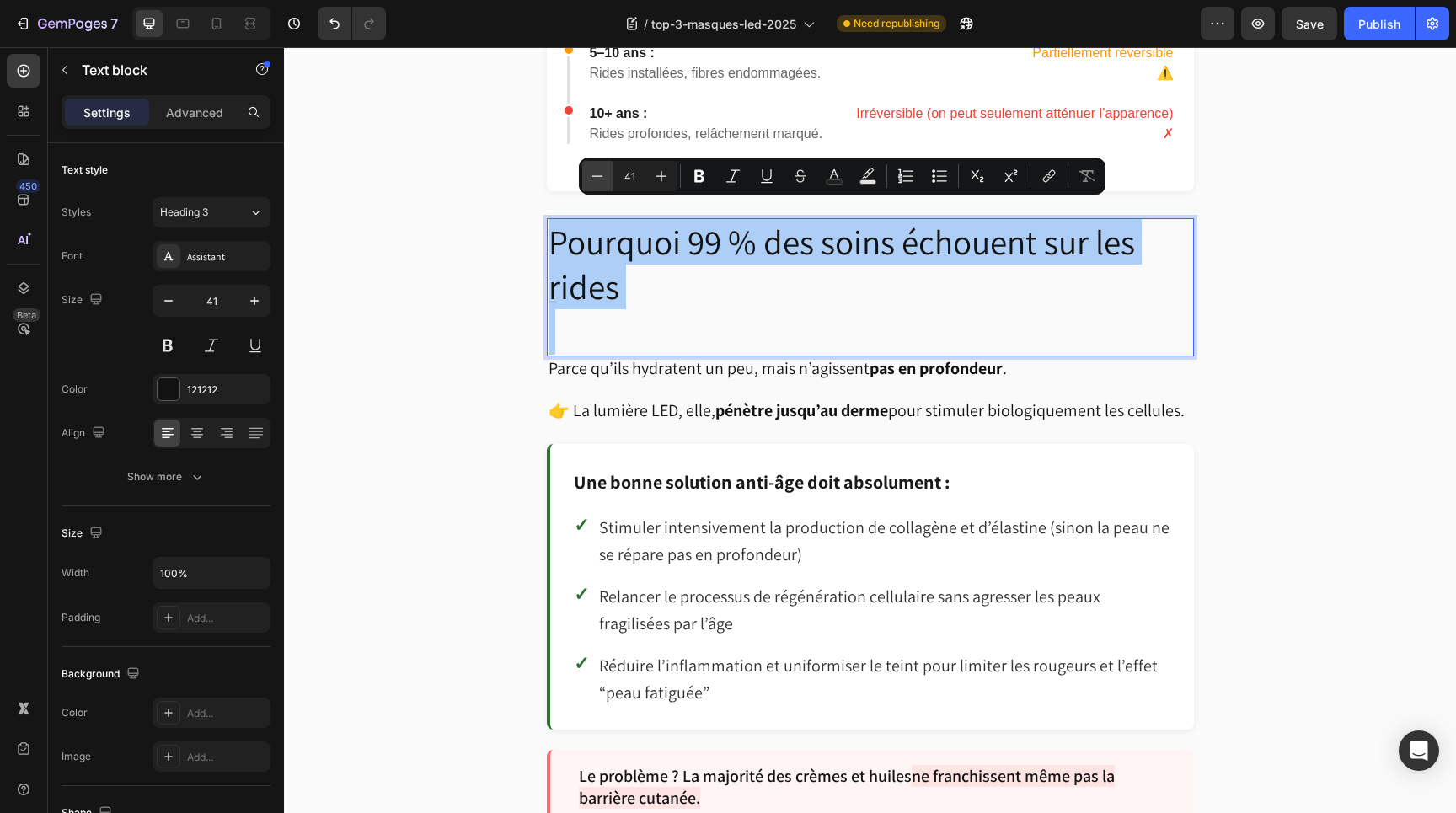
click at [589, 174] on icon "Editor contextual toolbar" at bounding box center [597, 176] width 17 height 17
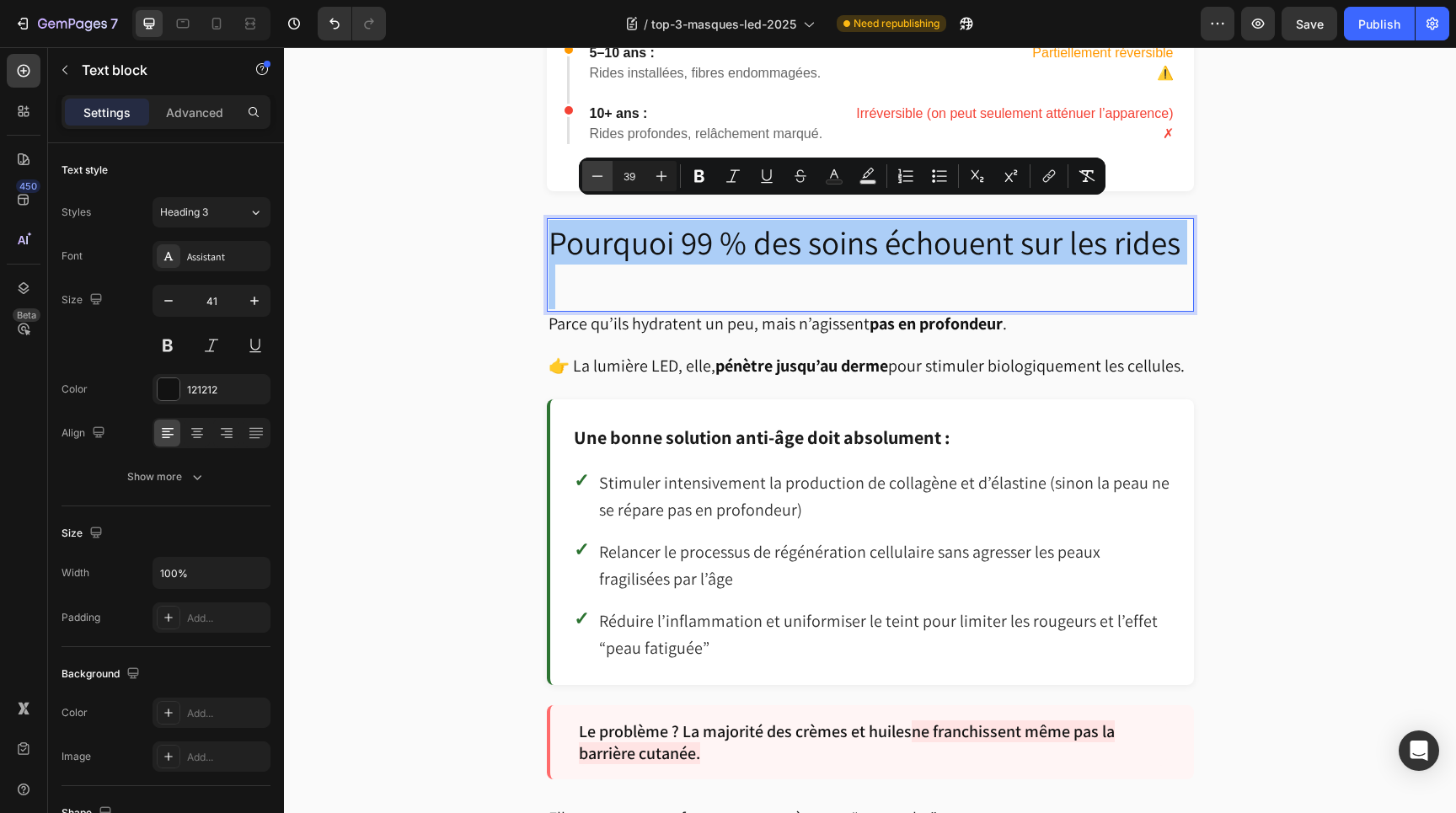
click at [589, 174] on icon "Editor contextual toolbar" at bounding box center [597, 176] width 17 height 17
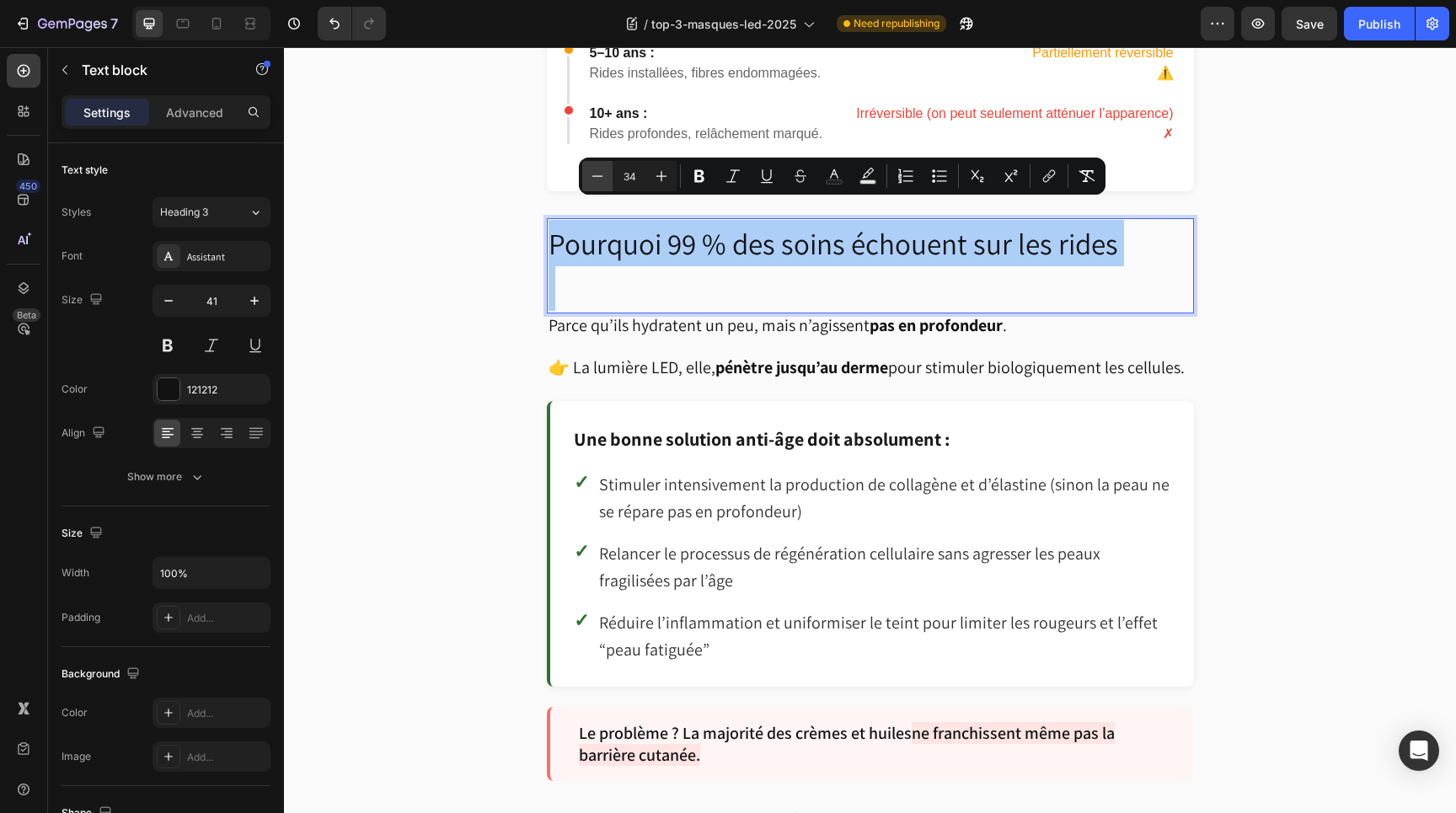
click at [589, 174] on icon "Editor contextual toolbar" at bounding box center [597, 176] width 17 height 17
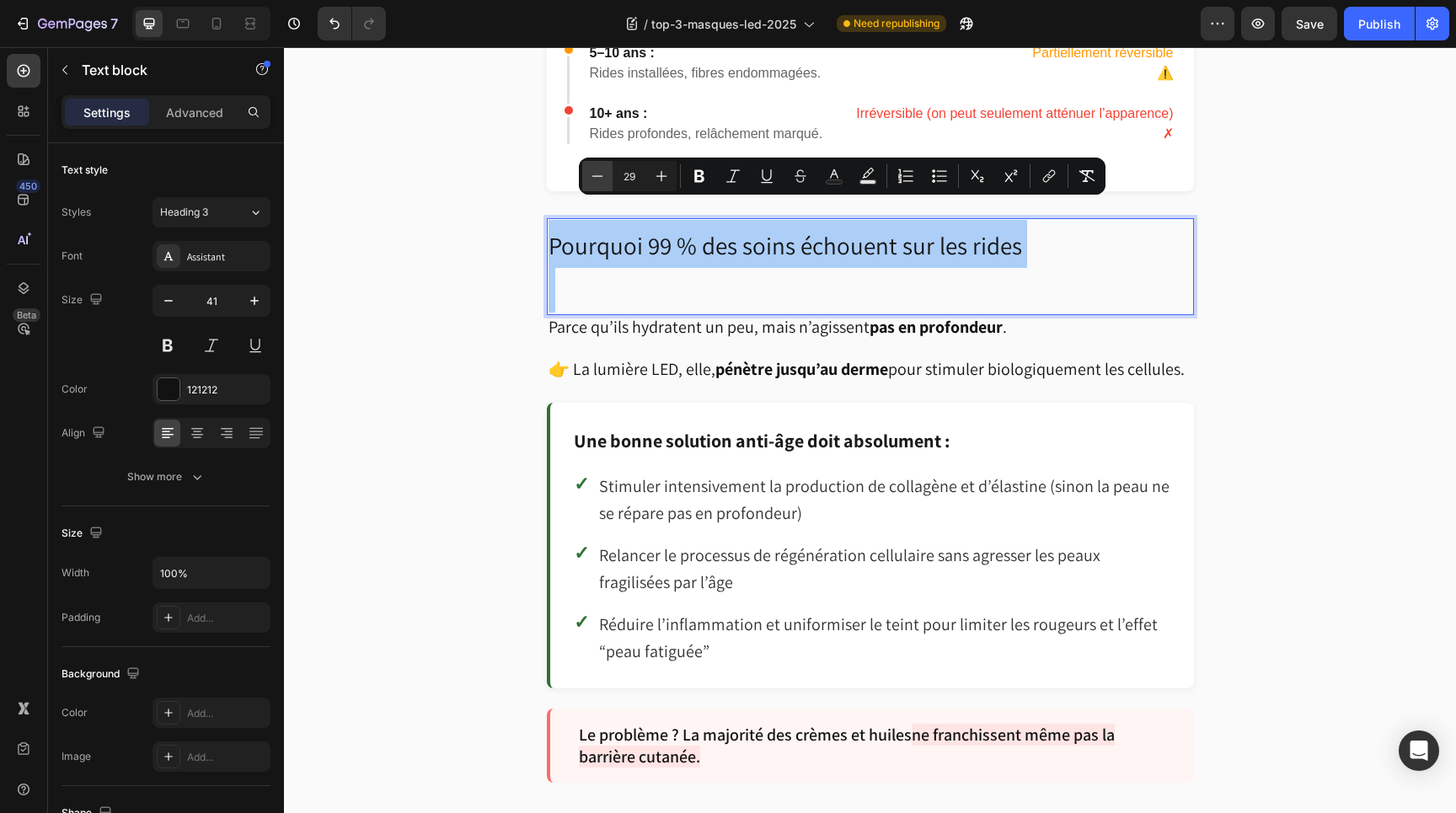
click at [589, 174] on icon "Editor contextual toolbar" at bounding box center [597, 176] width 17 height 17
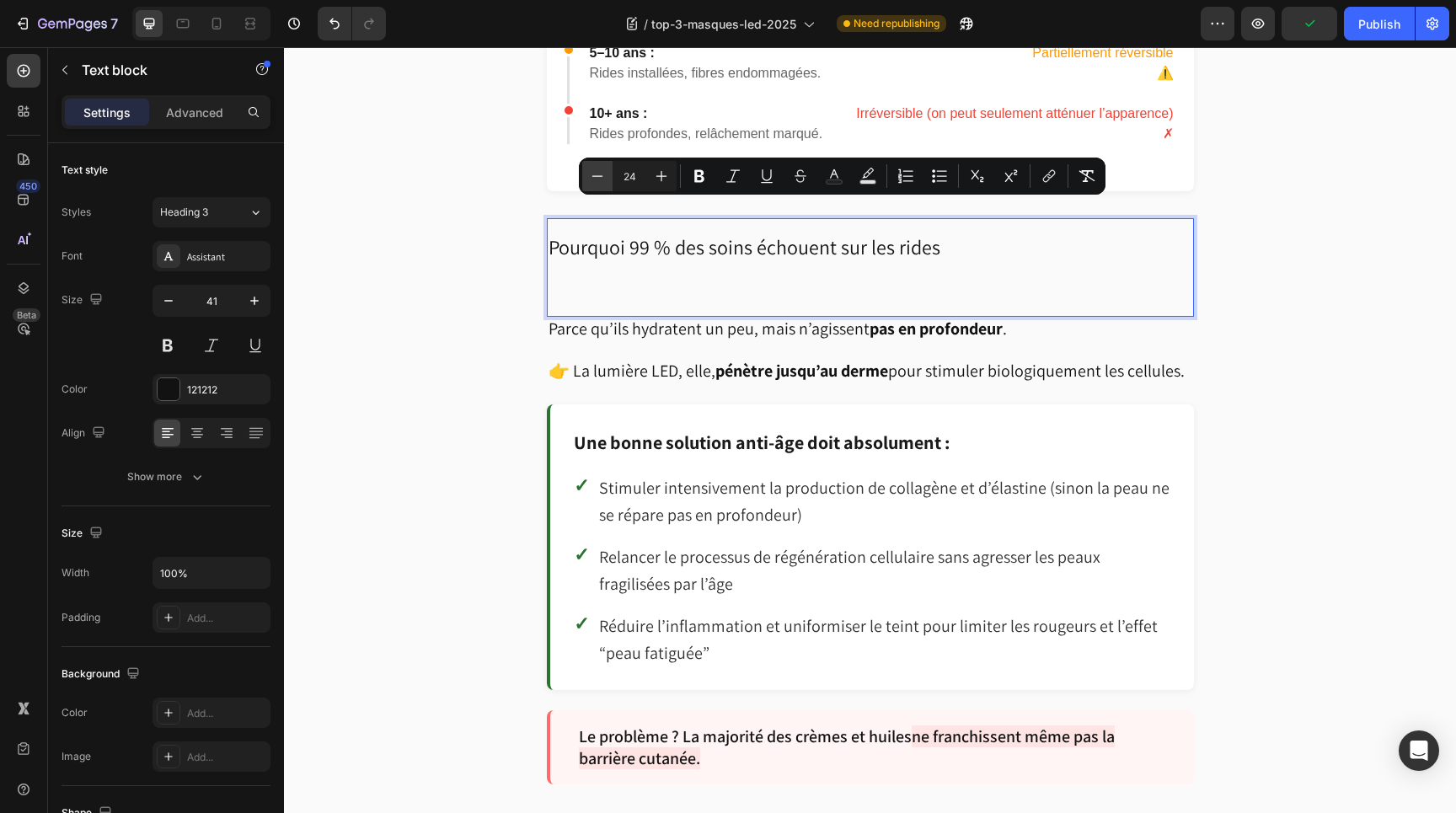
click at [589, 174] on icon "Editor contextual toolbar" at bounding box center [597, 176] width 17 height 17
type input "22"
click at [595, 296] on p "Rich Text Editor. Editing area: main" at bounding box center [870, 293] width 644 height 45
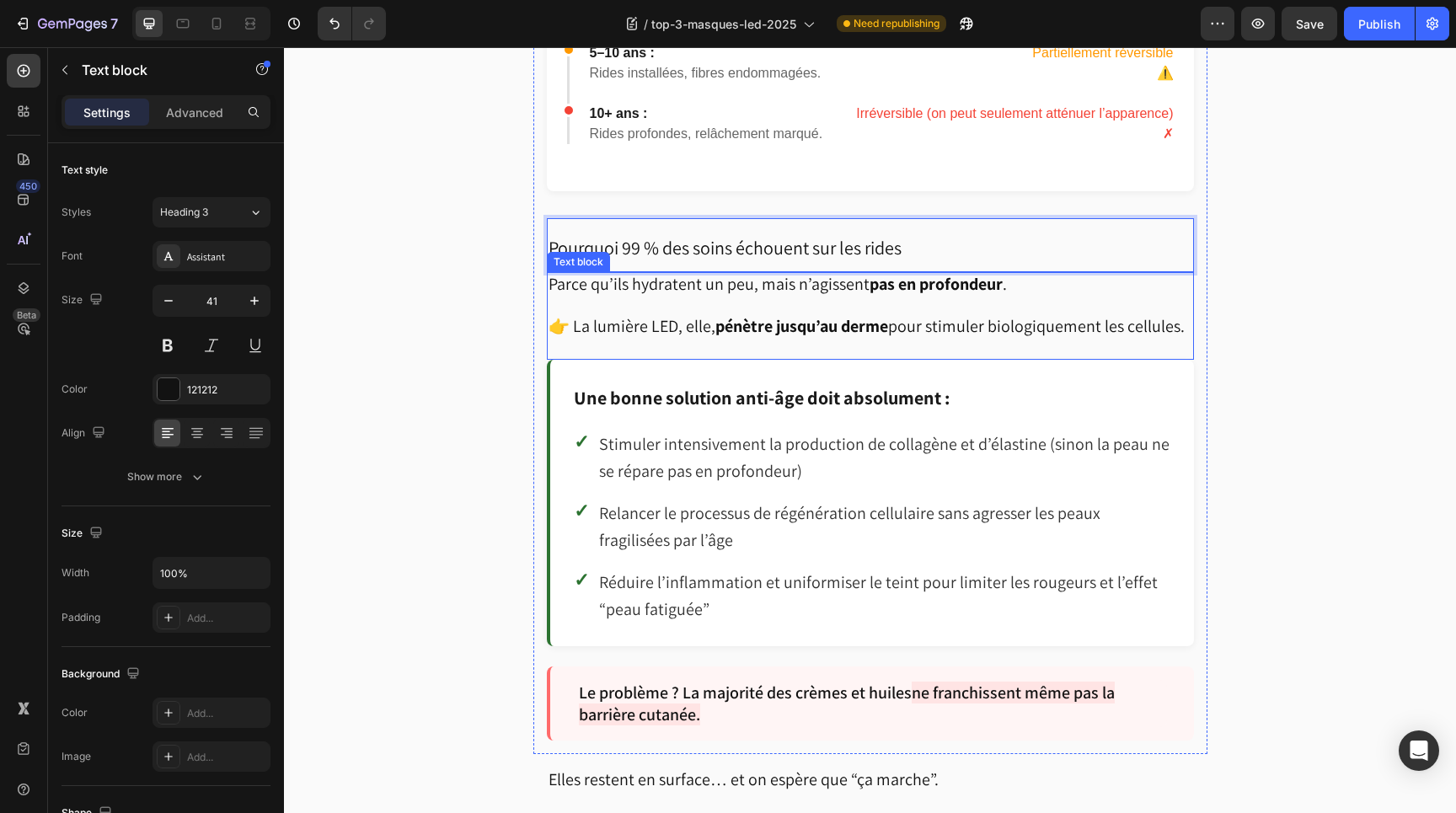
click at [801, 338] on p "Rich Text Editor. Editing area: main" at bounding box center [870, 349] width 644 height 21
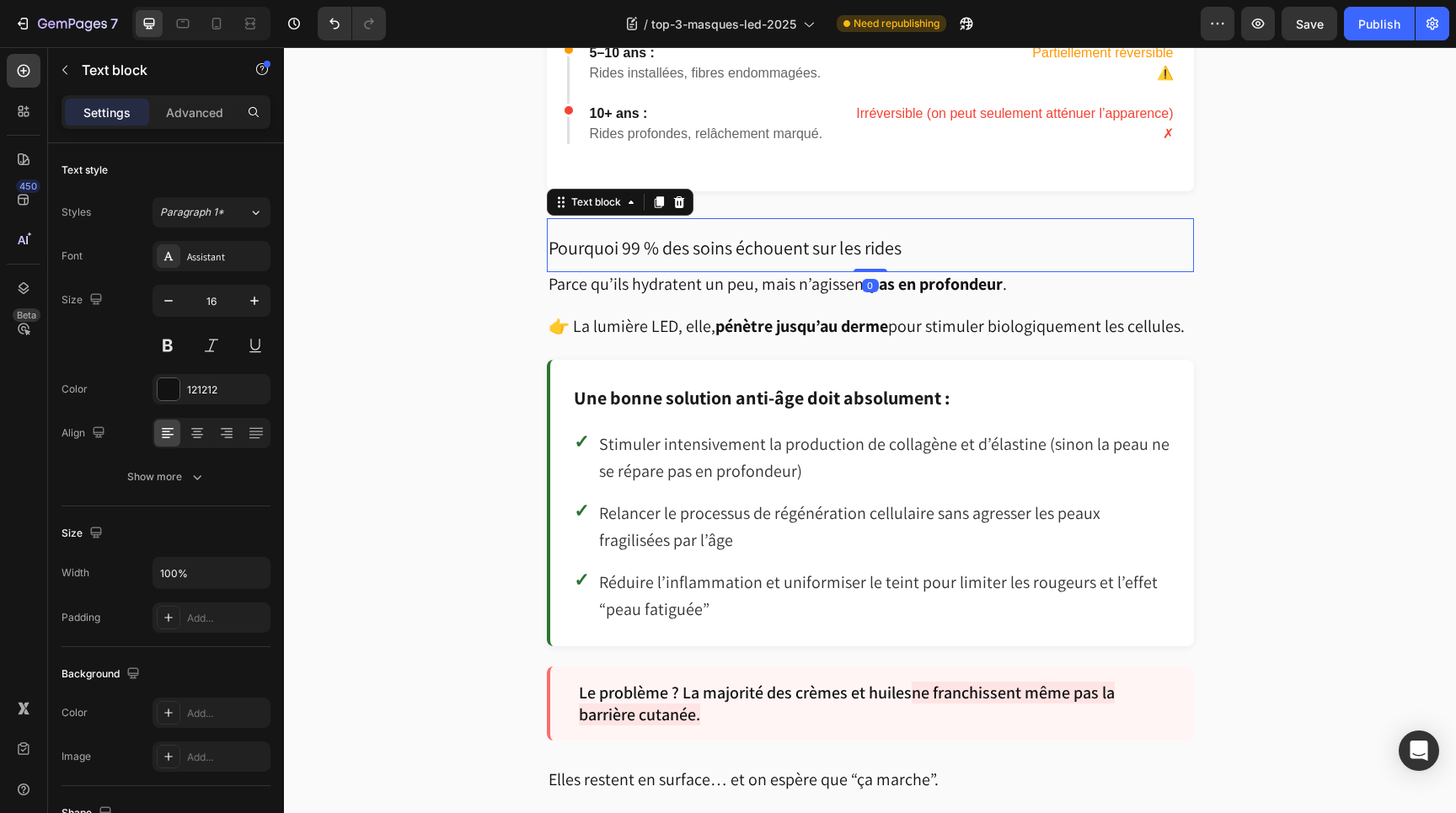
click at [743, 236] on span "Pourquoi 99 % des soins échouent sur les rides" at bounding box center [725, 248] width 353 height 23
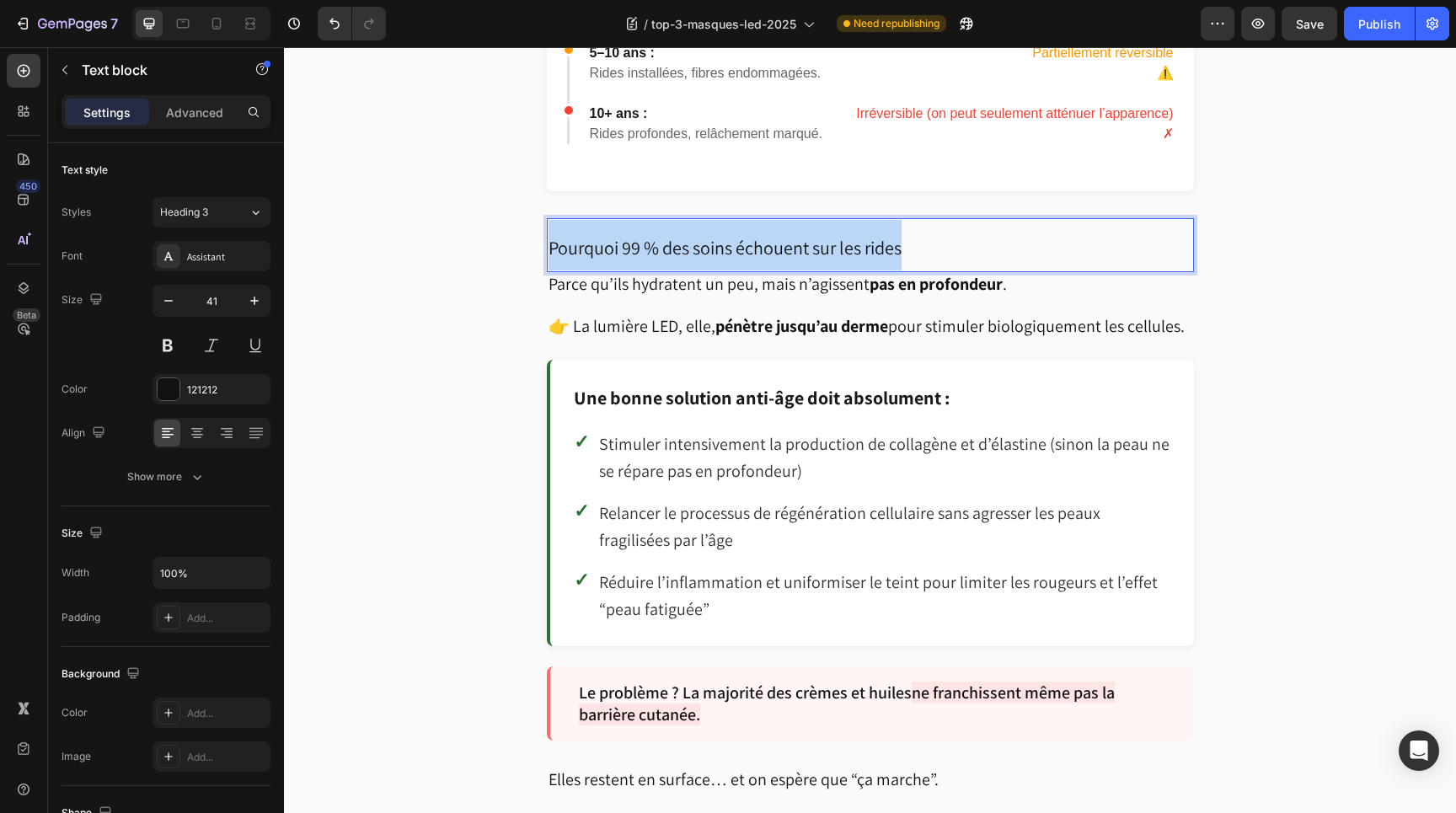
click at [743, 236] on span "Pourquoi 99 % des soins échouent sur les rides" at bounding box center [725, 248] width 353 height 23
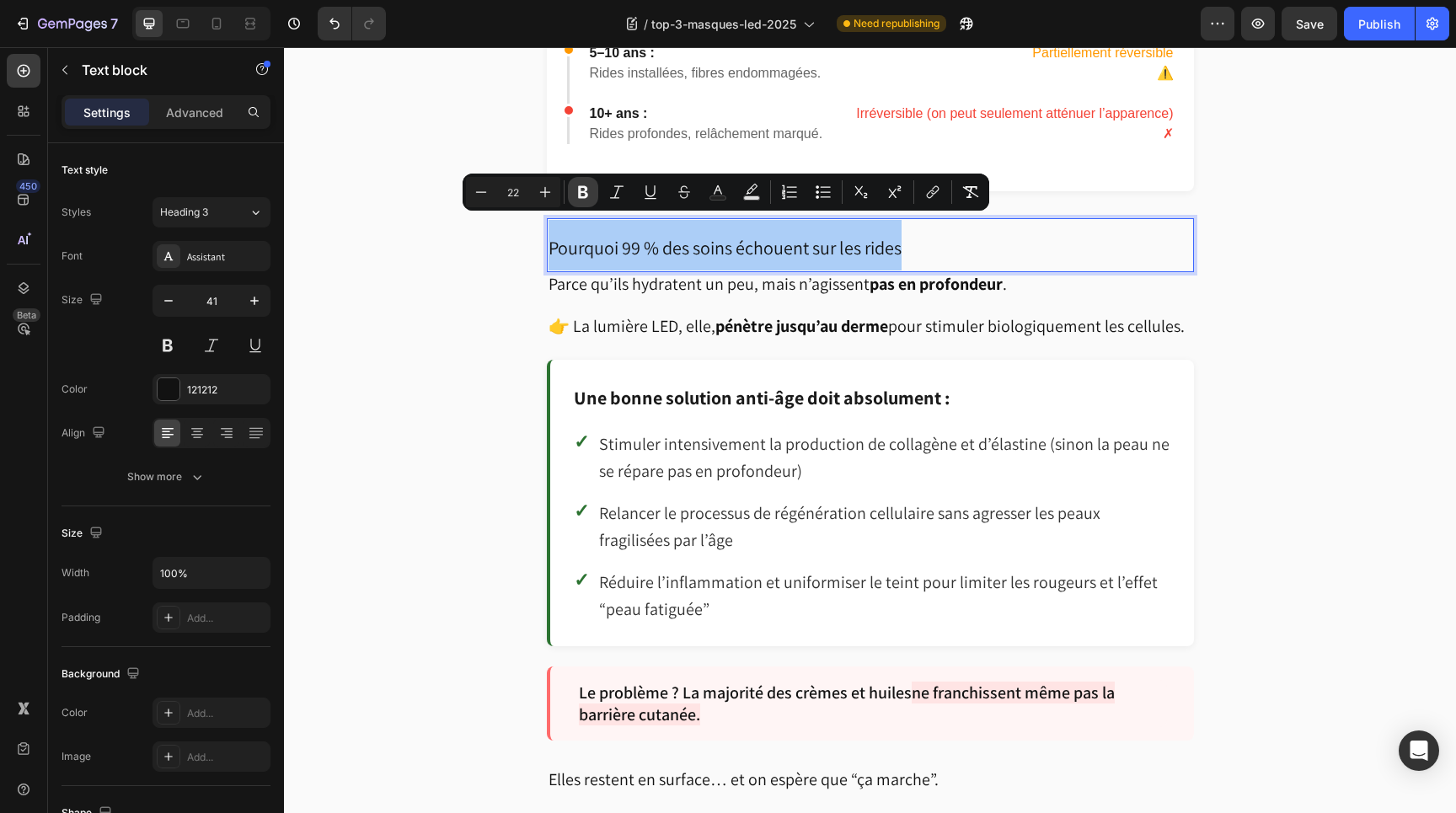
click at [579, 194] on icon "Editor contextual toolbar" at bounding box center [583, 193] width 10 height 13
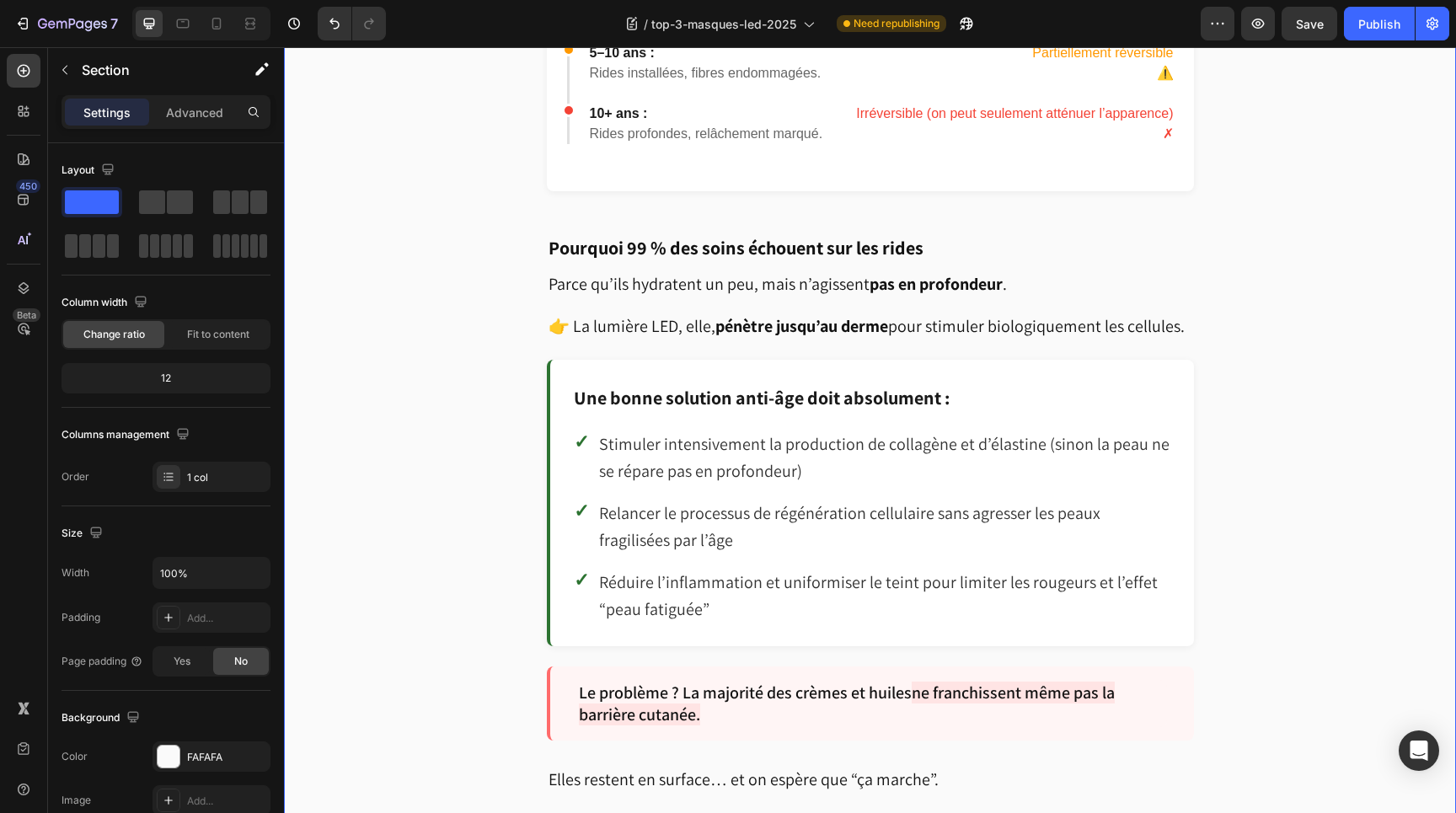
click at [683, 273] on span "Parce qu’ils hydratent un peu, mais n’agissent pas en profondeur ." at bounding box center [778, 283] width 459 height 21
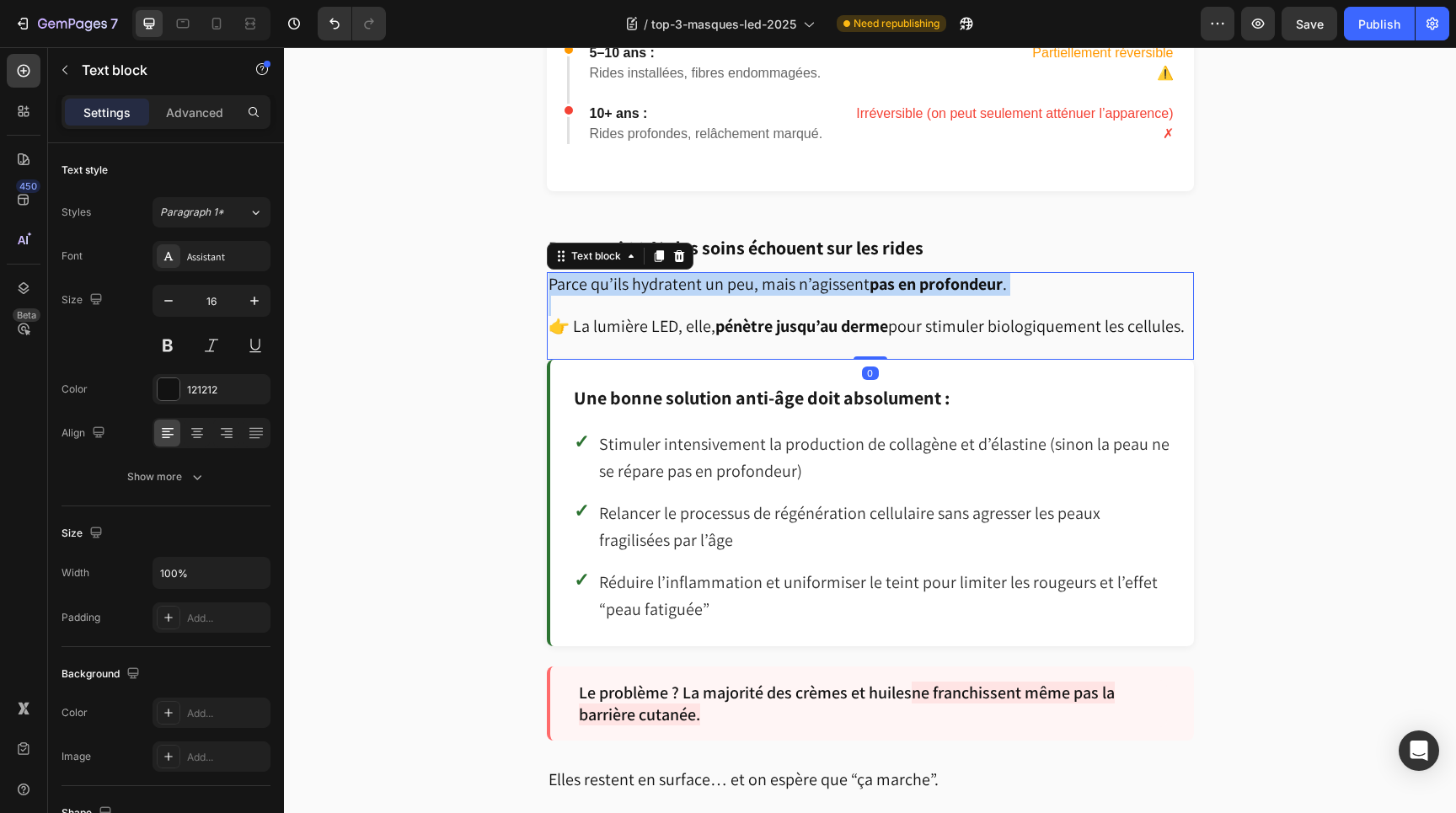
click at [683, 273] on span "Parce qu’ils hydratent un peu, mais n’agissent pas en profondeur ." at bounding box center [778, 283] width 459 height 21
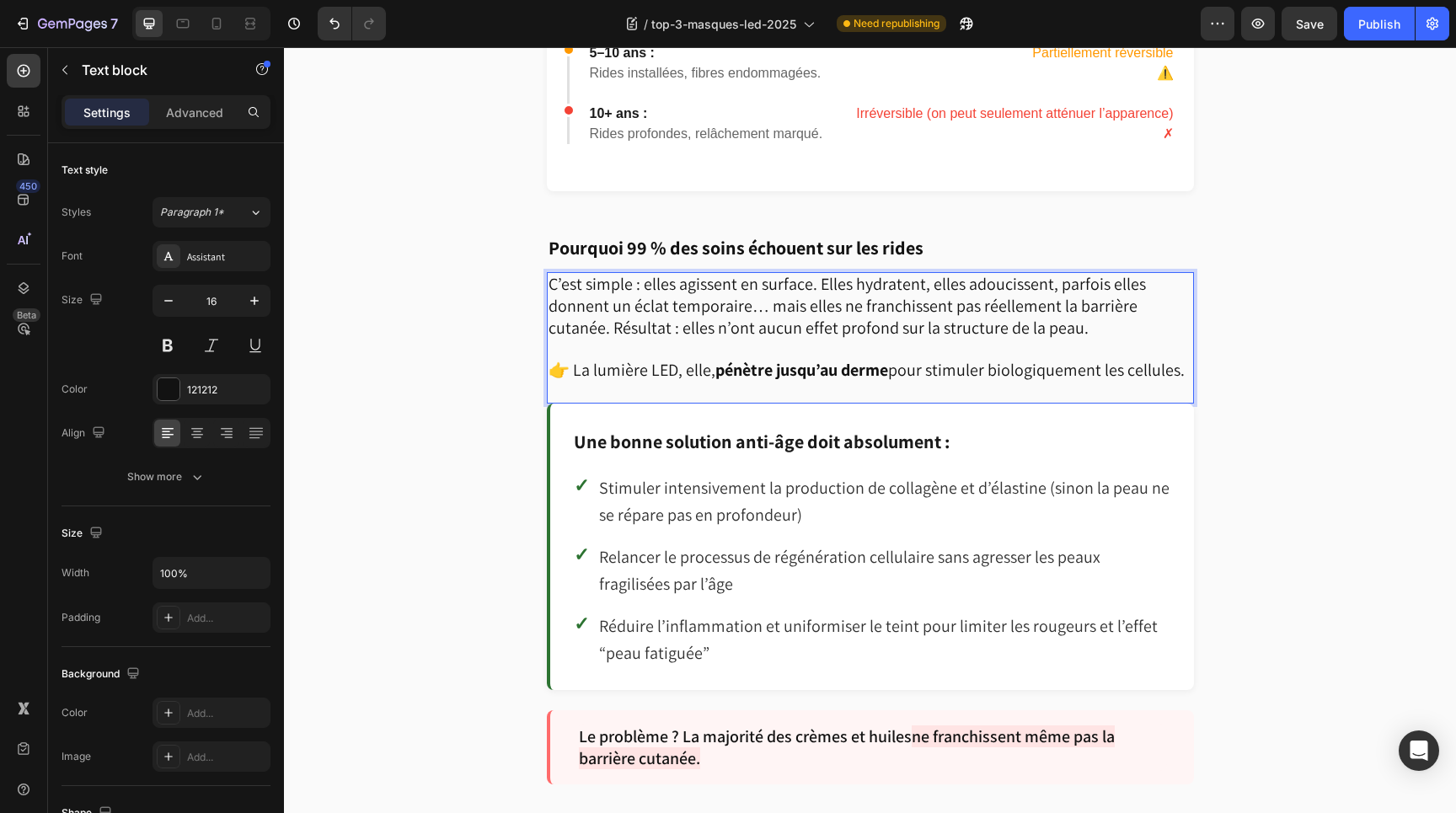
click at [550, 315] on span "C’est simple : elles agissent en surface. Elles hydratent, elles adoucissent, p…" at bounding box center [847, 306] width 597 height 65
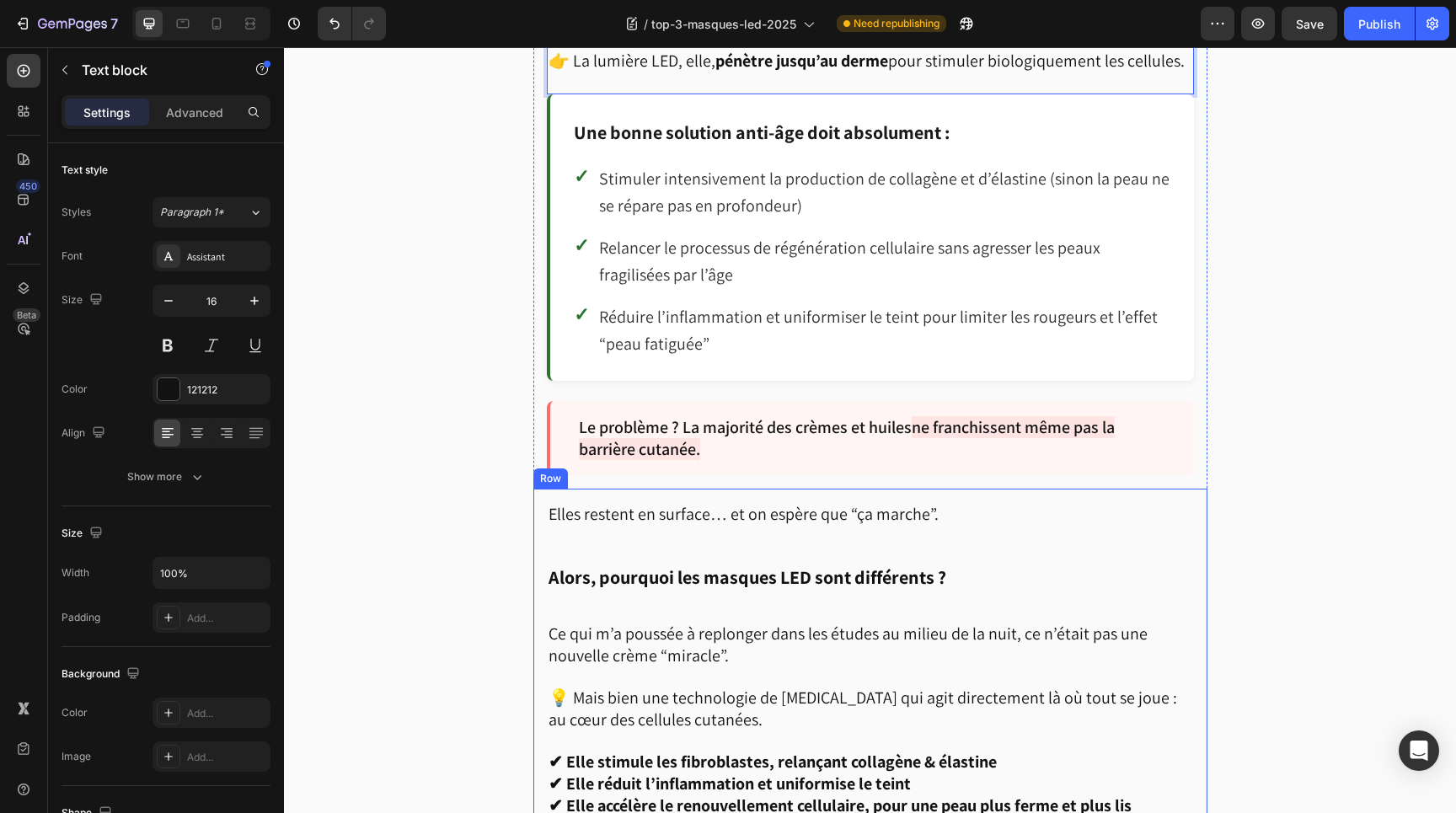
scroll to position [3186, 0]
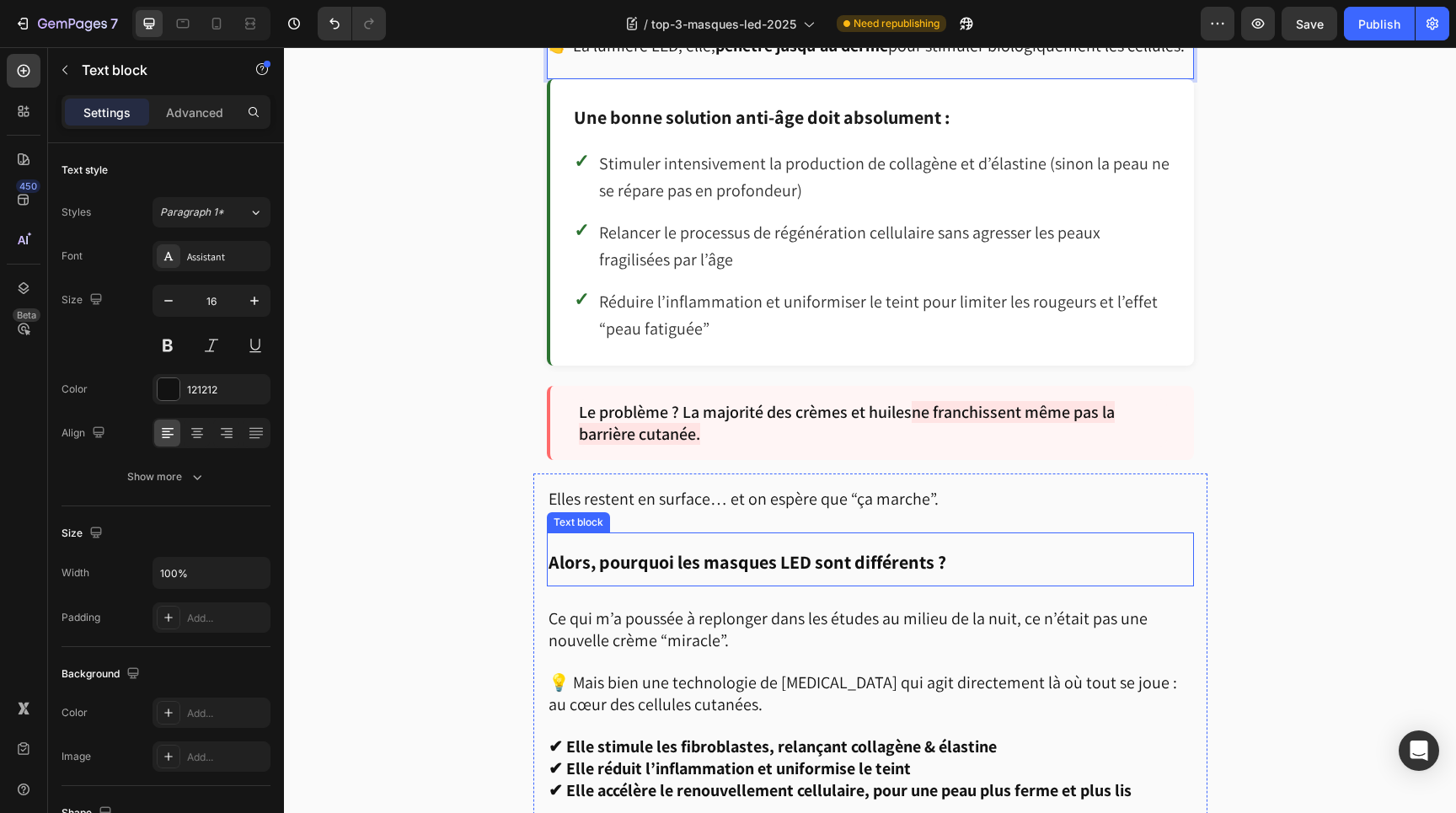
click at [700, 550] on strong "Alors, pourquoi les masques LED sont différents ?" at bounding box center [748, 562] width 398 height 23
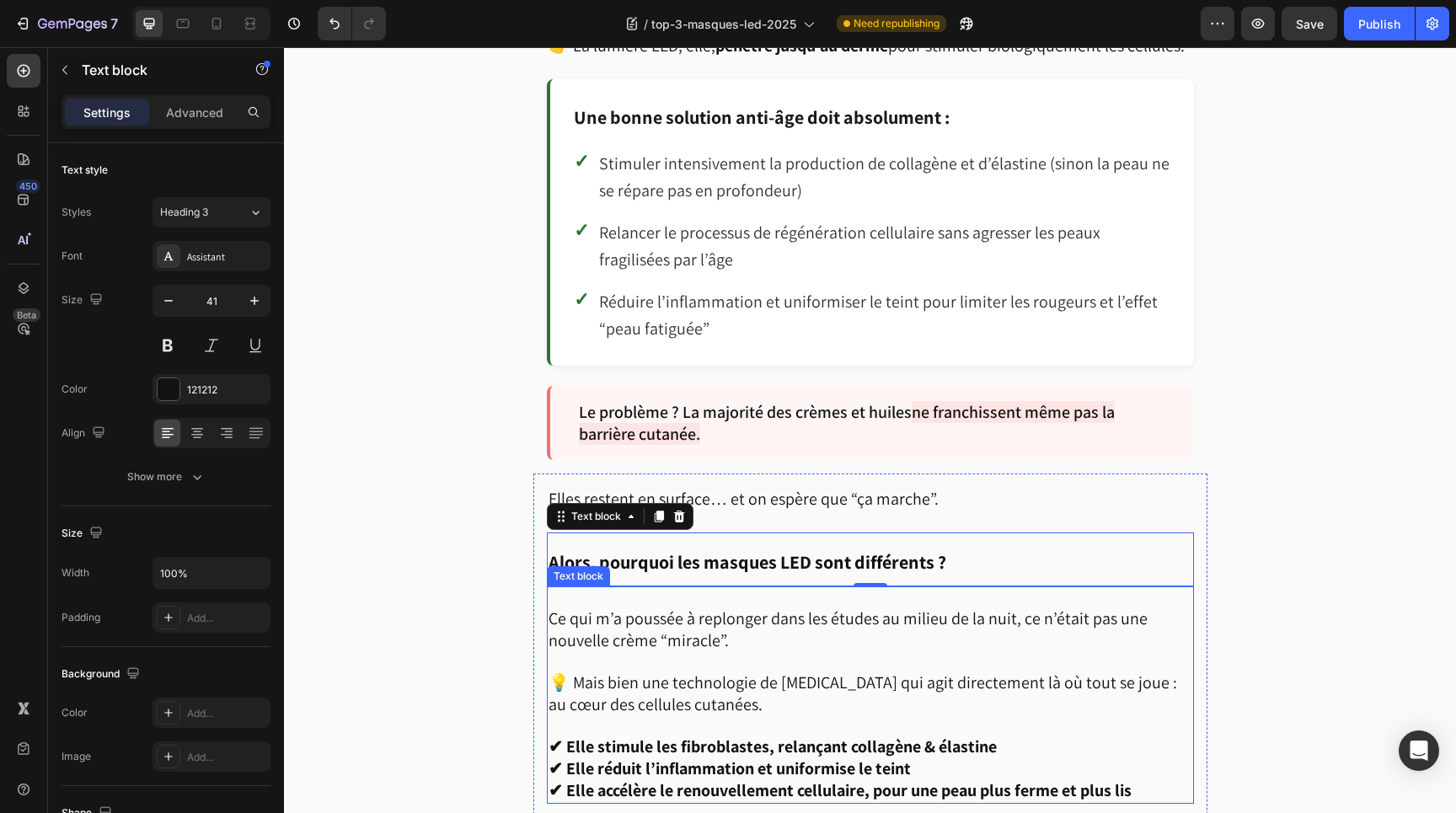
click at [678, 625] on span "Ce qui m’a poussée à replonger dans les études au milieu de la nuit, ce n’était…" at bounding box center [848, 629] width 599 height 44
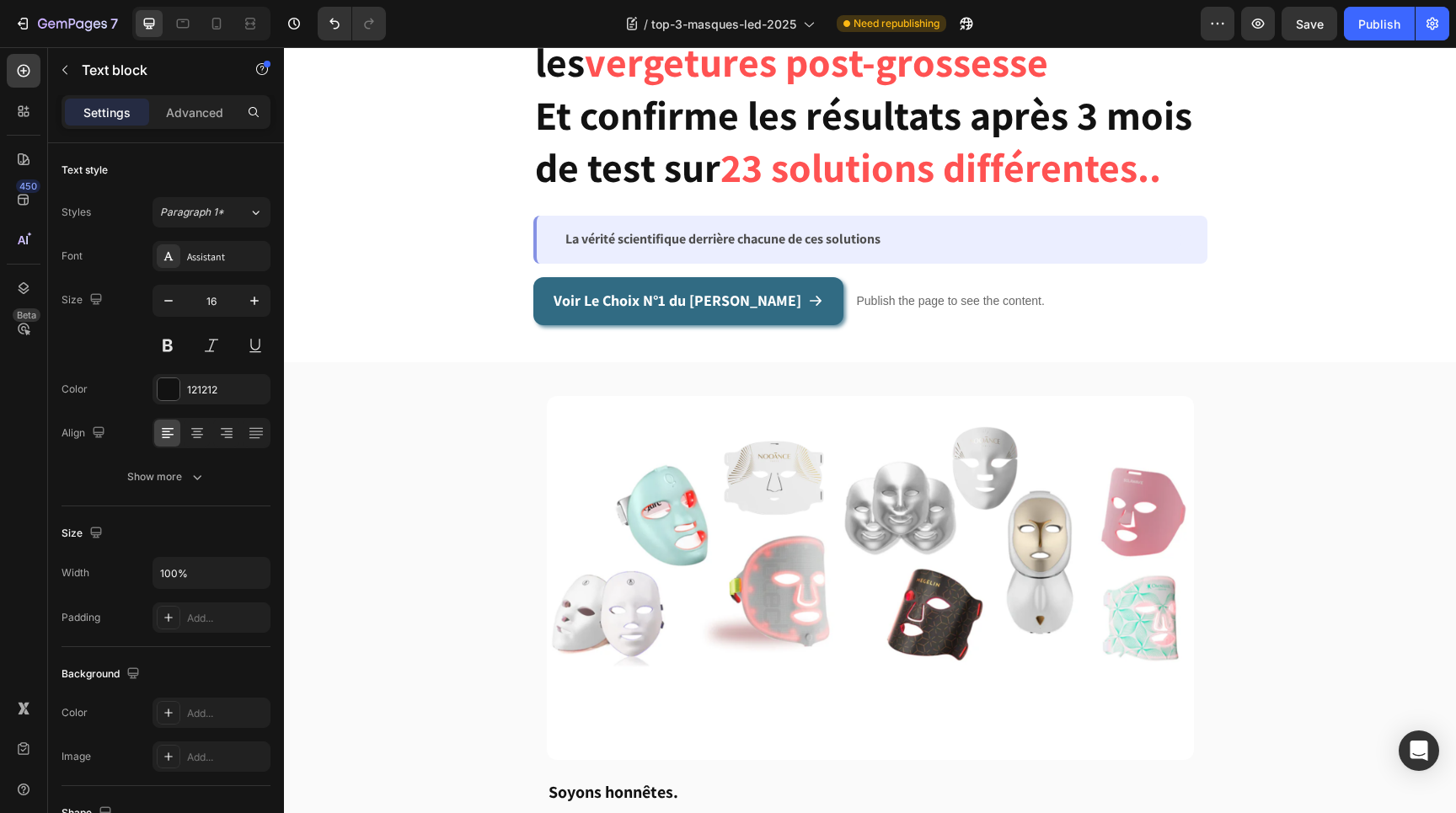
scroll to position [321, 0]
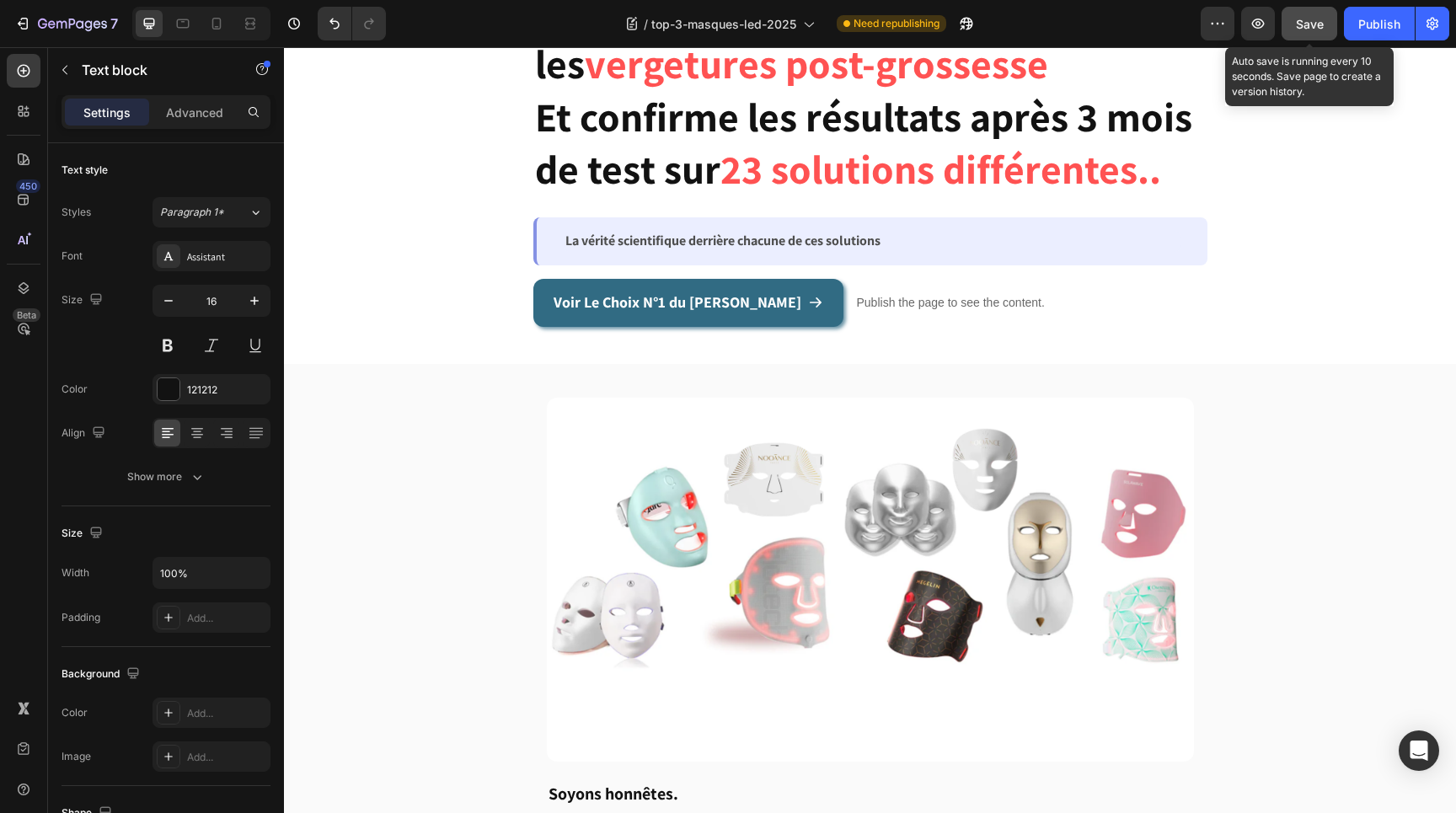
click at [1310, 21] on span "Save" at bounding box center [1310, 23] width 28 height 14
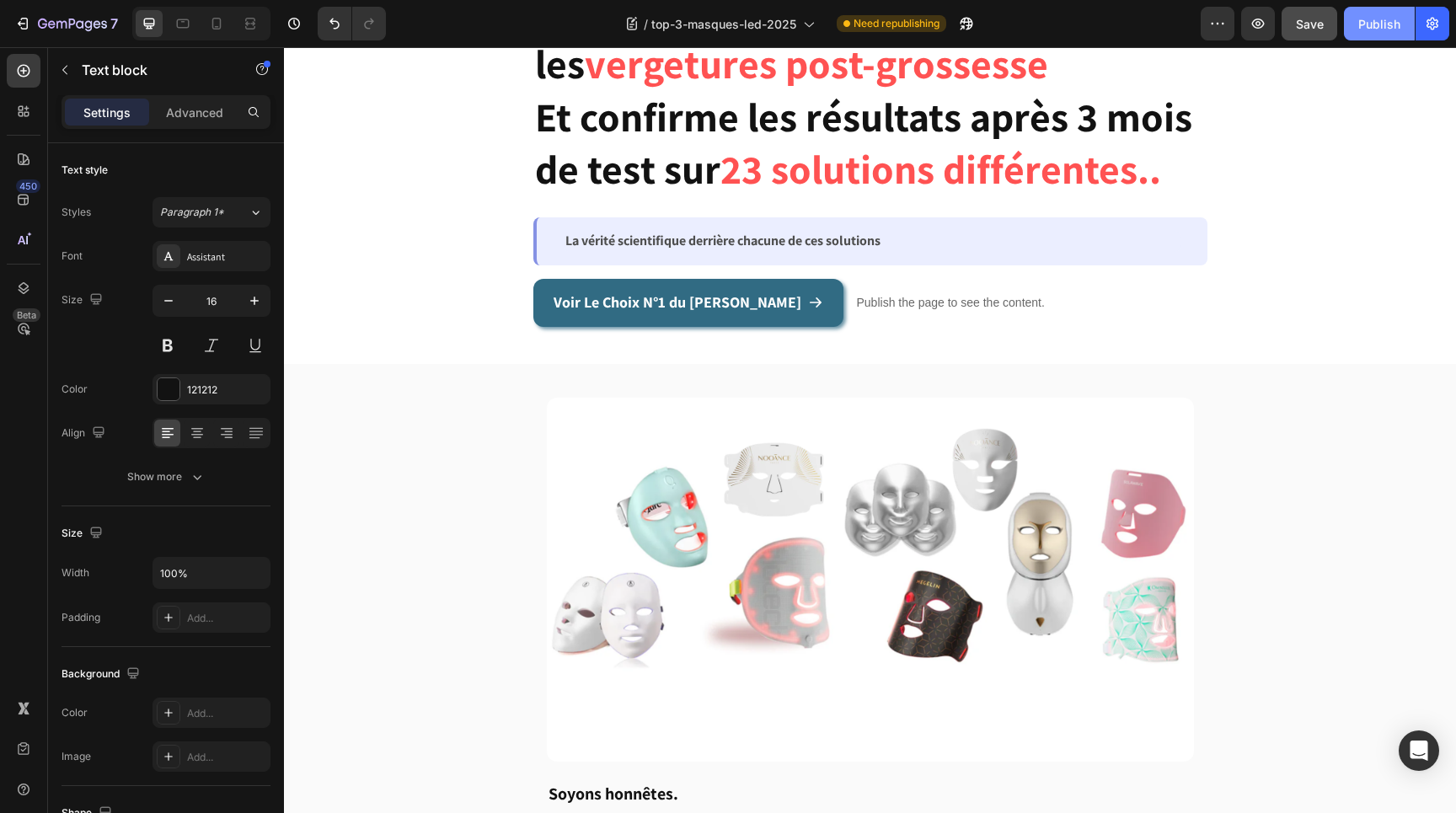
click at [1364, 21] on div "Publish" at bounding box center [1379, 23] width 42 height 18
